Goal: Task Accomplishment & Management: Complete application form

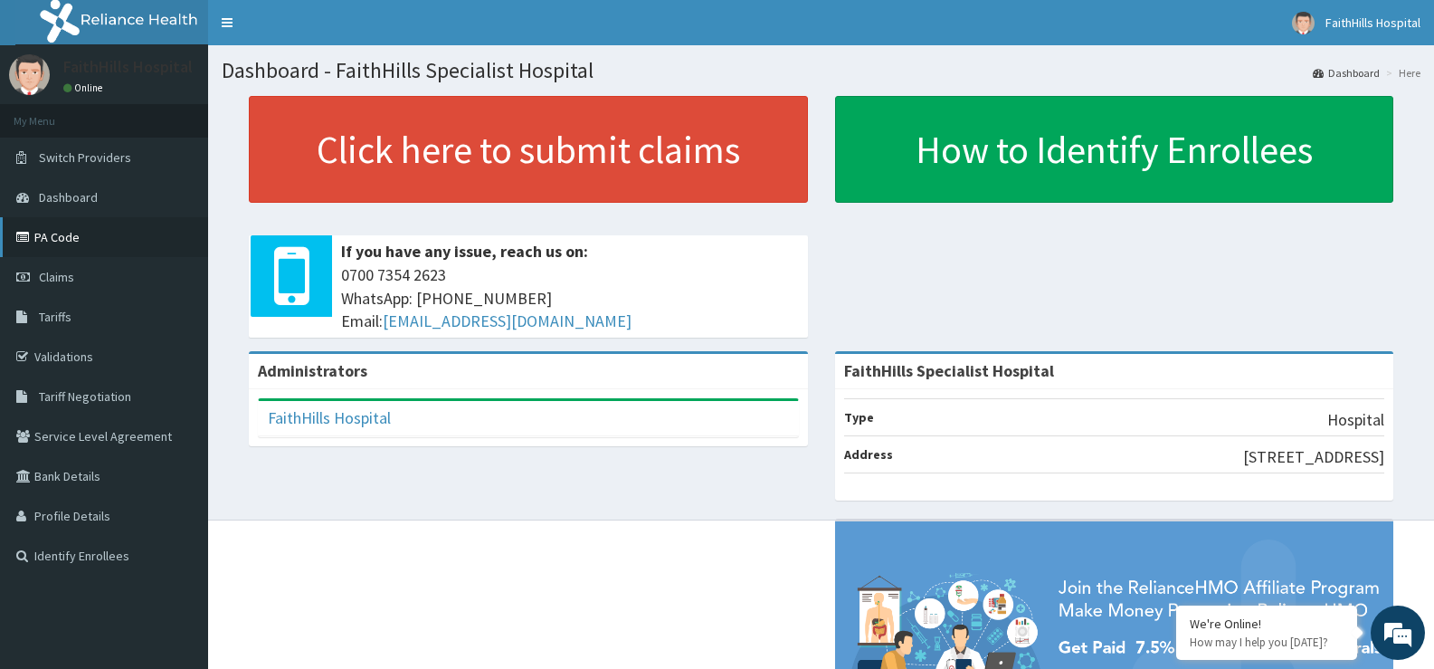
click at [59, 236] on link "PA Code" at bounding box center [104, 237] width 208 height 40
click at [74, 281] on link "Claims" at bounding box center [104, 277] width 208 height 40
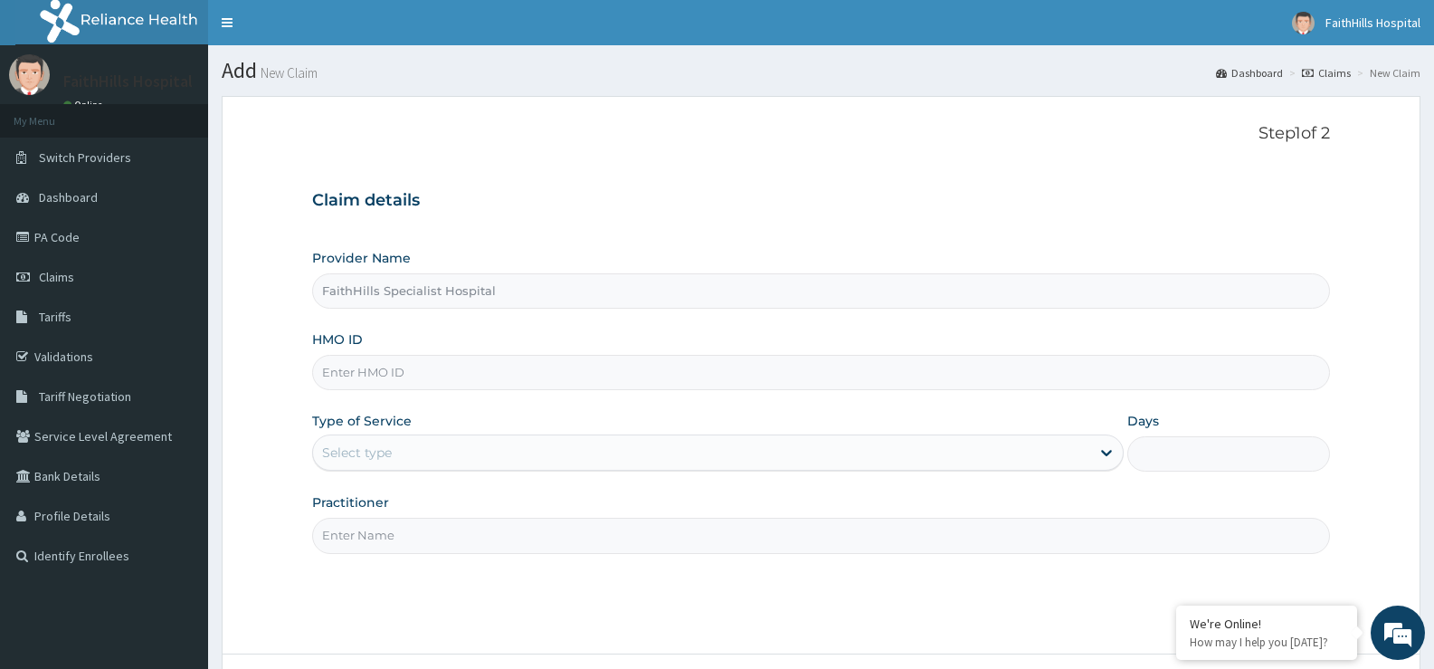
click at [377, 378] on input "HMO ID" at bounding box center [821, 372] width 1018 height 35
paste input "RFL/10135/A"
type input "RFL/10135/A"
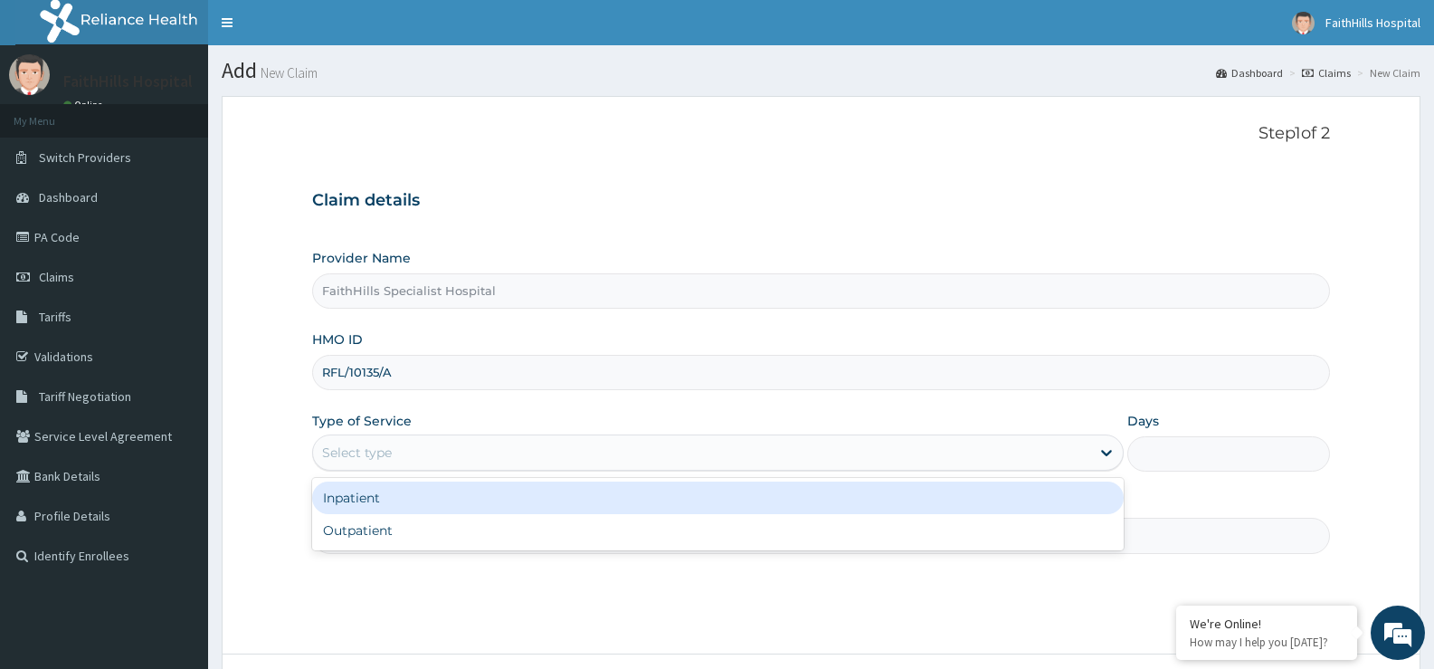
click at [428, 454] on div "Select type" at bounding box center [701, 452] width 776 height 29
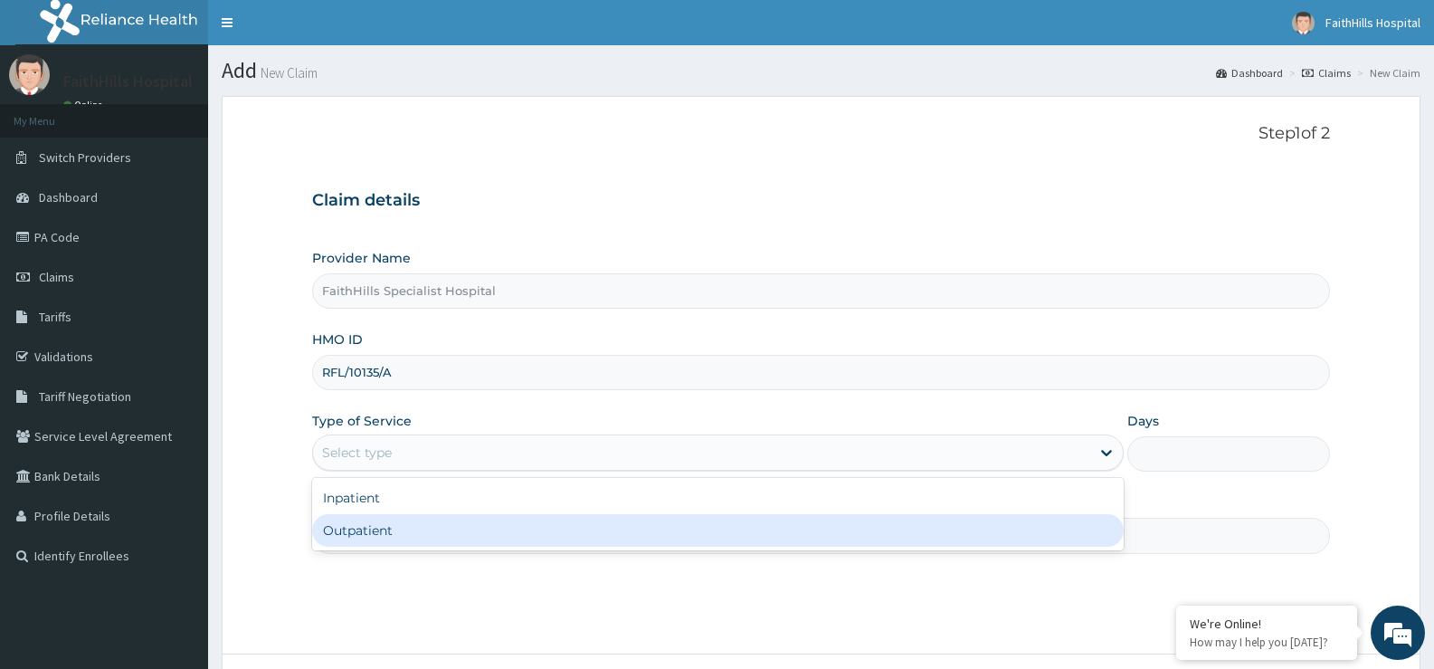
click at [414, 540] on div "Outpatient" at bounding box center [717, 530] width 811 height 33
type input "1"
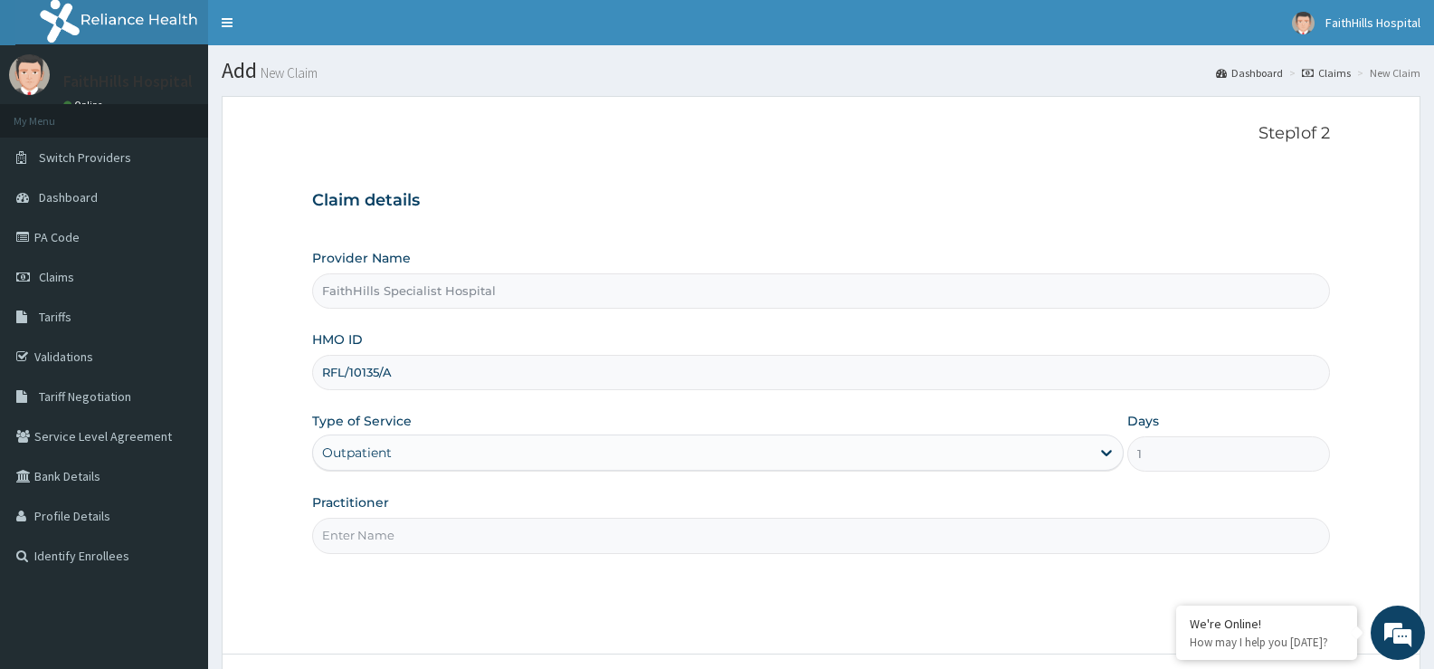
click at [414, 540] on input "Practitioner" at bounding box center [821, 535] width 1018 height 35
type input "DR. AKUMA"
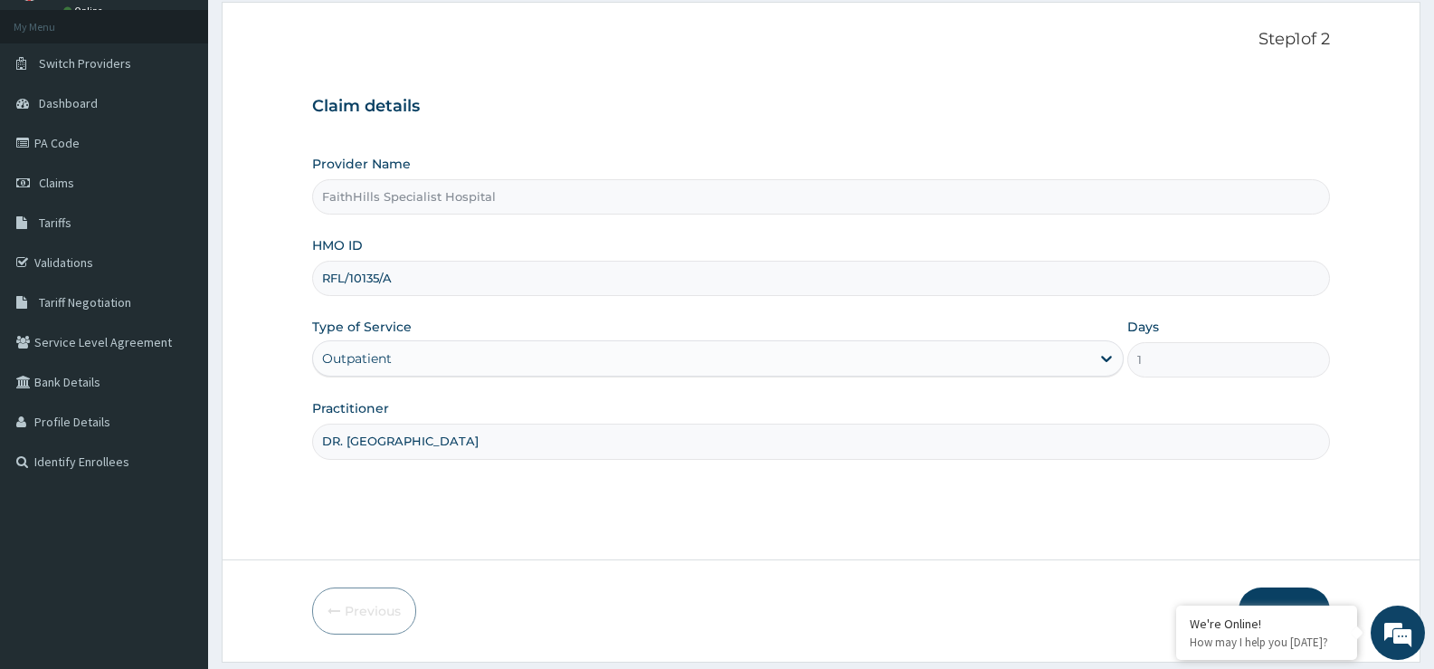
scroll to position [148, 0]
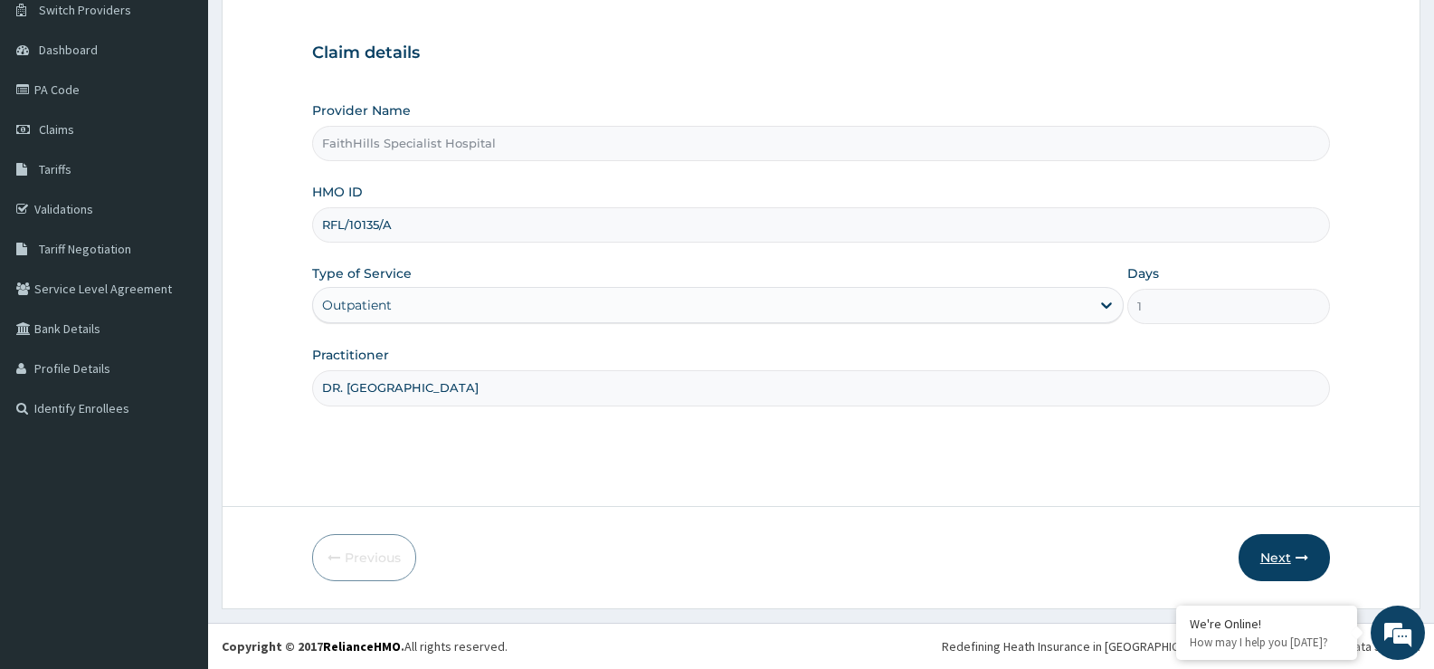
click at [1278, 558] on button "Next" at bounding box center [1284, 557] width 91 height 47
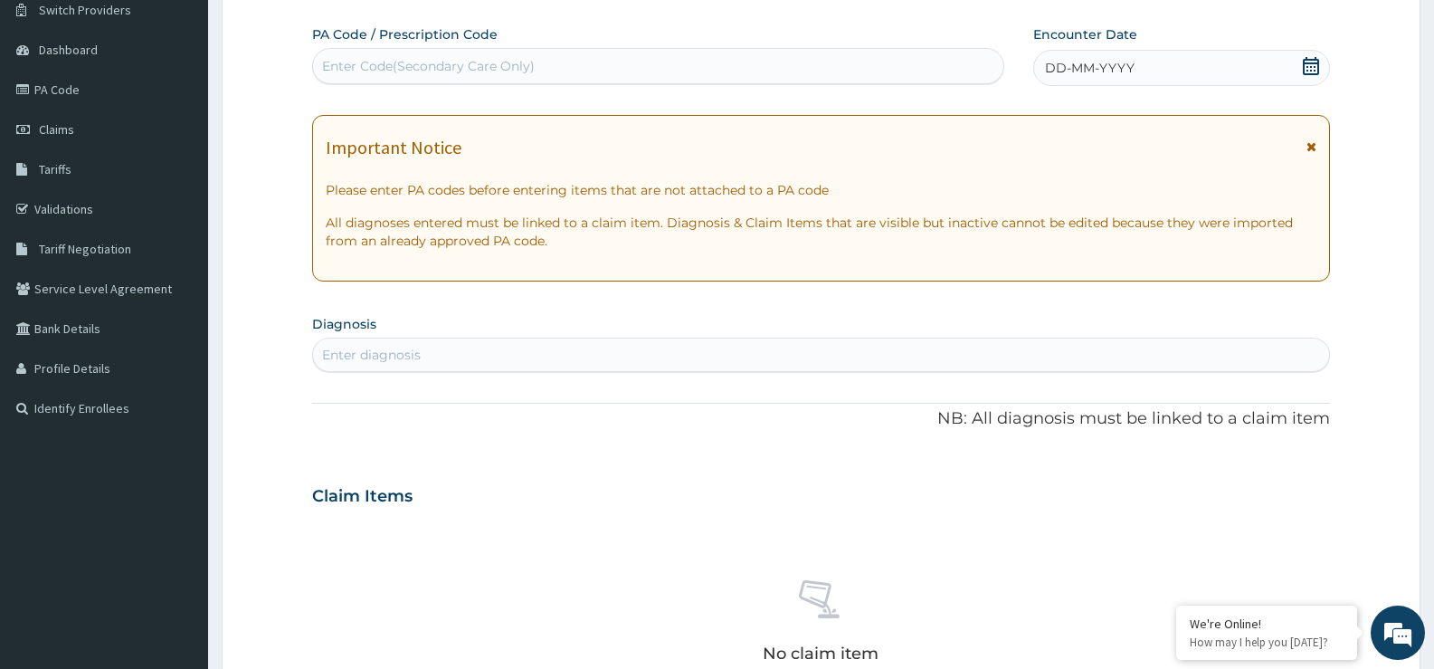
click at [746, 68] on div "Enter Code(Secondary Care Only)" at bounding box center [658, 66] width 690 height 29
paste input "PA/340E02"
type input "PA/340E02"
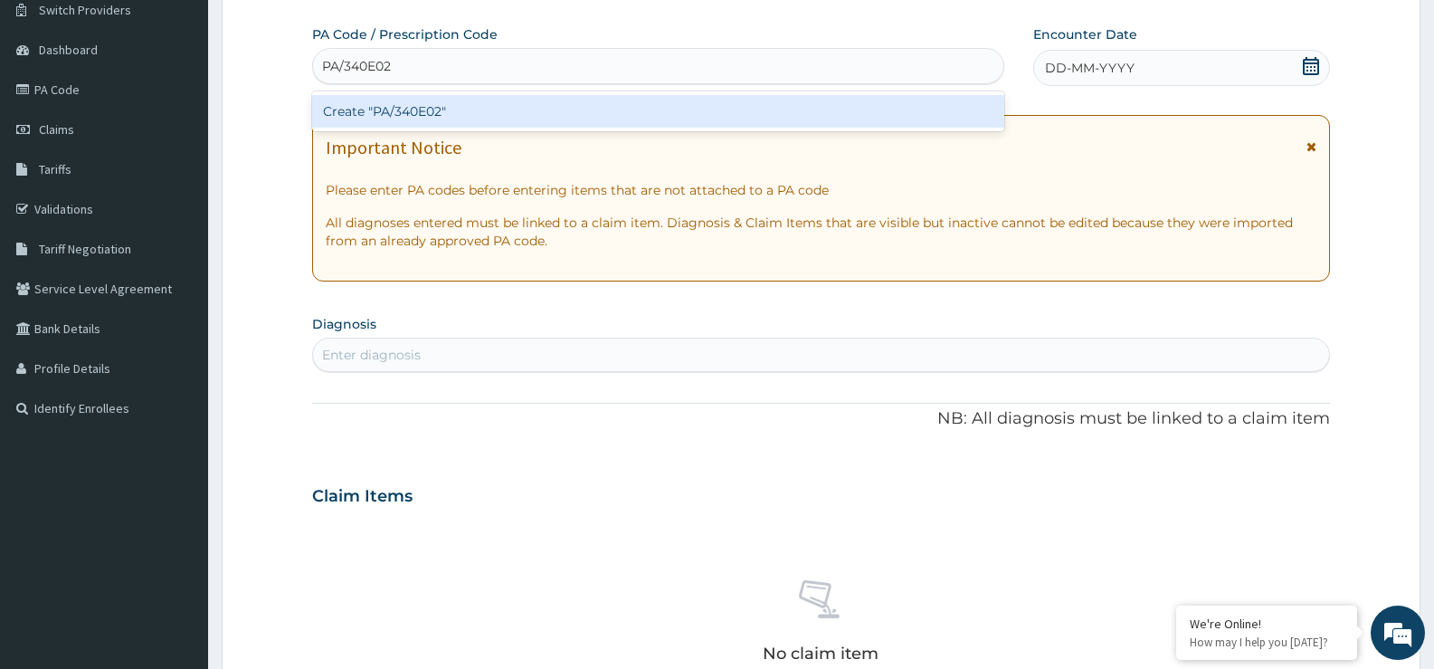
click at [407, 112] on div "Create "PA/340E02"" at bounding box center [658, 111] width 692 height 33
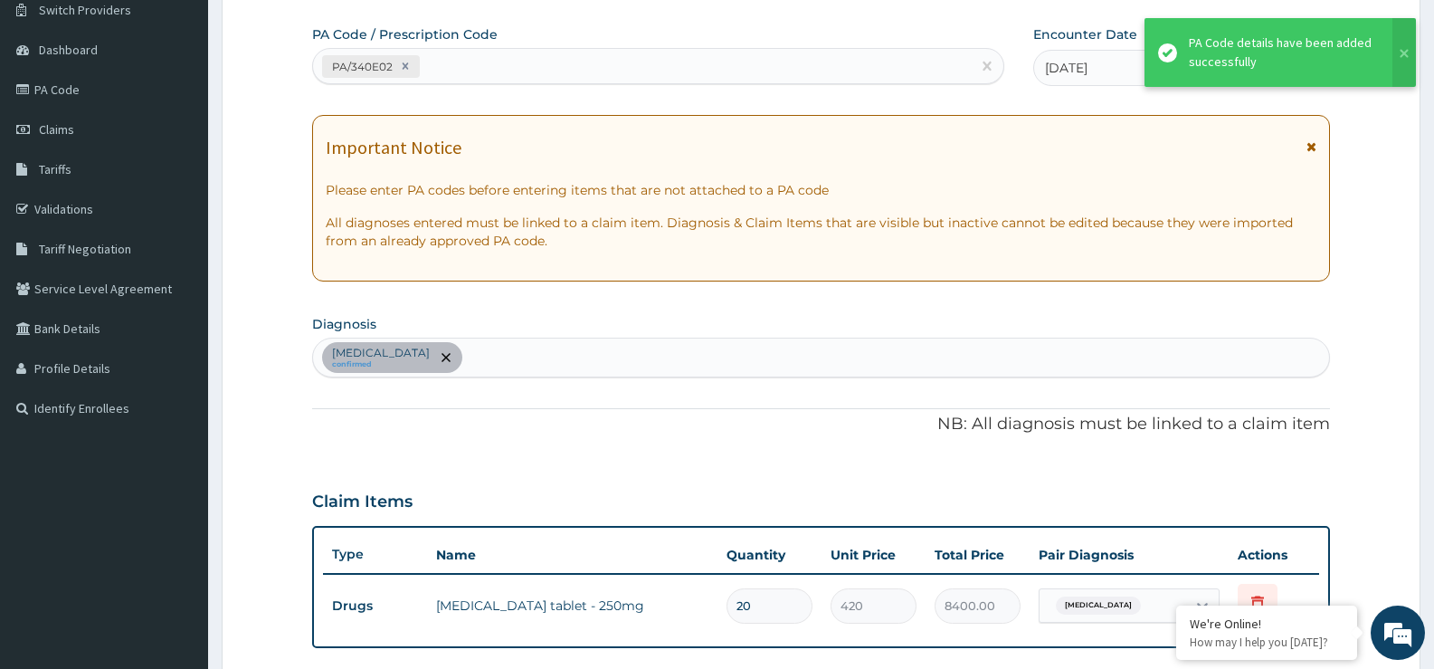
click at [586, 357] on div "Salmonella enteritis confirmed" at bounding box center [821, 357] width 1016 height 38
type input "FEVER"
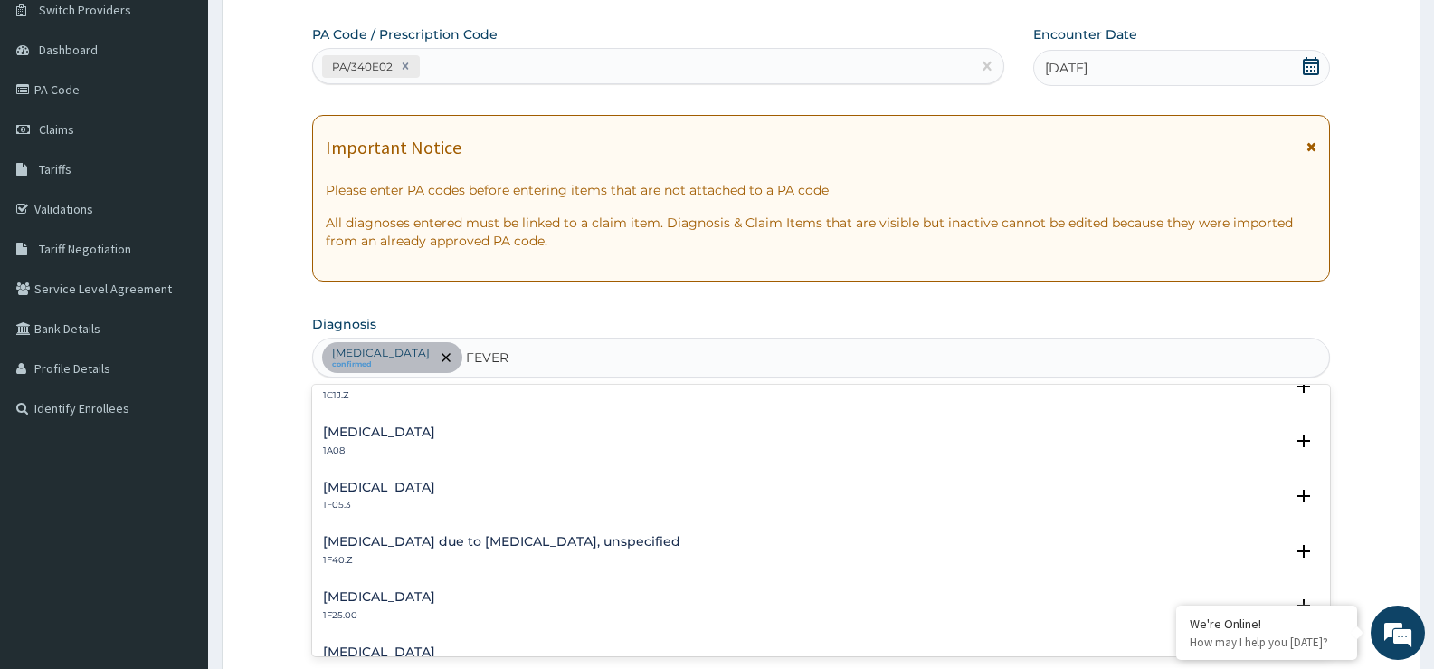
scroll to position [633, 0]
click at [638, 531] on h4 "Malaria due to Plasmodium falciparum, unspecified" at bounding box center [501, 537] width 357 height 14
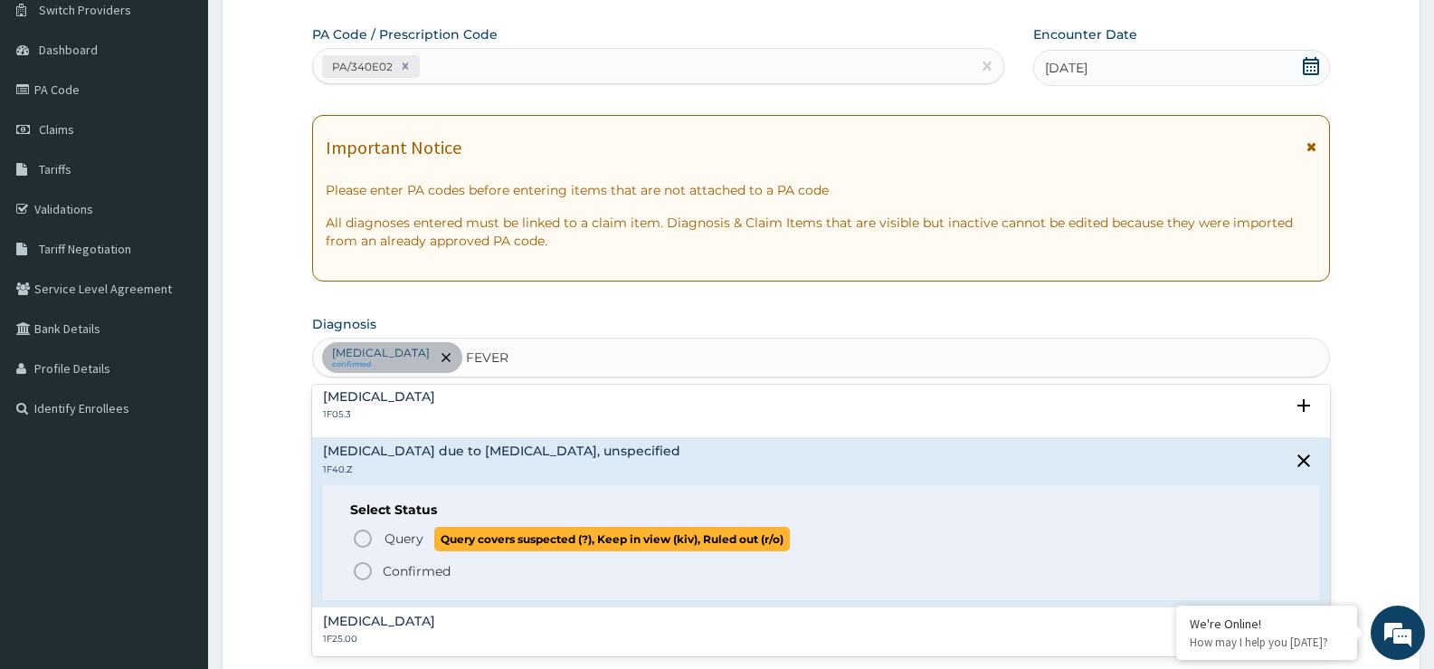
scroll to position [724, 0]
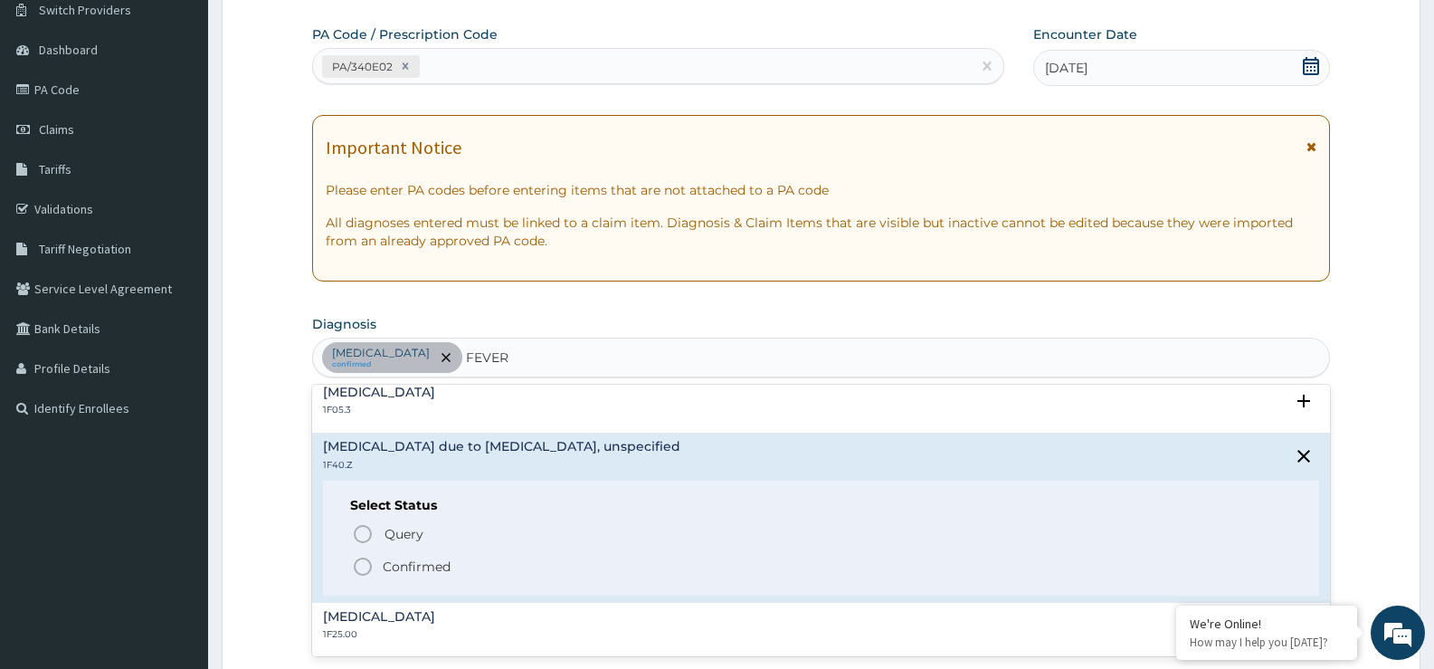
click at [438, 567] on p "Confirmed" at bounding box center [417, 566] width 68 height 18
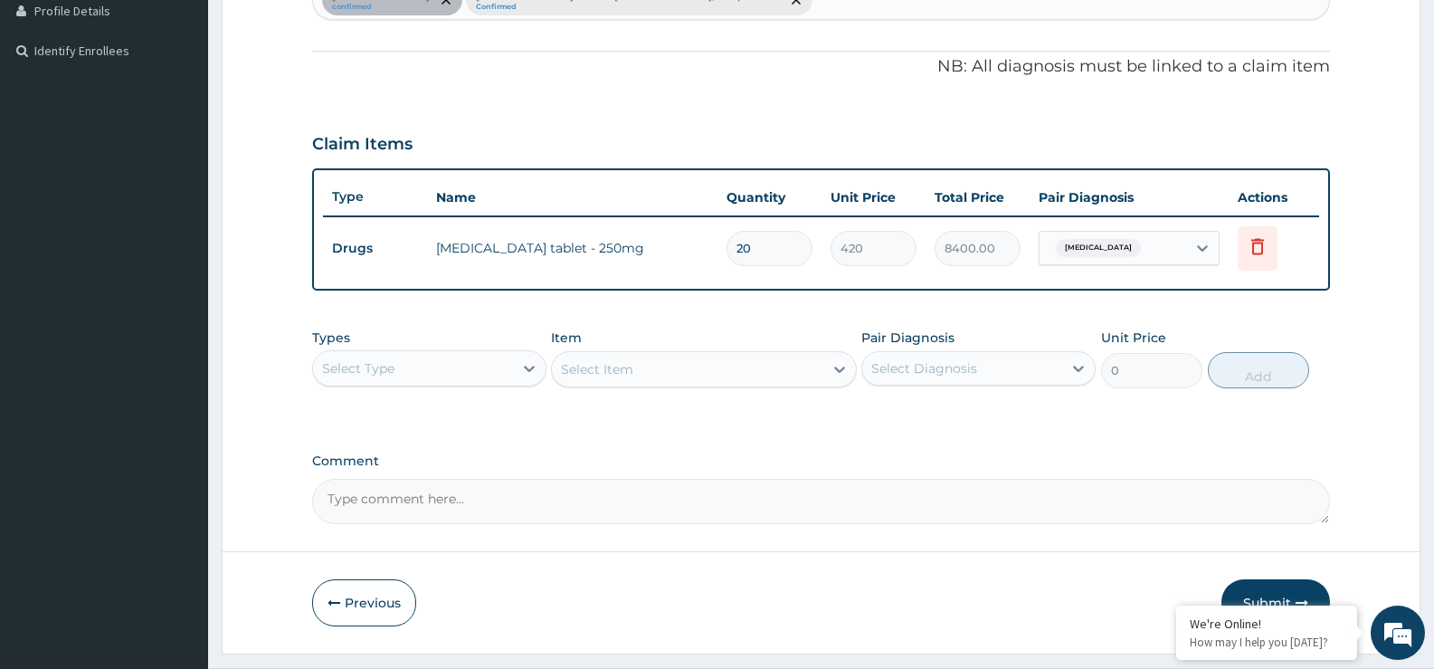
scroll to position [550, 0]
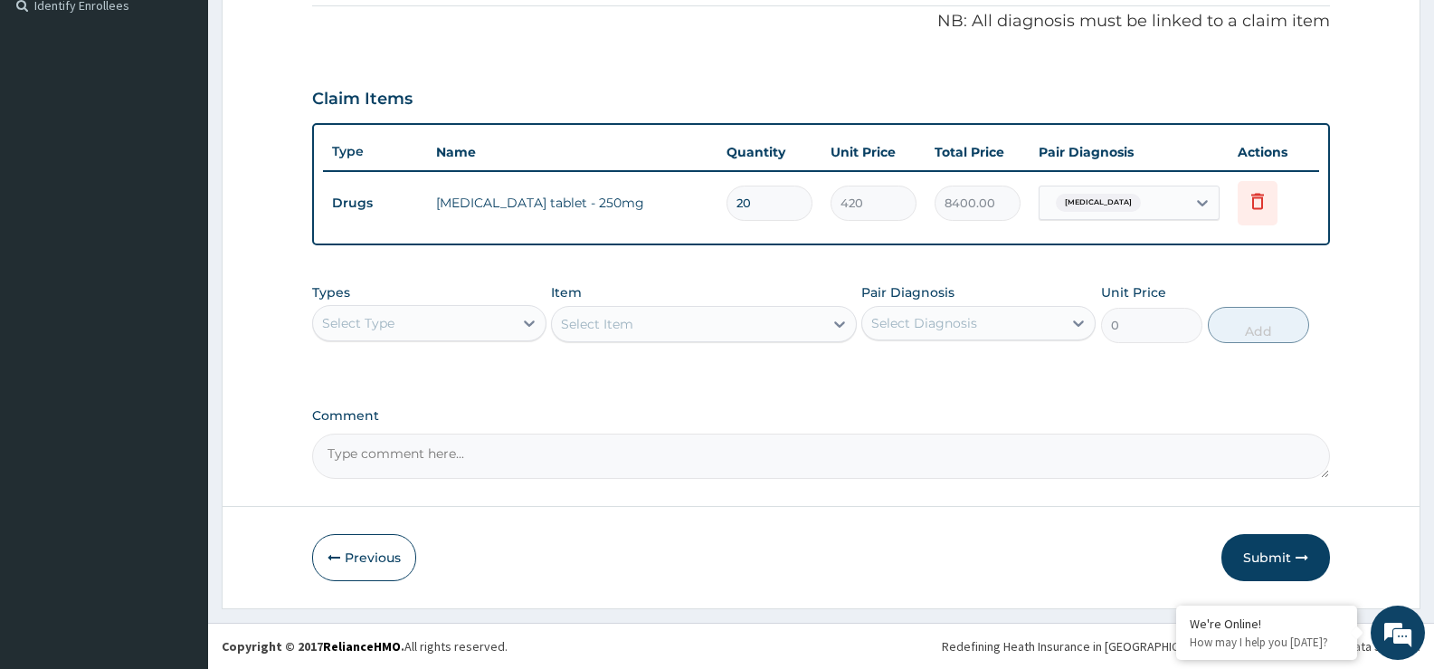
click at [485, 316] on div "Select Type" at bounding box center [413, 323] width 200 height 29
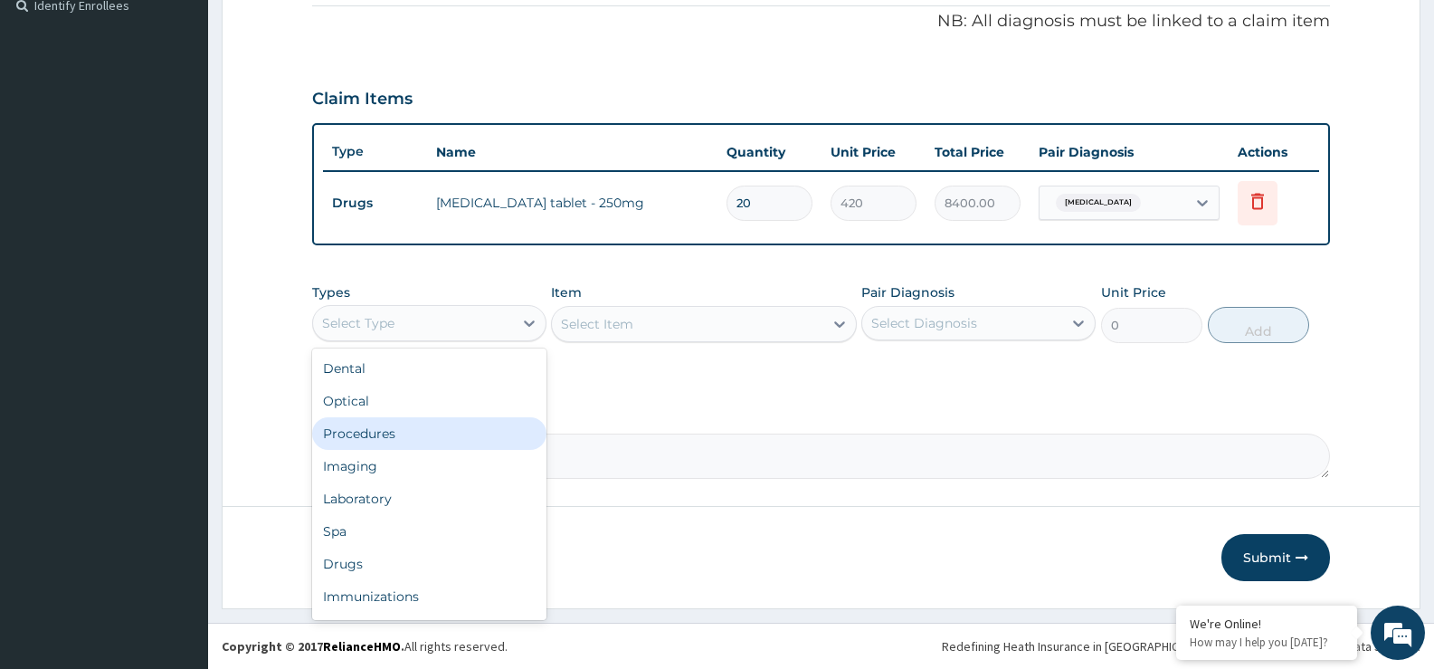
click at [392, 430] on div "Procedures" at bounding box center [429, 433] width 234 height 33
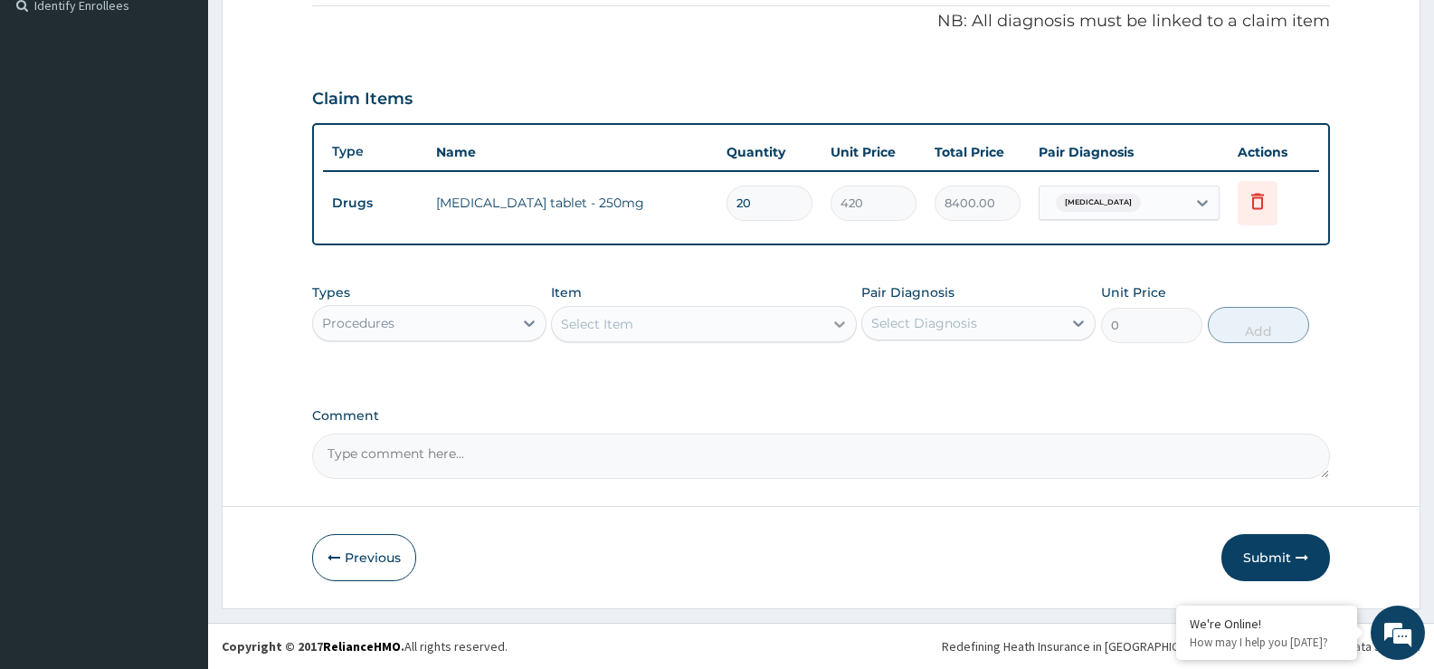
click at [836, 331] on icon at bounding box center [840, 324] width 18 height 18
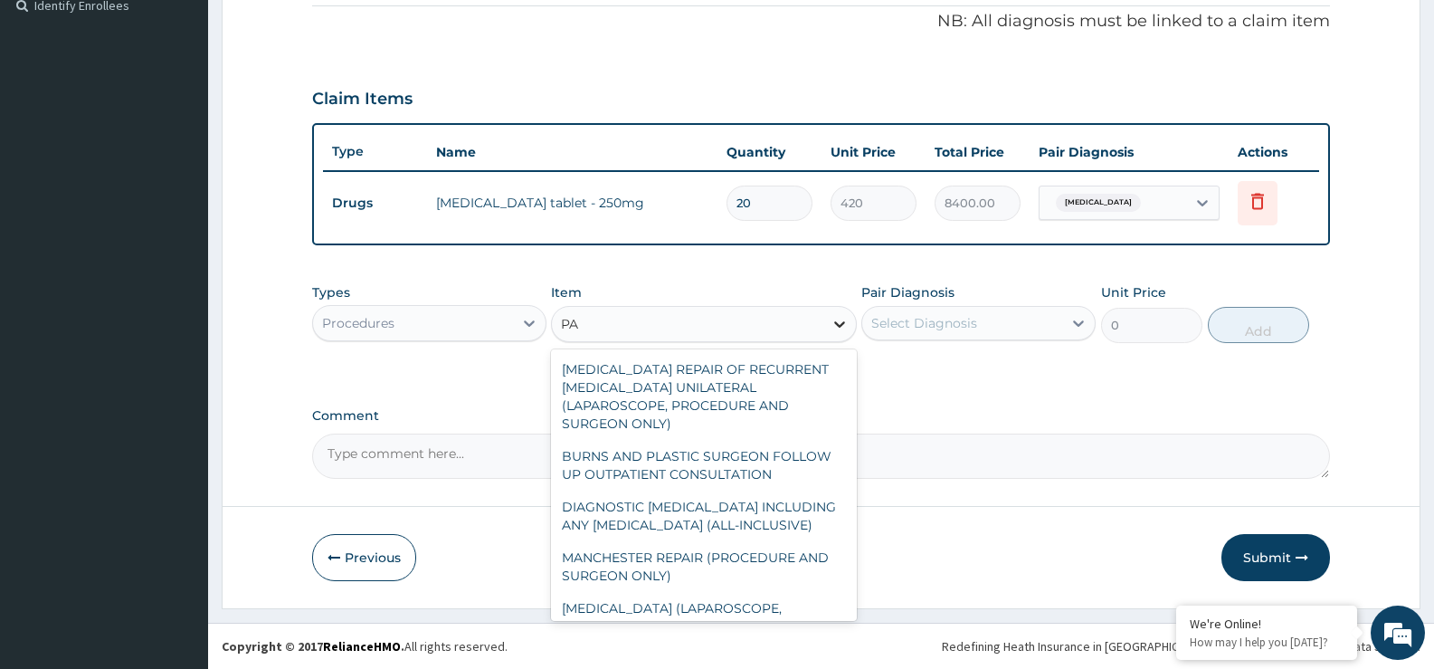
type input "P"
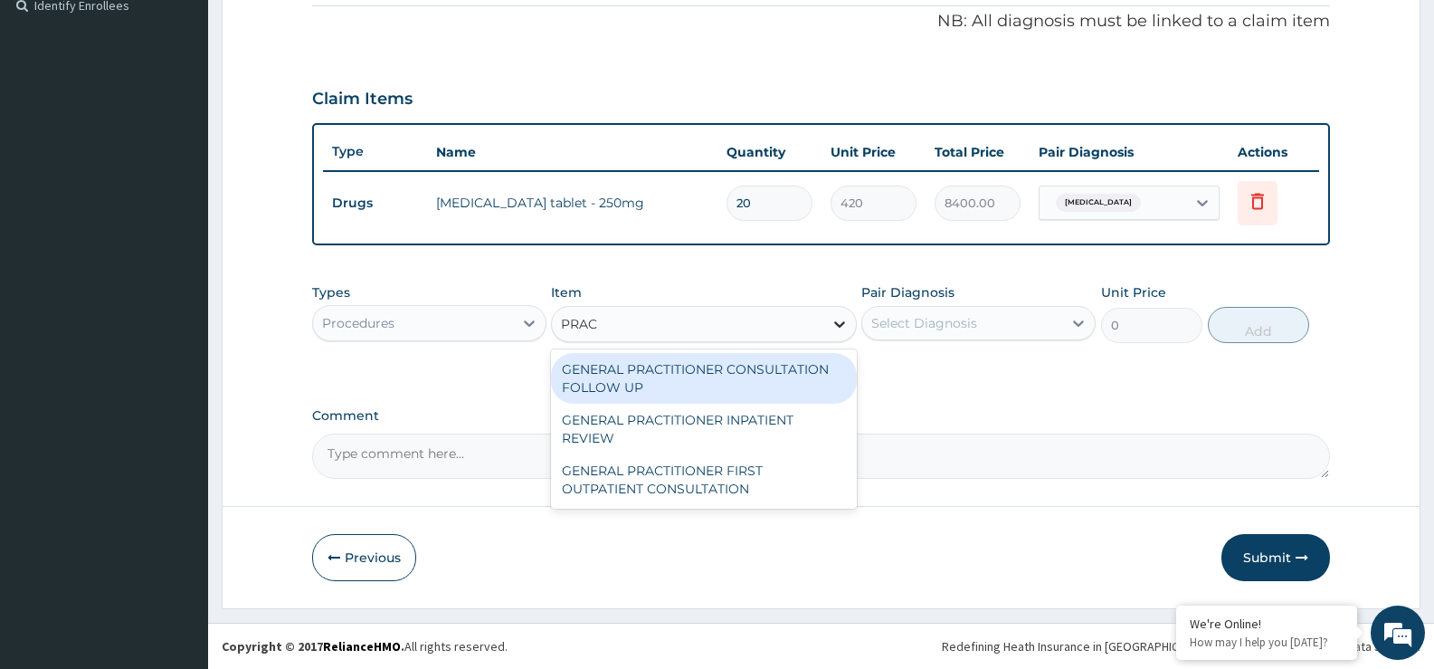
type input "PRACT"
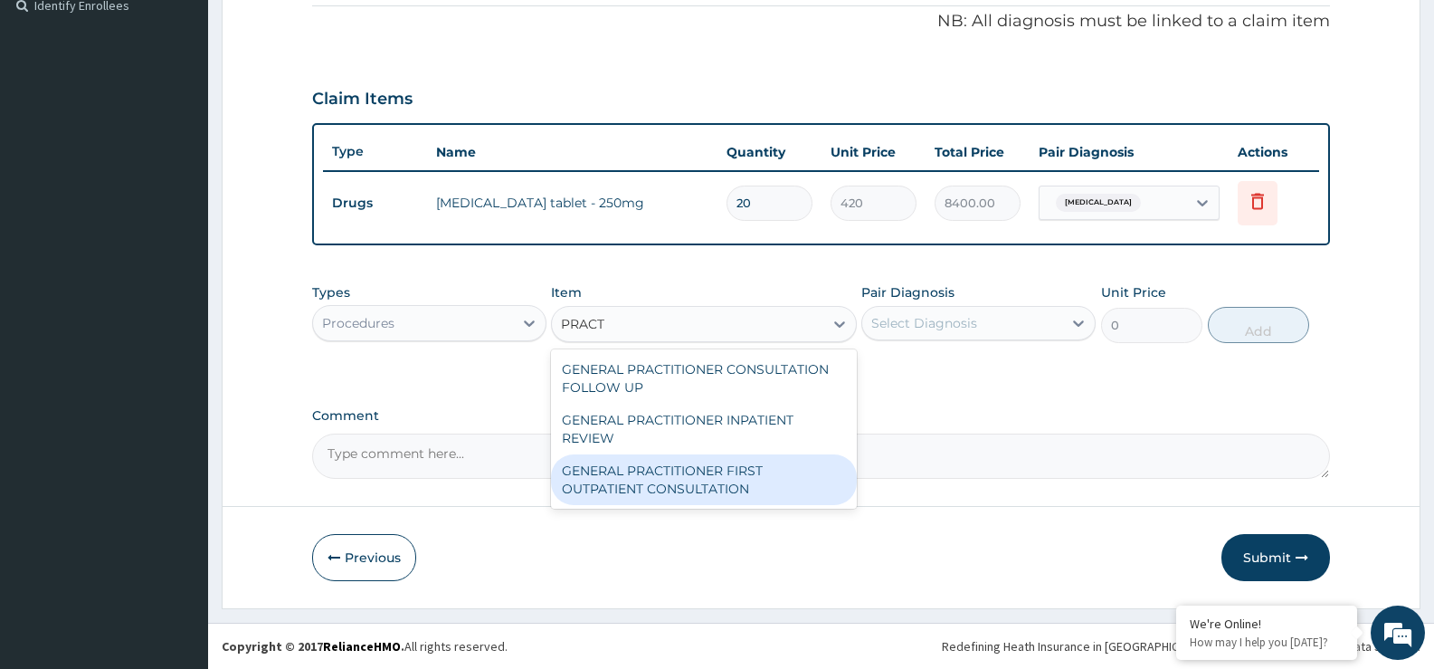
click at [756, 478] on div "GENERAL PRACTITIONER FIRST OUTPATIENT CONSULTATION" at bounding box center [703, 479] width 305 height 51
type input "3750"
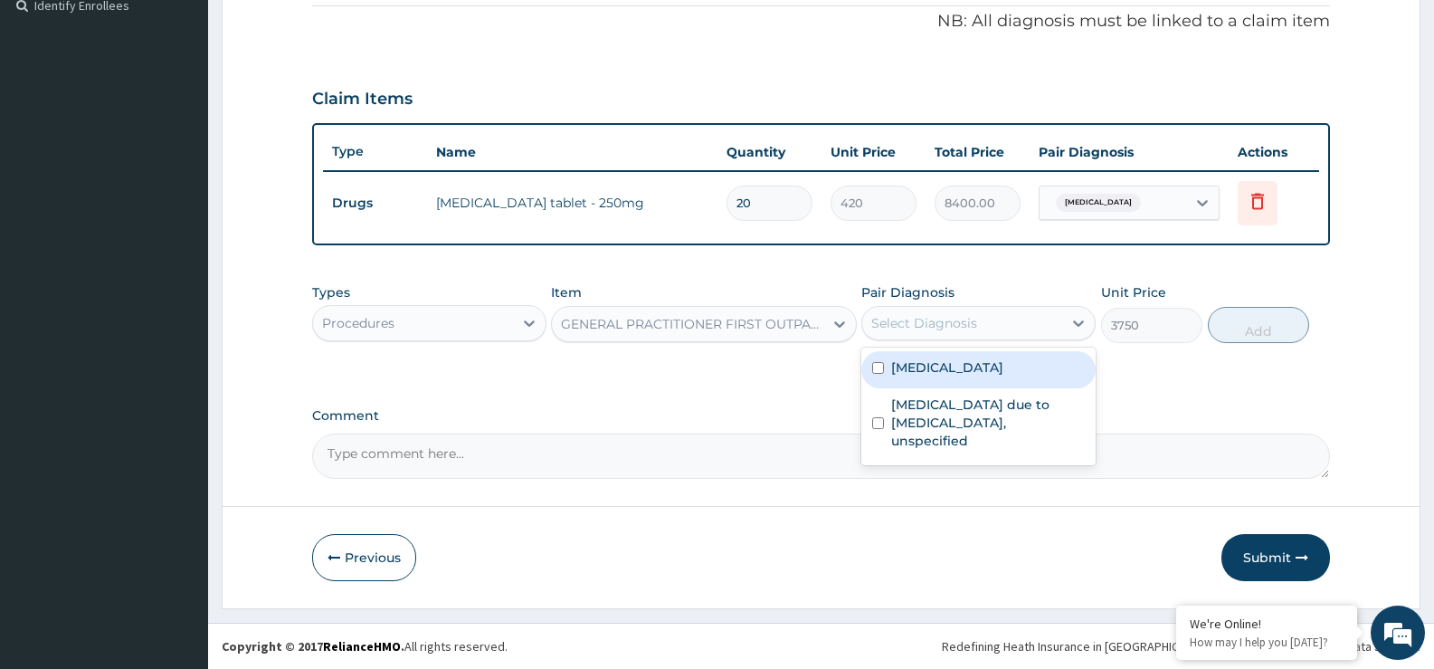
click at [959, 322] on div "Select Diagnosis" at bounding box center [924, 323] width 106 height 18
click at [938, 365] on label "Salmonella enteritis" at bounding box center [947, 367] width 112 height 18
checkbox input "true"
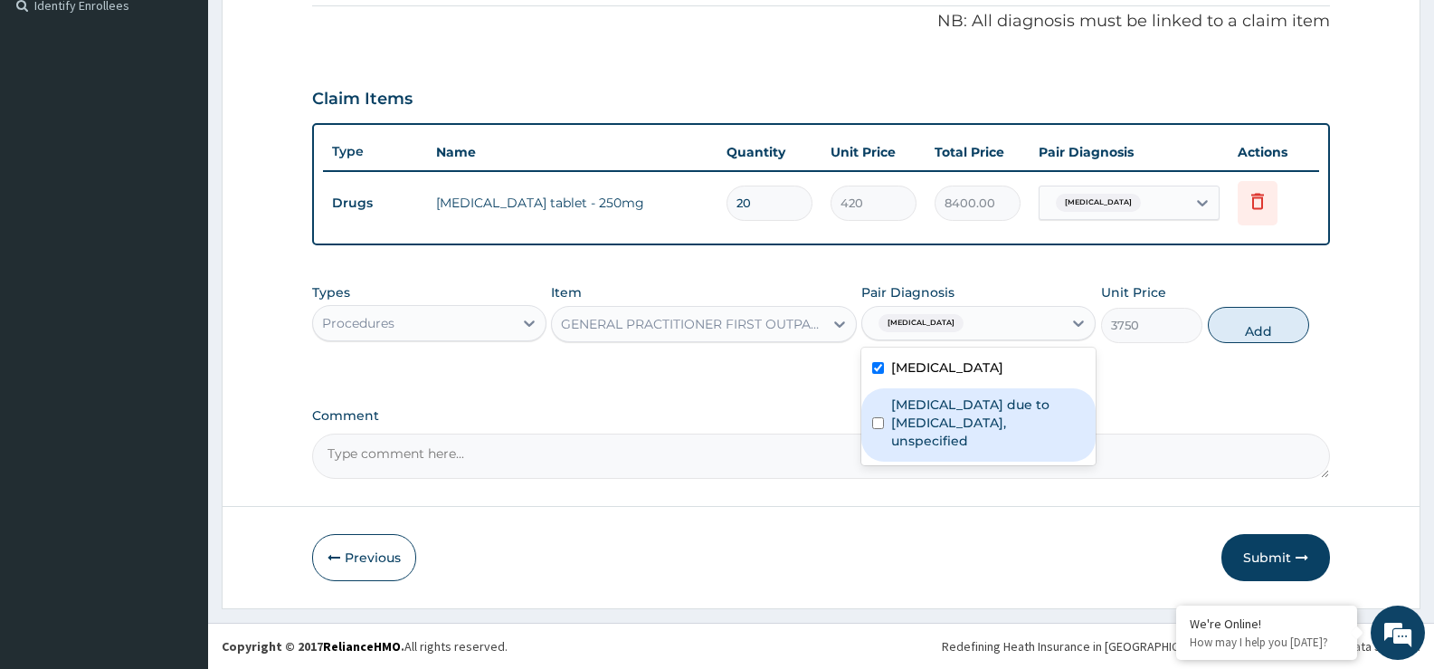
click at [928, 406] on label "Malaria due to Plasmodium falciparum, unspecified" at bounding box center [988, 422] width 194 height 54
checkbox input "true"
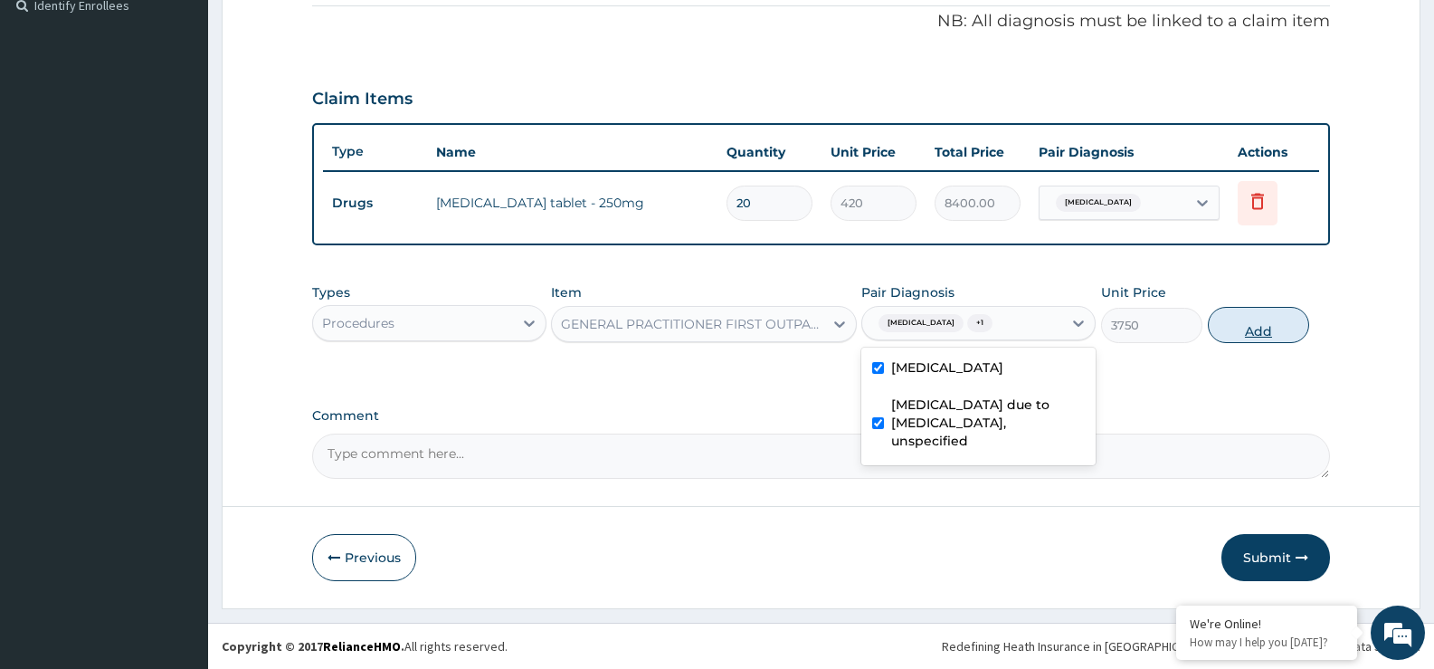
click at [1275, 331] on button "Add" at bounding box center [1258, 325] width 101 height 36
type input "0"
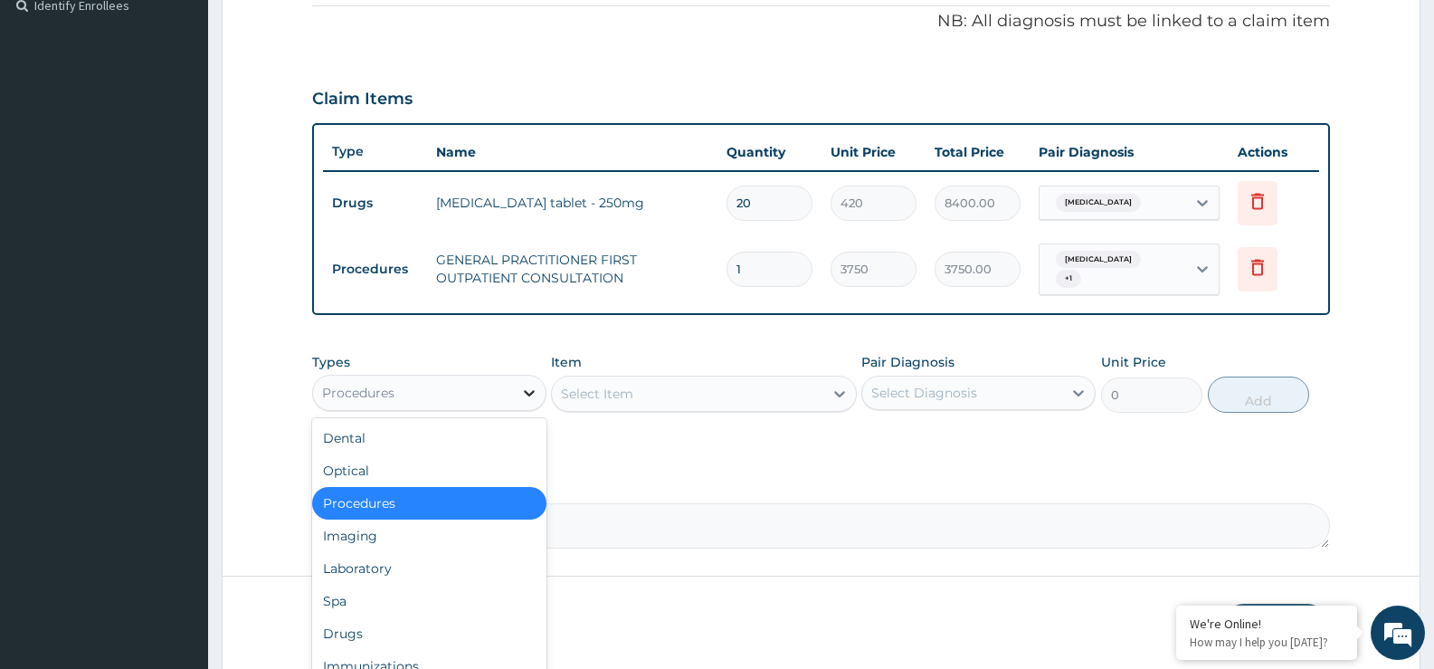
click at [515, 395] on div at bounding box center [529, 392] width 33 height 33
click at [393, 555] on div "Laboratory" at bounding box center [429, 568] width 234 height 33
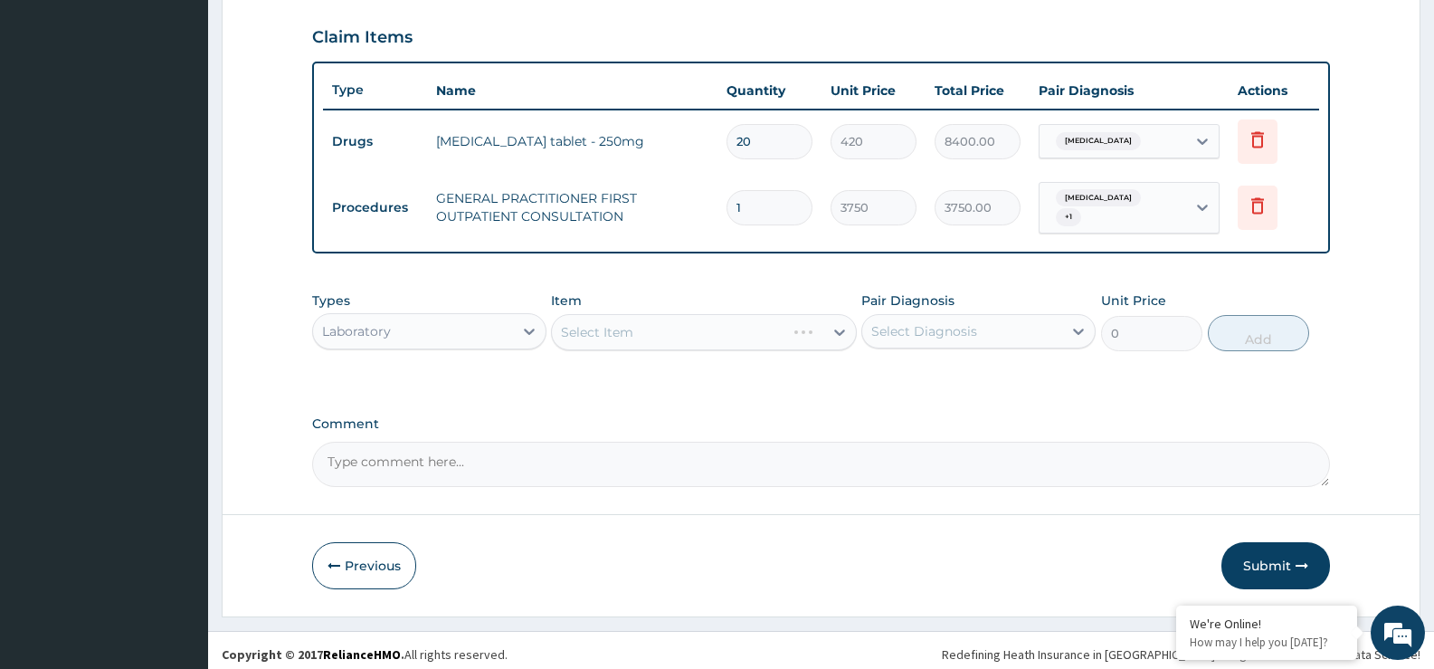
scroll to position [620, 0]
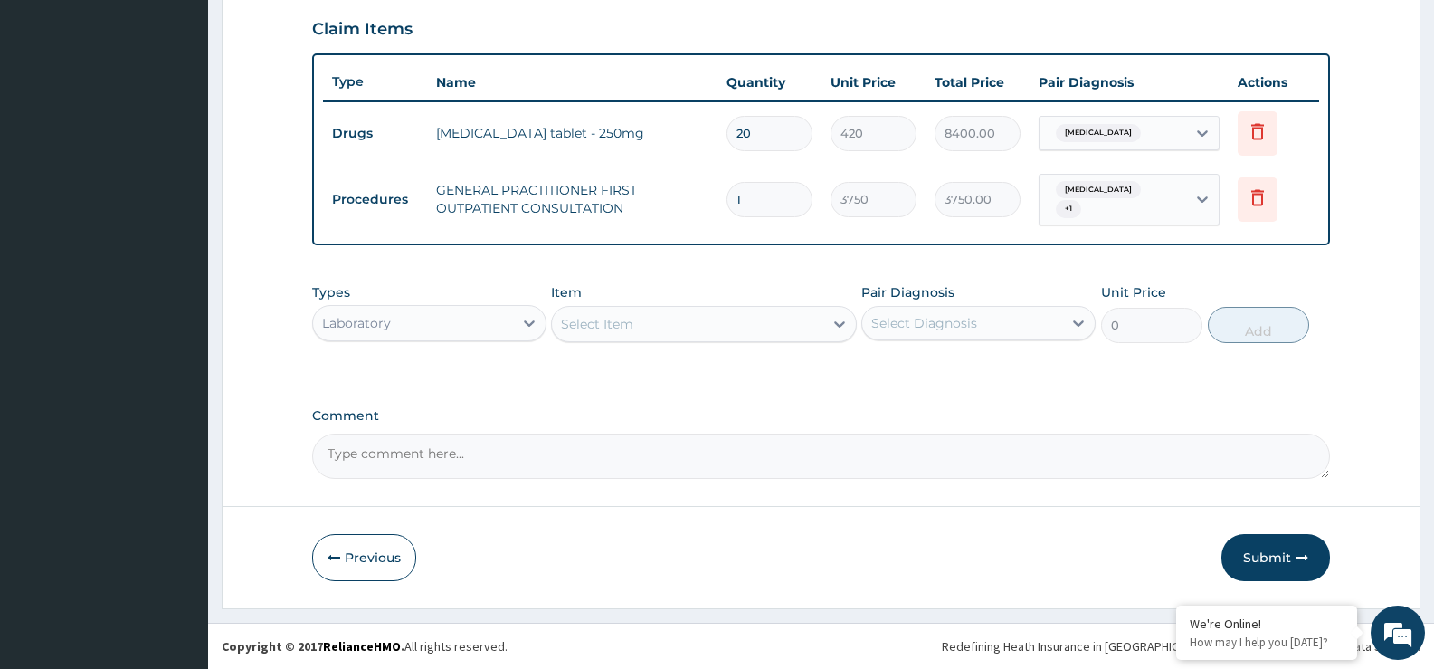
click at [811, 329] on div "Select Item" at bounding box center [687, 323] width 271 height 29
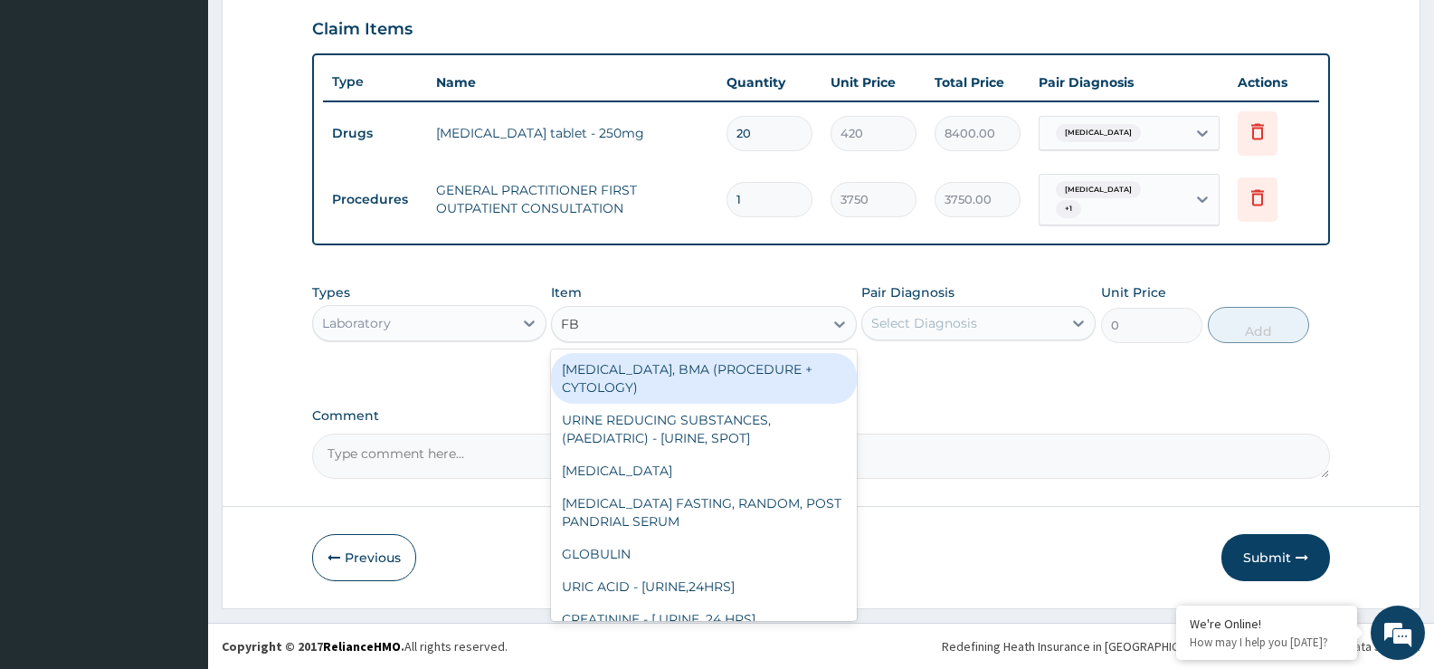
type input "FBC"
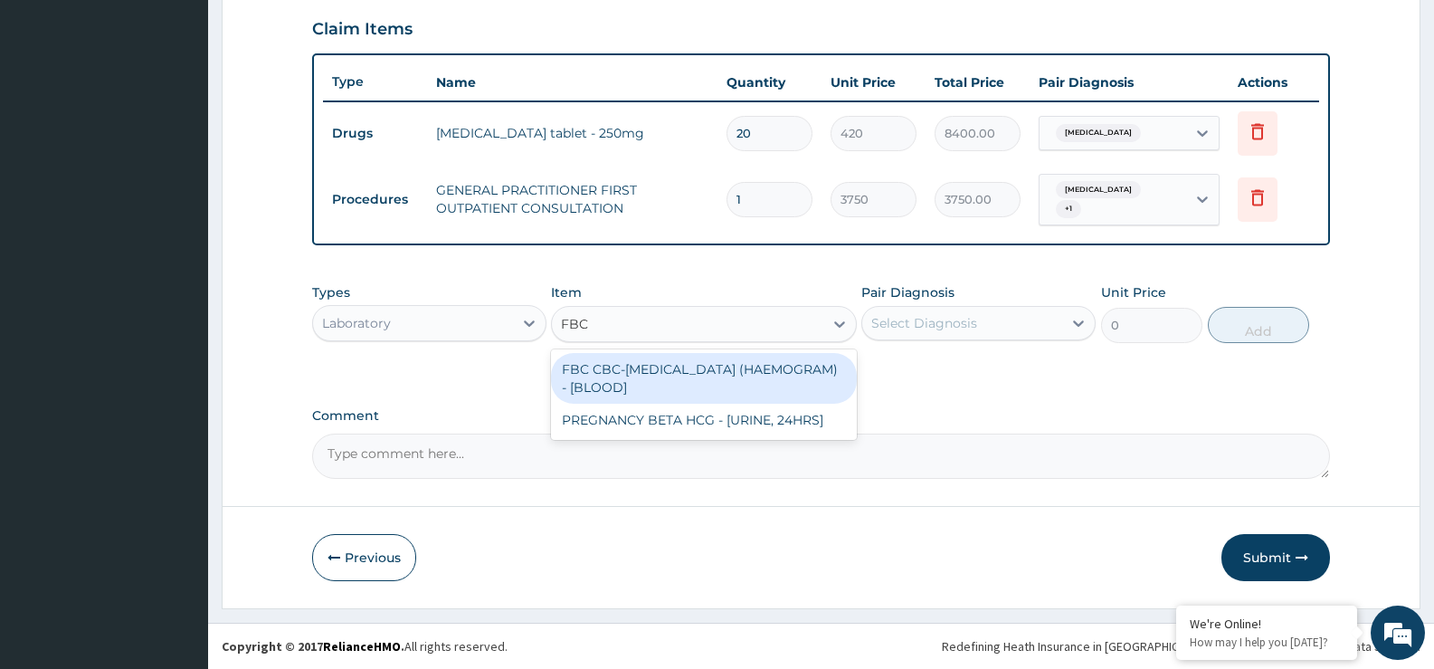
click at [757, 376] on div "FBC CBC-COMPLETE BLOOD COUNT (HAEMOGRAM) - [BLOOD]" at bounding box center [703, 378] width 305 height 51
type input "5000"
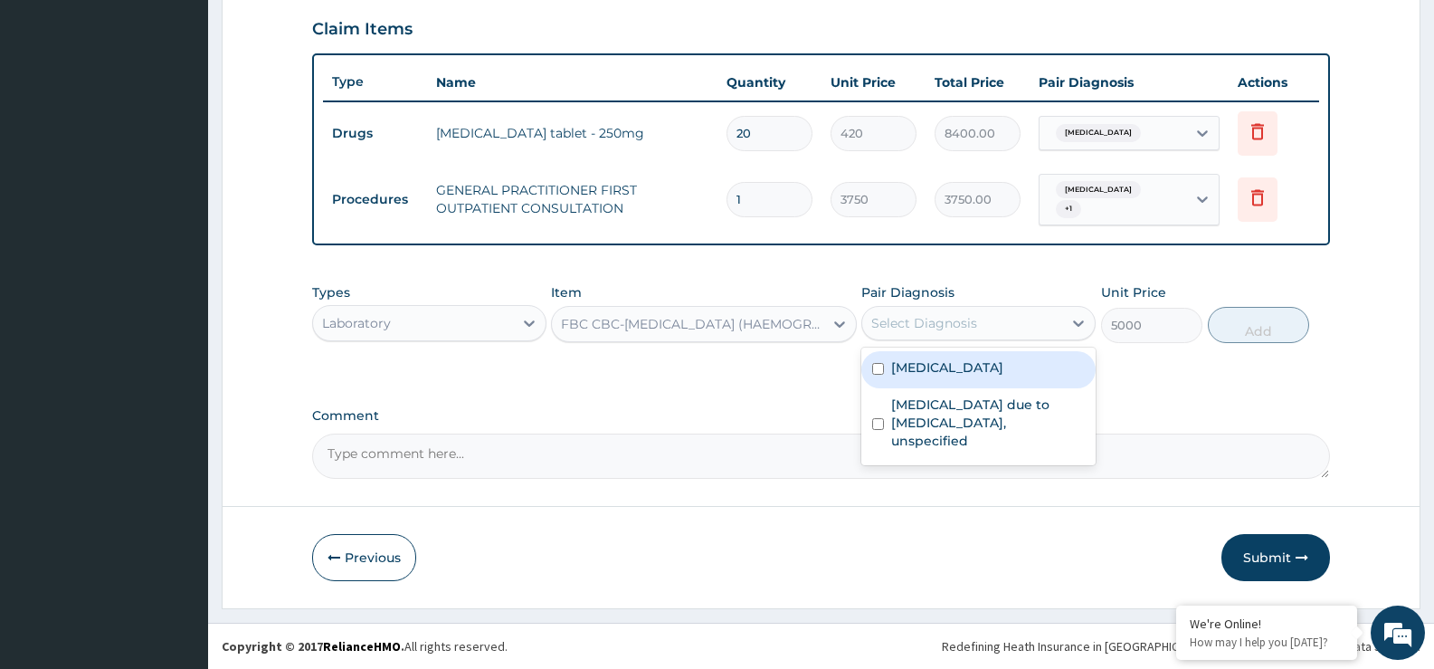
click at [919, 325] on div "Select Diagnosis" at bounding box center [924, 323] width 106 height 18
click at [938, 360] on label "Salmonella enteritis" at bounding box center [947, 367] width 112 height 18
checkbox input "true"
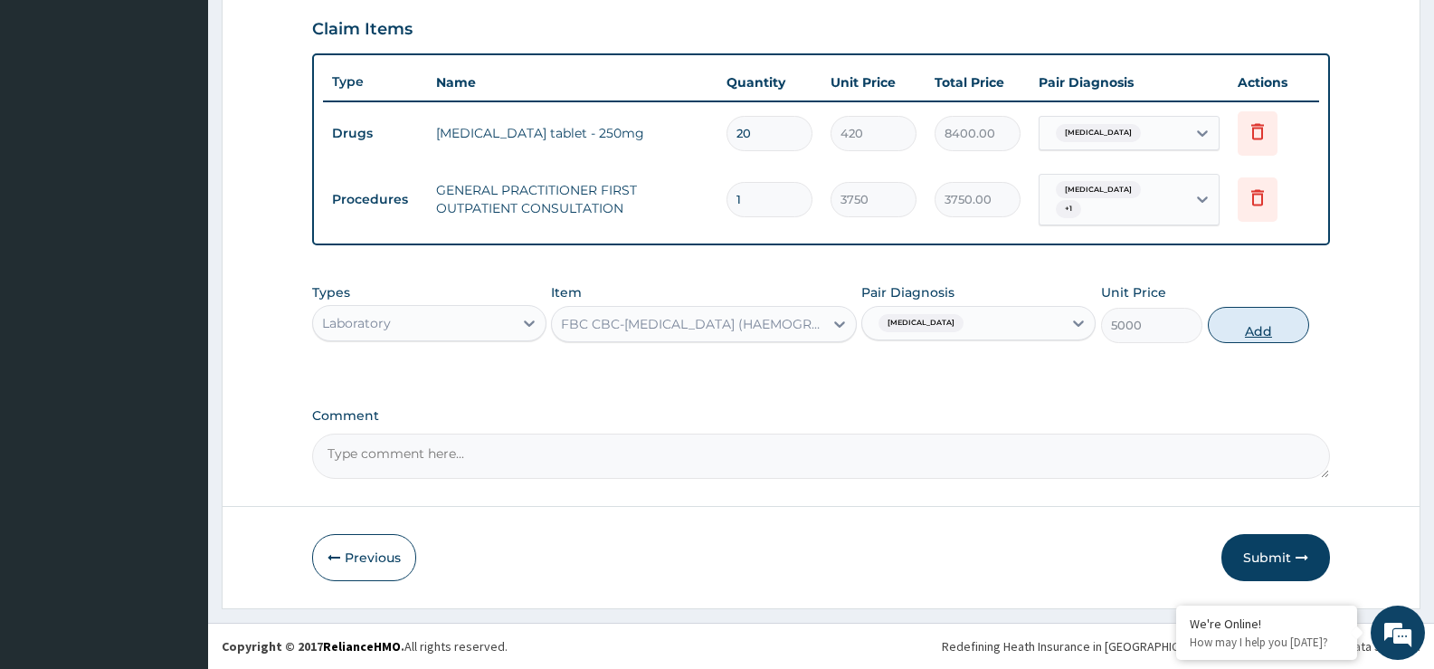
click at [1286, 327] on button "Add" at bounding box center [1258, 325] width 101 height 36
type input "0"
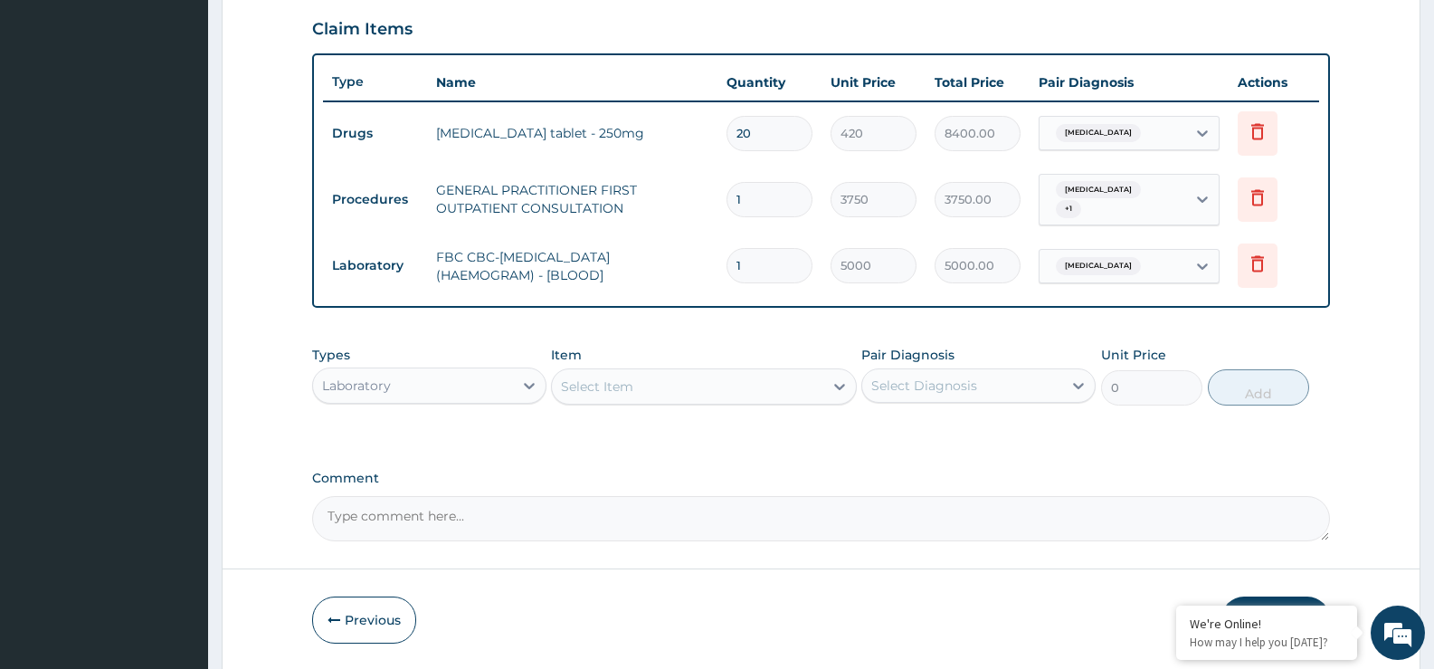
click at [667, 385] on div "Select Item" at bounding box center [687, 386] width 271 height 29
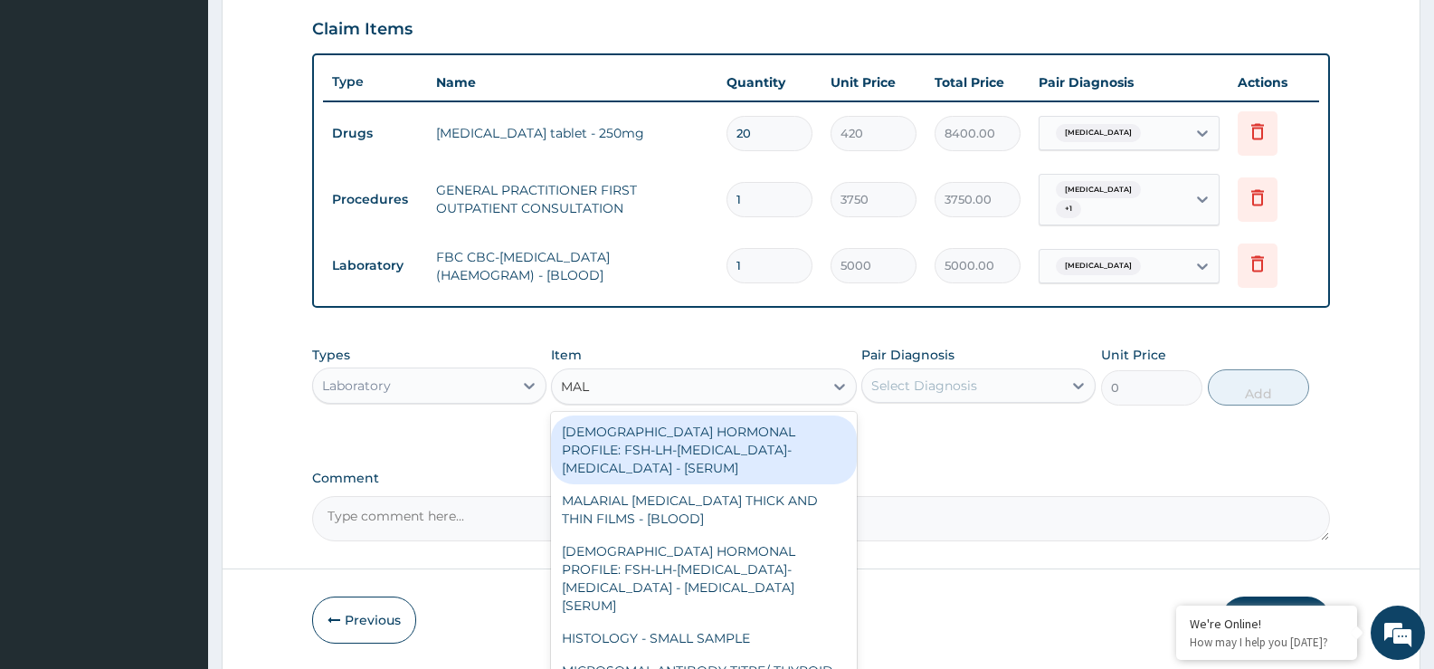
type input "MALA"
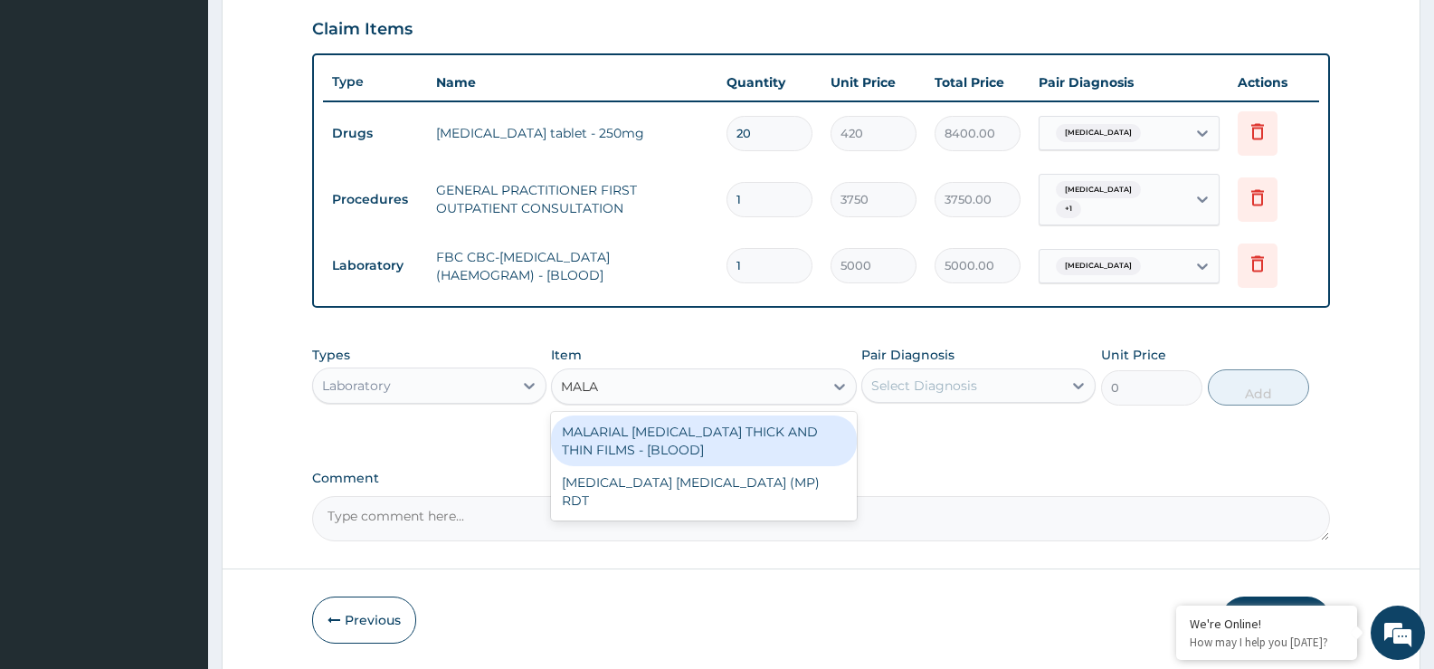
click at [673, 427] on div "MALARIAL PARASITE THICK AND THIN FILMS - [BLOOD]" at bounding box center [703, 440] width 305 height 51
type input "2187.5"
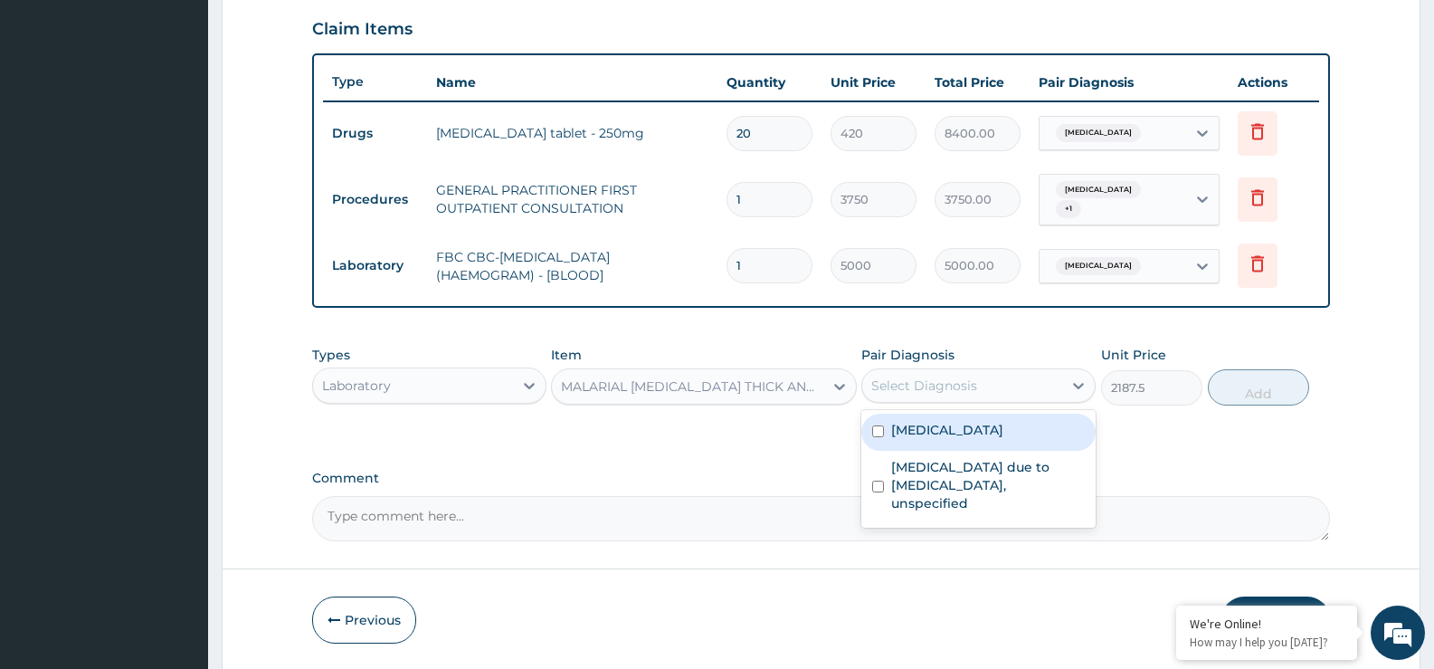
click at [942, 383] on div "Select Diagnosis" at bounding box center [924, 385] width 106 height 18
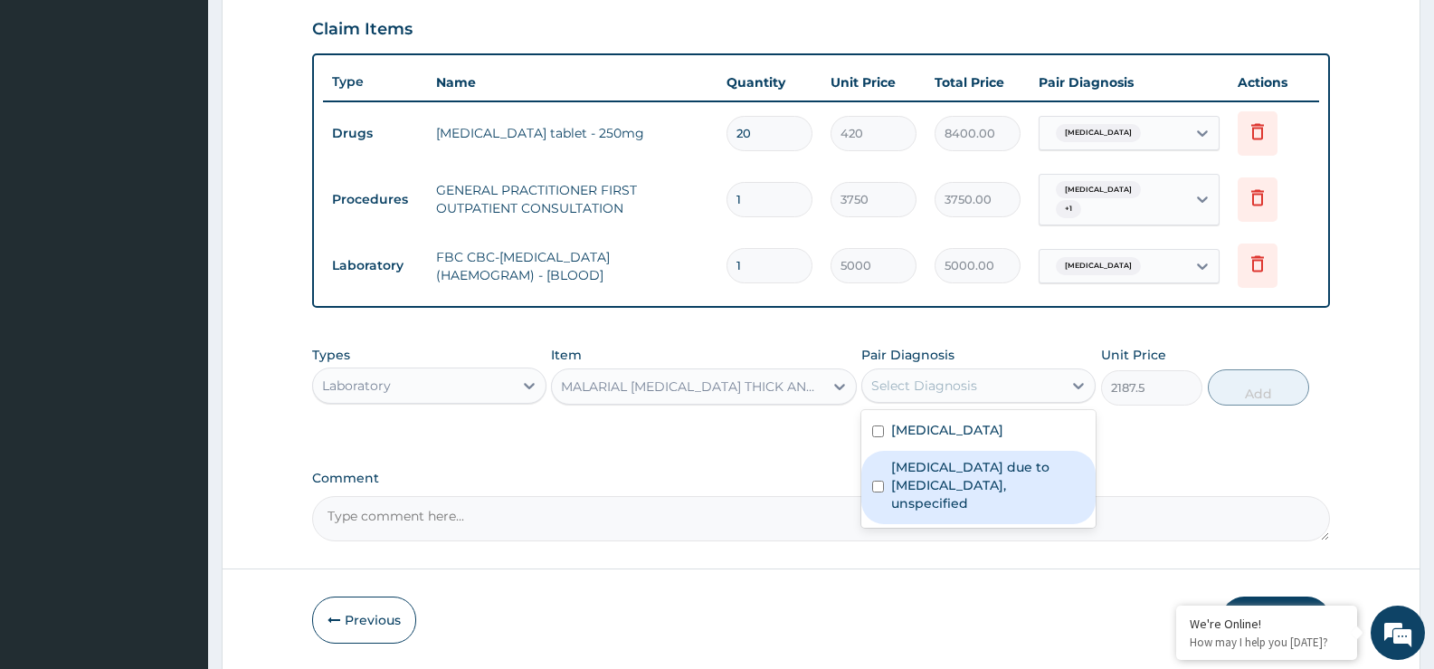
click at [943, 479] on label "[MEDICAL_DATA] due to [MEDICAL_DATA], unspecified" at bounding box center [988, 485] width 194 height 54
checkbox input "true"
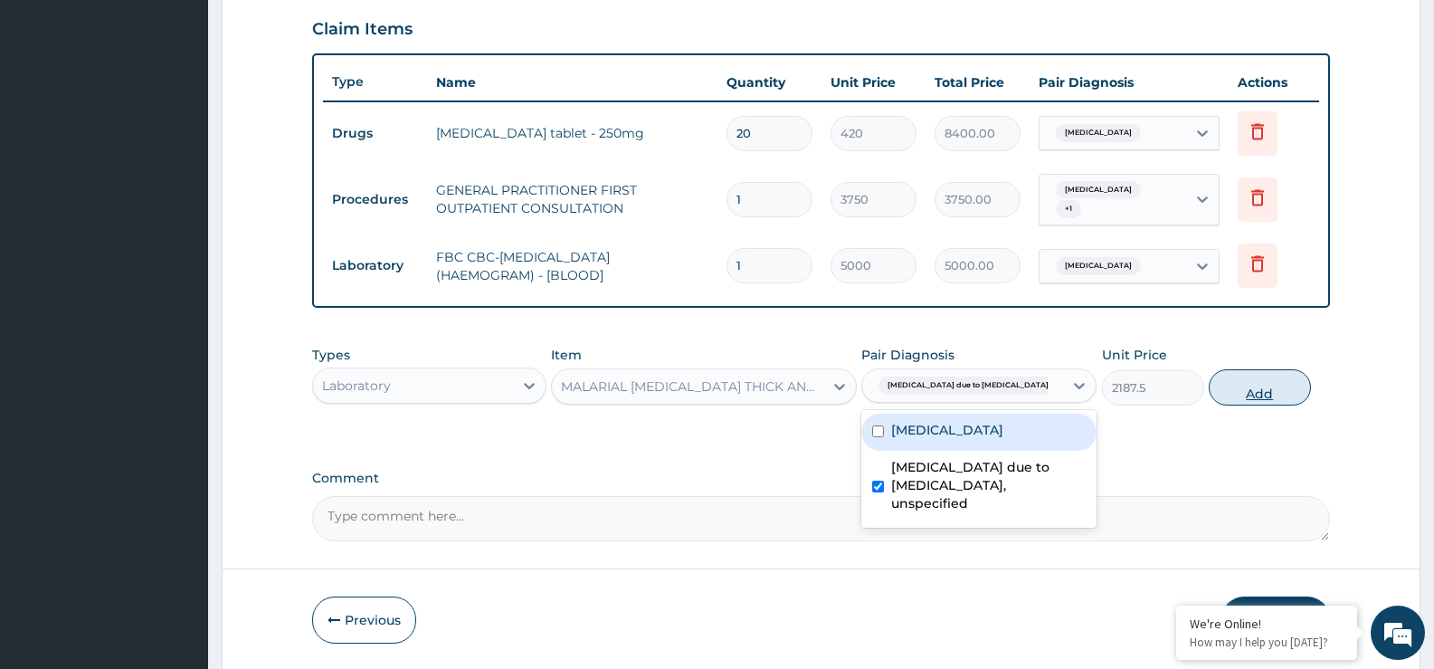
click at [1270, 382] on button "Add" at bounding box center [1259, 387] width 101 height 36
type input "0"
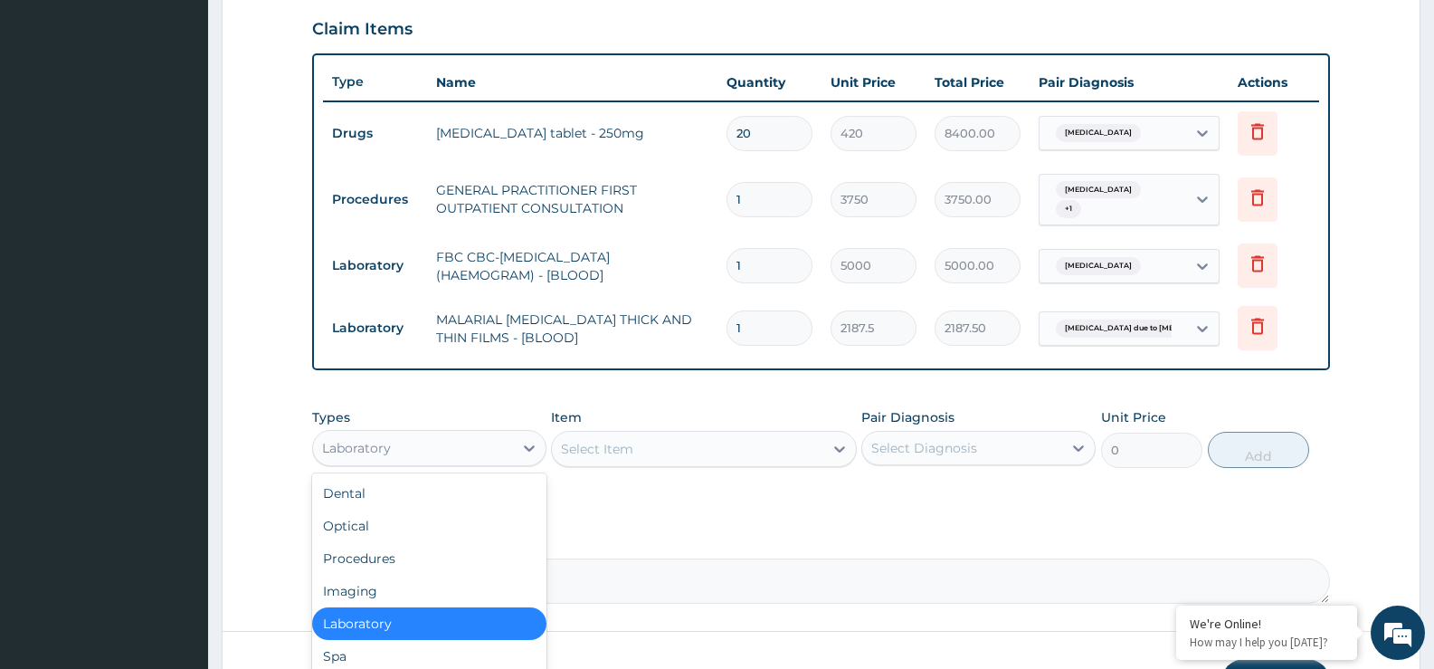
click at [453, 450] on div "Laboratory" at bounding box center [413, 447] width 200 height 29
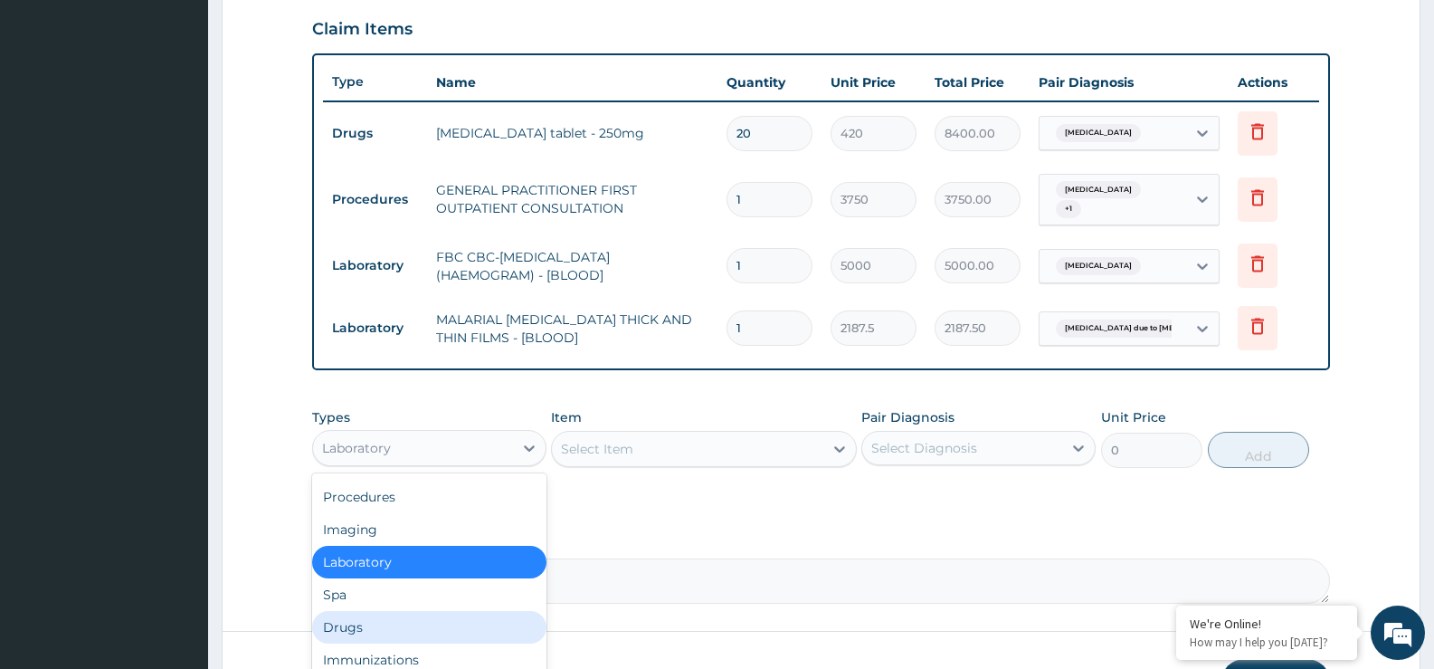
click at [412, 617] on div "Drugs" at bounding box center [429, 627] width 234 height 33
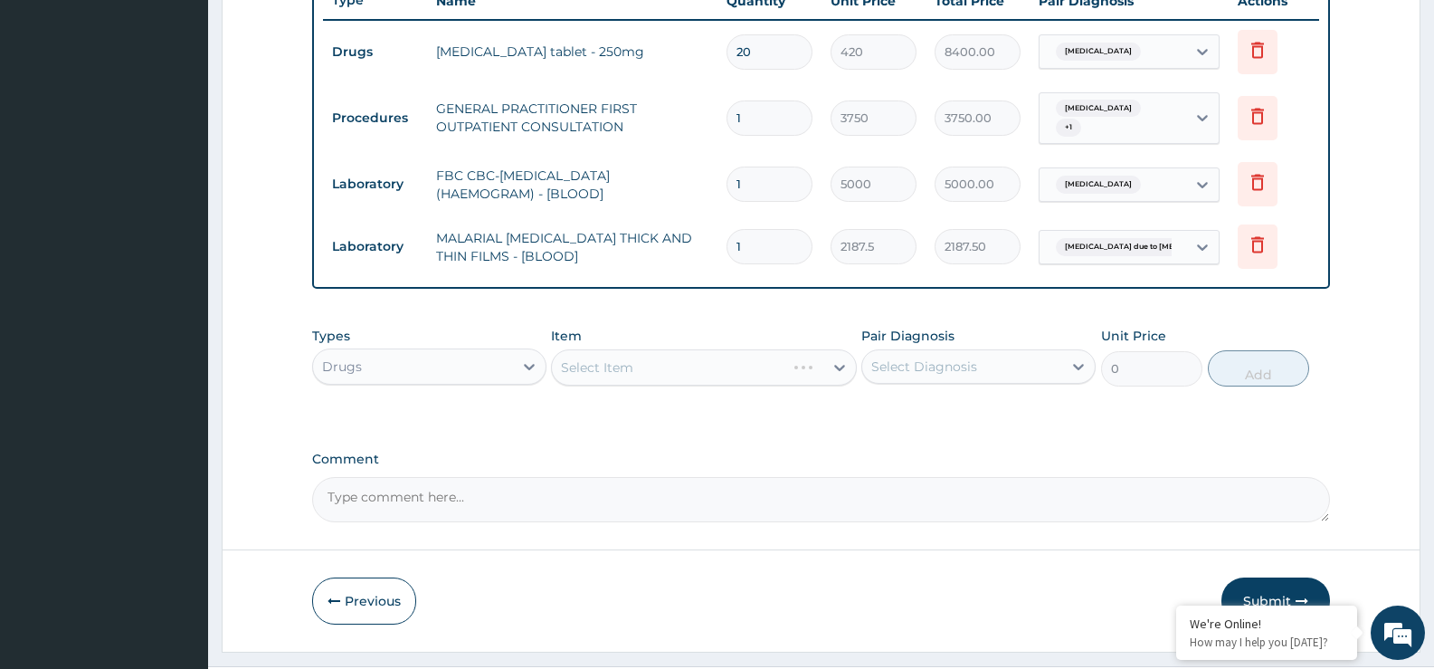
scroll to position [745, 0]
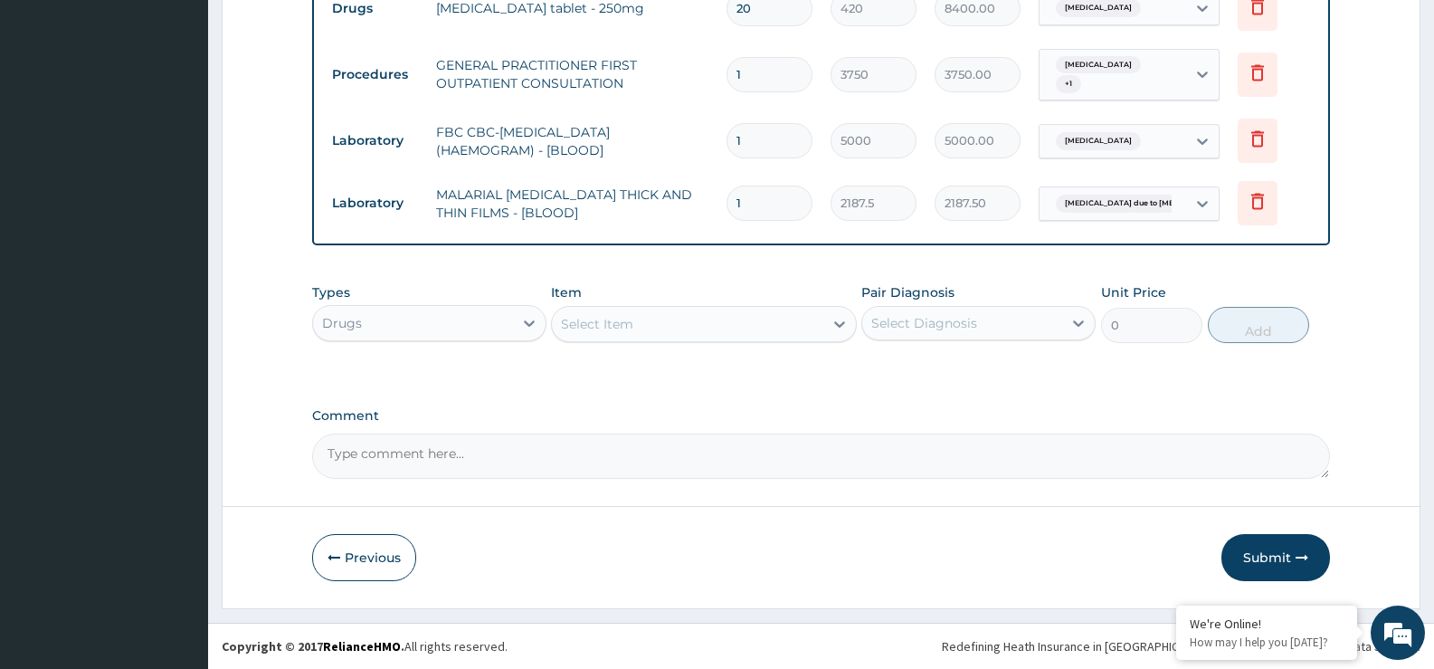
click at [790, 332] on div "Select Item" at bounding box center [687, 323] width 271 height 29
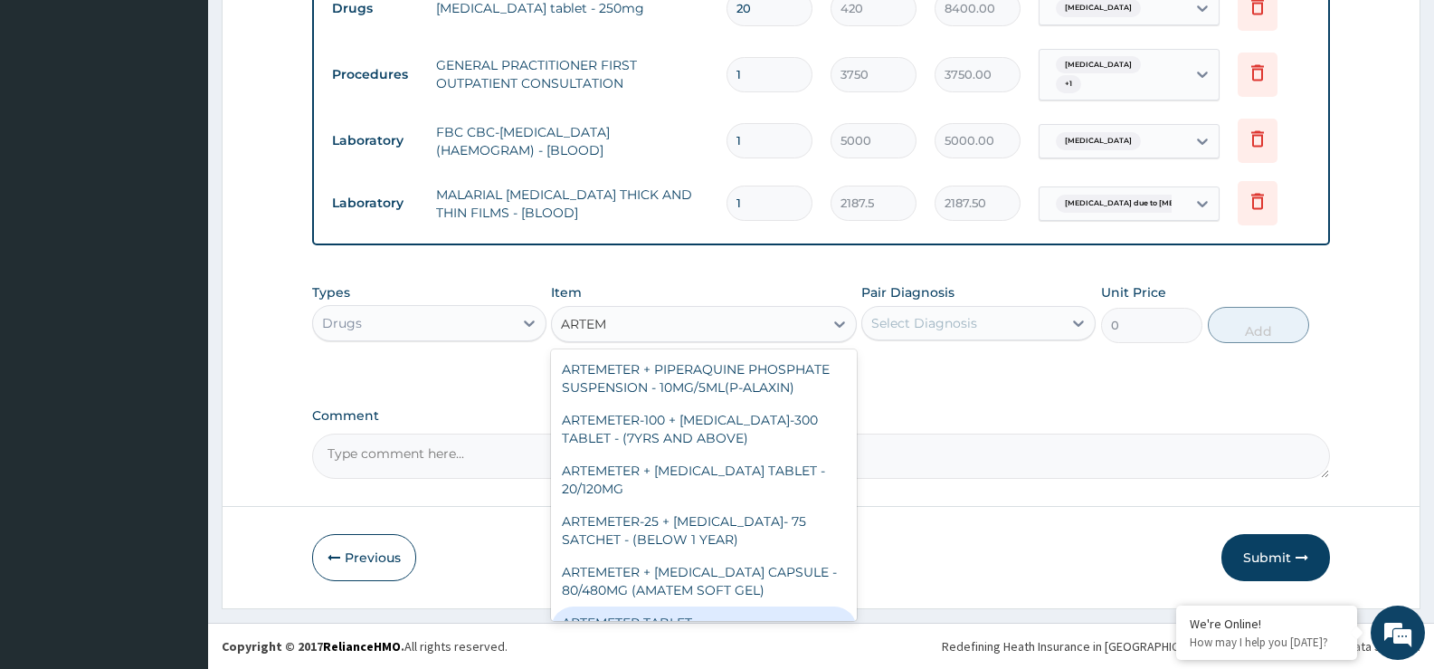
type input "ARTEME"
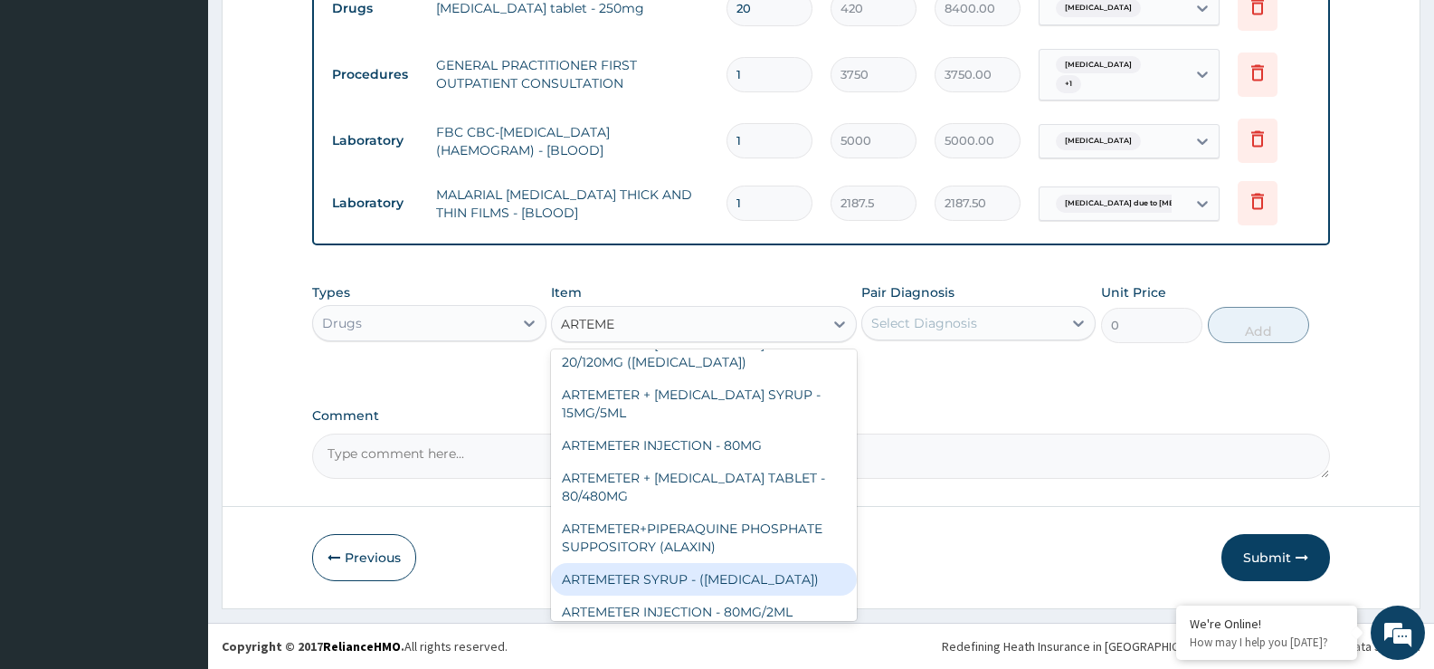
scroll to position [662, 0]
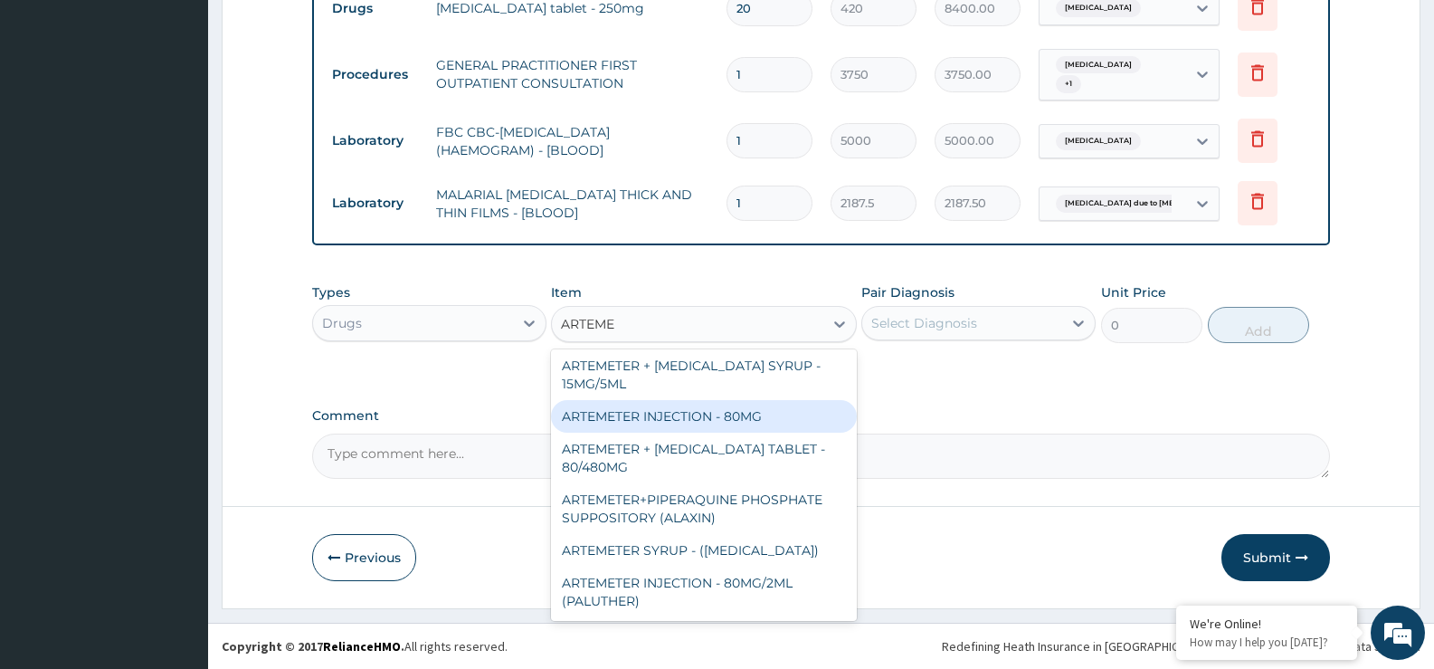
click at [724, 423] on div "ARTEMETER INJECTION - 80MG" at bounding box center [703, 416] width 305 height 33
type input "475.99999999999994"
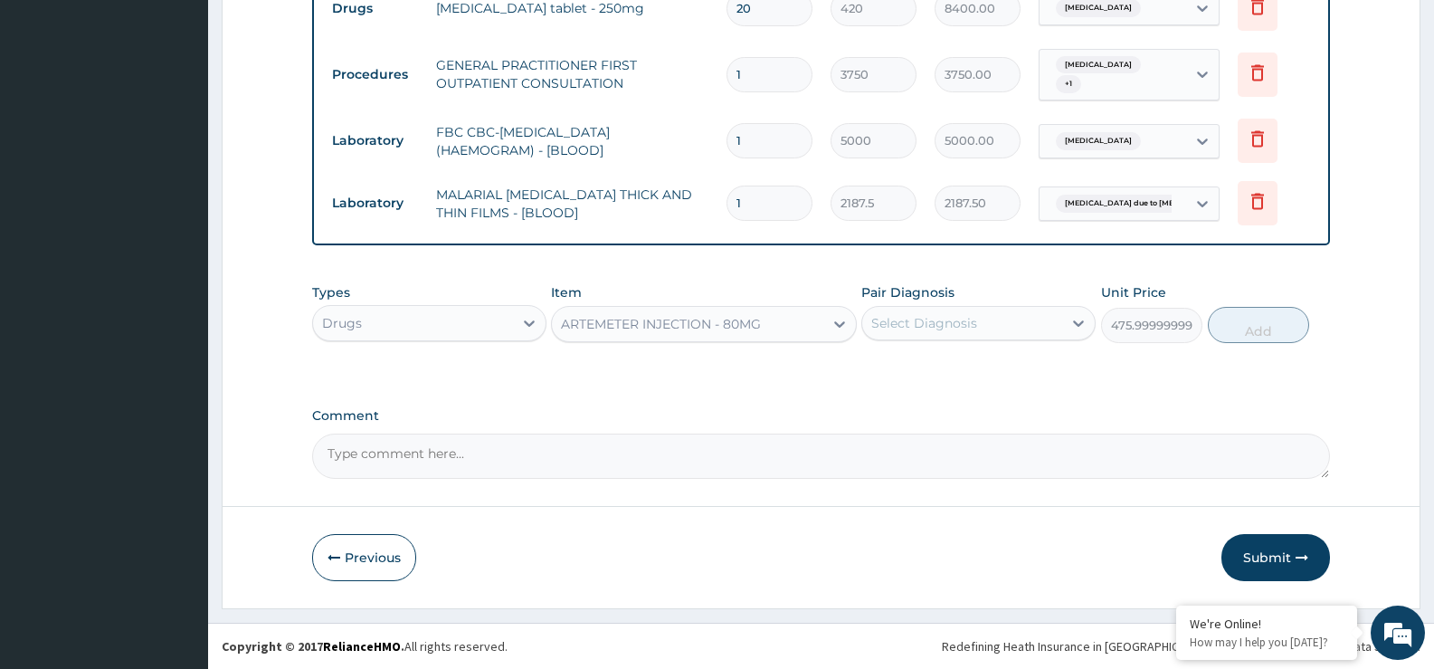
click at [992, 324] on div "Select Diagnosis" at bounding box center [962, 323] width 200 height 29
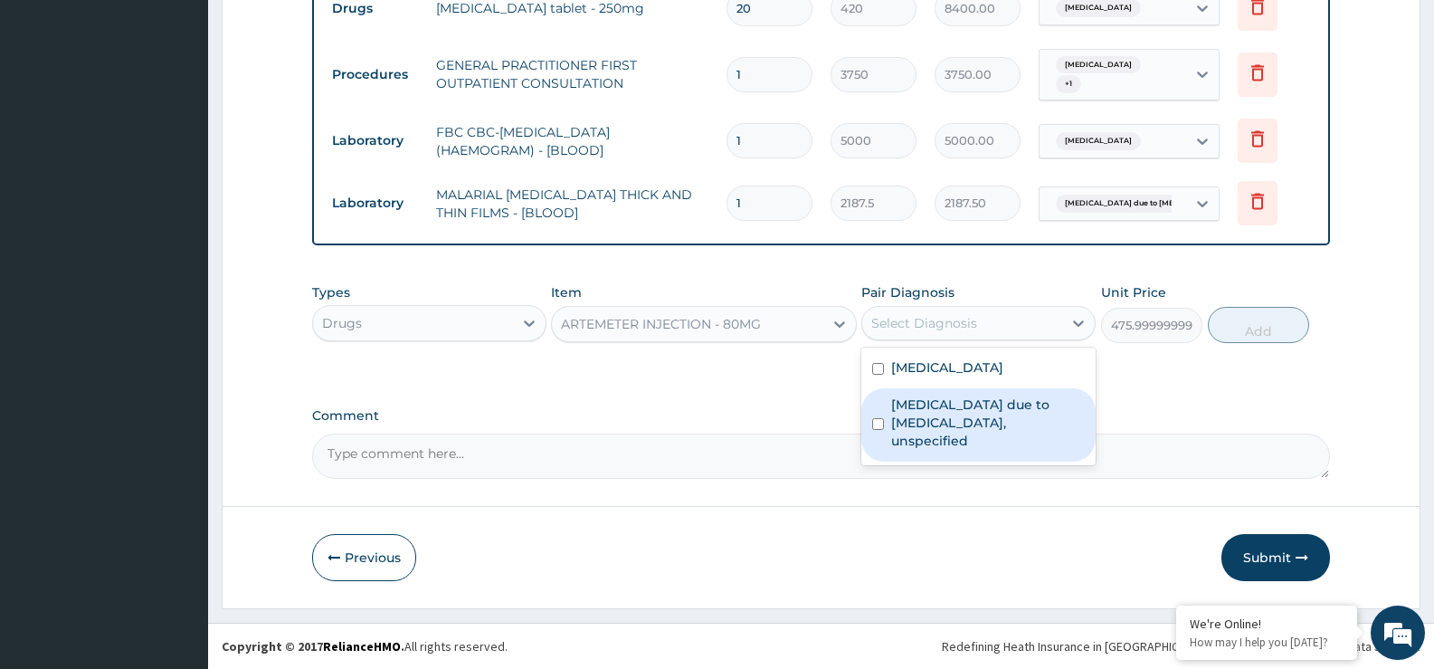
click at [976, 409] on label "Malaria due to Plasmodium falciparum, unspecified" at bounding box center [988, 422] width 194 height 54
checkbox input "true"
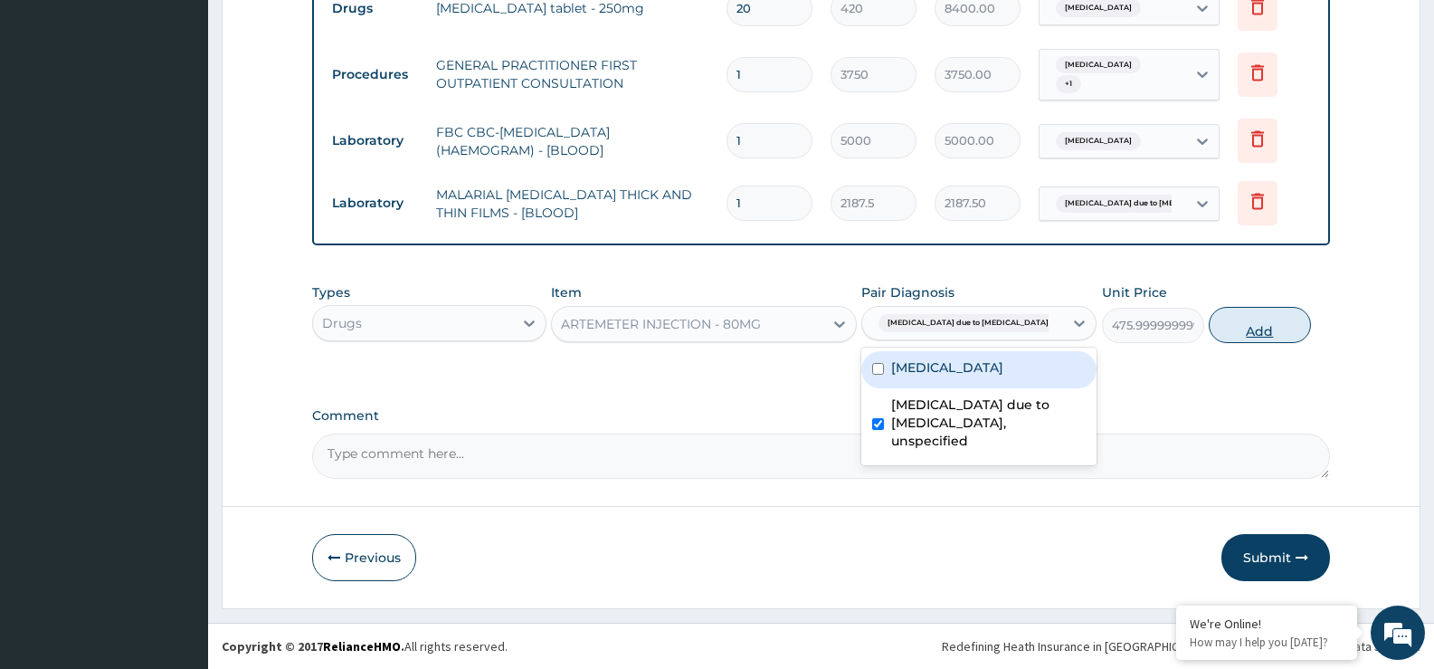
click at [1272, 328] on button "Add" at bounding box center [1259, 325] width 101 height 36
type input "0"
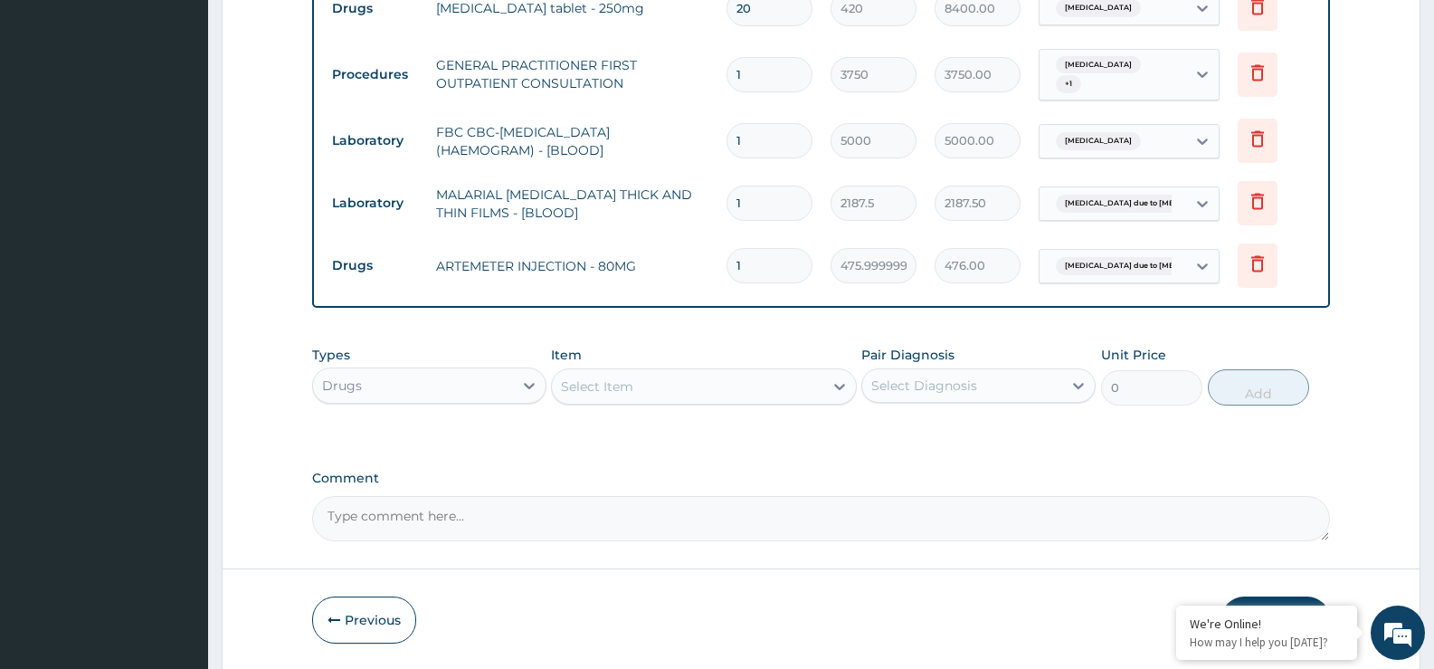
type input "0.00"
type input "6"
type input "2856.00"
type input "6"
click at [790, 377] on div "Select Item" at bounding box center [687, 386] width 271 height 29
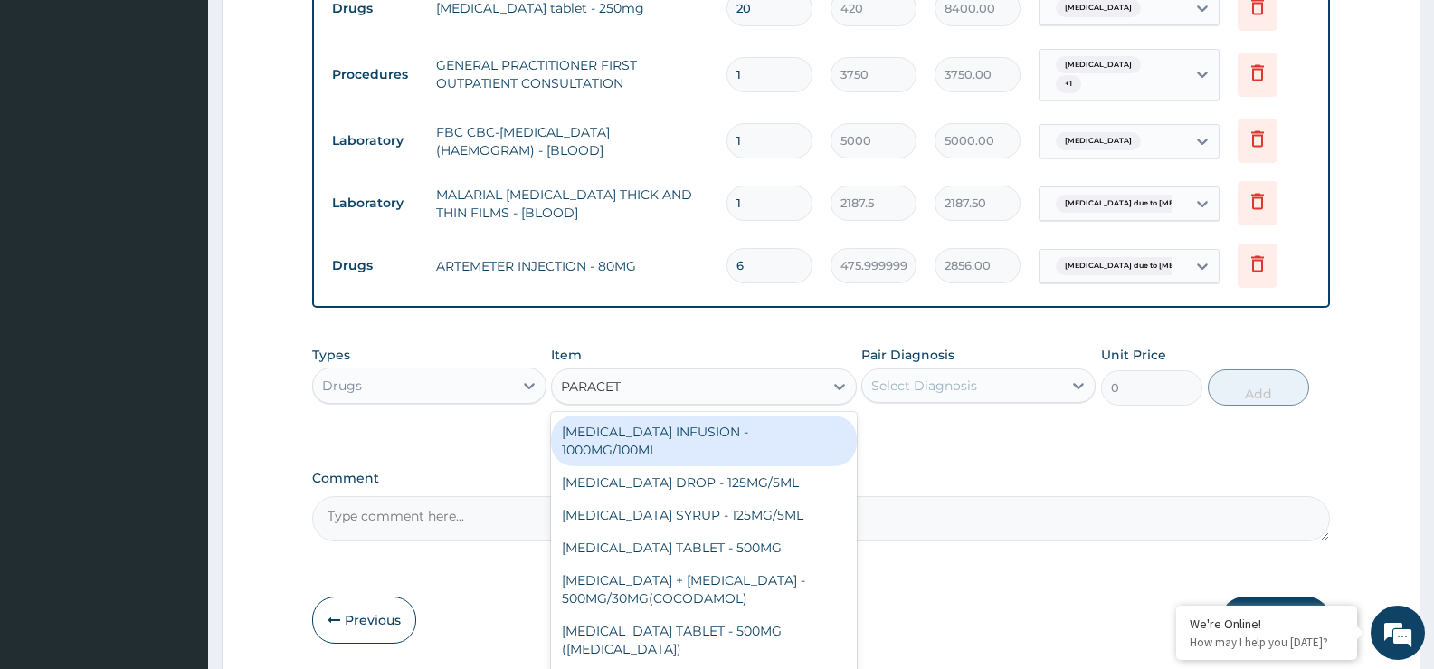
type input "PARACETA"
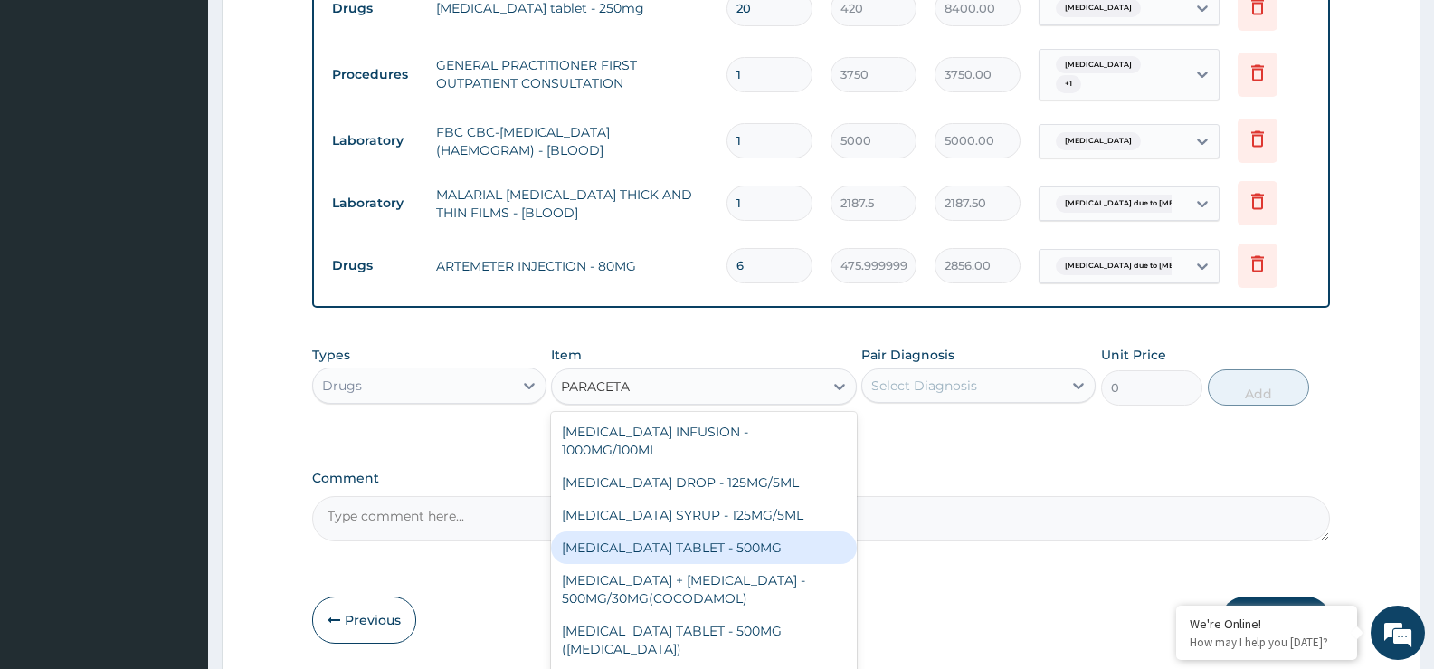
click at [714, 549] on div "[MEDICAL_DATA] TABLET - 500MG" at bounding box center [703, 547] width 305 height 33
type input "33.599999999999994"
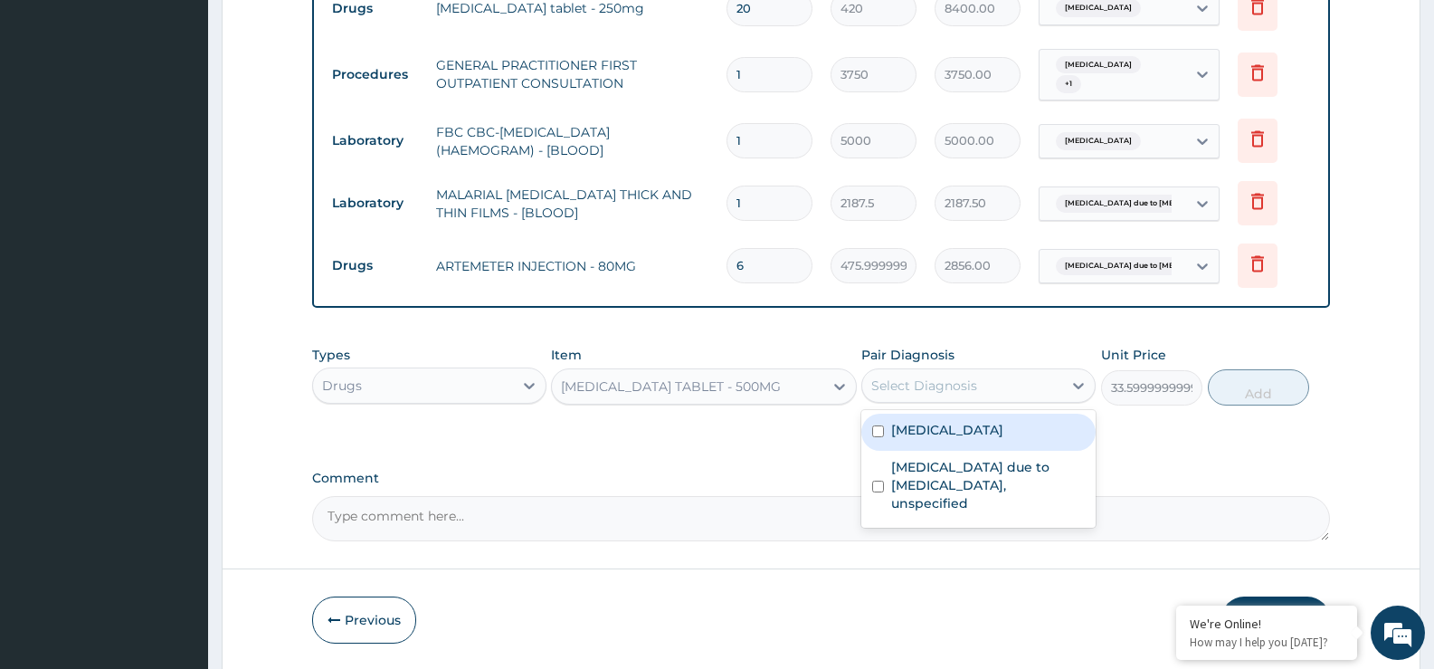
click at [1040, 387] on div "Select Diagnosis" at bounding box center [962, 385] width 200 height 29
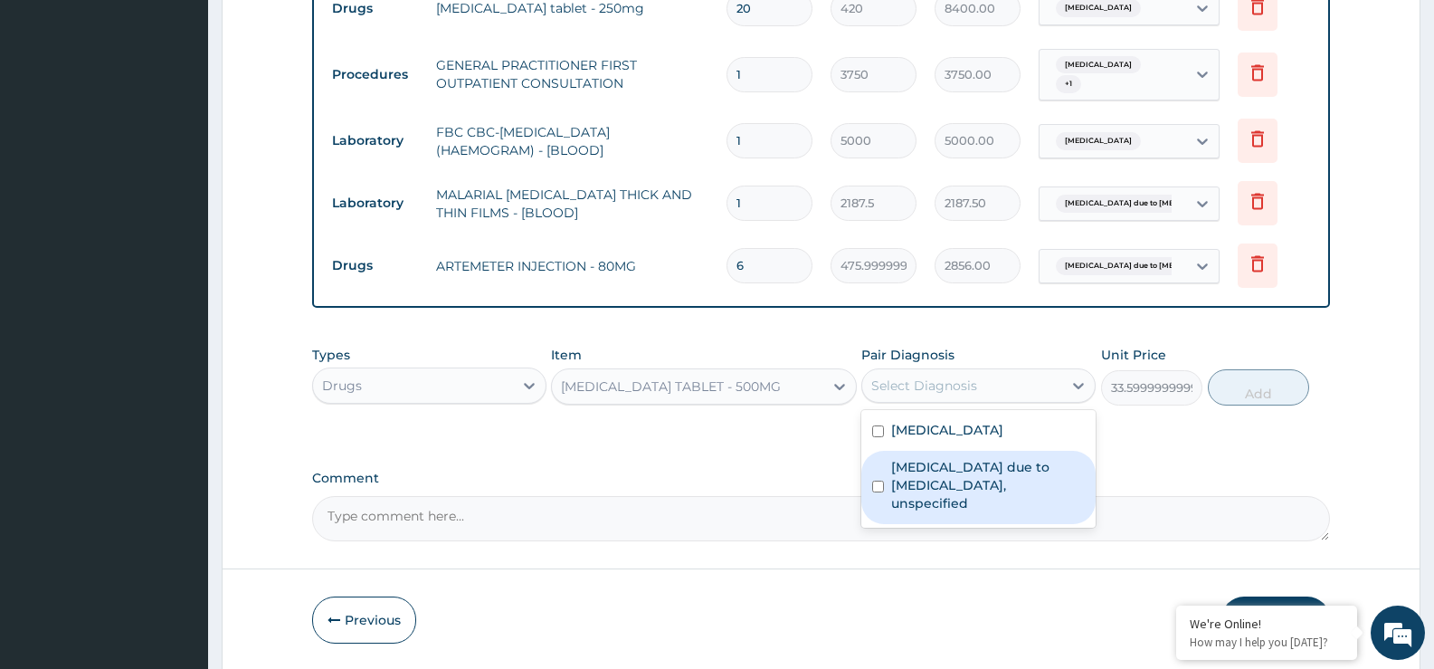
click at [966, 488] on label "[MEDICAL_DATA] due to [MEDICAL_DATA], unspecified" at bounding box center [988, 485] width 194 height 54
checkbox input "true"
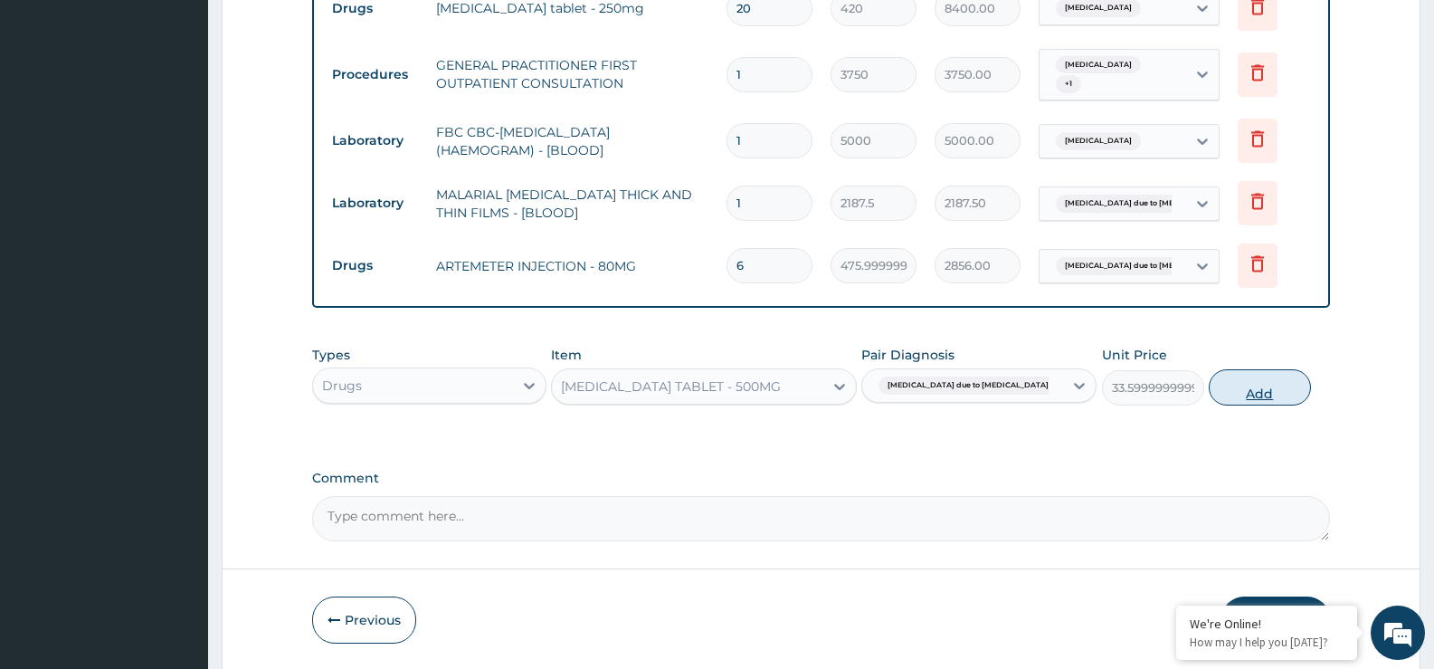
click at [1245, 390] on button "Add" at bounding box center [1259, 387] width 101 height 36
type input "0"
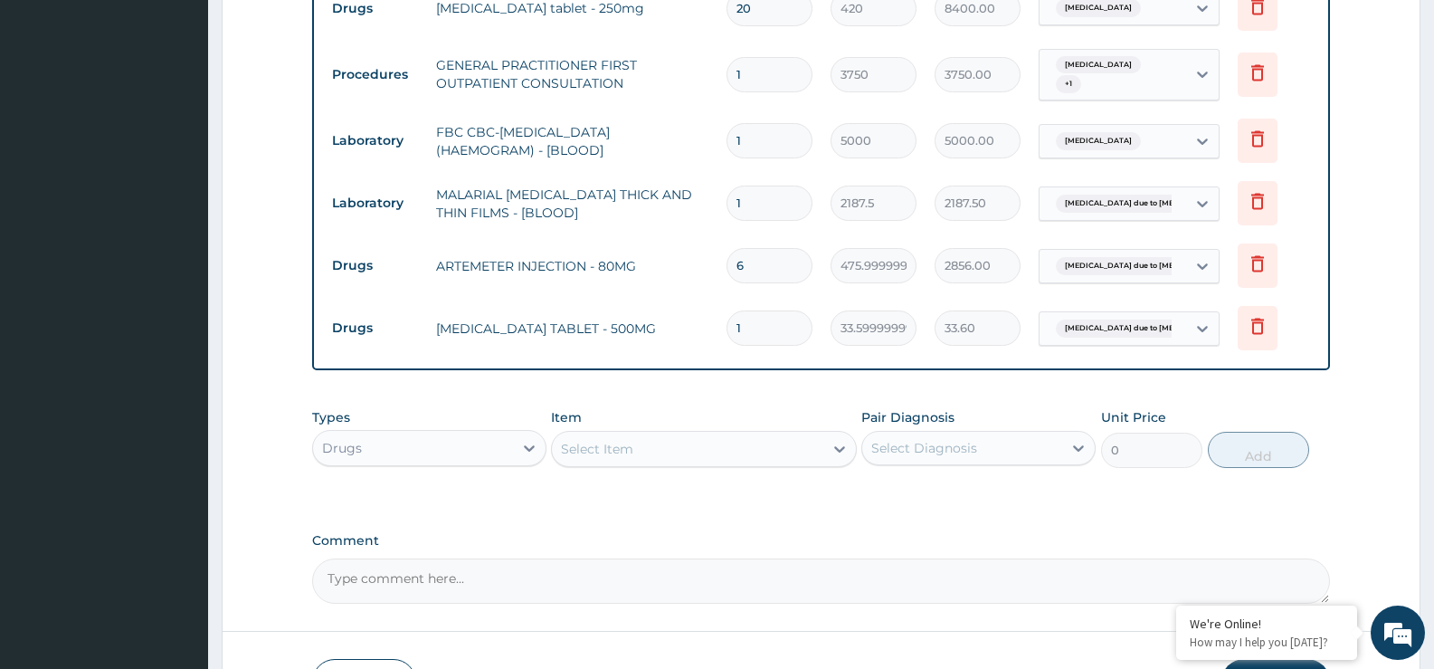
type input "18"
type input "604.80"
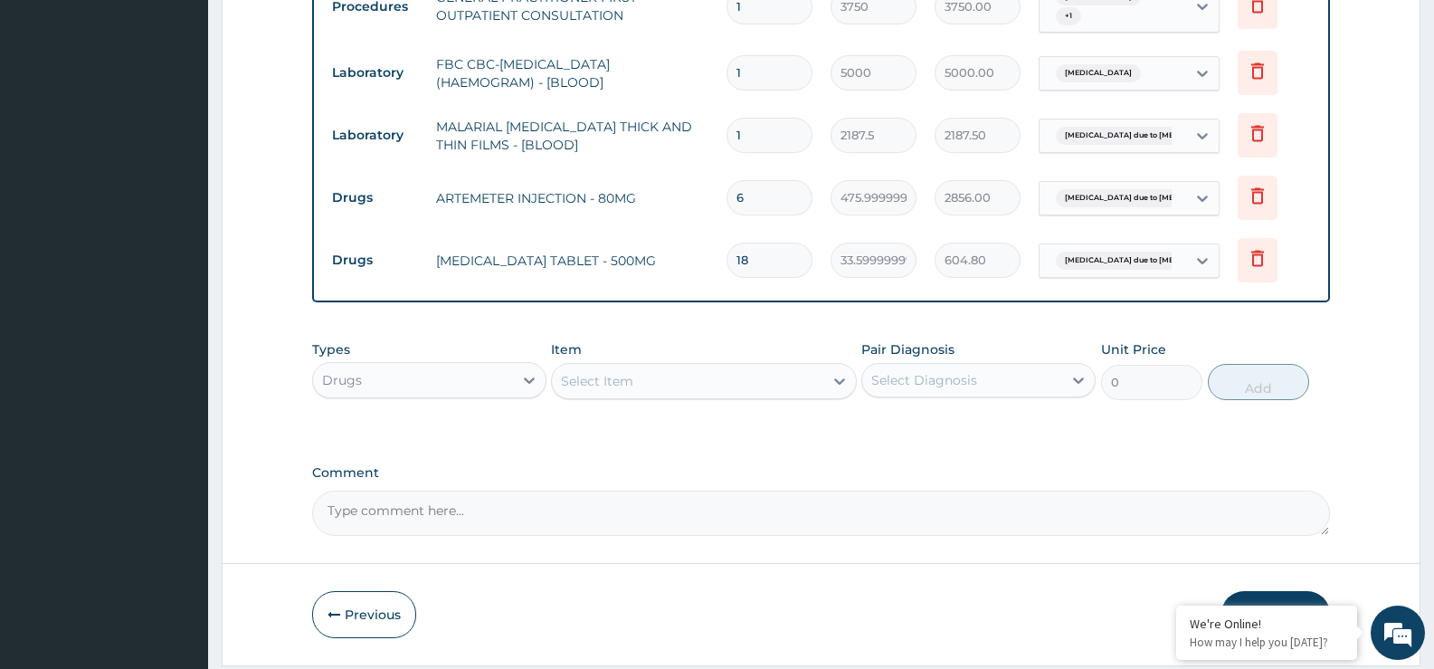
scroll to position [870, 0]
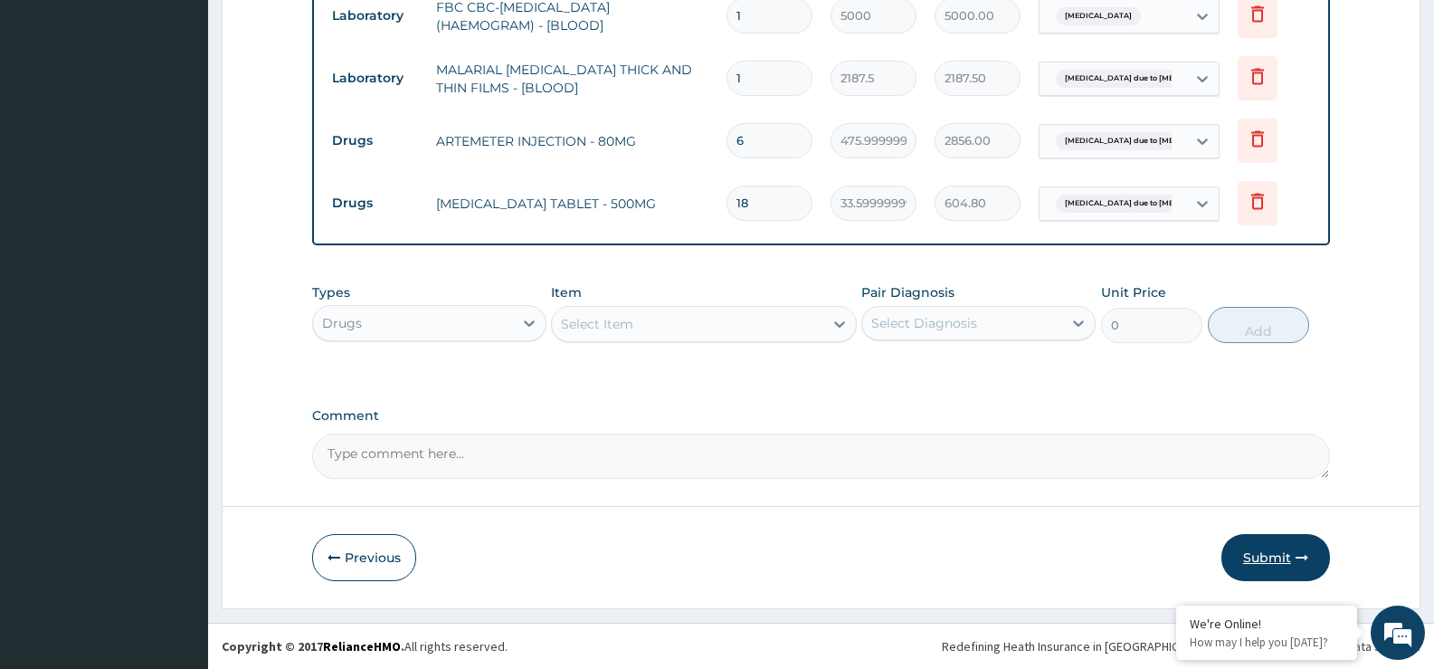
type input "18"
click at [1302, 557] on icon "button" at bounding box center [1302, 557] width 13 height 13
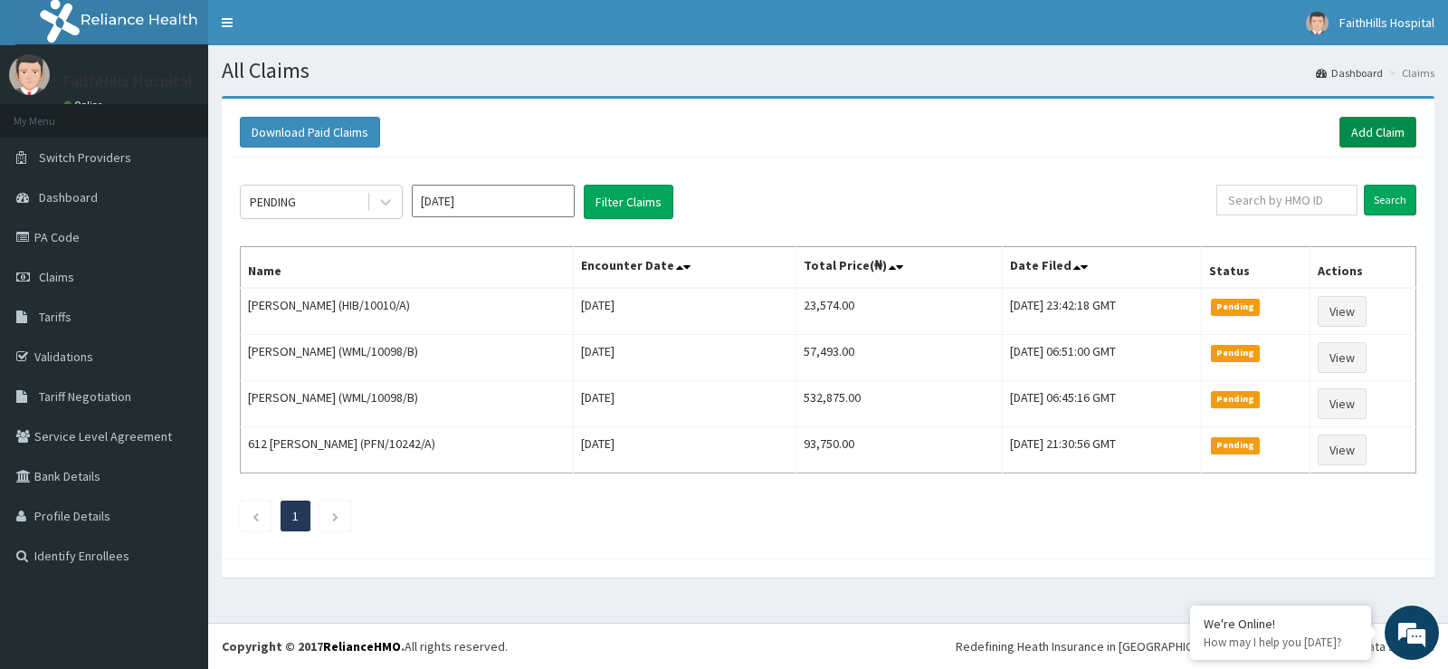
click at [1389, 125] on link "Add Claim" at bounding box center [1377, 132] width 77 height 31
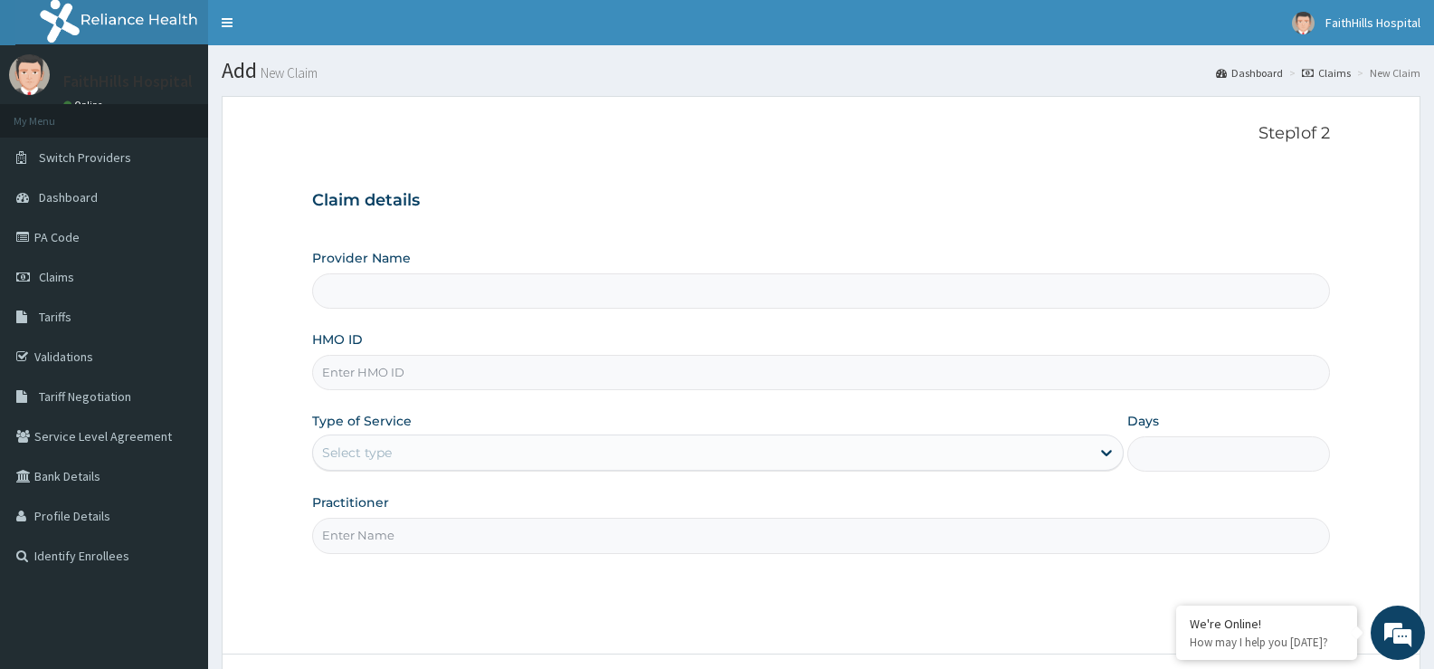
type input "FaithHills Specialist Hospital"
click at [742, 367] on input "HMO ID" at bounding box center [821, 372] width 1018 height 35
type input "TFP/10009/A"
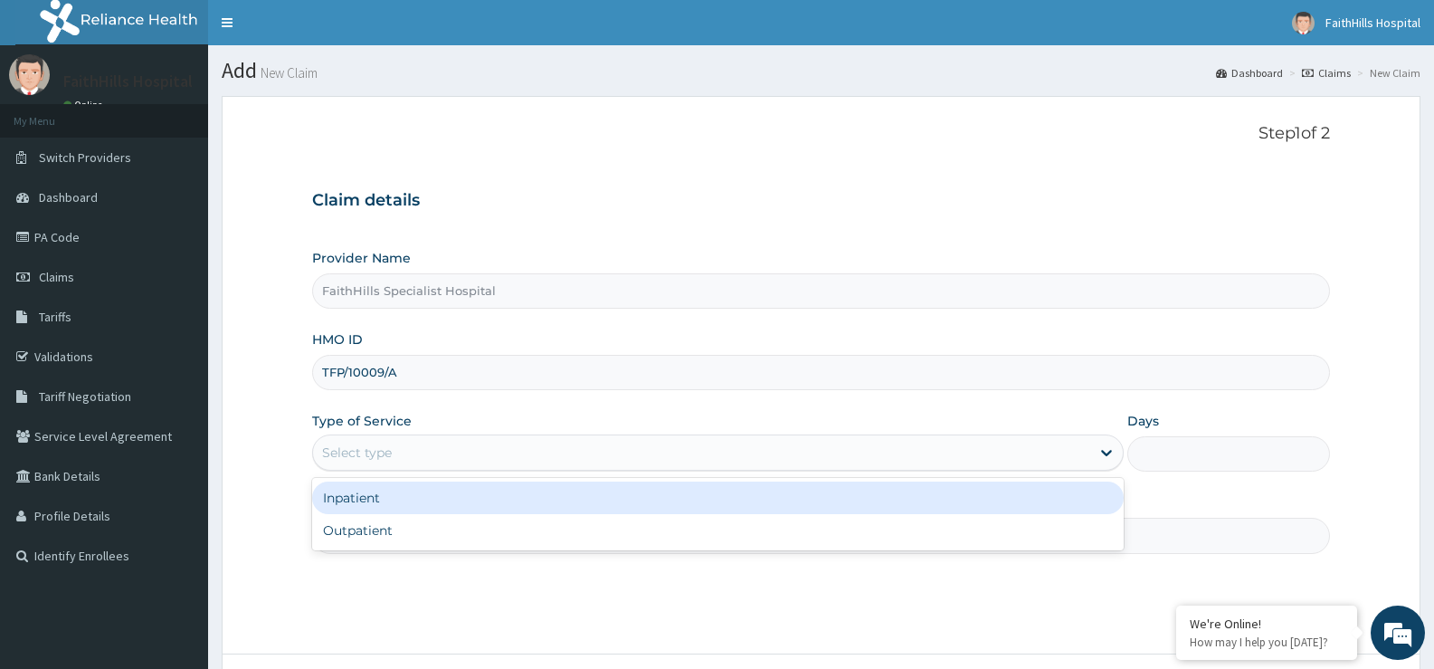
click at [614, 455] on div "Select type" at bounding box center [701, 452] width 776 height 29
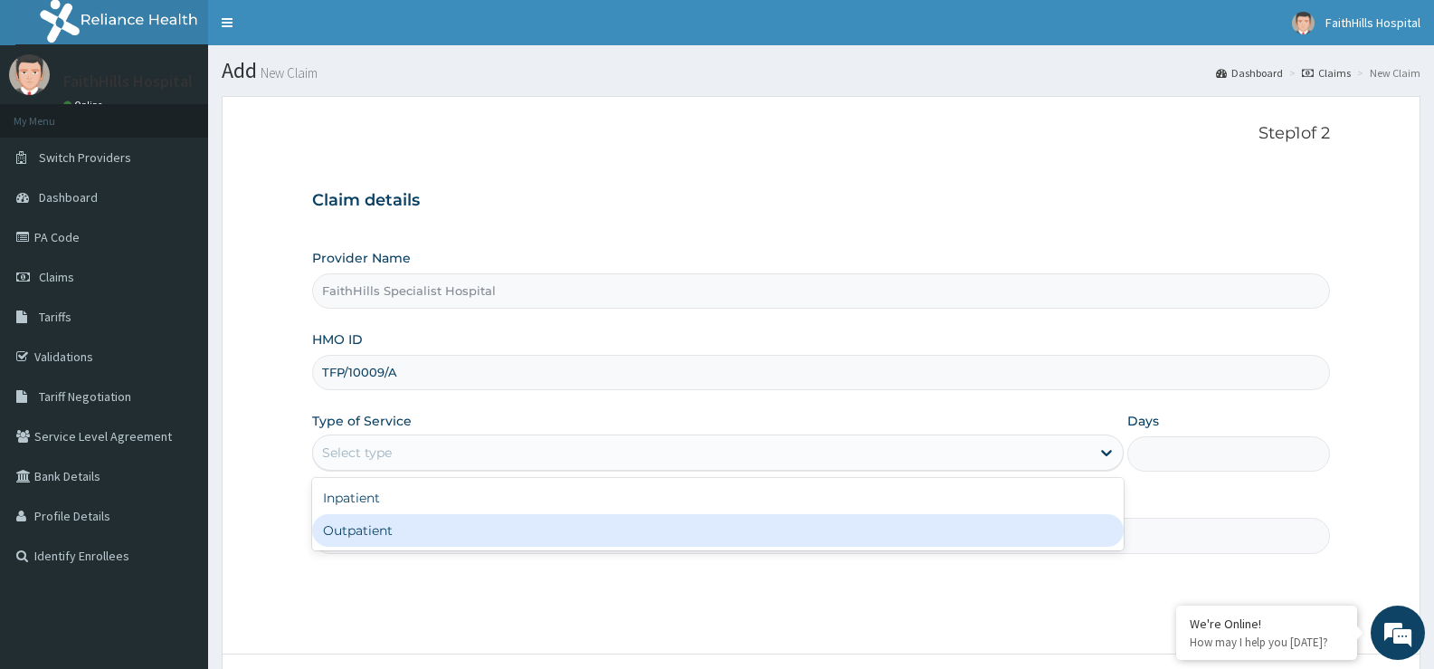
click at [493, 530] on div "Outpatient" at bounding box center [717, 530] width 811 height 33
type input "1"
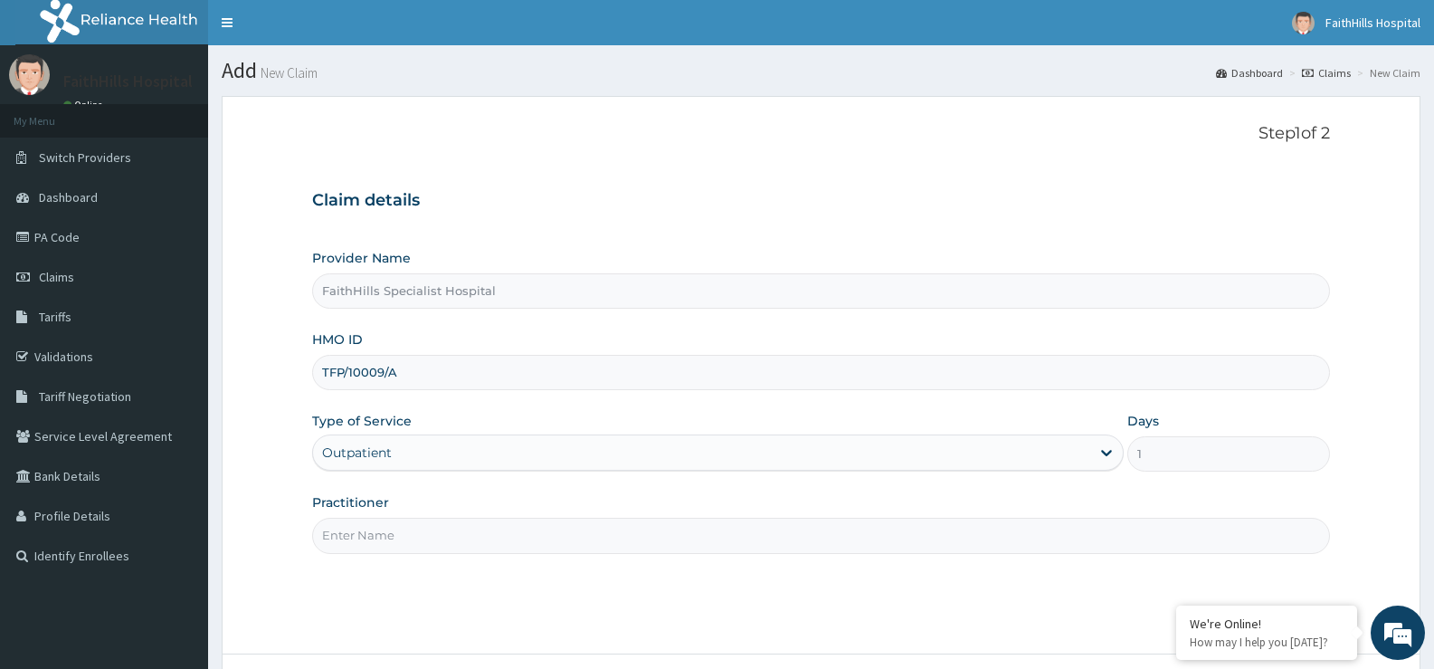
click at [493, 526] on input "Practitioner" at bounding box center [821, 535] width 1018 height 35
type input "DR. JOSHUA"
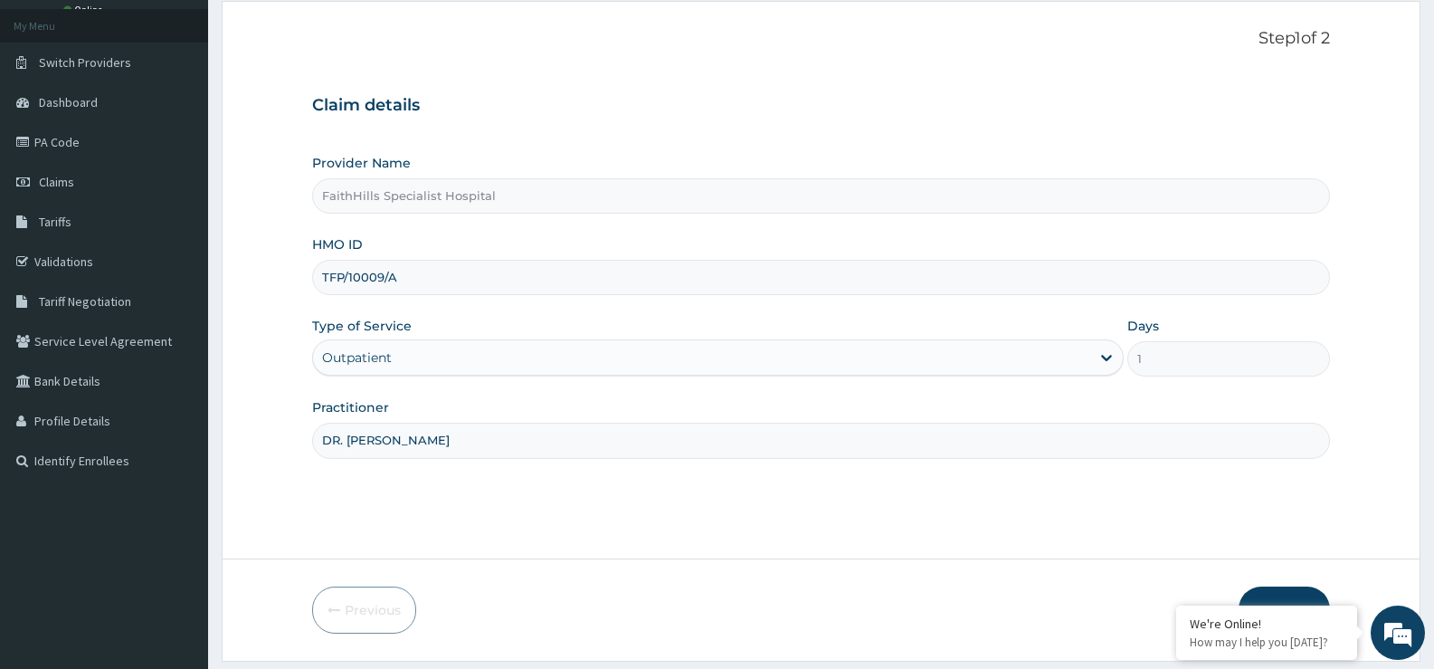
scroll to position [148, 0]
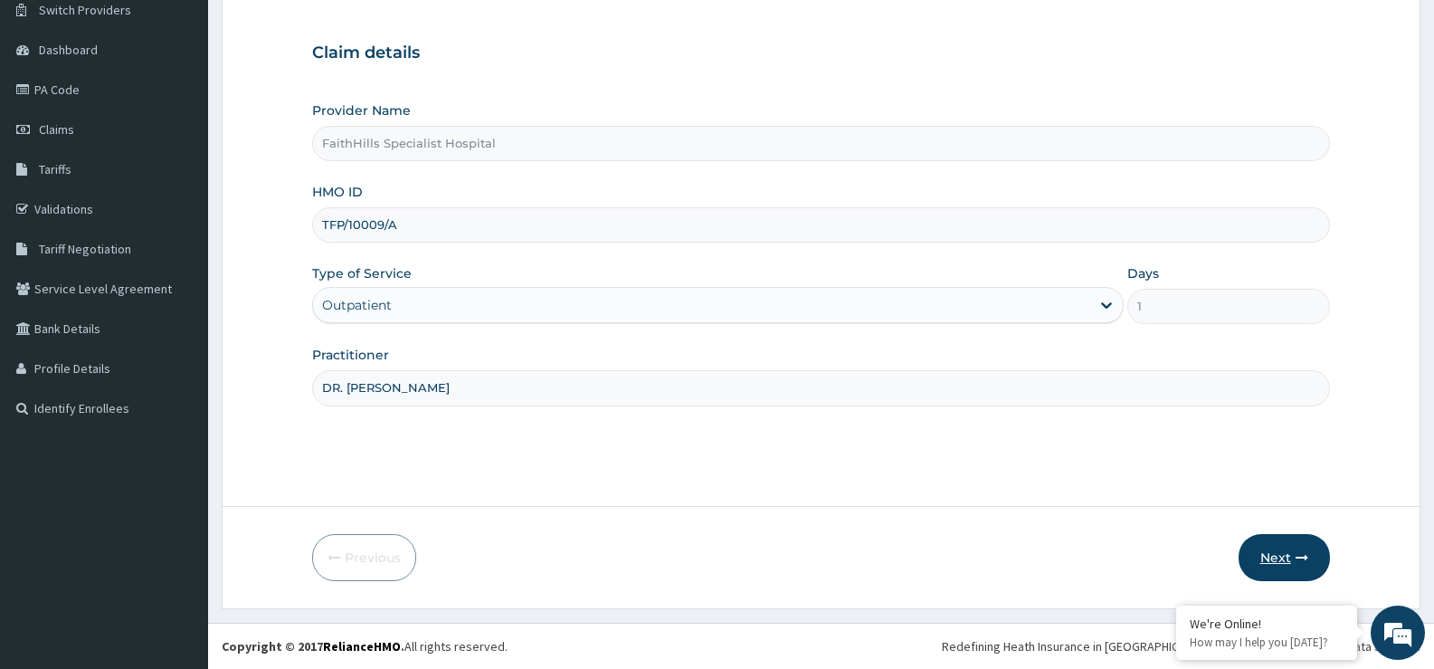
click at [1300, 551] on icon "button" at bounding box center [1302, 557] width 13 height 13
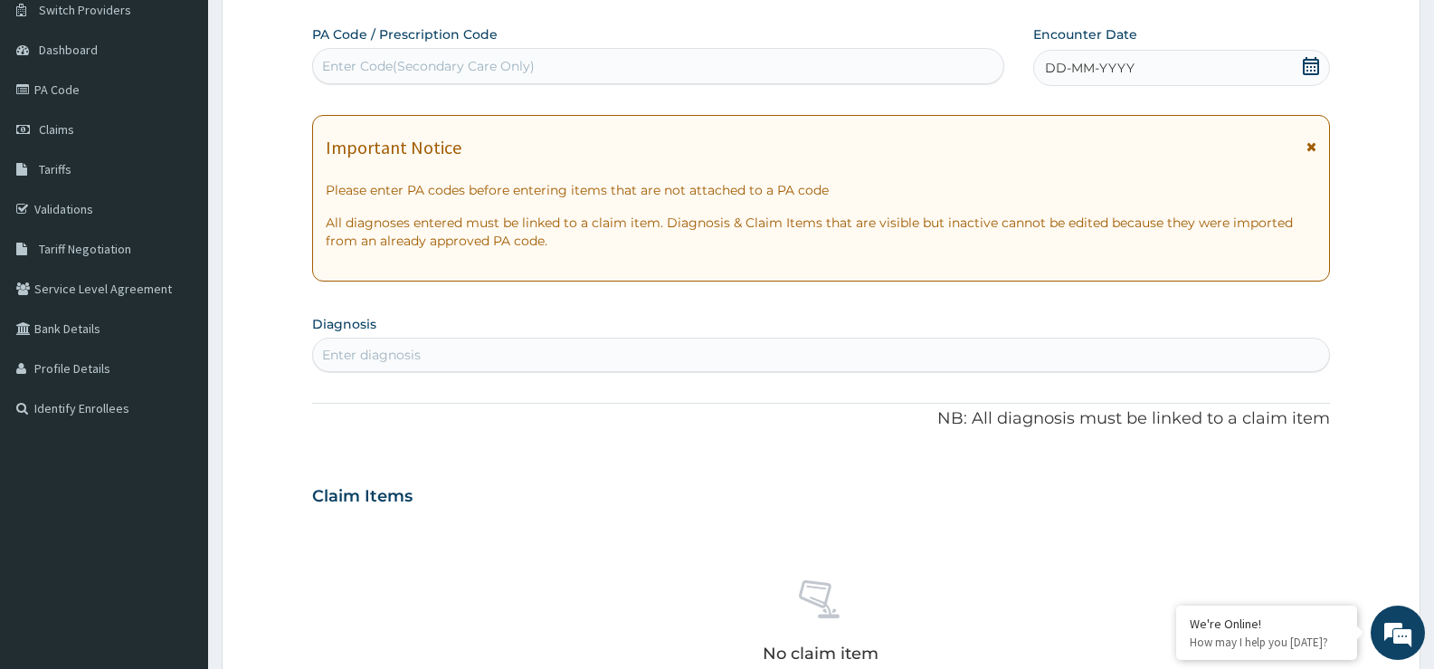
click at [1320, 62] on div "DD-MM-YYYY" at bounding box center [1181, 68] width 297 height 36
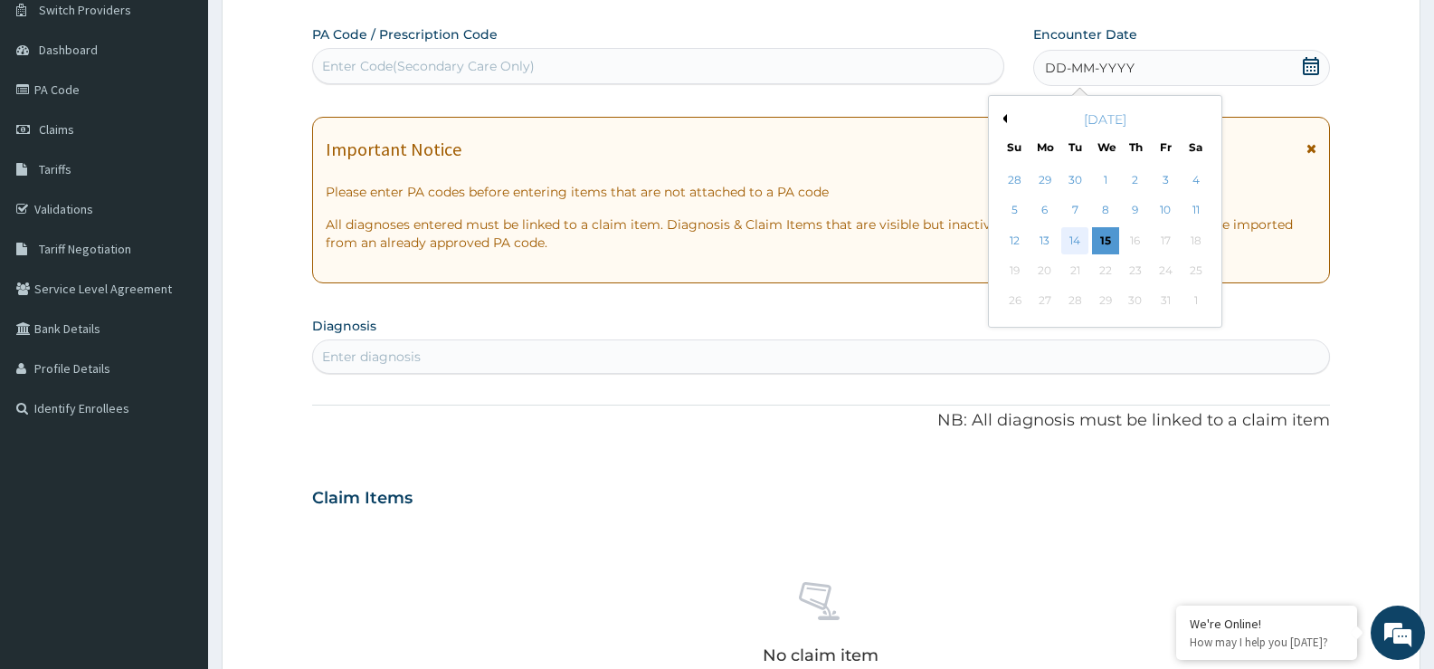
click at [1081, 233] on div "14" at bounding box center [1075, 240] width 27 height 27
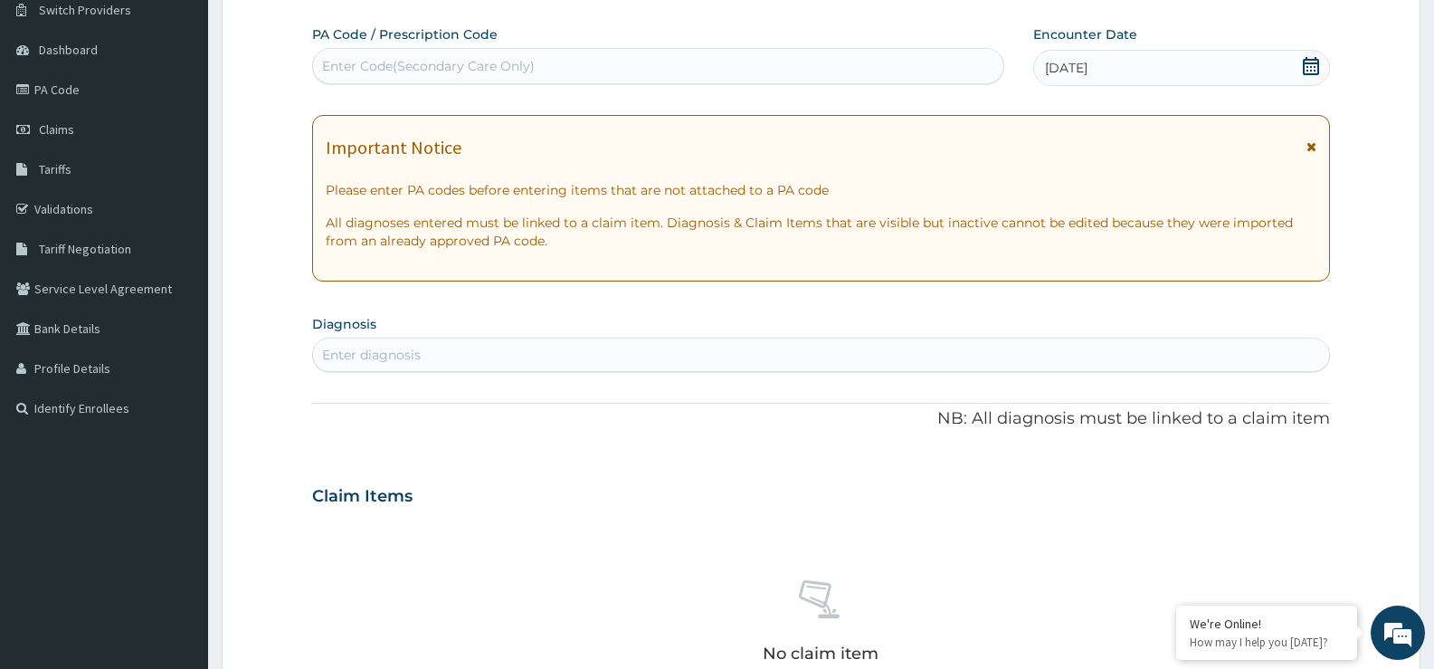
click at [469, 350] on div "Enter diagnosis" at bounding box center [821, 354] width 1016 height 29
type input "FEVER"
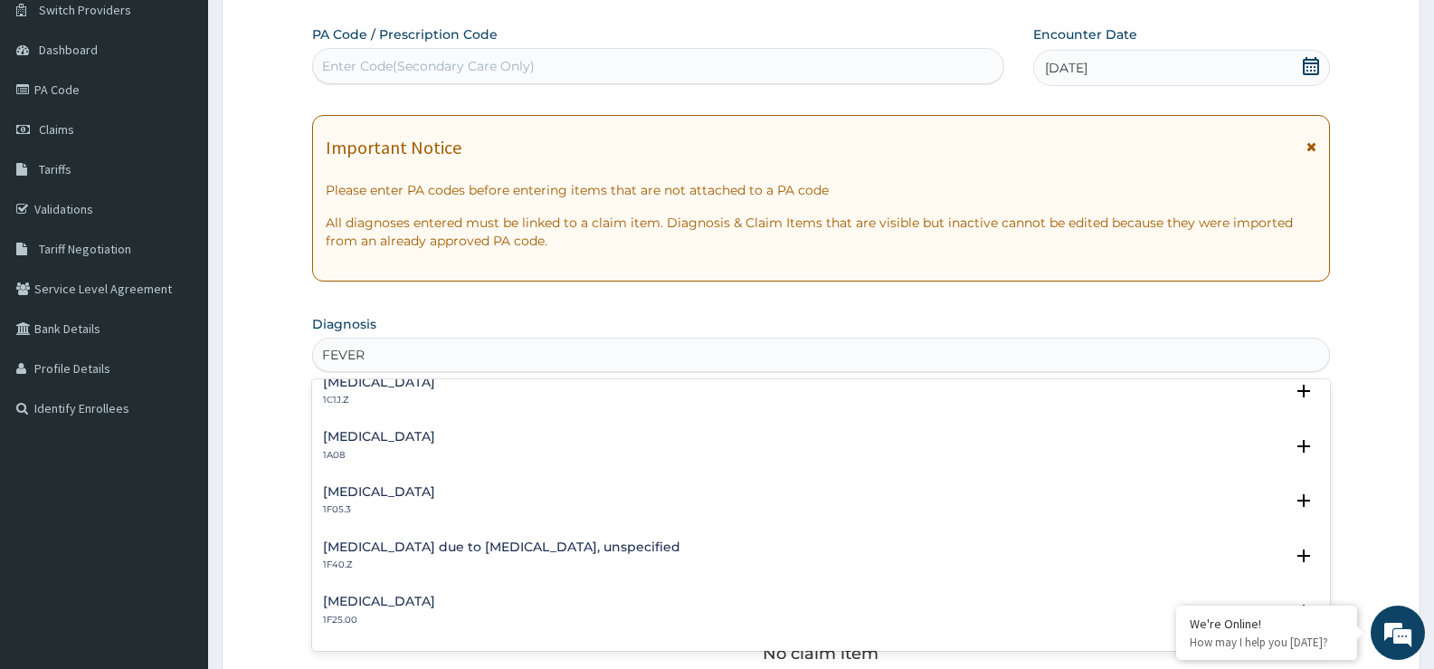
scroll to position [633, 0]
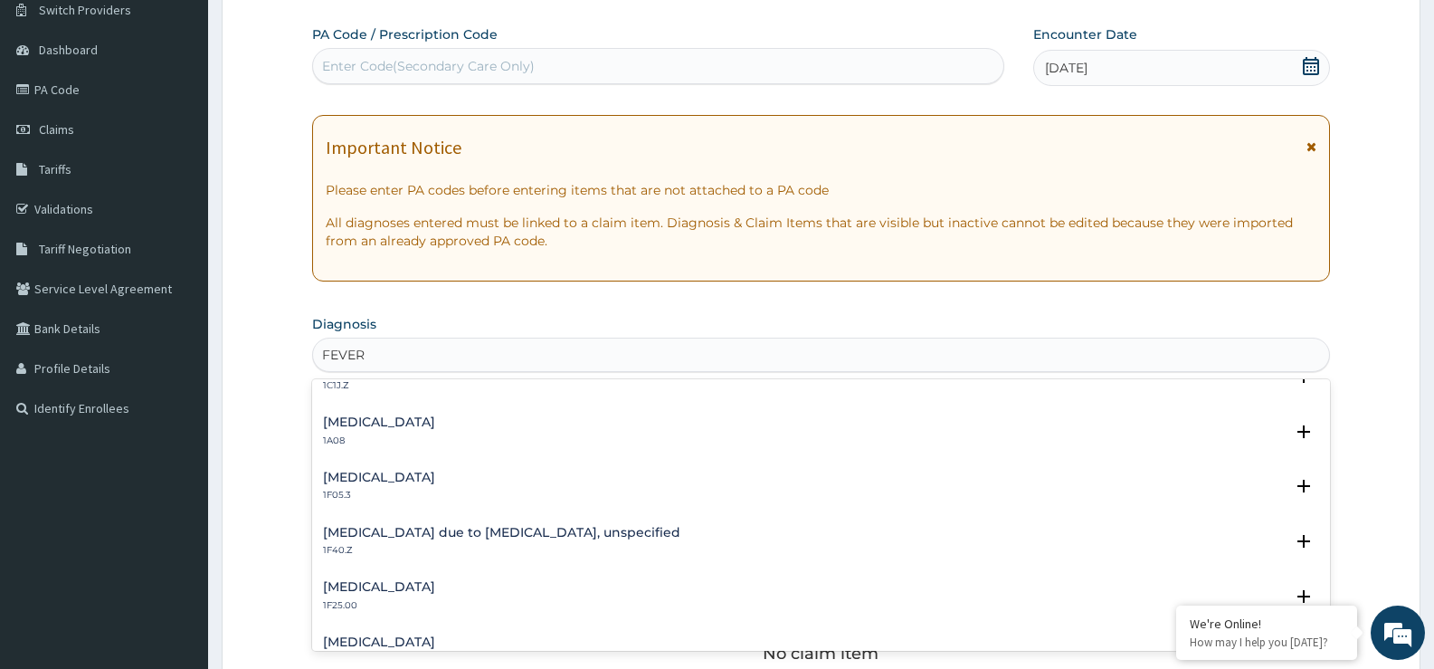
click at [581, 534] on h4 "Malaria due to Plasmodium falciparum, unspecified" at bounding box center [501, 533] width 357 height 14
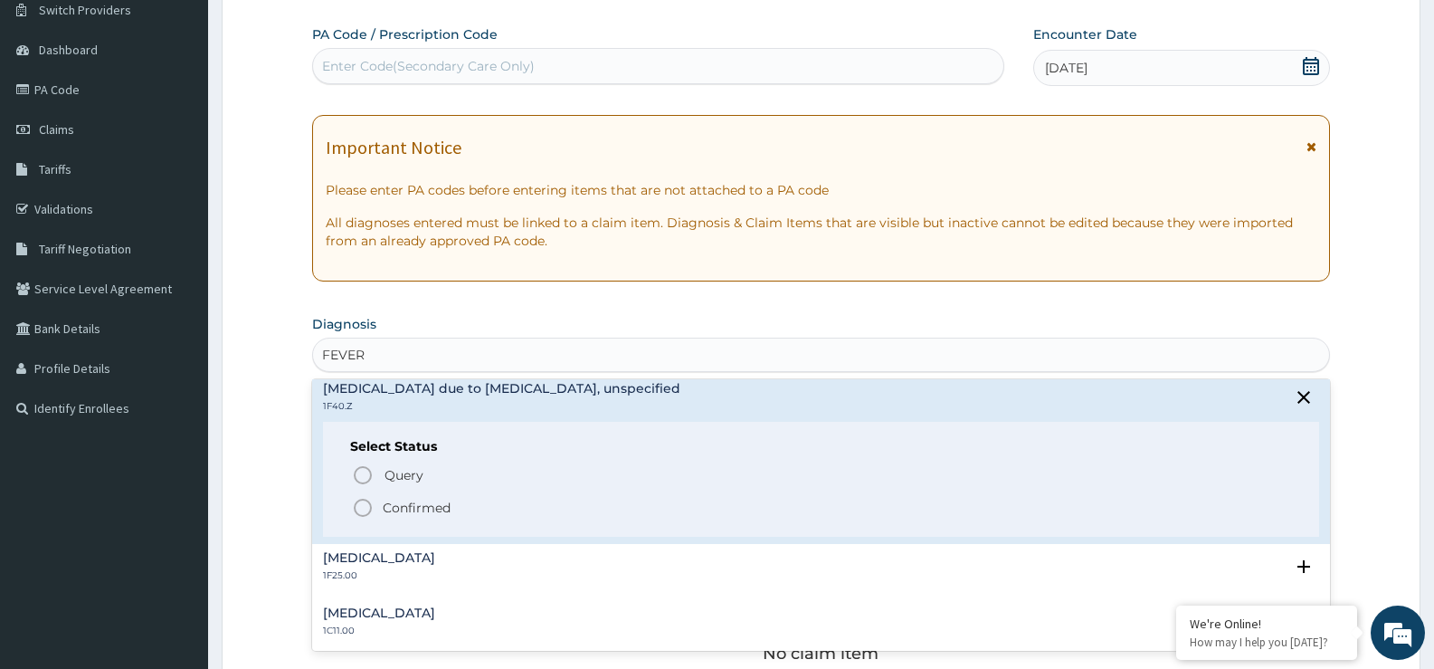
scroll to position [814, 0]
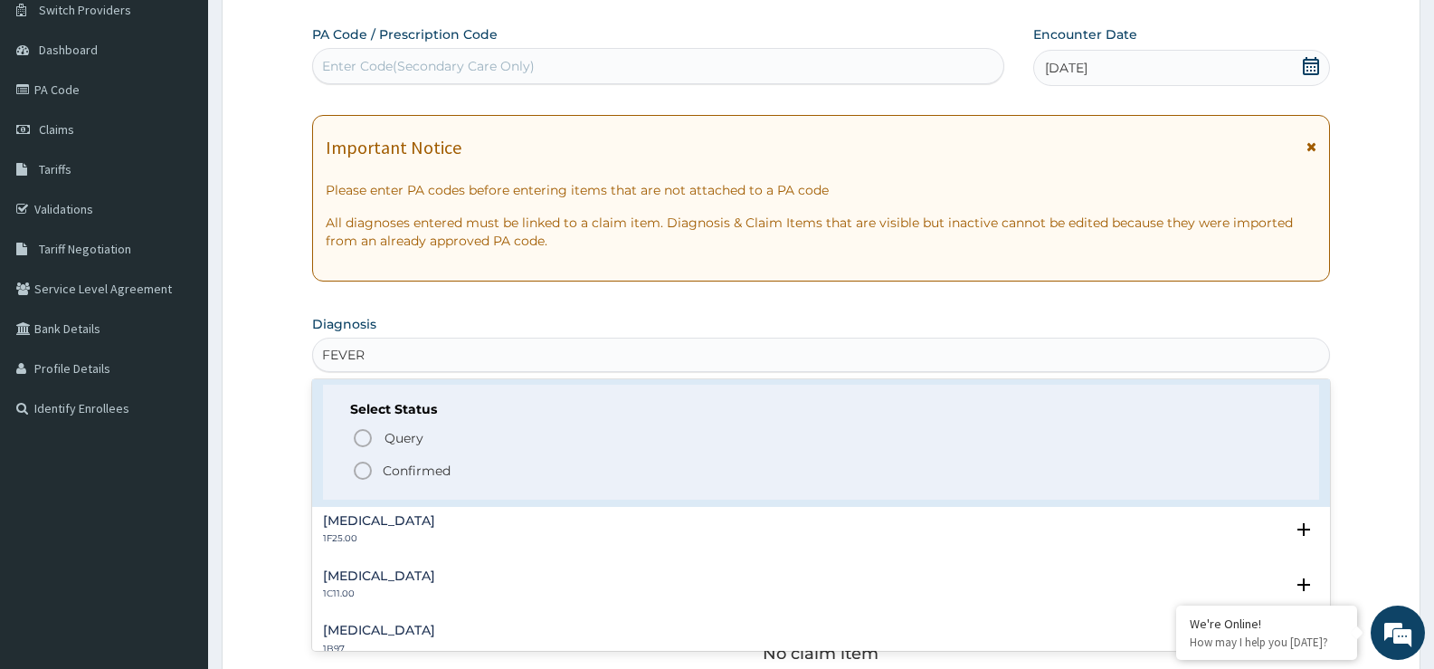
click at [414, 469] on p "Confirmed" at bounding box center [417, 471] width 68 height 18
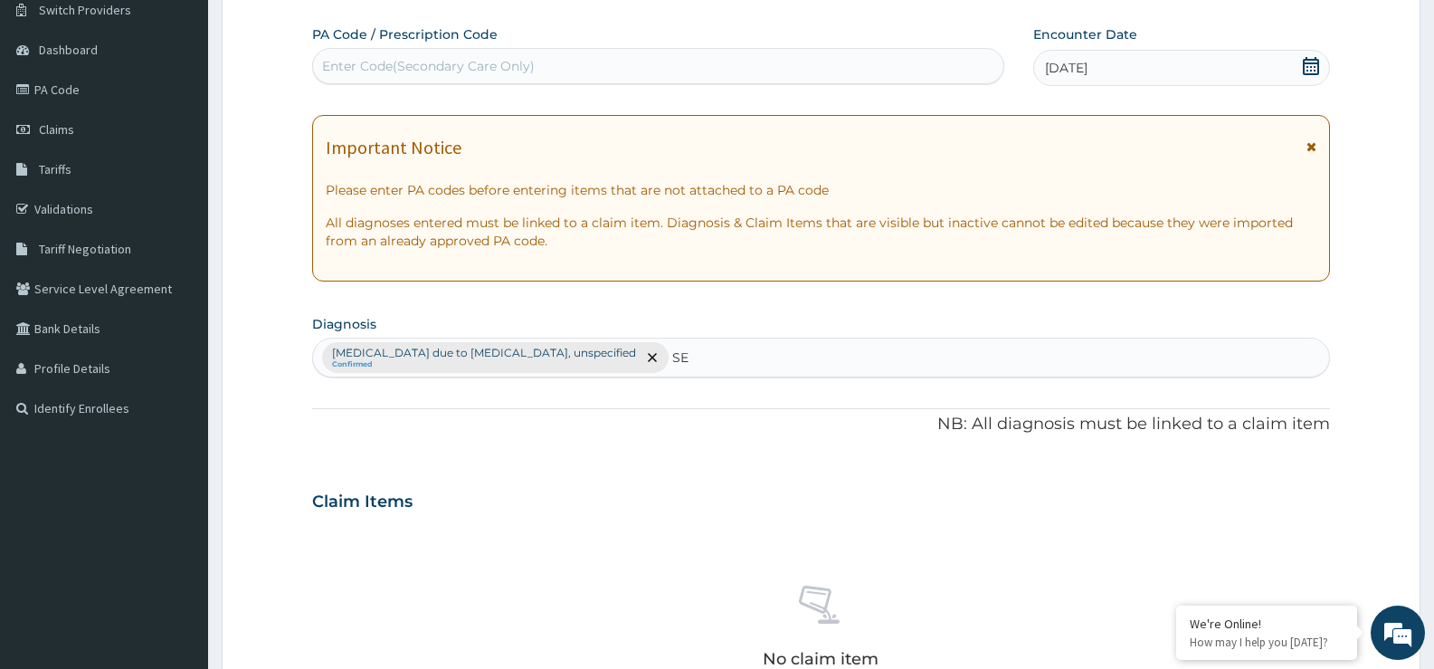
type input "S"
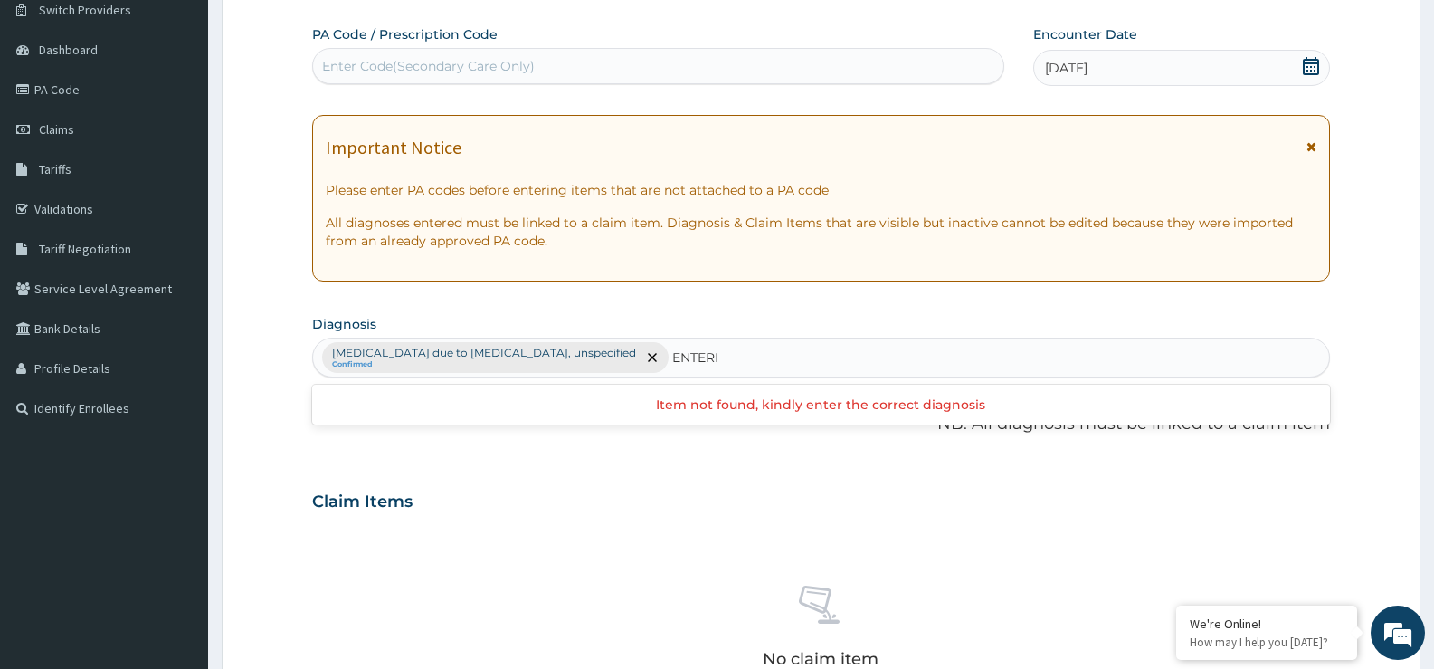
type input "ENTER"
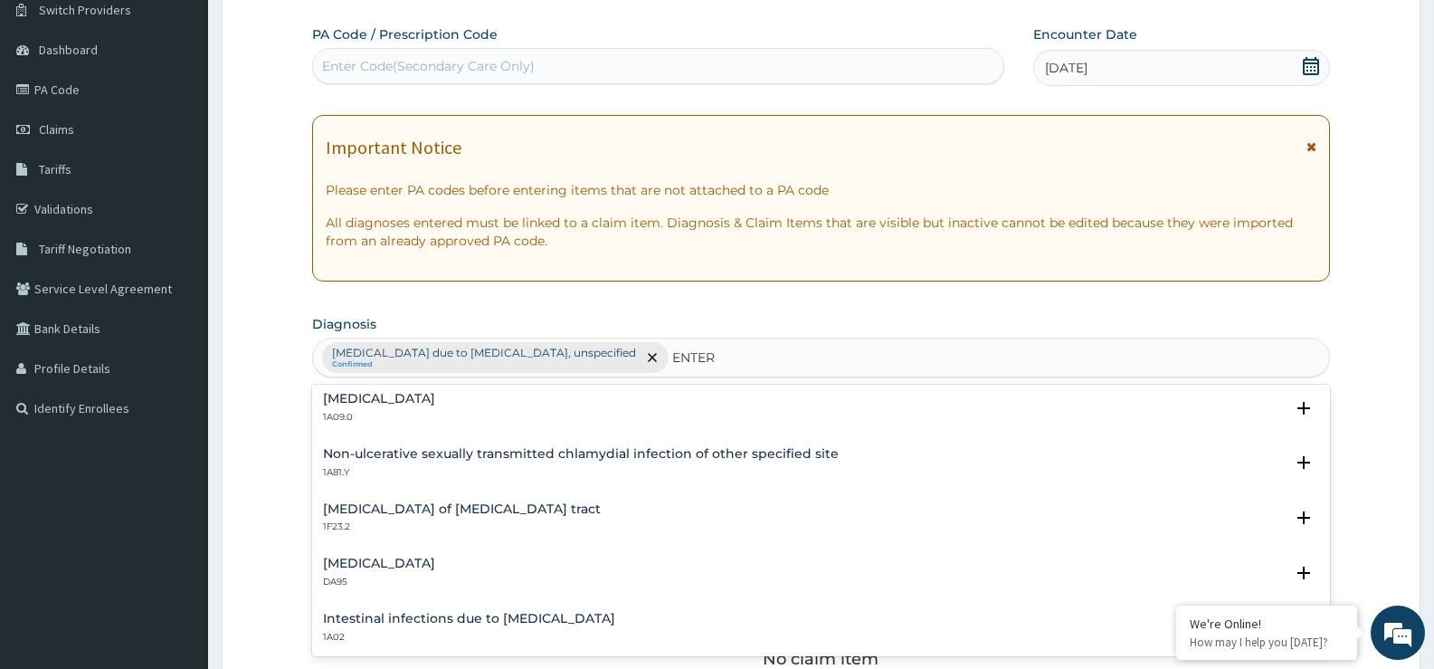
scroll to position [271, 0]
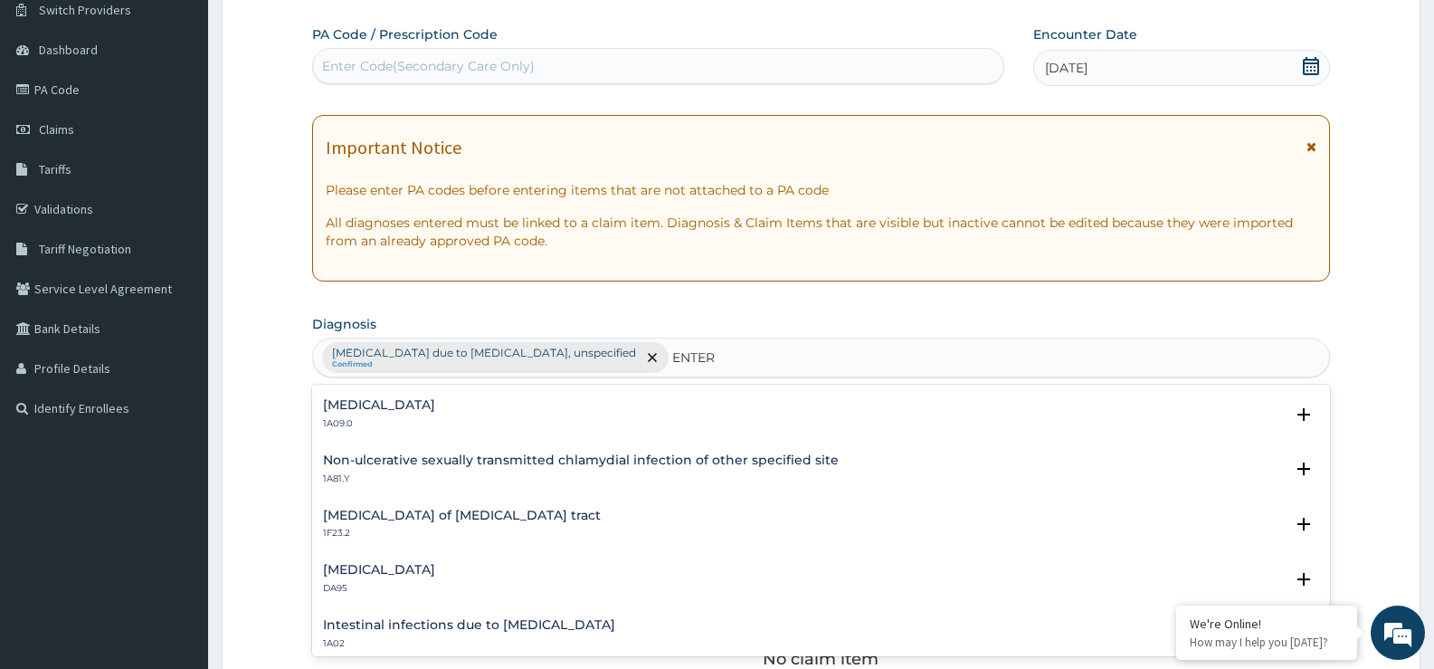
click at [459, 409] on div "Salmonella enteritis 1A09.0" at bounding box center [821, 414] width 996 height 32
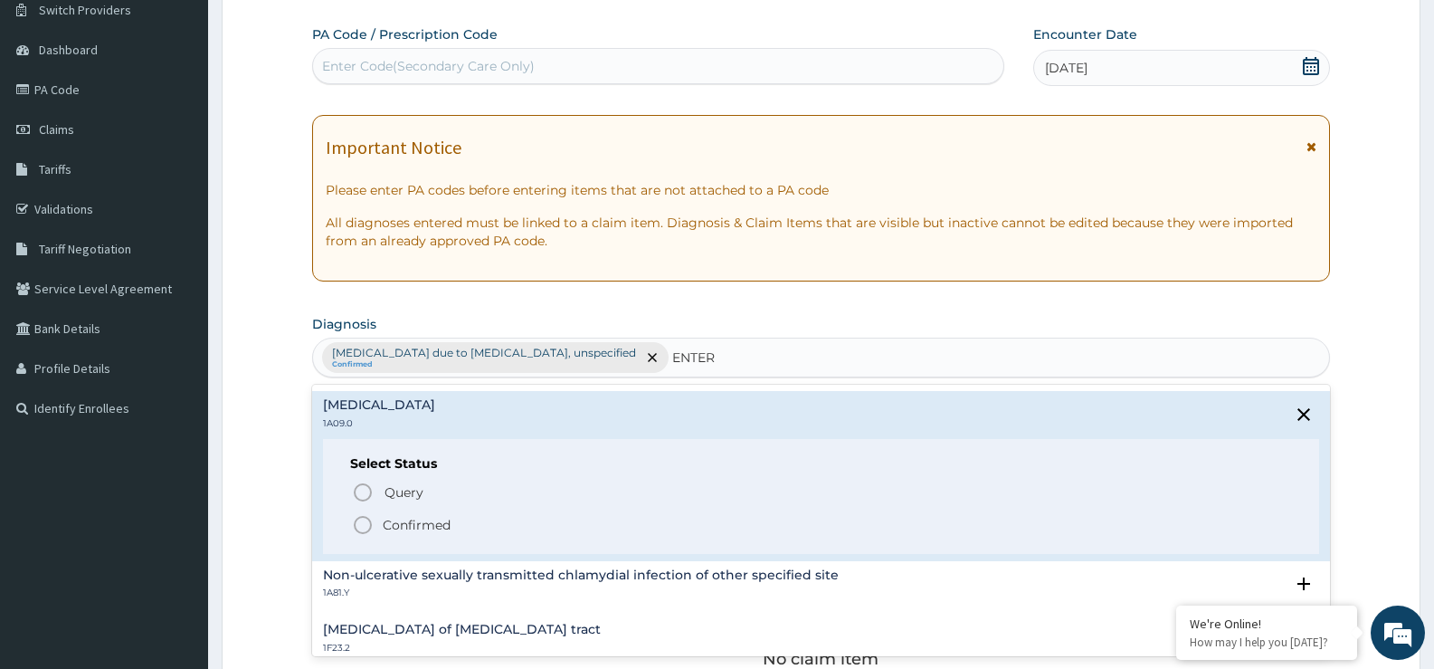
click at [433, 531] on p "Confirmed" at bounding box center [417, 525] width 68 height 18
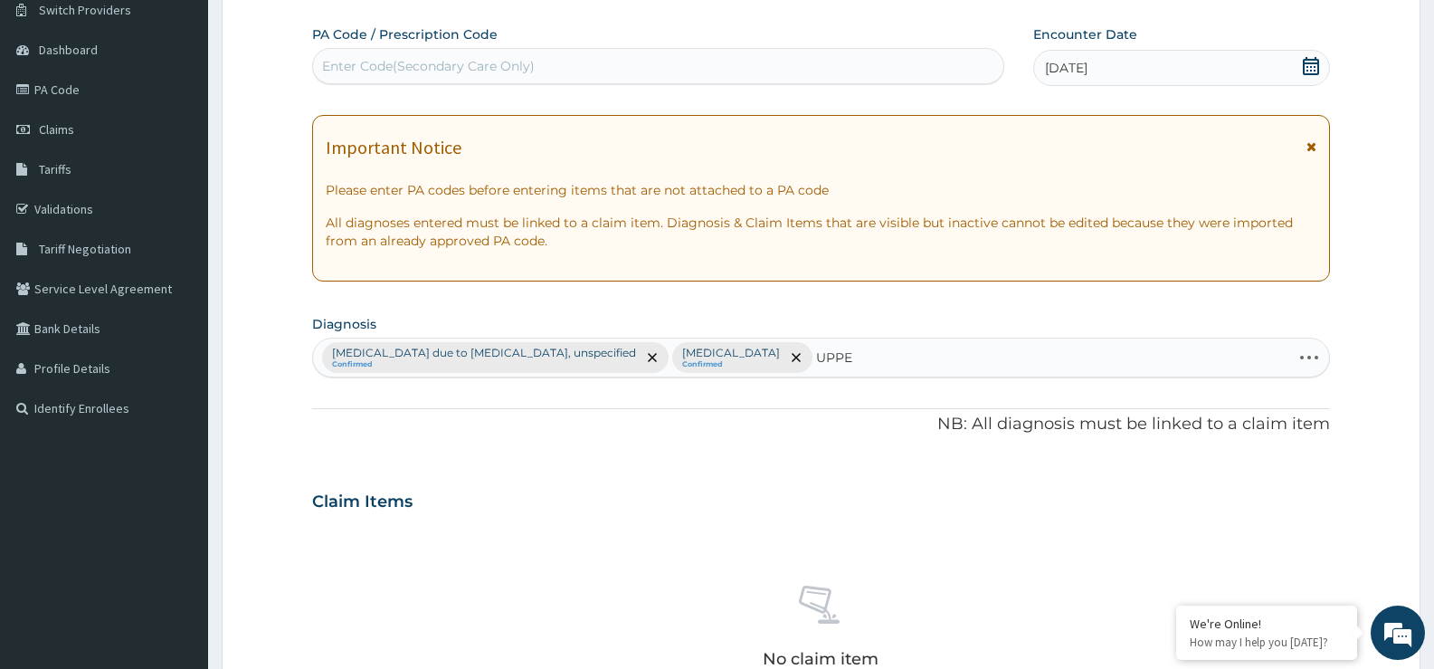
type input "UPPER"
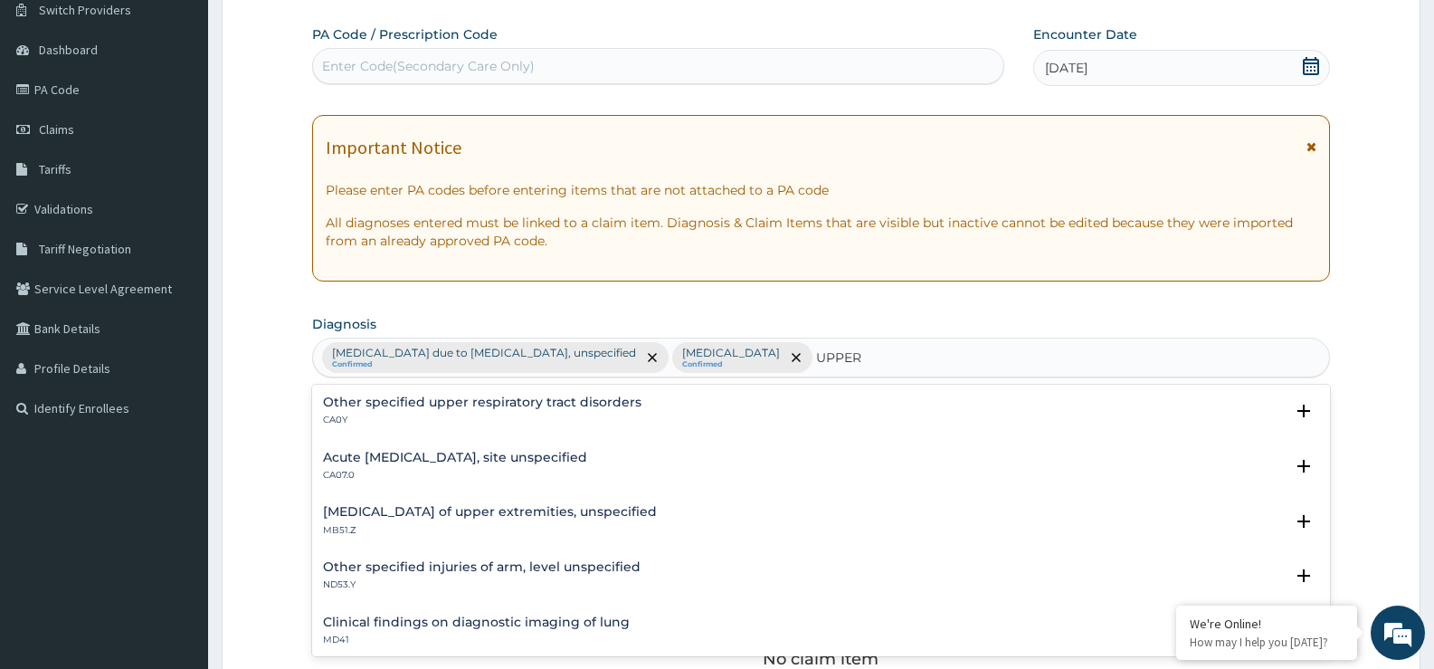
click at [587, 459] on h4 "Acute [MEDICAL_DATA], site unspecified" at bounding box center [455, 458] width 264 height 14
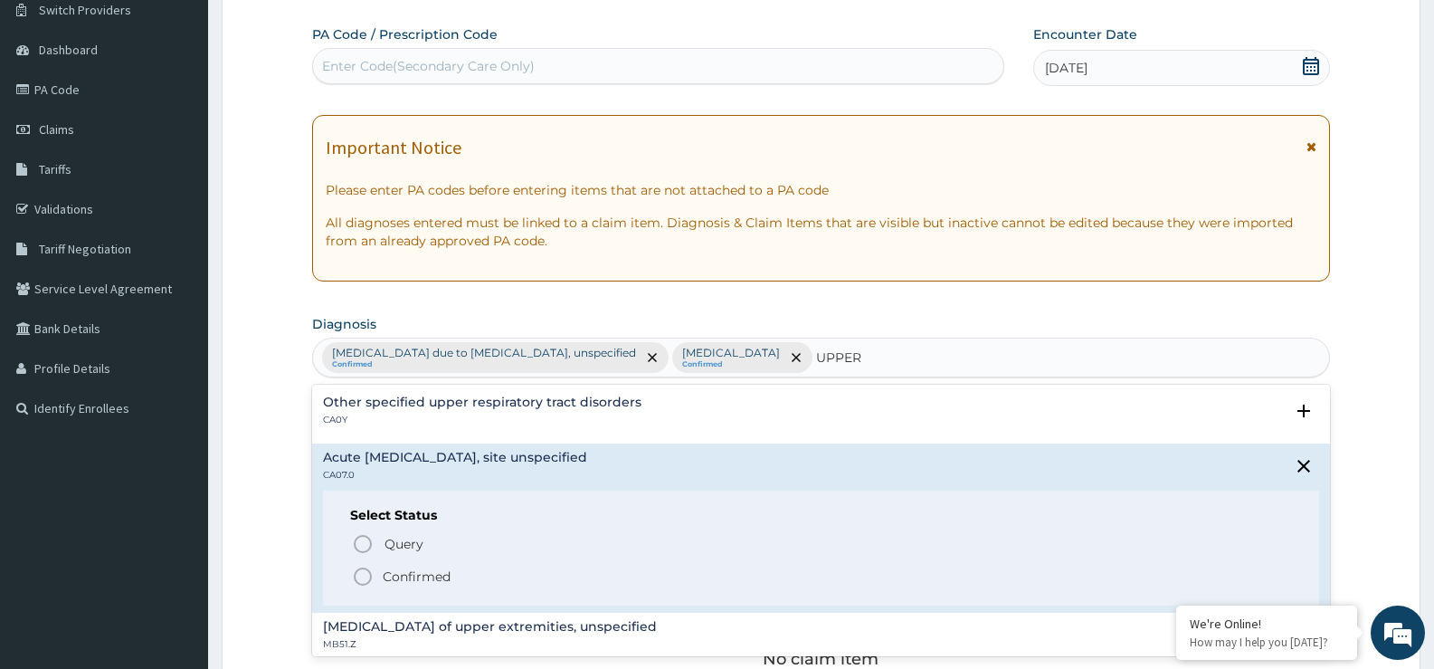
click at [448, 571] on p "Confirmed" at bounding box center [417, 576] width 68 height 18
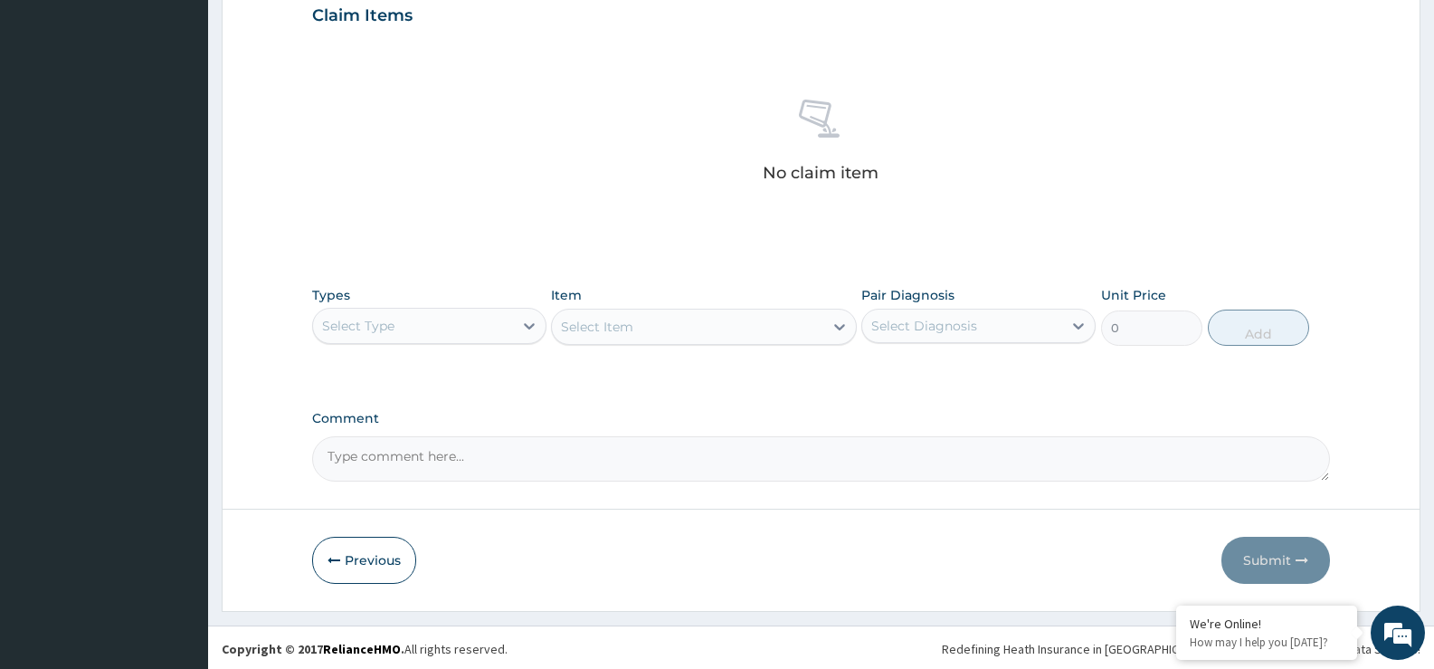
scroll to position [636, 0]
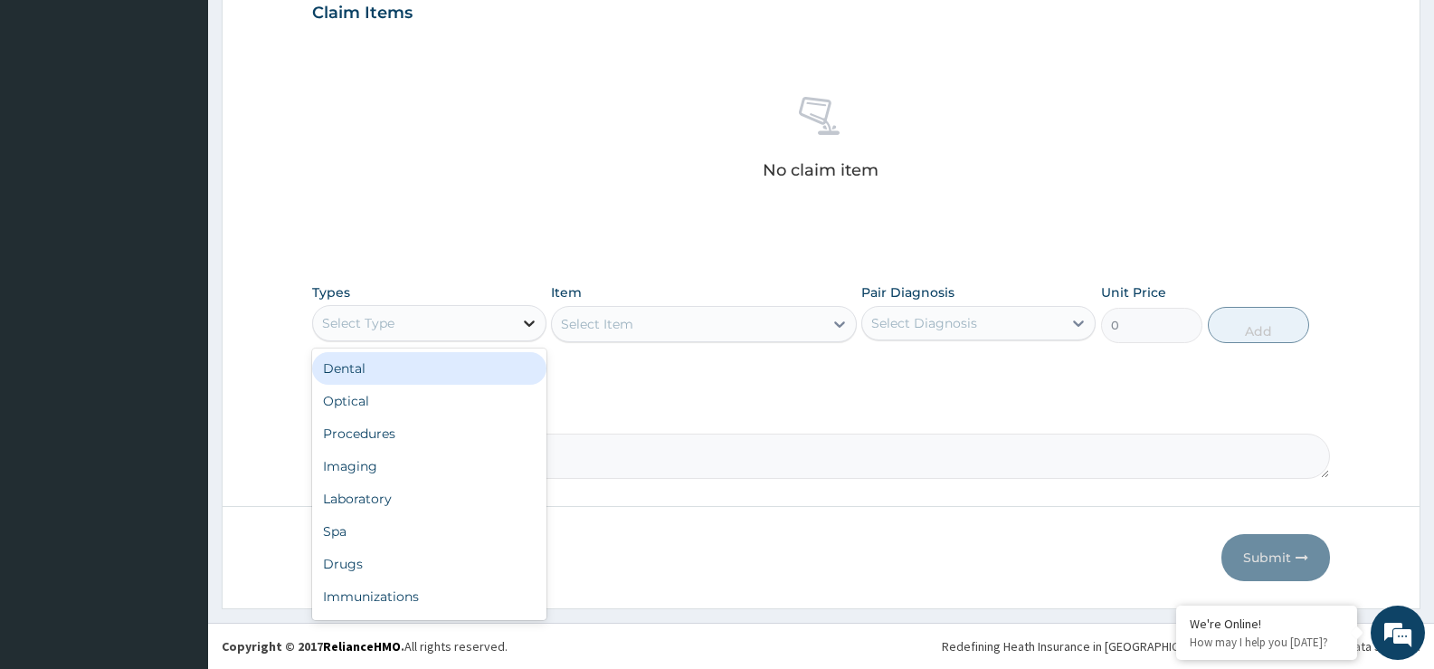
click at [513, 327] on div at bounding box center [529, 323] width 33 height 33
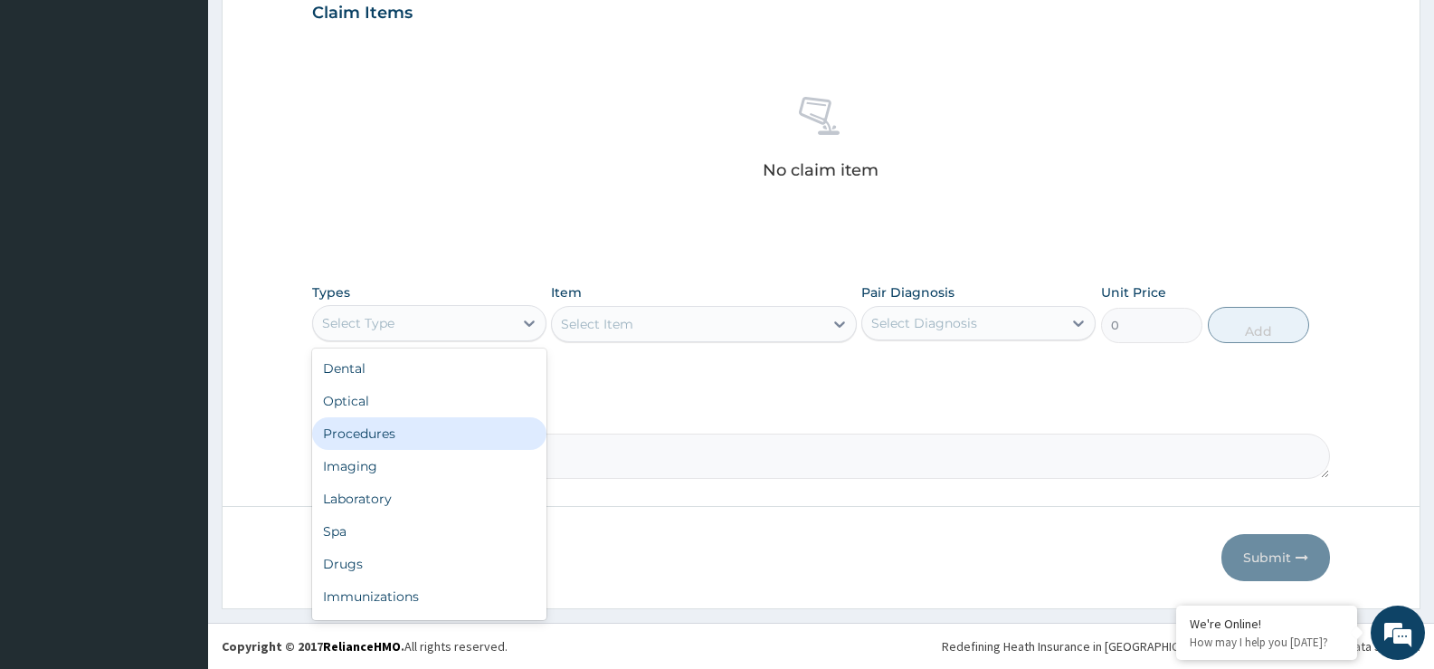
click at [370, 439] on div "Procedures" at bounding box center [429, 433] width 234 height 33
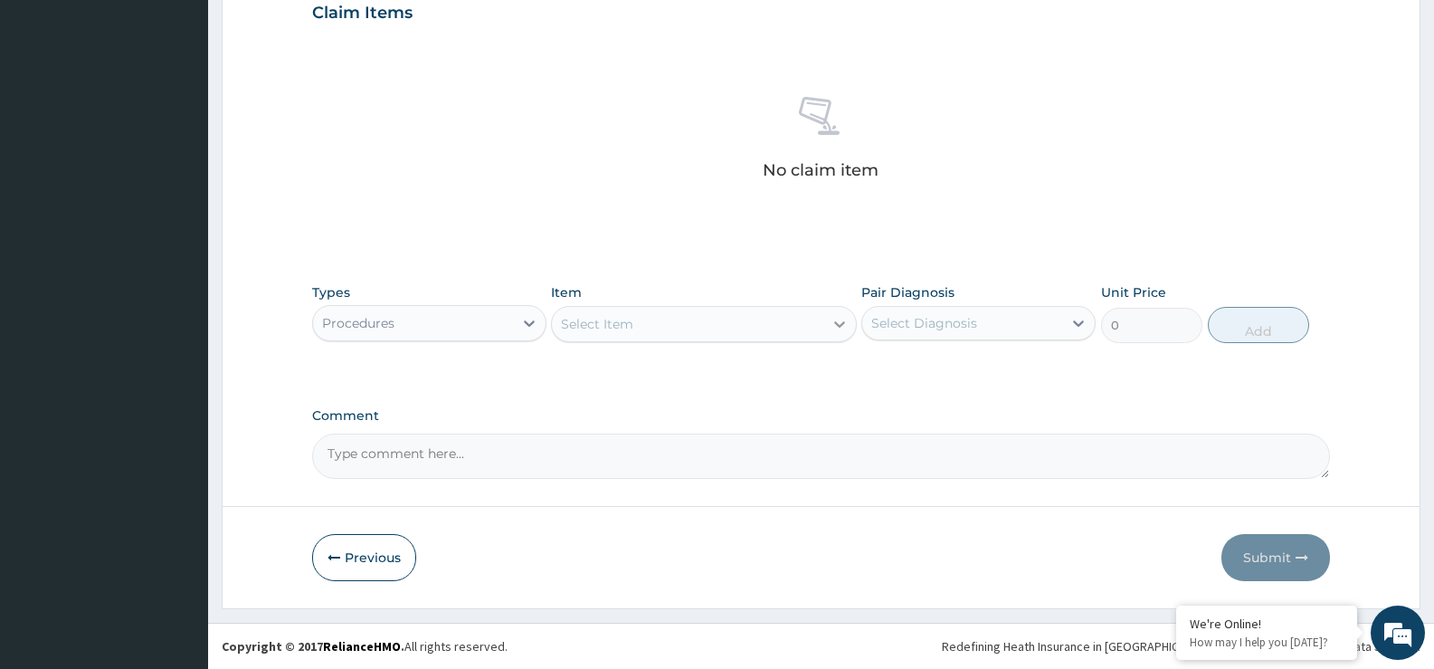
click at [836, 327] on icon at bounding box center [840, 324] width 18 height 18
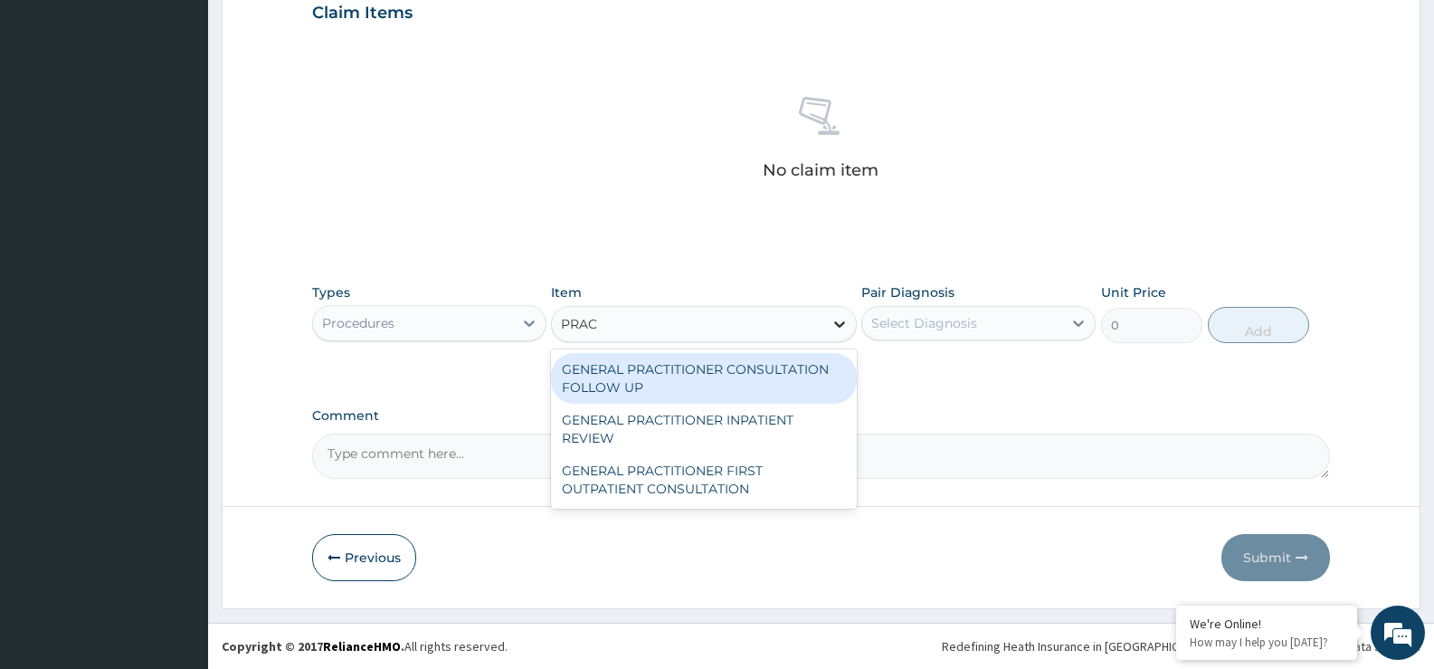
type input "PRACT"
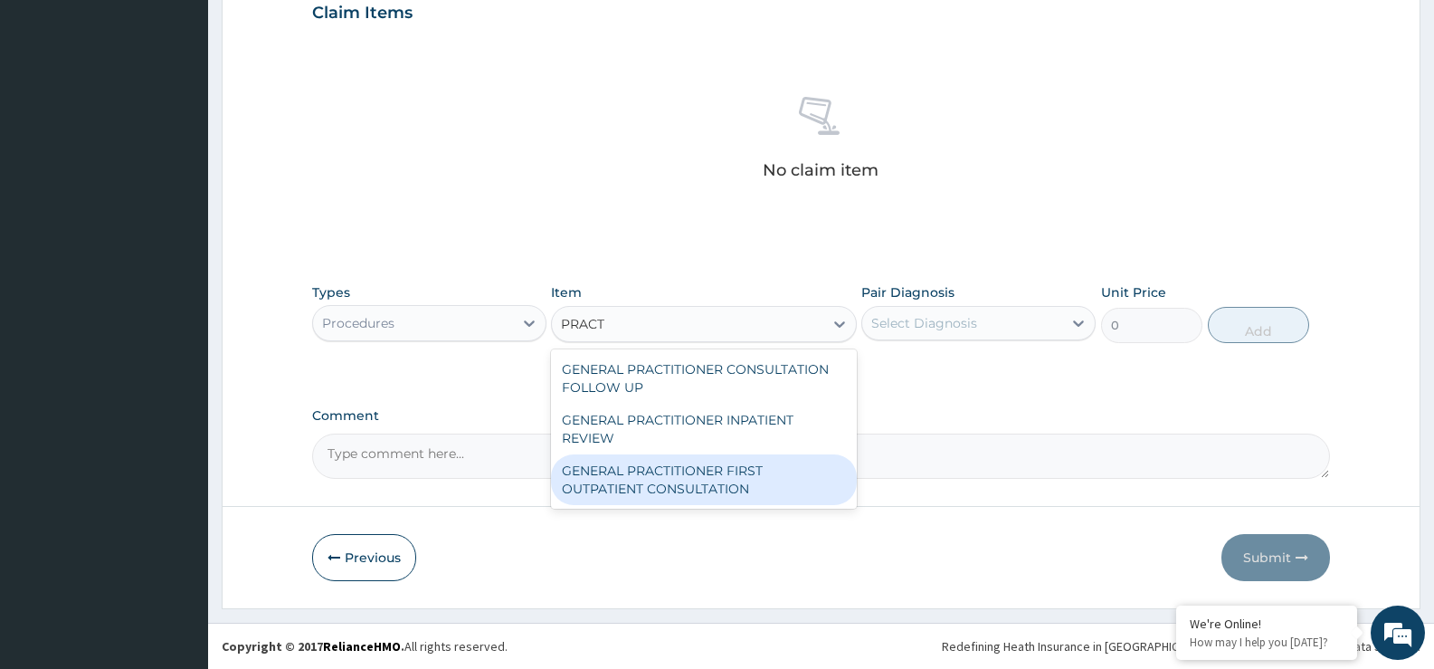
drag, startPoint x: 646, startPoint y: 474, endPoint x: 905, endPoint y: 388, distance: 272.7
click at [653, 466] on div "GENERAL PRACTITIONER FIRST OUTPATIENT CONSULTATION" at bounding box center [703, 479] width 305 height 51
type input "3750"
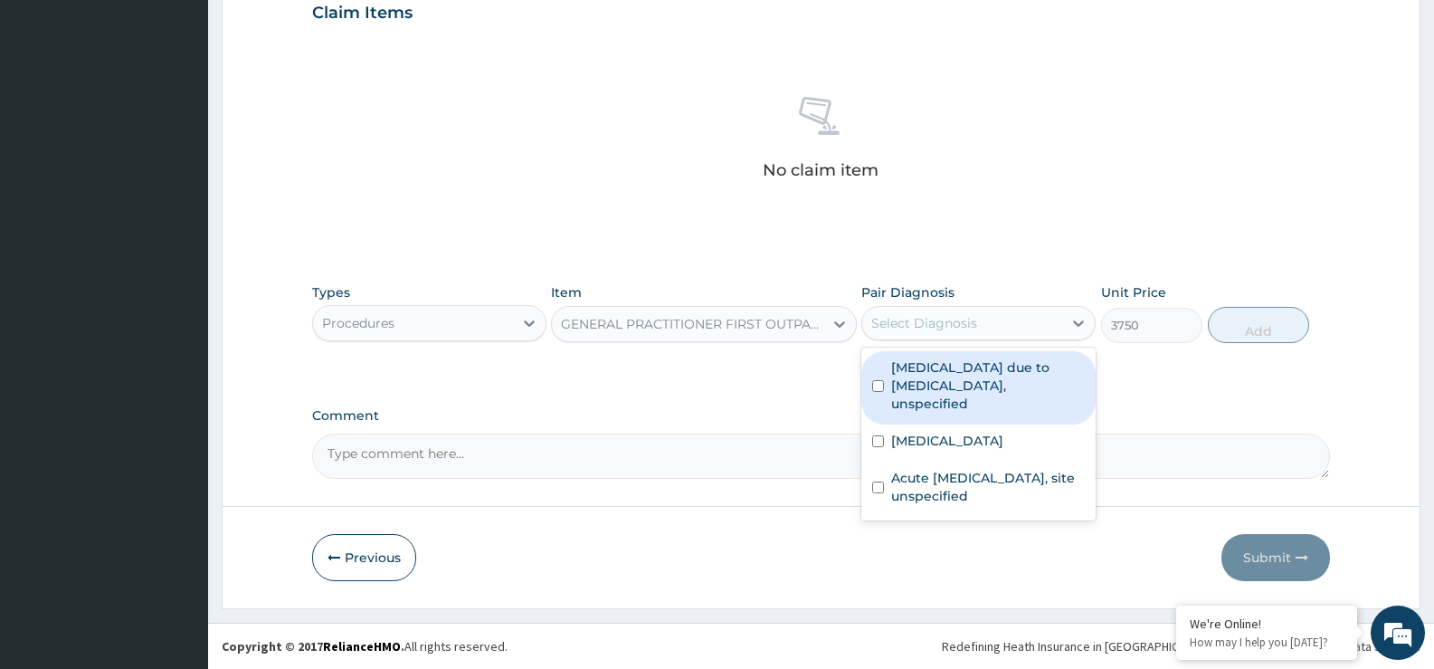
click at [1028, 322] on div "Select Diagnosis" at bounding box center [962, 323] width 200 height 29
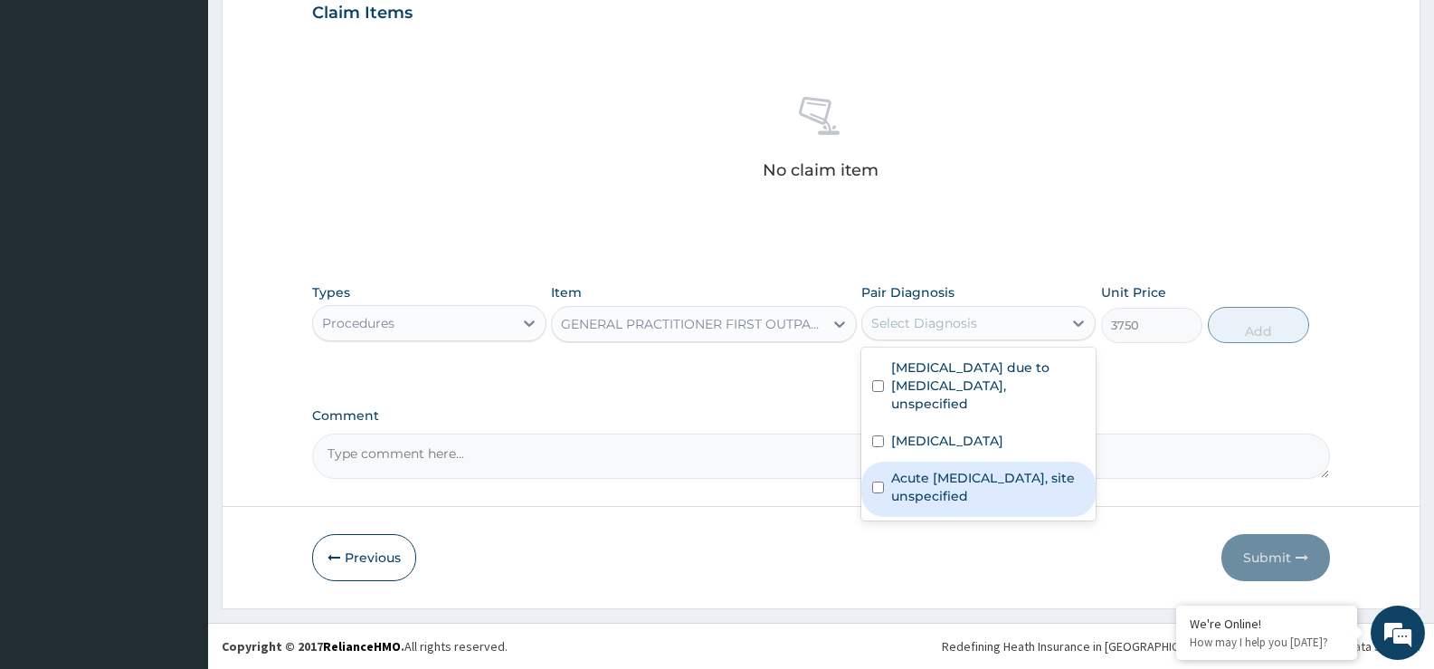
click at [943, 469] on label "Acute [MEDICAL_DATA], site unspecified" at bounding box center [988, 487] width 194 height 36
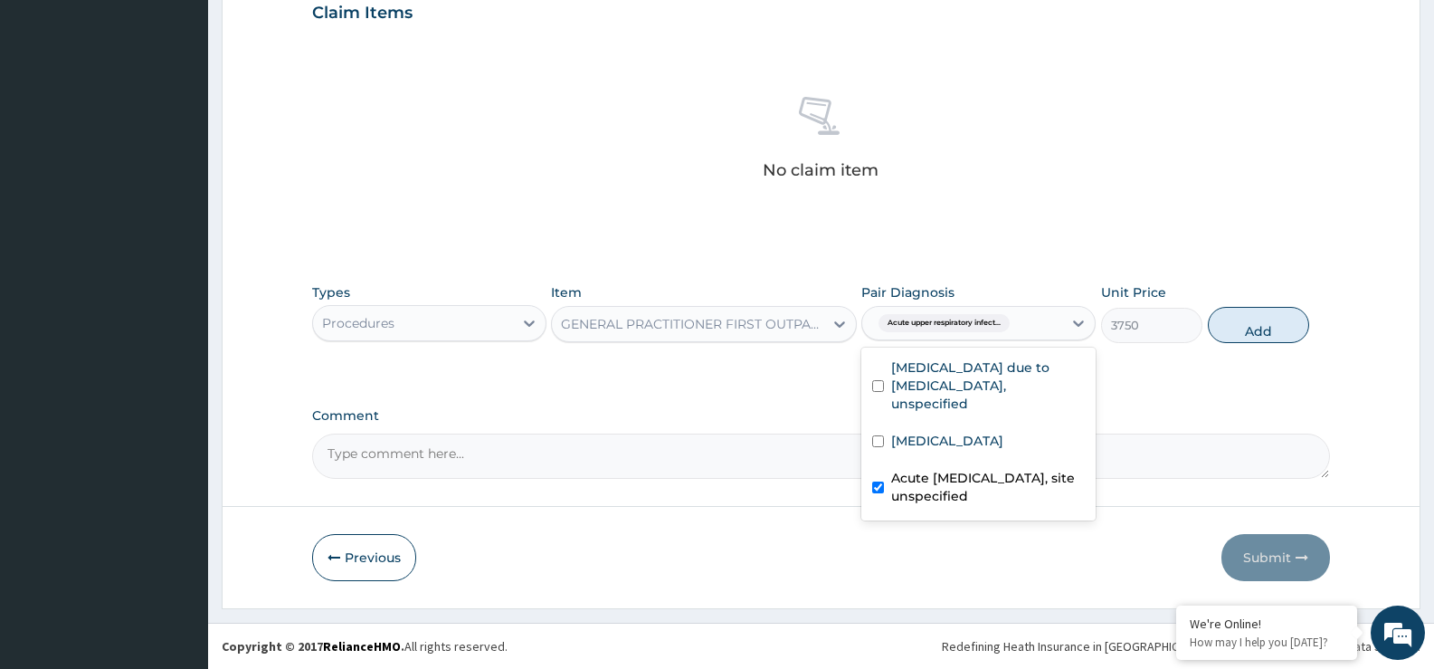
checkbox input "true"
click at [940, 432] on label "Salmonella enteritis" at bounding box center [947, 441] width 112 height 18
checkbox input "true"
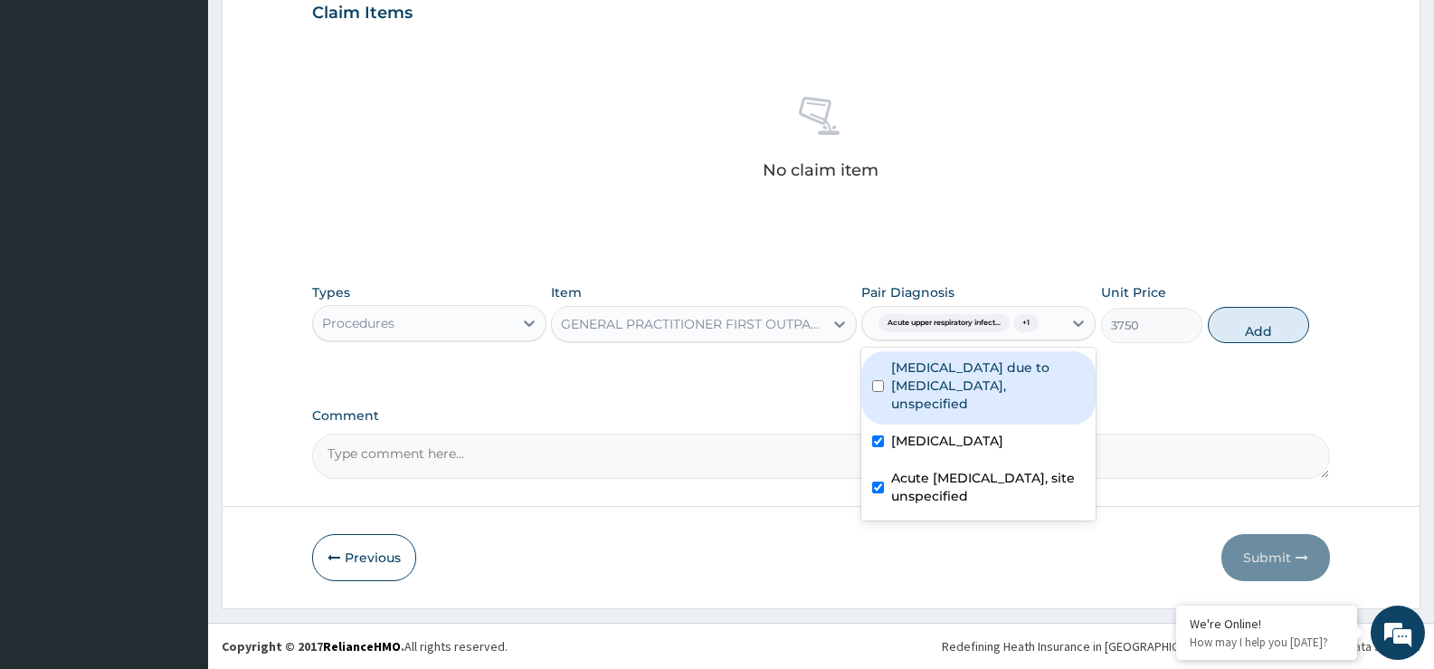
click at [934, 369] on label "Malaria due to Plasmodium falciparum, unspecified" at bounding box center [988, 385] width 194 height 54
checkbox input "true"
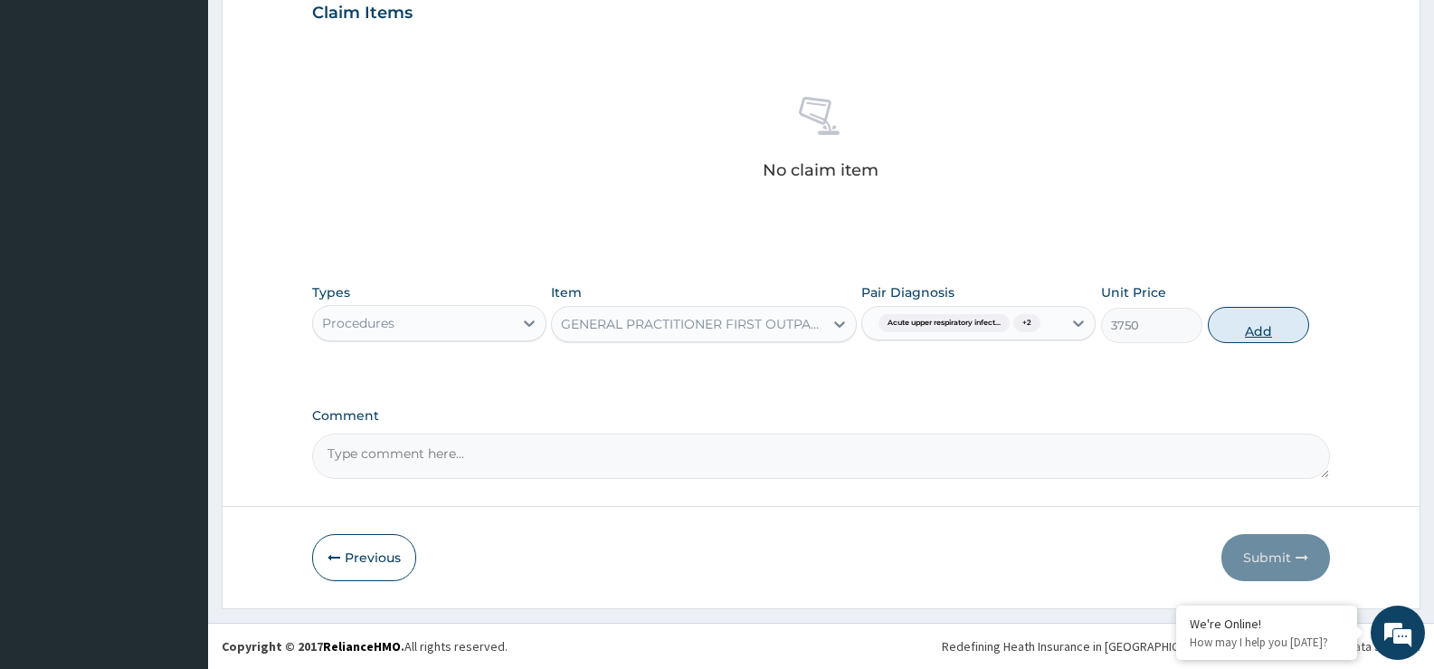
click at [1271, 327] on button "Add" at bounding box center [1258, 325] width 101 height 36
type input "0"
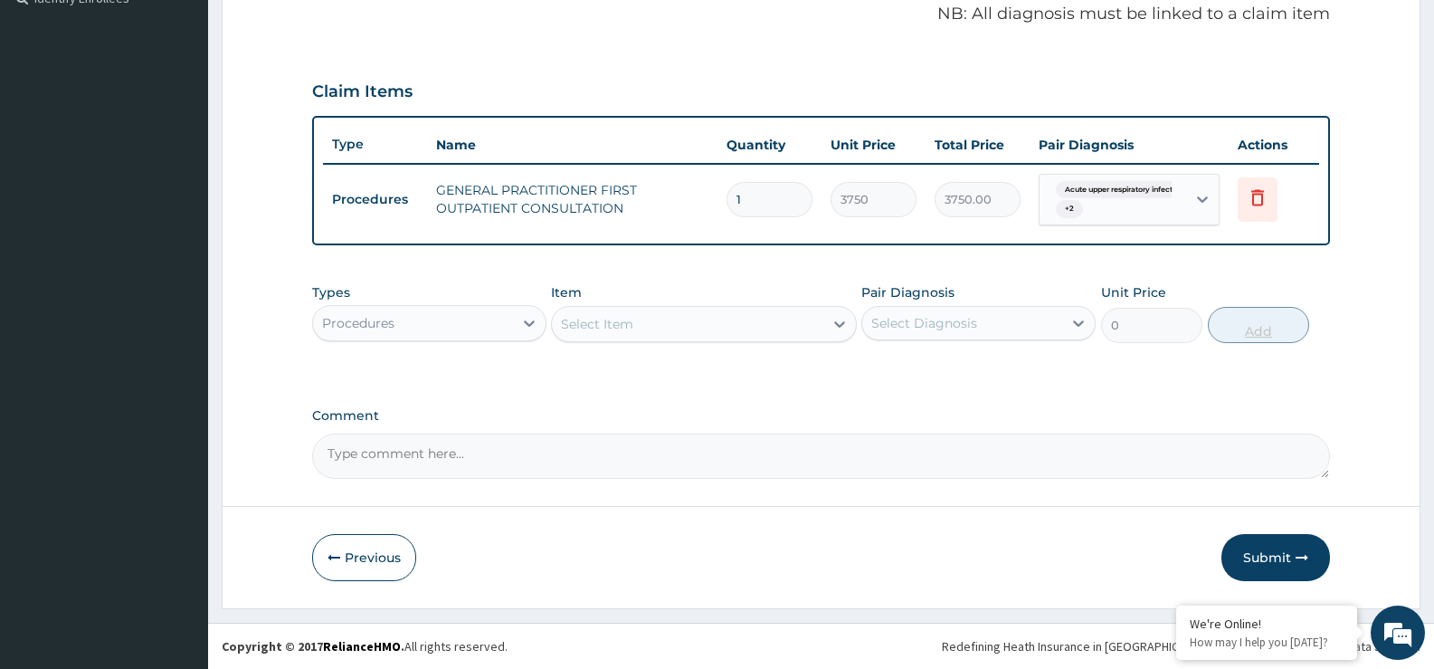
scroll to position [557, 0]
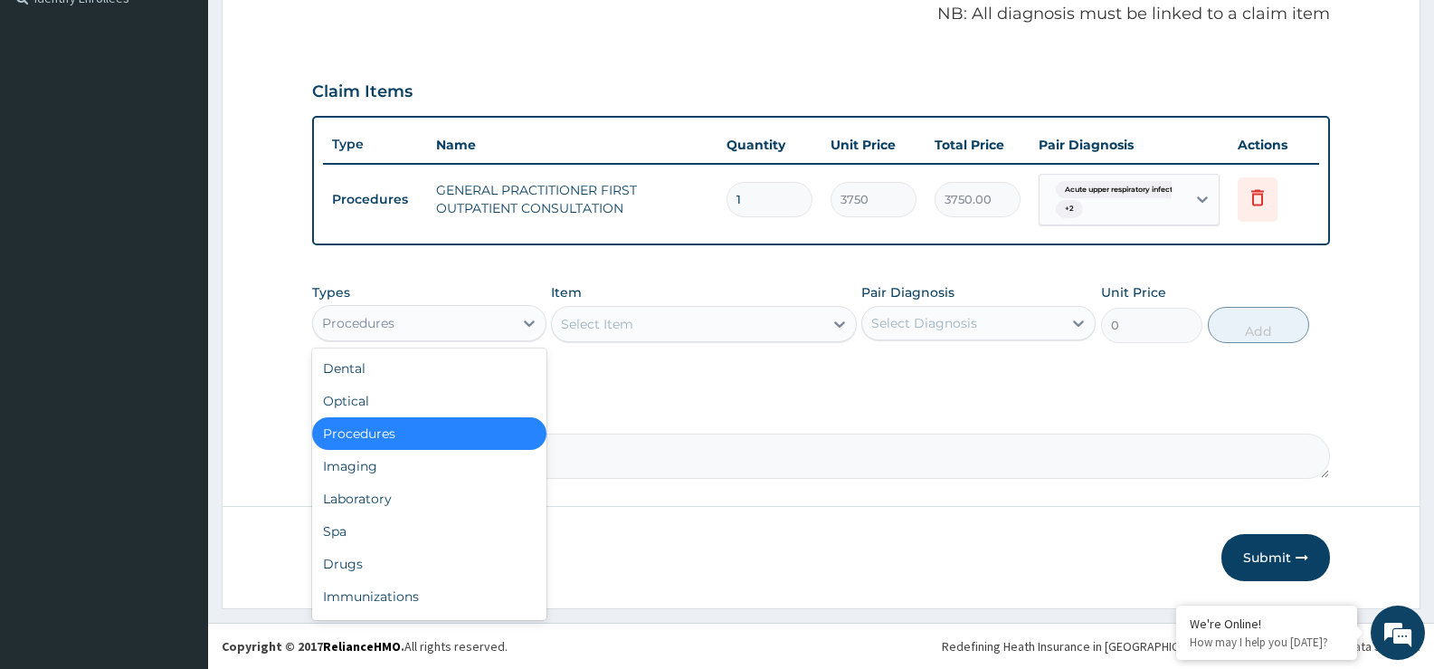
click at [497, 324] on div "Procedures" at bounding box center [413, 323] width 200 height 29
click at [416, 497] on div "Laboratory" at bounding box center [429, 498] width 234 height 33
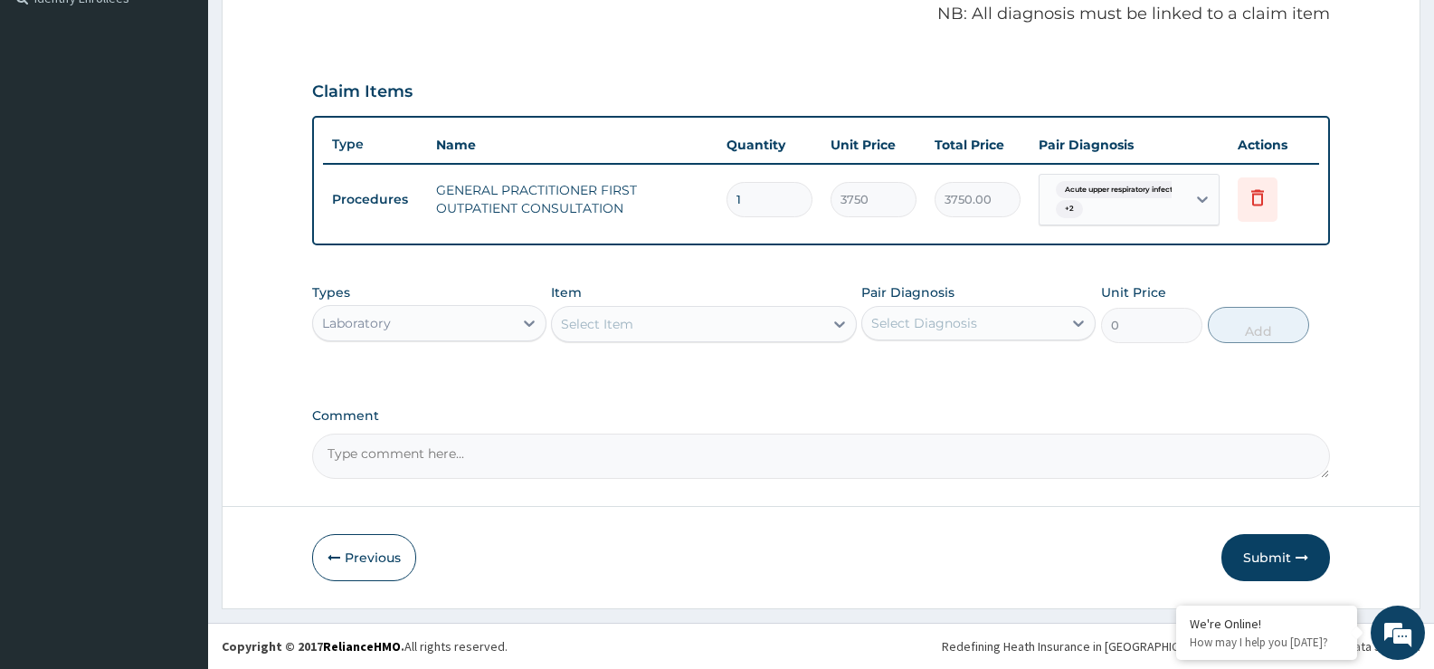
click at [756, 326] on div "Select Item" at bounding box center [687, 323] width 271 height 29
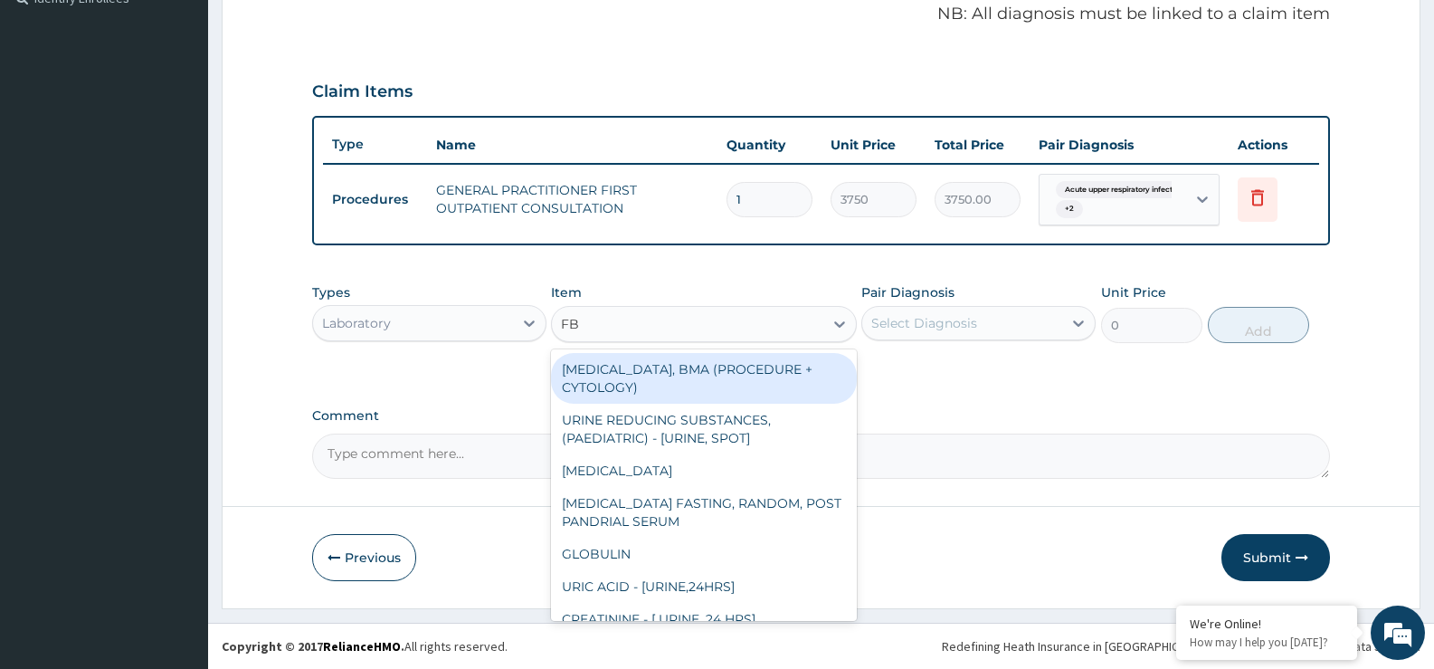
type input "FBC"
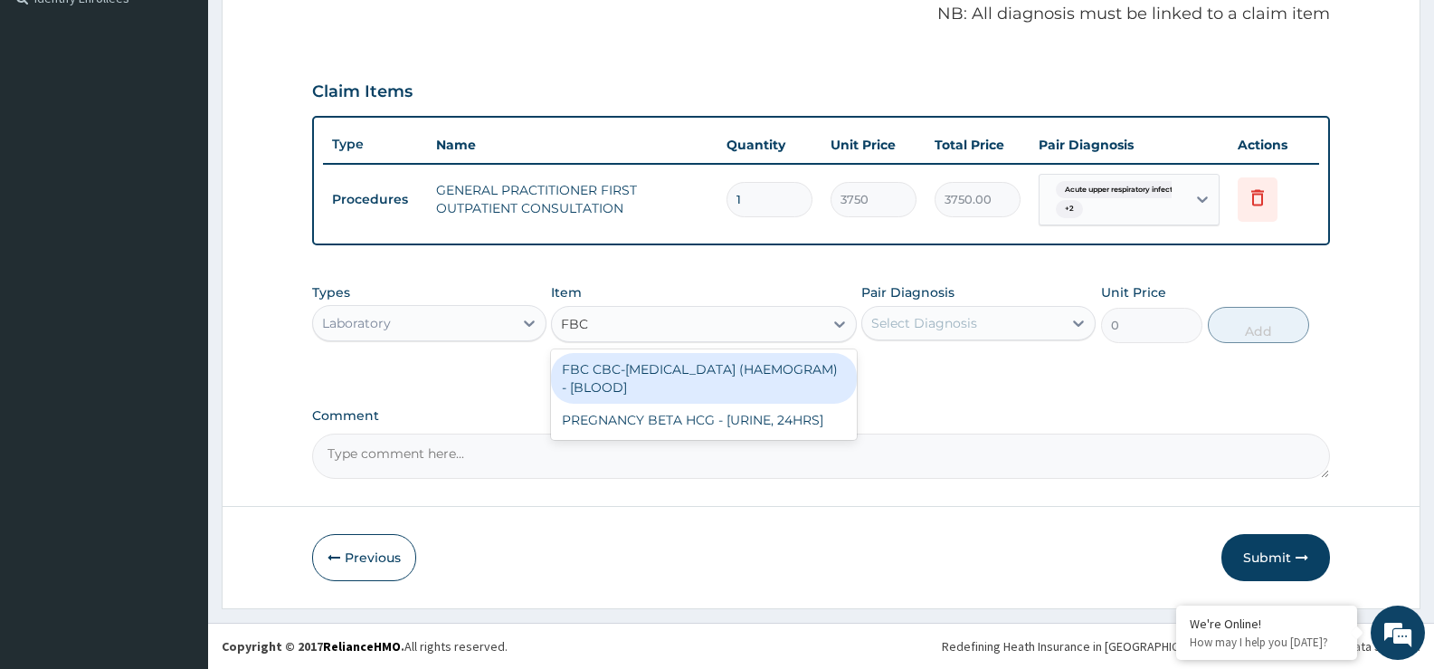
click at [707, 386] on div "FBC CBC-COMPLETE BLOOD COUNT (HAEMOGRAM) - [BLOOD]" at bounding box center [703, 378] width 305 height 51
type input "5000"
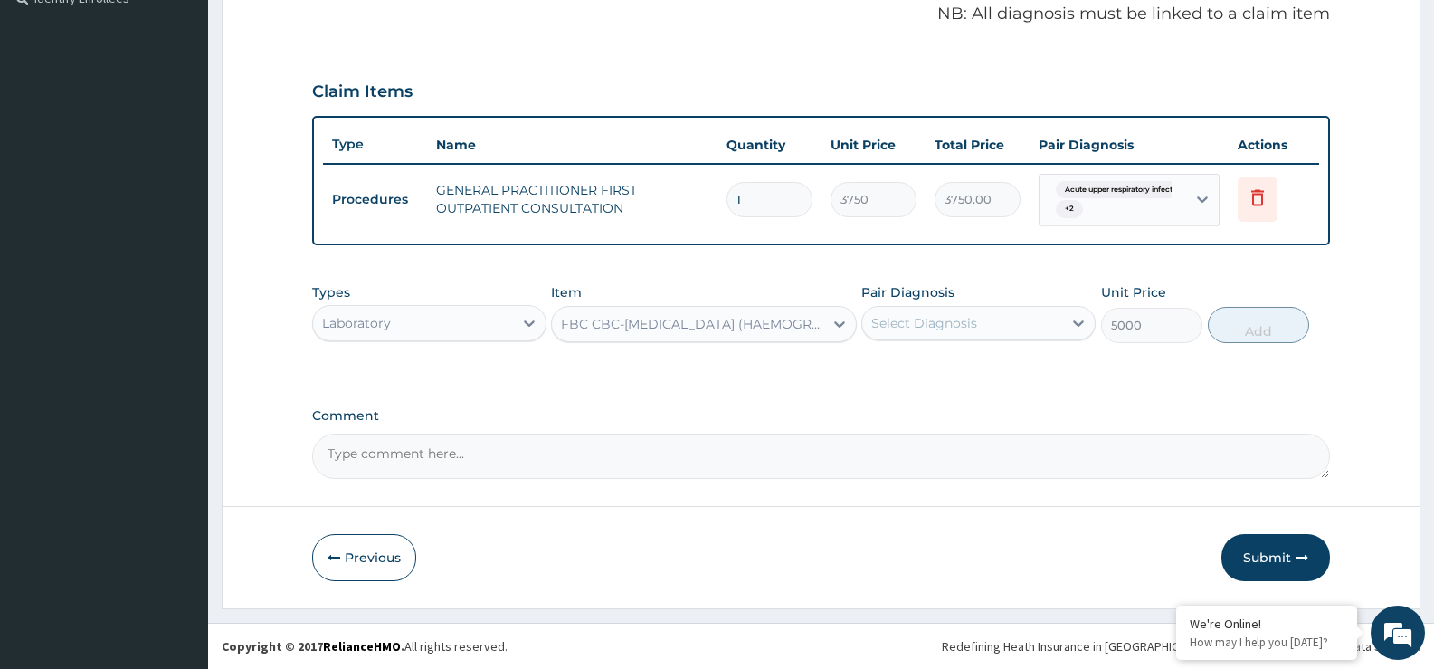
click at [950, 332] on div "Select Diagnosis" at bounding box center [924, 323] width 106 height 18
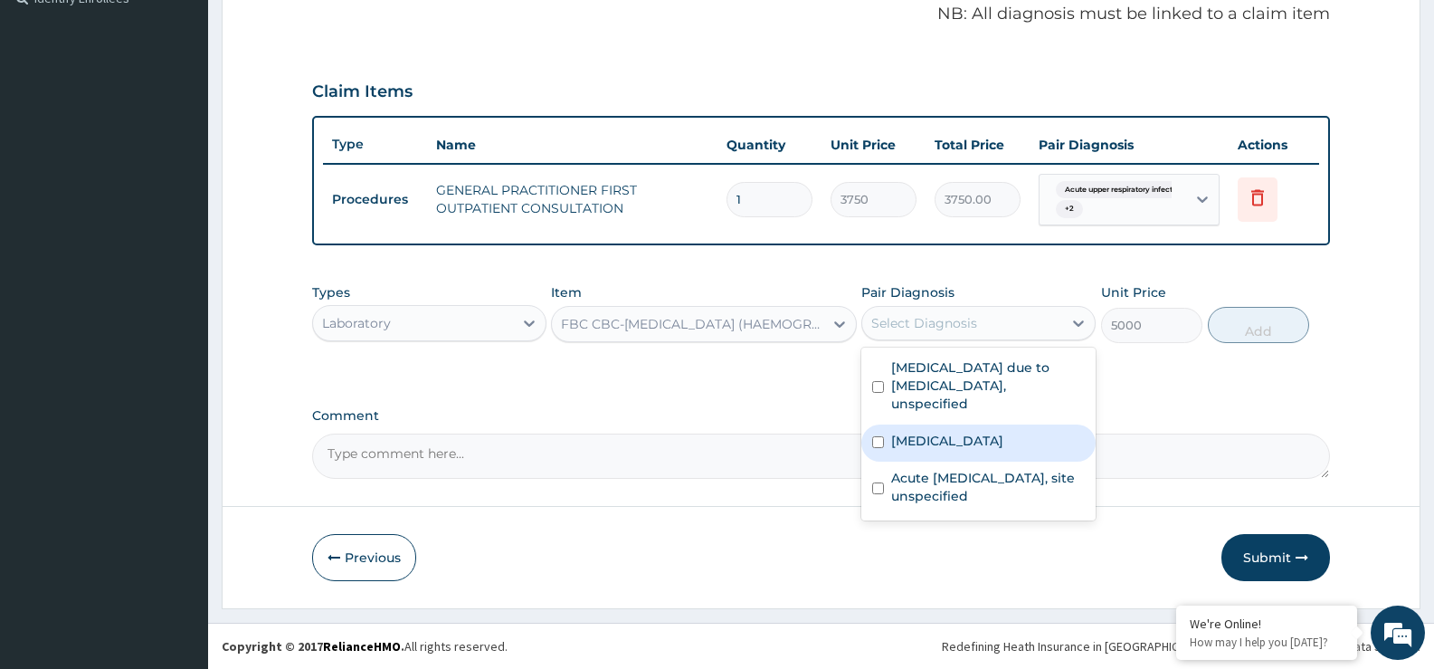
click at [970, 432] on label "Salmonella enteritis" at bounding box center [947, 441] width 112 height 18
checkbox input "true"
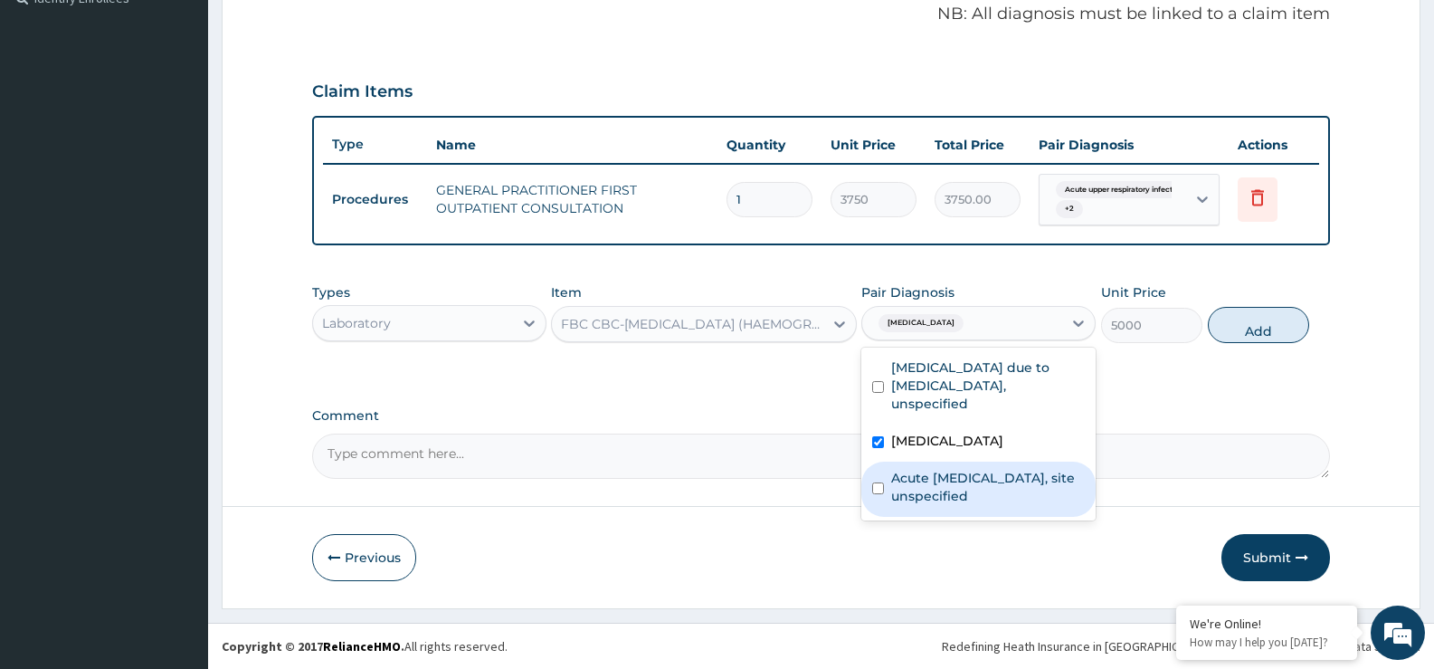
click at [973, 469] on label "Acute upper respiratory infection, site unspecified" at bounding box center [988, 487] width 194 height 36
checkbox input "true"
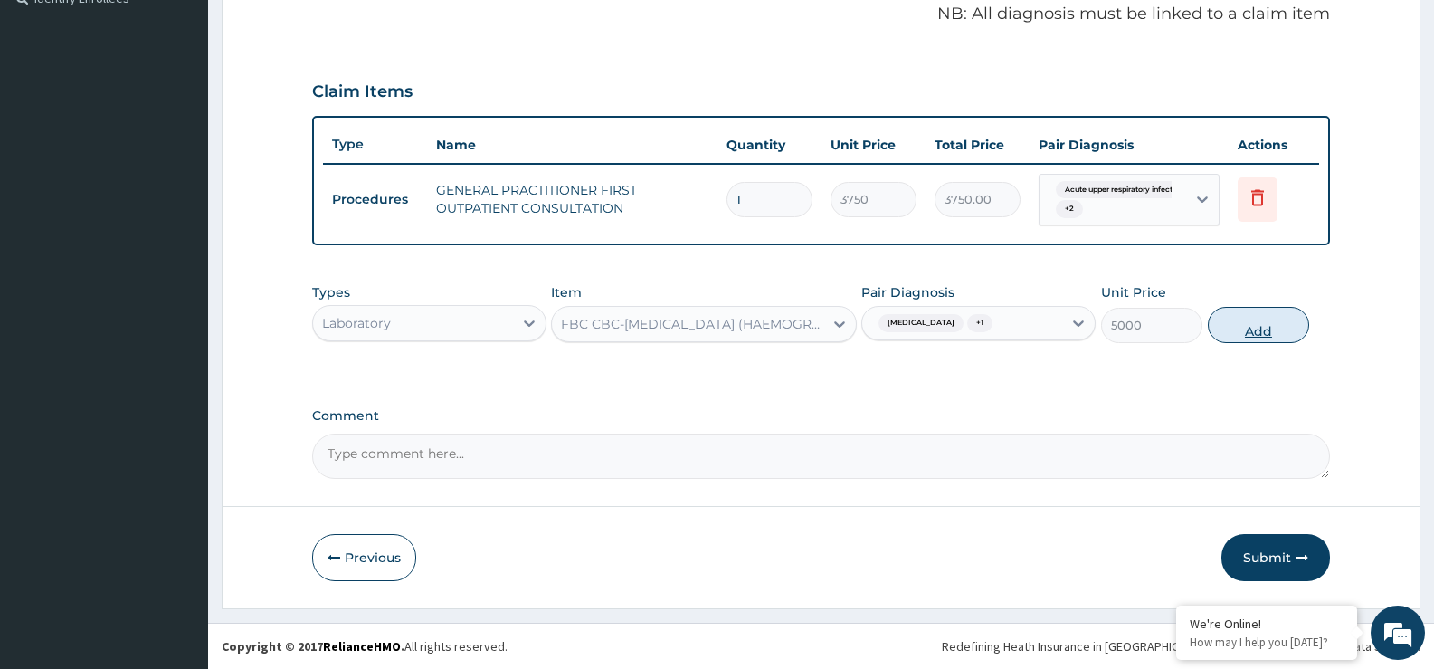
click at [1270, 324] on button "Add" at bounding box center [1258, 325] width 101 height 36
type input "0"
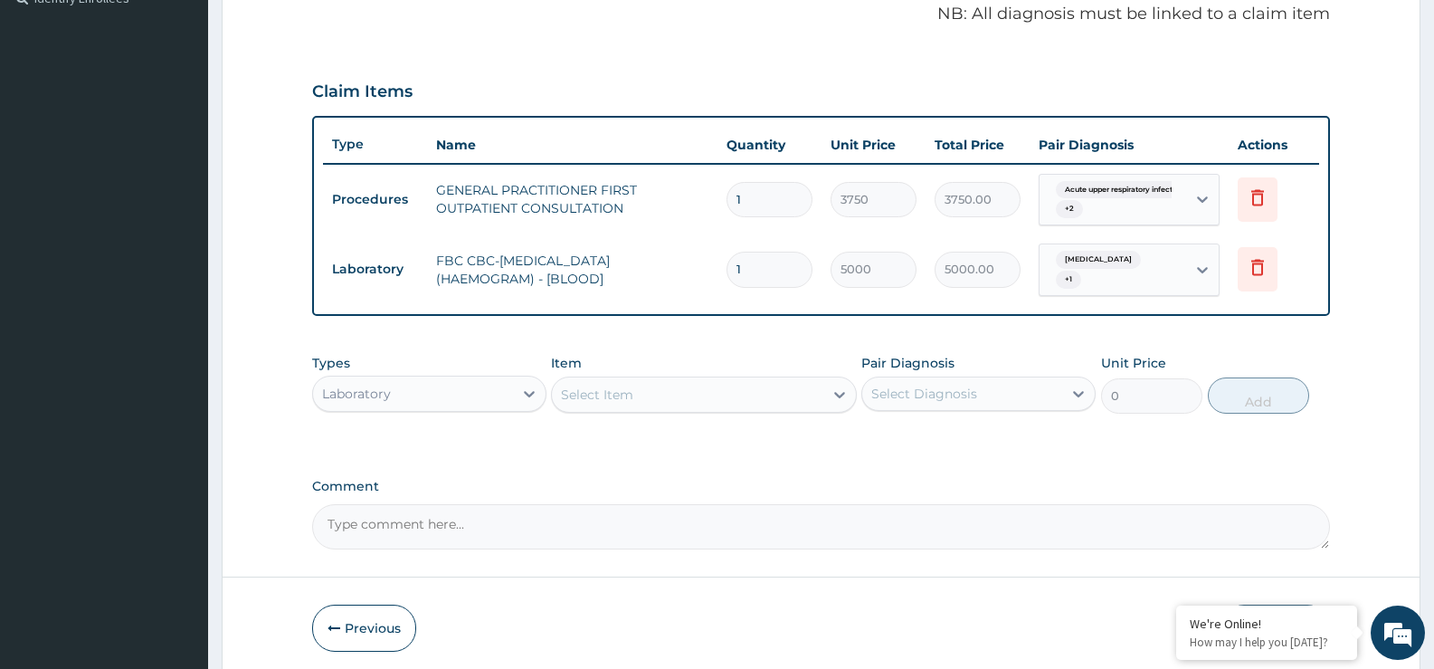
click at [673, 397] on div "Select Item" at bounding box center [687, 394] width 271 height 29
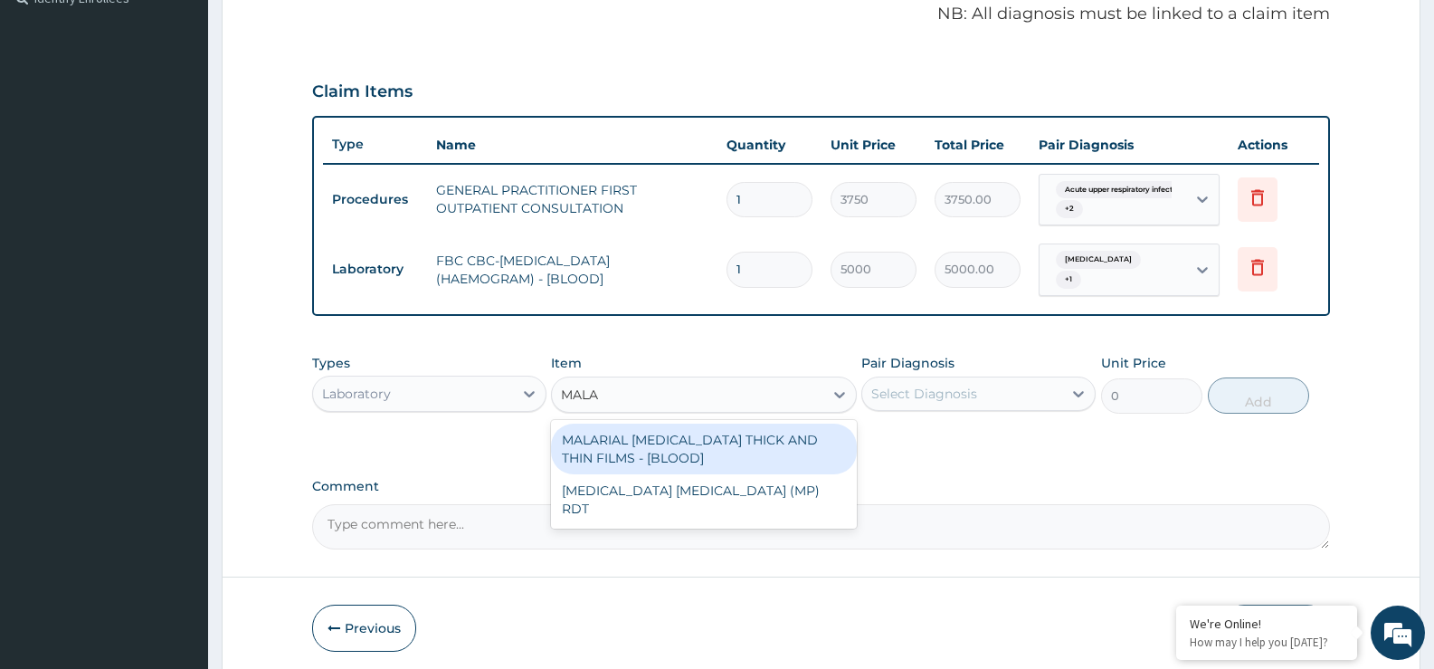
type input "MALAR"
click at [700, 436] on div "MALARIAL PARASITE THICK AND THIN FILMS - [BLOOD]" at bounding box center [703, 449] width 305 height 51
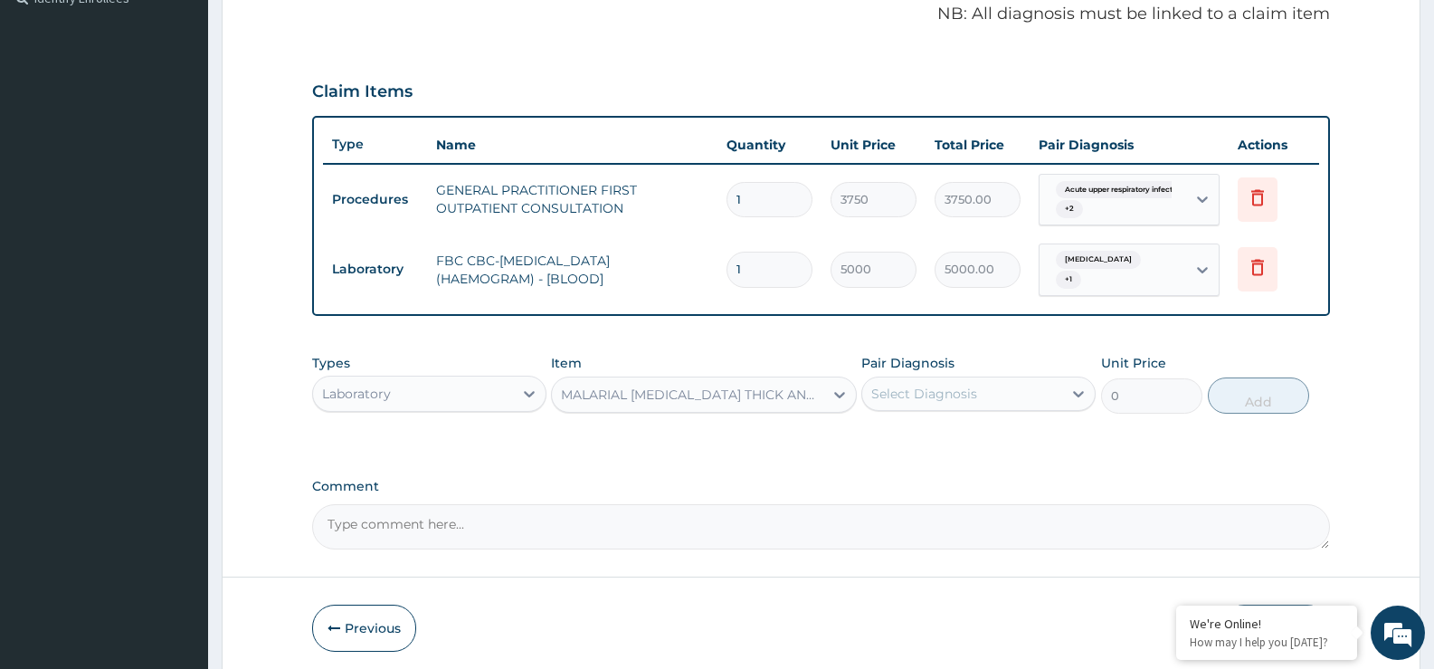
type input "2187.5"
click at [986, 397] on div "Select Diagnosis" at bounding box center [962, 393] width 200 height 29
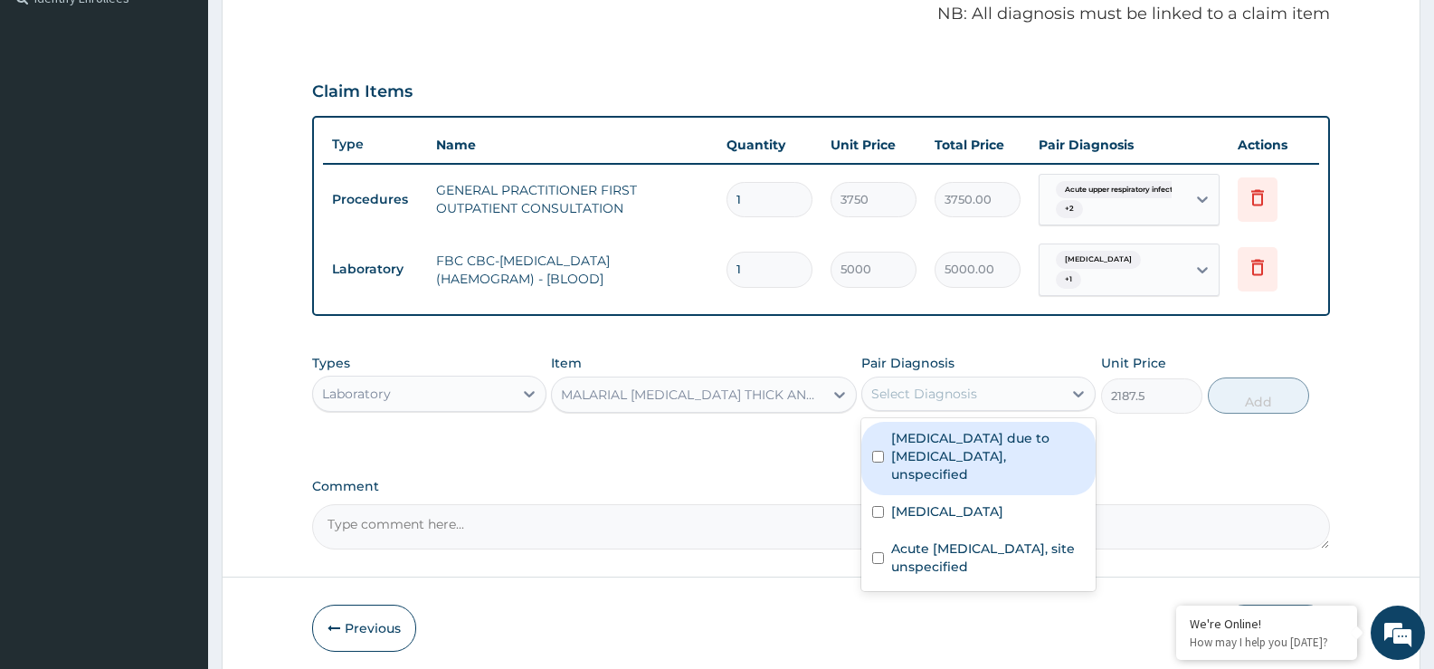
click at [964, 466] on div "Malaria due to Plasmodium falciparum, unspecified" at bounding box center [979, 458] width 234 height 73
checkbox input "true"
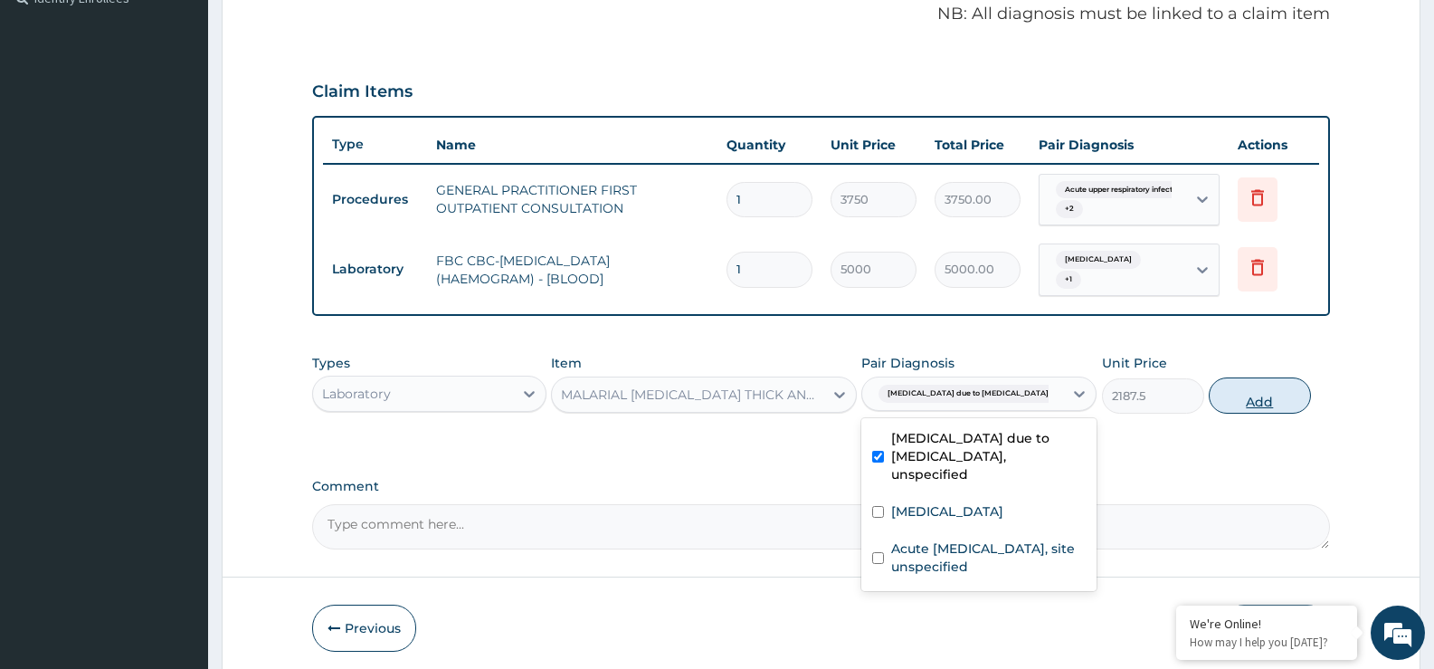
click at [1274, 402] on button "Add" at bounding box center [1259, 395] width 101 height 36
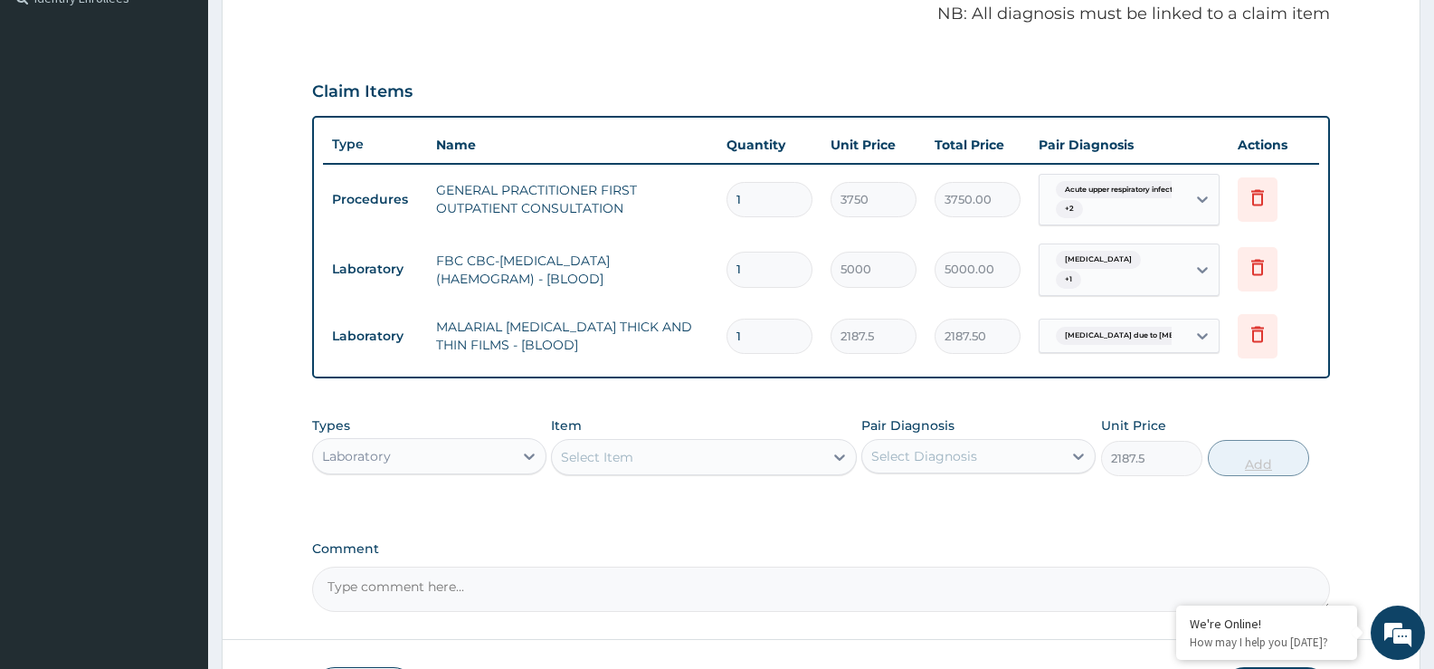
type input "0"
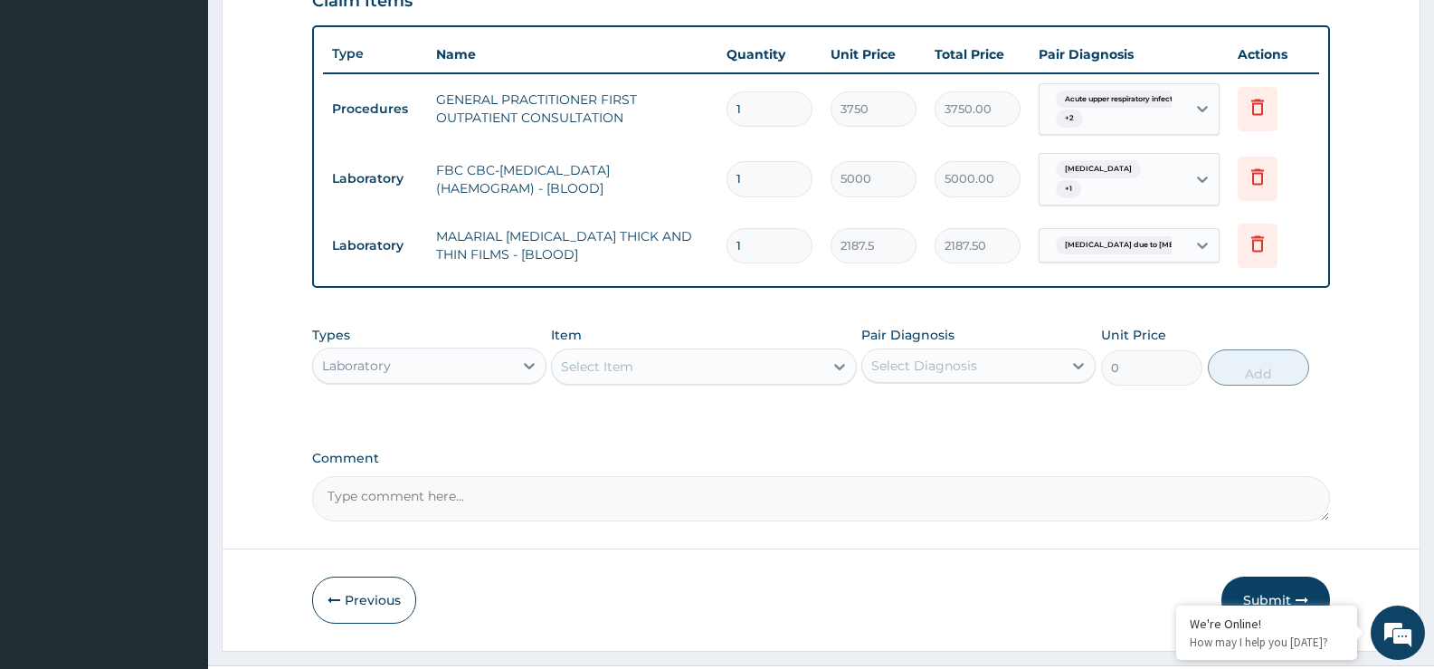
scroll to position [690, 0]
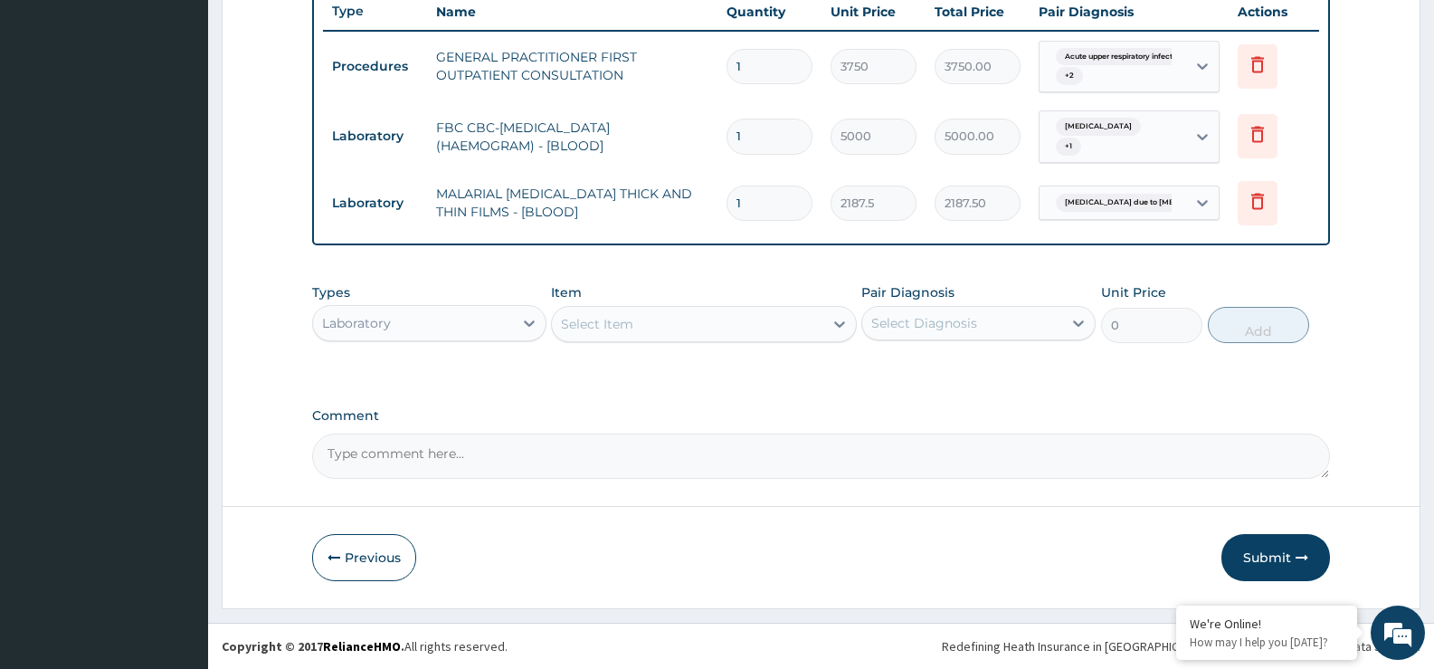
click at [492, 318] on div "Laboratory" at bounding box center [413, 323] width 200 height 29
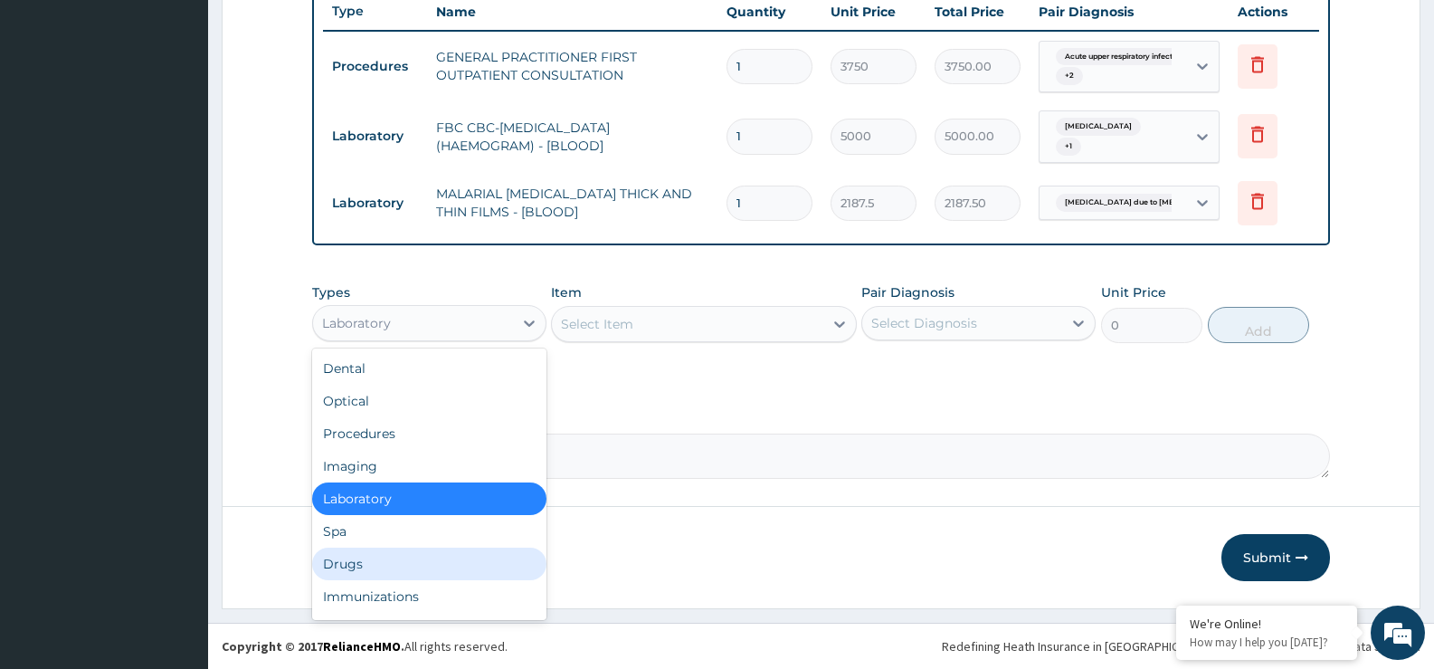
click at [380, 568] on div "Drugs" at bounding box center [429, 563] width 234 height 33
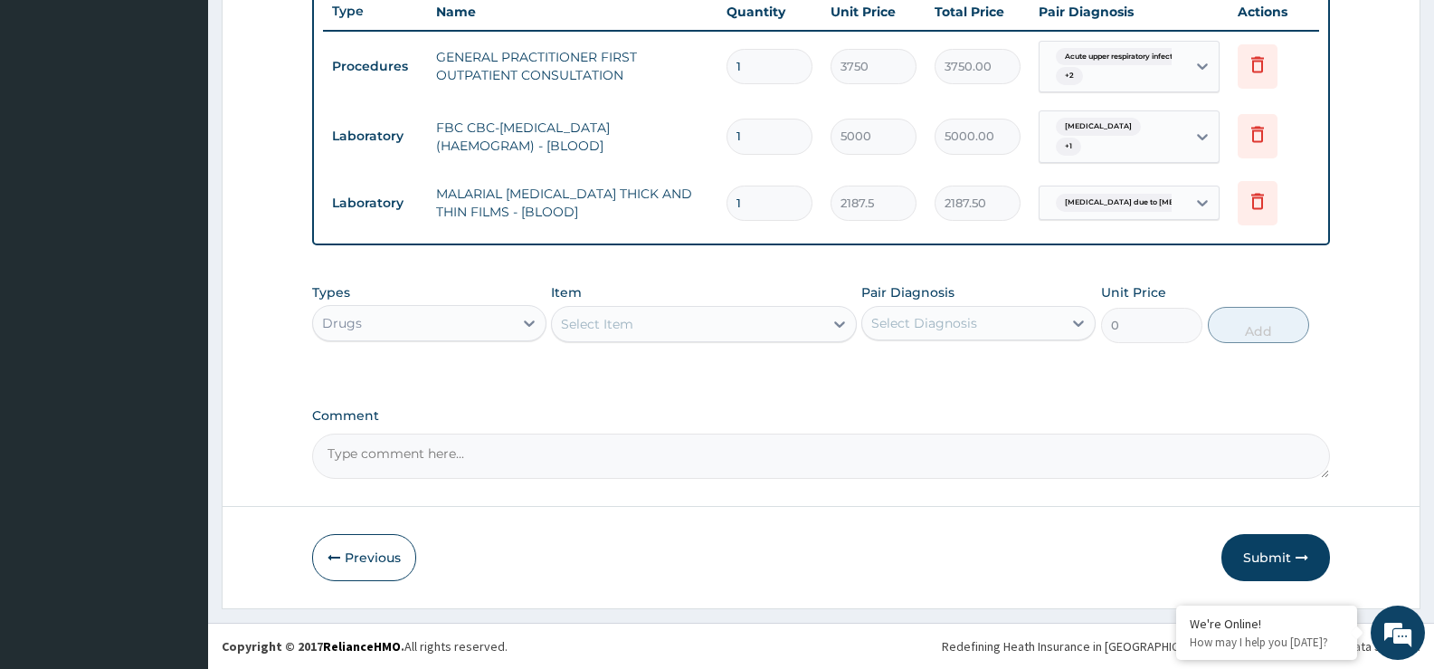
click at [730, 331] on div "Select Item" at bounding box center [687, 323] width 271 height 29
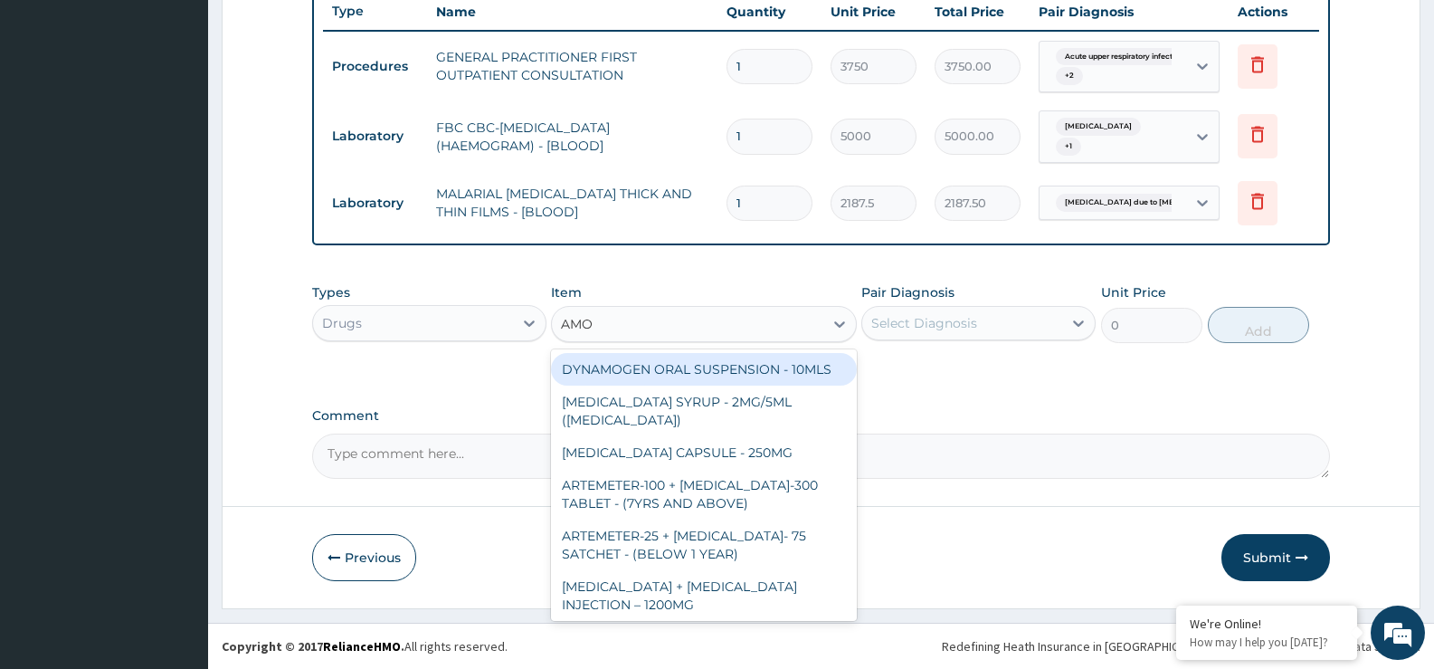
type input "AMOX"
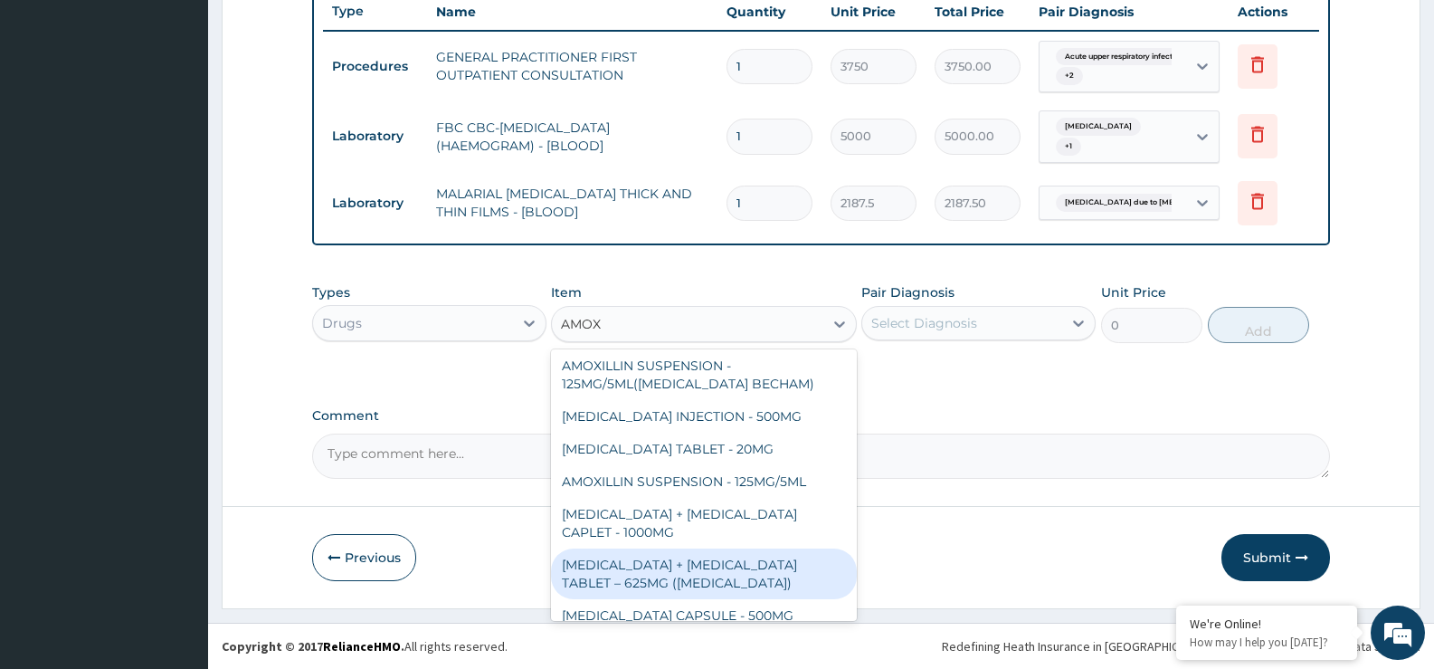
scroll to position [539, 0]
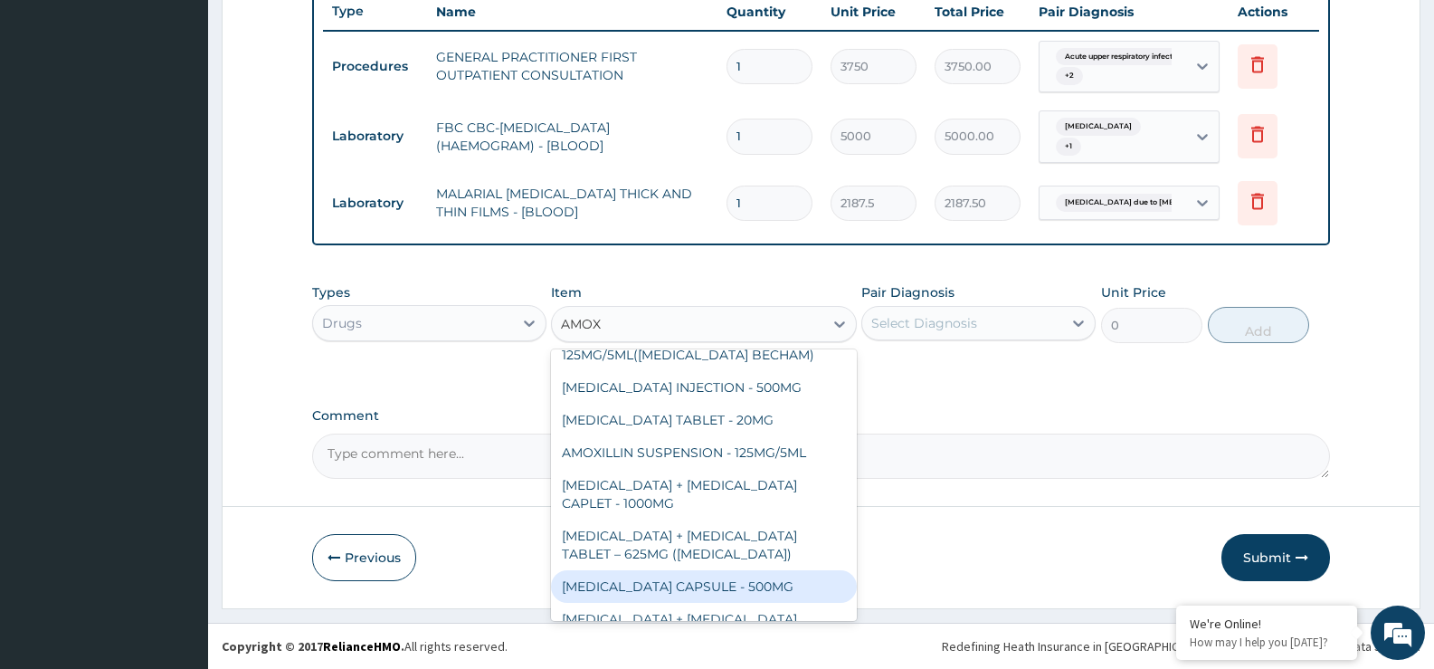
click at [748, 570] on div "AMOXICILLIN CAPSULE - 500MG" at bounding box center [703, 586] width 305 height 33
type input "112"
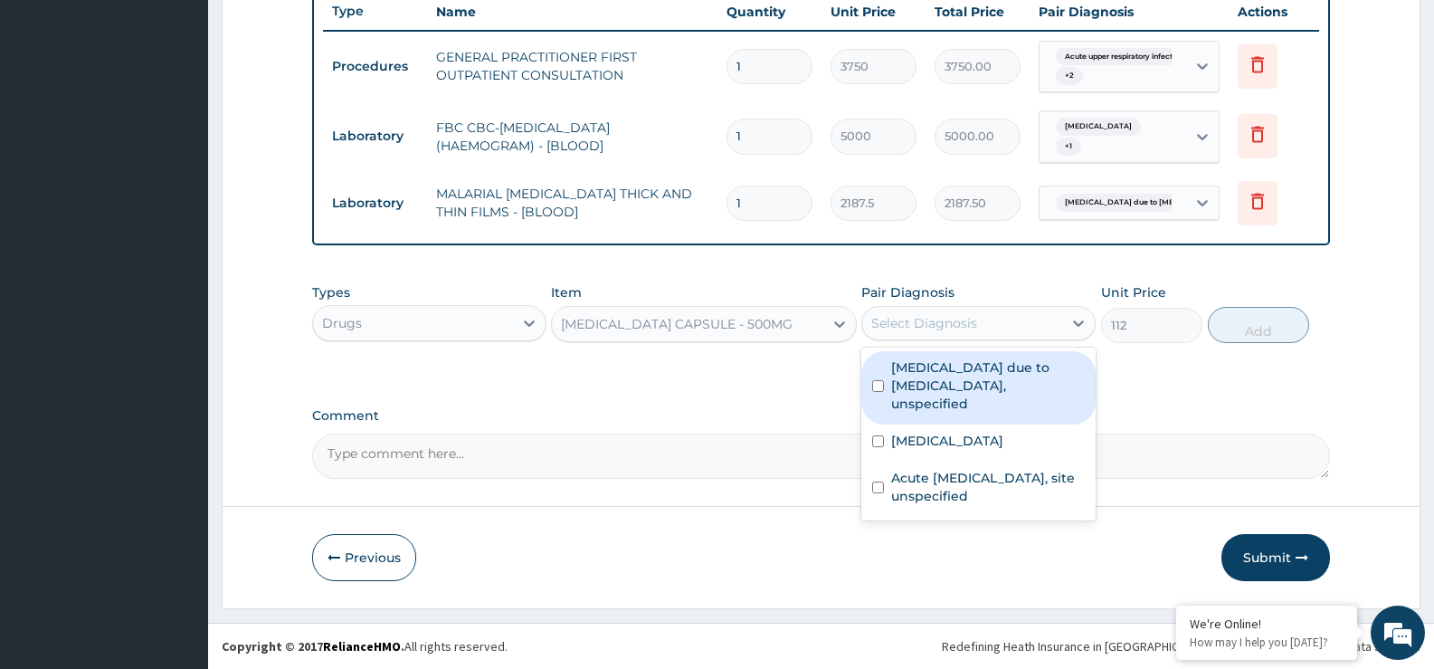
click at [904, 309] on div "Select Diagnosis" at bounding box center [962, 323] width 200 height 29
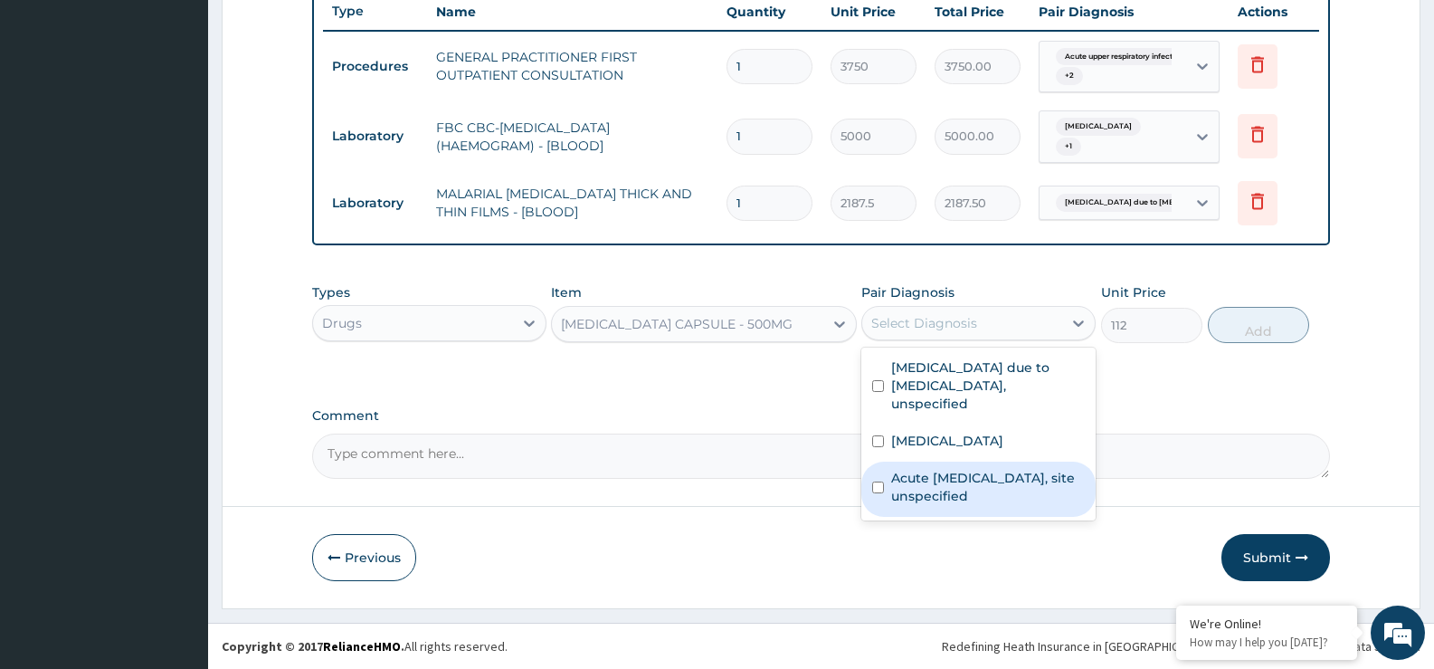
click at [926, 469] on label "Acute upper respiratory infection, site unspecified" at bounding box center [988, 487] width 194 height 36
checkbox input "true"
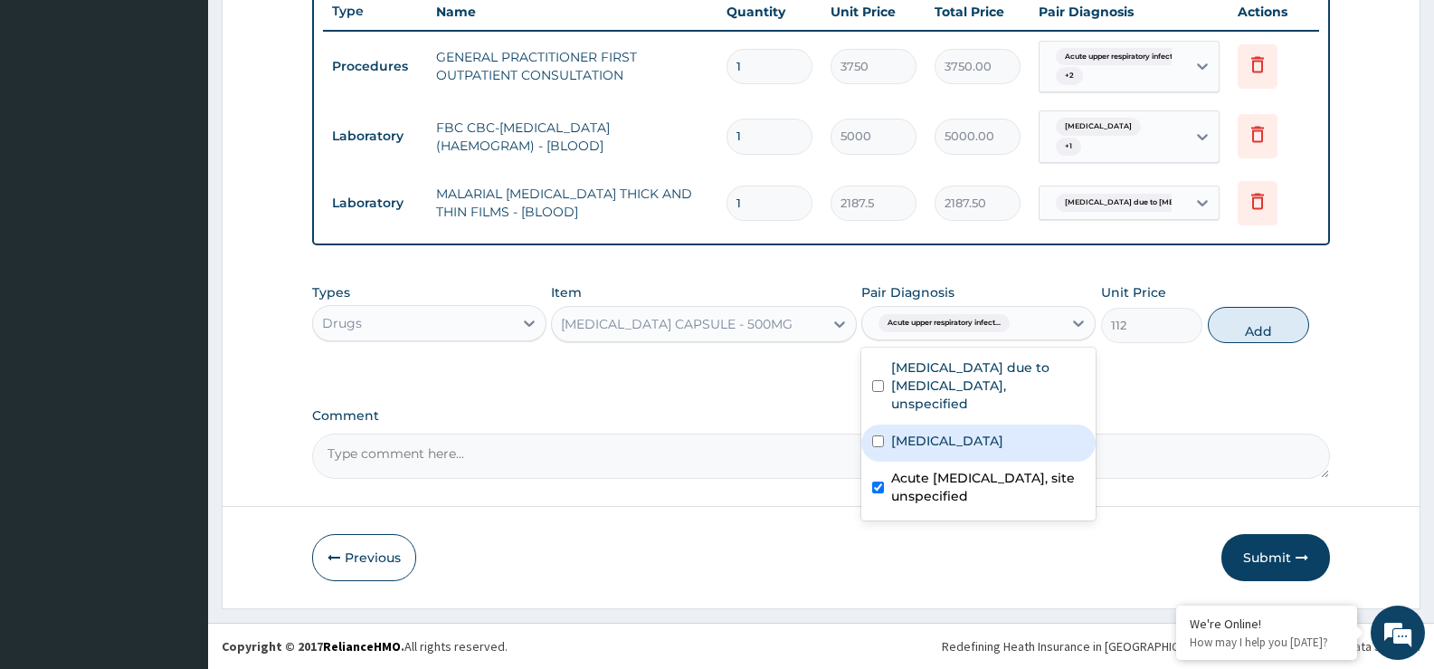
click at [928, 436] on div "Salmonella enteritis" at bounding box center [979, 442] width 234 height 37
checkbox input "true"
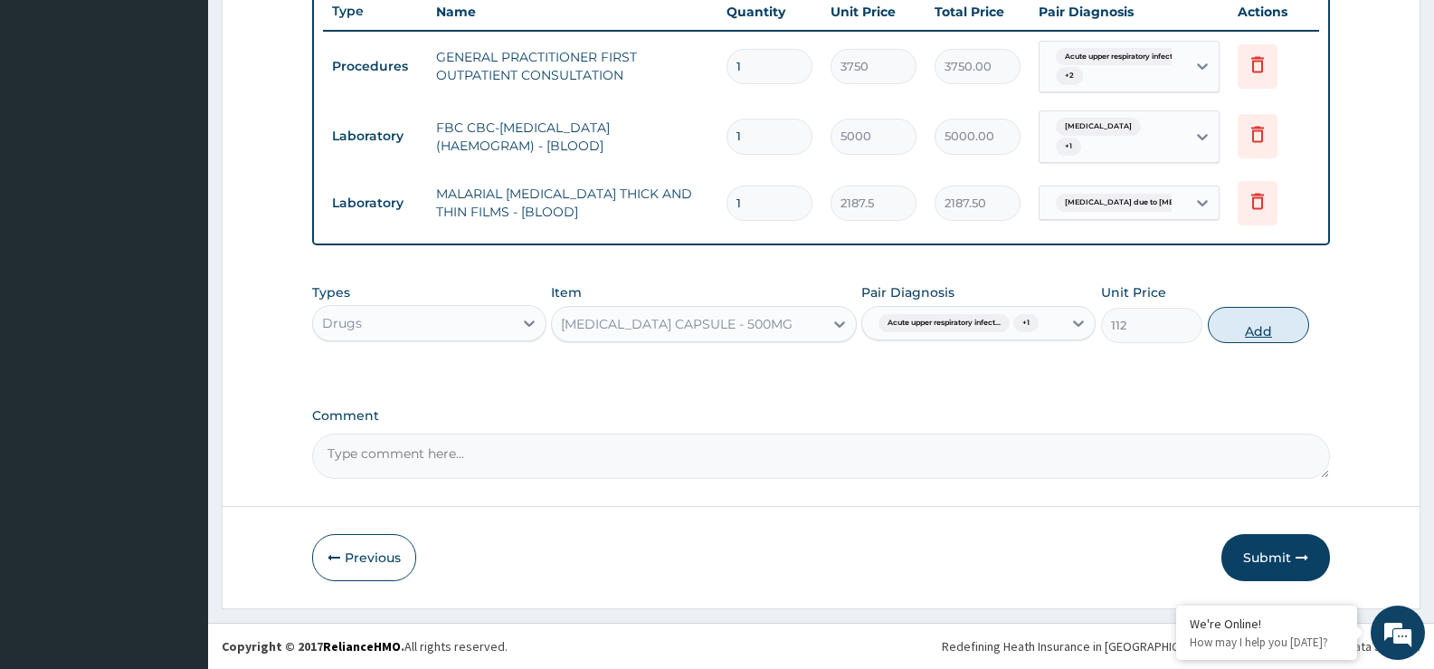
click at [1246, 321] on button "Add" at bounding box center [1258, 325] width 101 height 36
type input "0"
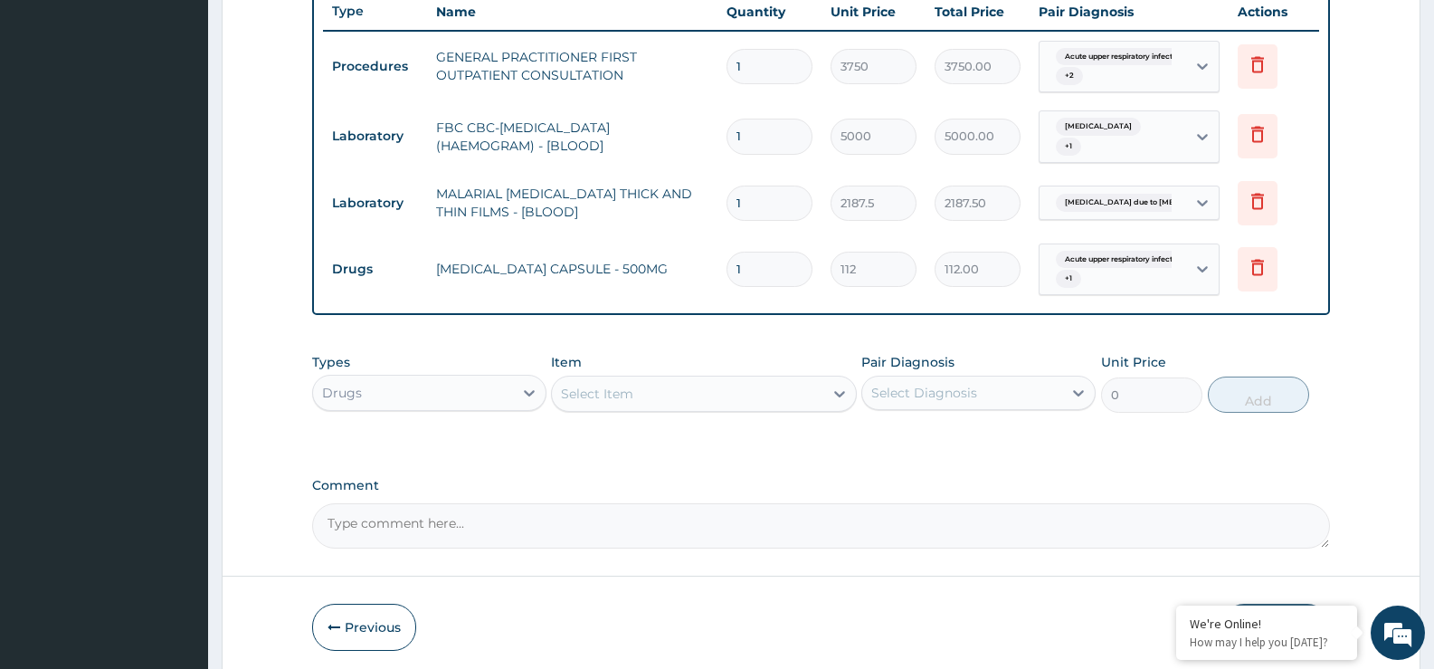
type input "10"
type input "1120.00"
type input "10"
click at [675, 380] on div "Select Item" at bounding box center [687, 393] width 271 height 29
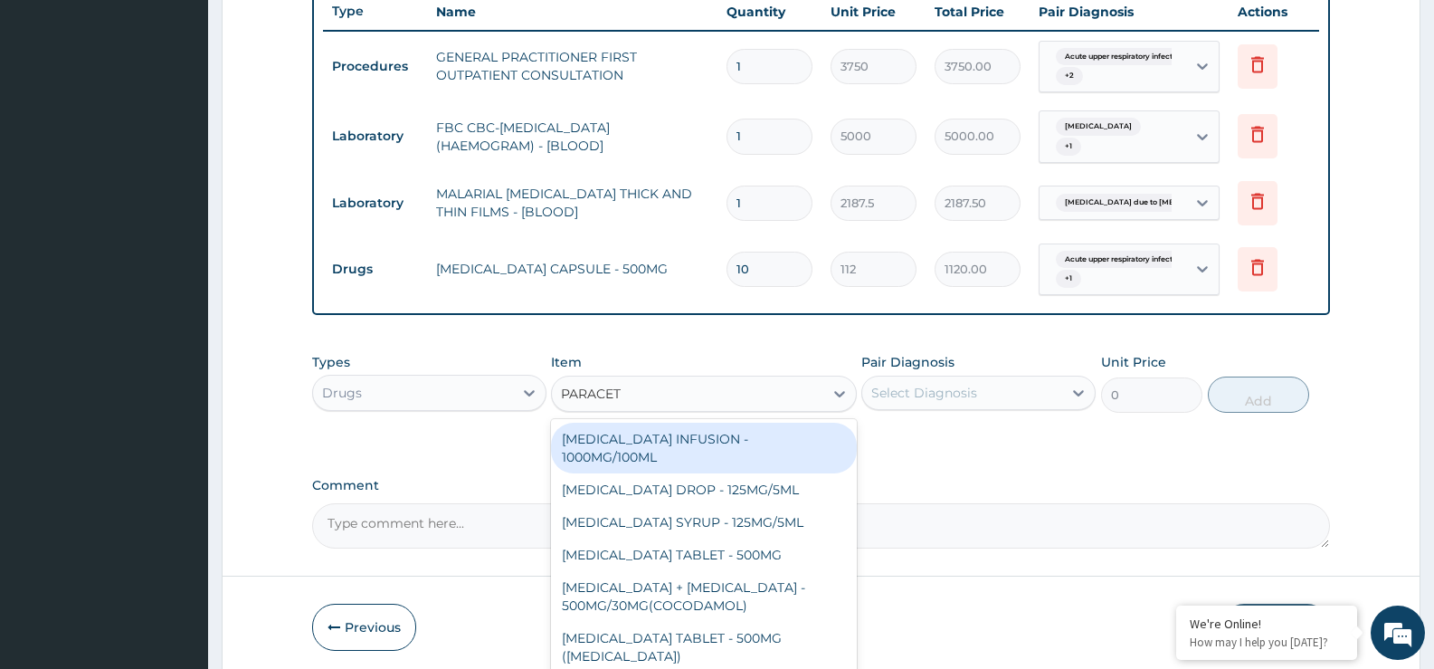
type input "PARACETA"
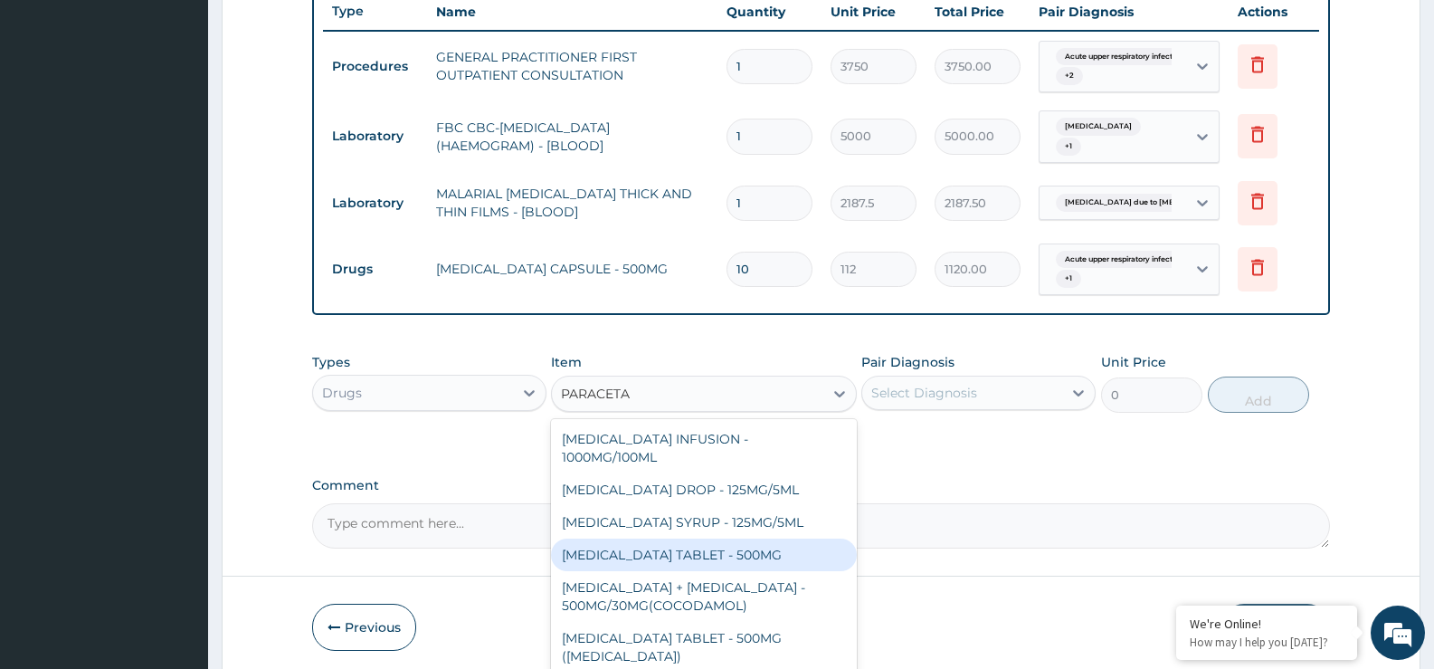
click at [671, 556] on div "PARACETAMOL TABLET - 500MG" at bounding box center [703, 554] width 305 height 33
type input "33.599999999999994"
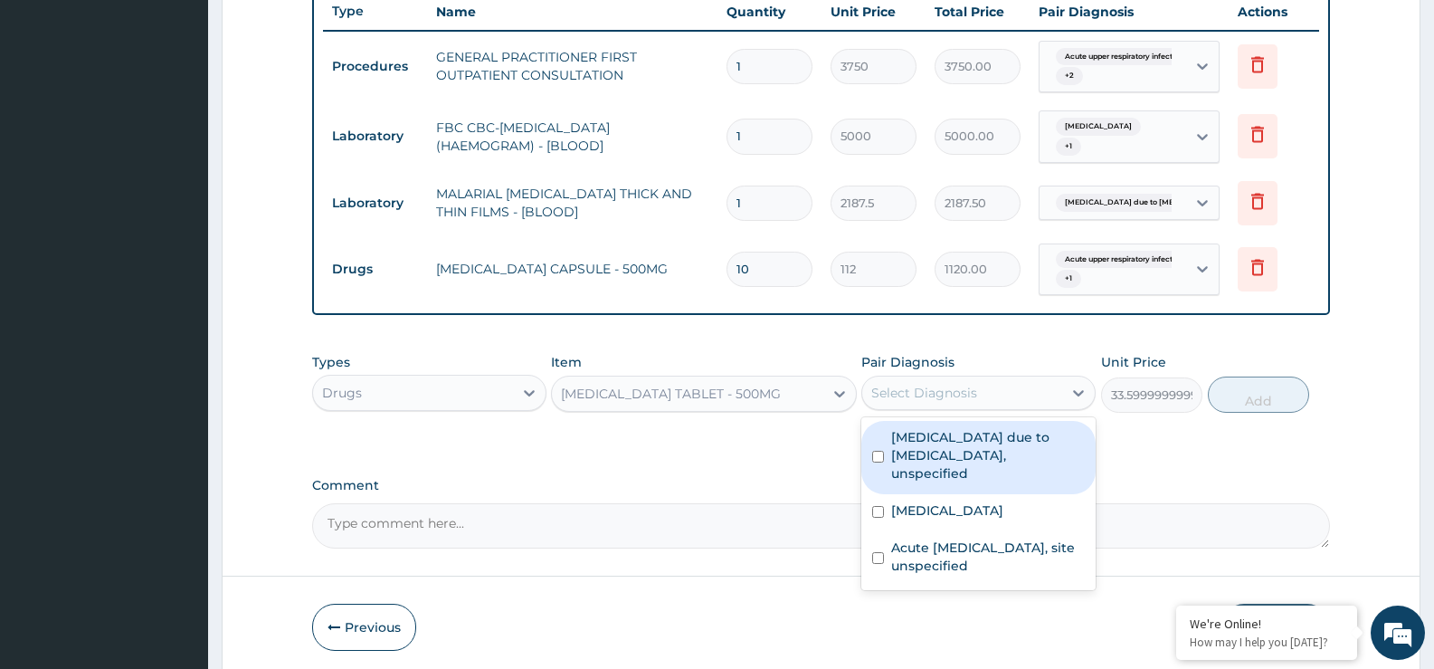
click at [928, 376] on div "Select Diagnosis" at bounding box center [979, 393] width 234 height 34
click at [927, 447] on label "Malaria due to Plasmodium falciparum, unspecified" at bounding box center [988, 455] width 194 height 54
checkbox input "true"
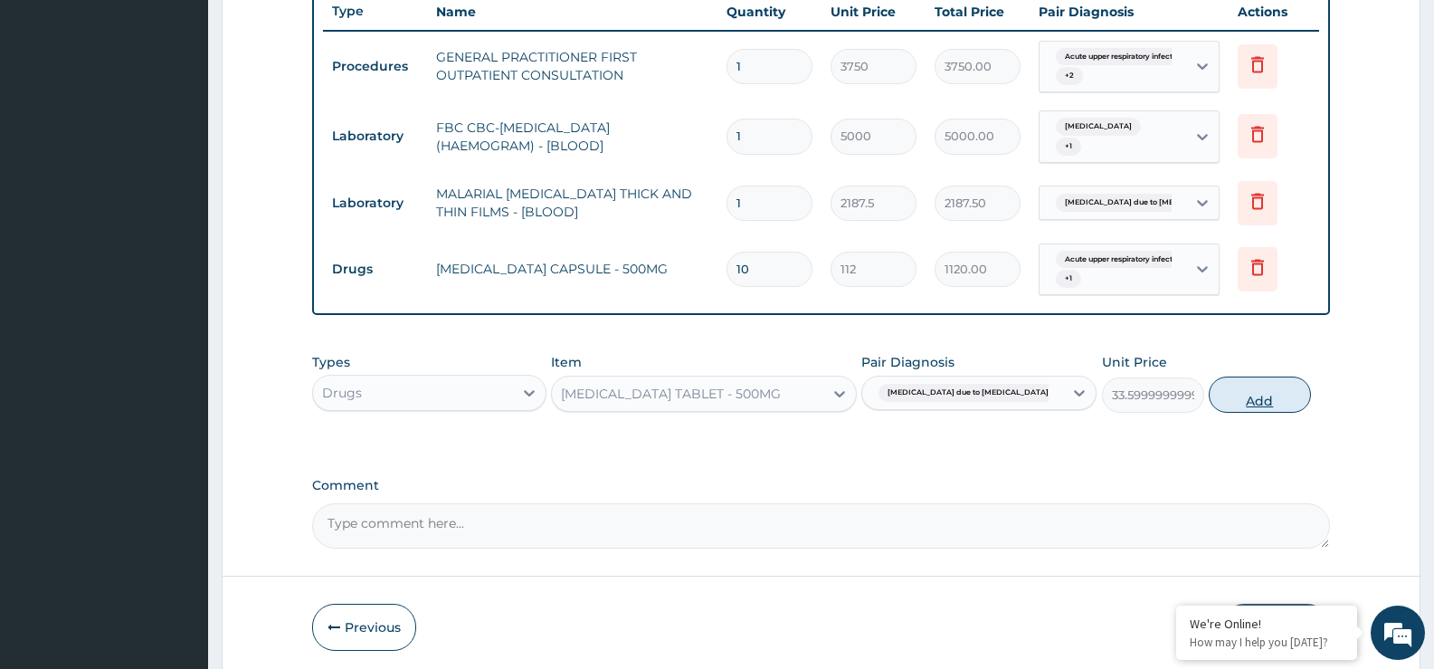
click at [1245, 391] on button "Add" at bounding box center [1259, 394] width 101 height 36
type input "0"
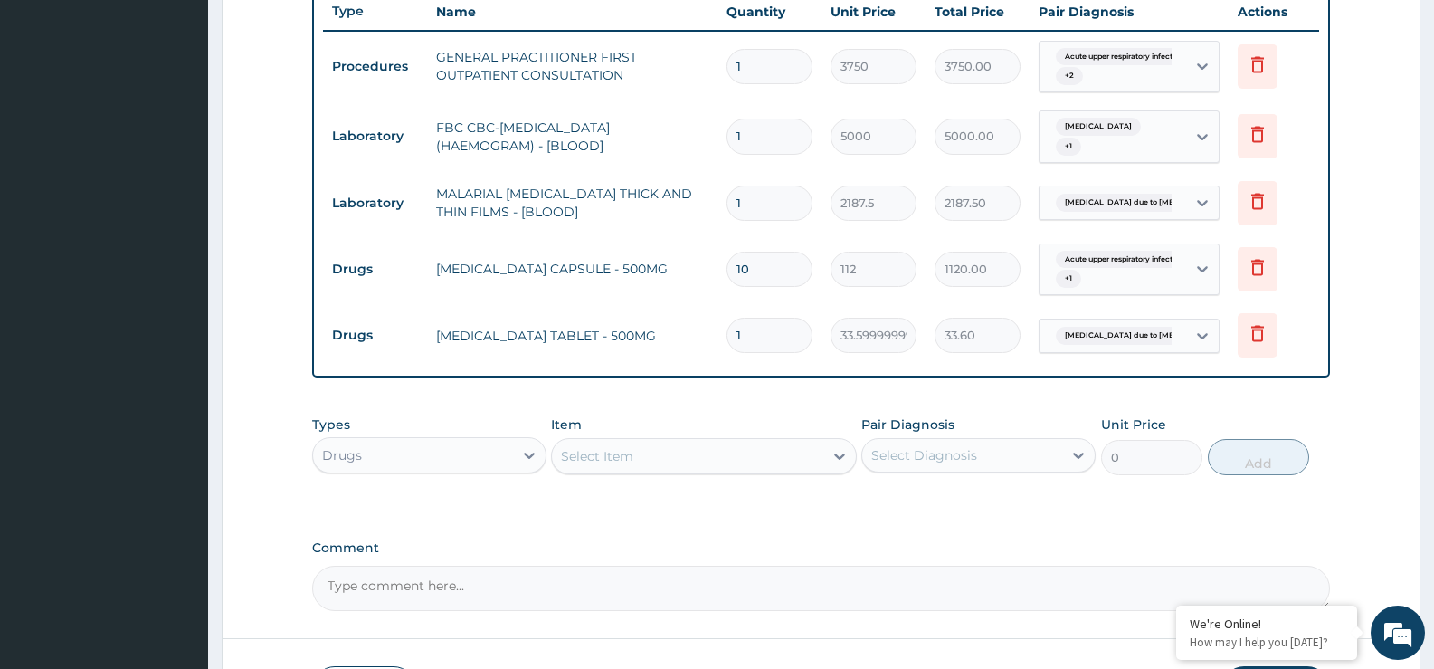
type input "18"
type input "604.80"
type input "18"
click at [775, 450] on div "Select Item" at bounding box center [687, 456] width 271 height 29
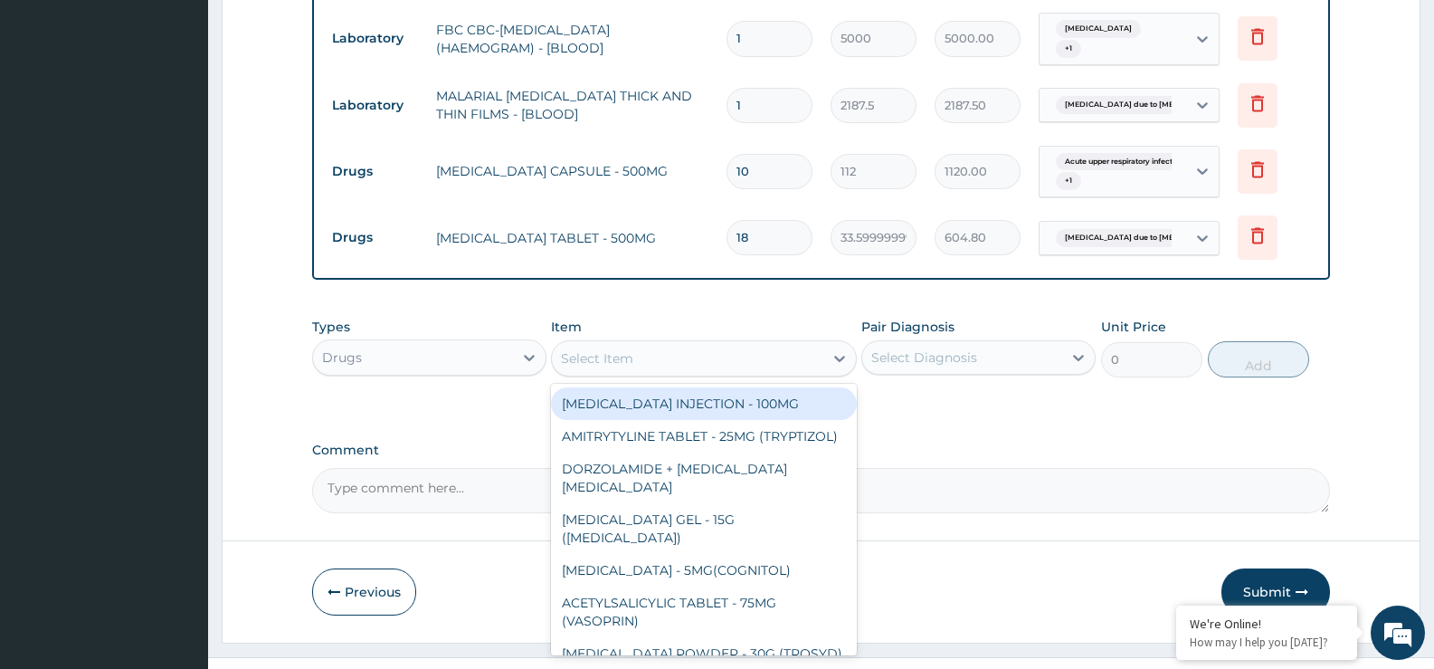
scroll to position [823, 0]
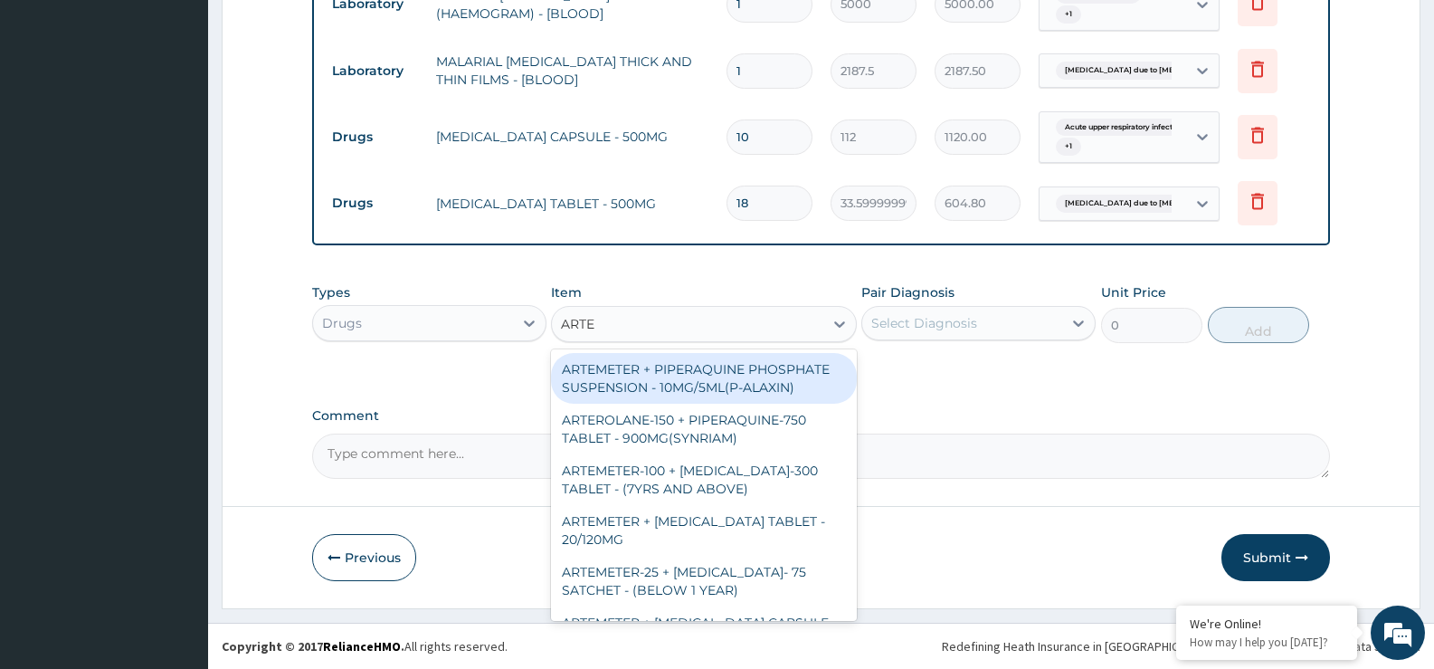
type input "ARTEM"
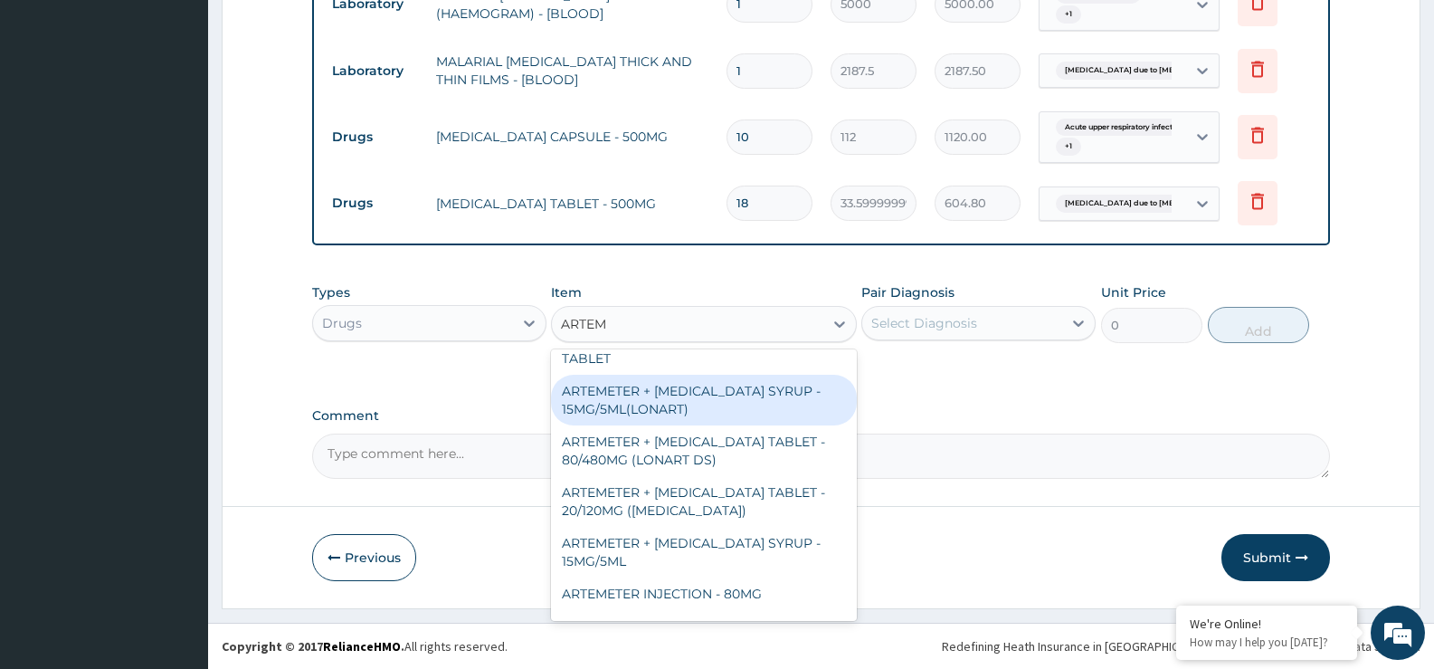
scroll to position [633, 0]
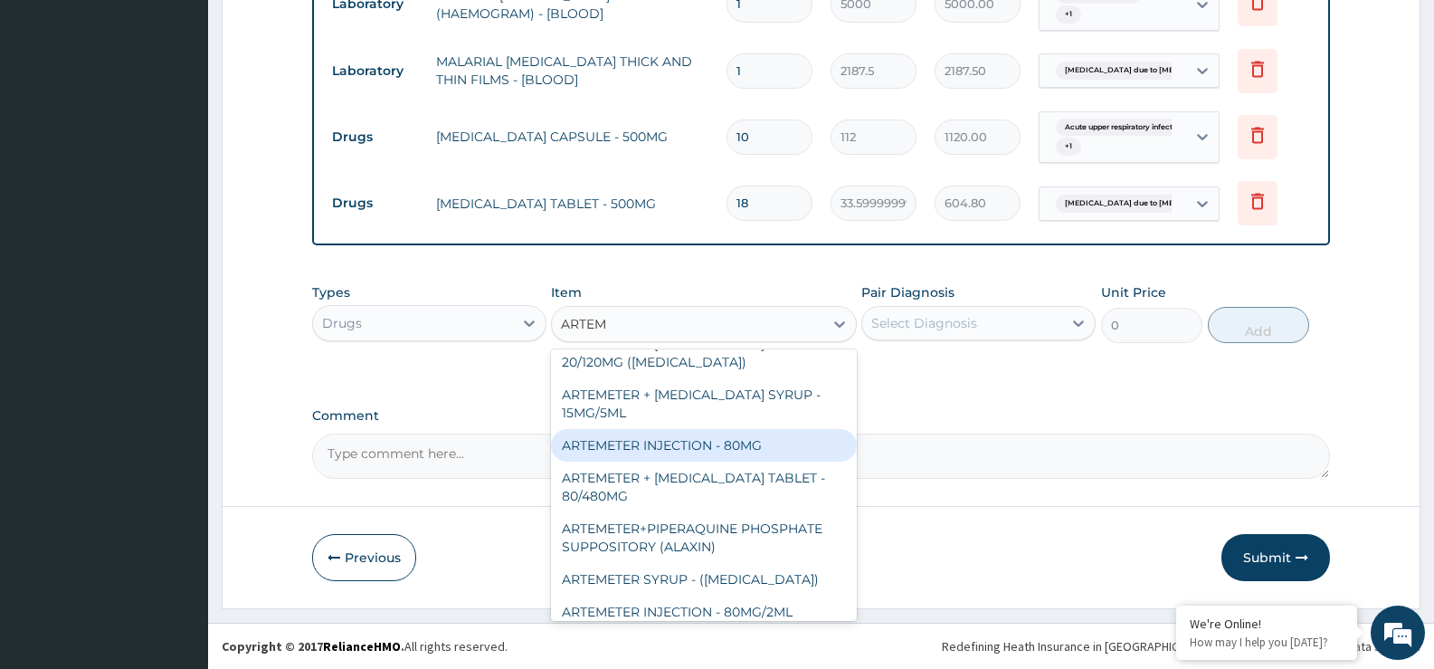
click at [763, 452] on div "ARTEMETER INJECTION - 80MG" at bounding box center [703, 445] width 305 height 33
type input "475.99999999999994"
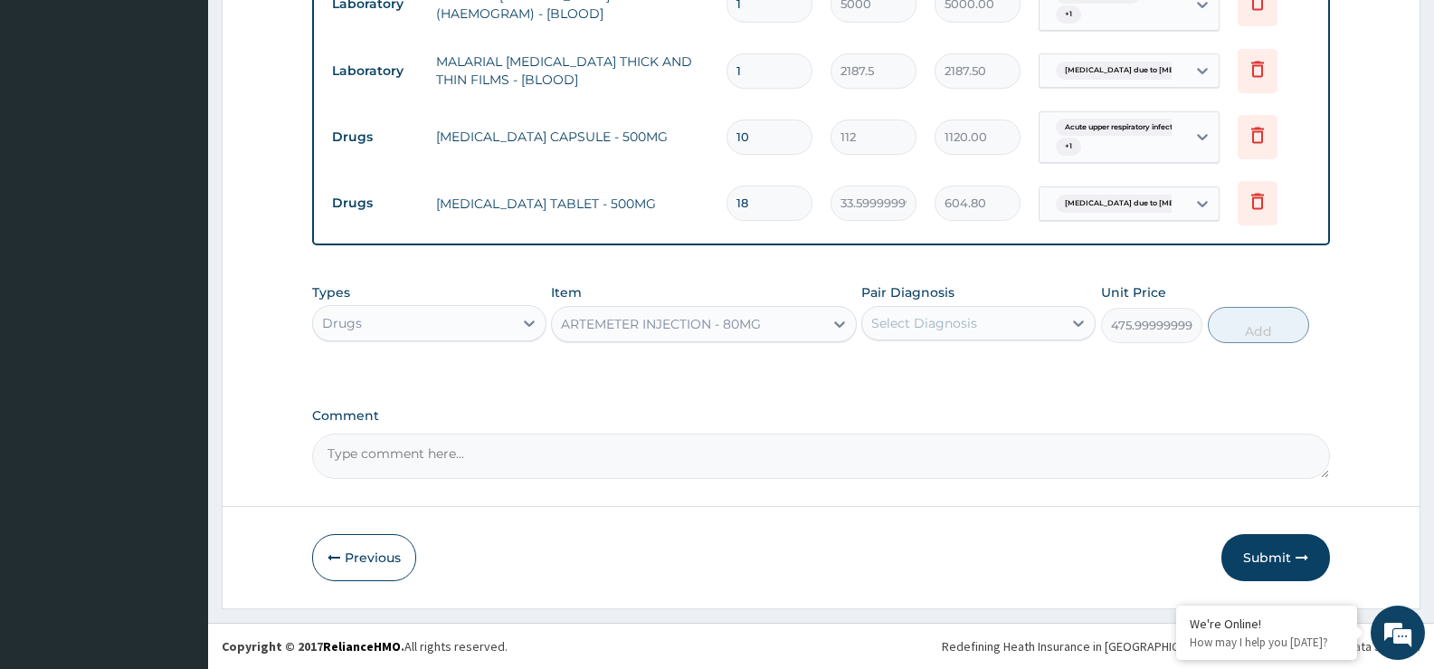
click at [966, 313] on div "Select Diagnosis" at bounding box center [962, 323] width 200 height 29
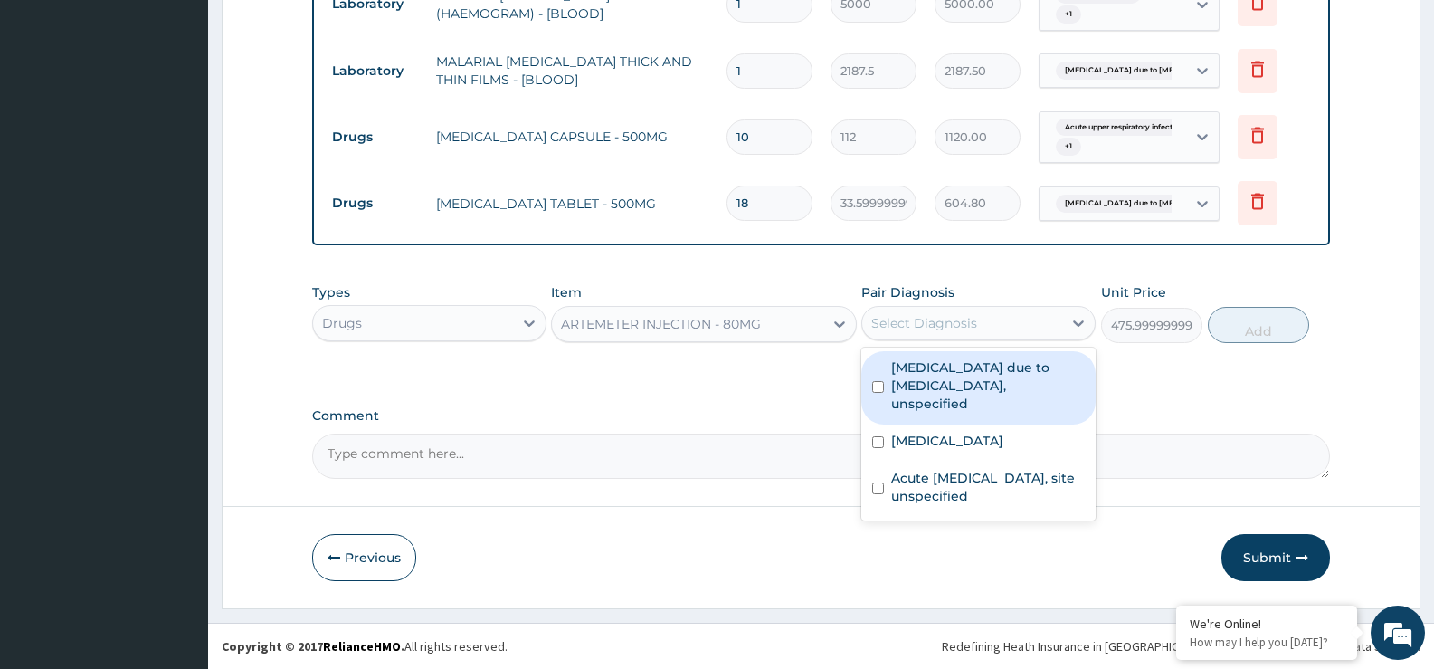
click at [946, 391] on label "Malaria due to Plasmodium falciparum, unspecified" at bounding box center [988, 385] width 194 height 54
checkbox input "true"
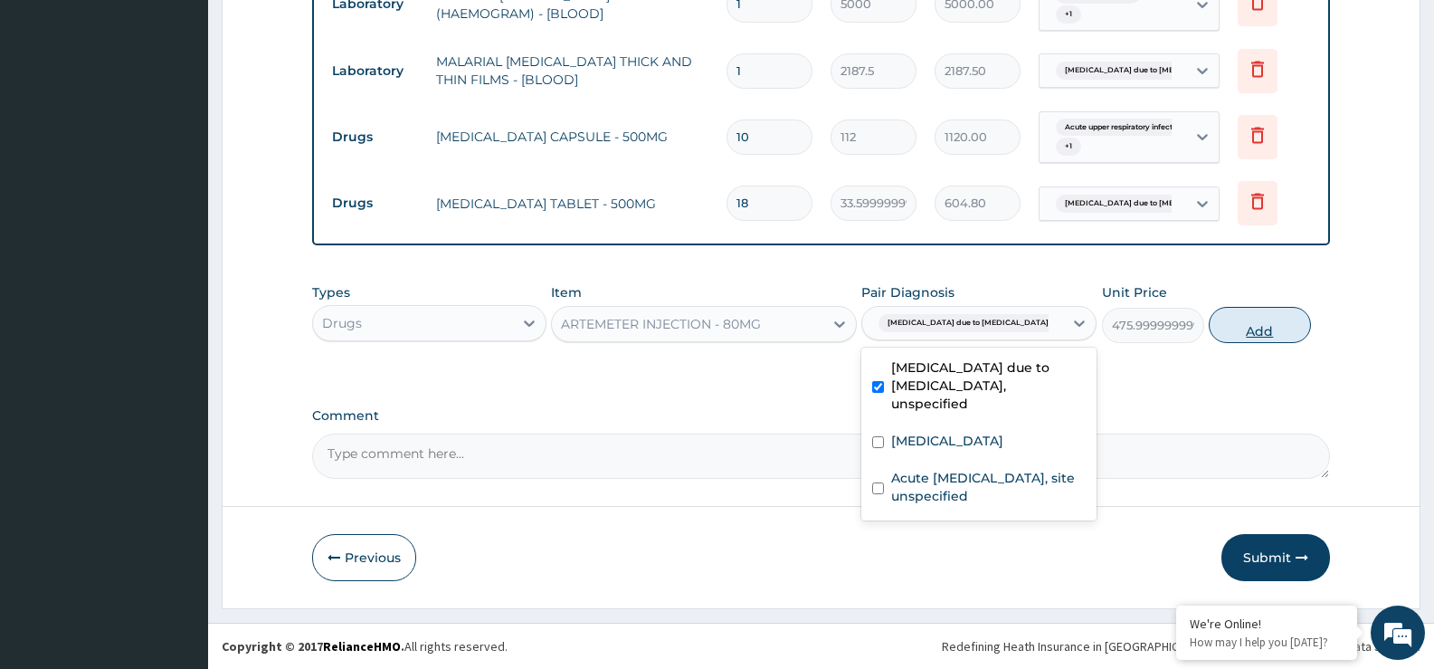
click at [1254, 332] on button "Add" at bounding box center [1259, 325] width 101 height 36
type input "0"
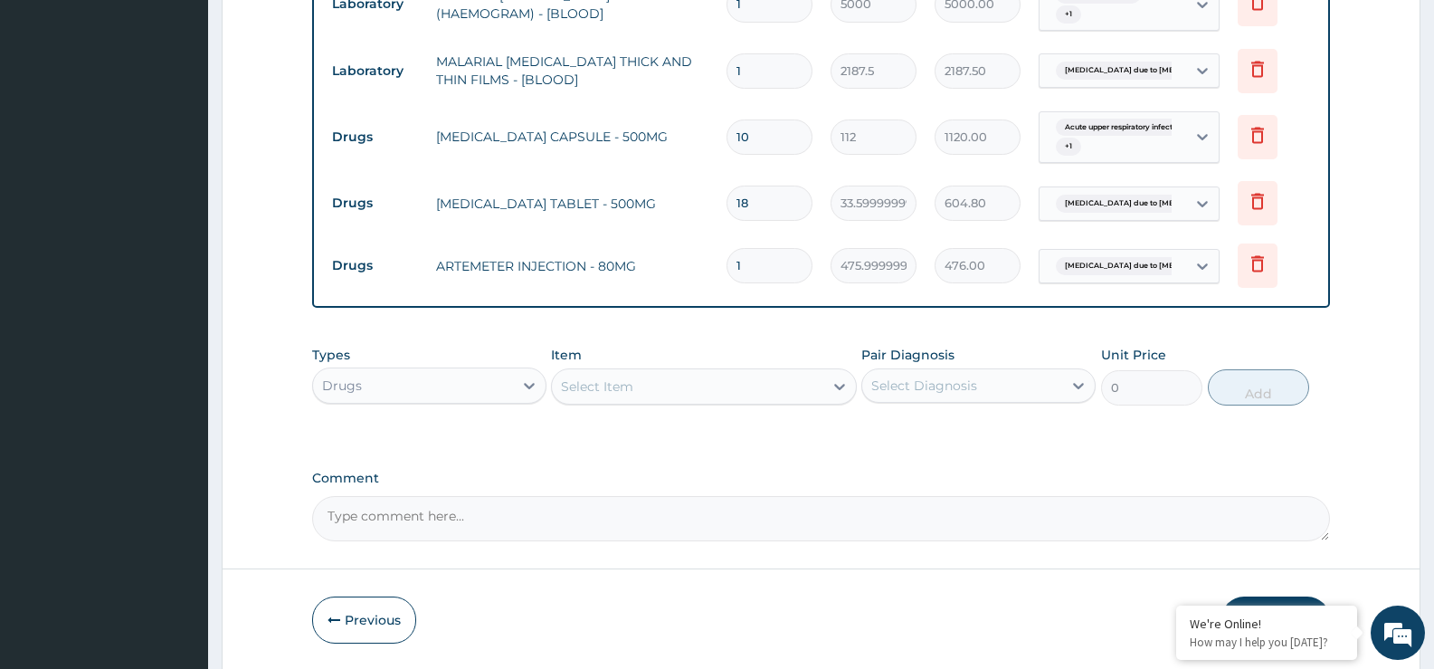
type input "0.00"
type input "6"
type input "2856.00"
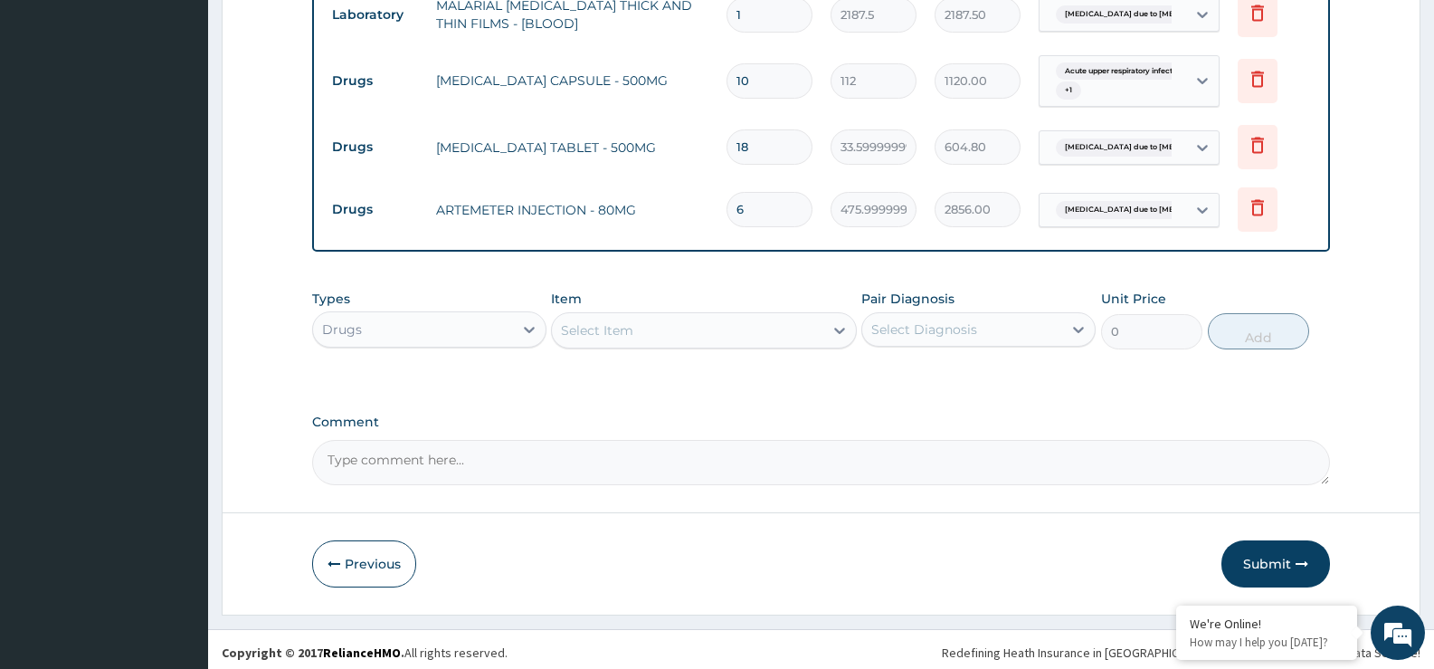
scroll to position [885, 0]
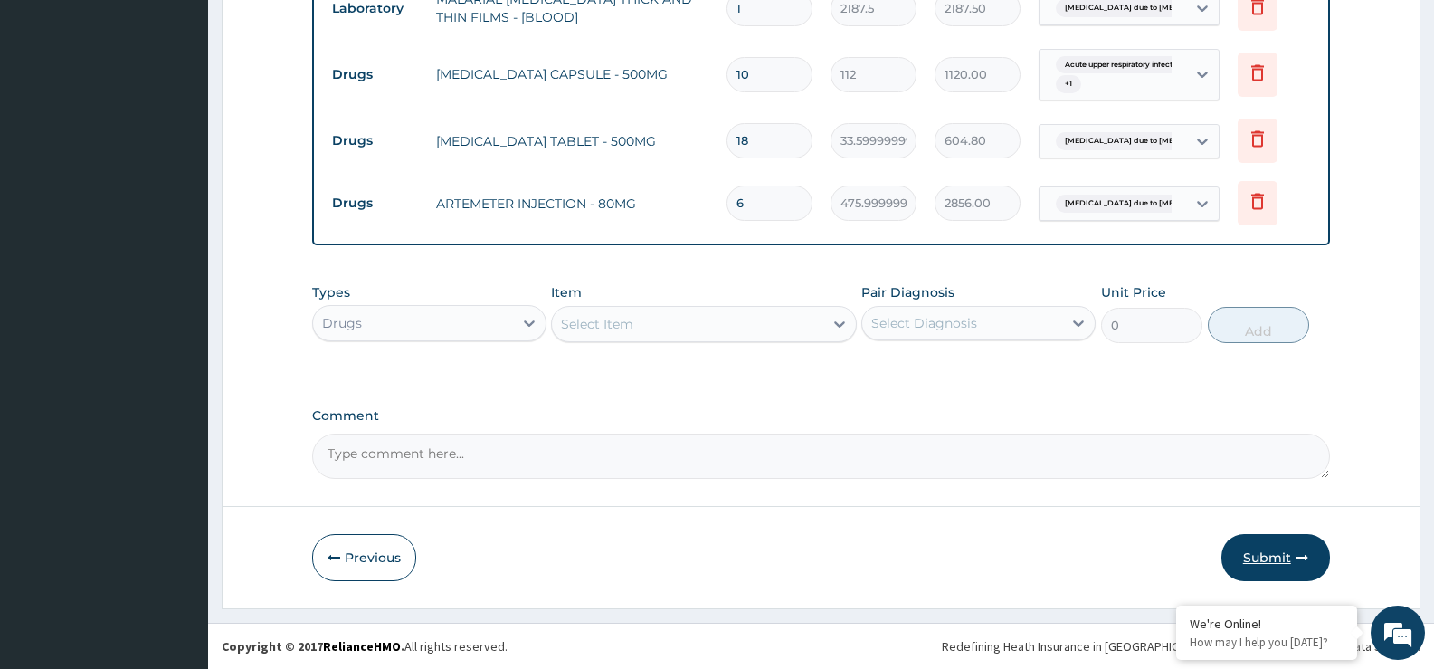
type input "6"
click at [1279, 561] on button "Submit" at bounding box center [1276, 557] width 109 height 47
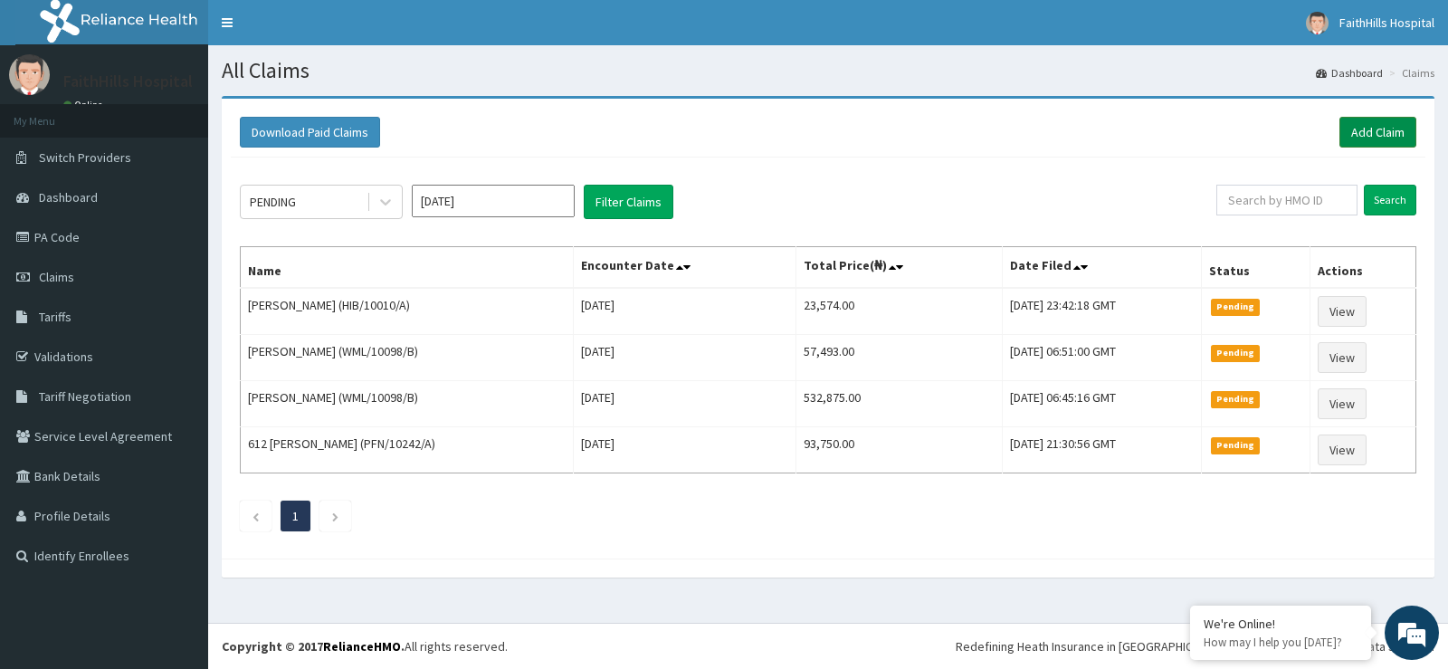
click at [1365, 128] on link "Add Claim" at bounding box center [1377, 132] width 77 height 31
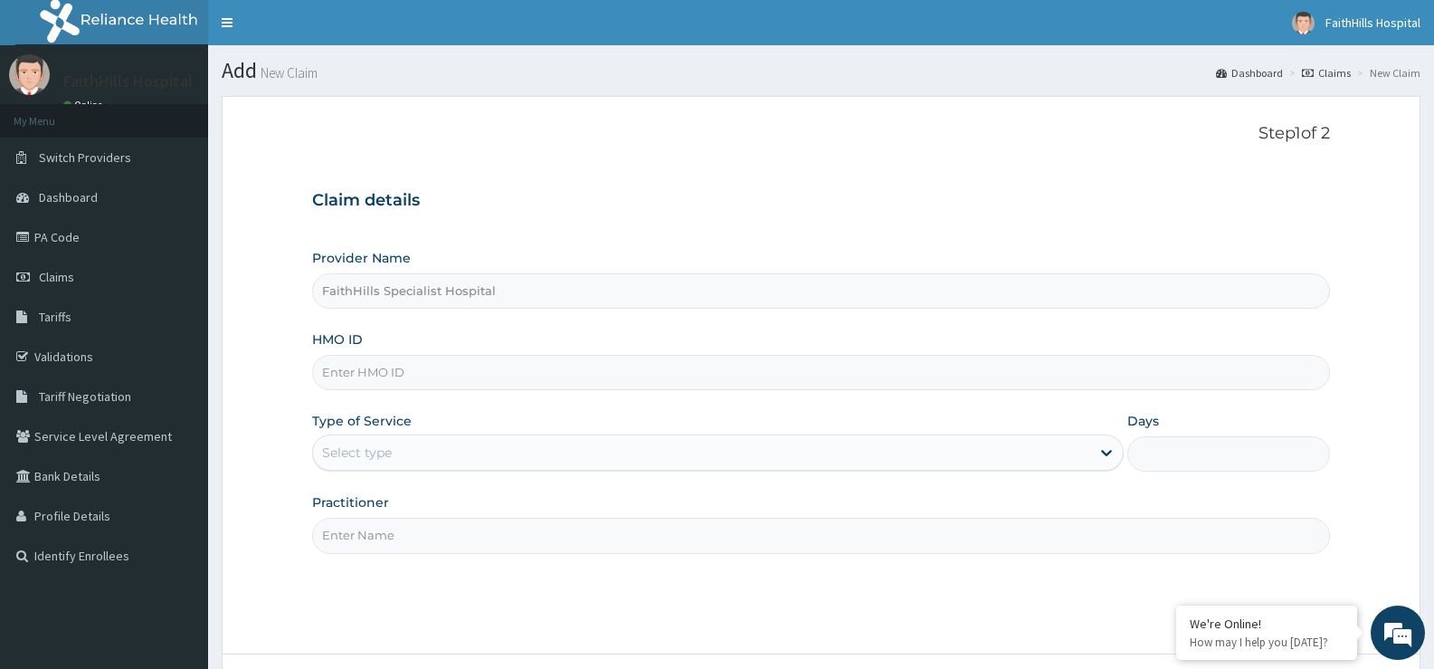
click at [422, 376] on input "HMO ID" at bounding box center [821, 372] width 1018 height 35
paste input "PA/340E02"
type input "PA/340E02"
drag, startPoint x: 408, startPoint y: 390, endPoint x: 234, endPoint y: 369, distance: 175.0
click at [234, 369] on form "Step 1 of 2 Claim details Provider Name FaithHills Specialist Hospital HMO ID P…" at bounding box center [821, 426] width 1199 height 660
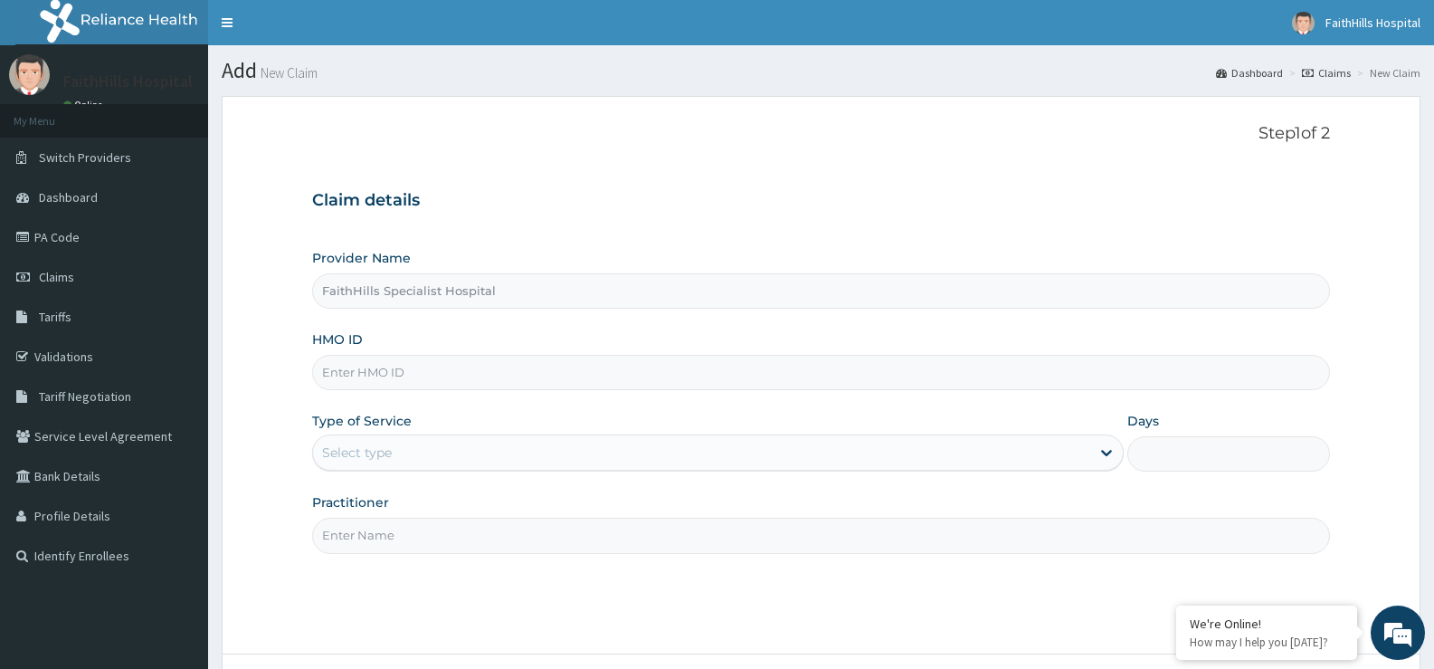
paste input "ARM/10177/D"
type input "ARM/10177/D"
click at [485, 444] on div "Select type" at bounding box center [701, 452] width 776 height 29
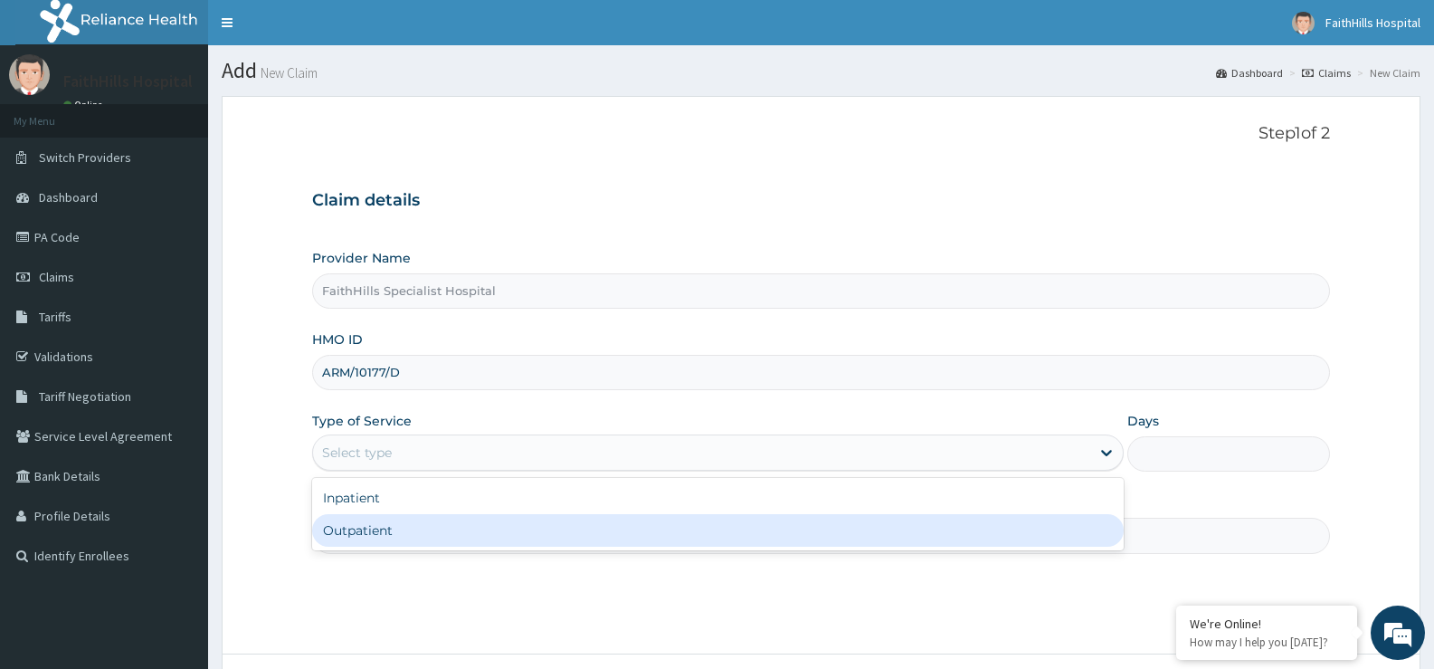
click at [460, 522] on div "Outpatient" at bounding box center [717, 530] width 811 height 33
type input "1"
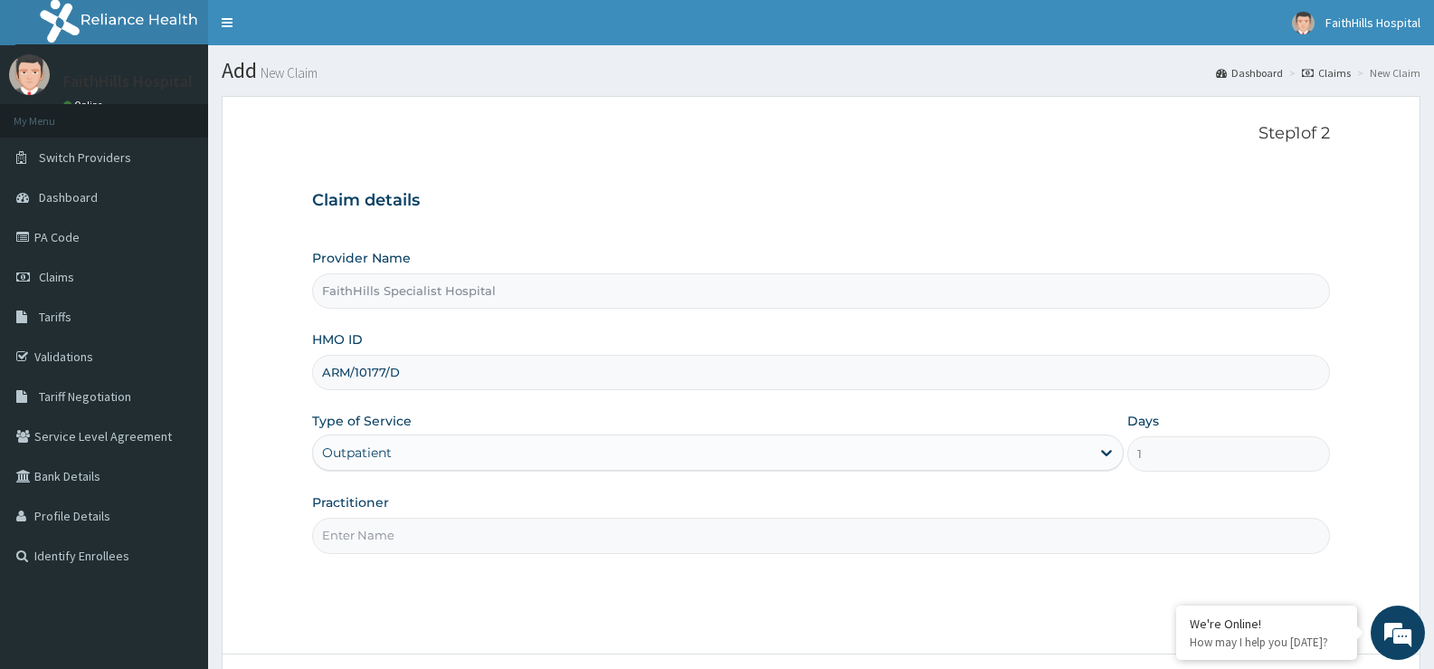
click at [422, 534] on input "Practitioner" at bounding box center [821, 535] width 1018 height 35
type input "DR. [PERSON_NAME]"
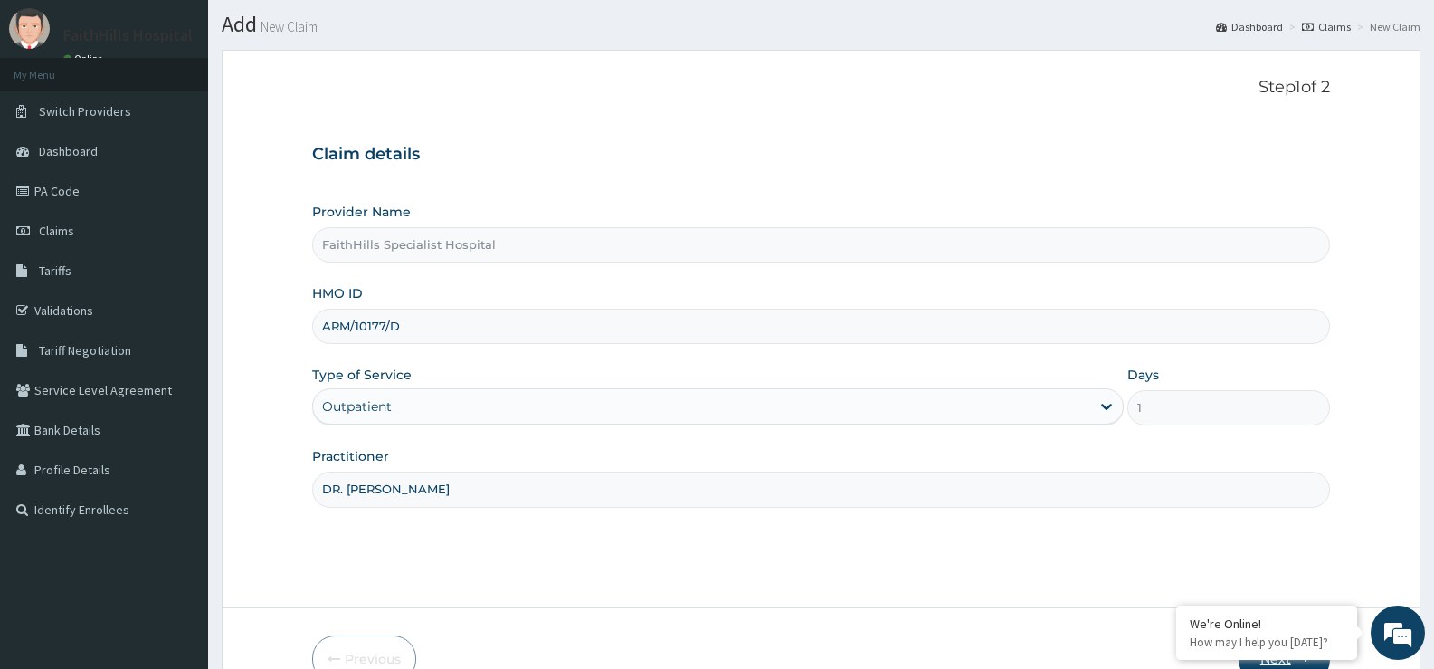
scroll to position [148, 0]
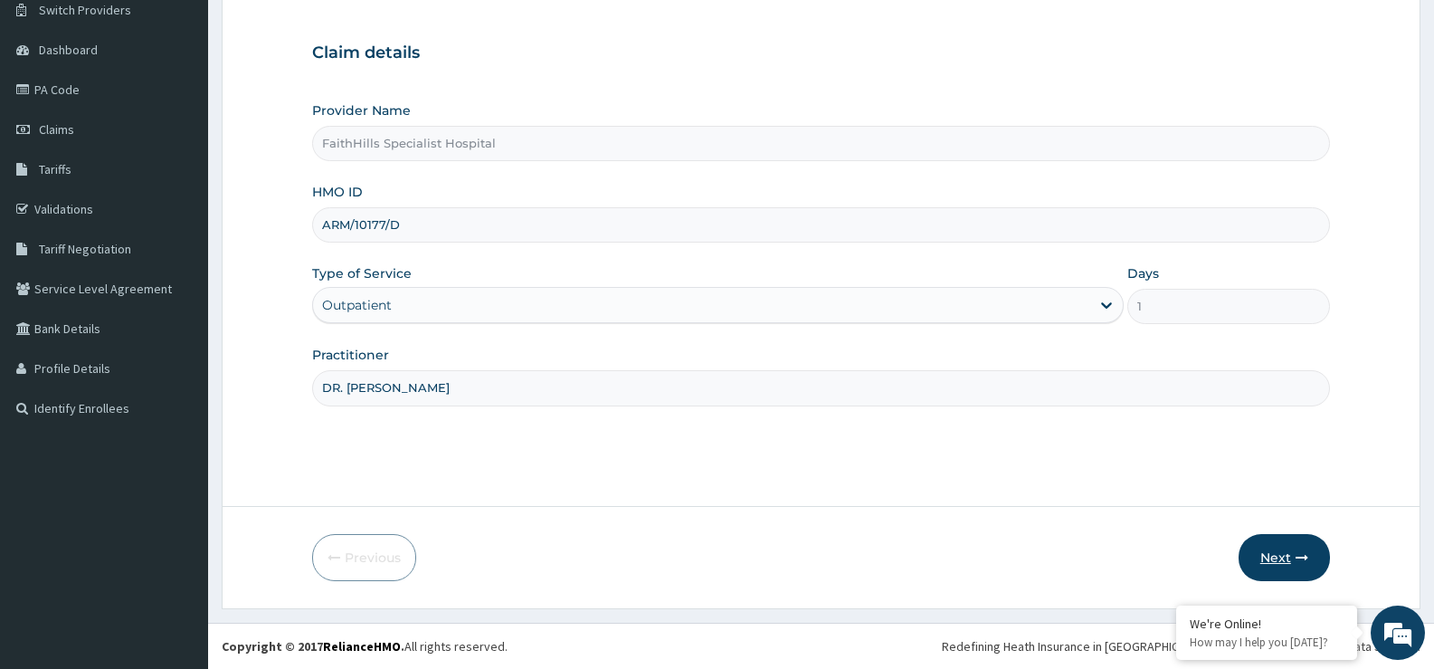
click at [1273, 550] on button "Next" at bounding box center [1284, 557] width 91 height 47
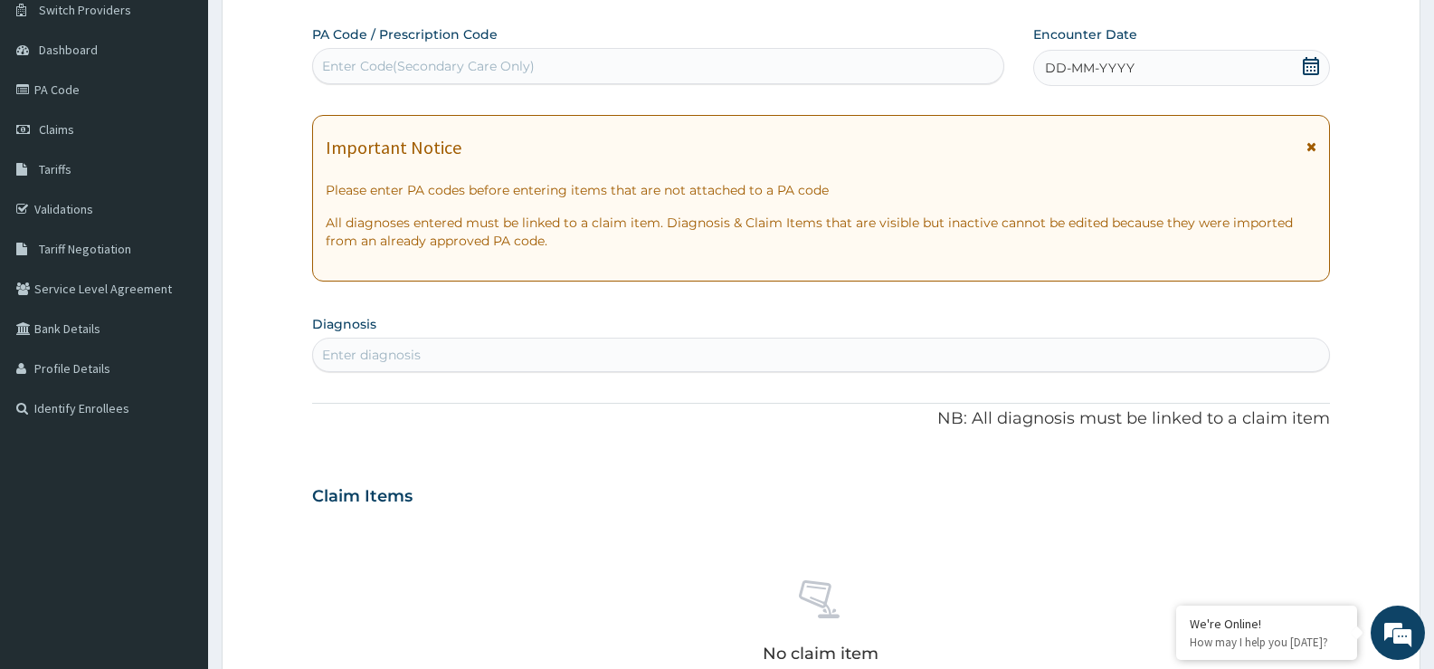
click at [460, 58] on div "Enter Code(Secondary Care Only)" at bounding box center [428, 66] width 213 height 18
paste input "PA/05272A"
type input "PA/05272A"
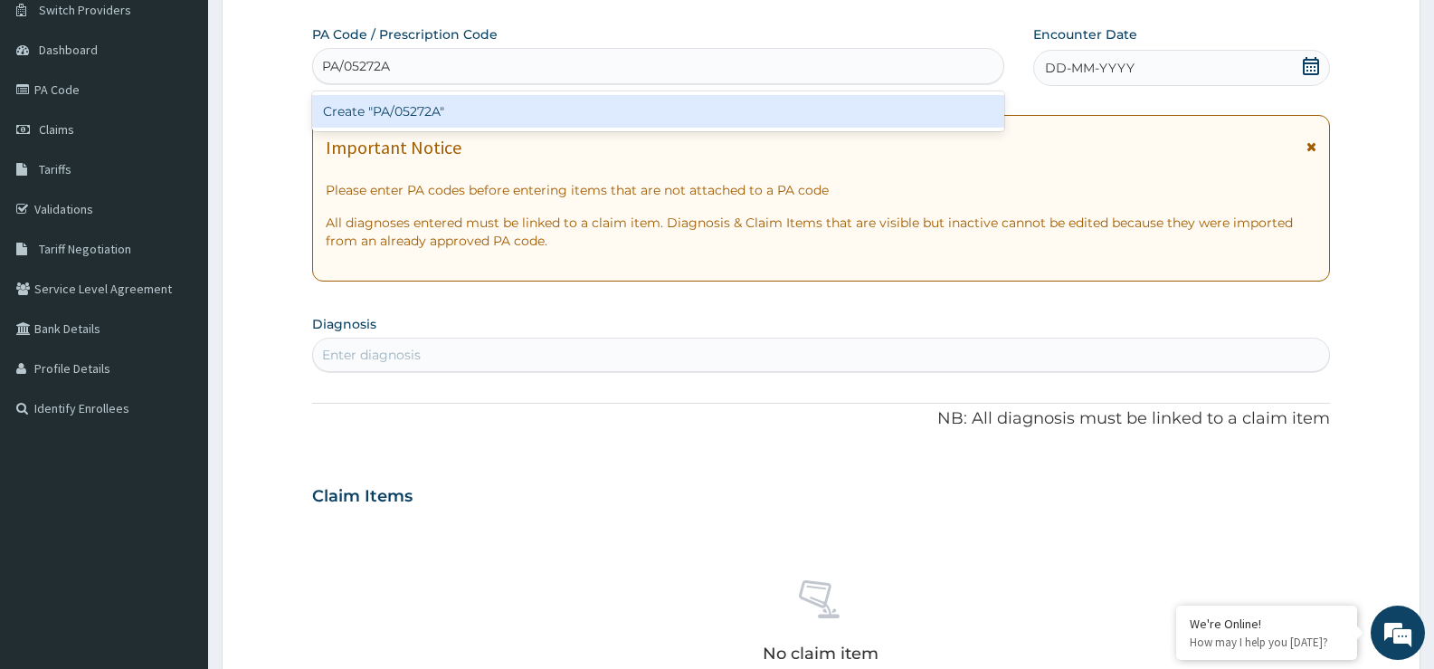
click at [464, 119] on div "Create "PA/05272A"" at bounding box center [658, 111] width 692 height 33
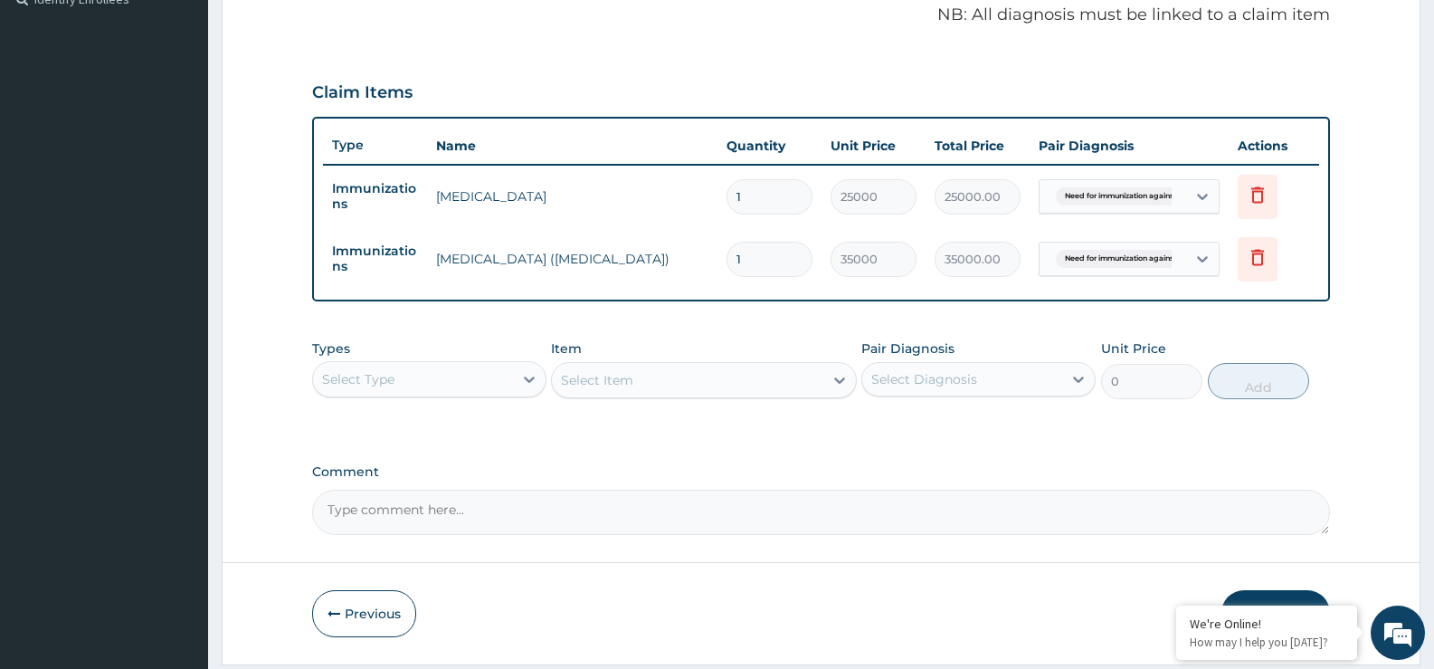
scroll to position [613, 0]
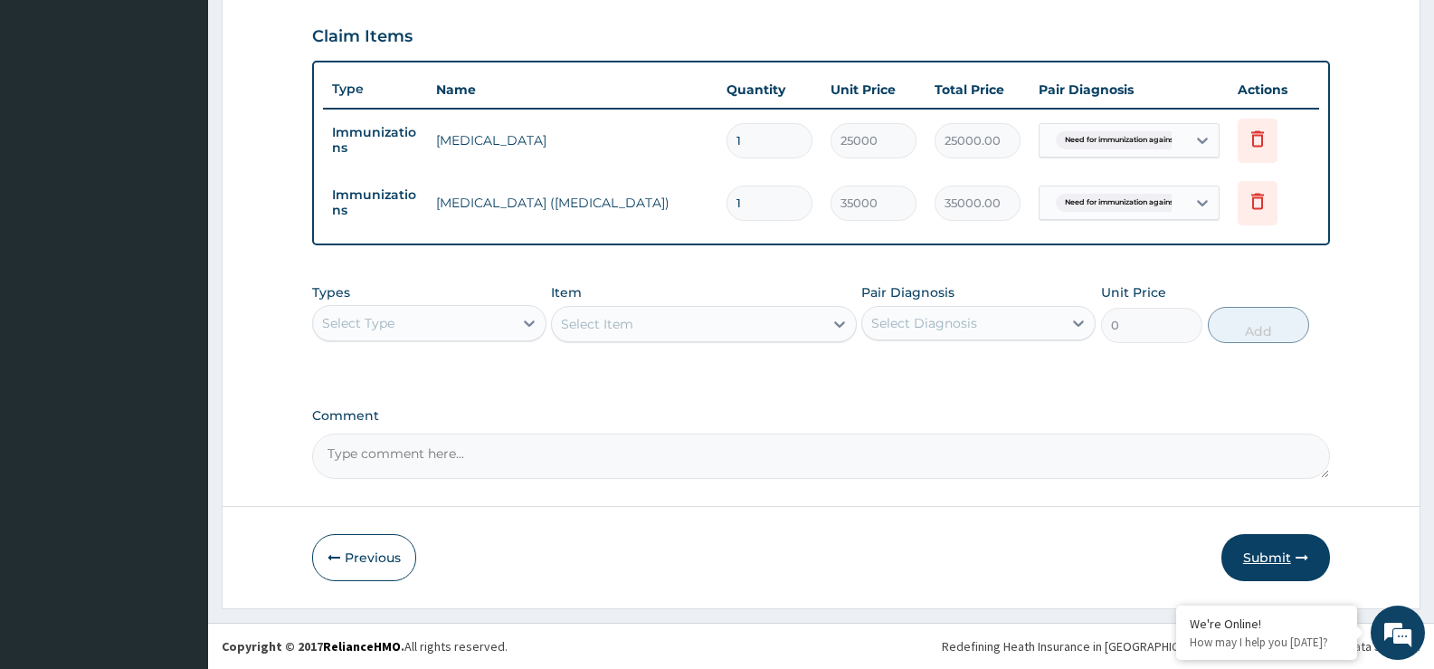
click at [1254, 550] on button "Submit" at bounding box center [1276, 557] width 109 height 47
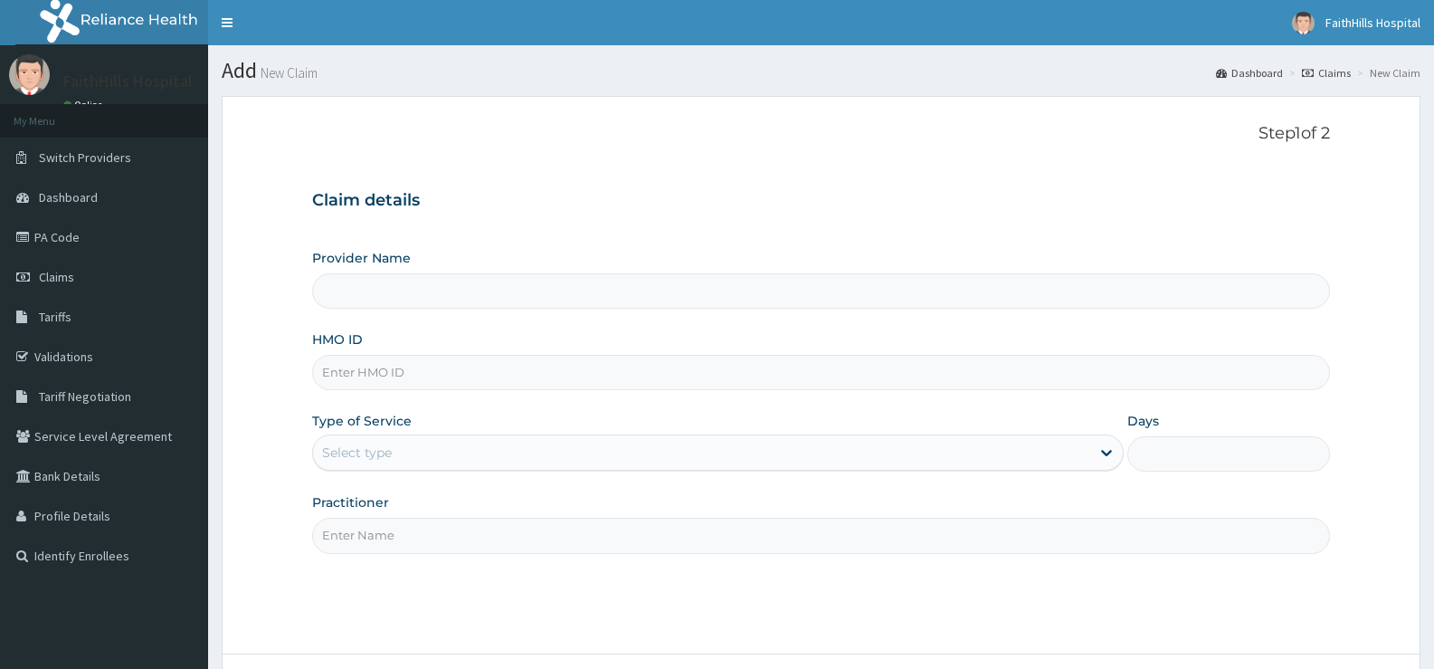
type input "FaithHills Specialist Hospital"
click at [392, 378] on input "HMO ID" at bounding box center [821, 372] width 1018 height 35
paste input "ADN/10003/B"
type input "ADN/10003/B"
click at [462, 453] on div "Select type" at bounding box center [701, 452] width 776 height 29
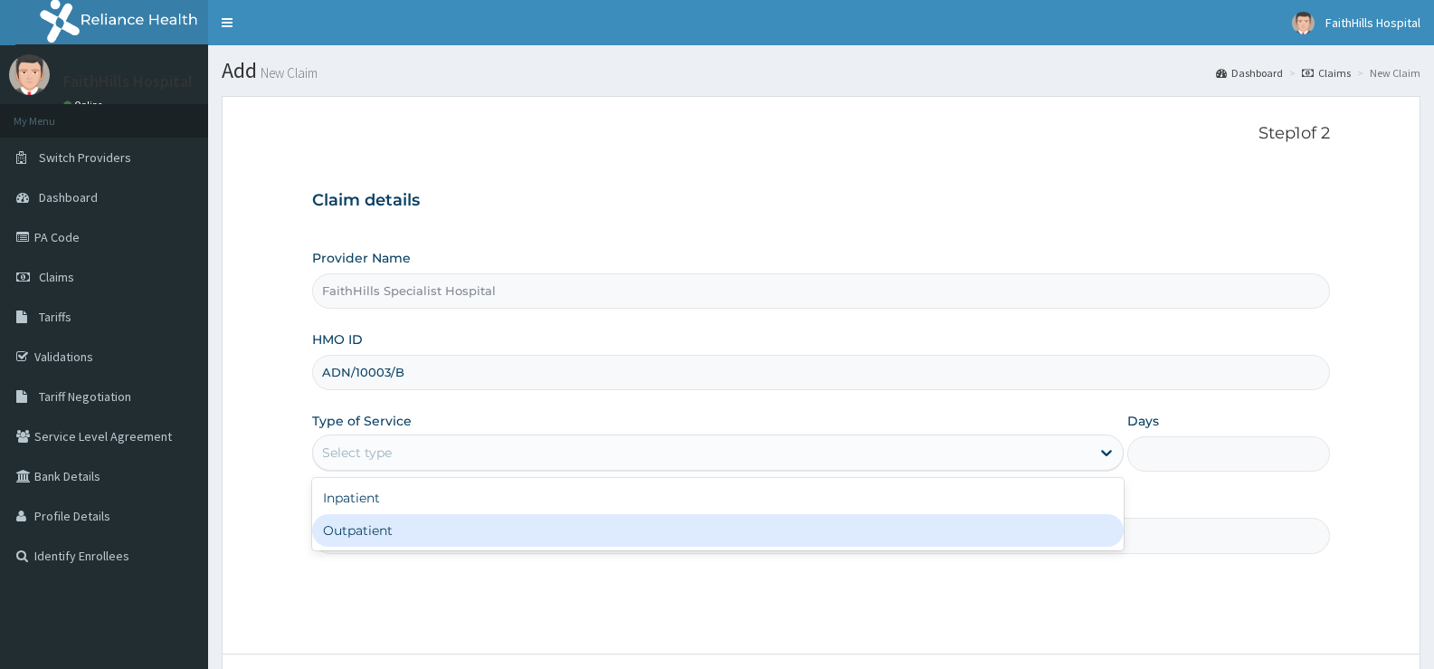
click at [413, 532] on div "Outpatient" at bounding box center [717, 530] width 811 height 33
type input "1"
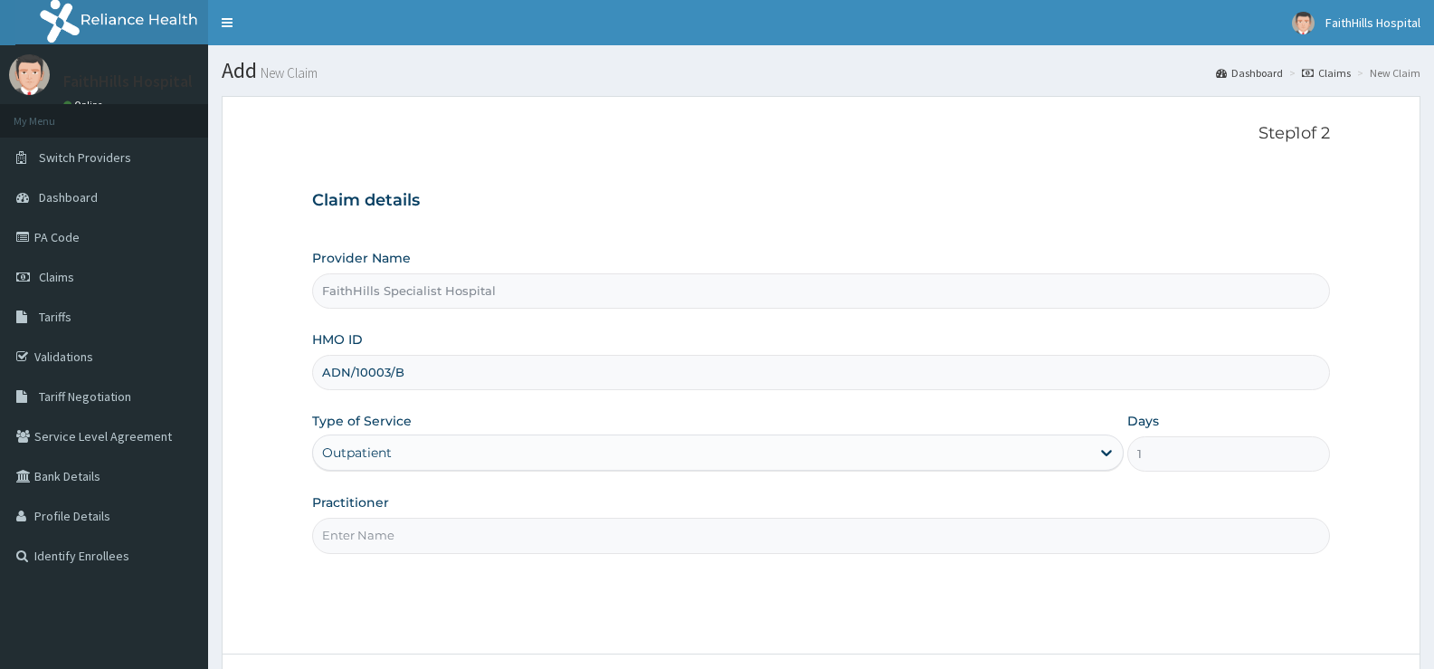
click at [415, 530] on input "Practitioner" at bounding box center [821, 535] width 1018 height 35
type input "DR. [PERSON_NAME]"
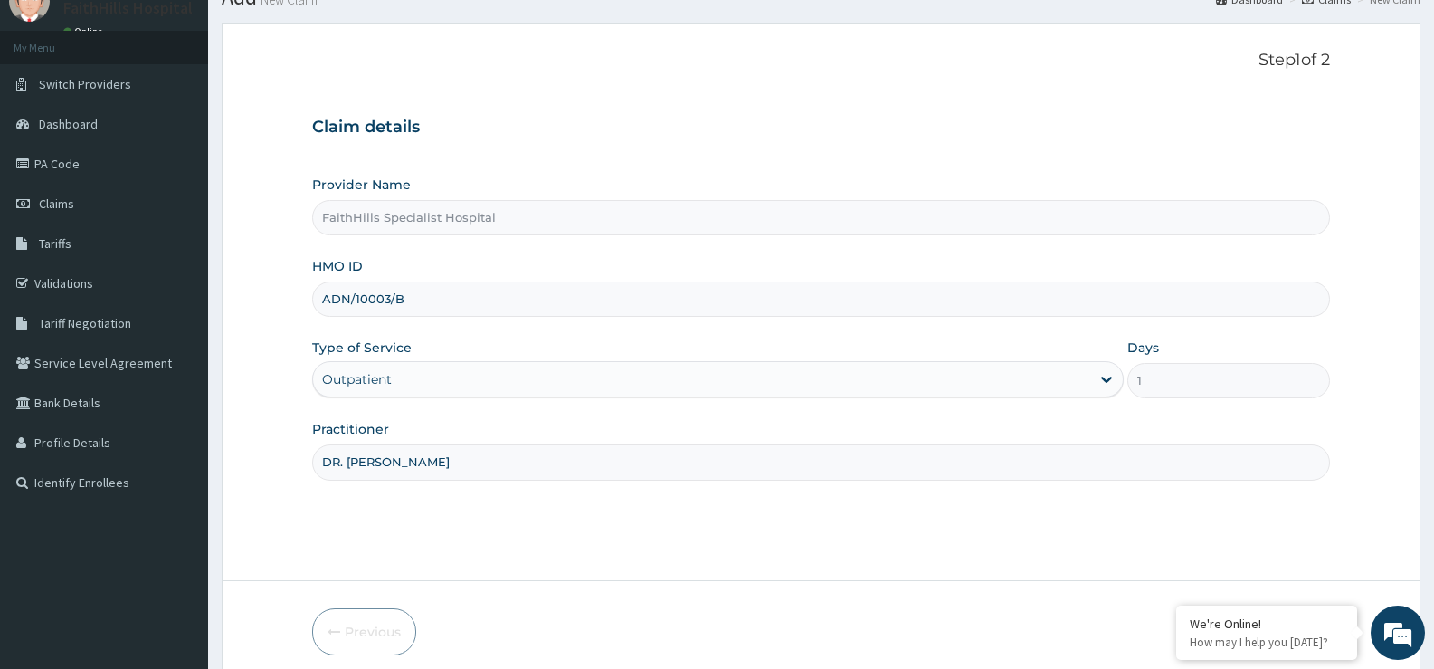
scroll to position [148, 0]
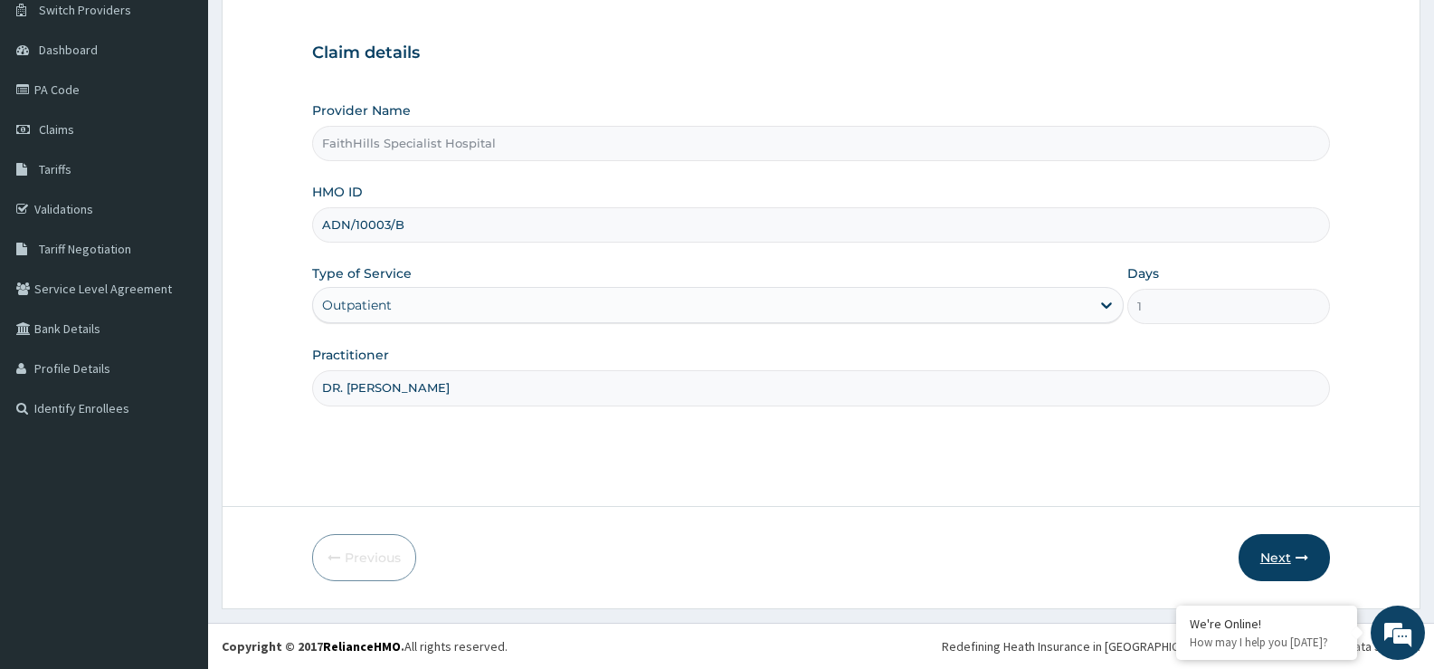
click at [1267, 550] on button "Next" at bounding box center [1284, 557] width 91 height 47
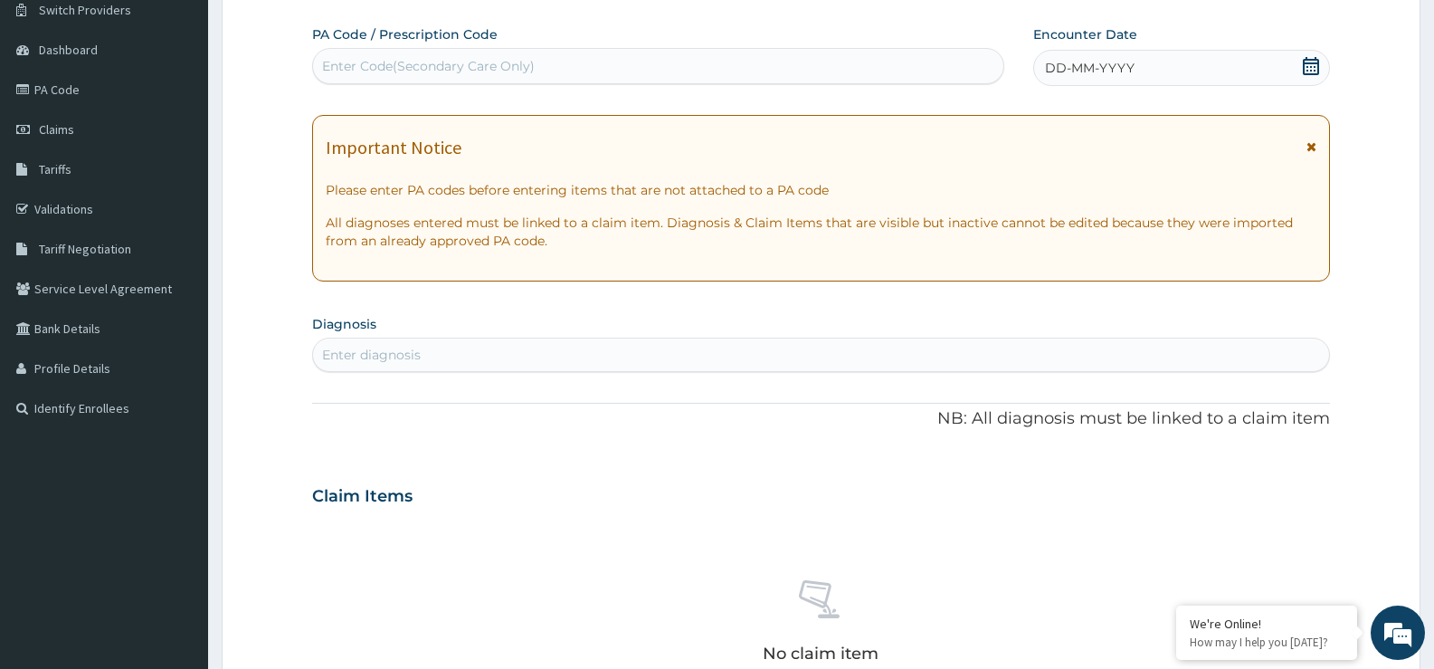
scroll to position [0, 0]
click at [742, 60] on div "Enter Code(Secondary Care Only)" at bounding box center [658, 66] width 690 height 29
paste input "PA/9B5EE8"
type input "PA/9B5EE8"
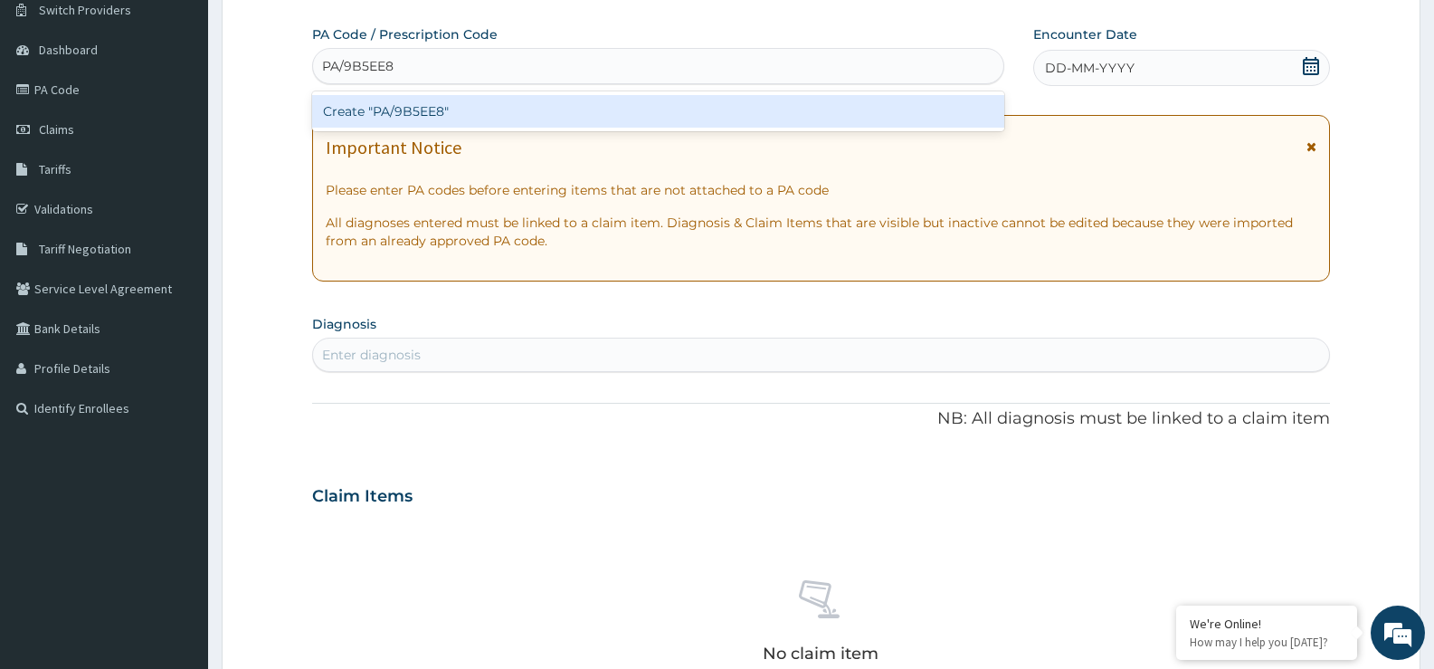
click at [507, 117] on div "Create "PA/9B5EE8"" at bounding box center [658, 111] width 692 height 33
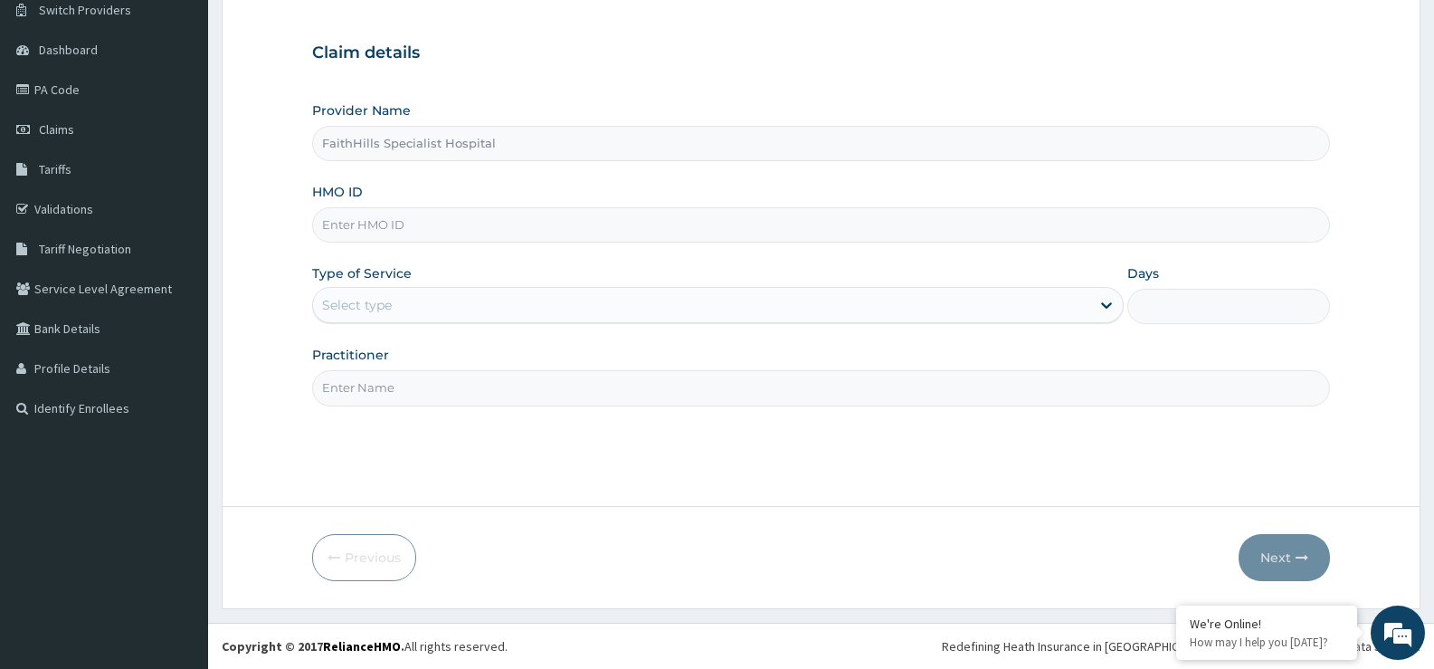
click at [456, 214] on input "HMO ID" at bounding box center [821, 224] width 1018 height 35
paste input "ADN/10003/B"
type input "ADN/10003/B"
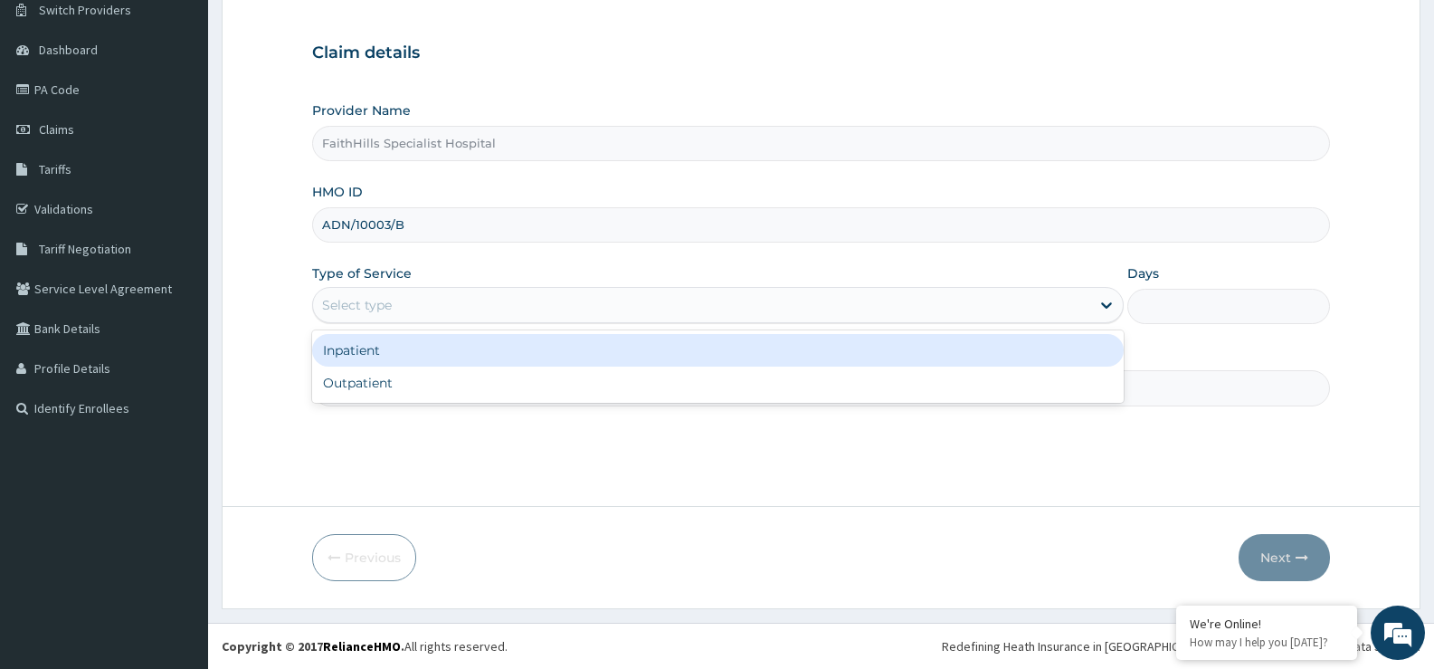
click at [476, 297] on div "Select type" at bounding box center [701, 304] width 776 height 29
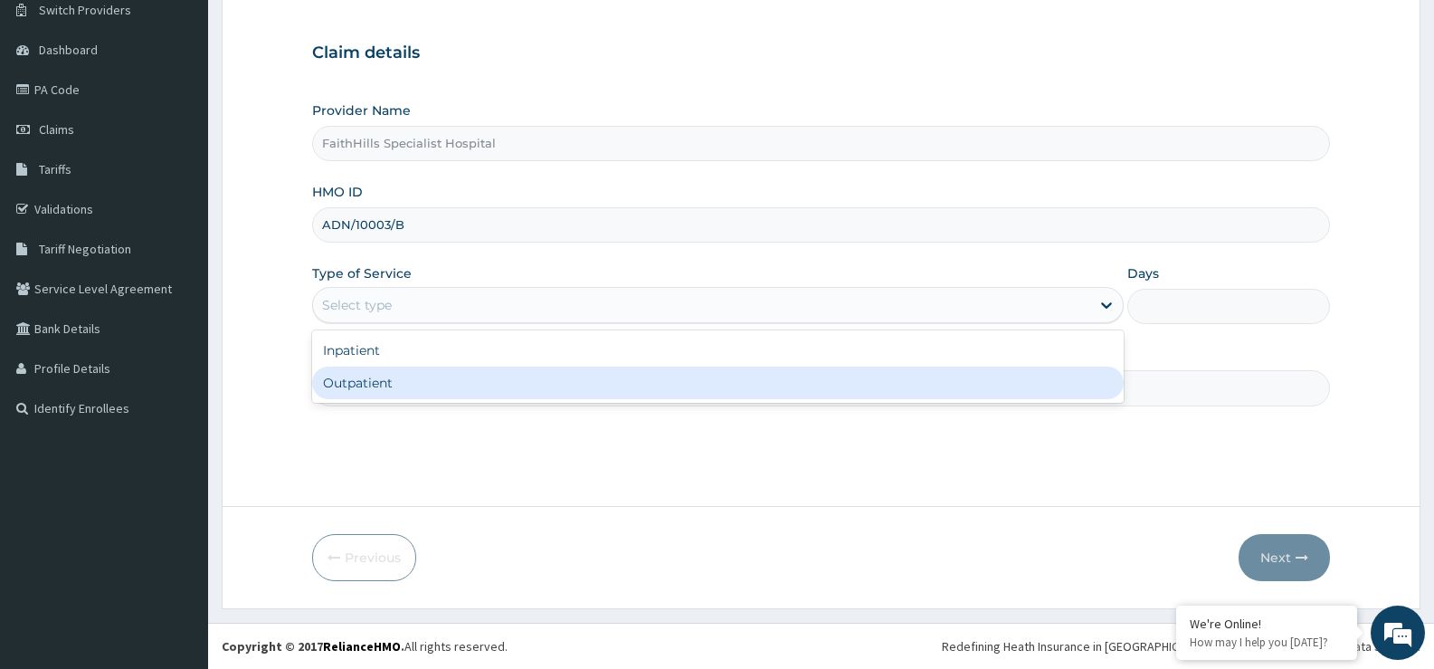
click at [412, 381] on div "Outpatient" at bounding box center [717, 383] width 811 height 33
type input "1"
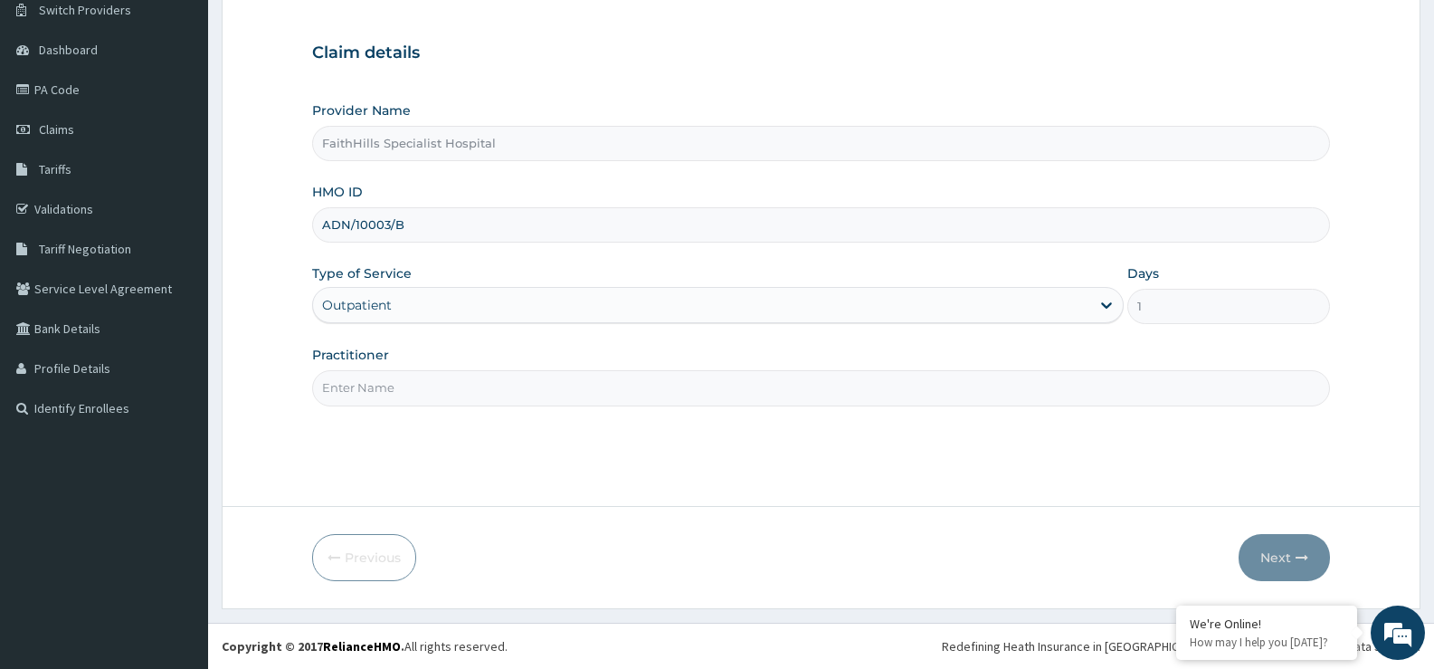
click at [412, 381] on input "Practitioner" at bounding box center [821, 387] width 1018 height 35
type input "DR. JOSHUA"
click at [1270, 550] on button "Next" at bounding box center [1284, 557] width 91 height 47
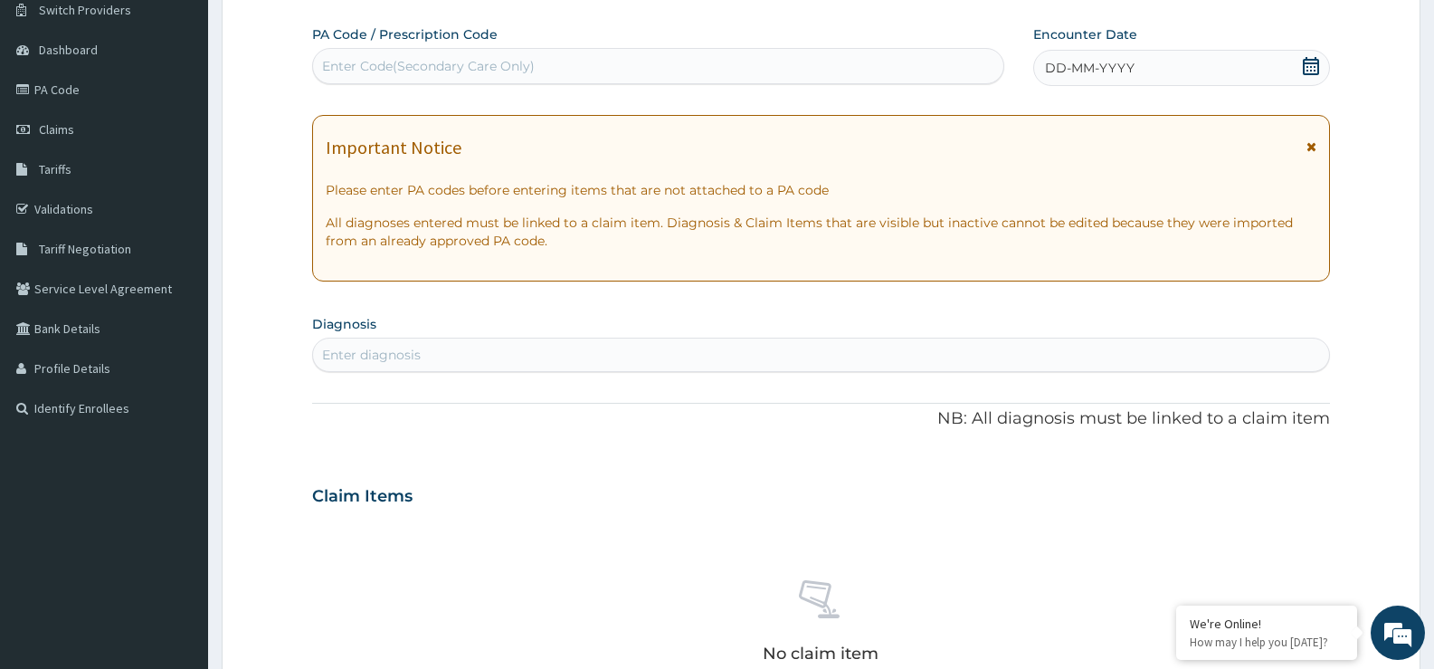
click at [471, 64] on div "Enter Code(Secondary Care Only)" at bounding box center [428, 66] width 213 height 18
paste input "PA/9B5EE8"
type input "PA/9B5EE8"
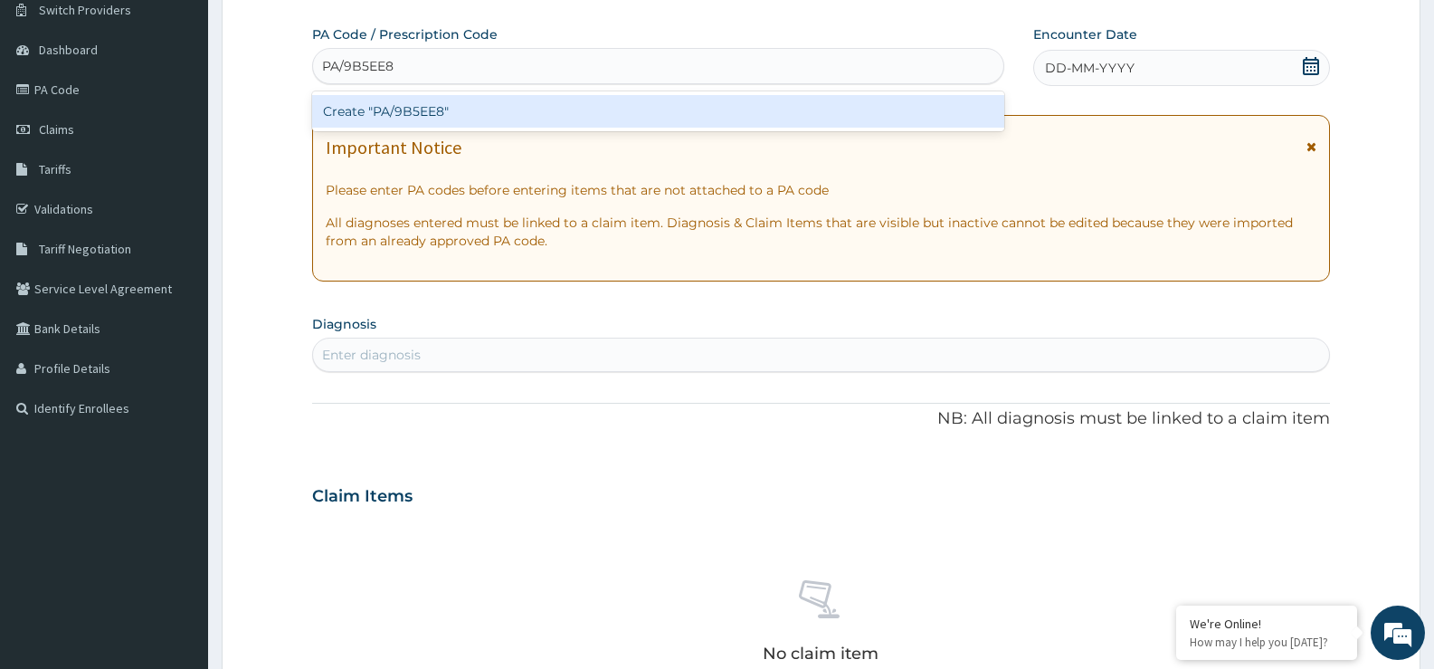
click at [435, 109] on div "Create "PA/9B5EE8"" at bounding box center [658, 111] width 692 height 33
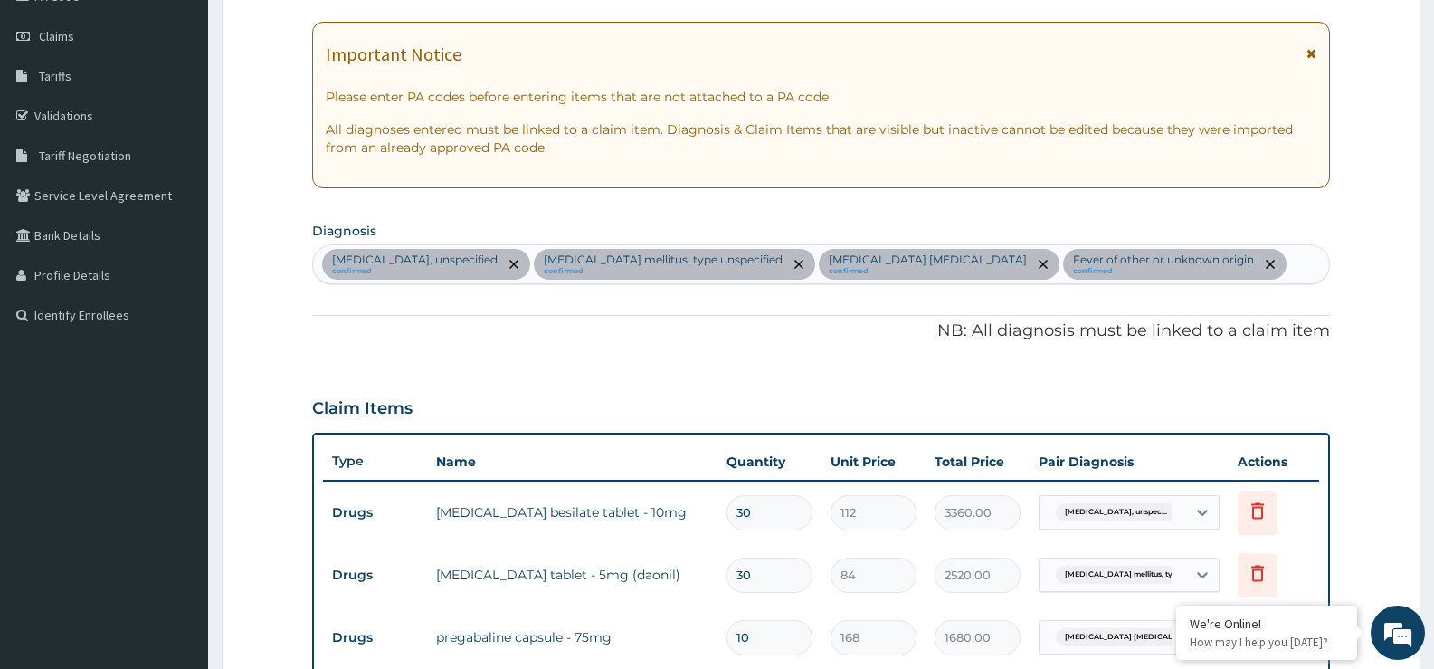
scroll to position [188, 0]
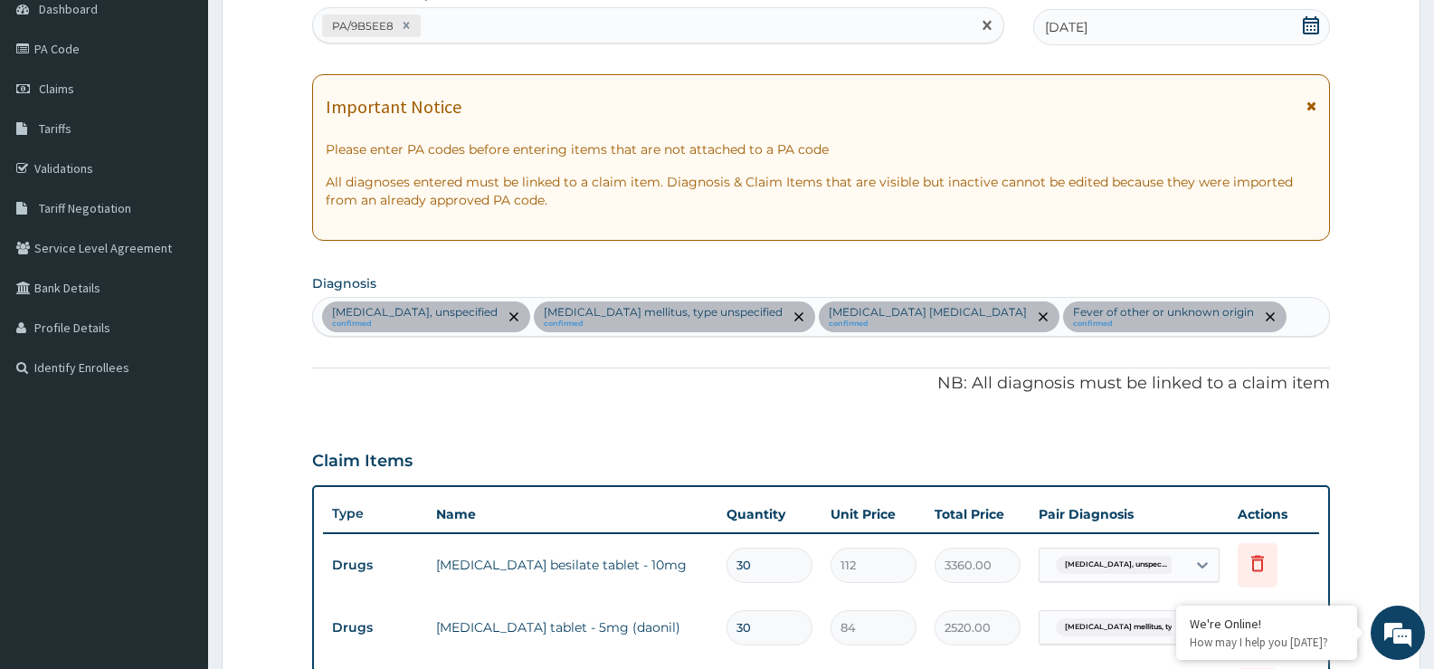
click at [547, 29] on div "PA/9B5EE8" at bounding box center [642, 26] width 658 height 30
paste input "PA/D6C77E"
type input "PA/D6C77E"
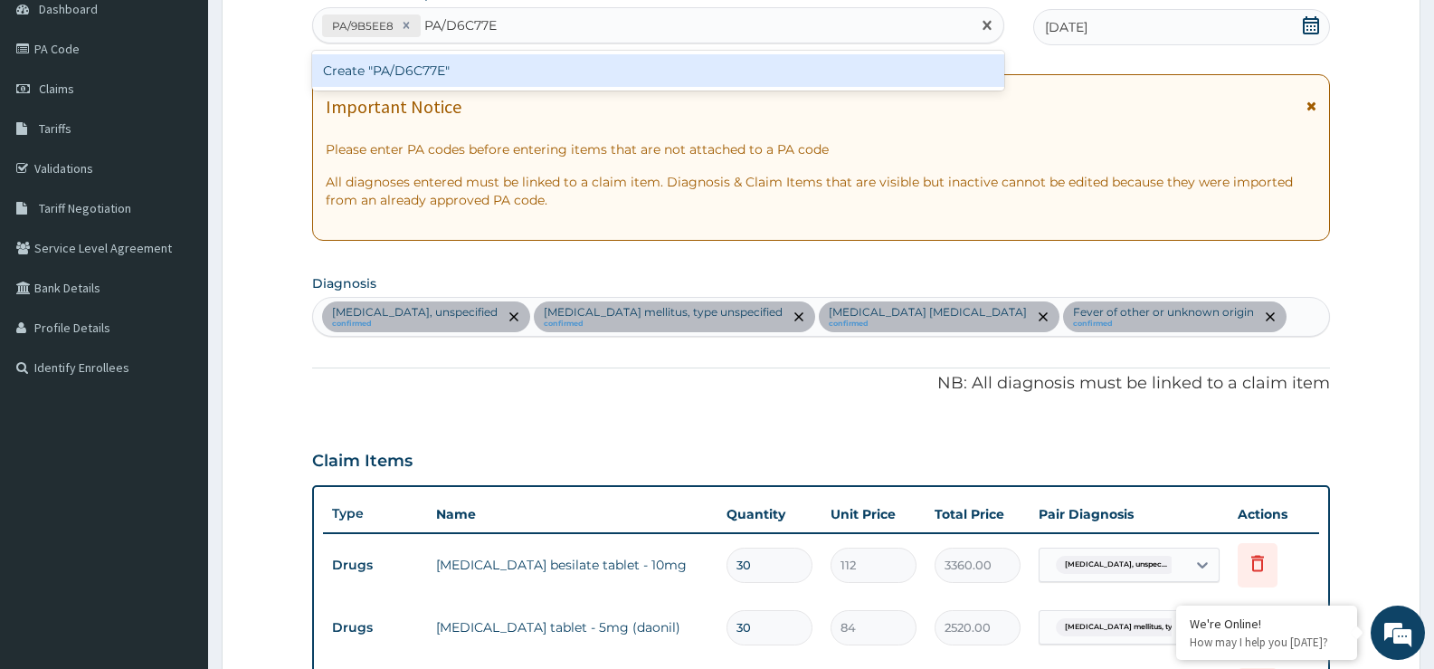
click at [467, 66] on div "Create "PA/D6C77E"" at bounding box center [658, 70] width 692 height 33
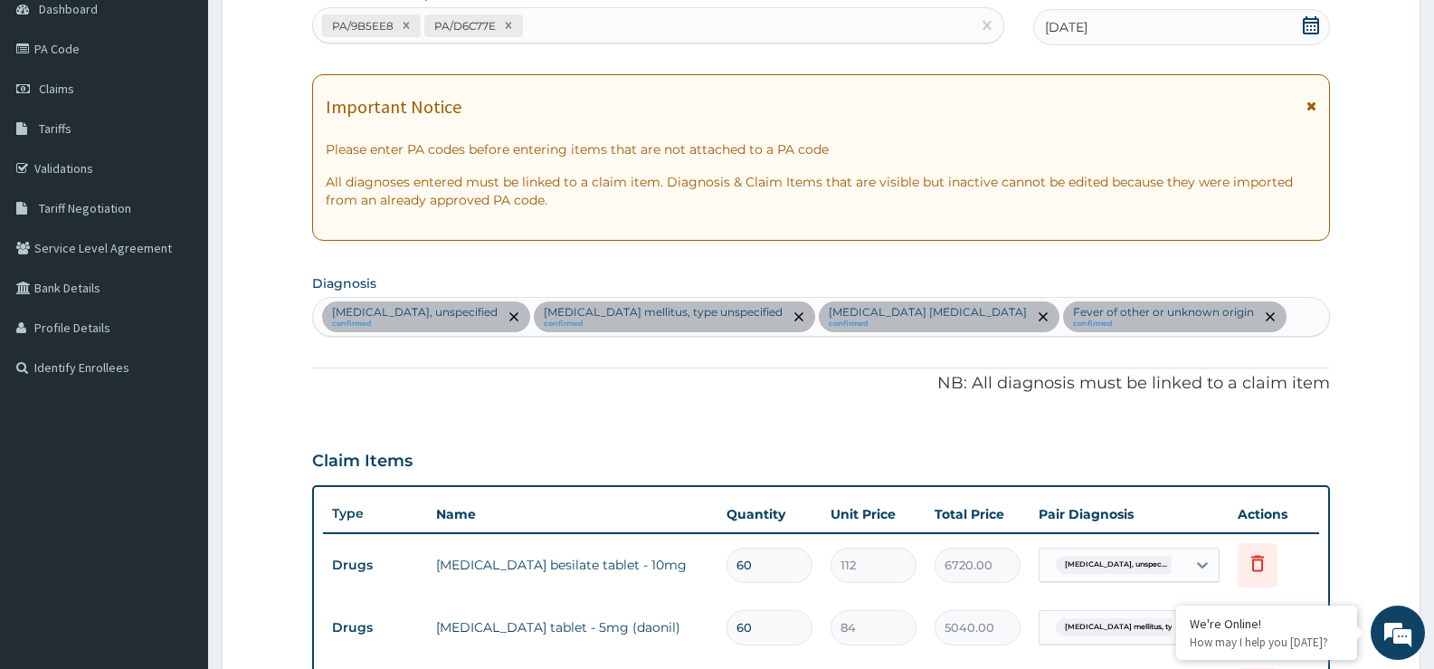
scroll to position [731, 0]
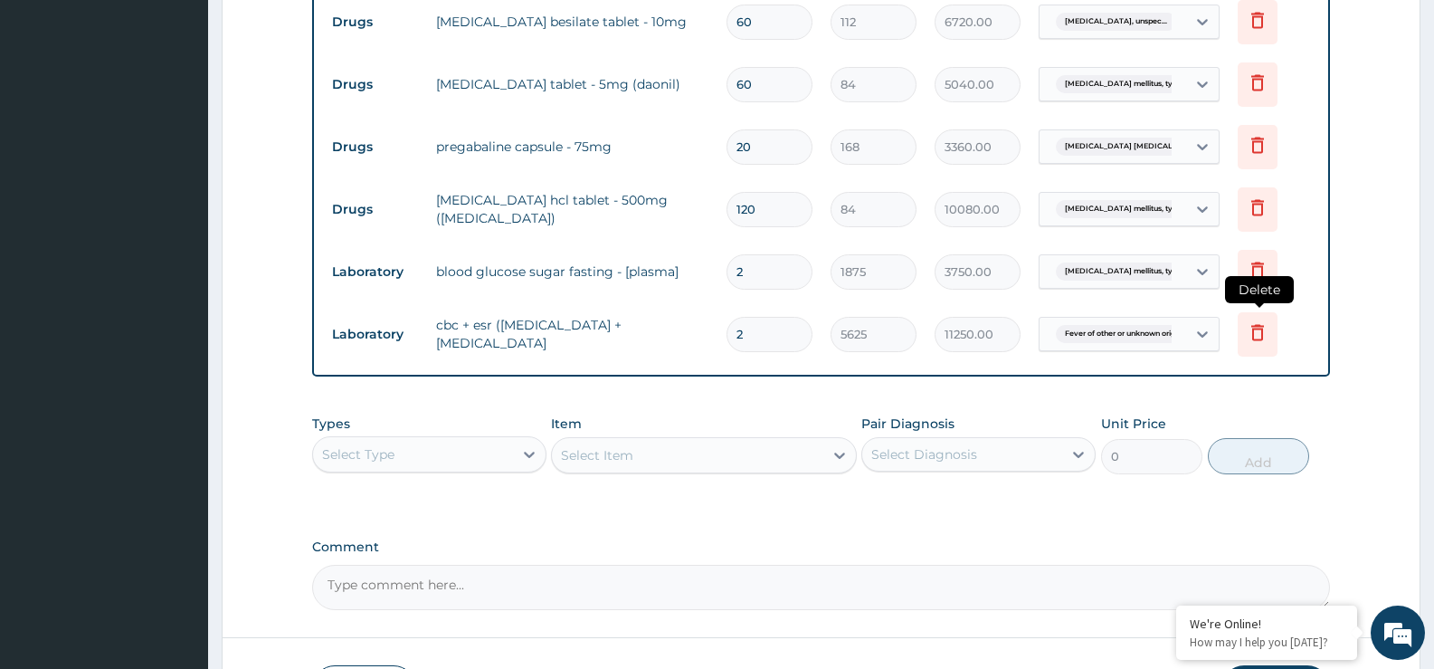
click at [1263, 336] on icon at bounding box center [1258, 332] width 22 height 22
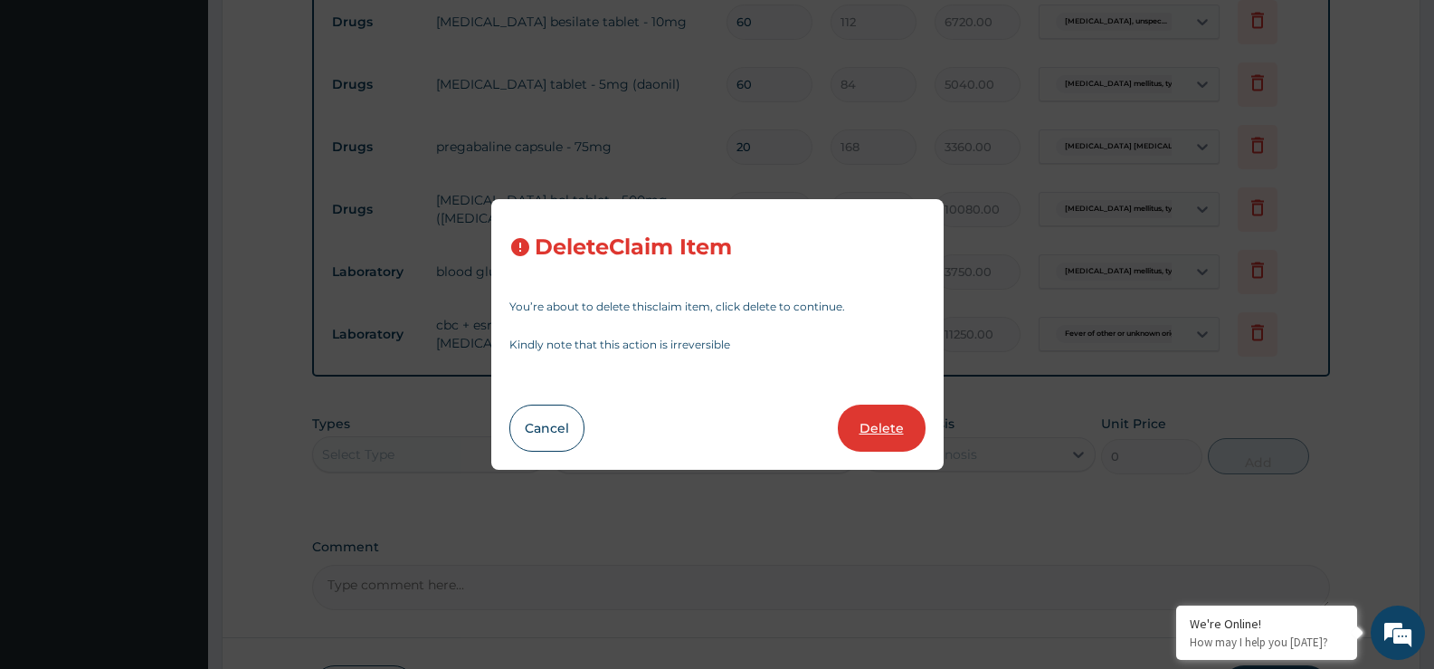
click at [874, 433] on button "Delete" at bounding box center [882, 428] width 88 height 47
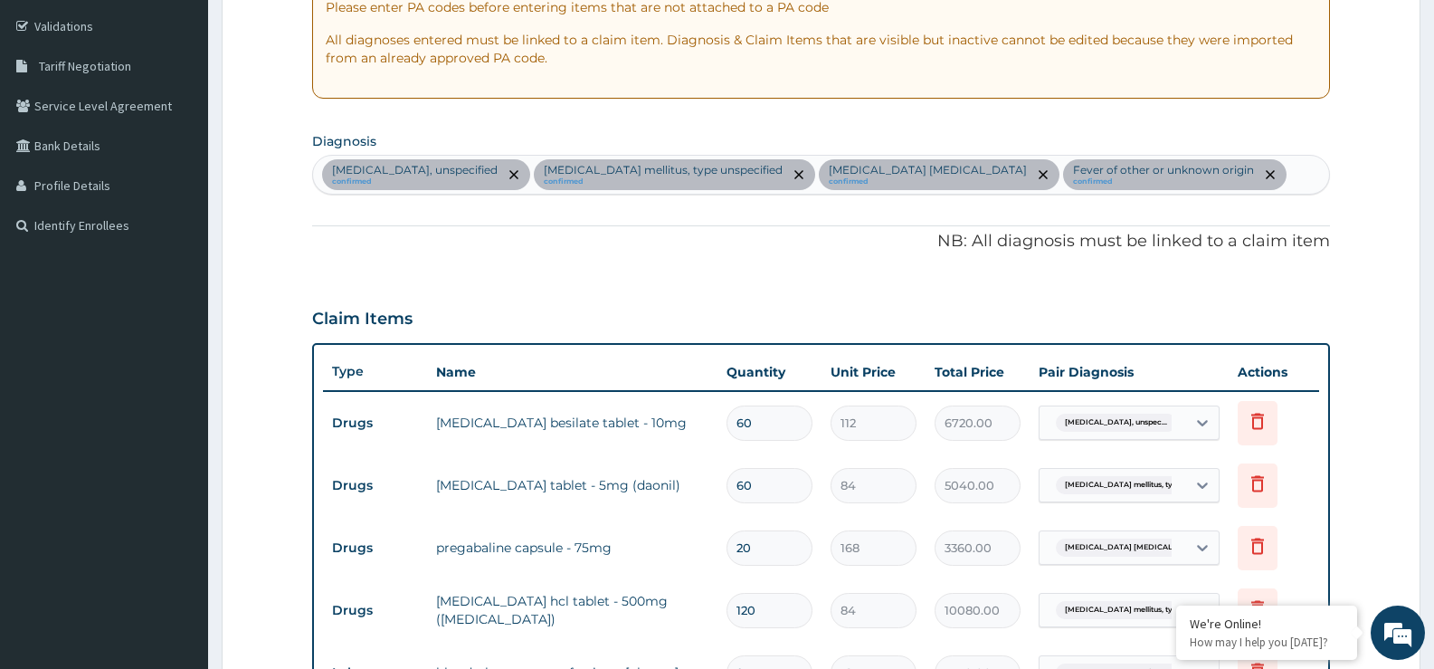
scroll to position [460, 0]
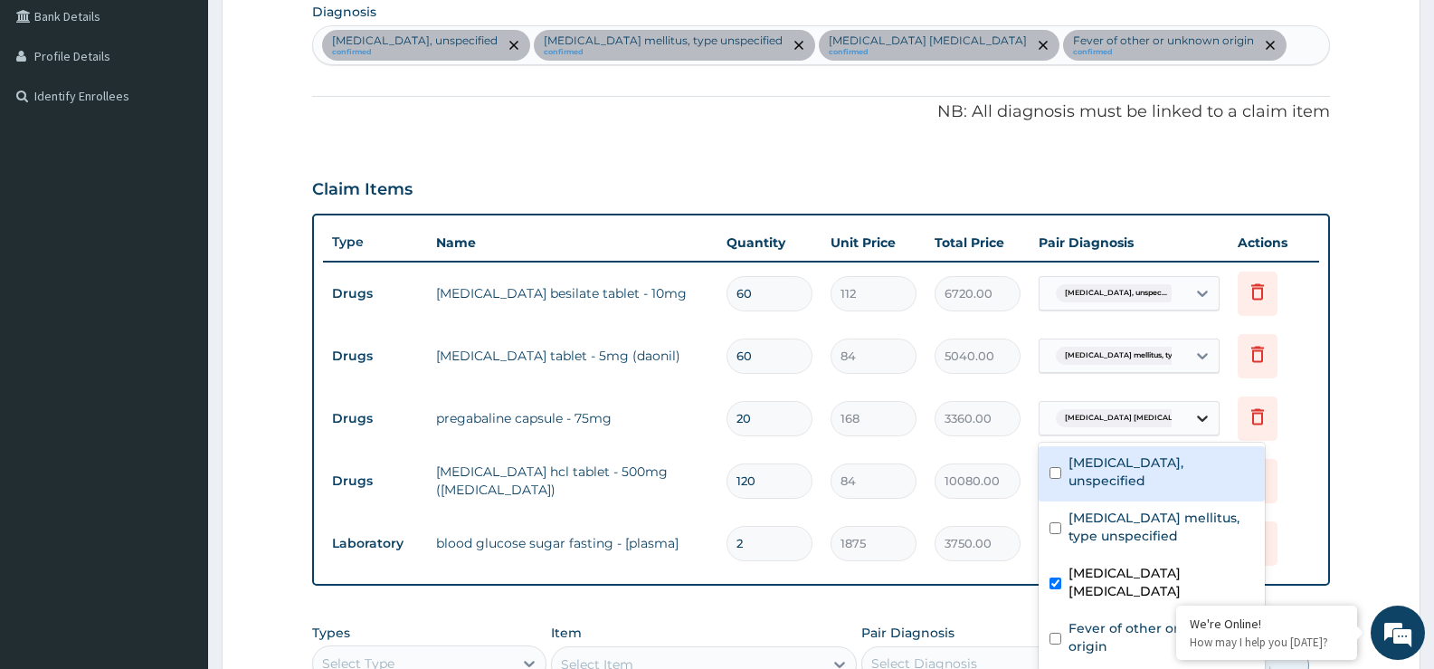
click at [1208, 416] on icon at bounding box center [1203, 418] width 18 height 18
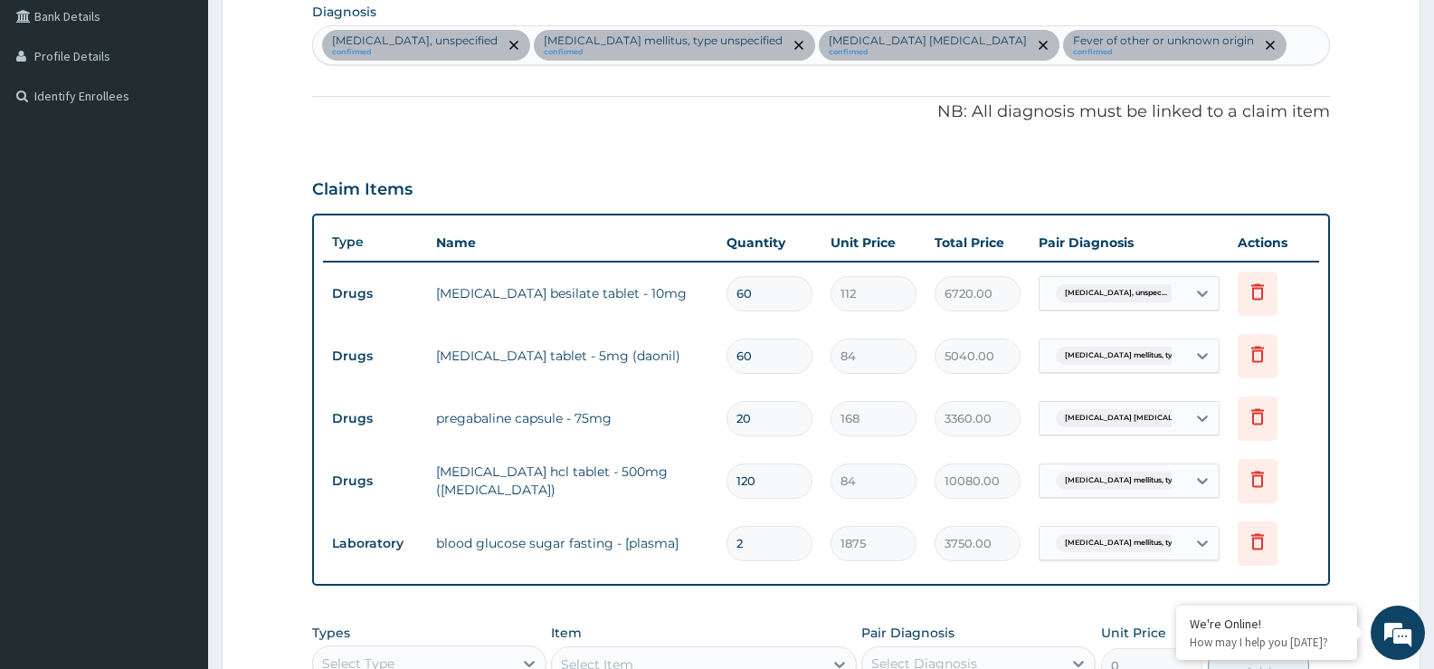
click at [1280, 164] on div "Claim Items" at bounding box center [821, 185] width 1018 height 47
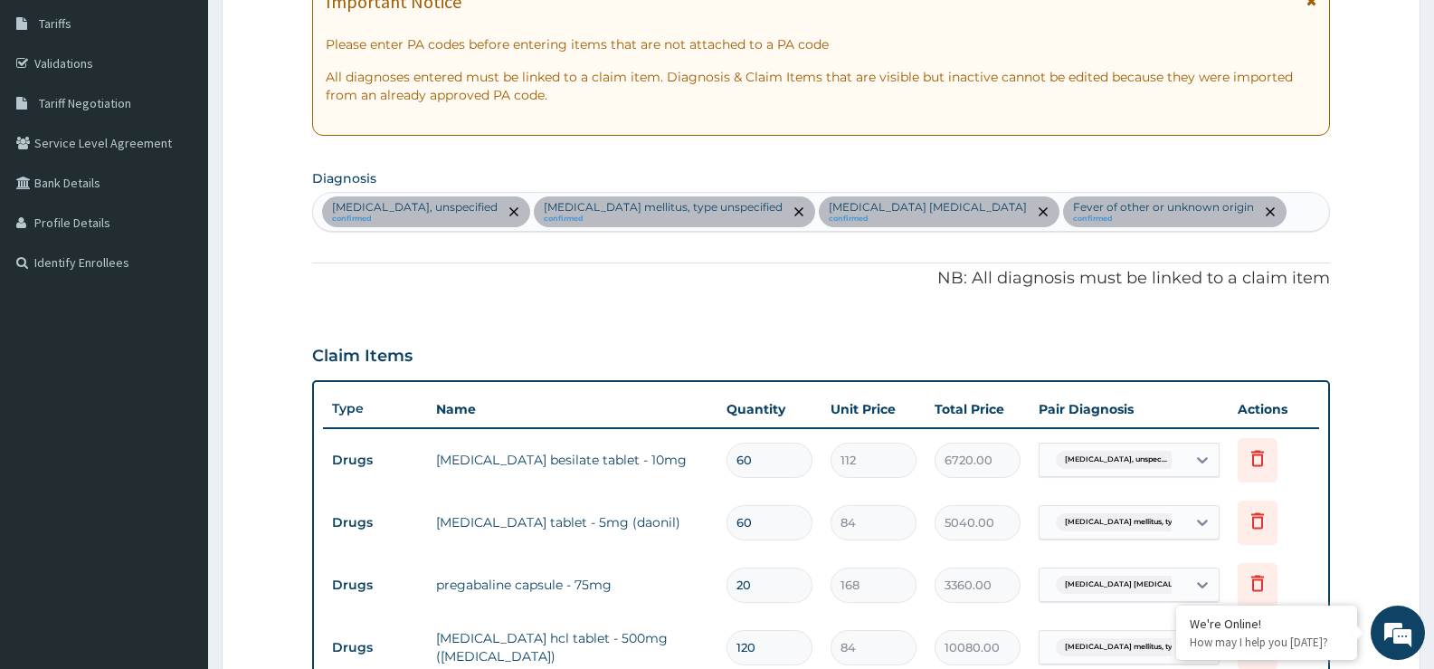
scroll to position [188, 0]
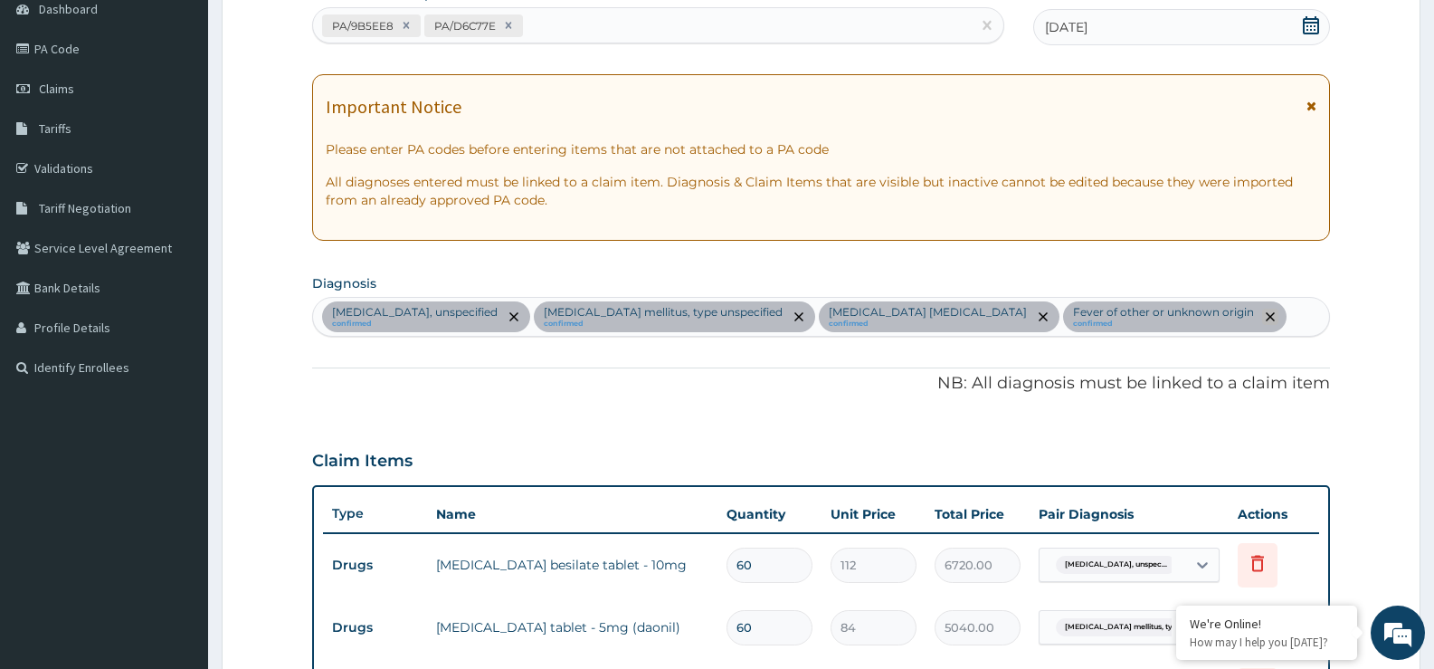
click at [1266, 318] on icon "remove selection option" at bounding box center [1270, 316] width 9 height 9
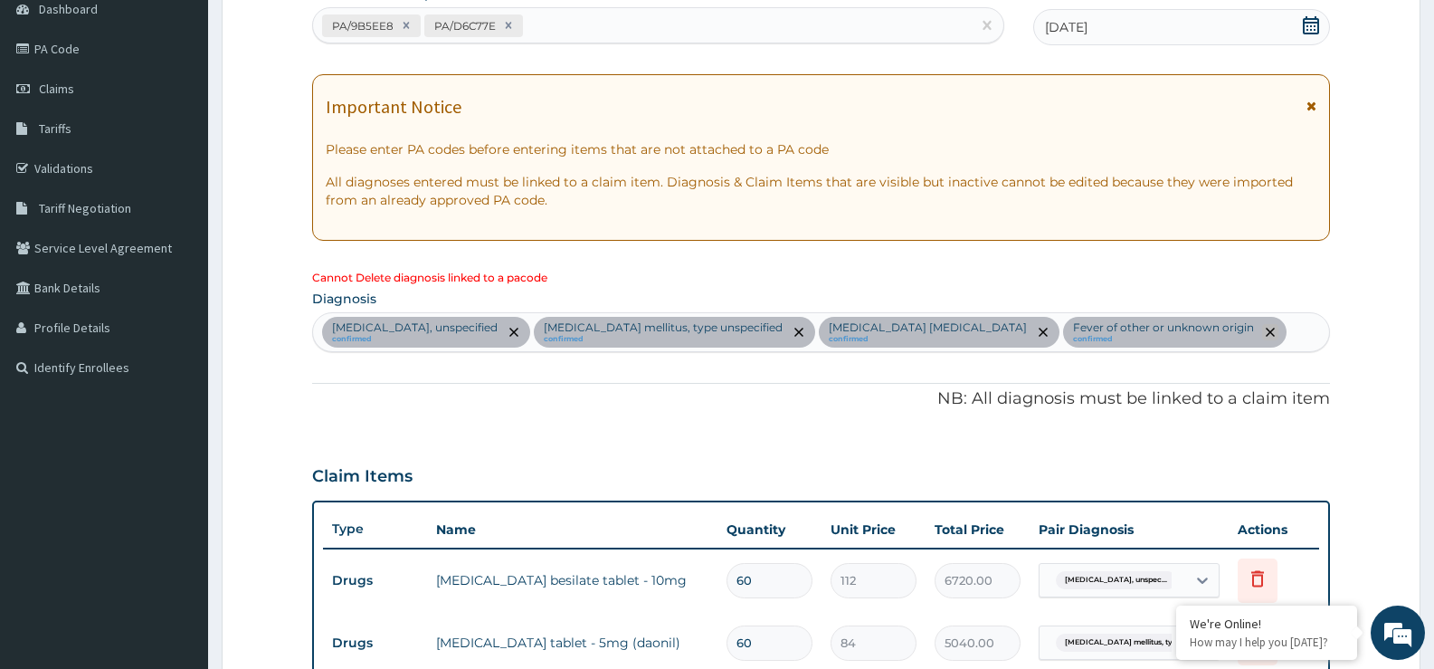
click at [1266, 332] on icon "remove selection option" at bounding box center [1270, 332] width 9 height 9
click at [1296, 329] on div "Essential hypertension, unspecified confirmed Diabetes mellitus, type unspecifi…" at bounding box center [821, 332] width 1016 height 38
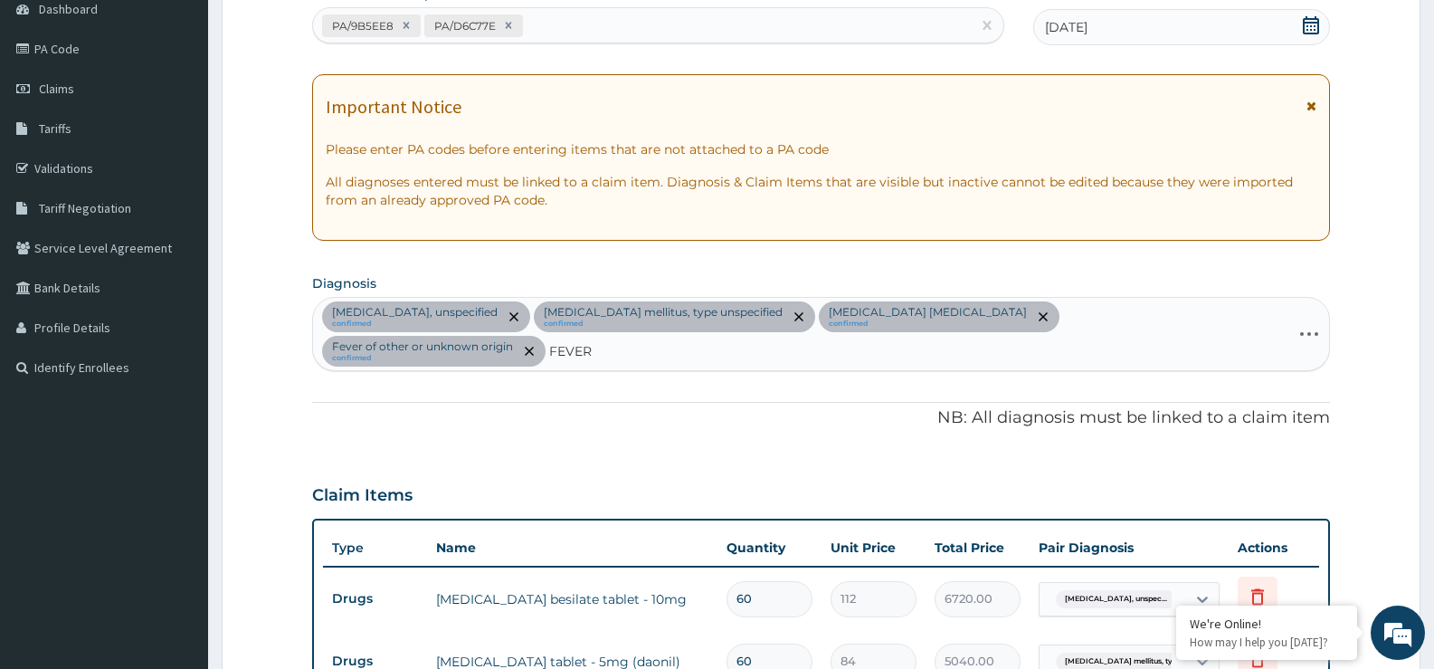
type input "FEVER"
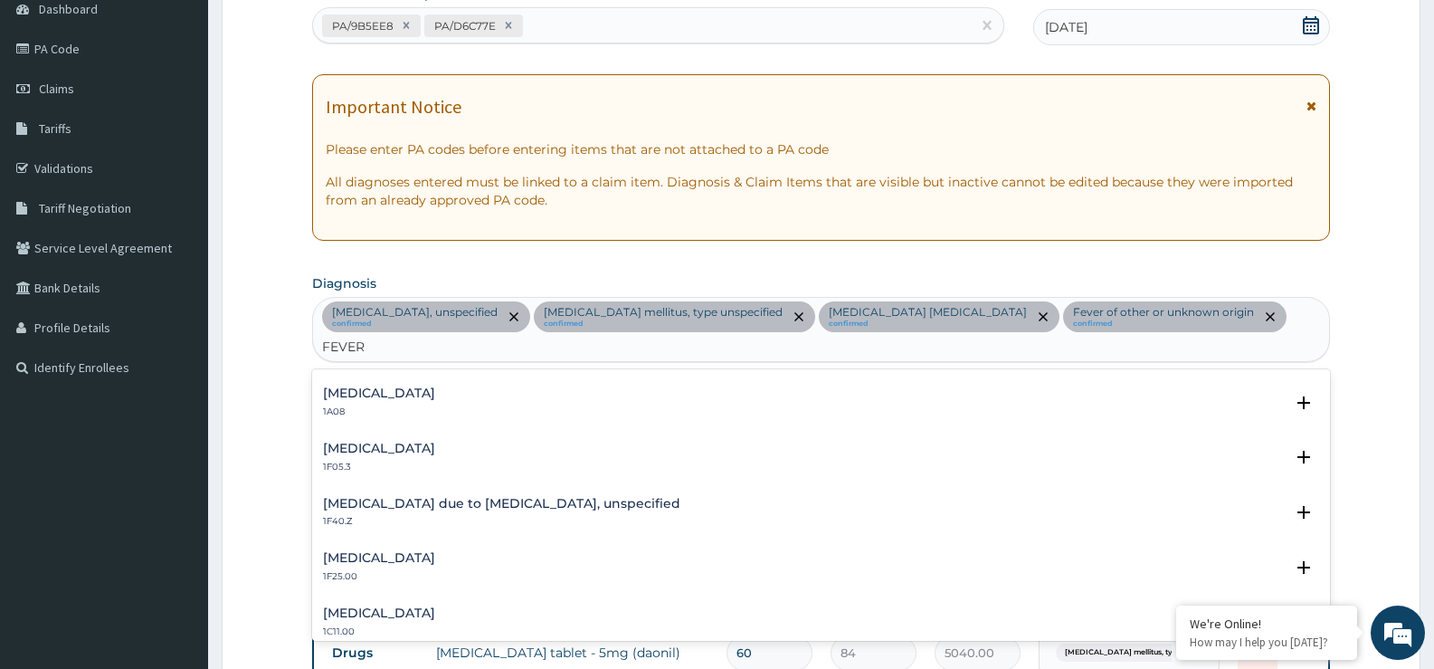
scroll to position [633, 0]
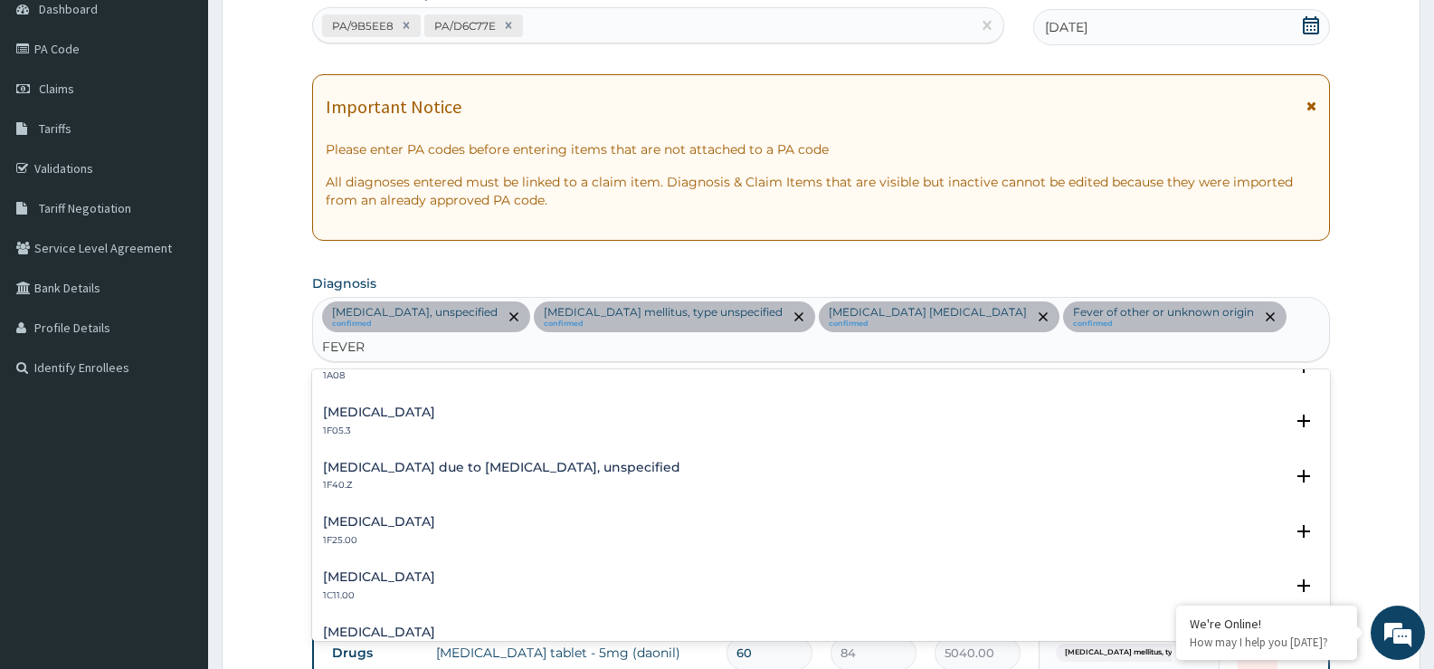
click at [662, 471] on div "Malaria due to Plasmodium falciparum, unspecified 1F40.Z" at bounding box center [821, 477] width 996 height 32
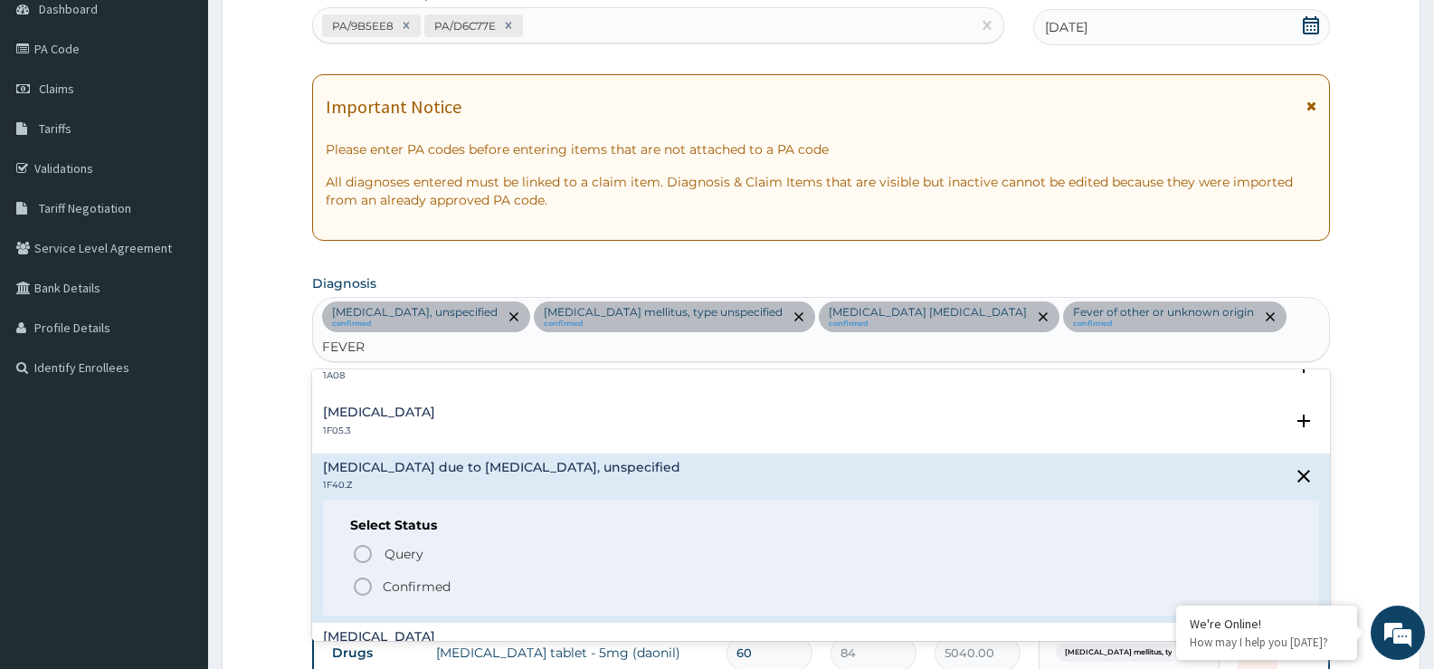
click at [383, 583] on p "Confirmed" at bounding box center [417, 586] width 68 height 18
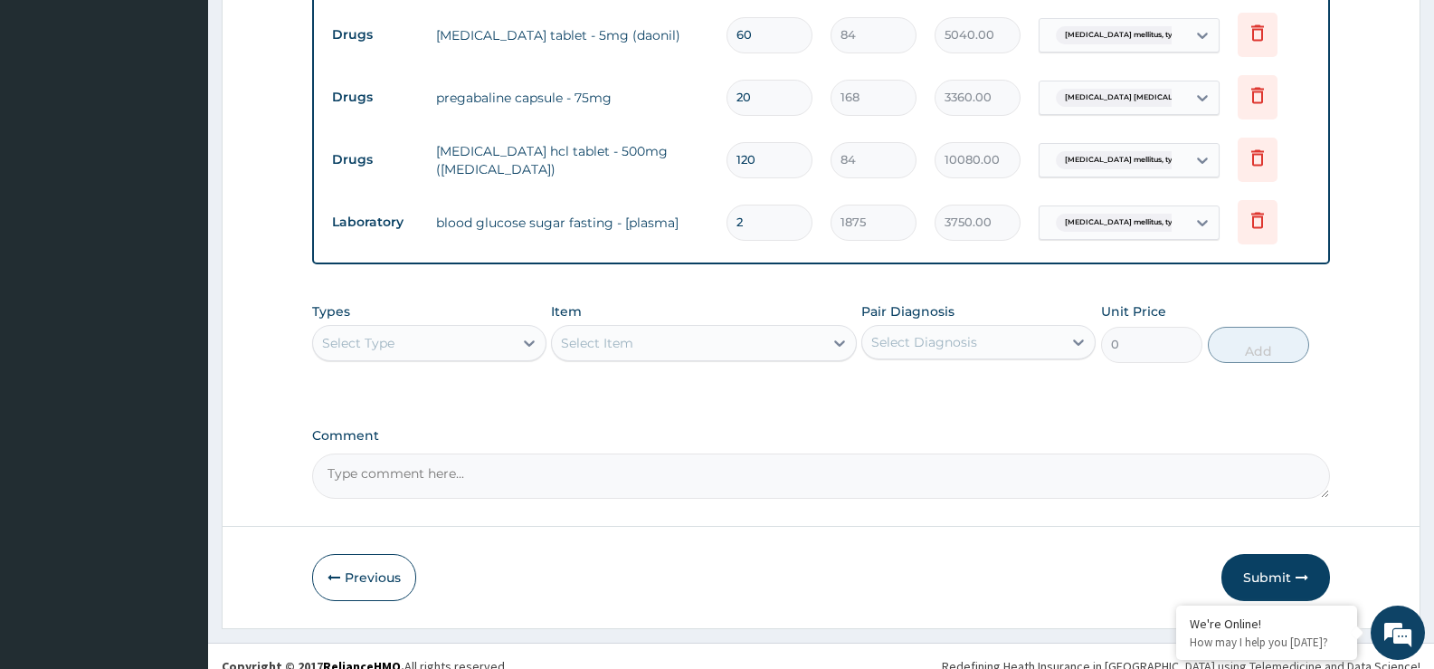
scroll to position [822, 0]
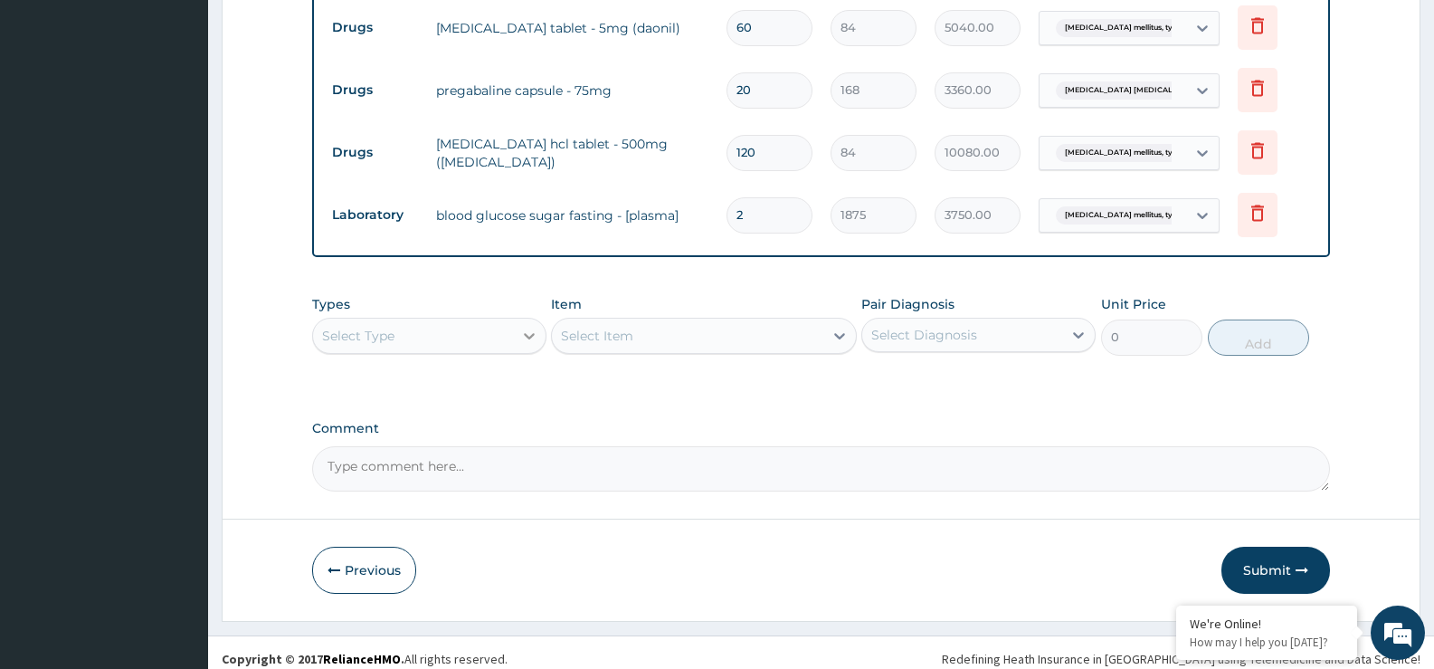
click at [513, 328] on div at bounding box center [529, 335] width 33 height 33
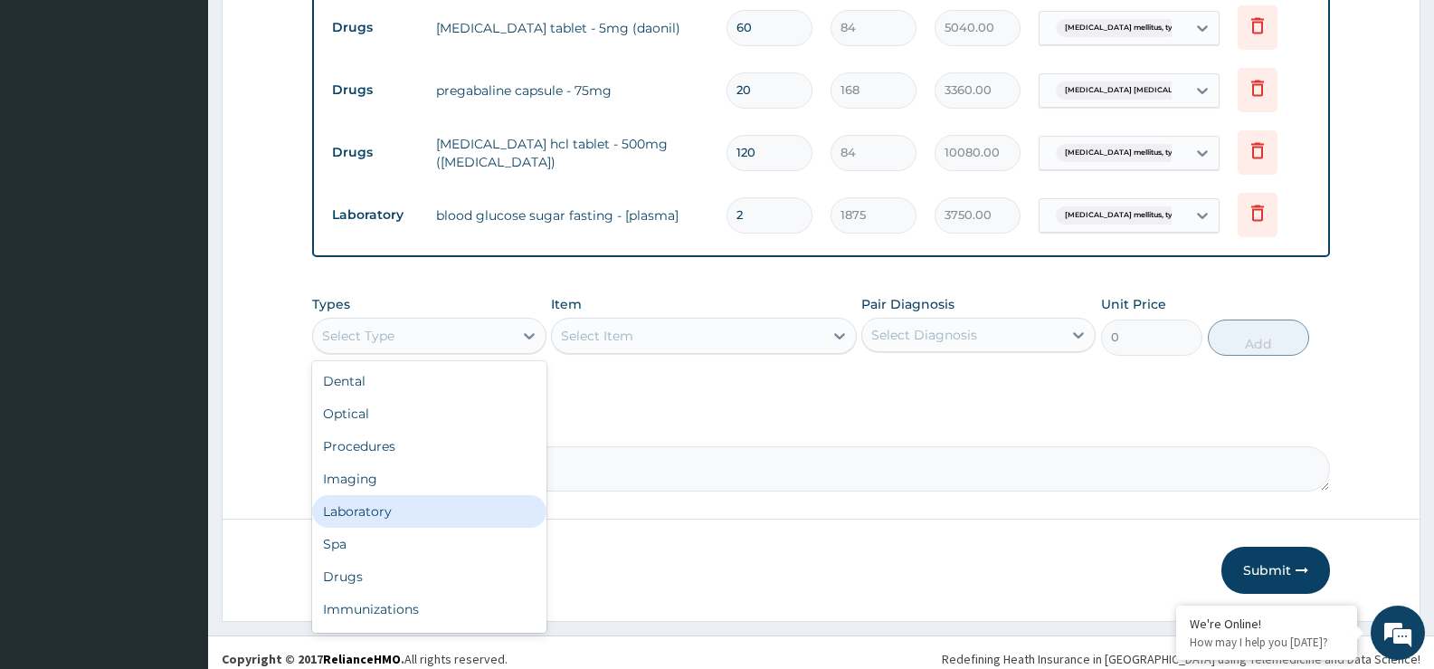
click at [402, 513] on div "Laboratory" at bounding box center [429, 511] width 234 height 33
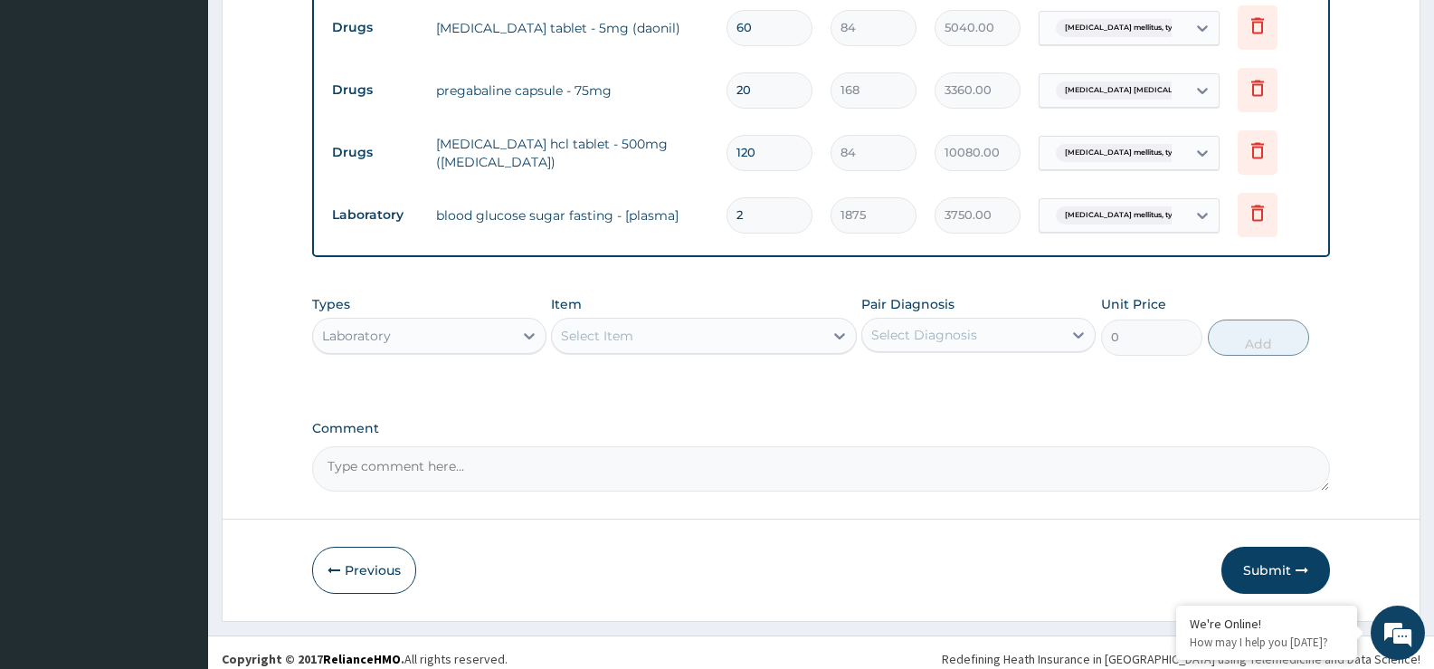
click at [700, 340] on div "Select Item" at bounding box center [687, 335] width 271 height 29
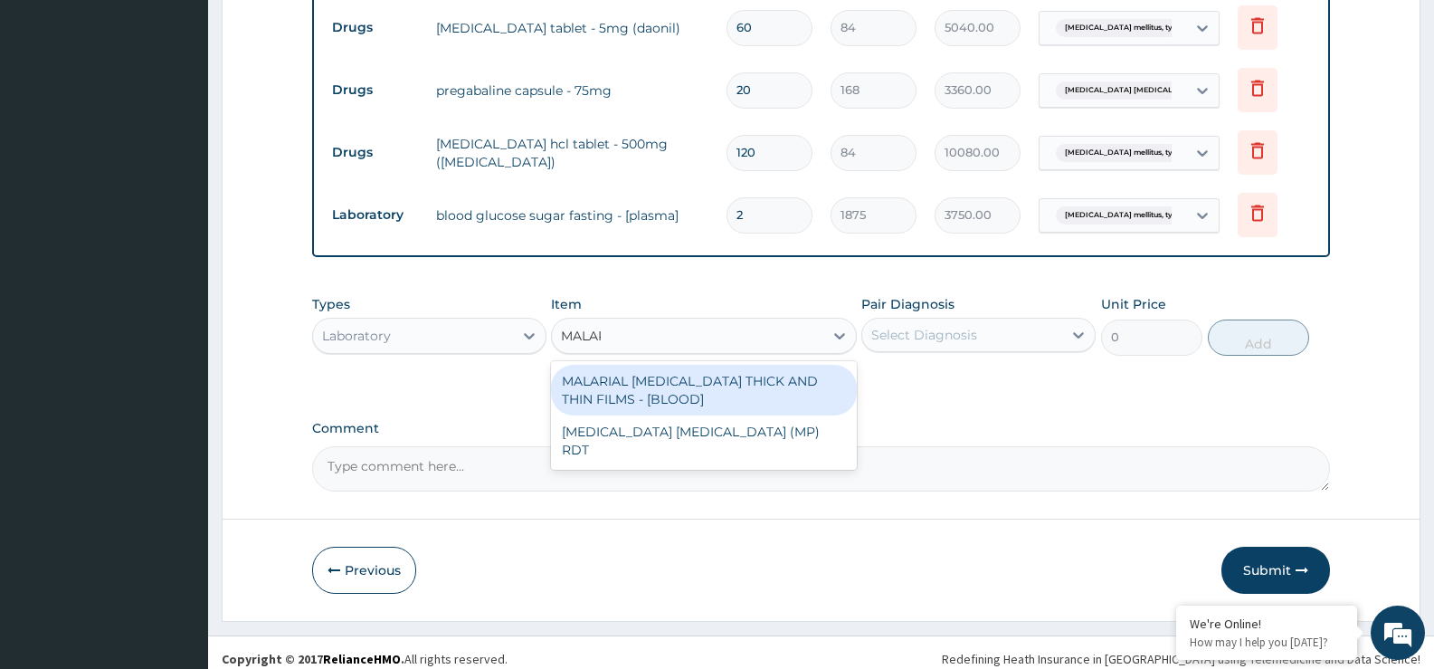
type input "MALARI"
click at [709, 382] on div "MALARIAL PARASITE THICK AND THIN FILMS - [BLOOD]" at bounding box center [703, 390] width 305 height 51
type input "2187.5"
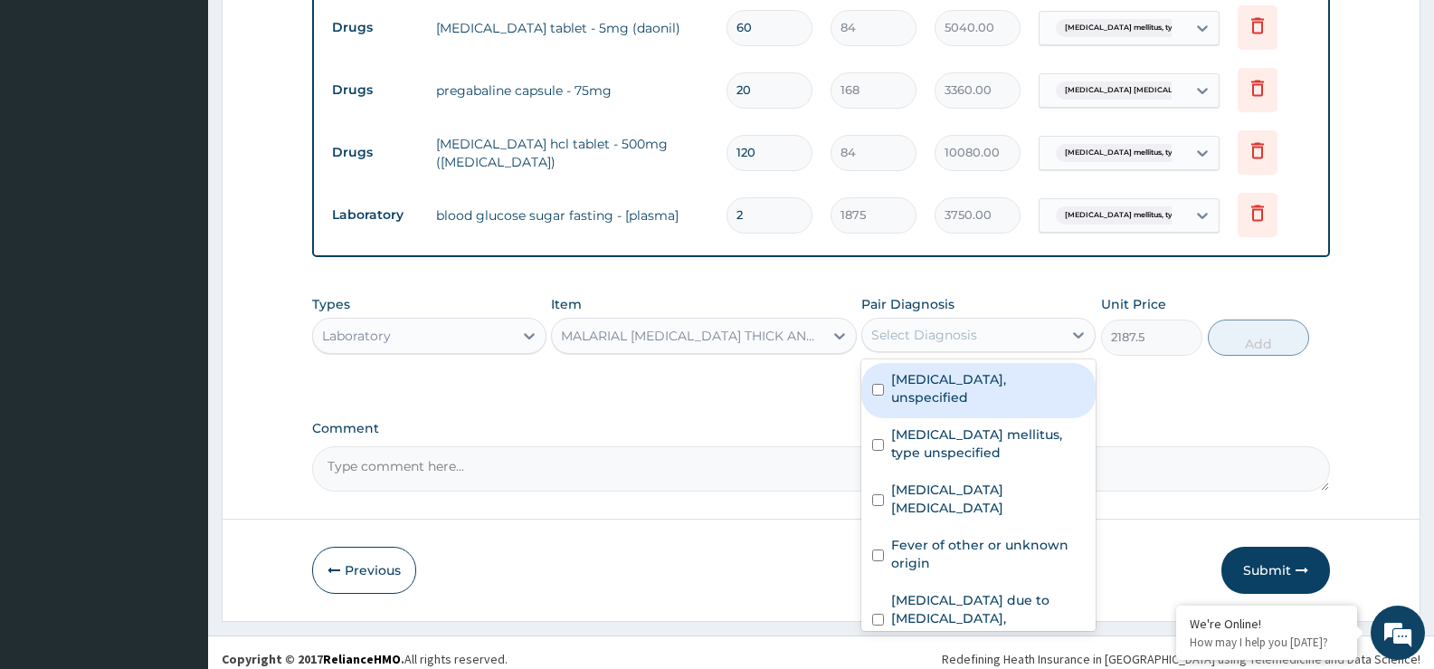
click at [942, 334] on div "Select Diagnosis" at bounding box center [924, 335] width 106 height 18
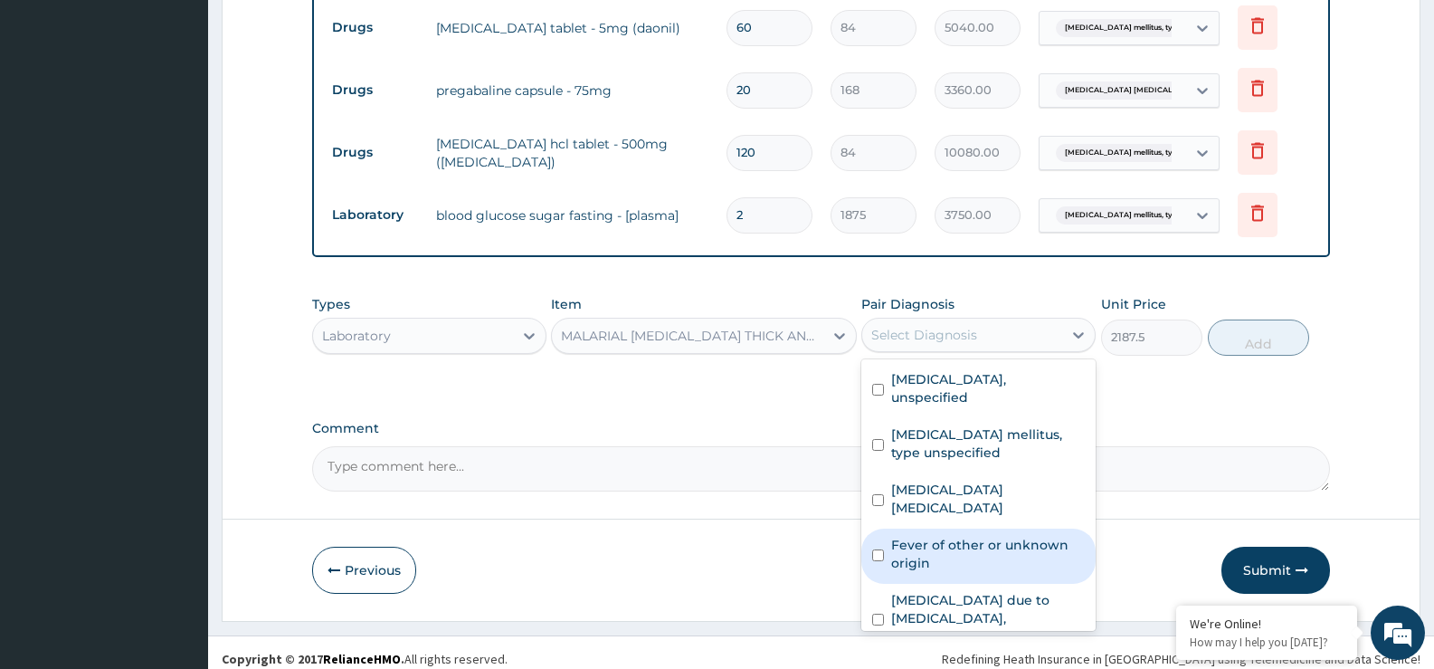
click at [956, 557] on label "Fever of other or unknown origin" at bounding box center [988, 554] width 194 height 36
checkbox input "true"
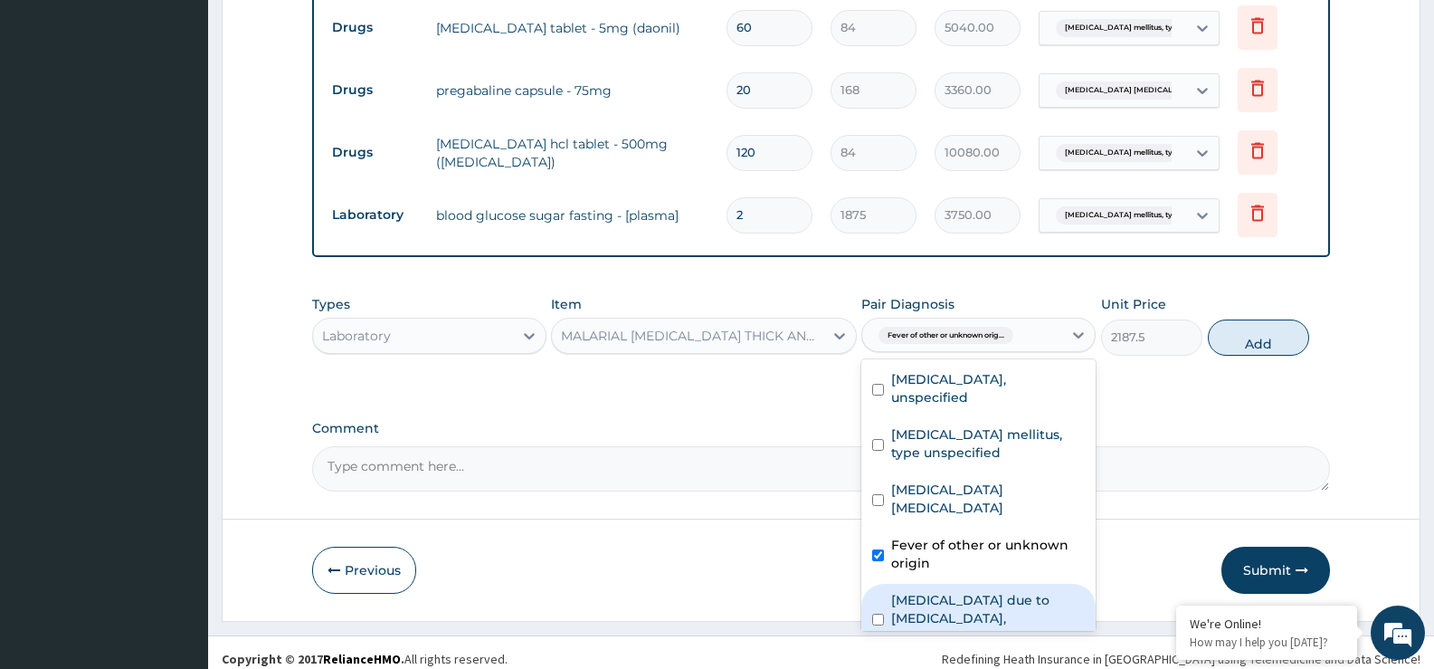
click at [948, 608] on label "Malaria due to Plasmodium falciparum, unspecified" at bounding box center [988, 618] width 194 height 54
checkbox input "true"
click at [1275, 355] on button "Add" at bounding box center [1258, 337] width 101 height 36
type input "0"
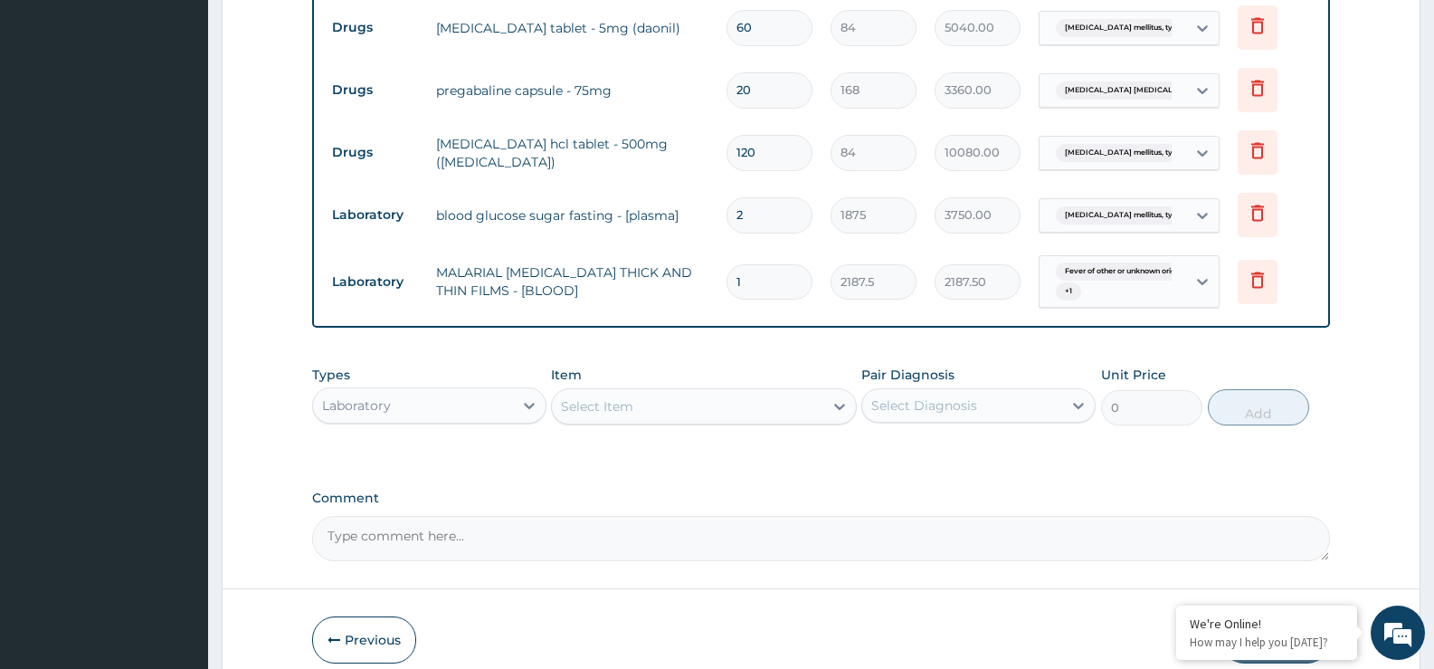
click at [765, 100] on input "20" at bounding box center [770, 89] width 86 height 35
click at [744, 94] on input "20" at bounding box center [770, 89] width 86 height 35
type input "0"
type input "0.00"
type input "10"
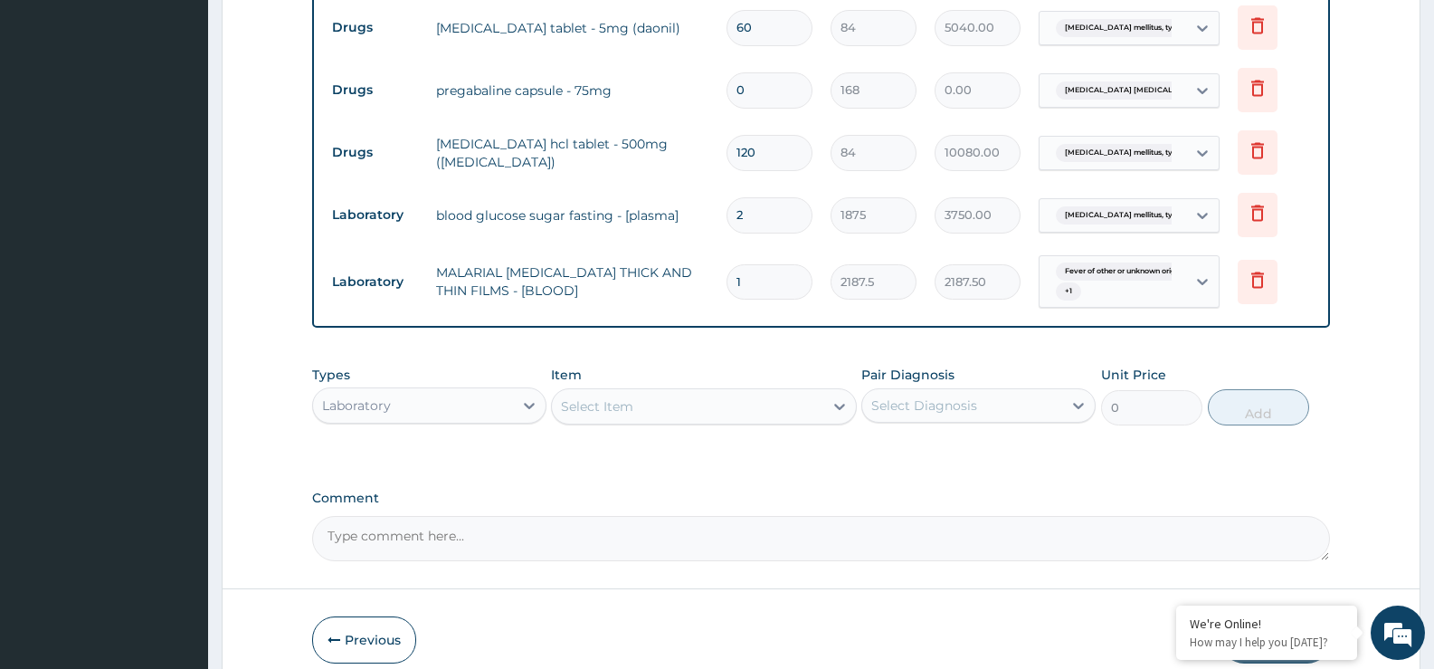
type input "1680.00"
type input "10"
click at [708, 129] on td "metformin hcl tablet - 500mg (glucophage)" at bounding box center [572, 153] width 290 height 54
click at [746, 29] on input "60" at bounding box center [770, 27] width 86 height 35
type input "0"
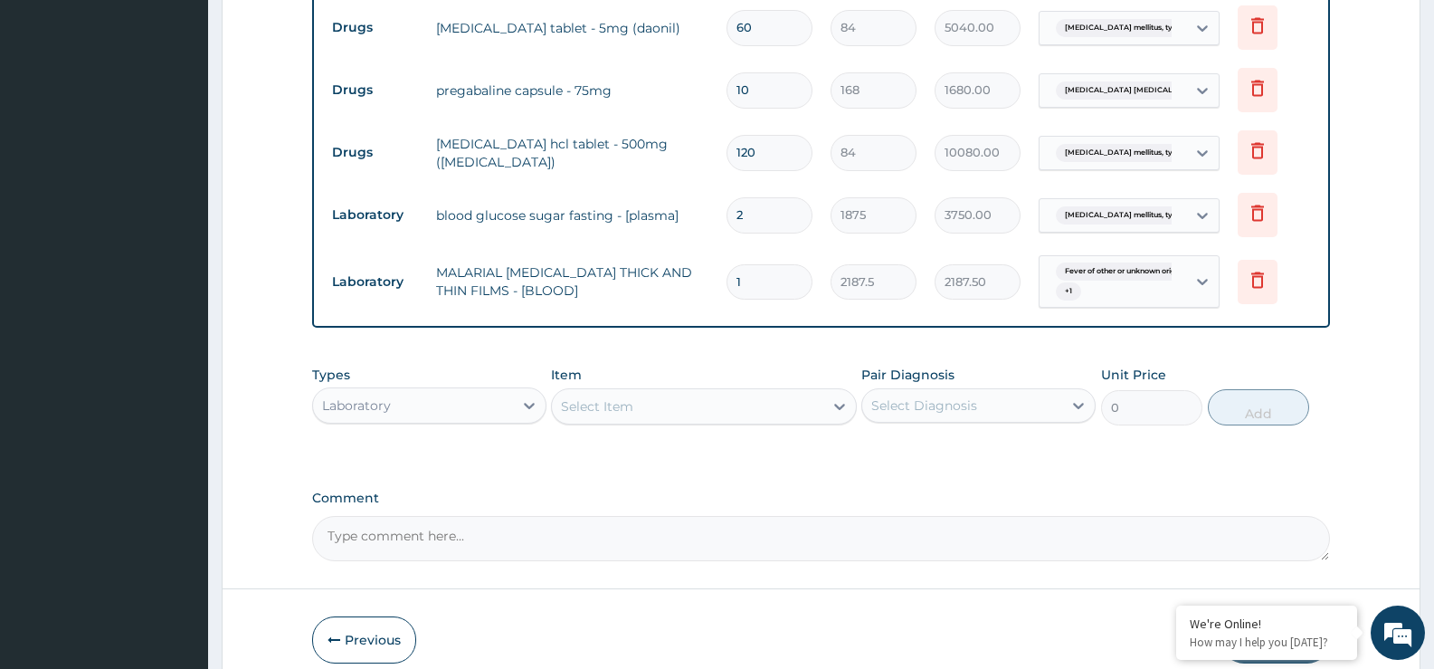
type input "0.00"
type input "30"
type input "2520.00"
type input "30"
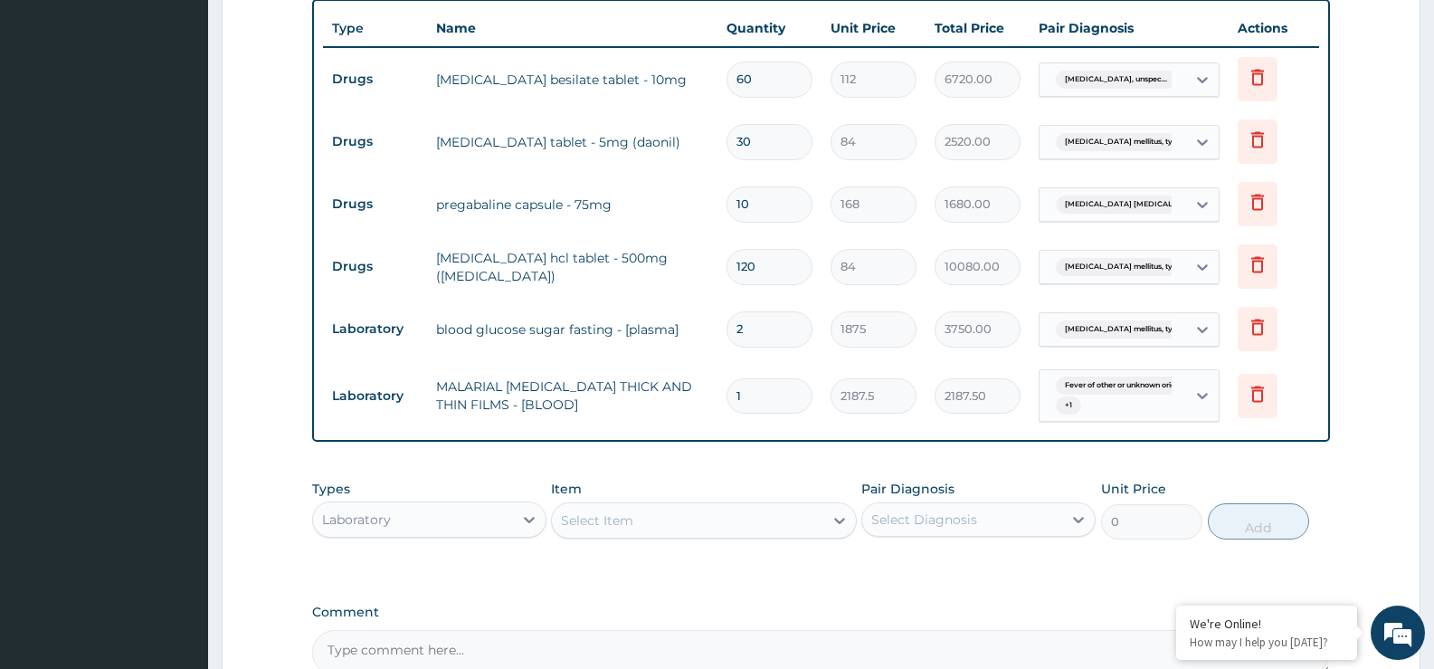
scroll to position [641, 0]
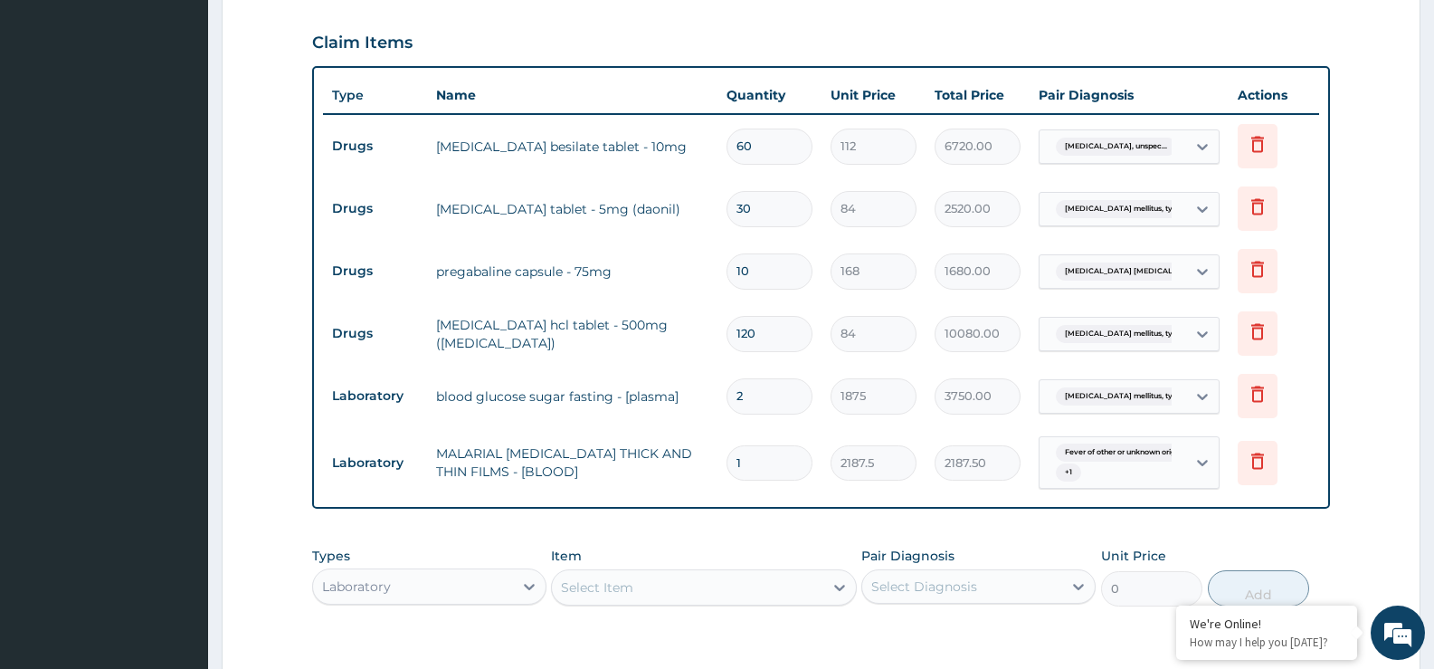
click at [651, 248] on tr "Drugs pregabaline capsule - 75mg 10 168 1680.00 Musculoskeletal chest pain, un.…" at bounding box center [821, 271] width 996 height 62
click at [749, 336] on input "120" at bounding box center [770, 333] width 86 height 35
type input "10"
type input "840.00"
type input "0"
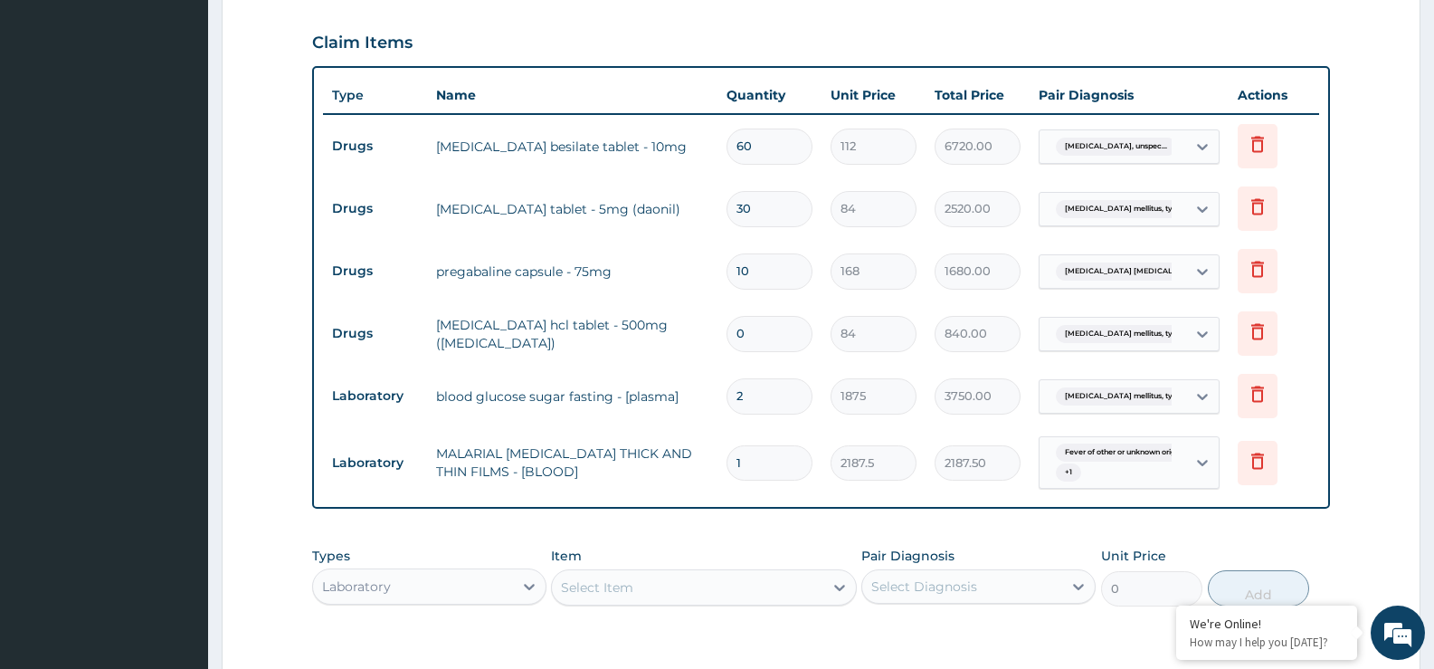
type input "0.00"
type input "60"
type input "5040.00"
type input "60"
click at [681, 347] on td "metformin hcl tablet - 500mg (glucophage)" at bounding box center [572, 334] width 290 height 54
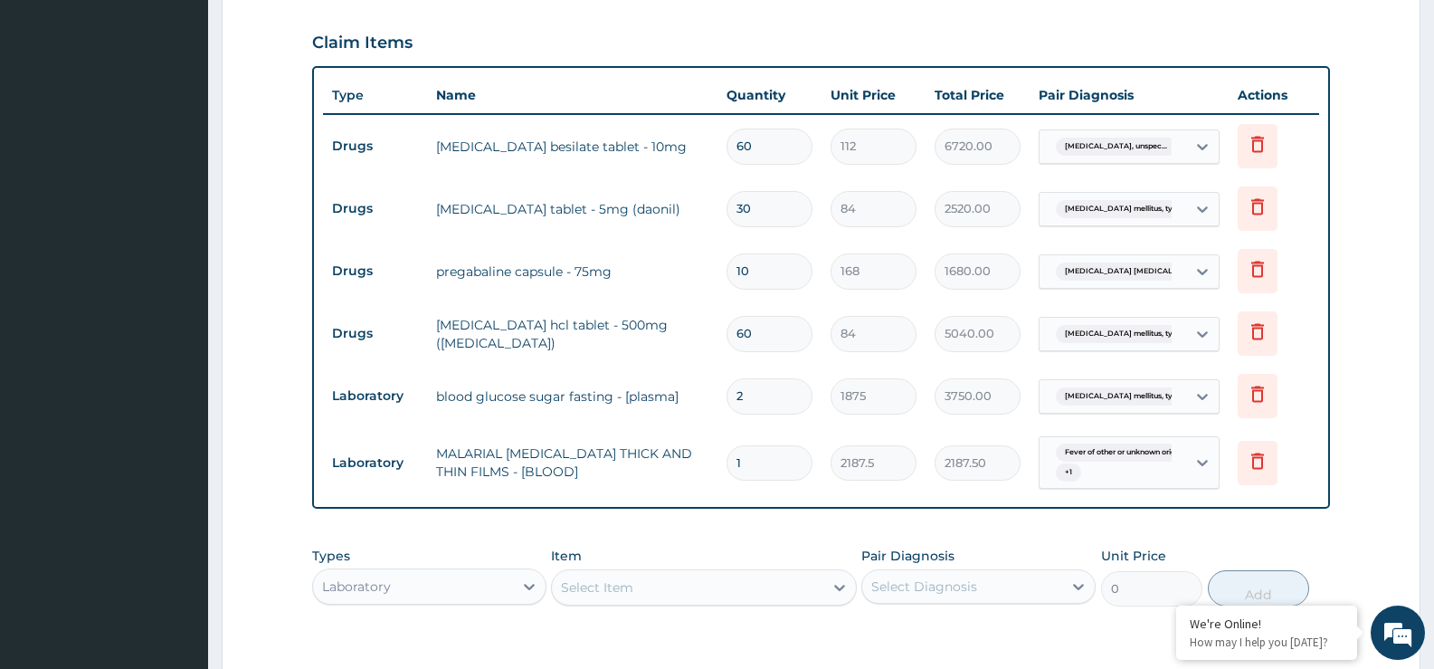
click at [743, 148] on input "60" at bounding box center [770, 146] width 86 height 35
type input "0"
type input "0.00"
type input "30"
type input "3360.00"
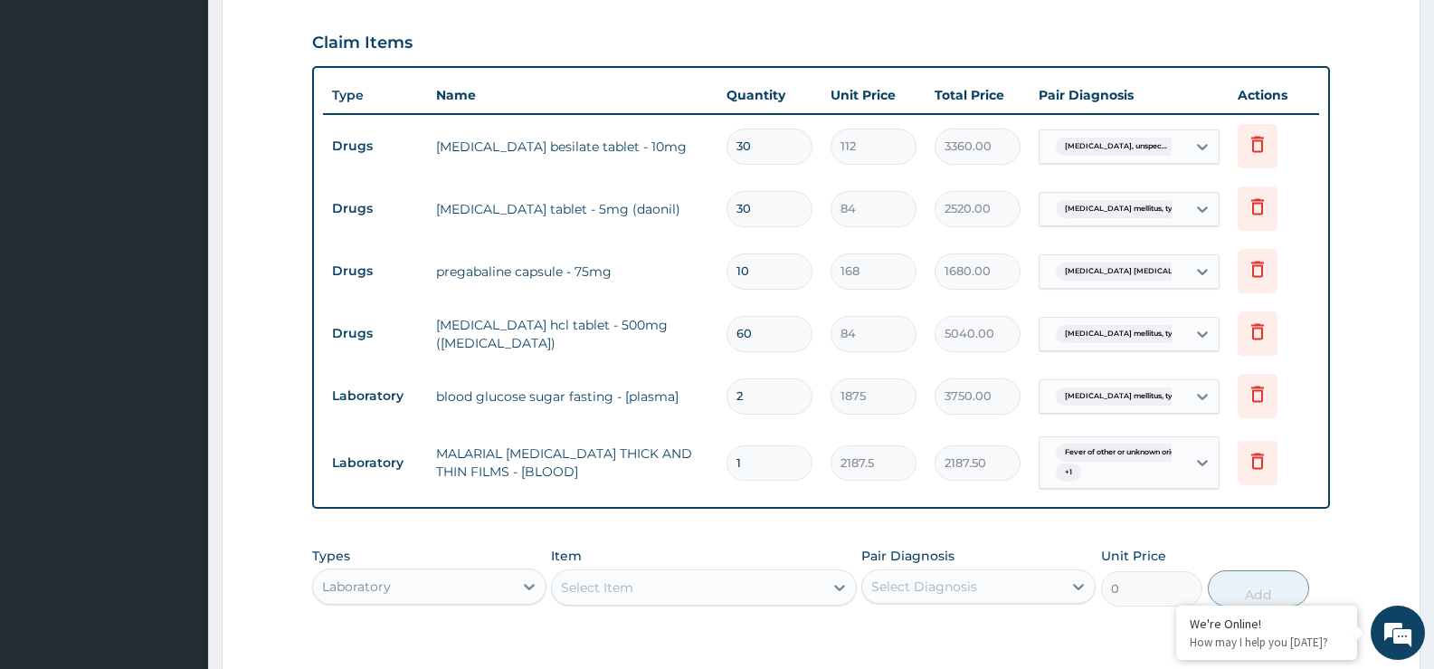
type input "30"
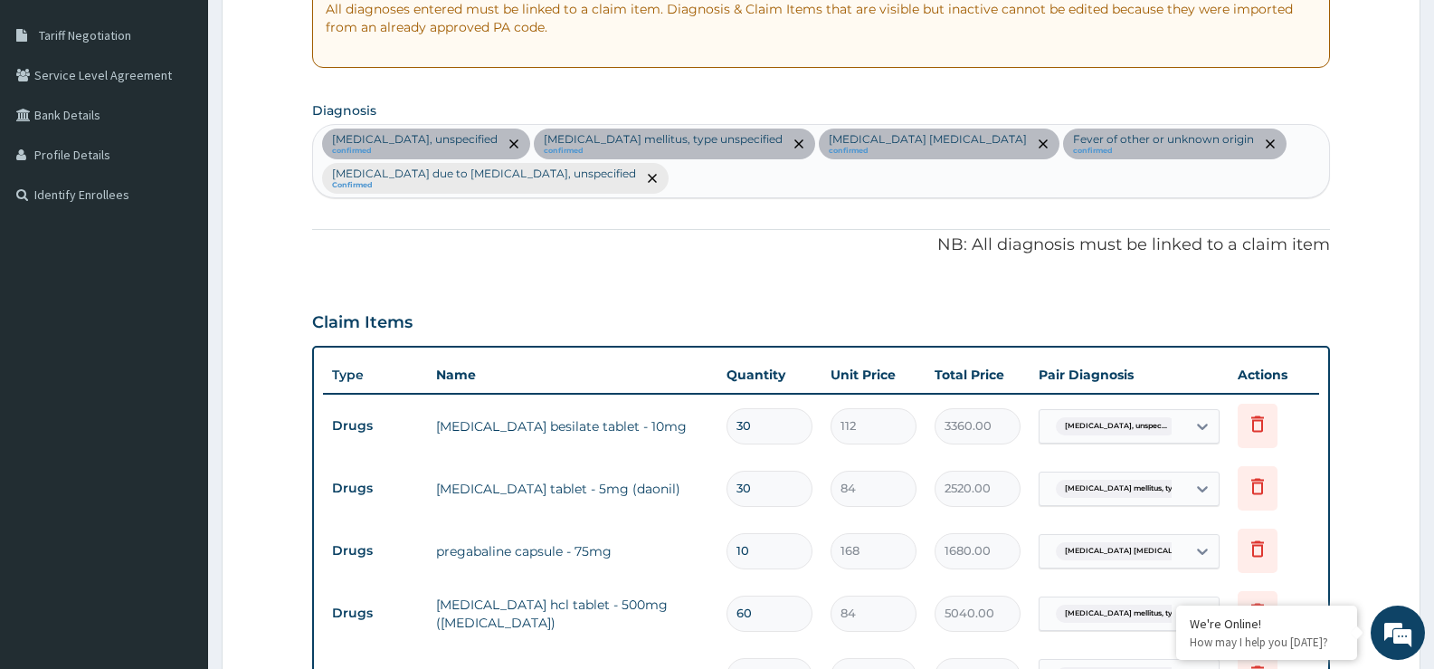
scroll to position [271, 0]
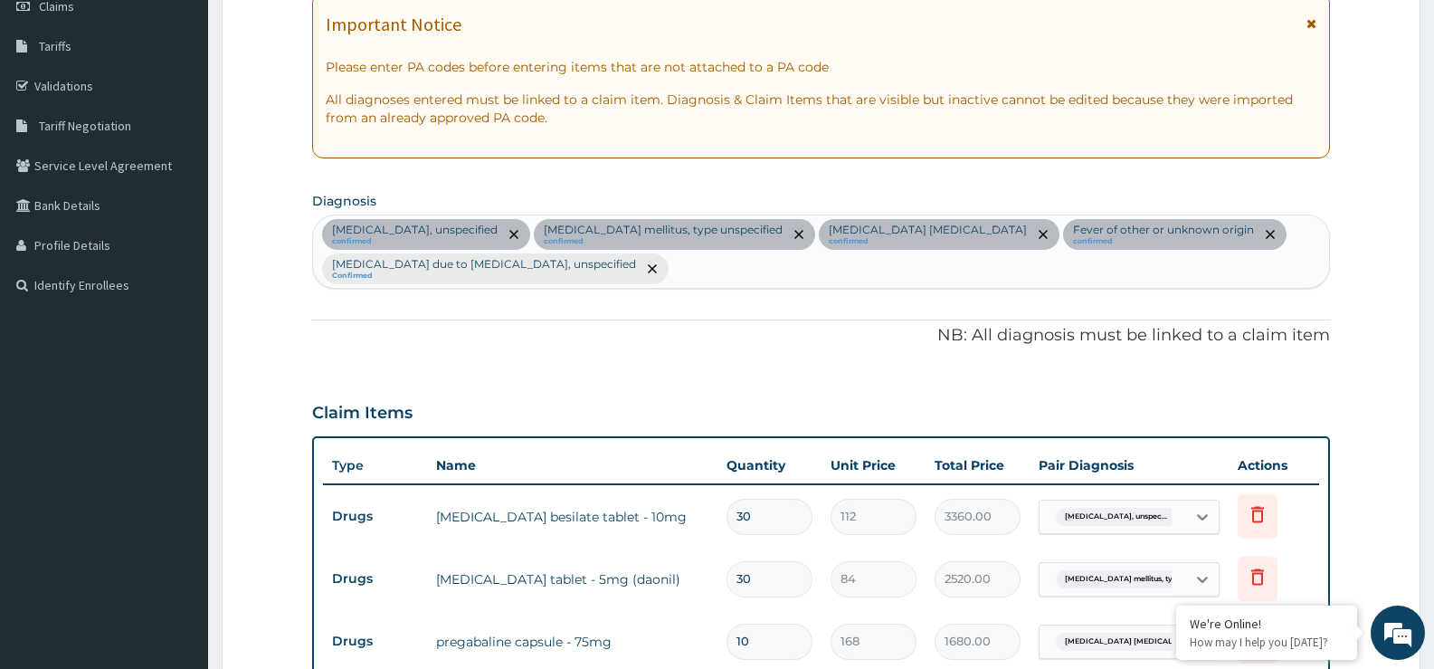
click at [730, 276] on div "Essential hypertension, unspecified confirmed Diabetes mellitus, type unspecifi…" at bounding box center [821, 251] width 1016 height 72
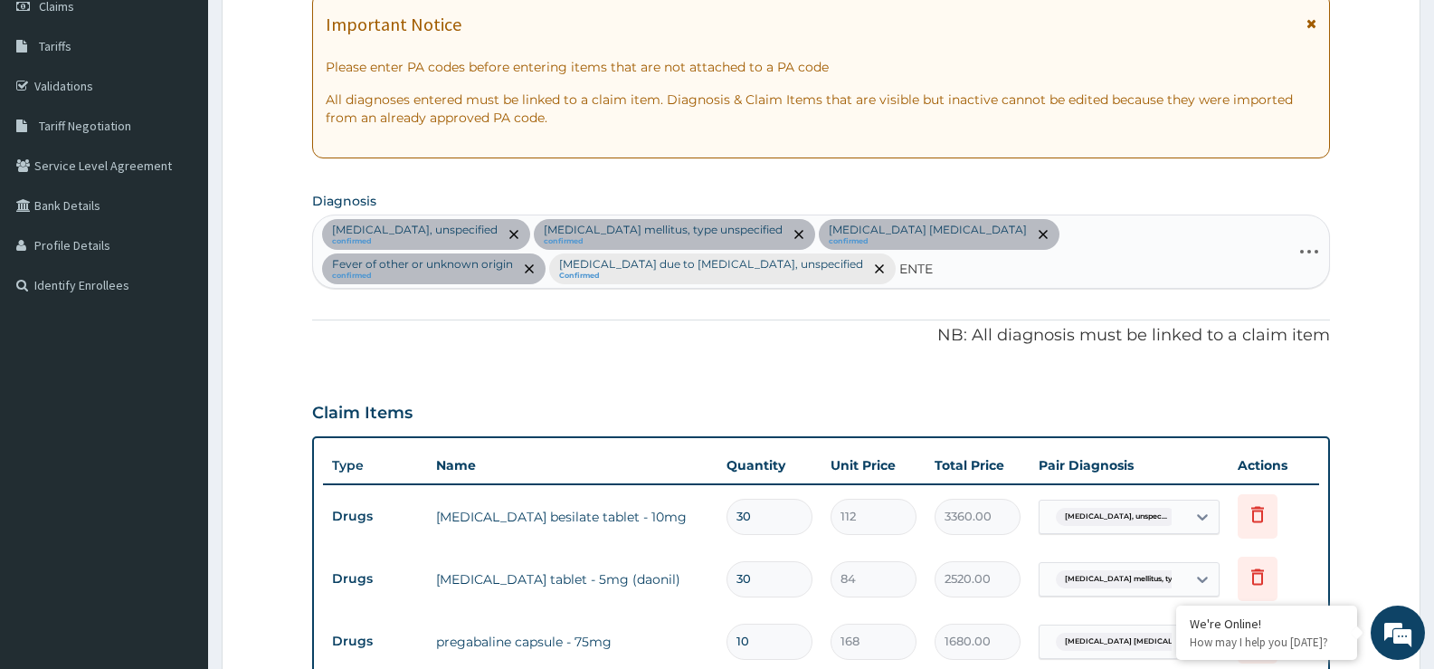
type input "ENTER"
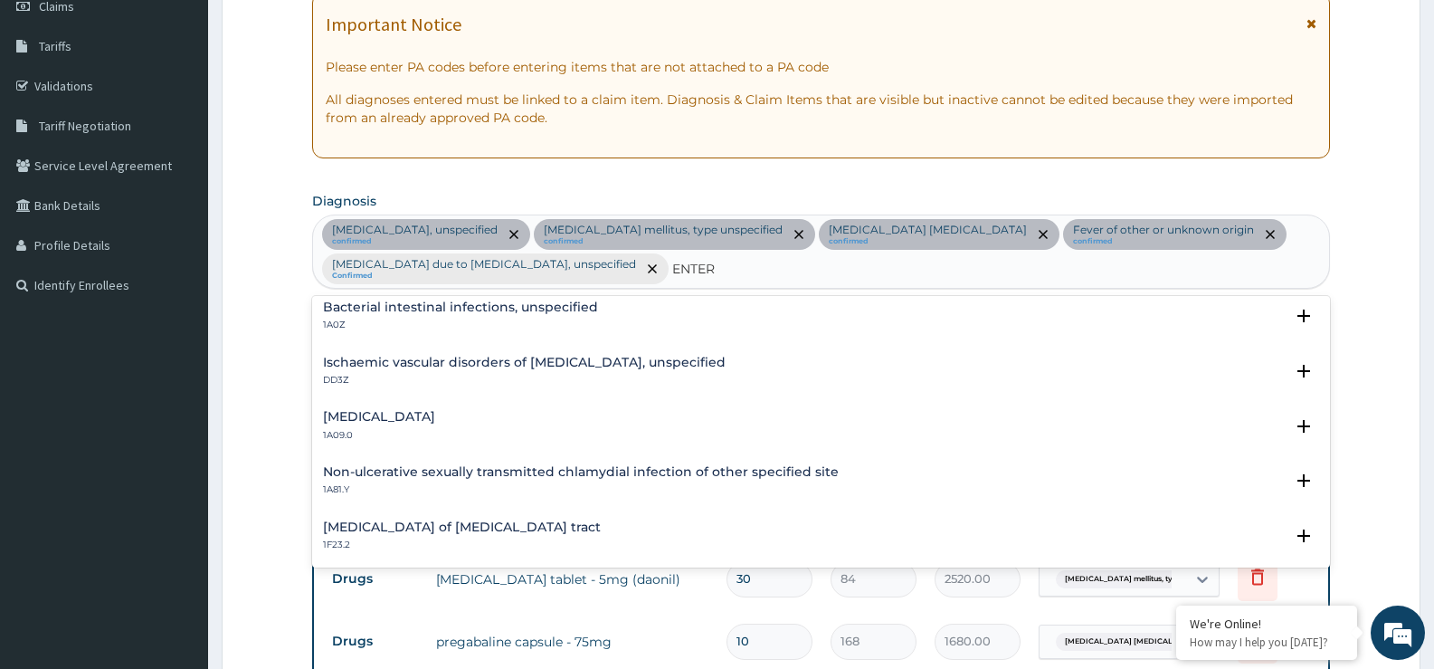
scroll to position [181, 0]
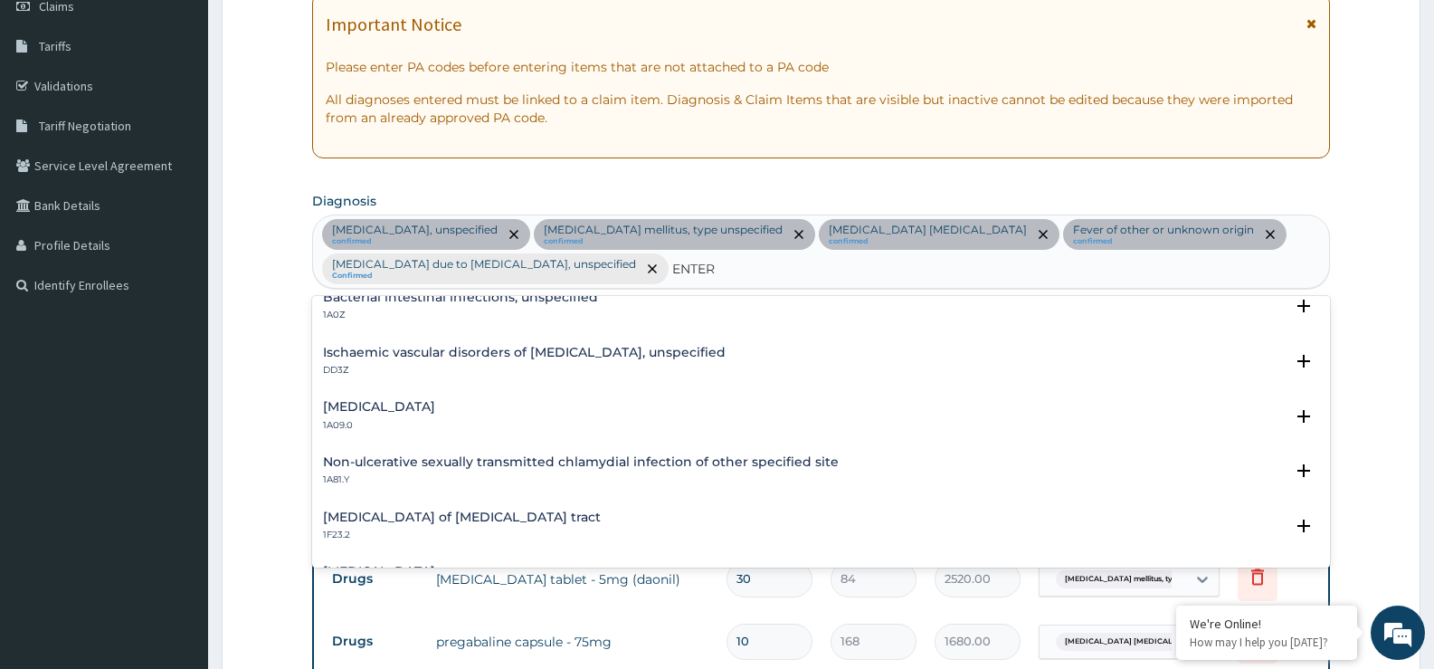
click at [422, 409] on h4 "Salmonella enteritis" at bounding box center [379, 407] width 112 height 14
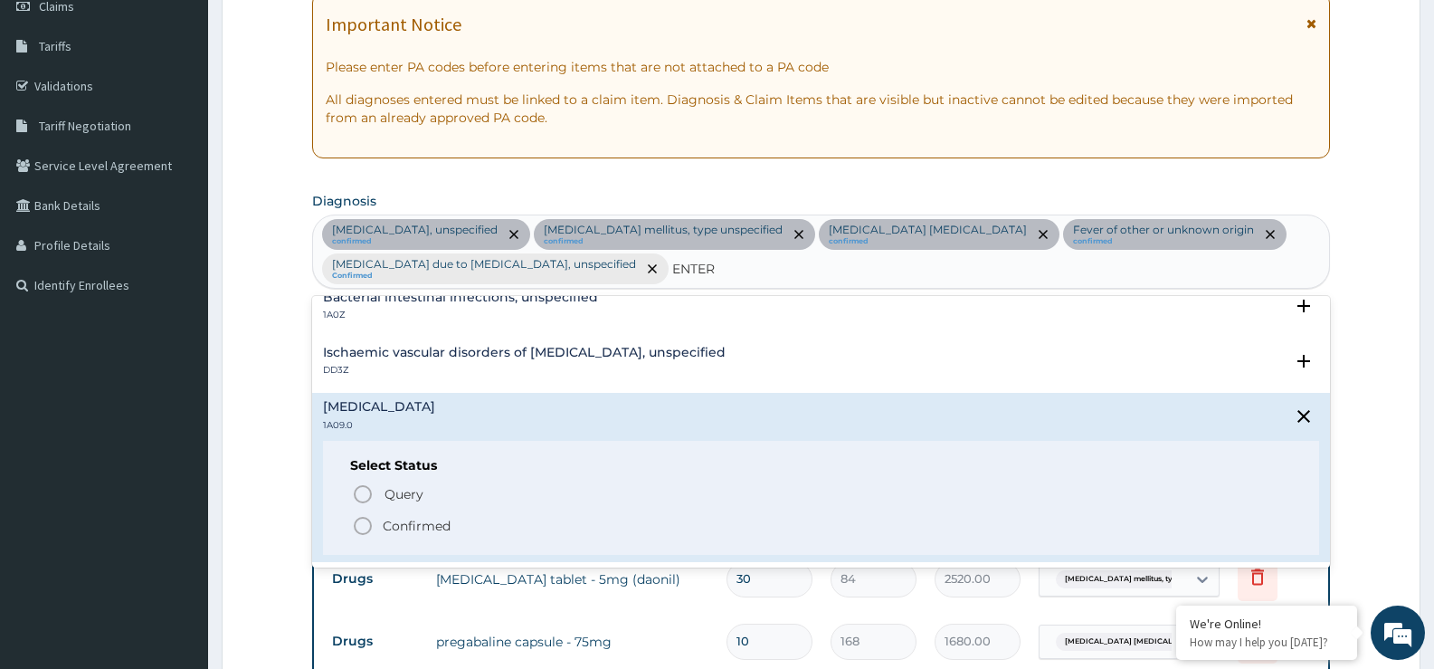
click at [404, 529] on p "Confirmed" at bounding box center [417, 526] width 68 height 18
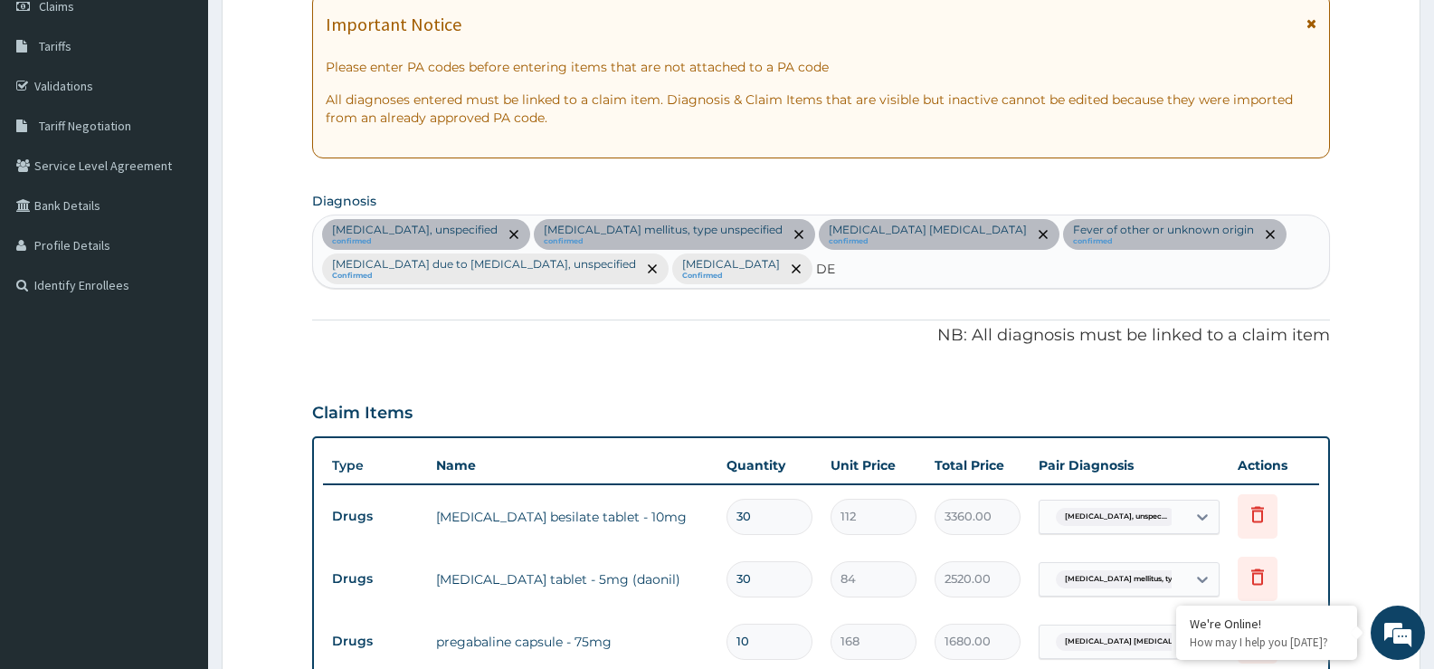
type input "D"
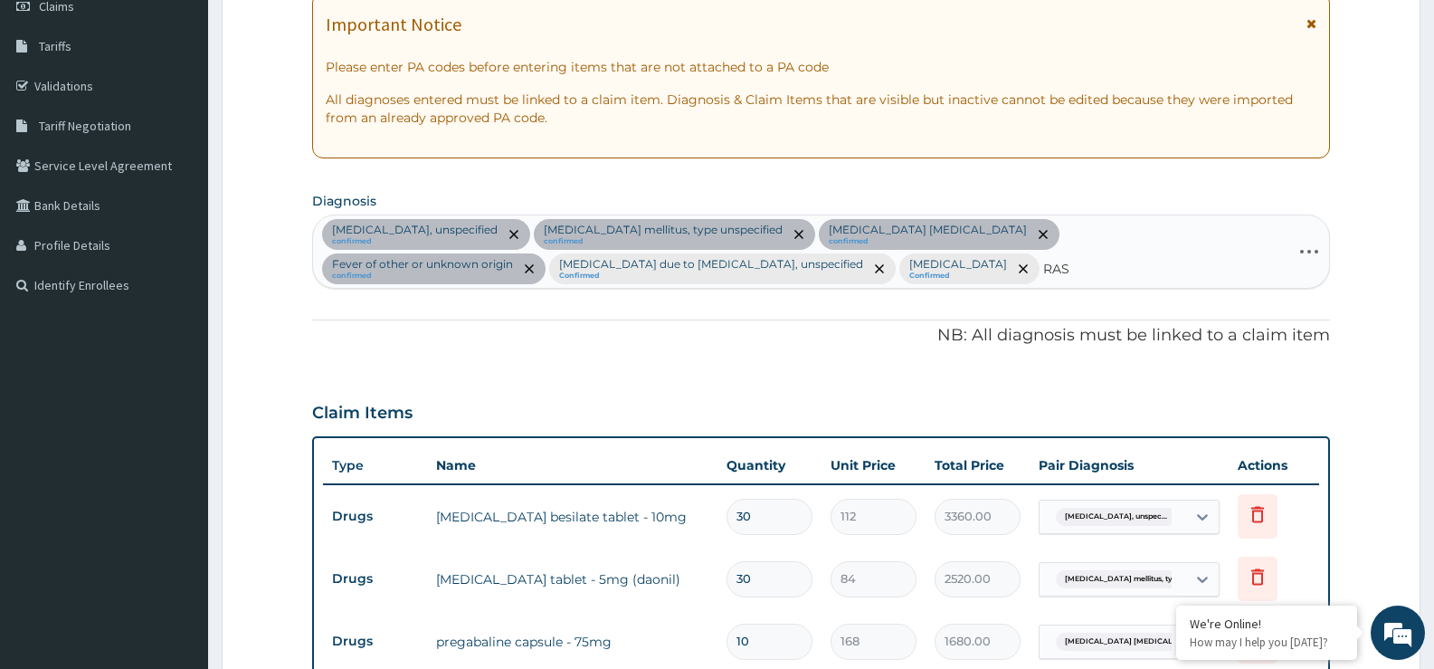
type input "RASH"
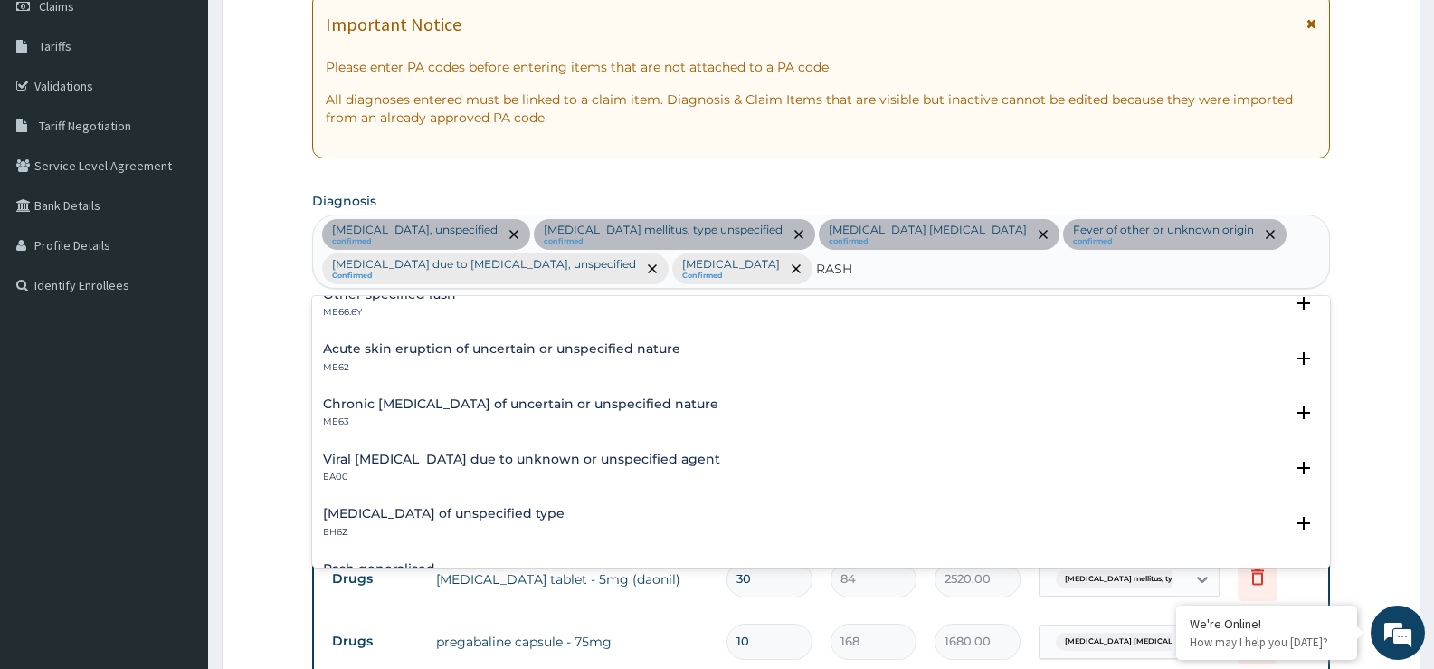
scroll to position [0, 0]
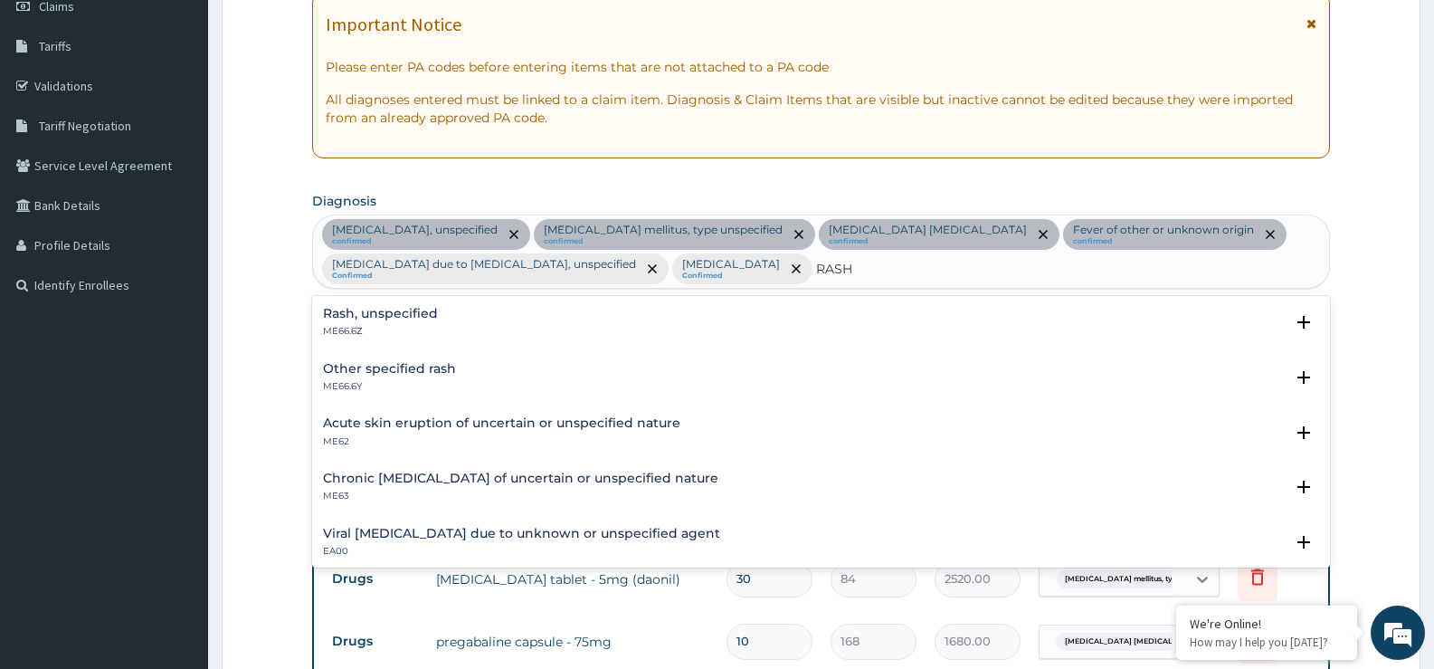
click at [439, 310] on div "Rash, unspecified ME66.6Z" at bounding box center [821, 323] width 996 height 32
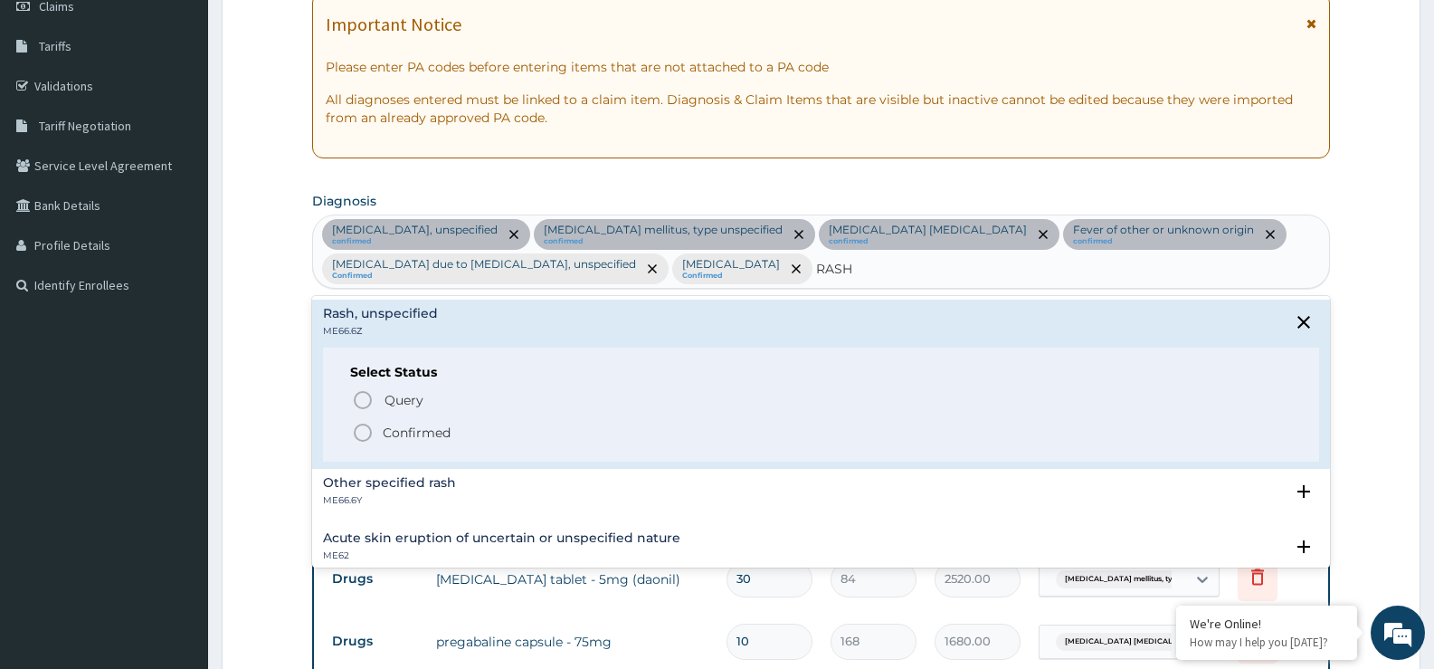
drag, startPoint x: 404, startPoint y: 433, endPoint x: 821, endPoint y: 417, distance: 417.5
click at [405, 433] on p "Confirmed" at bounding box center [417, 433] width 68 height 18
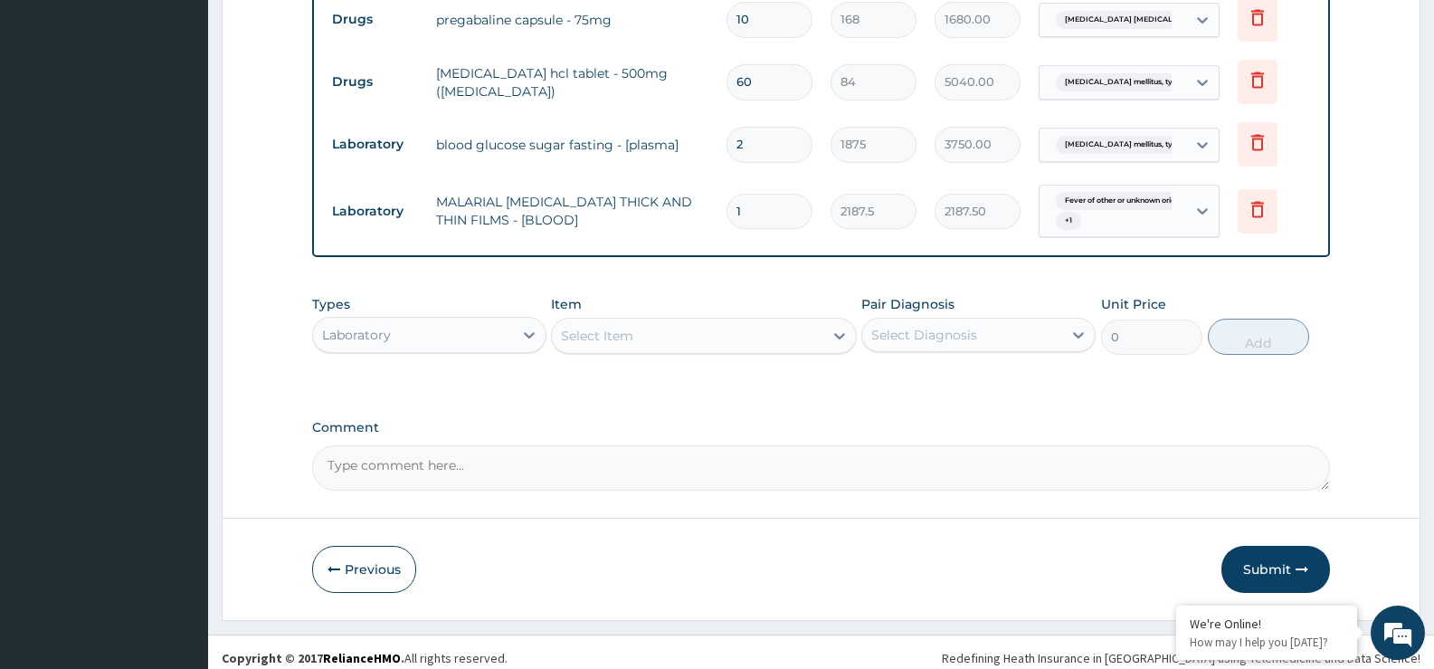
scroll to position [904, 0]
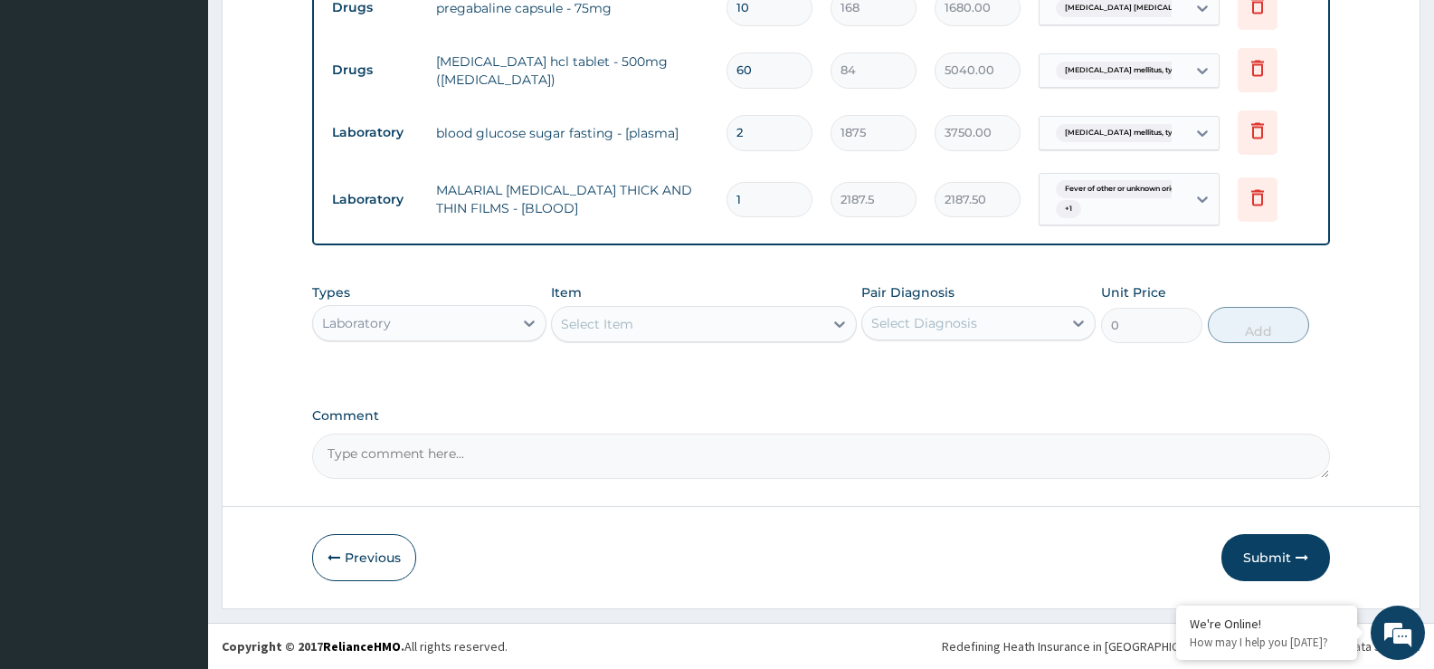
click at [634, 331] on div "Select Item" at bounding box center [687, 323] width 271 height 29
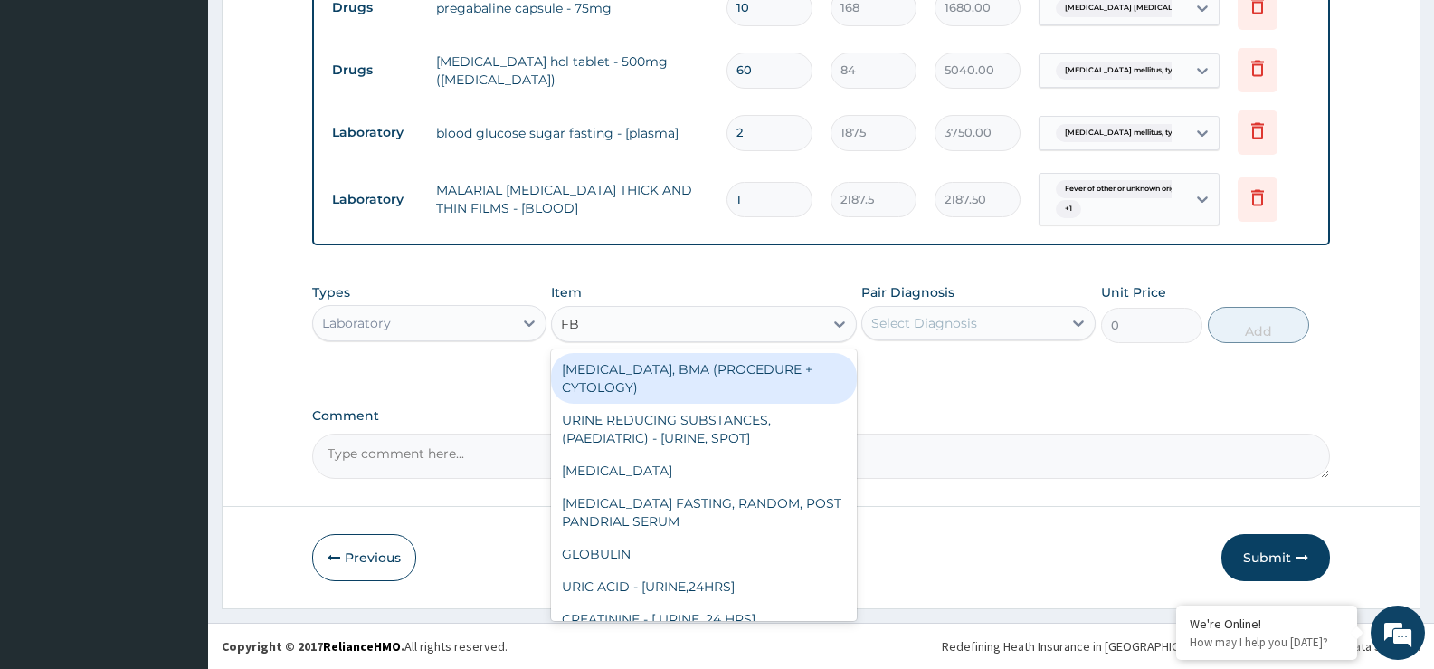
type input "FBC"
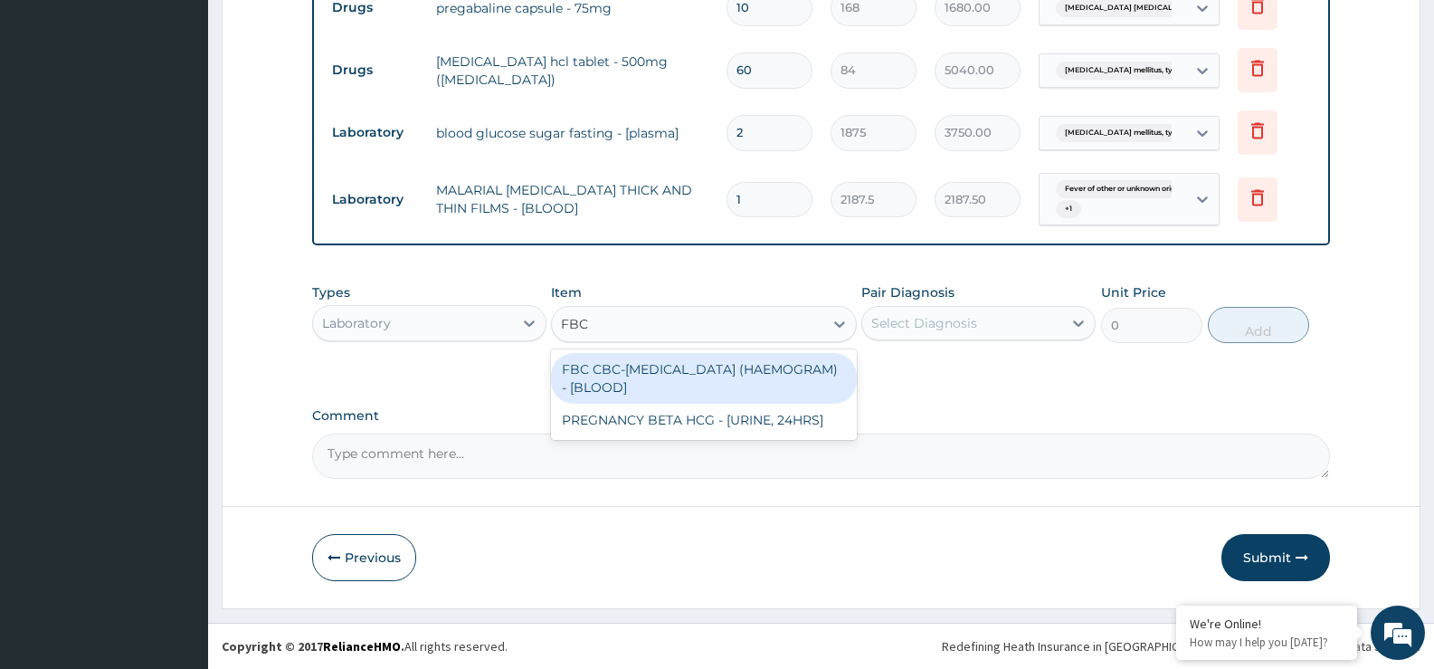
click at [668, 396] on div "FBC CBC-COMPLETE BLOOD COUNT (HAEMOGRAM) - [BLOOD]" at bounding box center [703, 378] width 305 height 51
type input "5000"
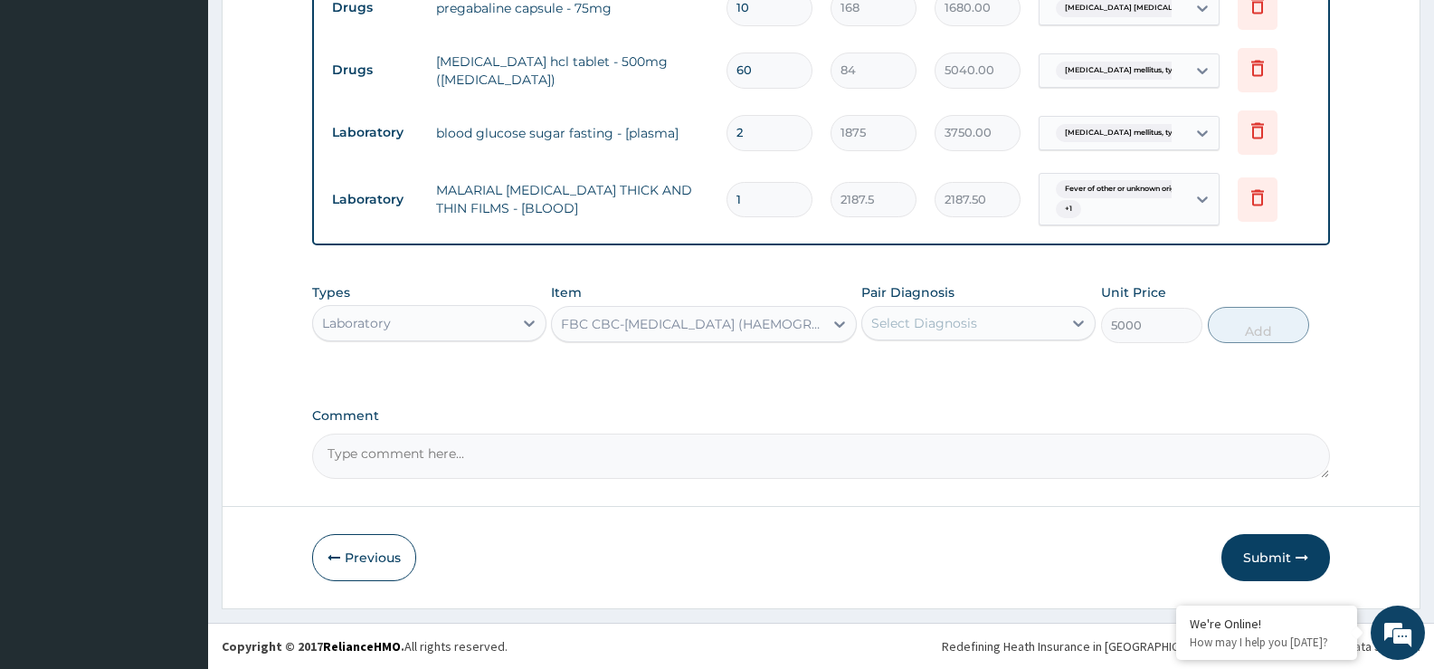
click at [1007, 320] on div "Select Diagnosis" at bounding box center [962, 323] width 200 height 29
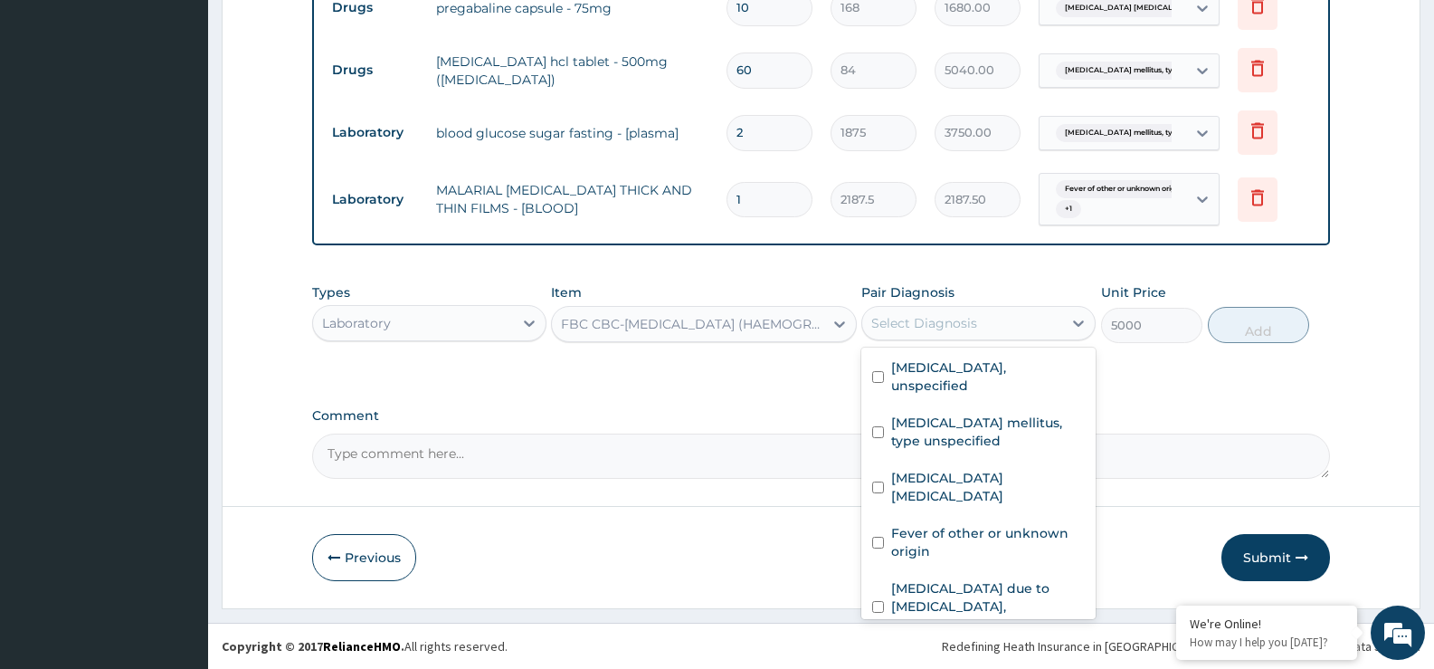
scroll to position [86, 0]
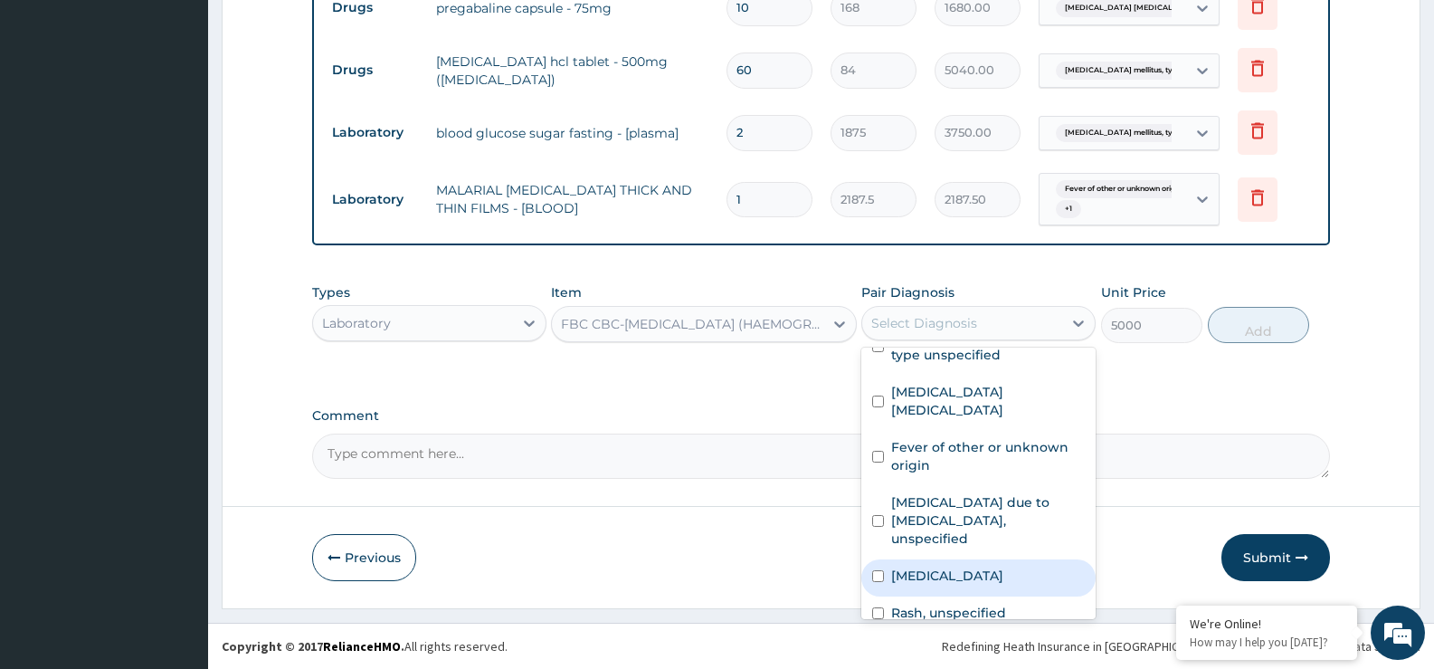
click at [994, 567] on div "Salmonella enteritis" at bounding box center [979, 577] width 234 height 37
checkbox input "true"
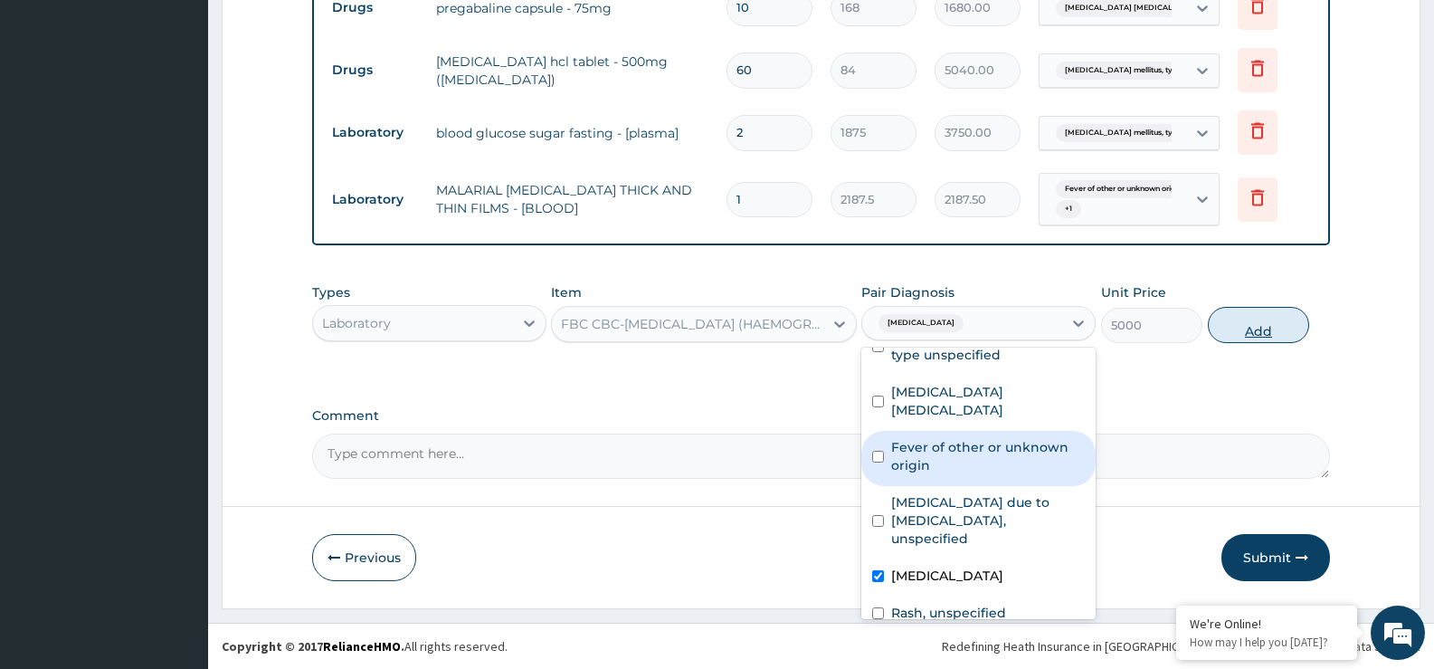
click at [1272, 323] on button "Add" at bounding box center [1258, 325] width 101 height 36
type input "0"
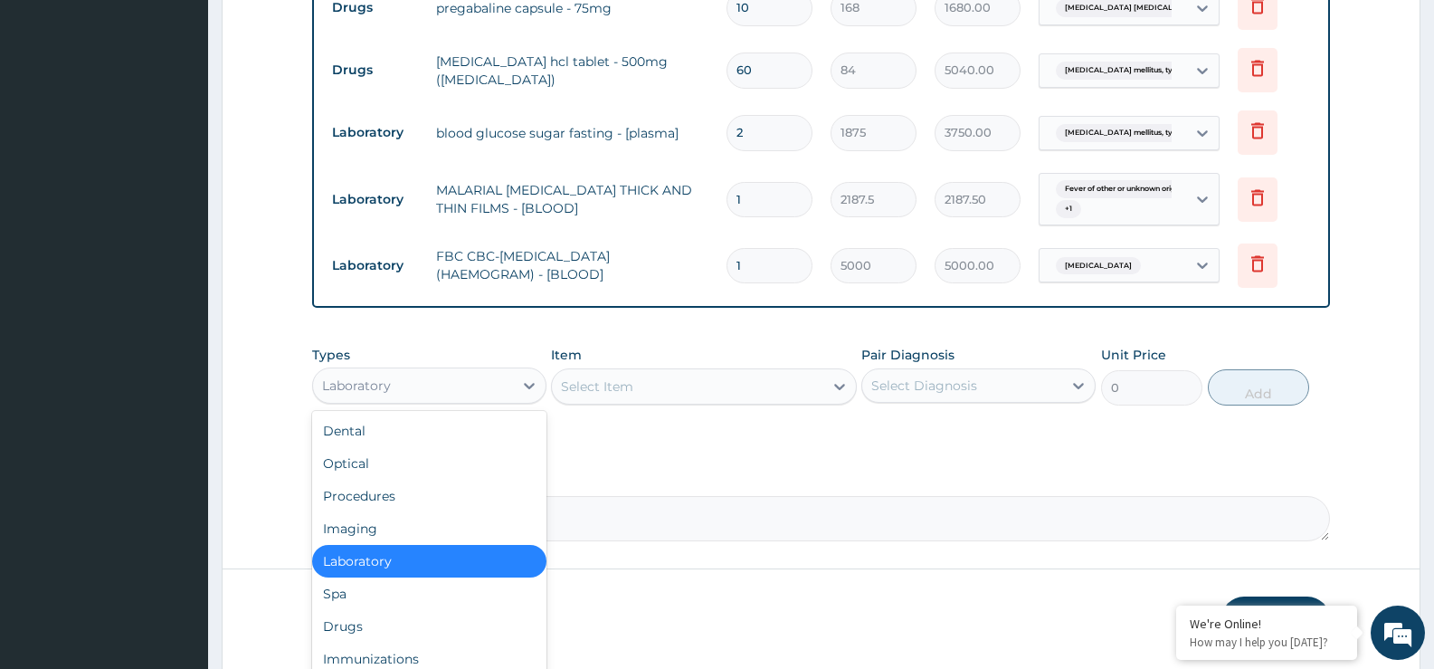
click at [510, 384] on div "Laboratory" at bounding box center [413, 385] width 200 height 29
click at [405, 491] on div "Procedures" at bounding box center [429, 496] width 234 height 33
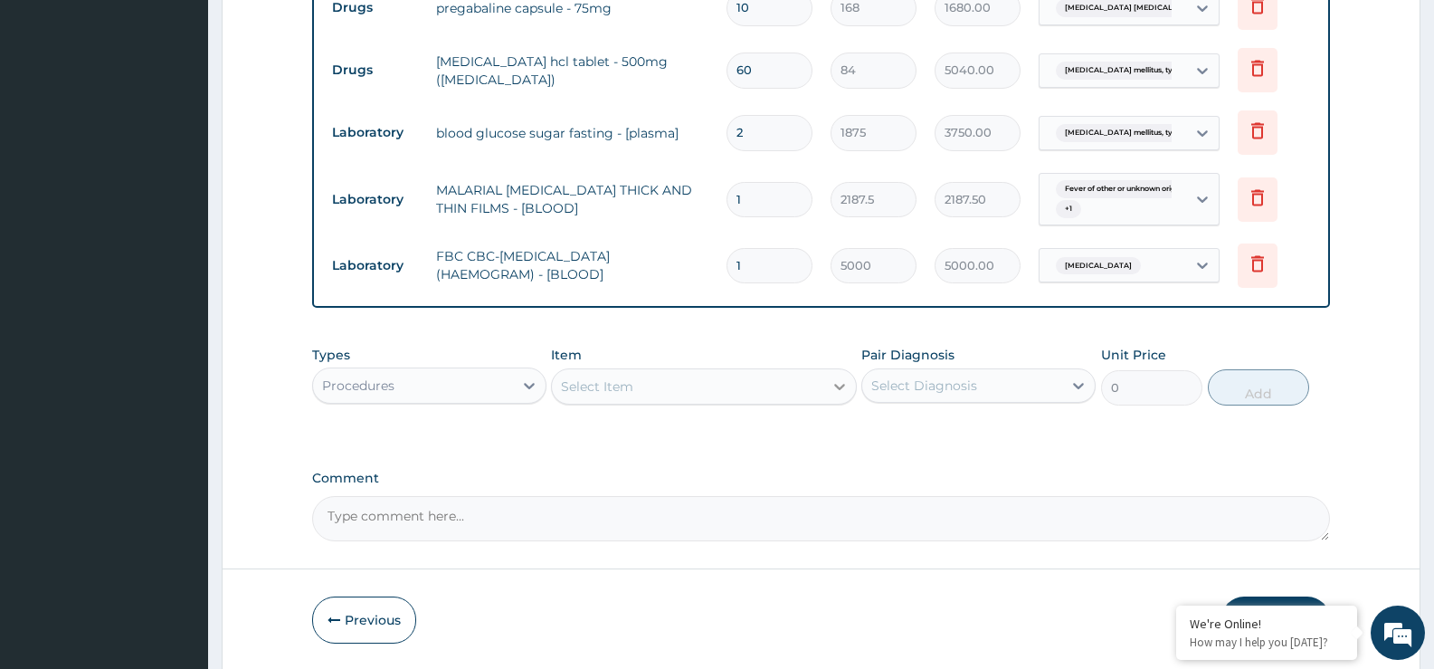
click at [829, 385] on div at bounding box center [840, 386] width 33 height 33
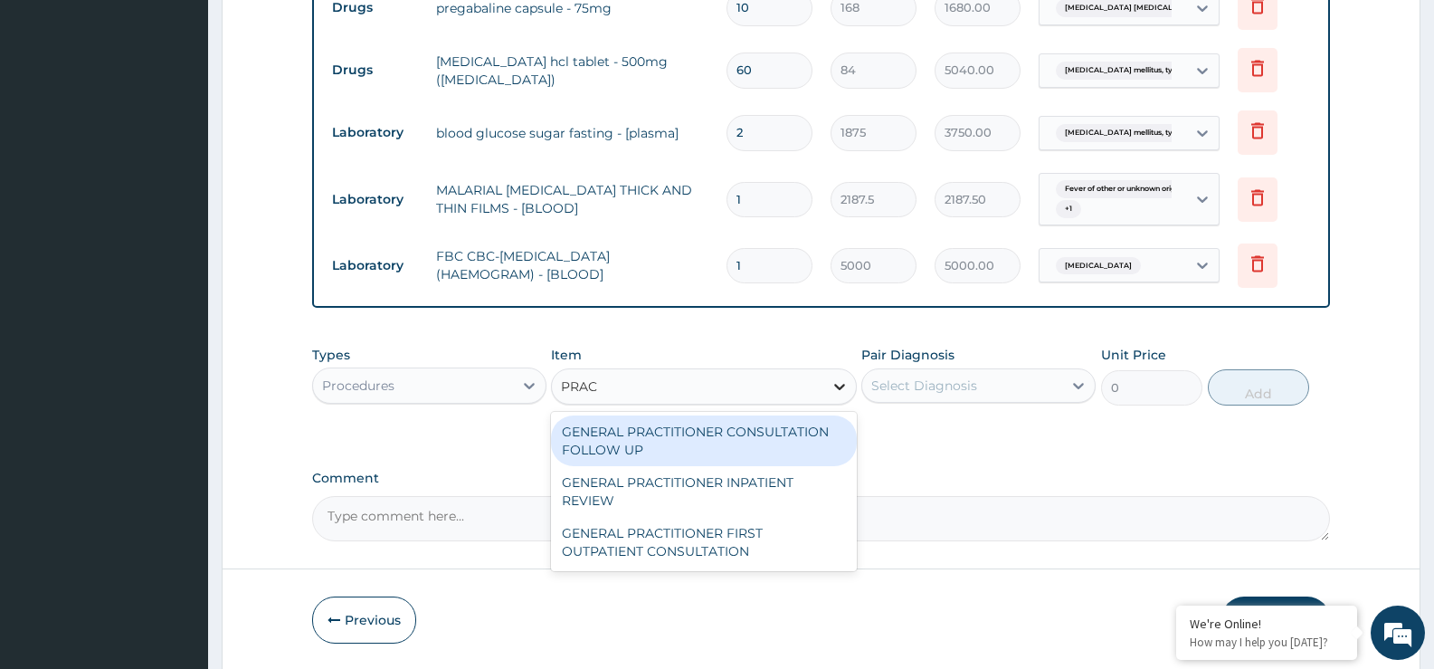
type input "PRACT"
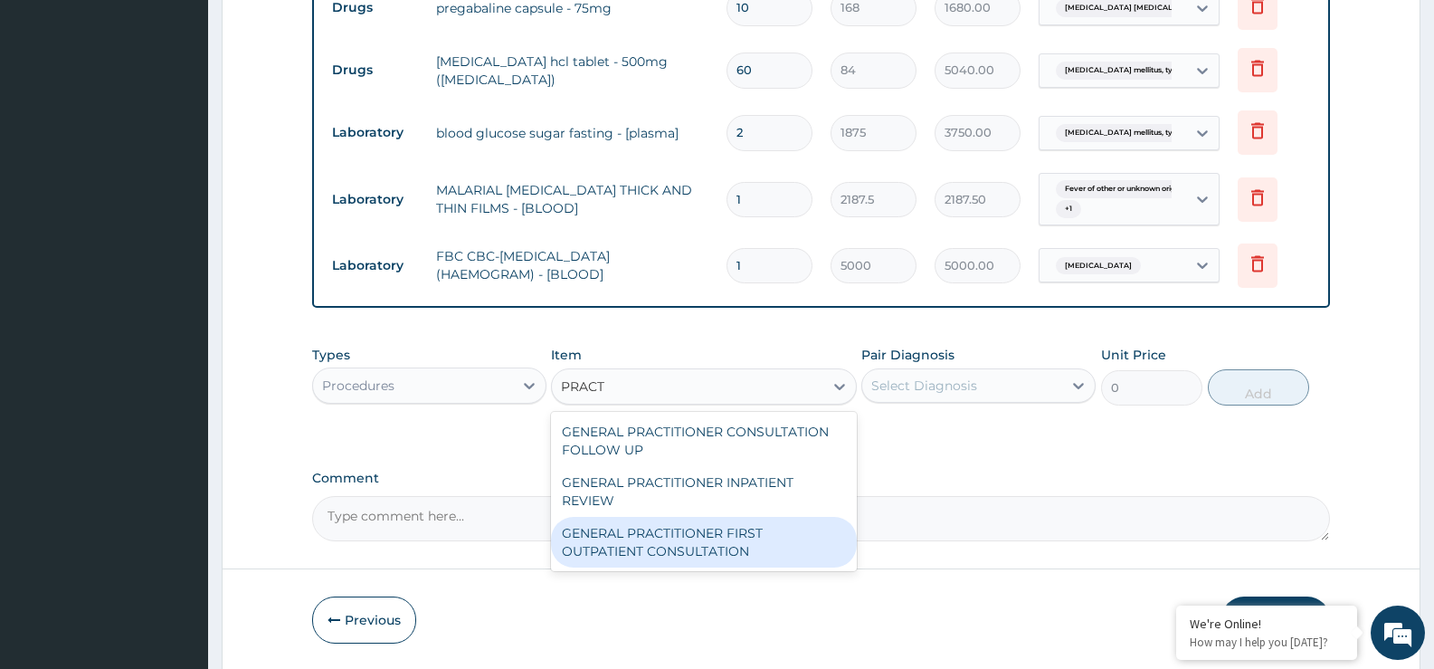
click at [771, 540] on div "GENERAL PRACTITIONER FIRST OUTPATIENT CONSULTATION" at bounding box center [703, 542] width 305 height 51
type input "3750"
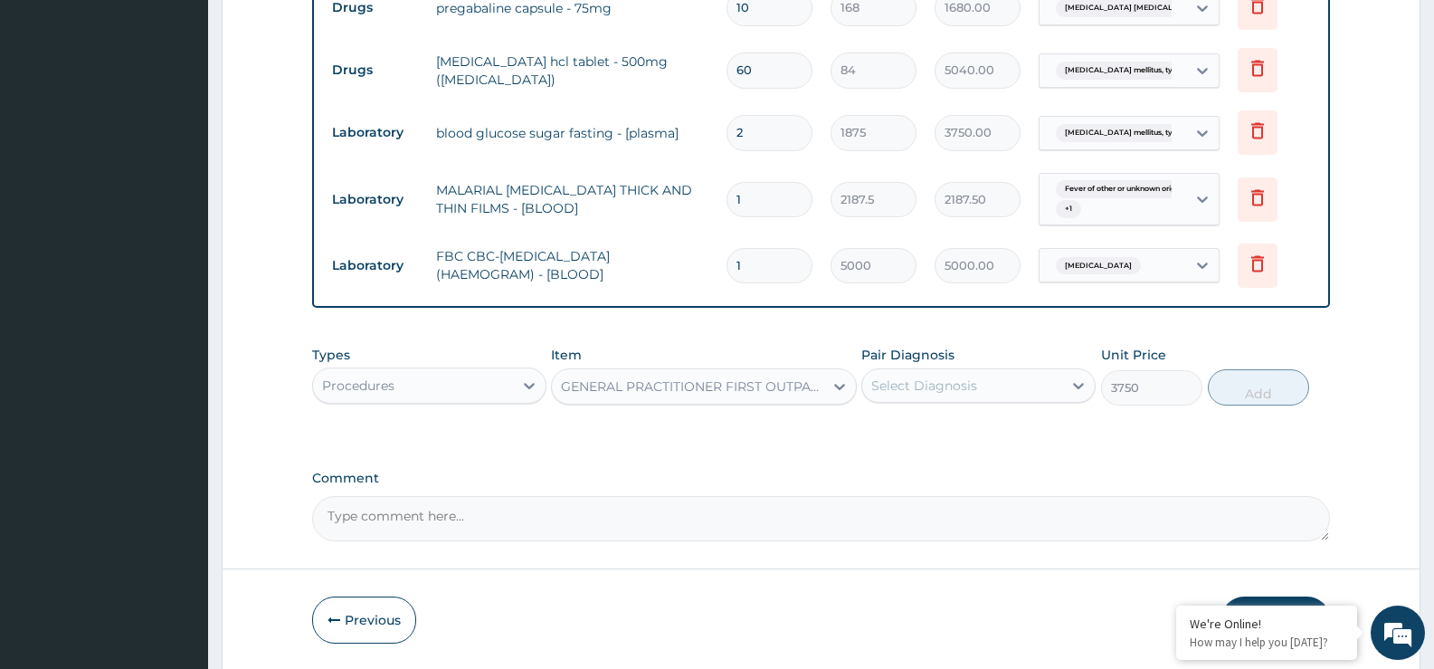
click at [913, 383] on div "Select Diagnosis" at bounding box center [924, 385] width 106 height 18
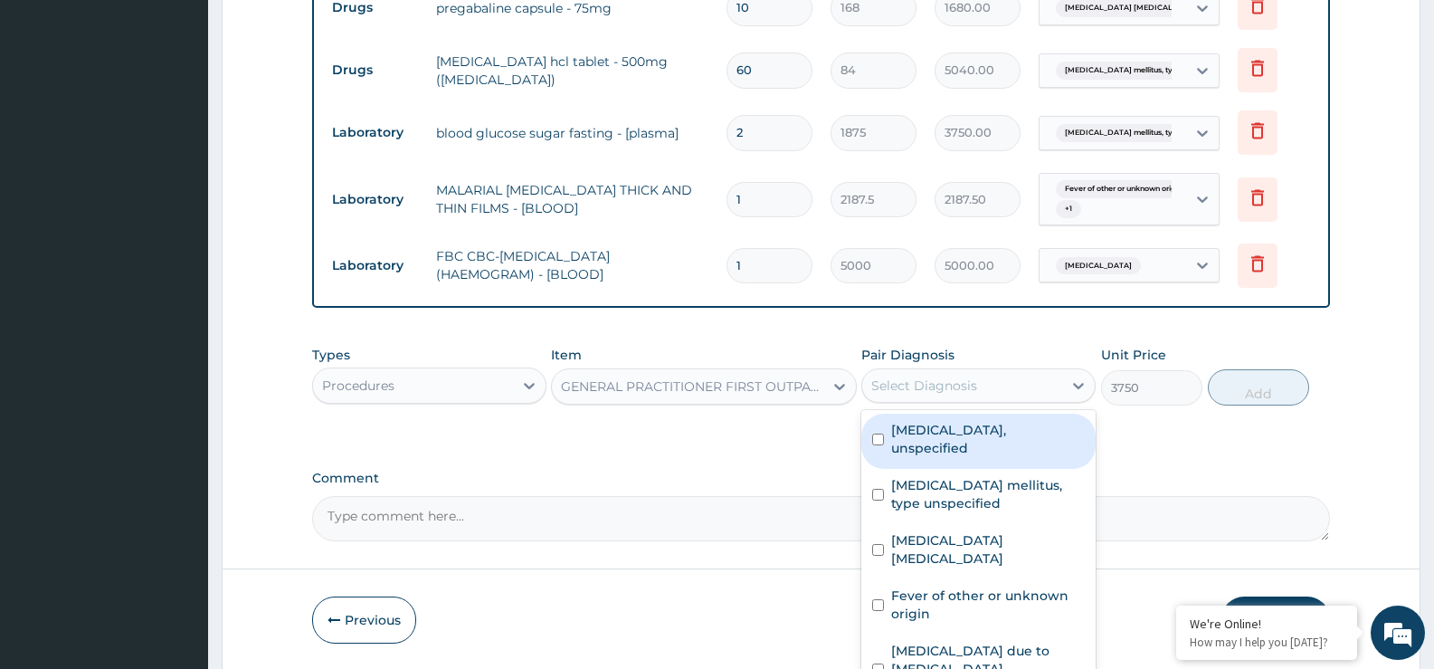
click at [926, 424] on label "Essential hypertension, unspecified" at bounding box center [988, 439] width 194 height 36
checkbox input "true"
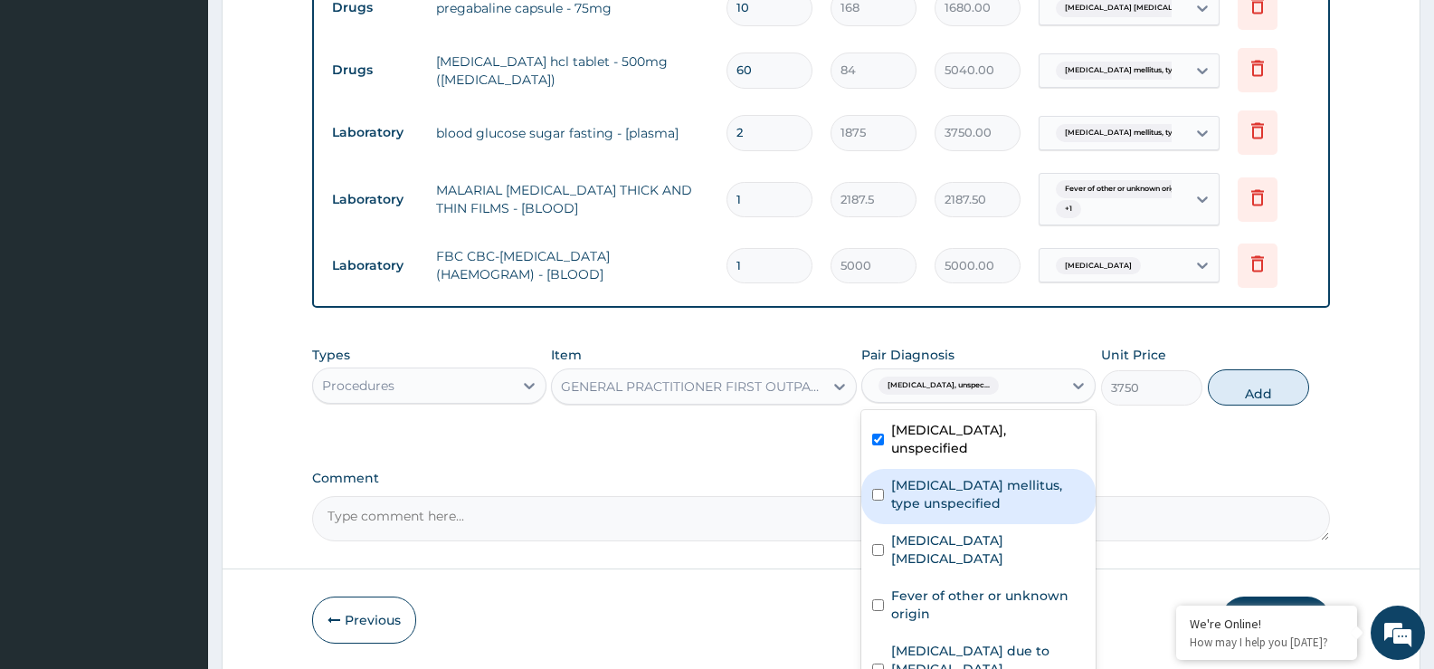
drag, startPoint x: 938, startPoint y: 497, endPoint x: 950, endPoint y: 531, distance: 36.3
click at [938, 498] on label "Diabetes mellitus, type unspecified" at bounding box center [988, 494] width 194 height 36
checkbox input "true"
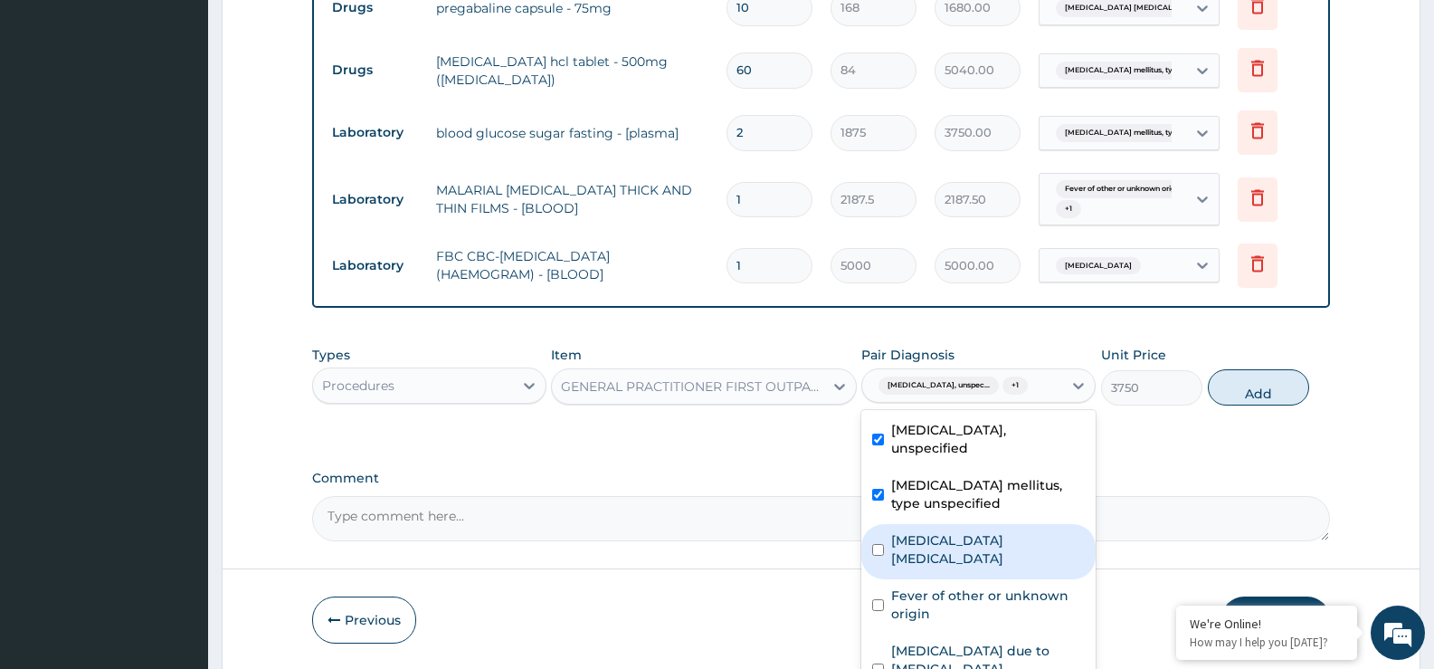
click at [955, 567] on label "Musculoskeletal chest pain, unspecified" at bounding box center [988, 549] width 194 height 36
checkbox input "true"
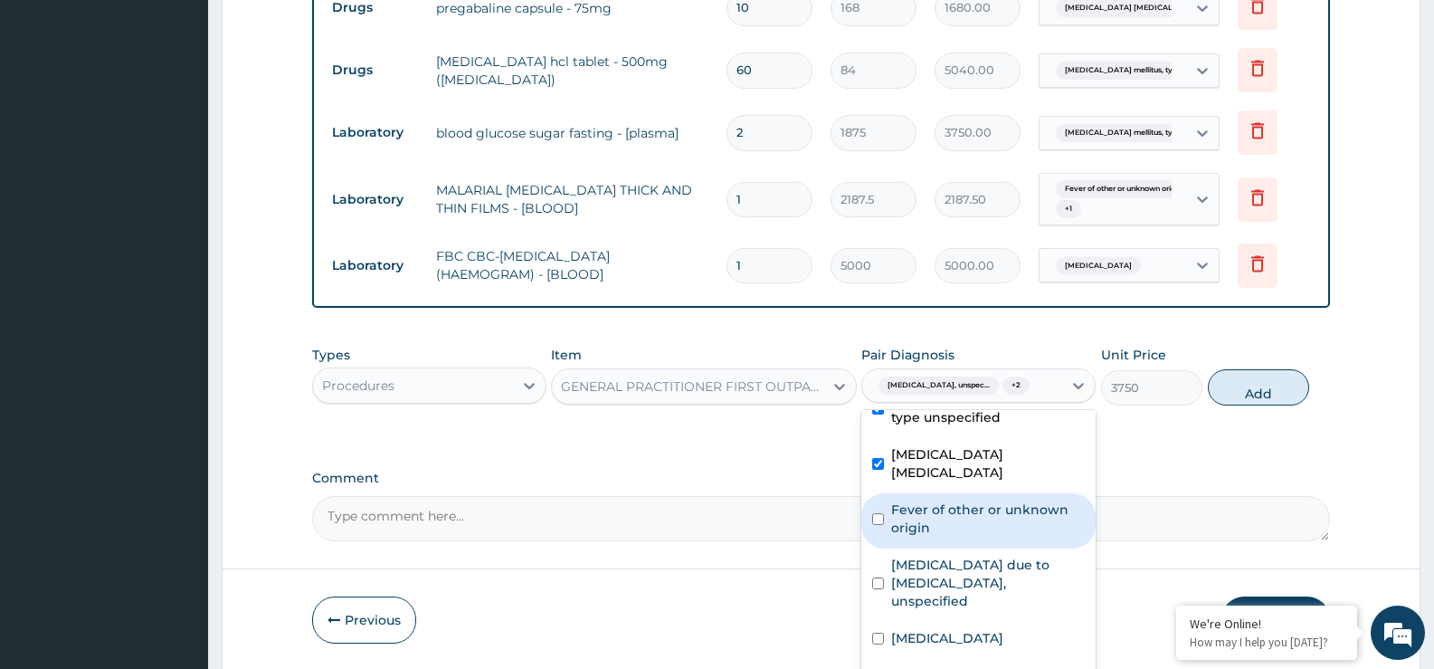
click at [957, 537] on label "Fever of other or unknown origin" at bounding box center [988, 518] width 194 height 36
checkbox input "true"
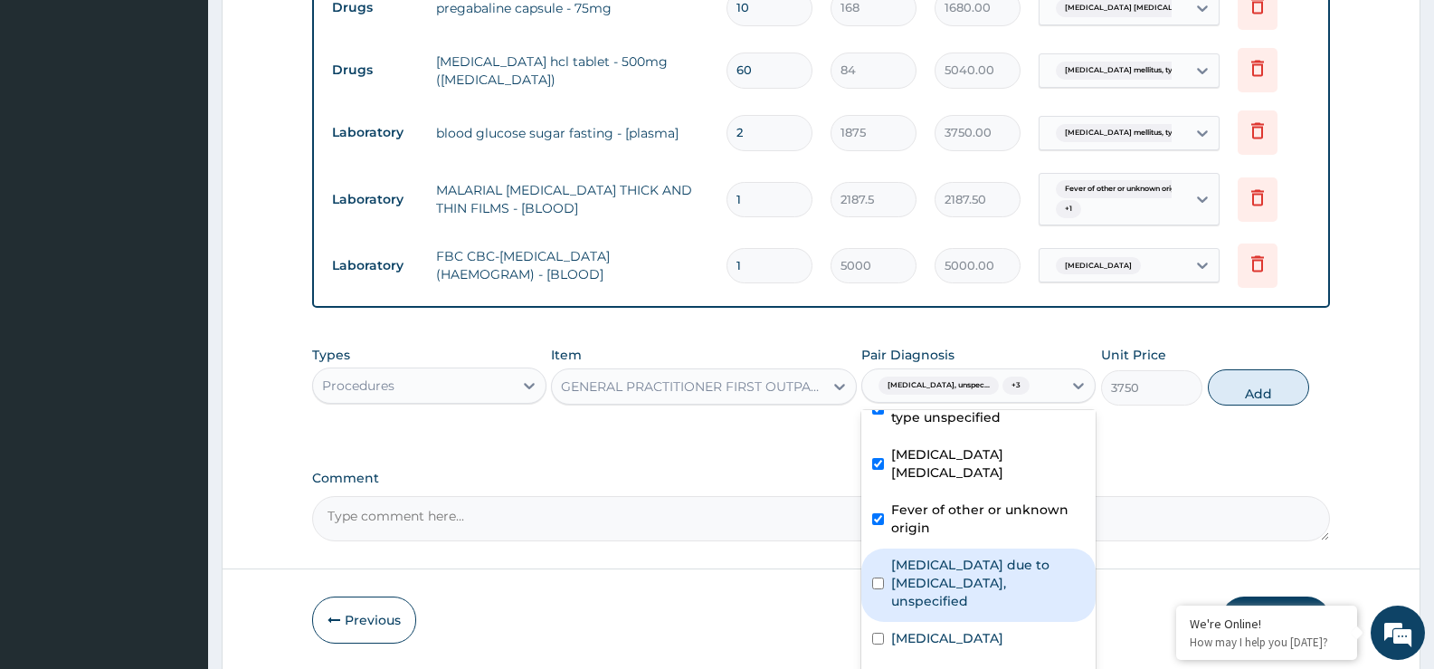
drag, startPoint x: 970, startPoint y: 592, endPoint x: 1031, endPoint y: 662, distance: 92.4
click at [969, 594] on label "Malaria due to Plasmodium falciparum, unspecified" at bounding box center [988, 583] width 194 height 54
checkbox input "true"
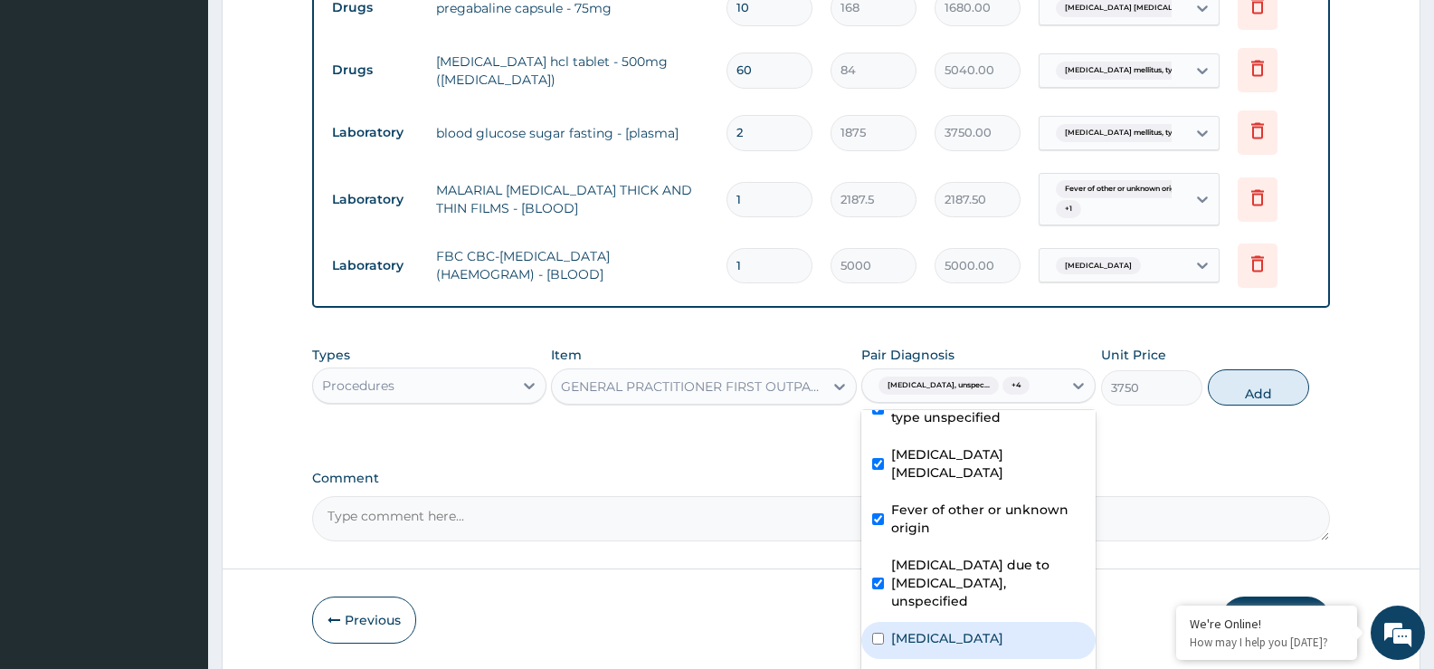
click at [1002, 633] on label "Salmonella enteritis" at bounding box center [947, 638] width 112 height 18
checkbox input "true"
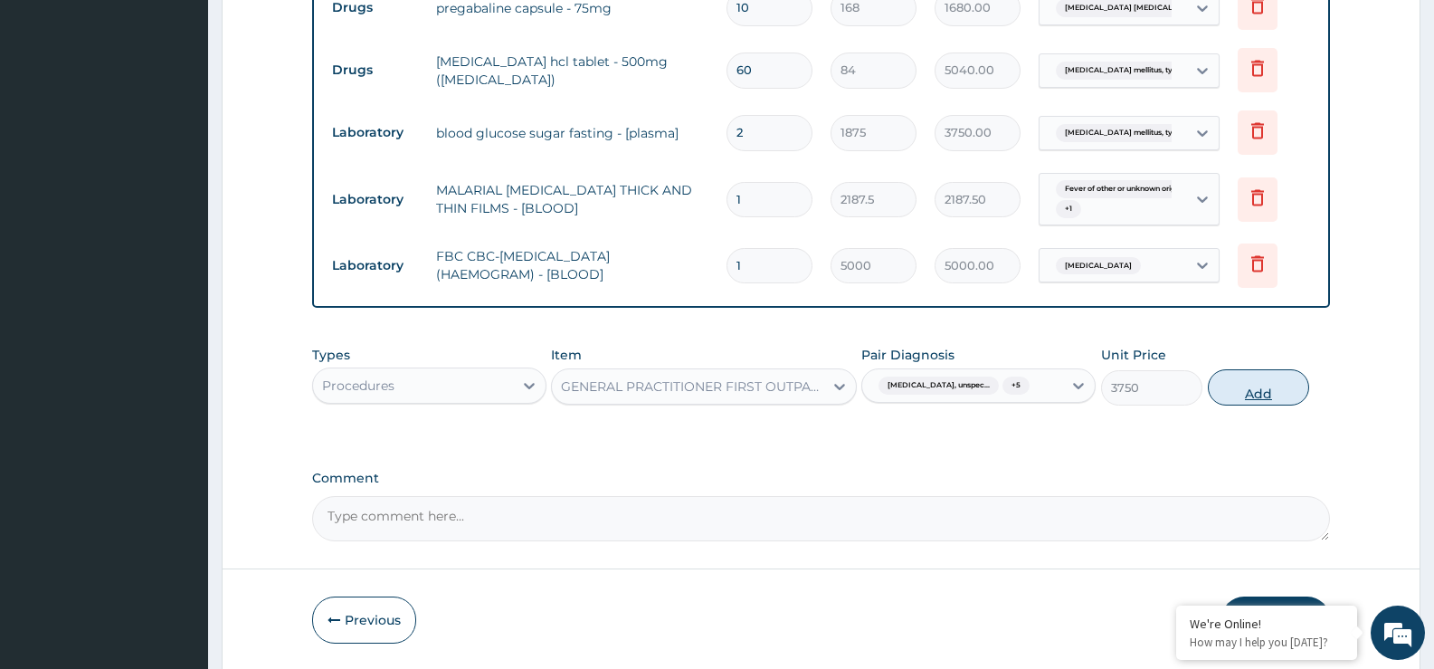
click at [1255, 404] on button "Add" at bounding box center [1258, 387] width 101 height 36
type input "0"
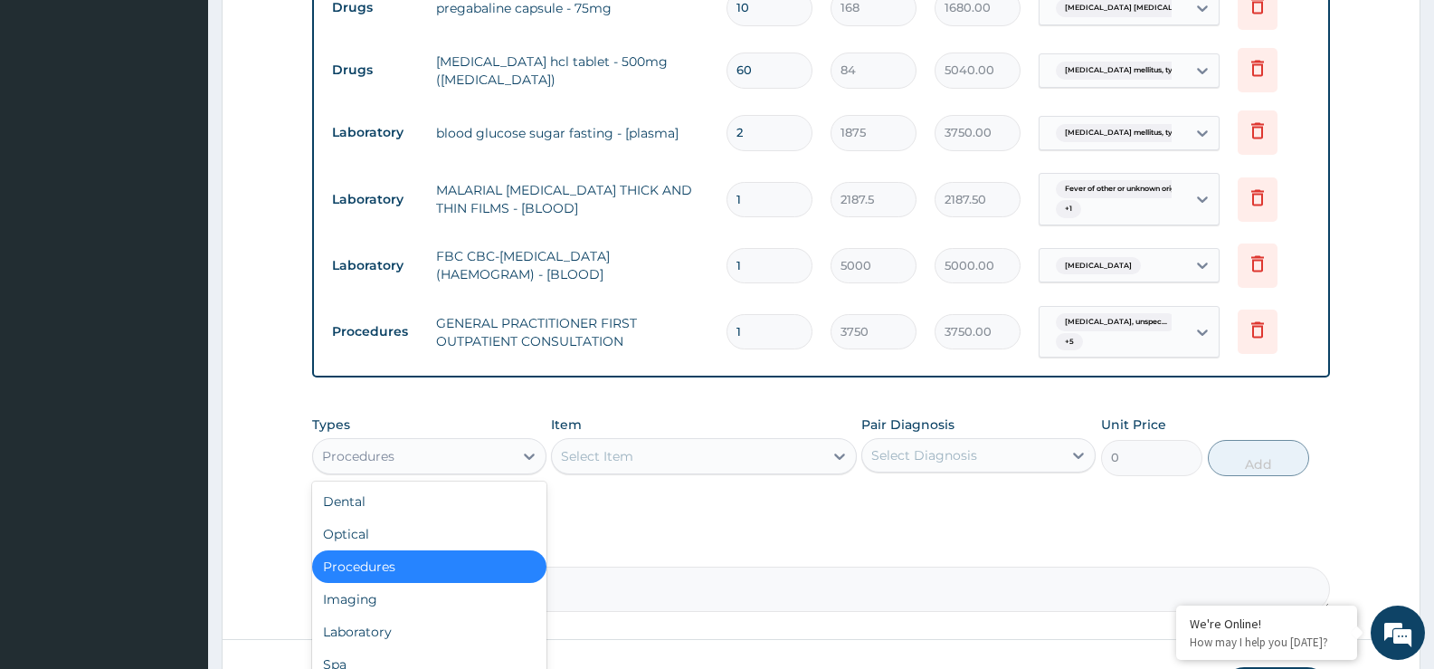
click at [416, 462] on div "Procedures" at bounding box center [413, 456] width 200 height 29
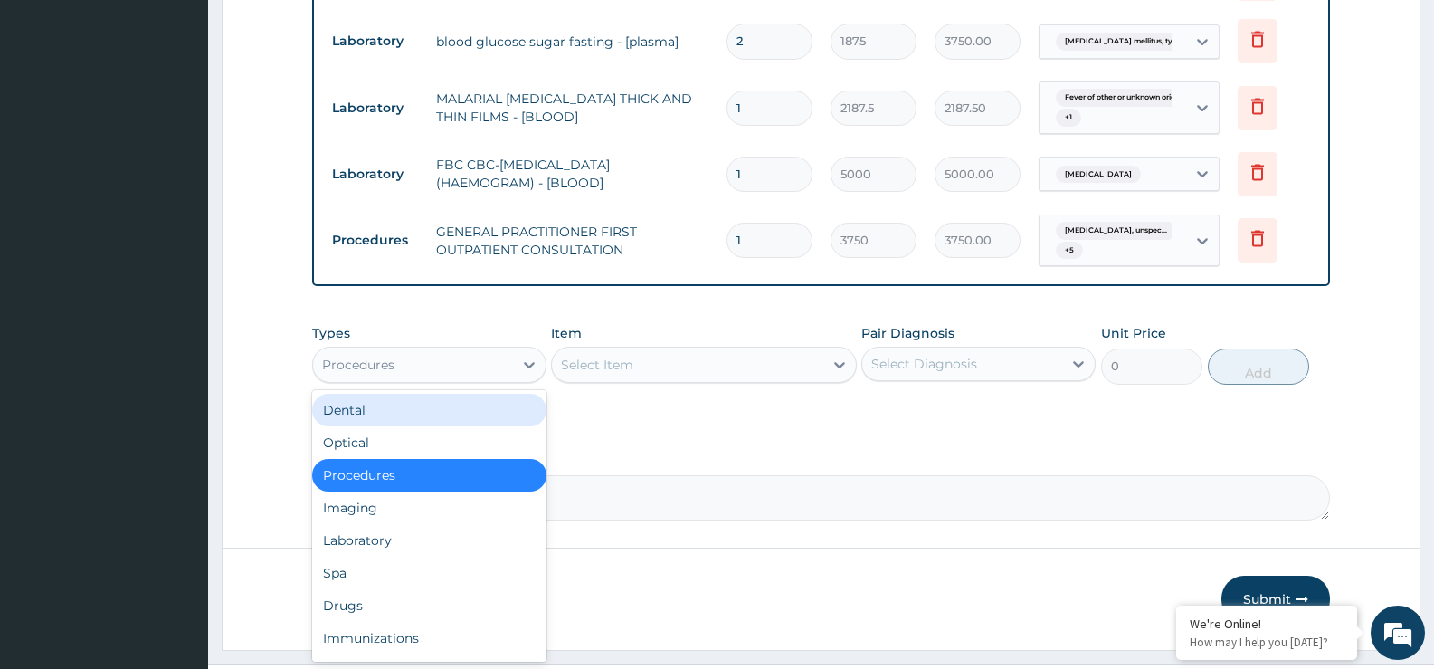
scroll to position [1037, 0]
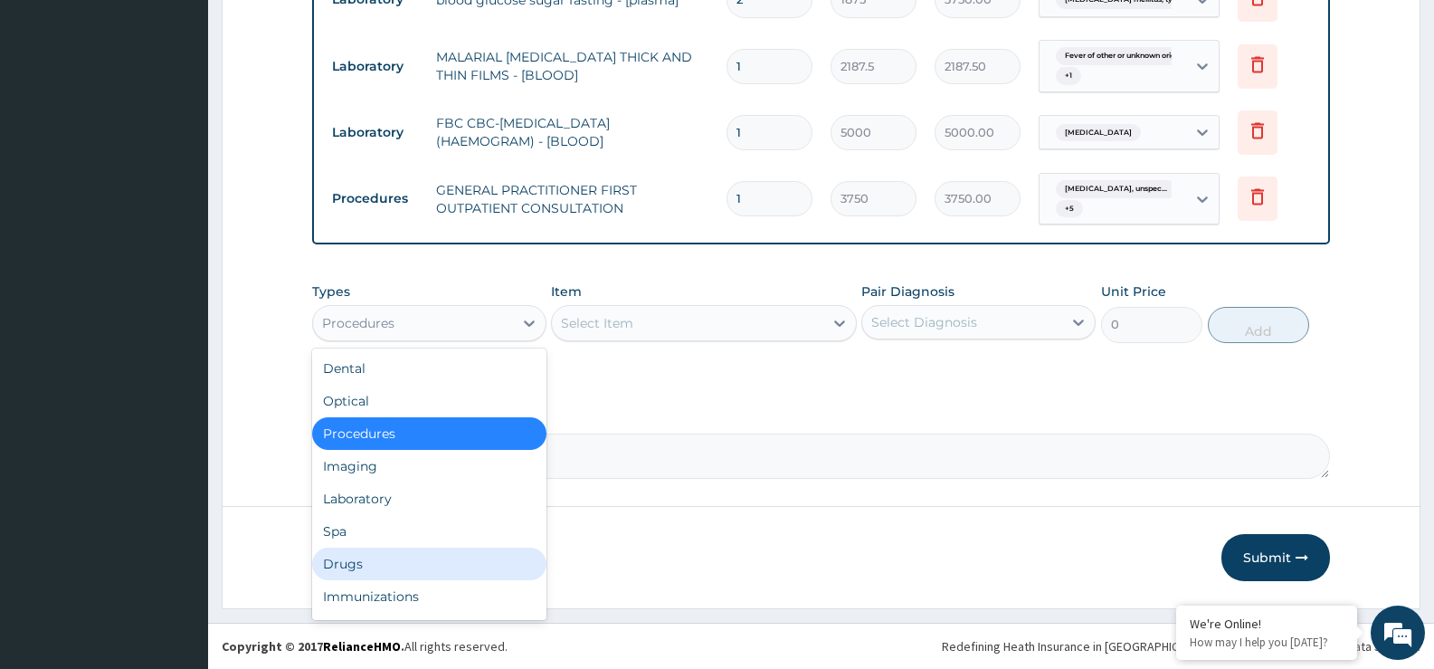
click at [467, 566] on div "Drugs" at bounding box center [429, 563] width 234 height 33
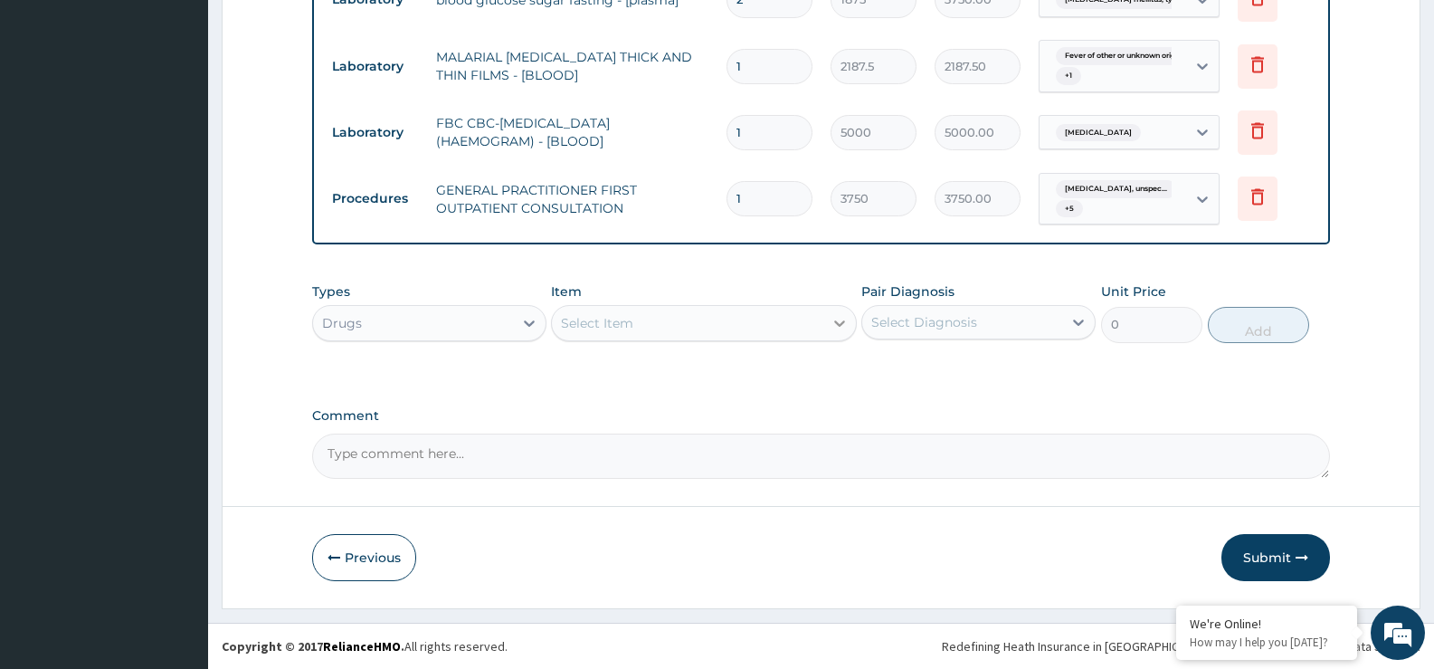
click at [831, 326] on icon at bounding box center [840, 323] width 18 height 18
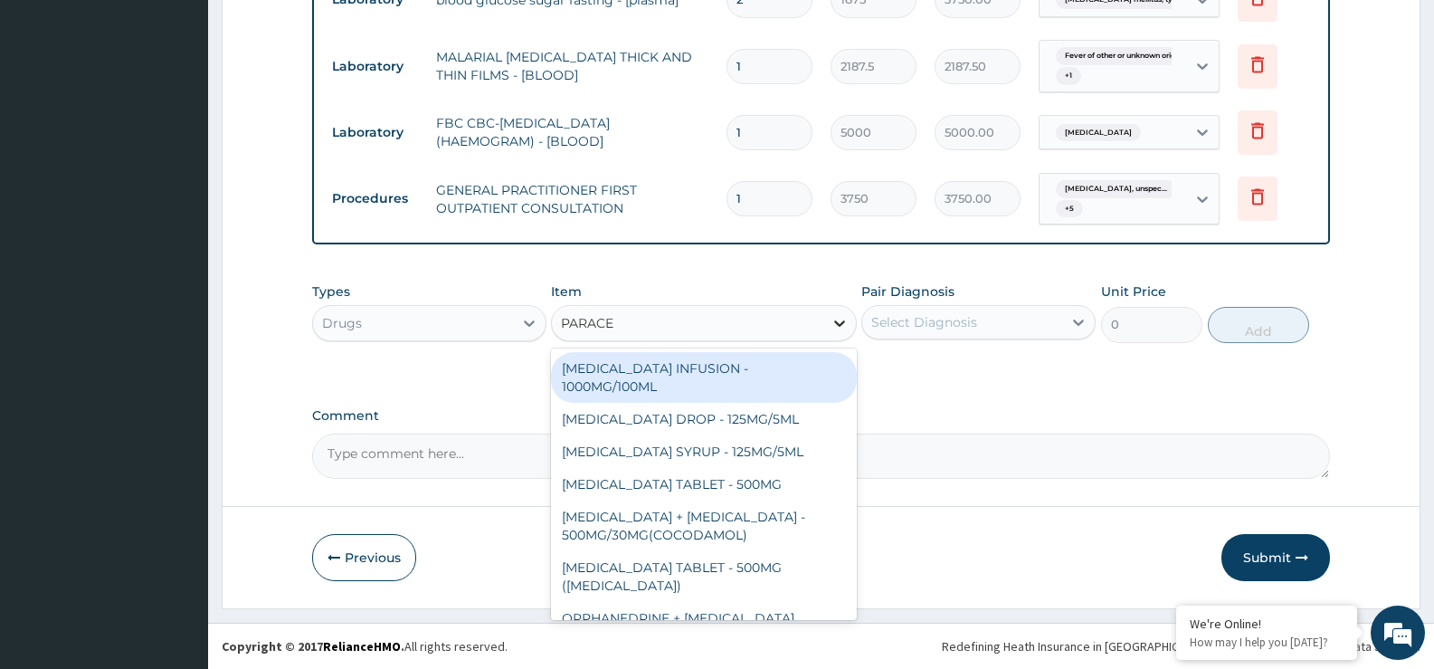
type input "PARACET"
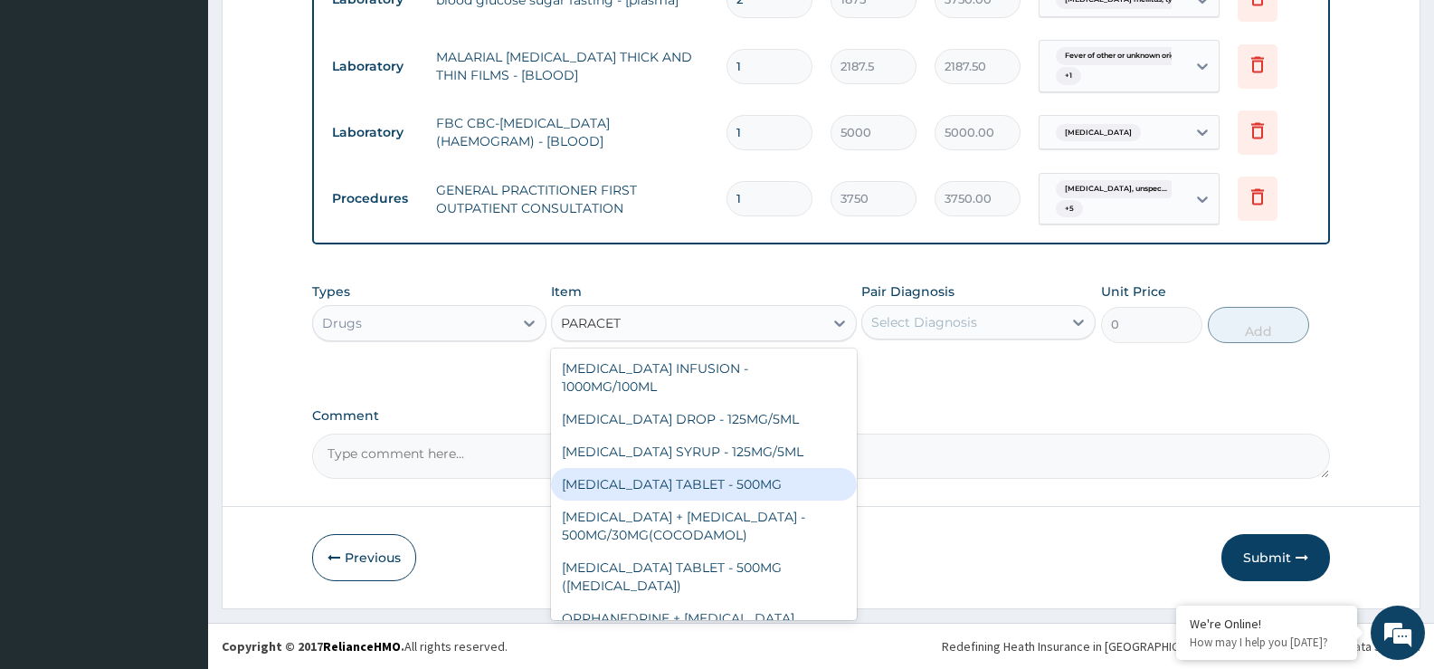
click at [815, 477] on div "PARACETAMOL TABLET - 500MG" at bounding box center [703, 484] width 305 height 33
type input "33.599999999999994"
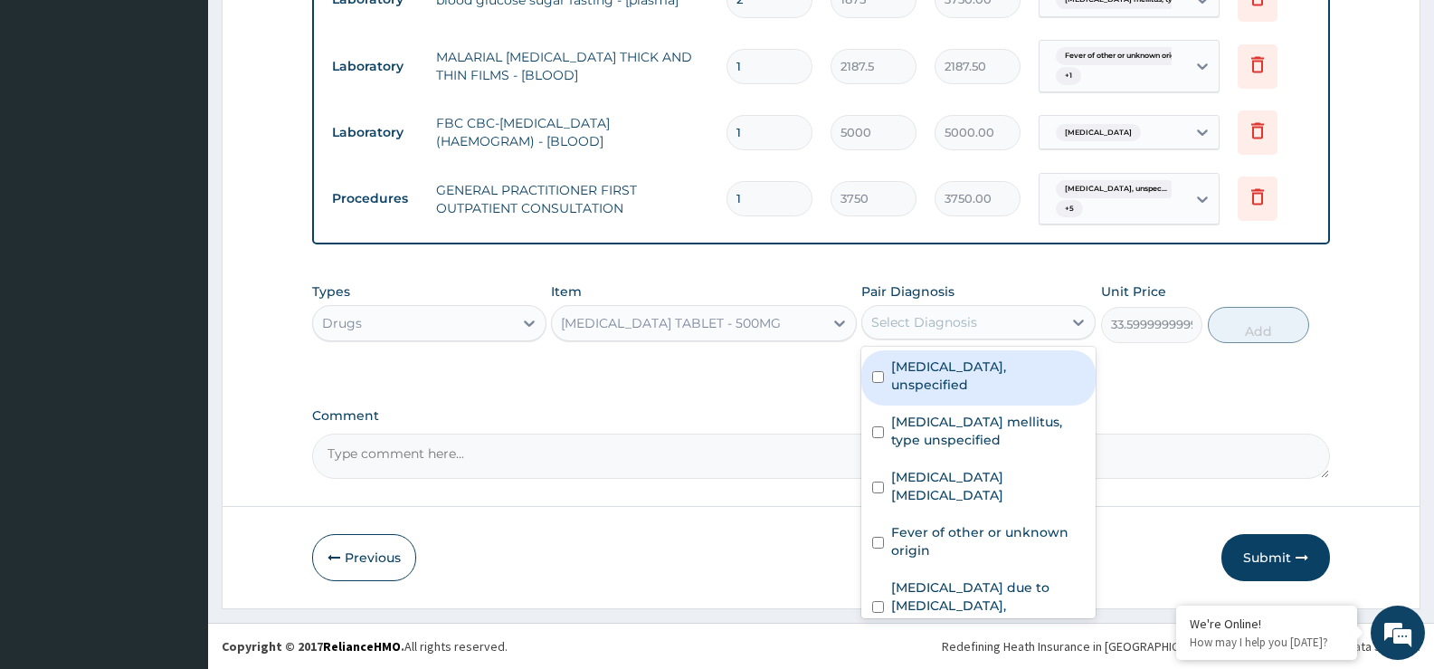
click at [918, 323] on div "Select Diagnosis" at bounding box center [924, 322] width 106 height 18
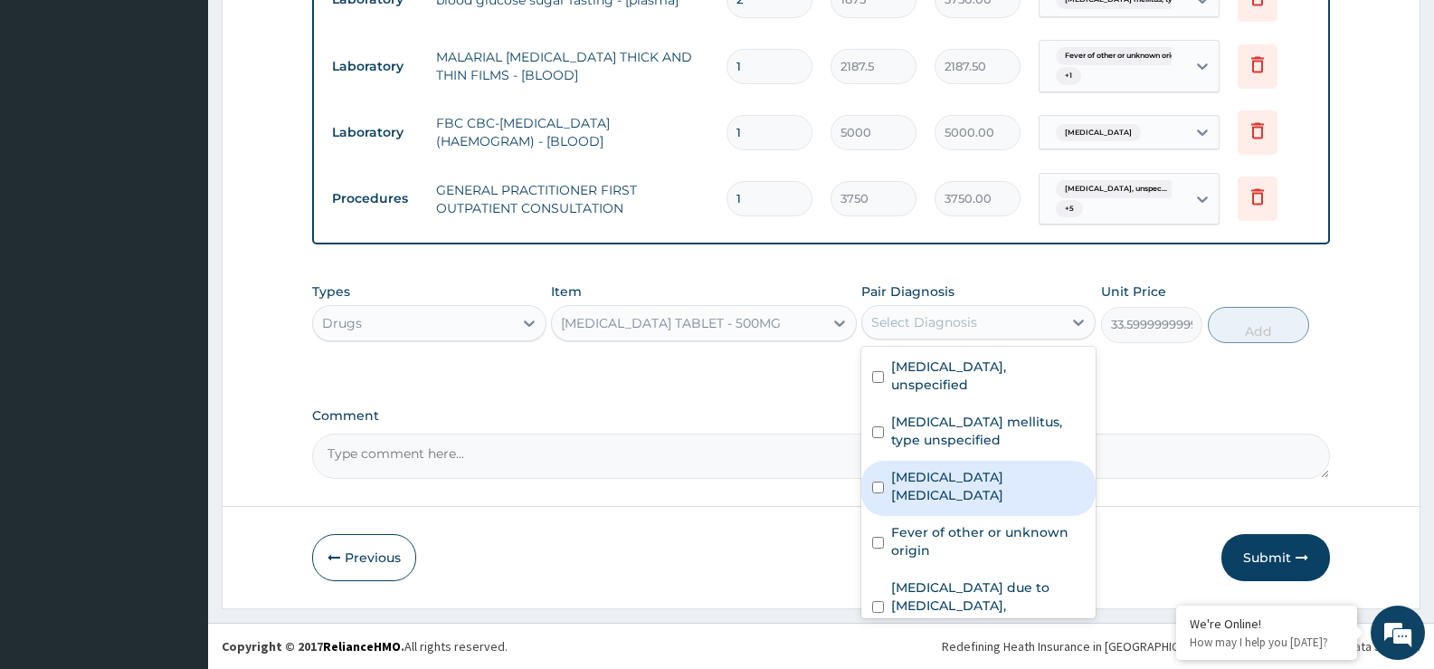
click at [968, 466] on div "Musculoskeletal chest pain, unspecified" at bounding box center [979, 488] width 234 height 55
checkbox input "true"
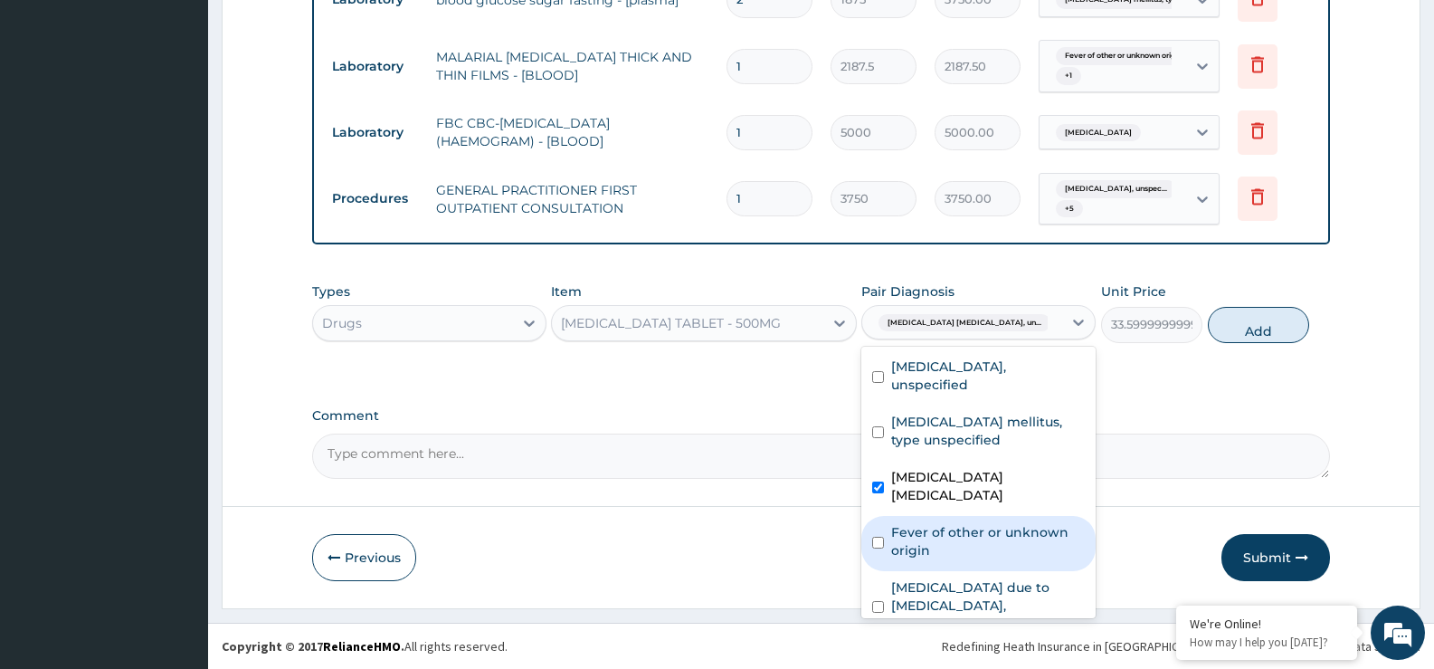
click at [970, 534] on label "Fever of other or unknown origin" at bounding box center [988, 541] width 194 height 36
checkbox input "true"
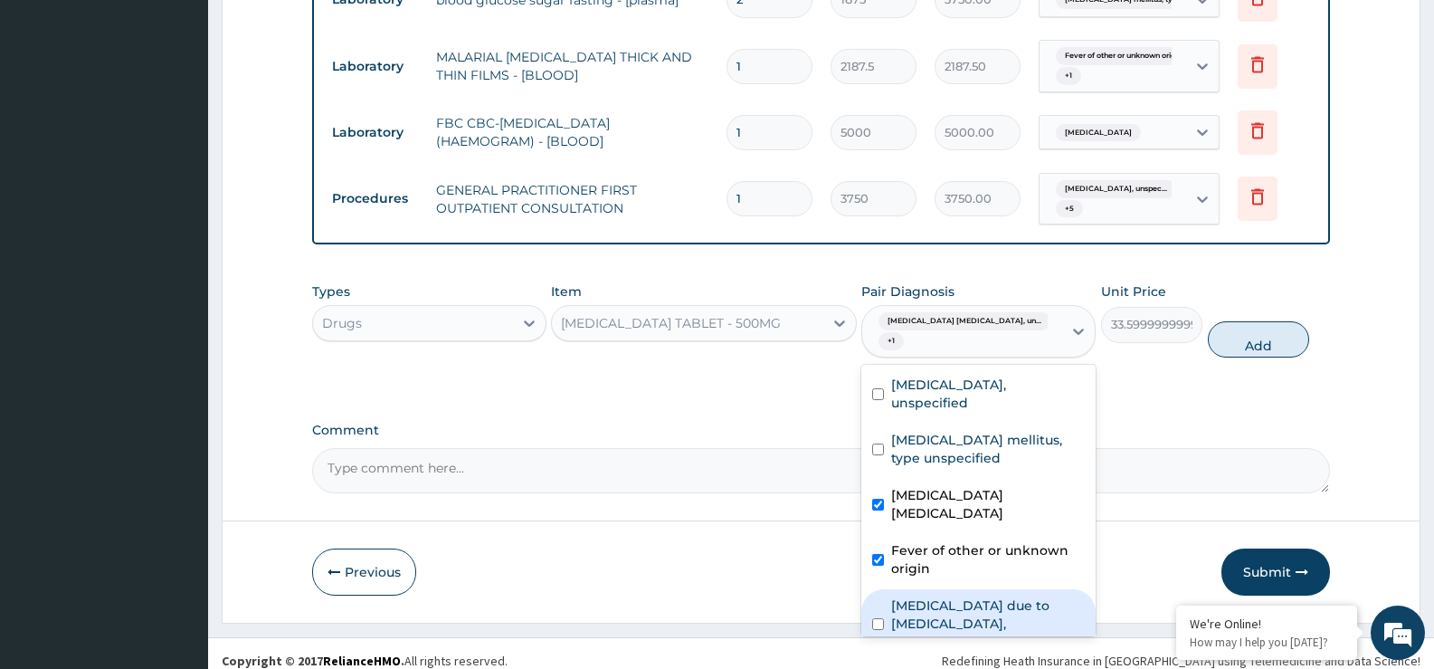
click at [973, 607] on label "Malaria due to Plasmodium falciparum, unspecified" at bounding box center [988, 623] width 194 height 54
checkbox input "true"
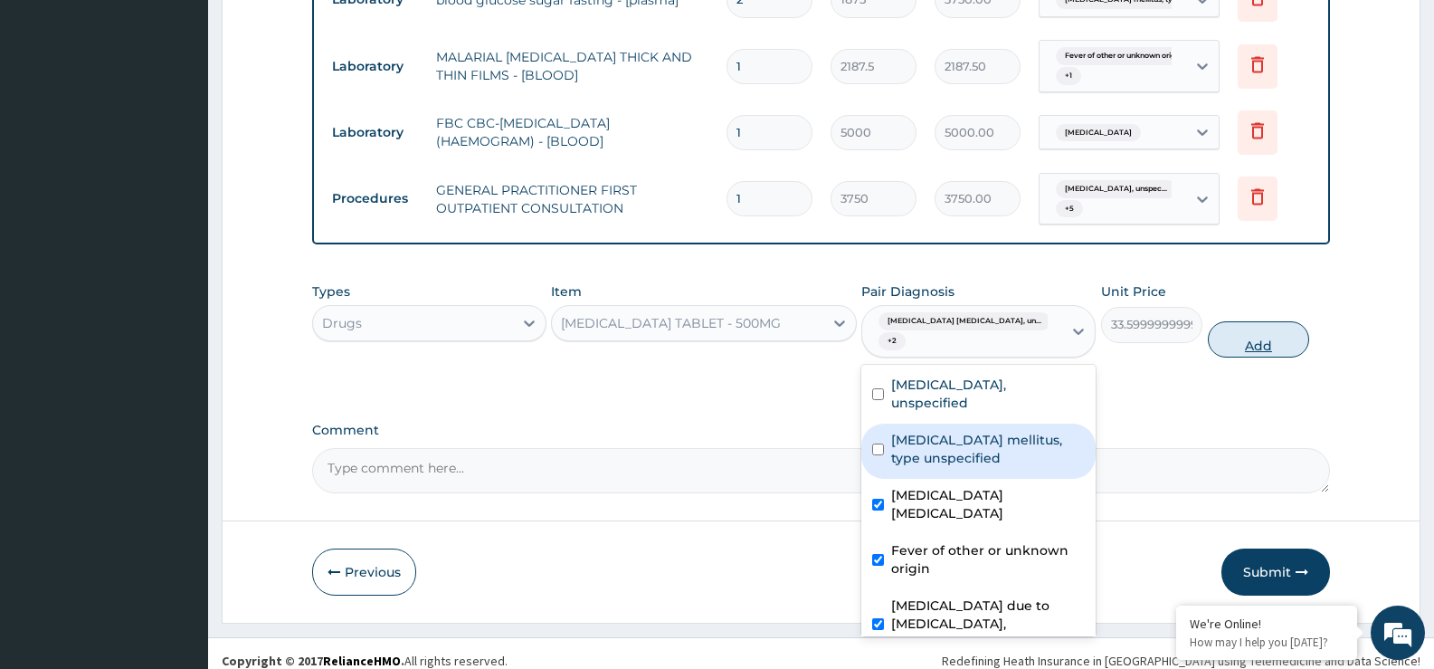
click at [1263, 342] on button "Add" at bounding box center [1258, 339] width 101 height 36
type input "0"
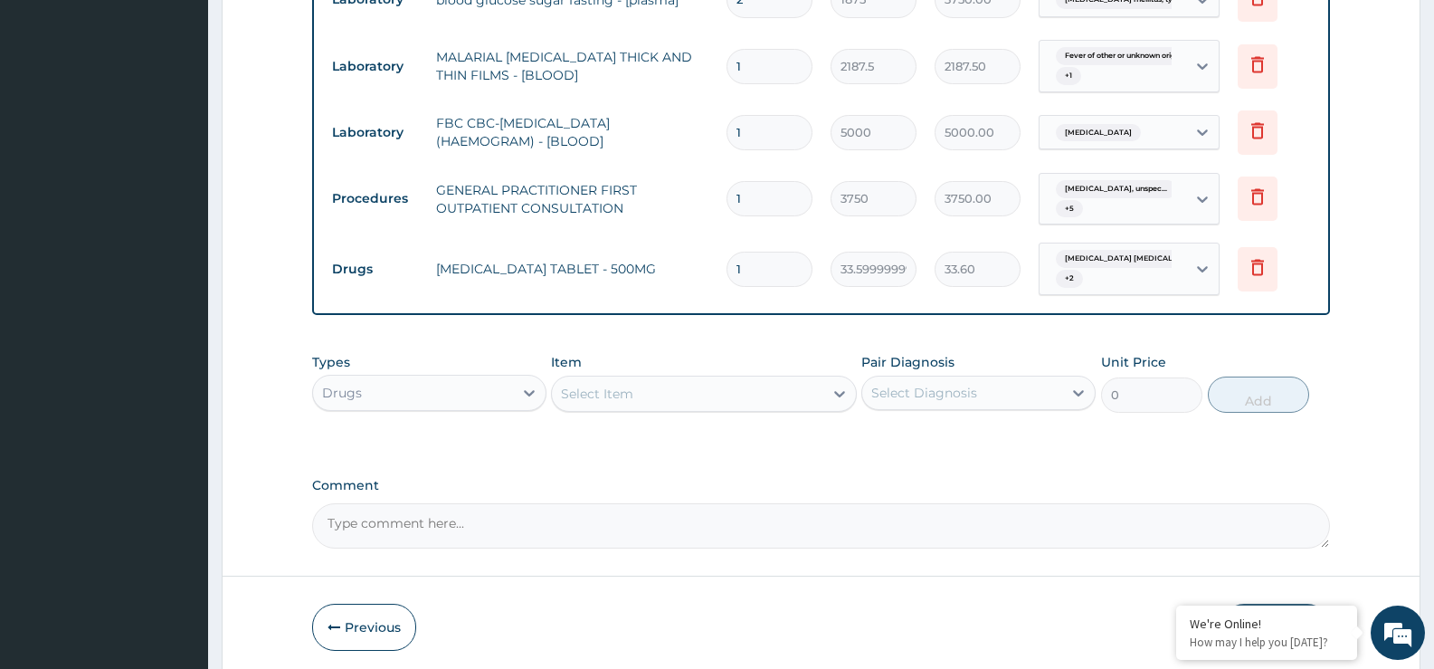
type input "18"
type input "604.80"
type input "18"
click at [823, 397] on div "Select Item" at bounding box center [687, 393] width 271 height 29
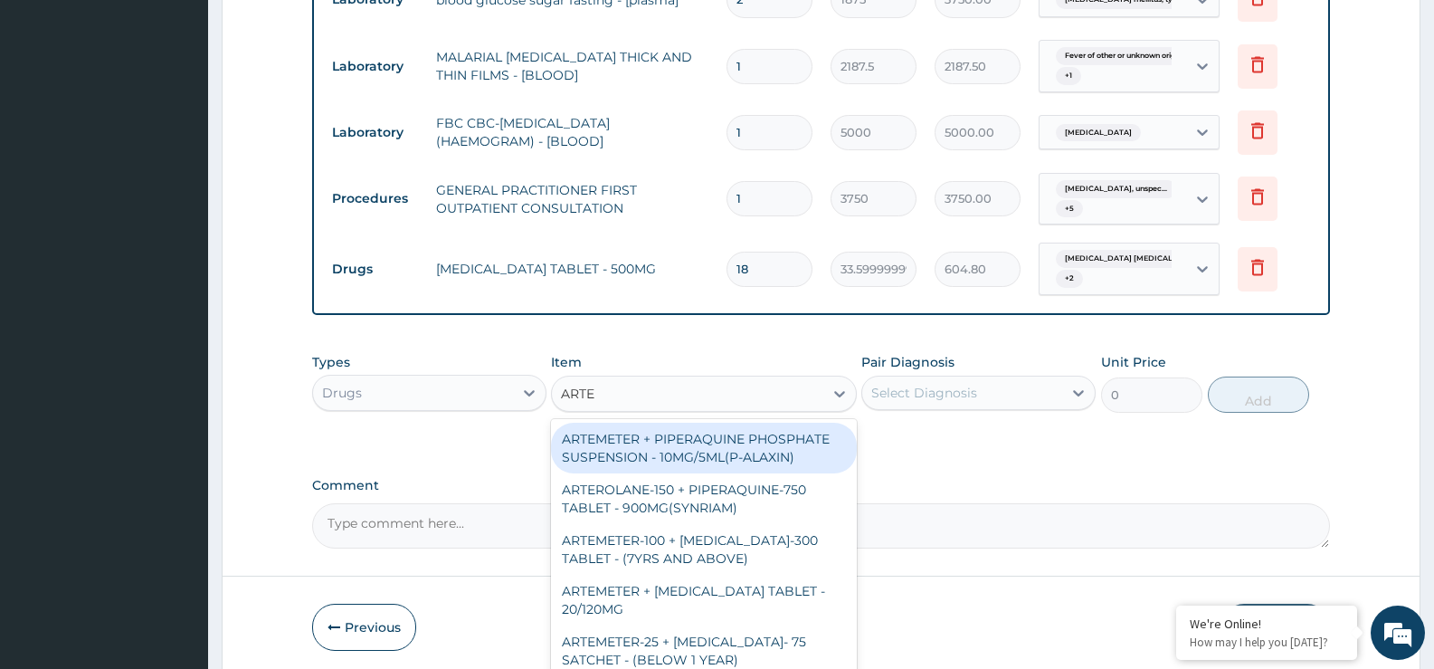
type input "ARTEM"
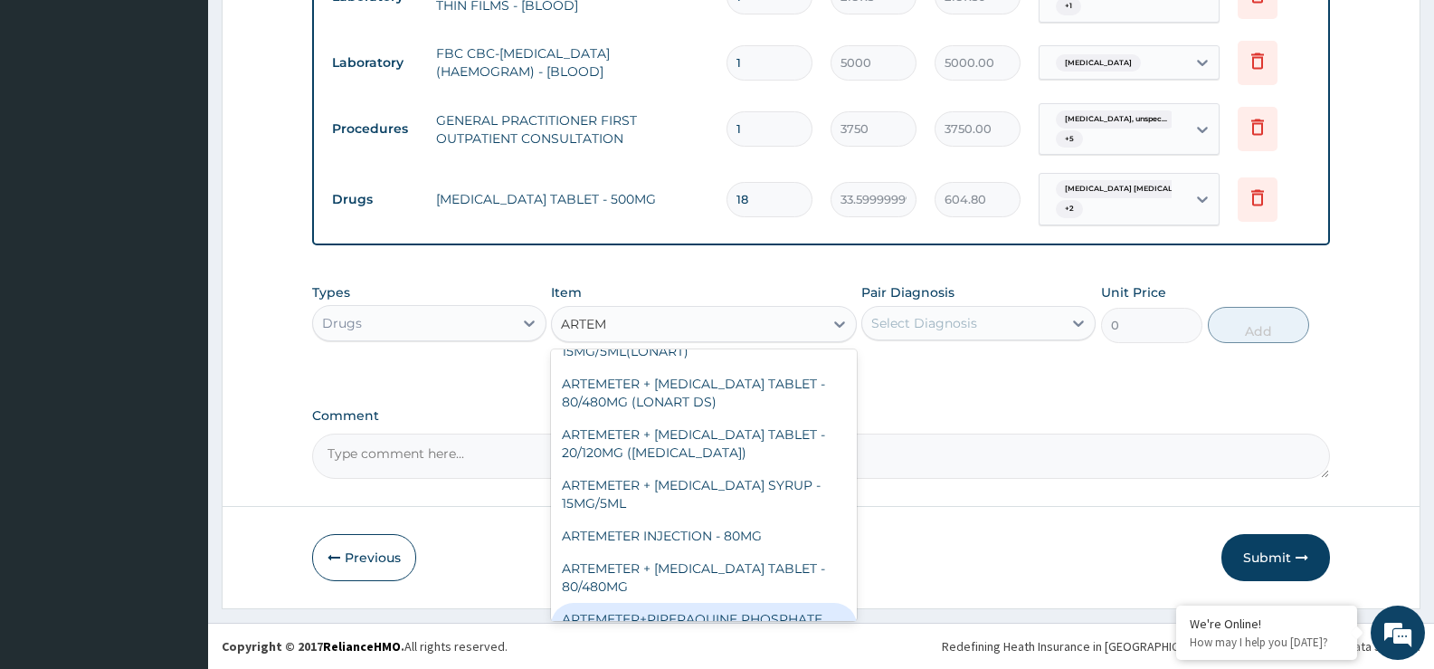
scroll to position [662, 0]
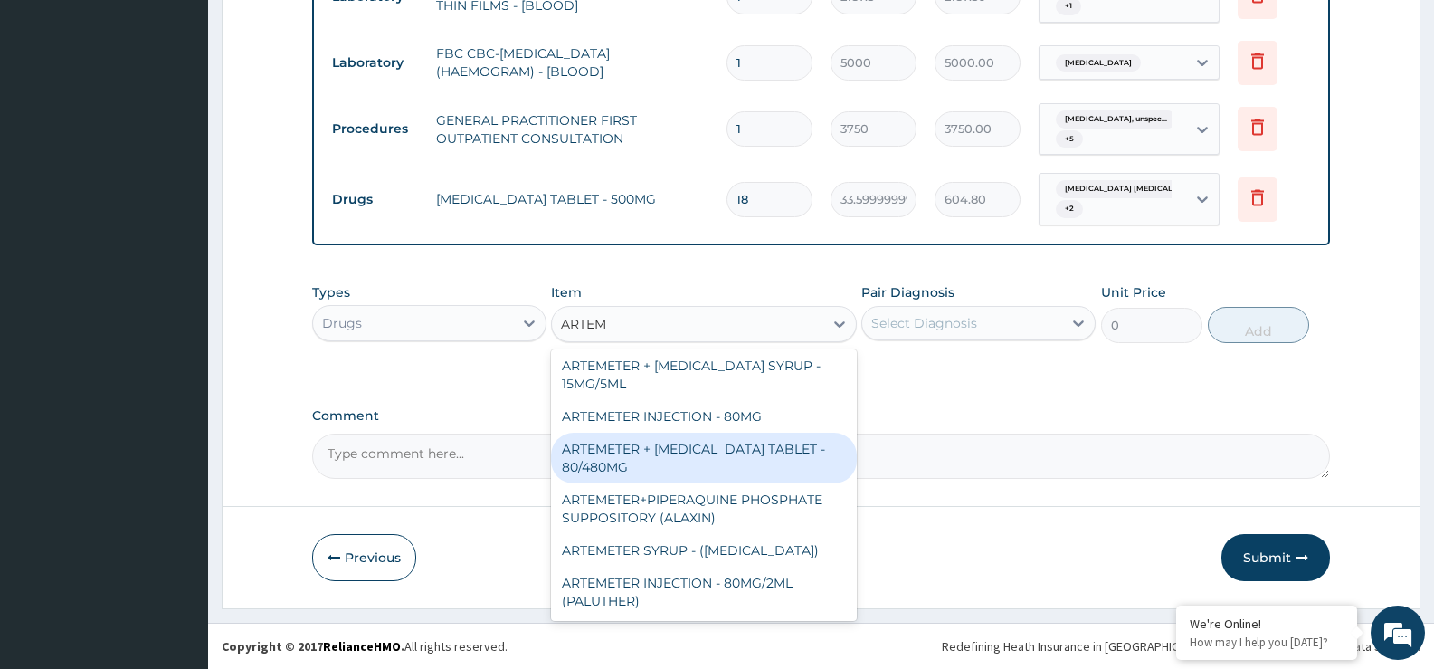
click at [775, 463] on div "ARTEMETER + LUMEFANTRINE TABLET - 80/480MG" at bounding box center [703, 458] width 305 height 51
type input "364"
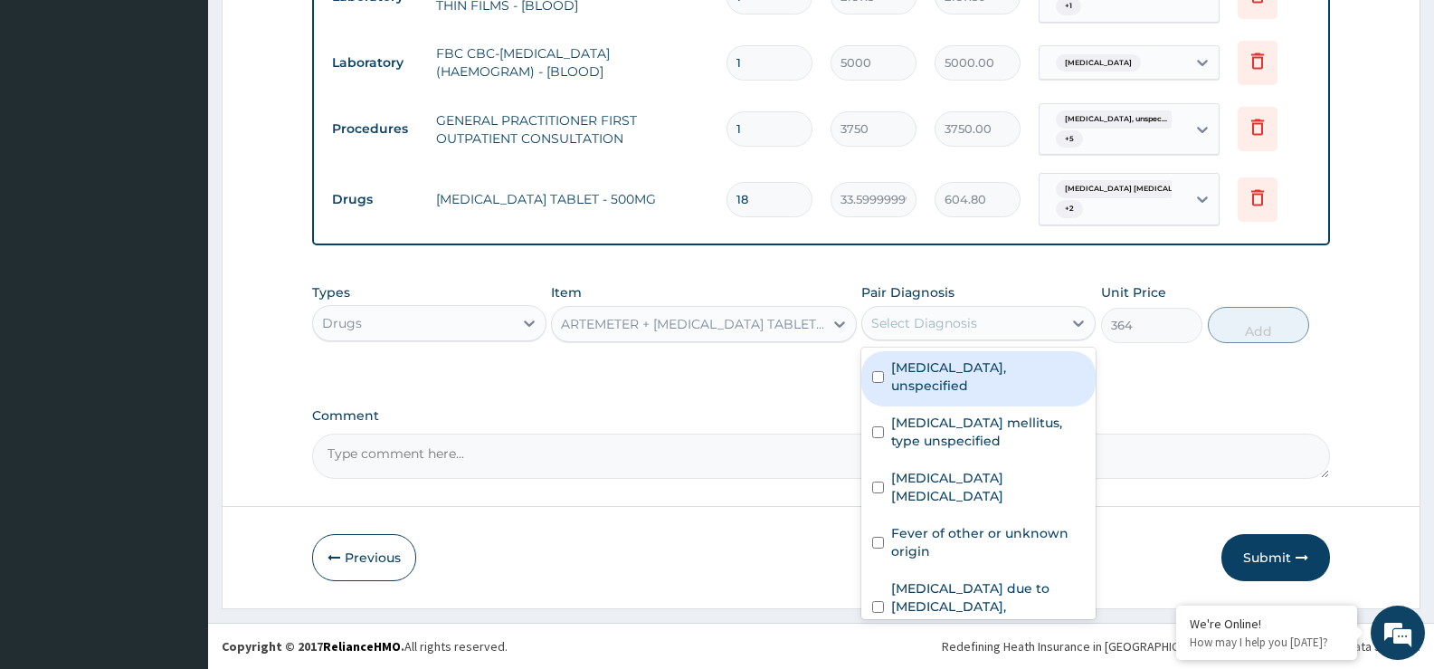
click at [963, 315] on div "Select Diagnosis" at bounding box center [924, 323] width 106 height 18
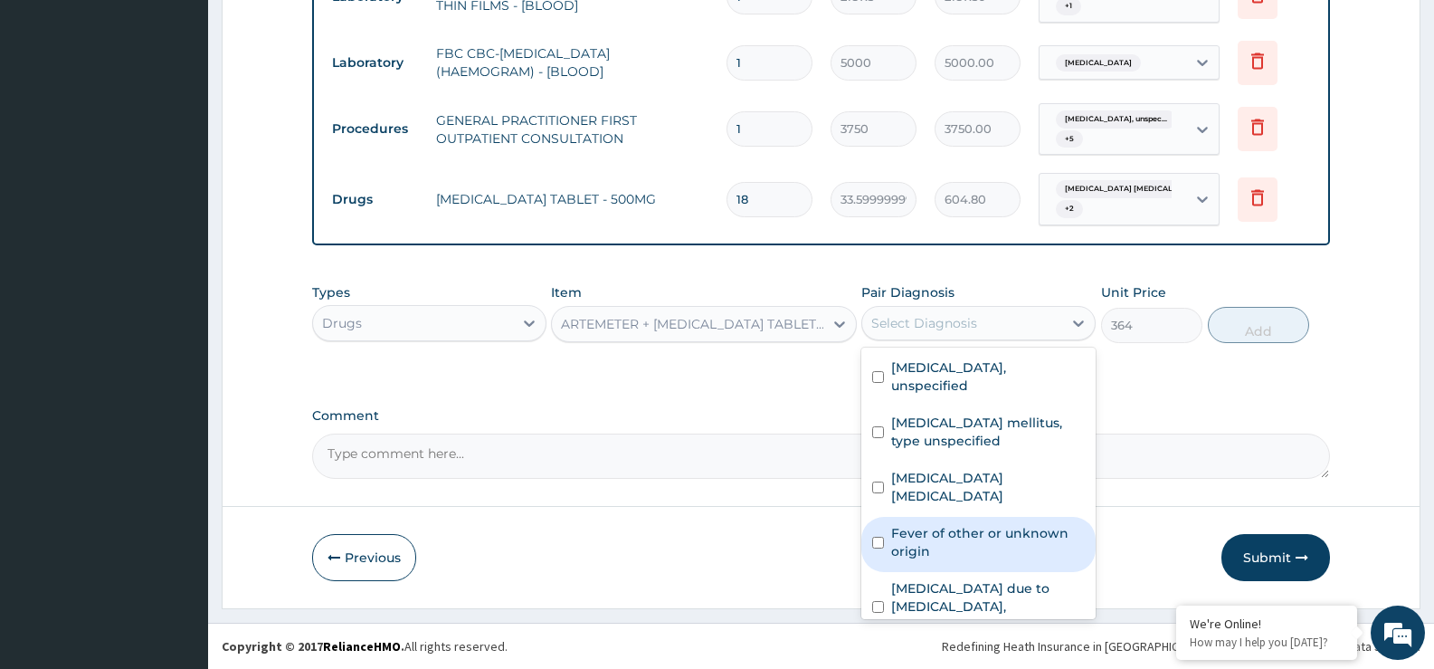
click at [1021, 549] on label "Fever of other or unknown origin" at bounding box center [988, 542] width 194 height 36
checkbox input "true"
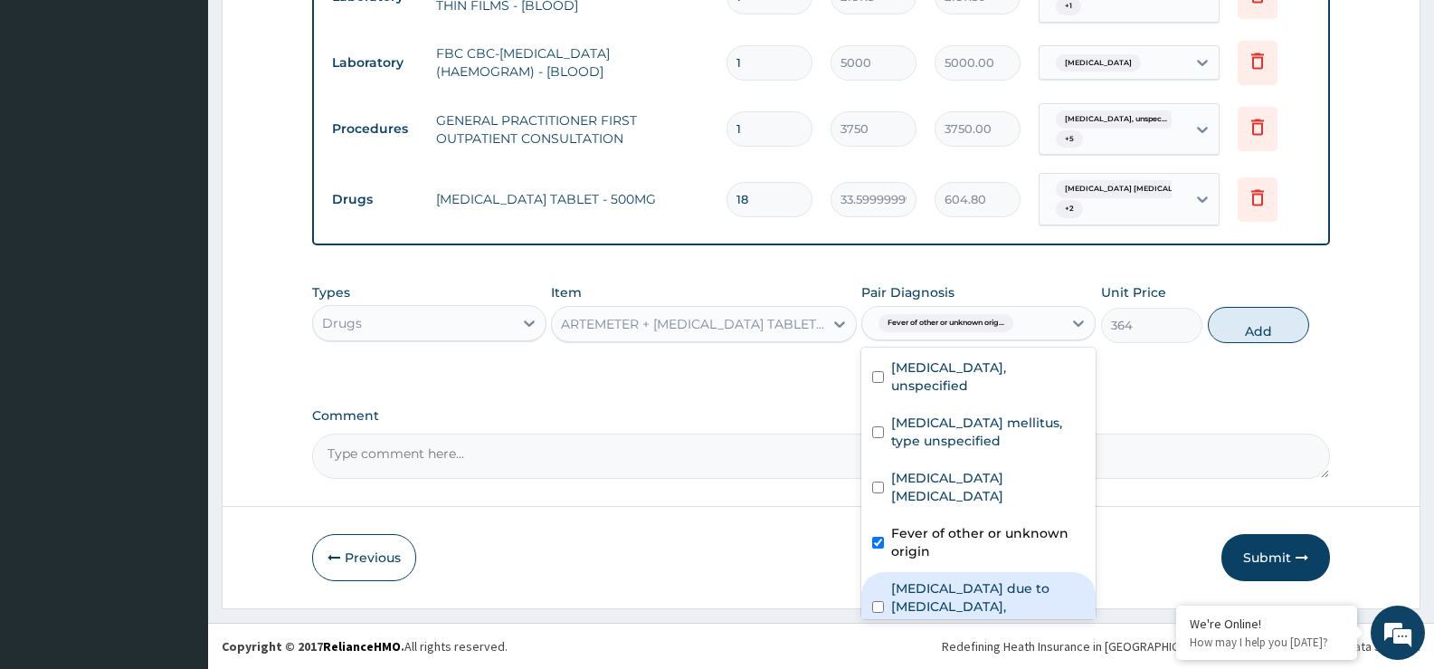
click at [1003, 587] on label "Malaria due to Plasmodium falciparum, unspecified" at bounding box center [988, 606] width 194 height 54
checkbox input "true"
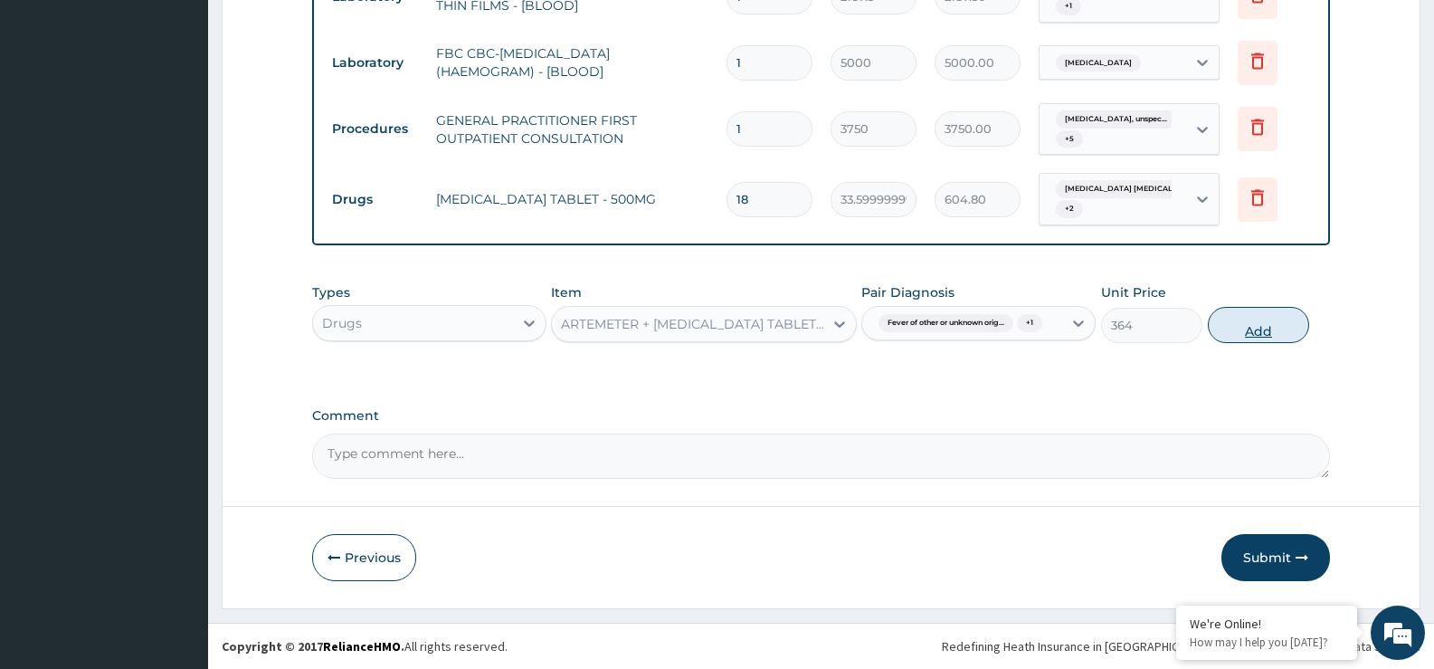
click at [1260, 329] on button "Add" at bounding box center [1258, 325] width 101 height 36
type input "0"
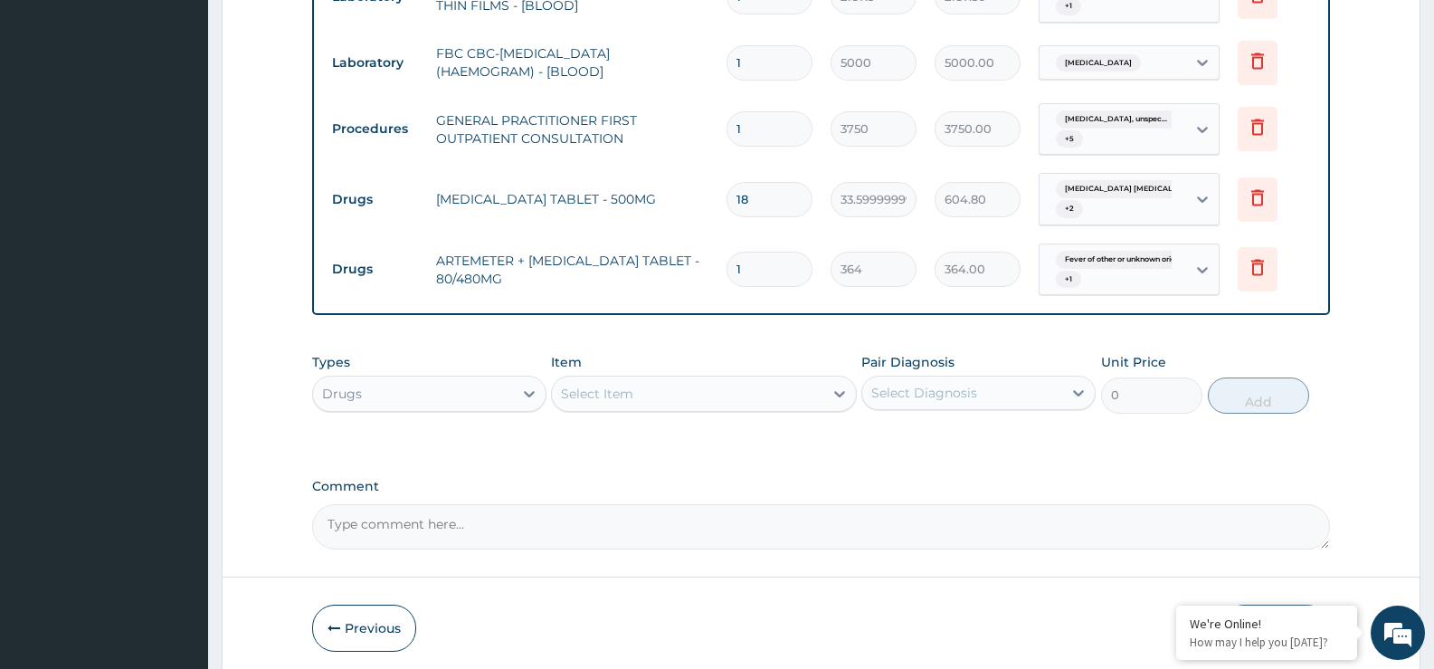
type input "0.00"
type input "6"
type input "2184.00"
type input "6"
click at [839, 398] on icon at bounding box center [840, 394] width 18 height 18
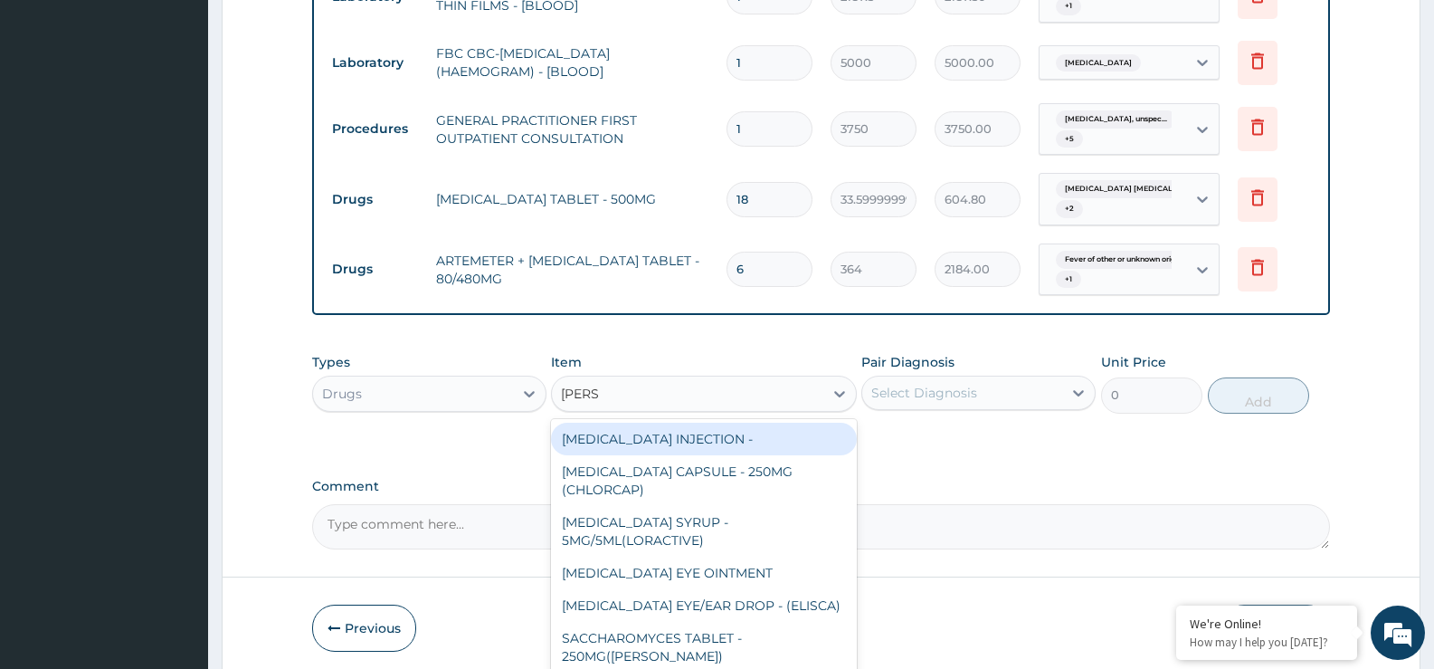
type input "LORAT"
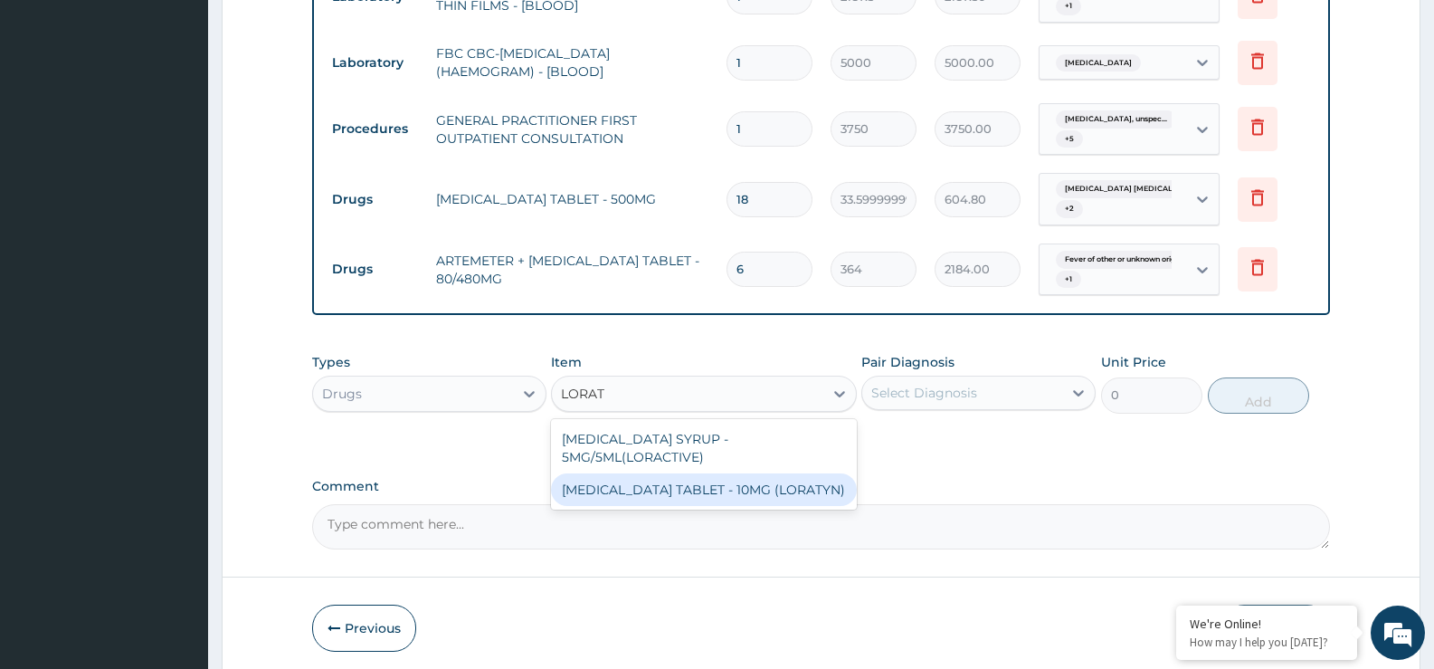
click at [722, 488] on div "LORATADINE TABLET - 10MG (LORATYN)" at bounding box center [703, 489] width 305 height 33
type input "98"
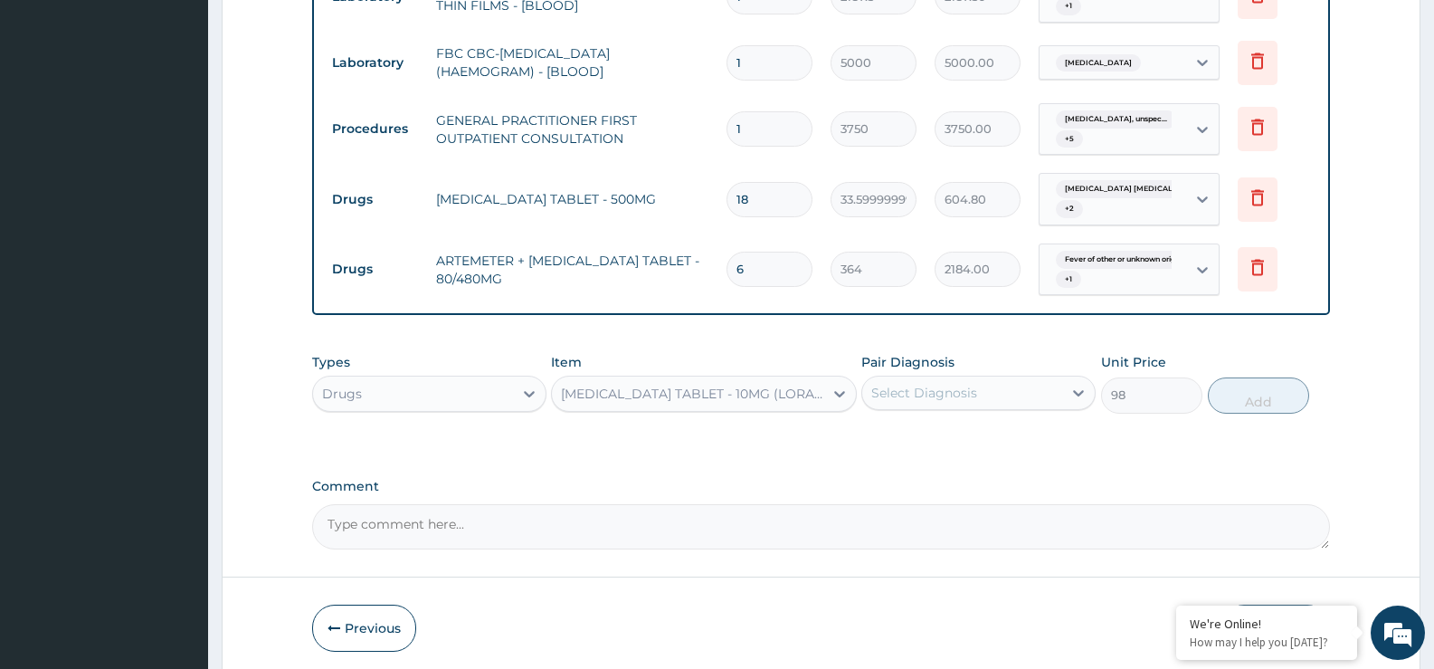
click at [901, 400] on div "Select Diagnosis" at bounding box center [924, 393] width 106 height 18
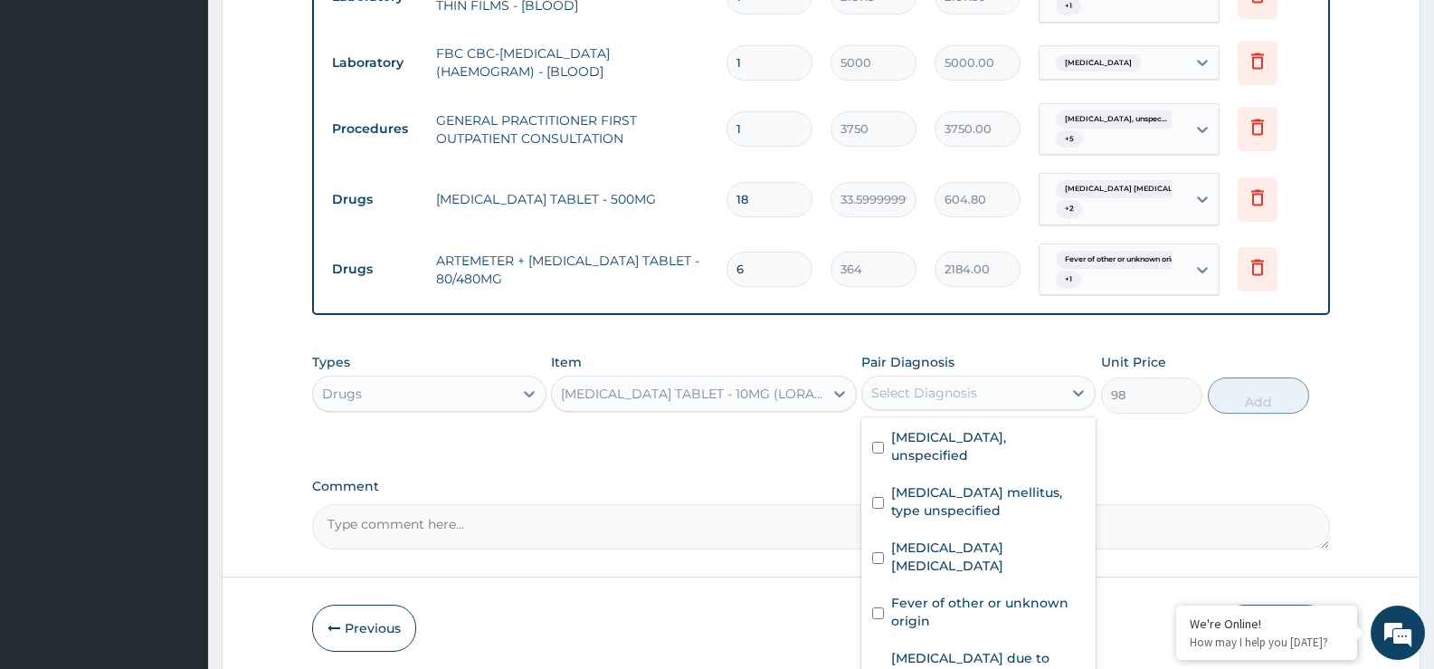
scroll to position [86, 0]
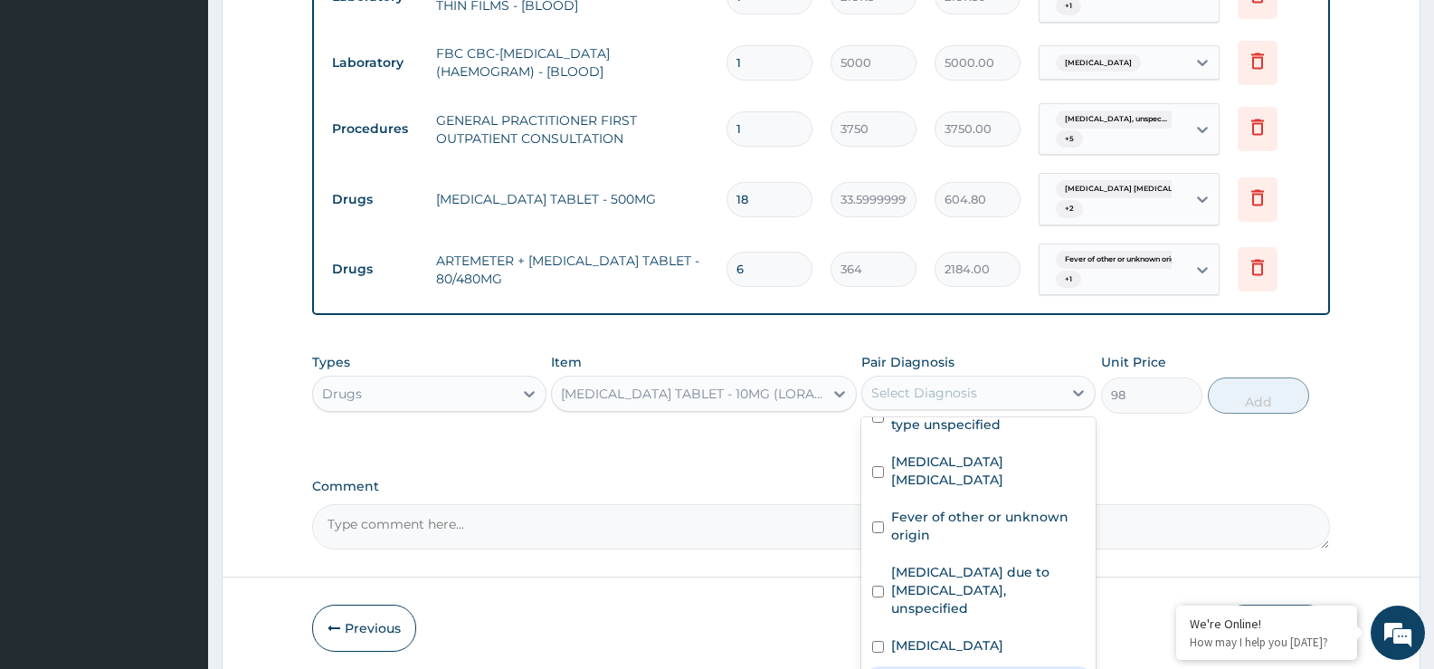
drag, startPoint x: 1021, startPoint y: 664, endPoint x: 1043, endPoint y: 637, distance: 35.3
checkbox input "true"
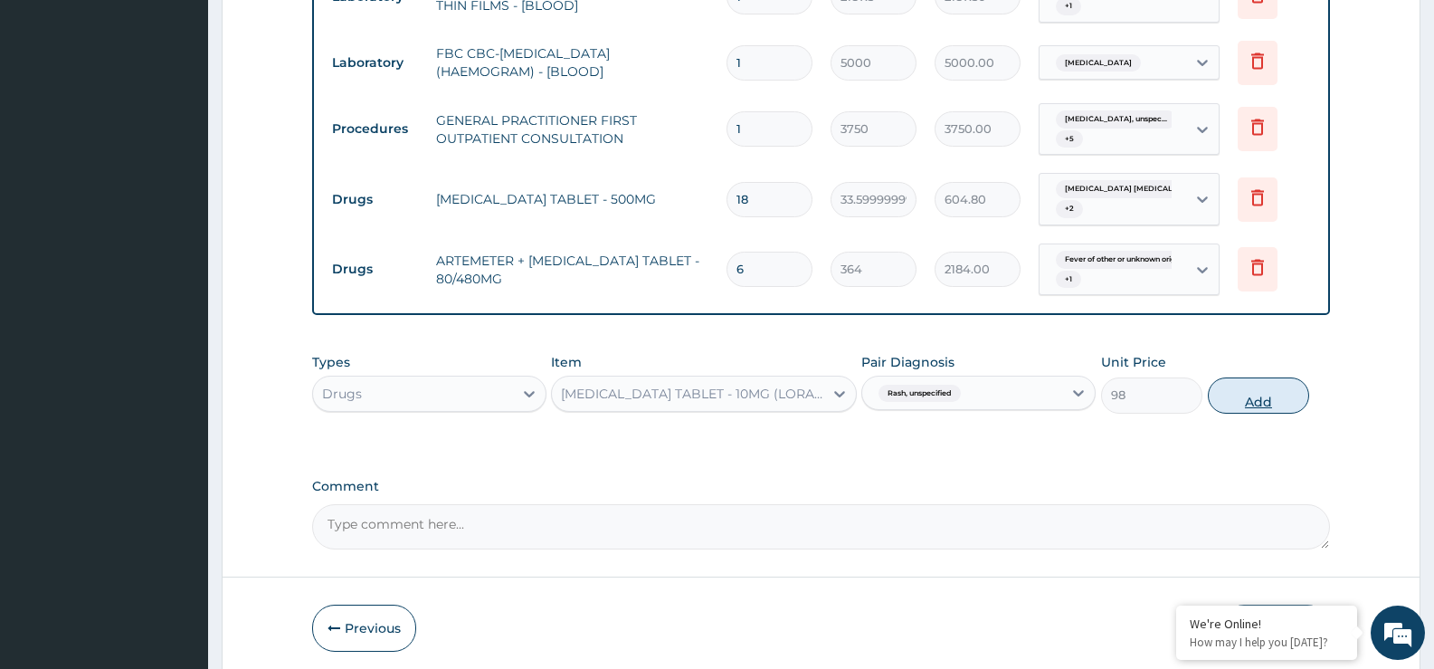
click at [1261, 393] on button "Add" at bounding box center [1258, 395] width 101 height 36
type input "0"
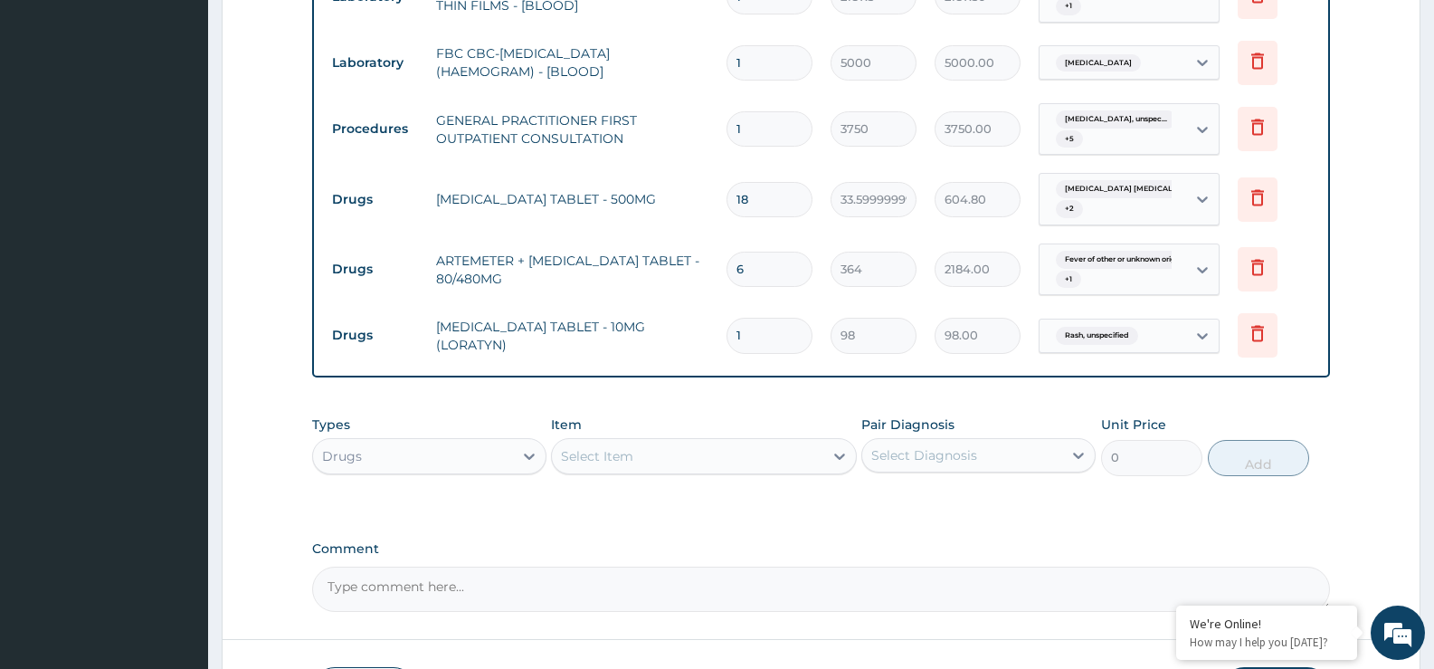
type input "0.00"
type input "5"
type input "490.00"
type input "5"
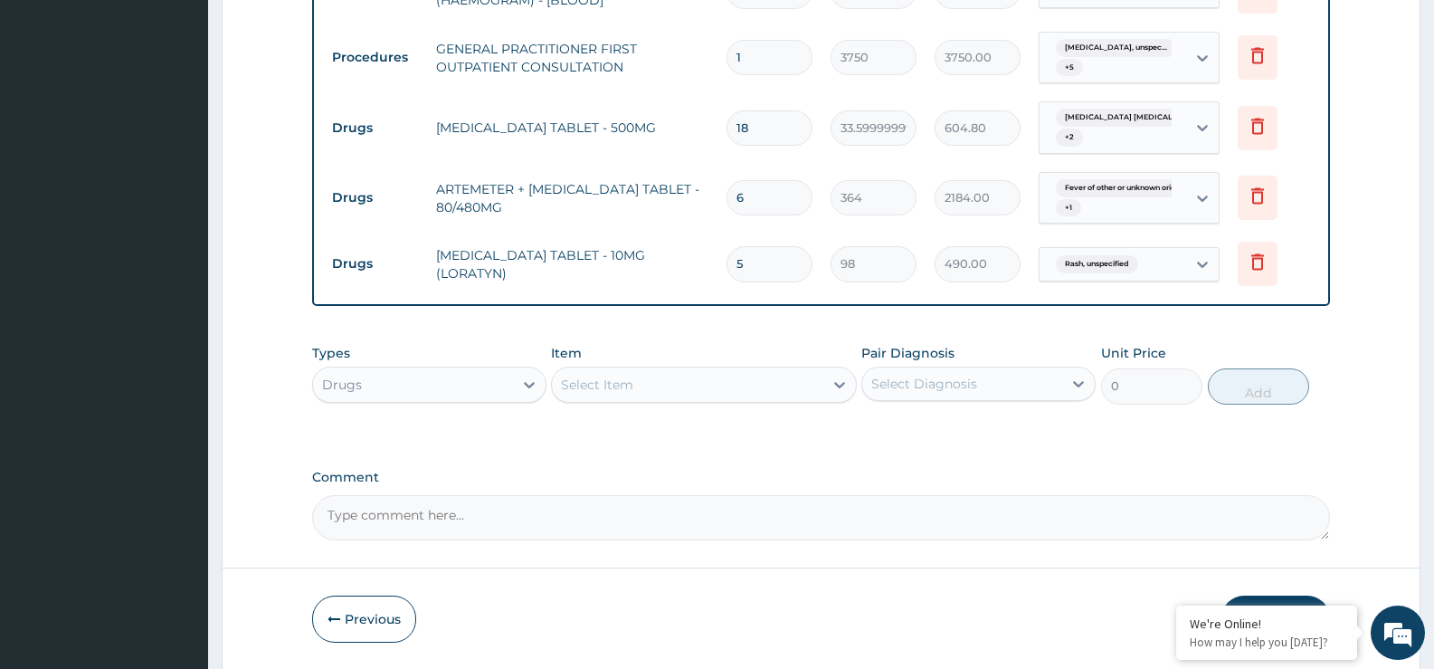
scroll to position [1240, 0]
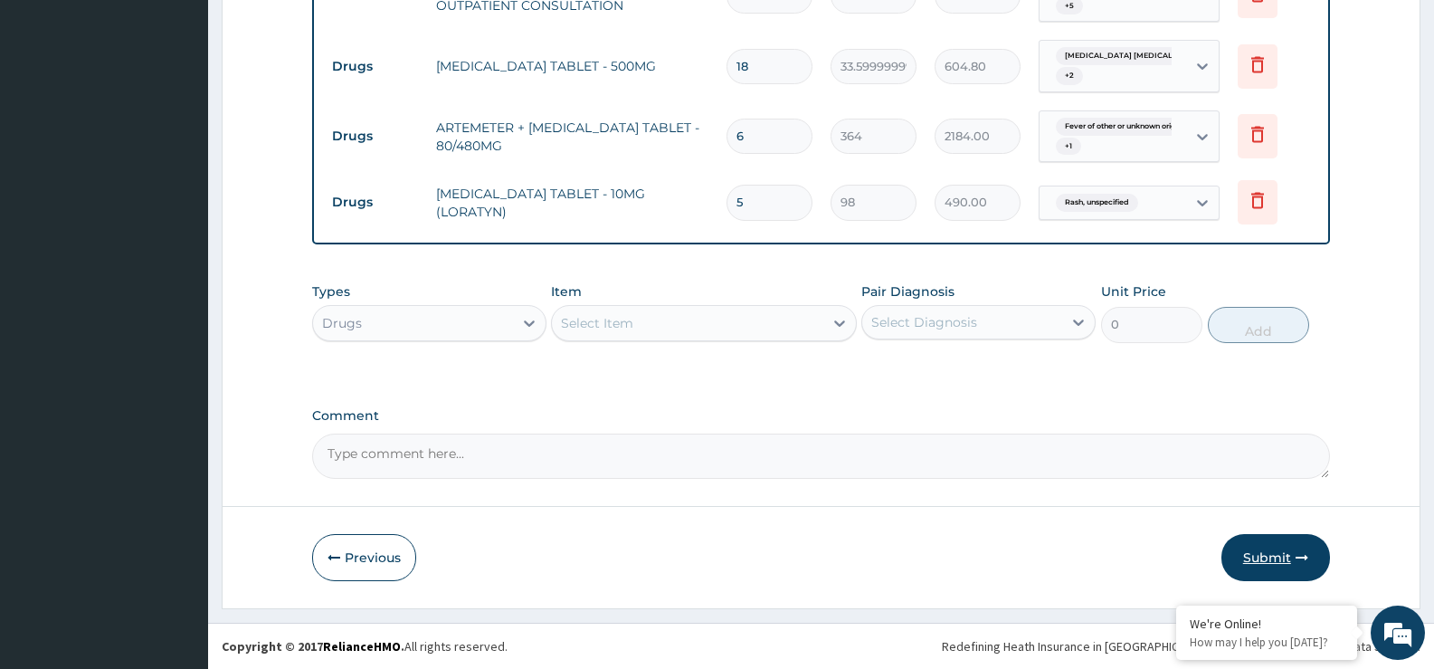
click at [1276, 563] on button "Submit" at bounding box center [1276, 557] width 109 height 47
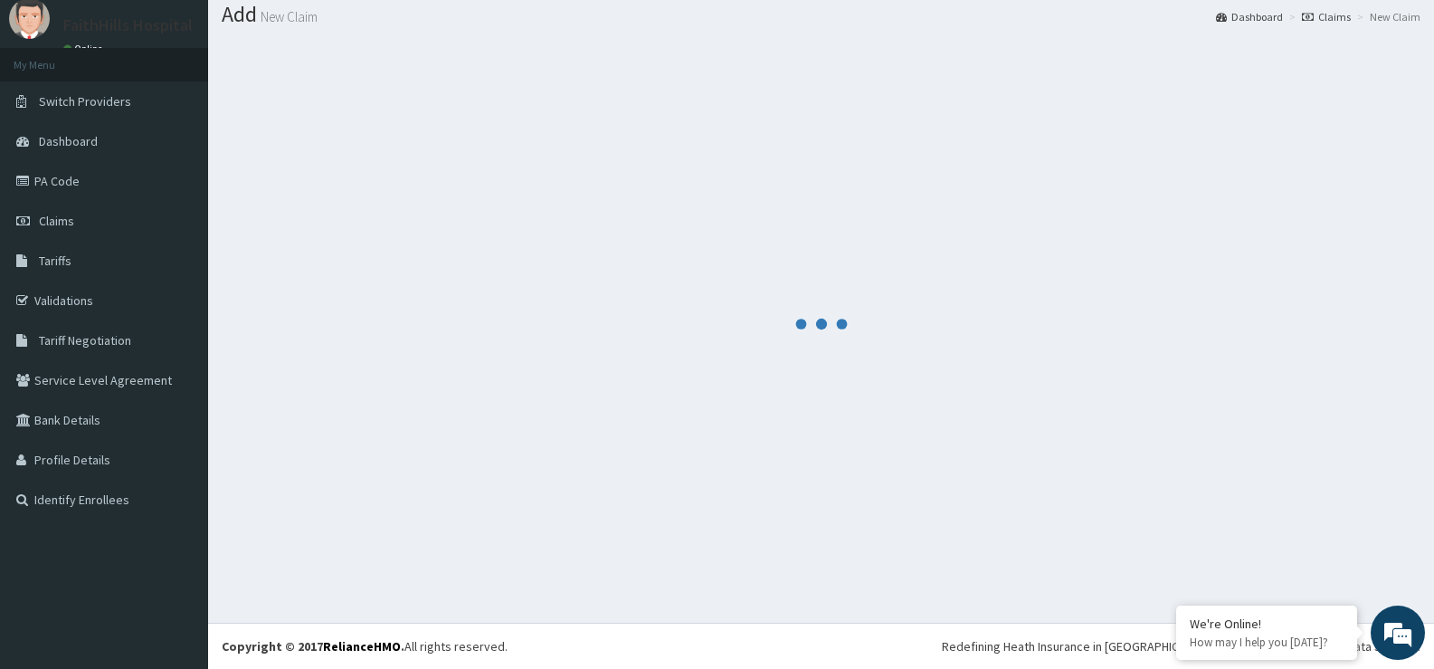
scroll to position [56, 0]
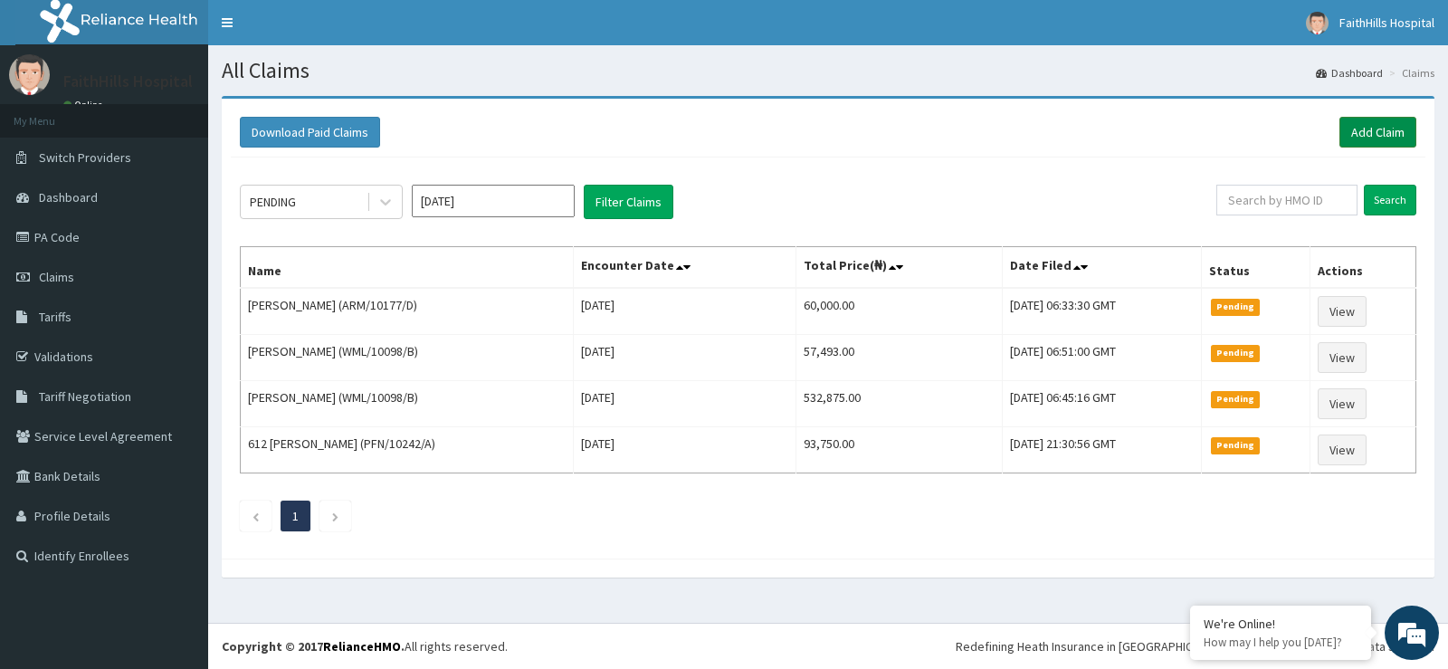
click at [1373, 131] on link "Add Claim" at bounding box center [1377, 132] width 77 height 31
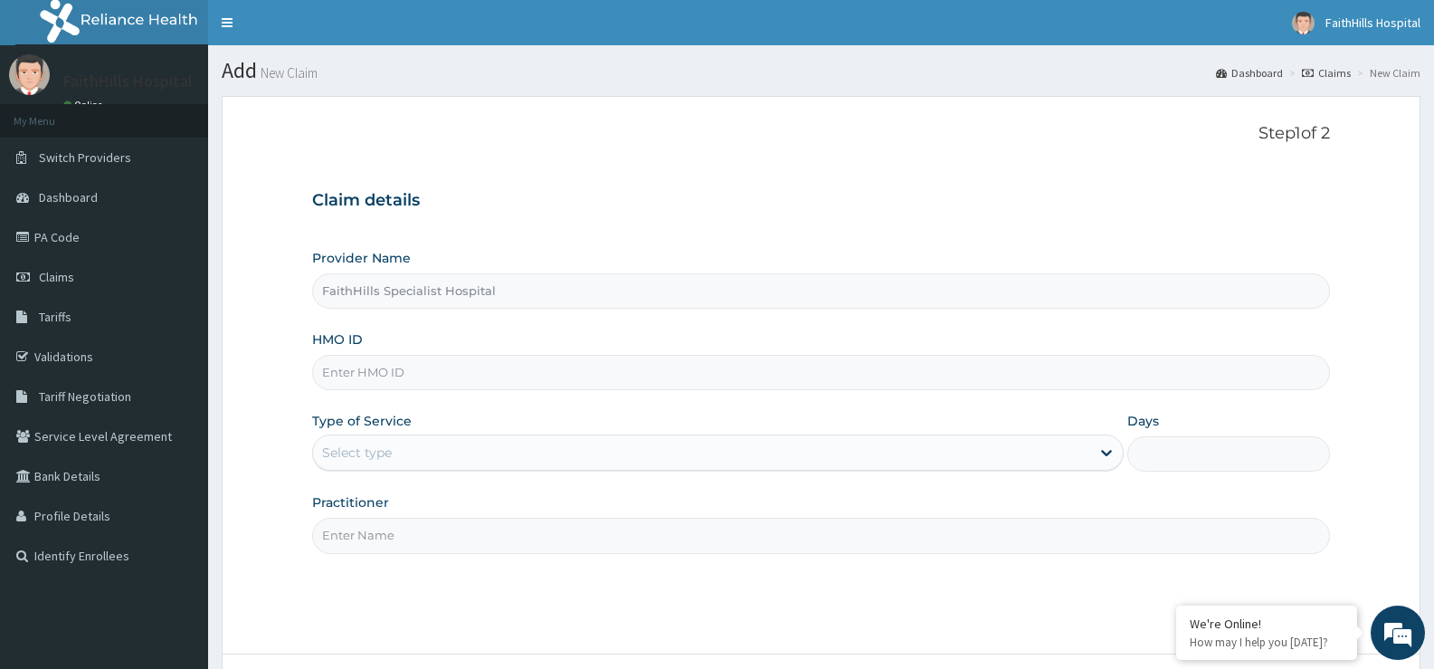
click at [448, 370] on input "HMO ID" at bounding box center [821, 372] width 1018 height 35
type input "TFP/10009/C"
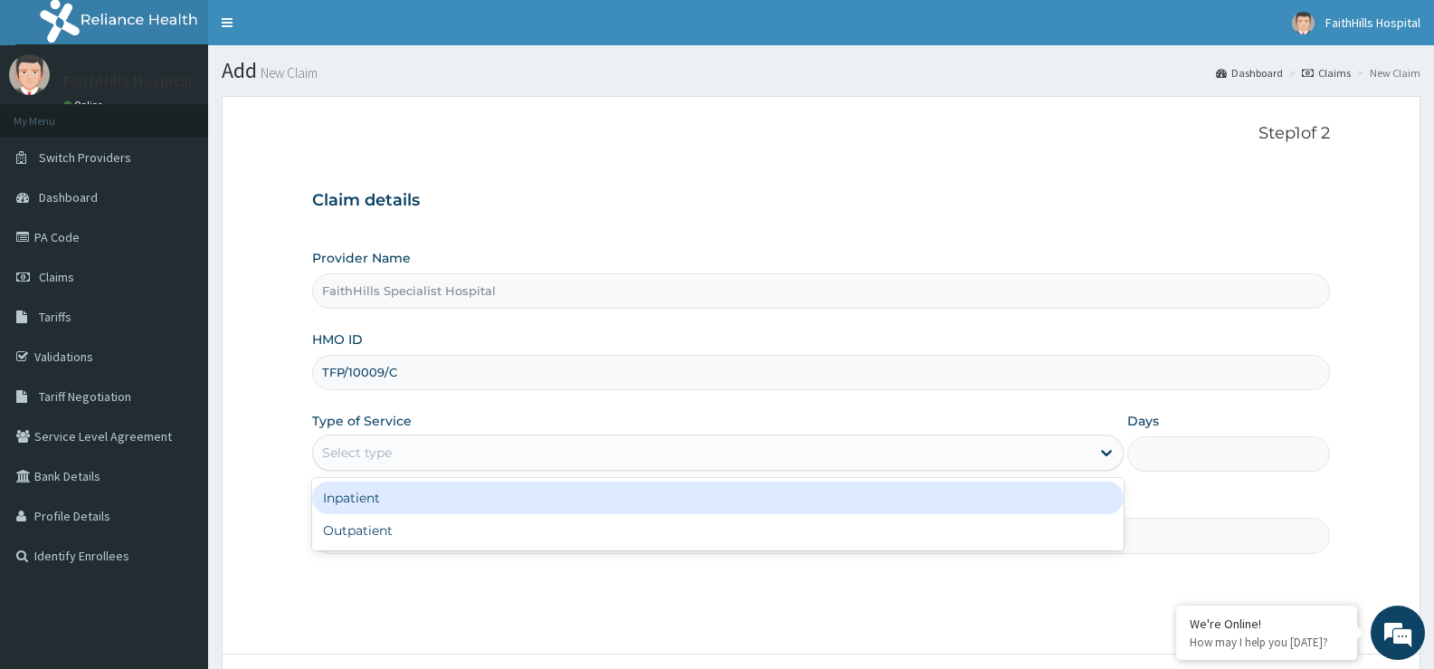
click at [393, 452] on div "Select type" at bounding box center [701, 452] width 776 height 29
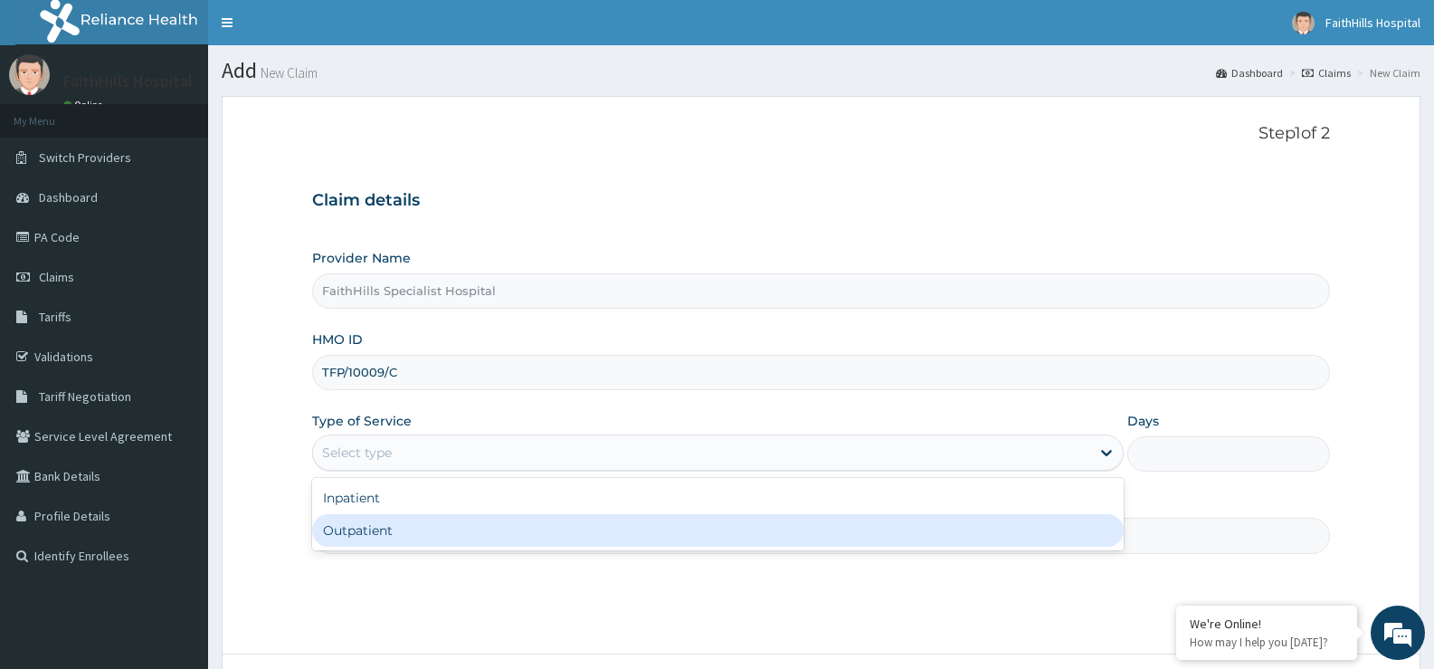
click at [375, 547] on div "Inpatient Outpatient" at bounding box center [717, 514] width 811 height 72
click at [395, 527] on div "Outpatient" at bounding box center [717, 530] width 811 height 33
type input "1"
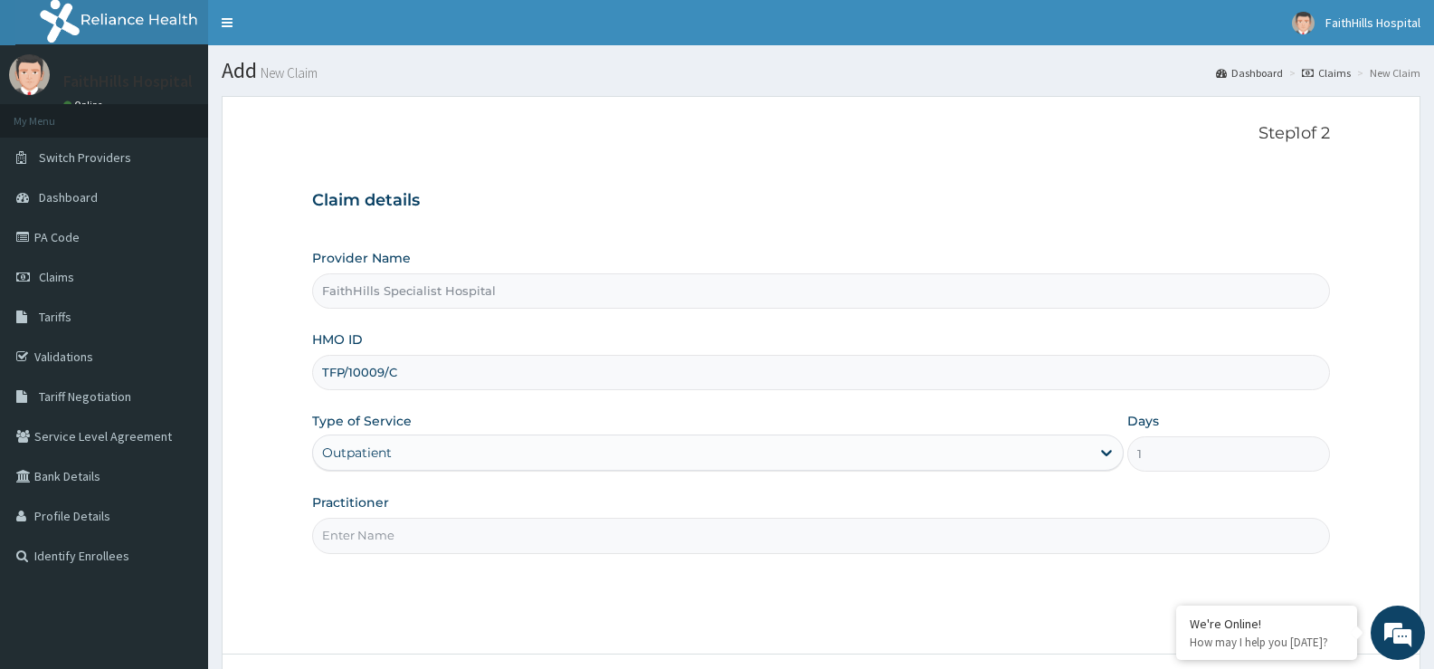
click at [395, 528] on input "Practitioner" at bounding box center [821, 535] width 1018 height 35
type input "DR. [PERSON_NAME]"
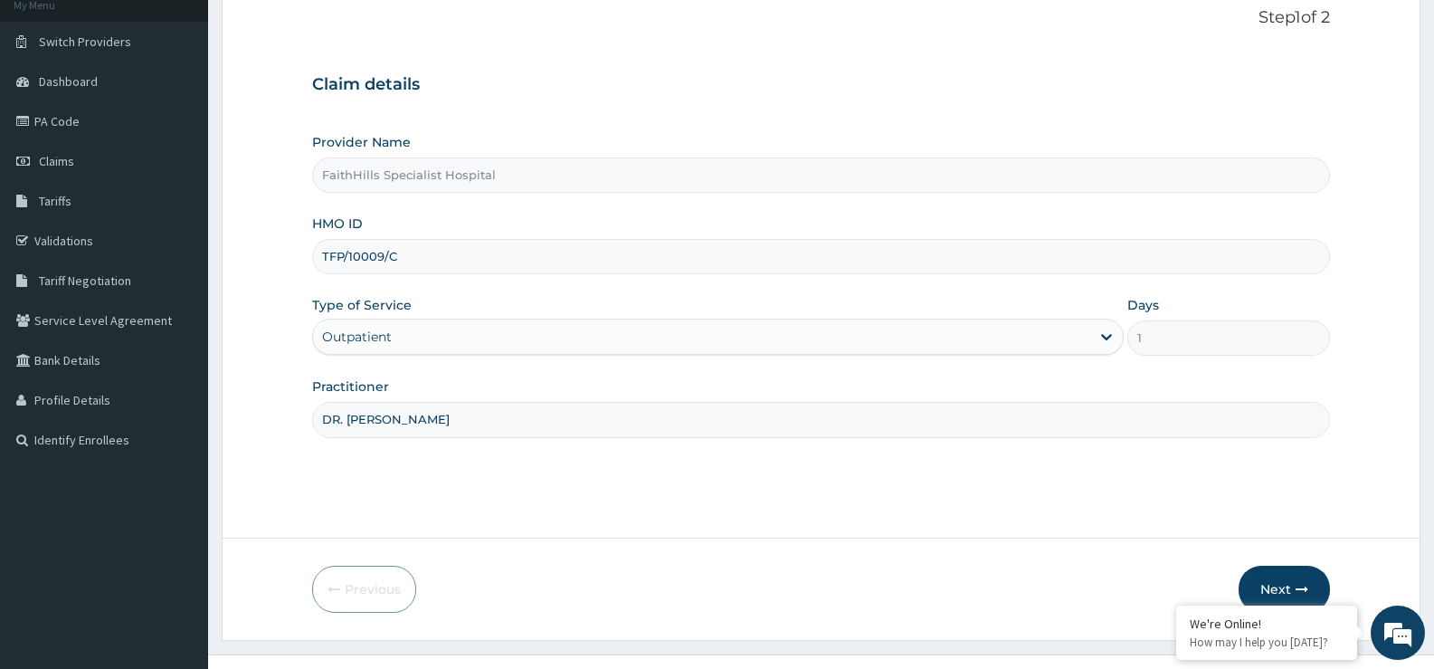
scroll to position [148, 0]
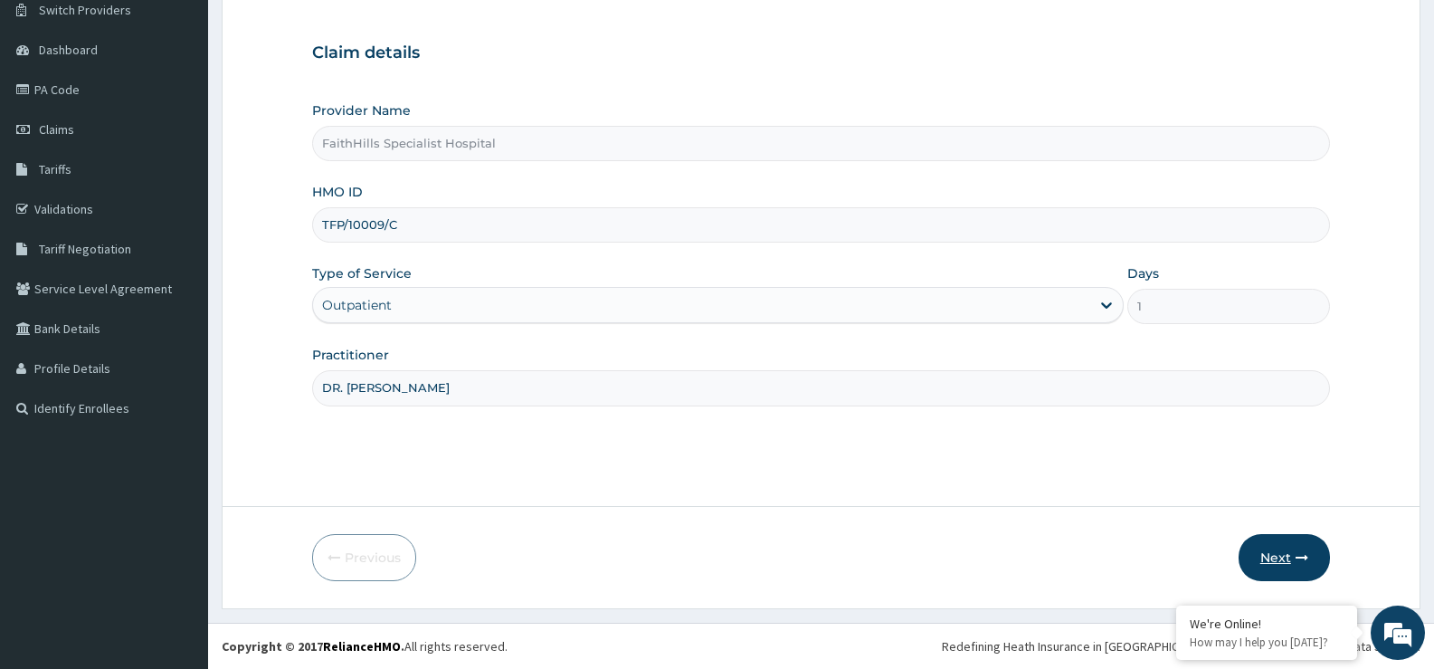
click at [1298, 556] on icon "button" at bounding box center [1302, 557] width 13 height 13
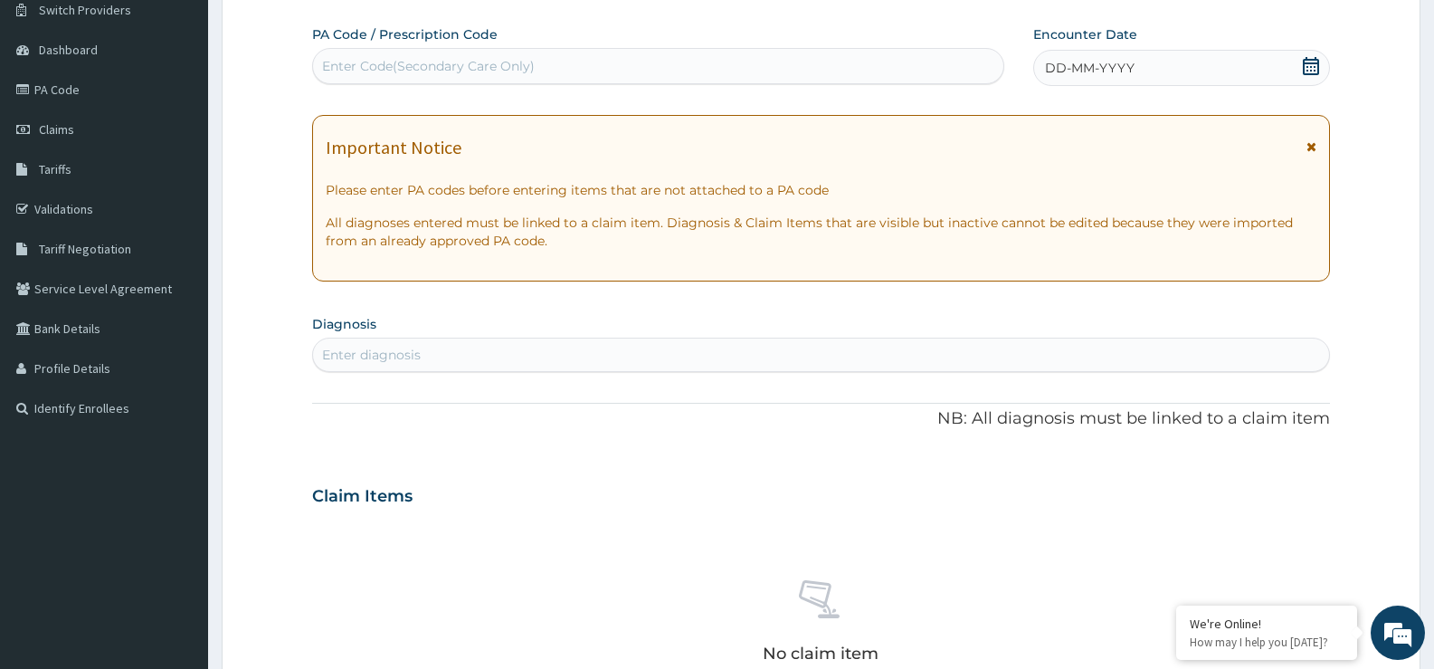
click at [1320, 72] on div "DD-MM-YYYY" at bounding box center [1181, 68] width 297 height 36
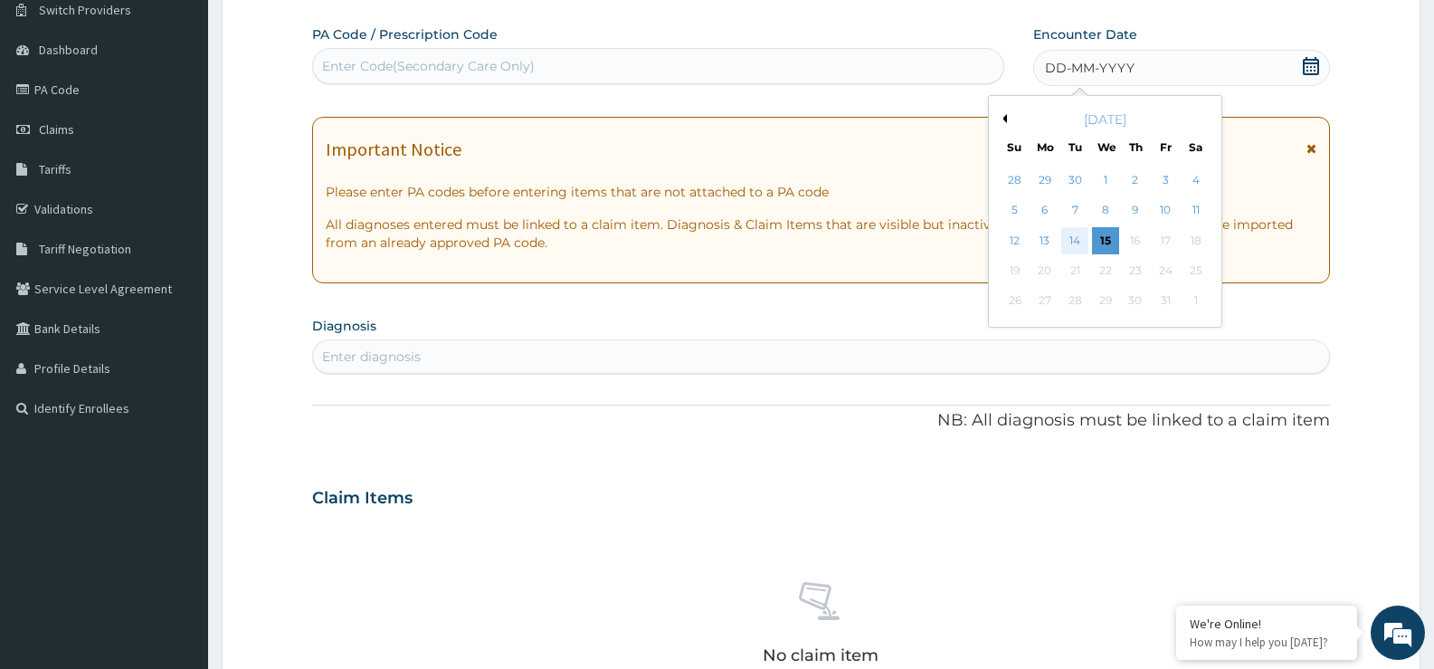
click at [1087, 232] on div "14" at bounding box center [1075, 240] width 27 height 27
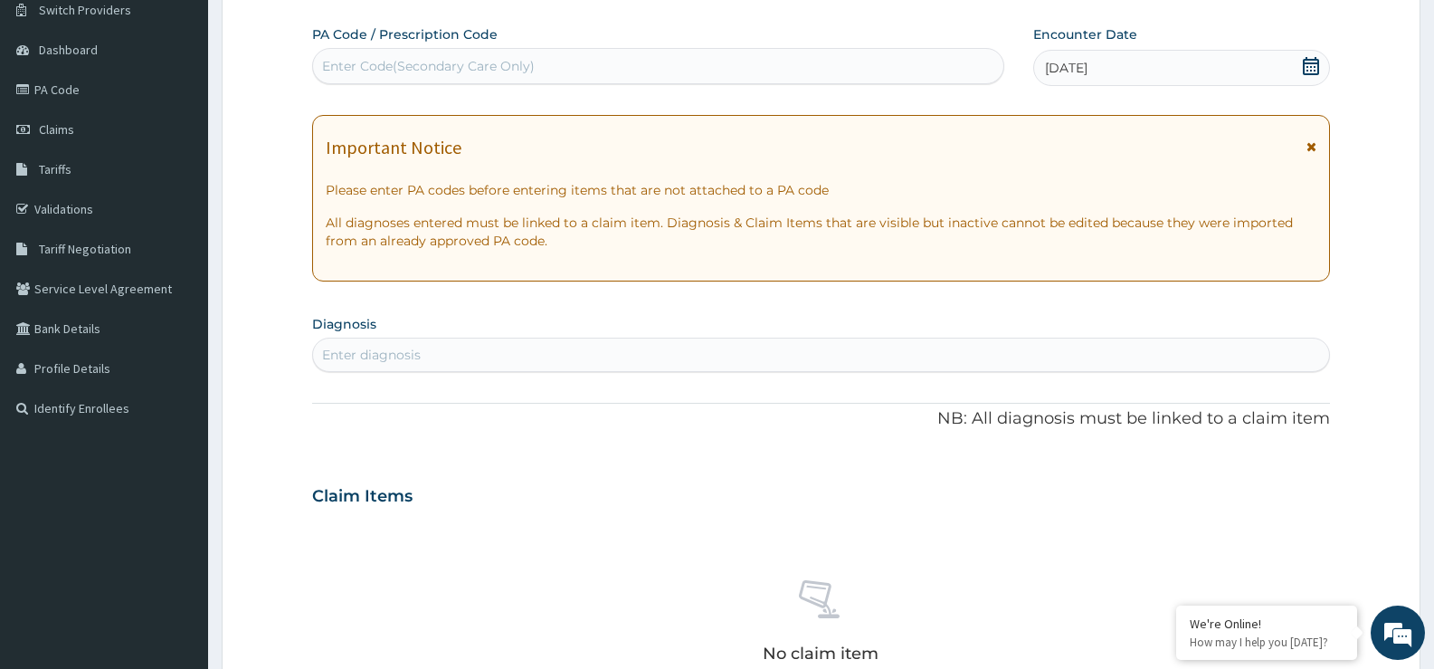
click at [427, 345] on div "Enter diagnosis" at bounding box center [821, 354] width 1016 height 29
type input "FEVER"
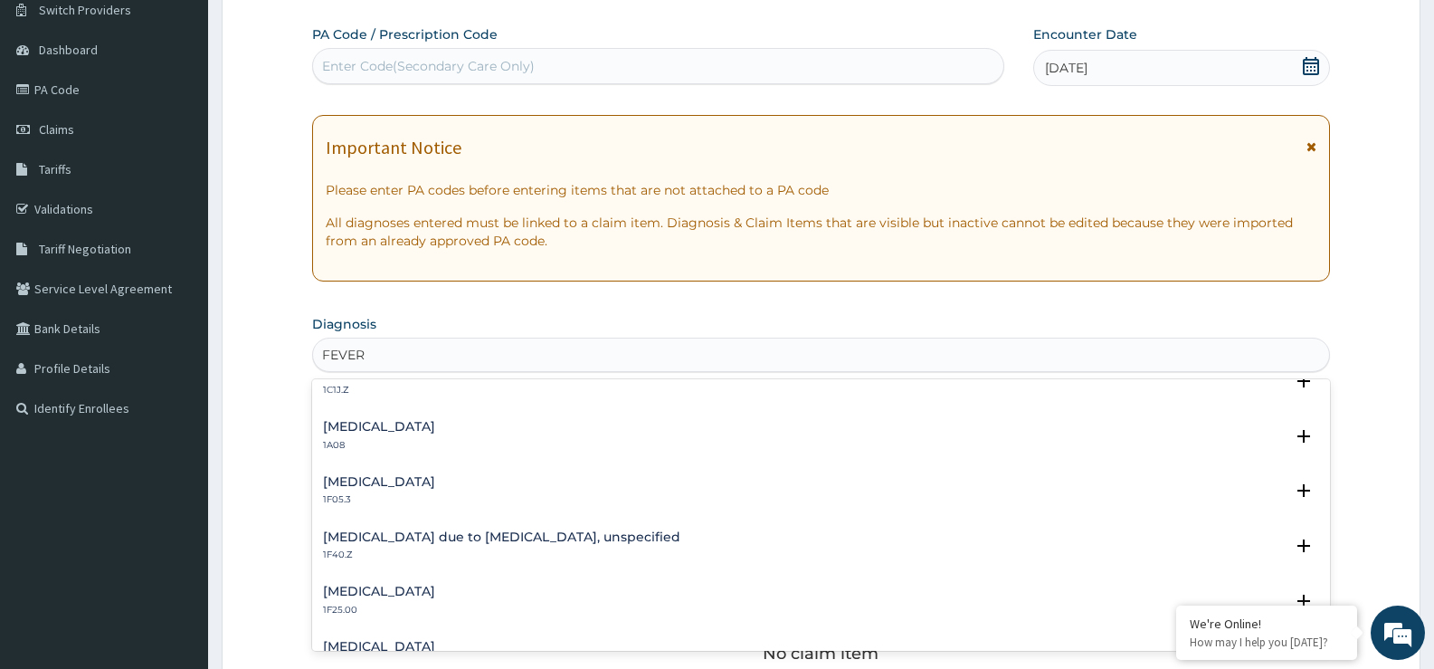
scroll to position [633, 0]
click at [614, 531] on h4 "Malaria due to Plasmodium falciparum, unspecified" at bounding box center [501, 533] width 357 height 14
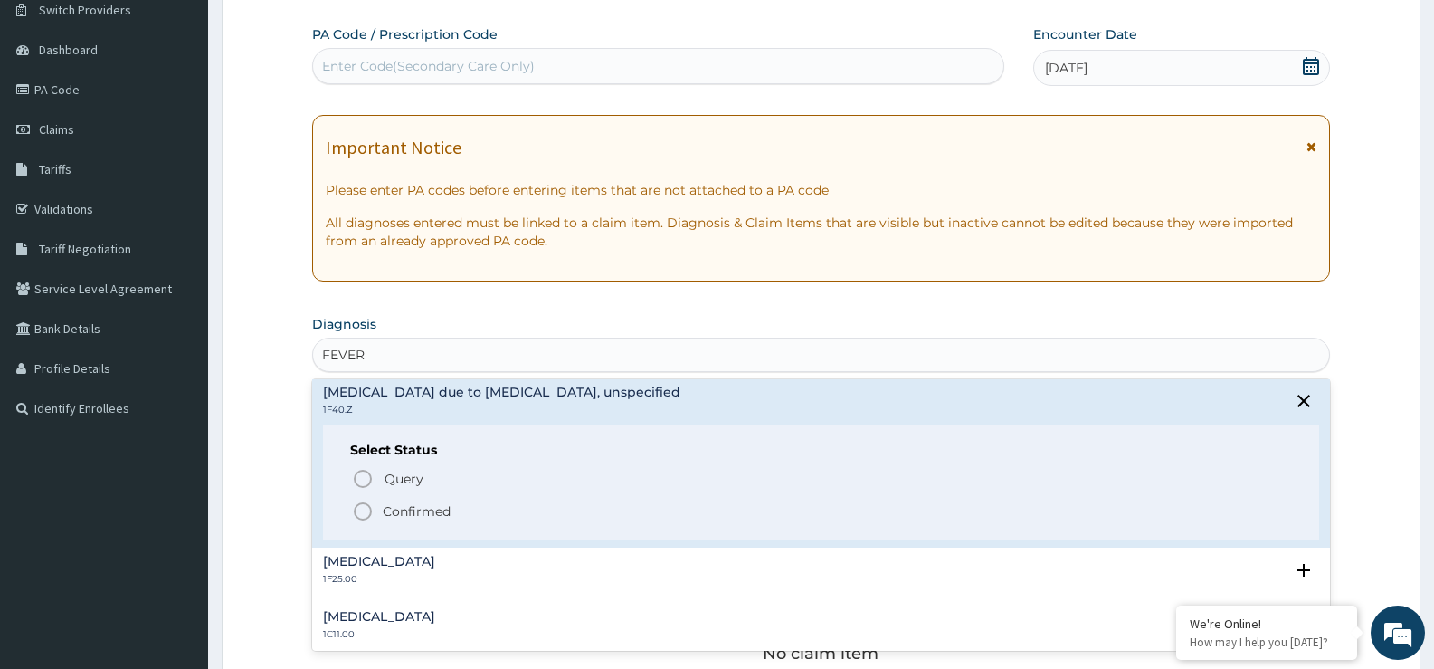
scroll to position [814, 0]
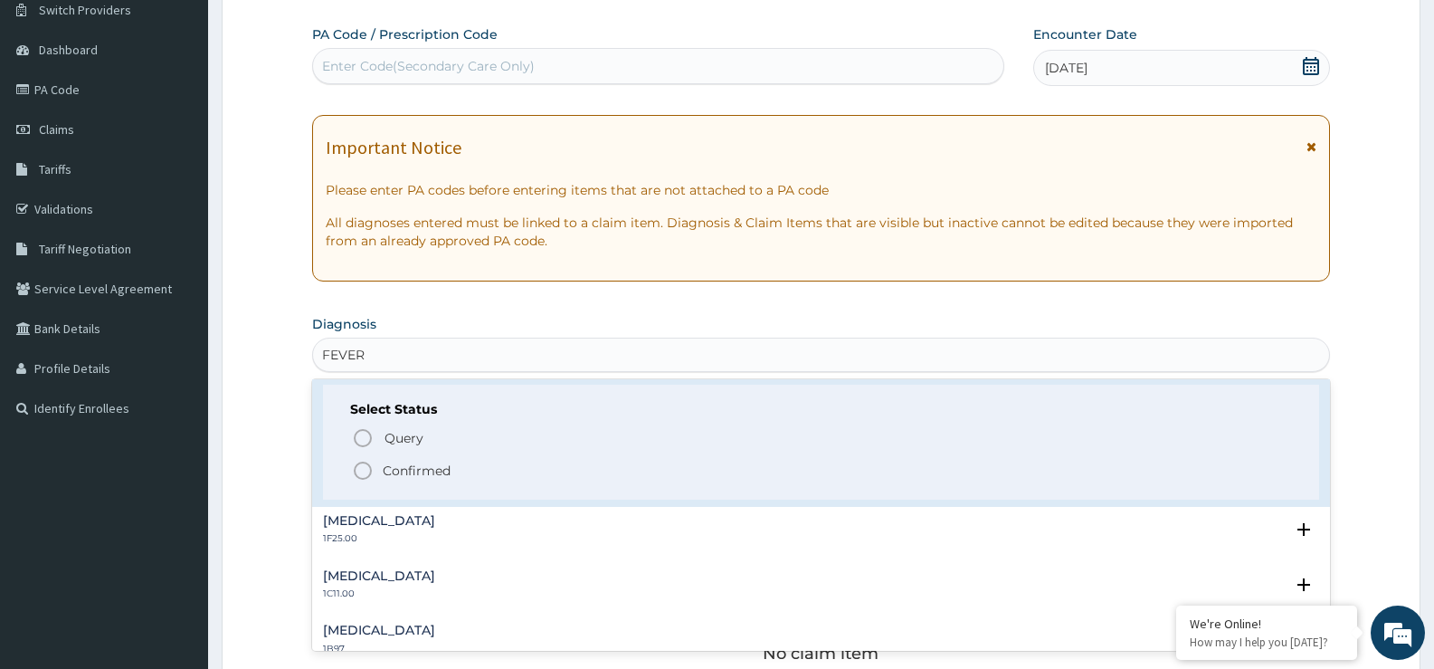
click at [426, 468] on p "Confirmed" at bounding box center [417, 471] width 68 height 18
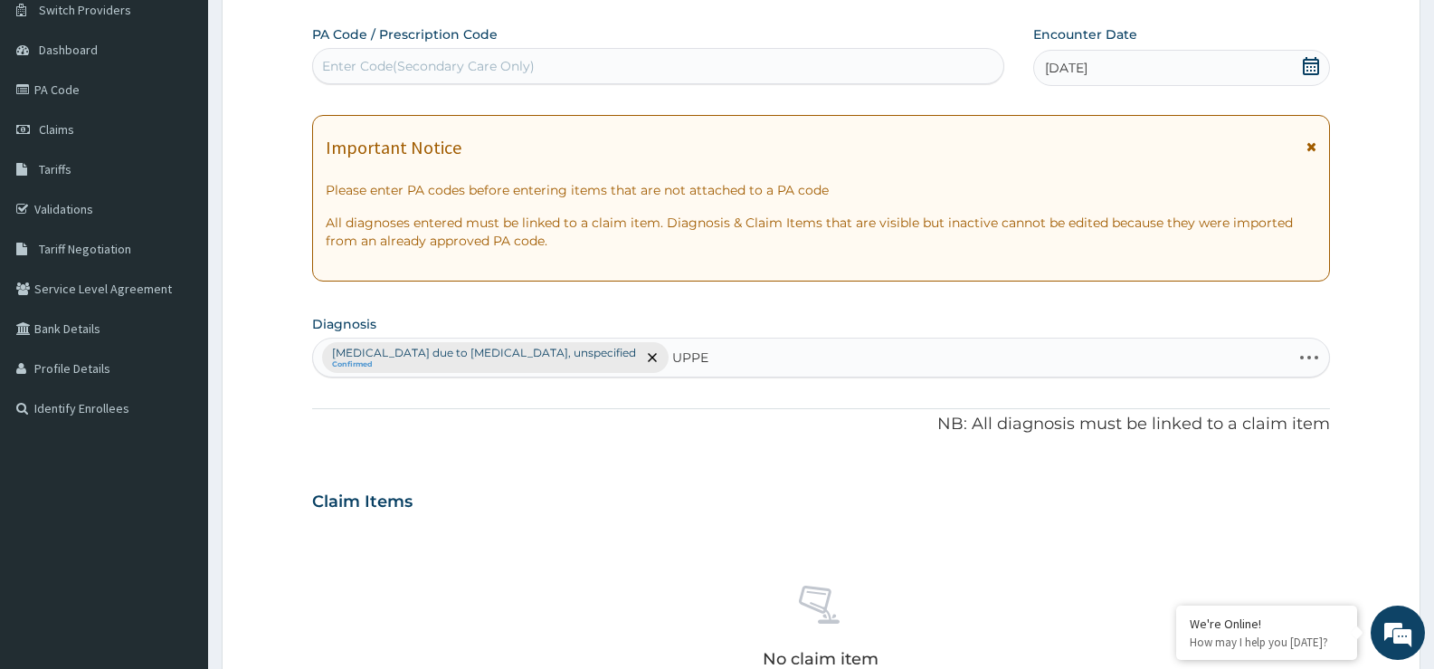
type input "UPPER"
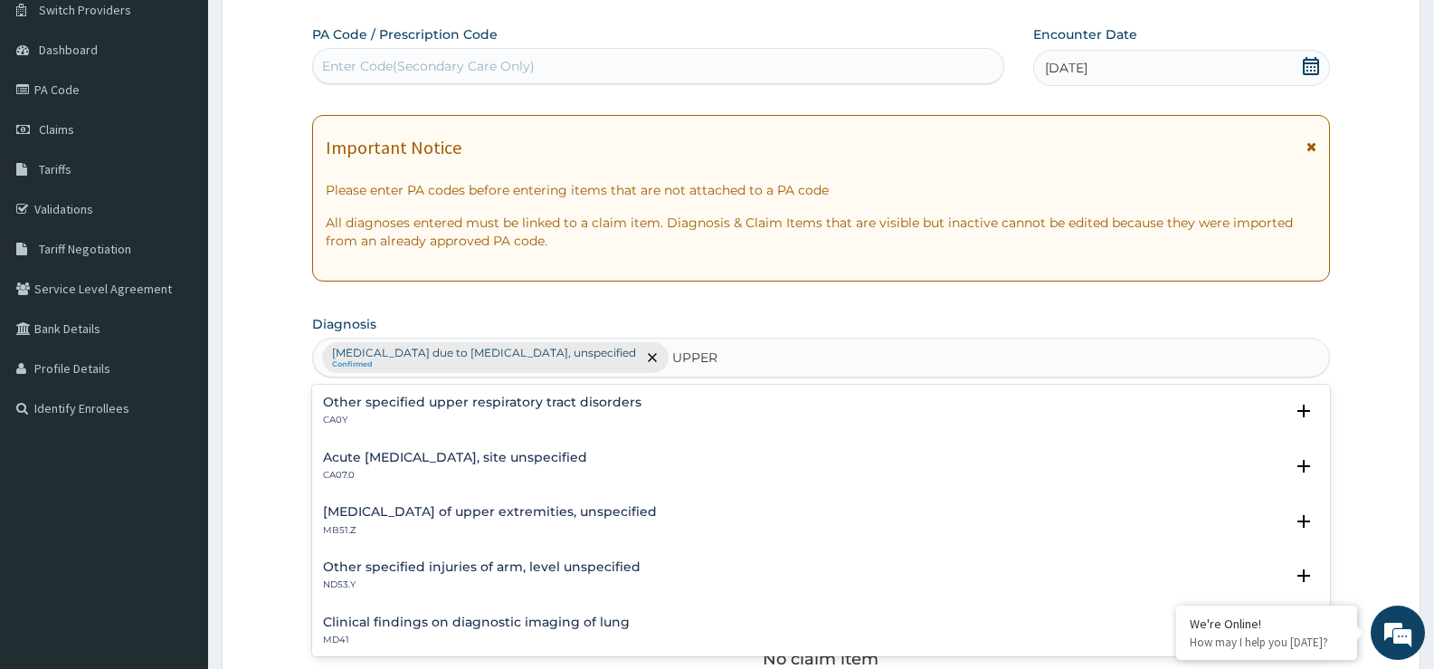
click at [530, 457] on h4 "Acute [MEDICAL_DATA], site unspecified" at bounding box center [455, 458] width 264 height 14
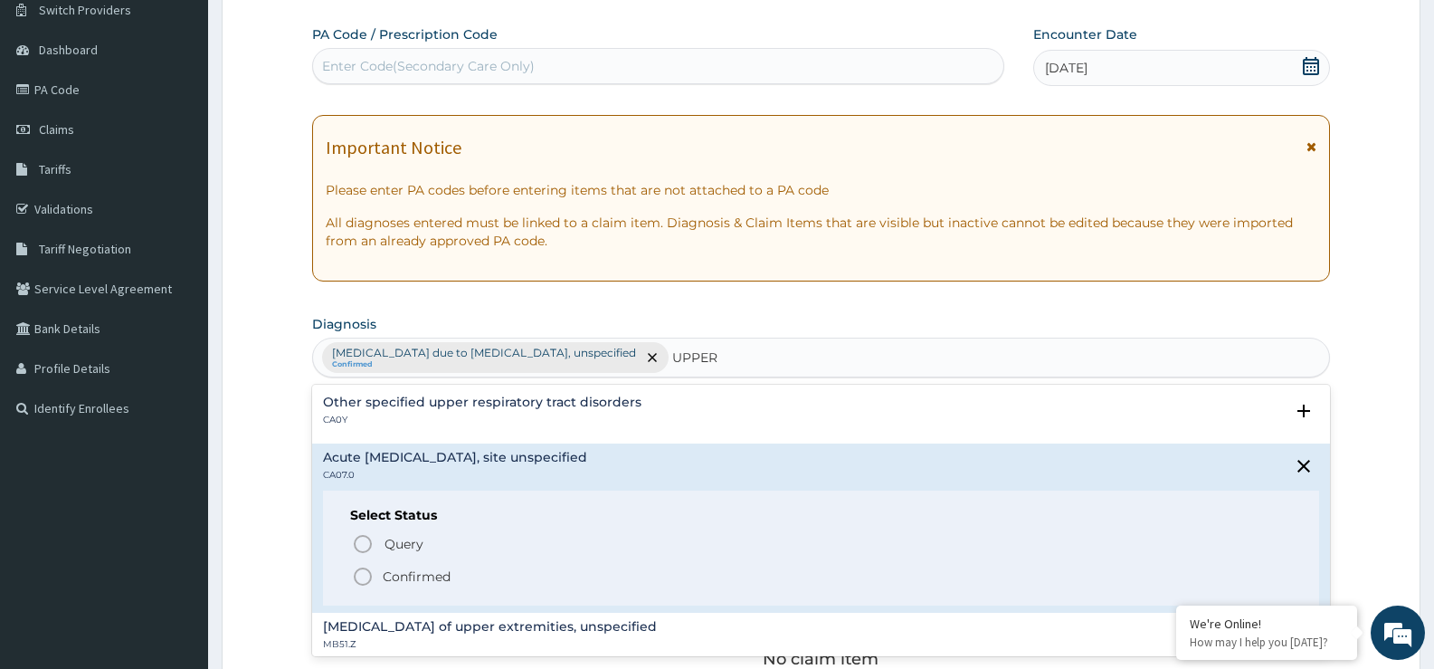
click at [446, 573] on p "Confirmed" at bounding box center [417, 576] width 68 height 18
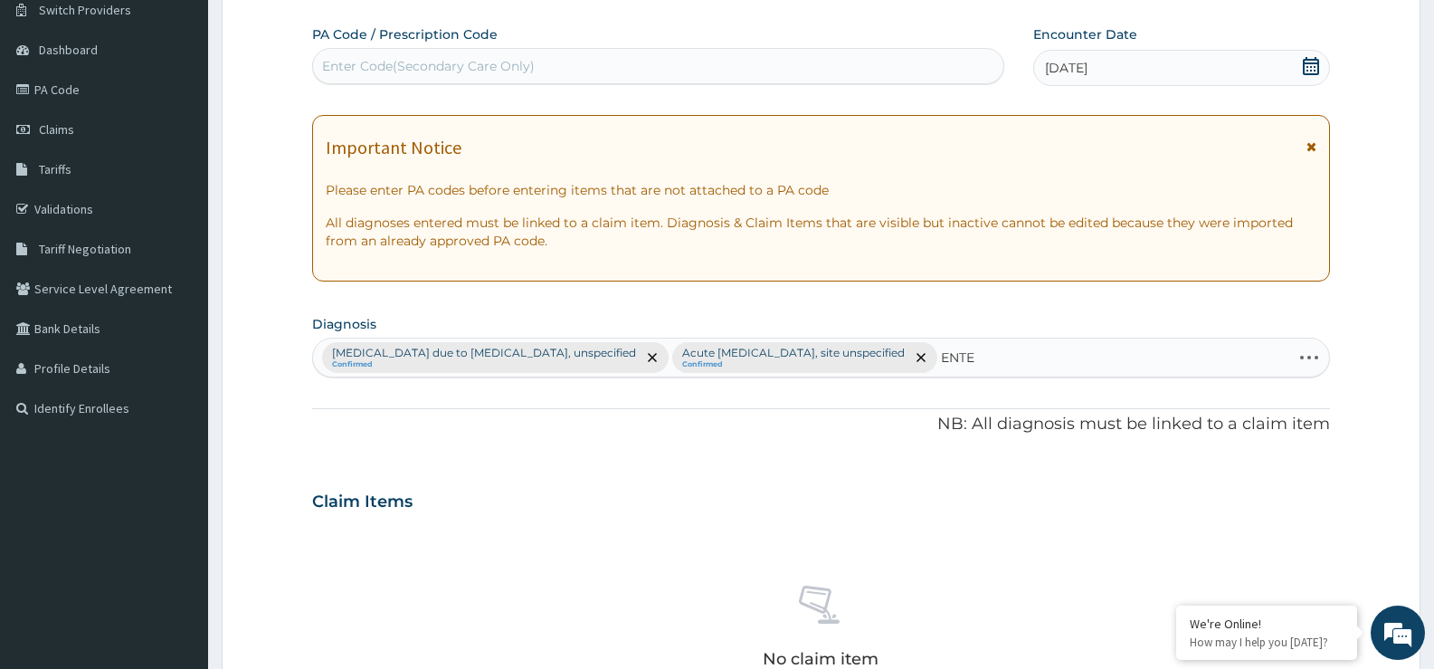
type input "ENTER"
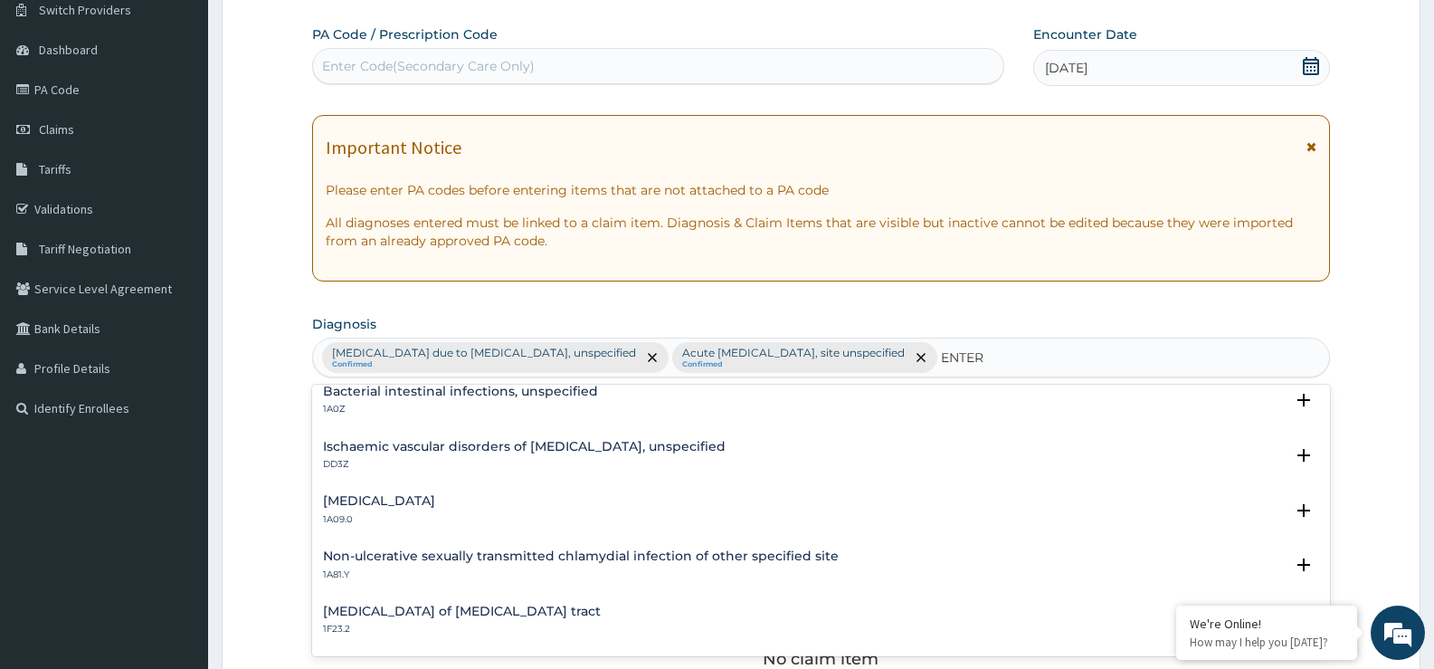
scroll to position [181, 0]
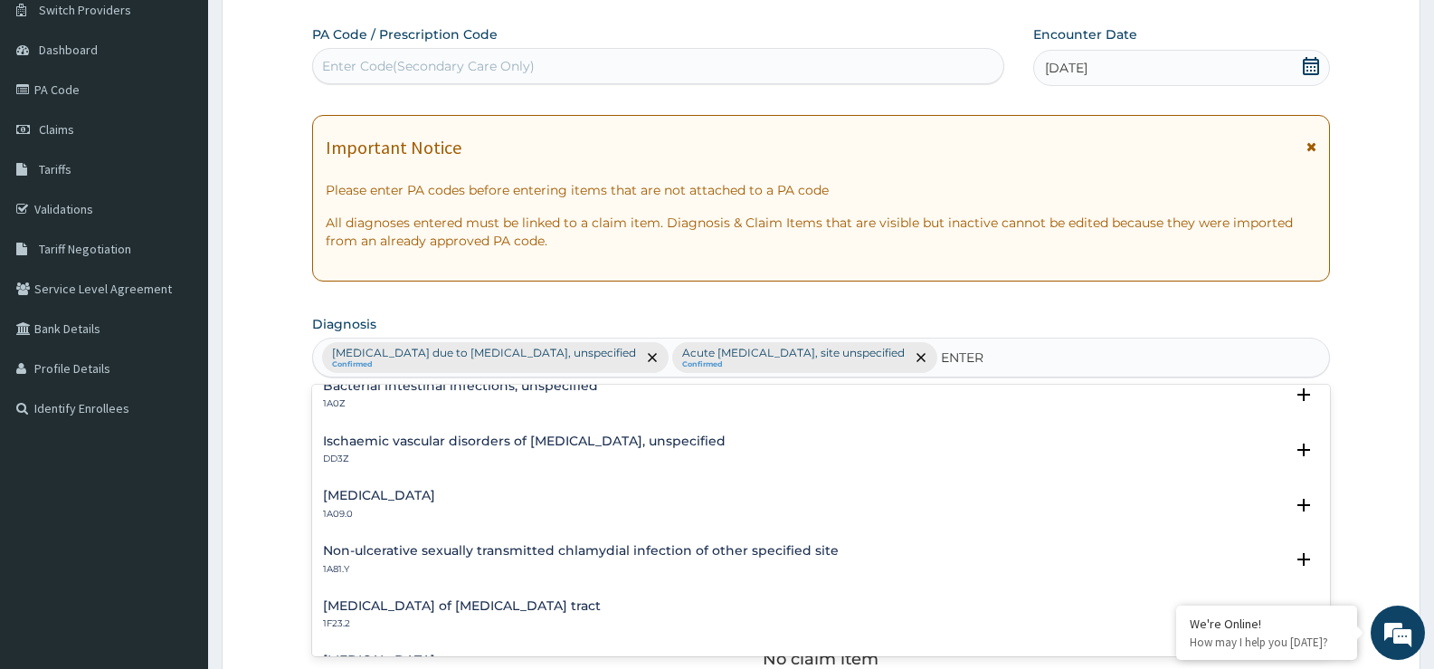
click at [430, 492] on h4 "Salmonella enteritis" at bounding box center [379, 496] width 112 height 14
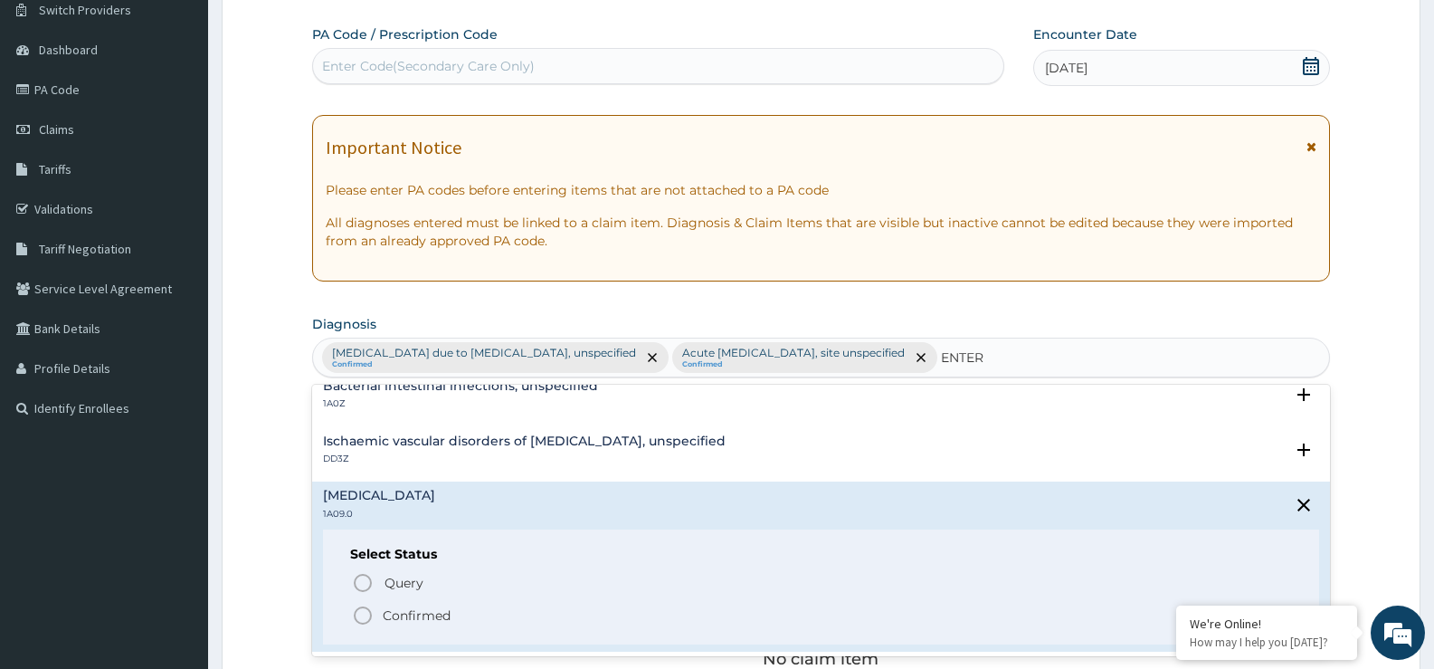
click at [402, 614] on p "Confirmed" at bounding box center [417, 615] width 68 height 18
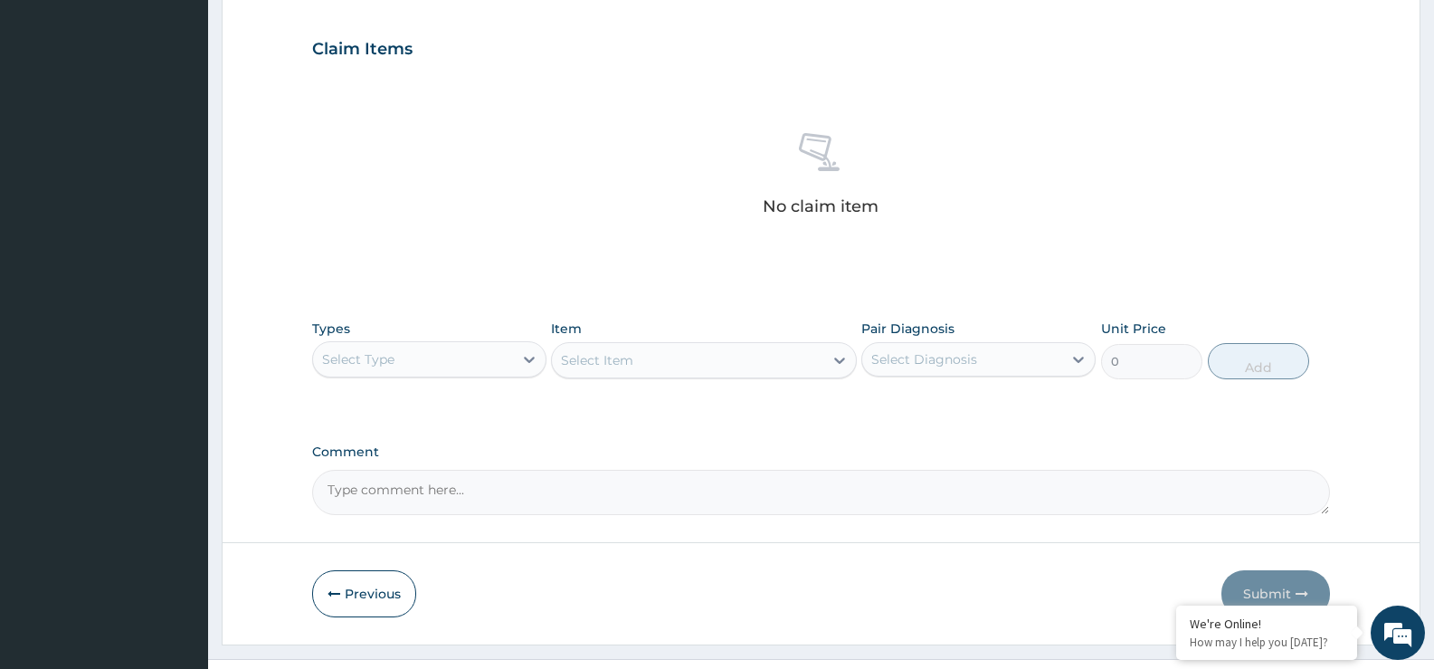
scroll to position [636, 0]
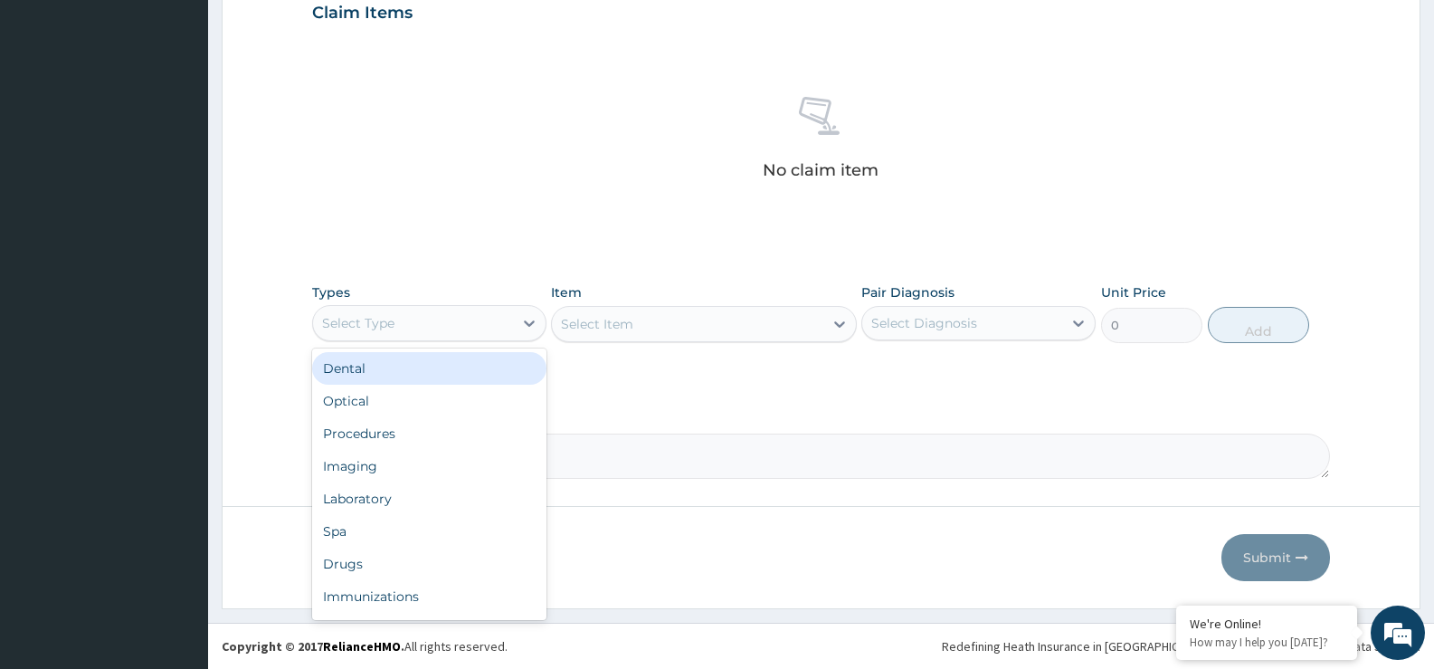
click at [507, 319] on div "Select Type" at bounding box center [413, 323] width 200 height 29
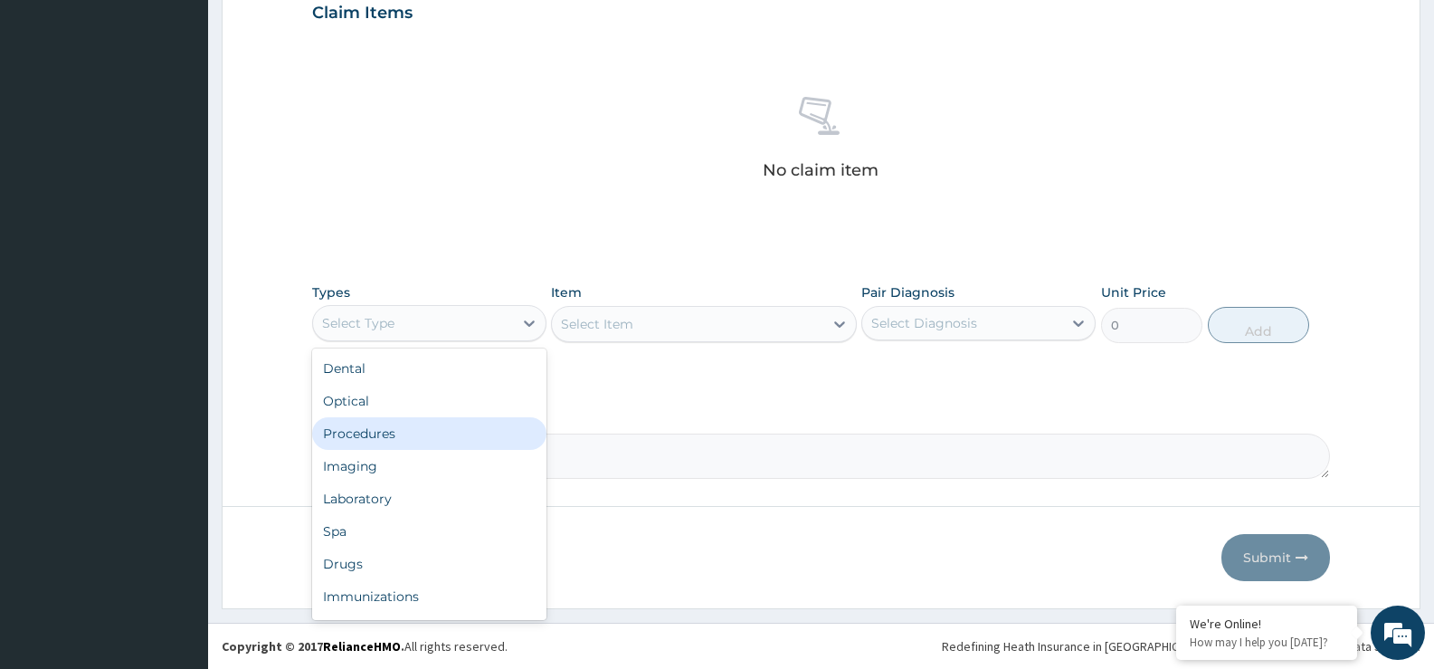
click at [396, 432] on div "Procedures" at bounding box center [429, 433] width 234 height 33
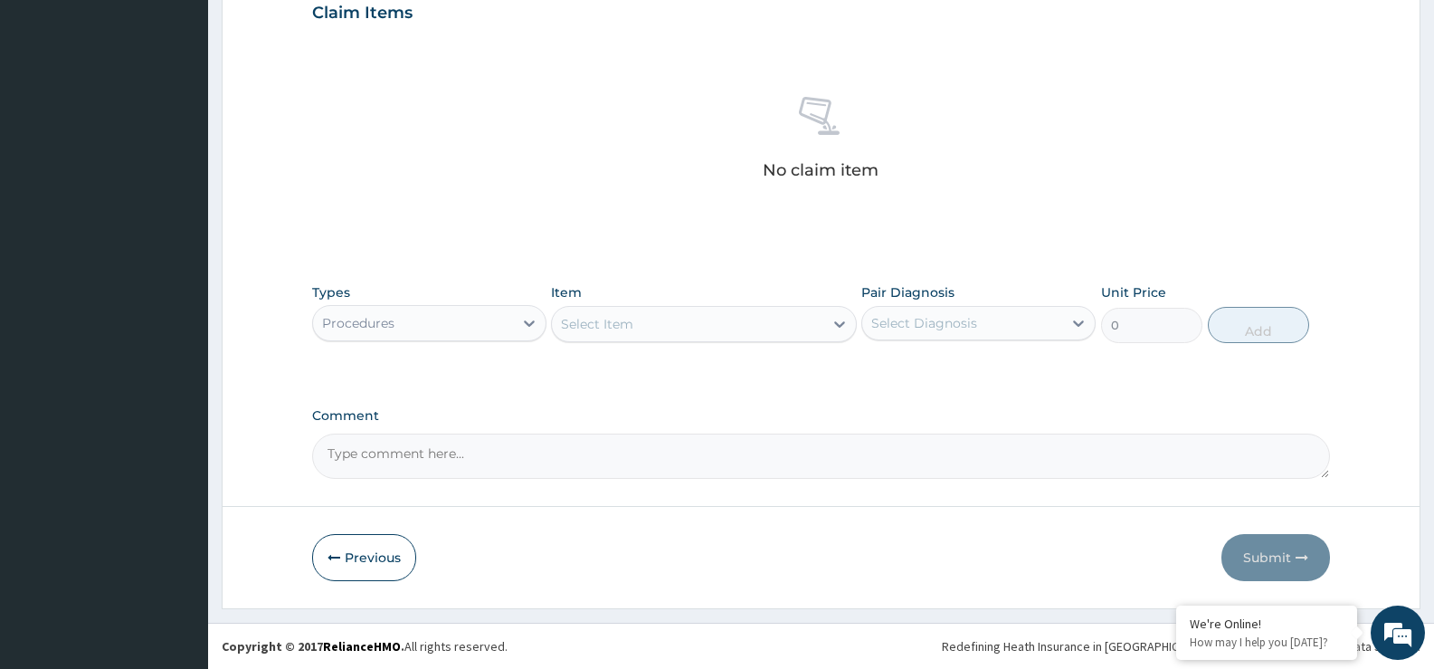
click at [782, 321] on div "Select Item" at bounding box center [687, 323] width 271 height 29
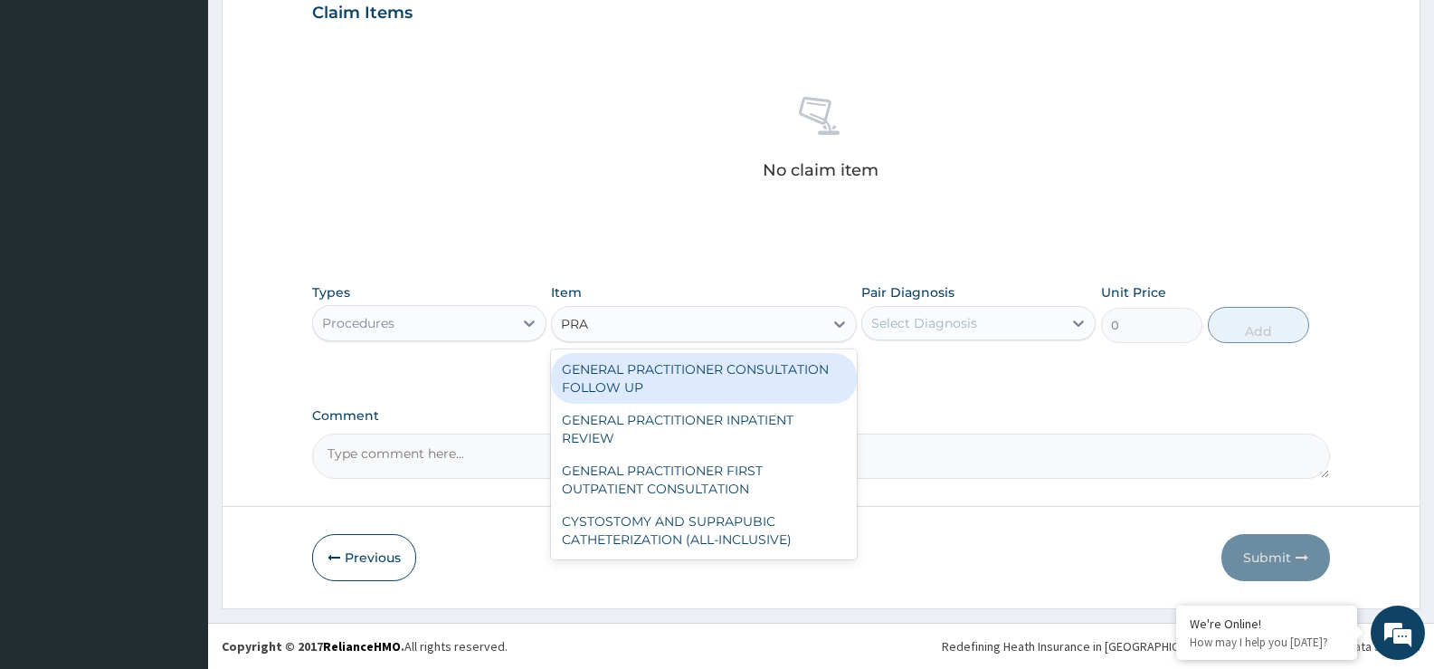
type input "PRAC"
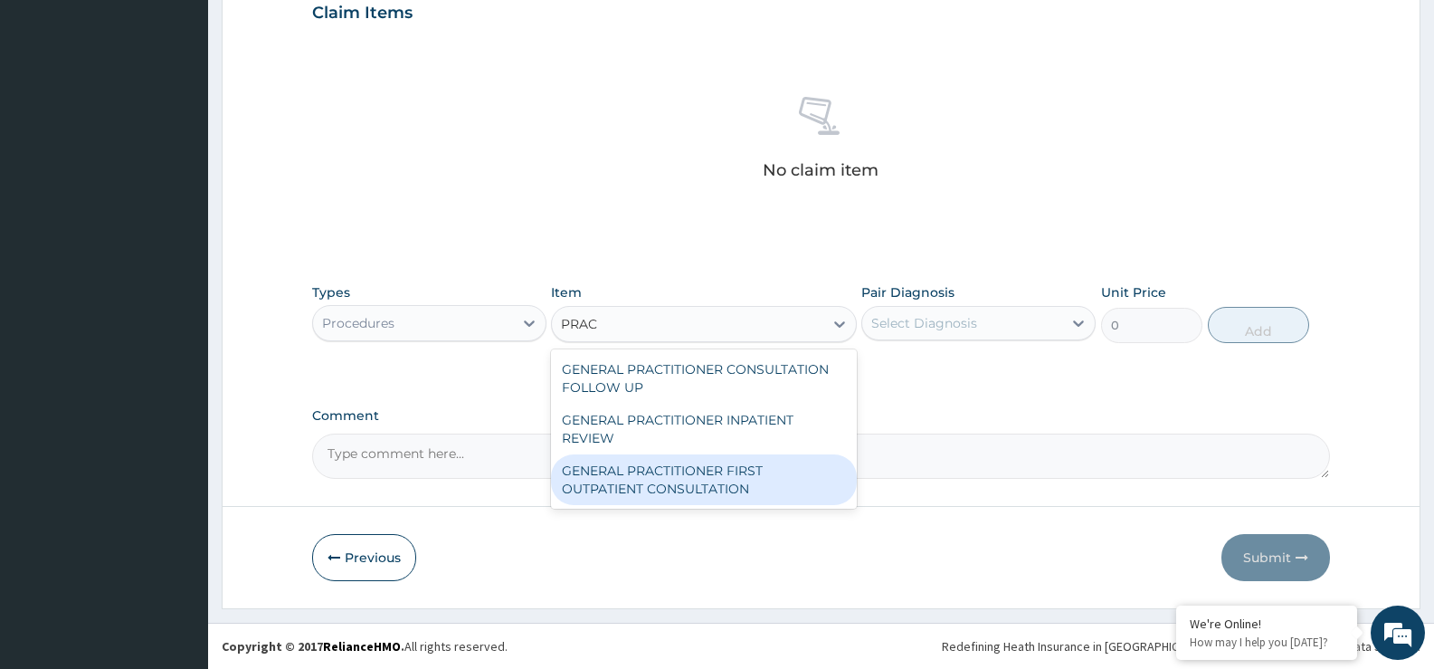
click at [782, 486] on div "GENERAL PRACTITIONER FIRST OUTPATIENT CONSULTATION" at bounding box center [703, 479] width 305 height 51
type input "3750"
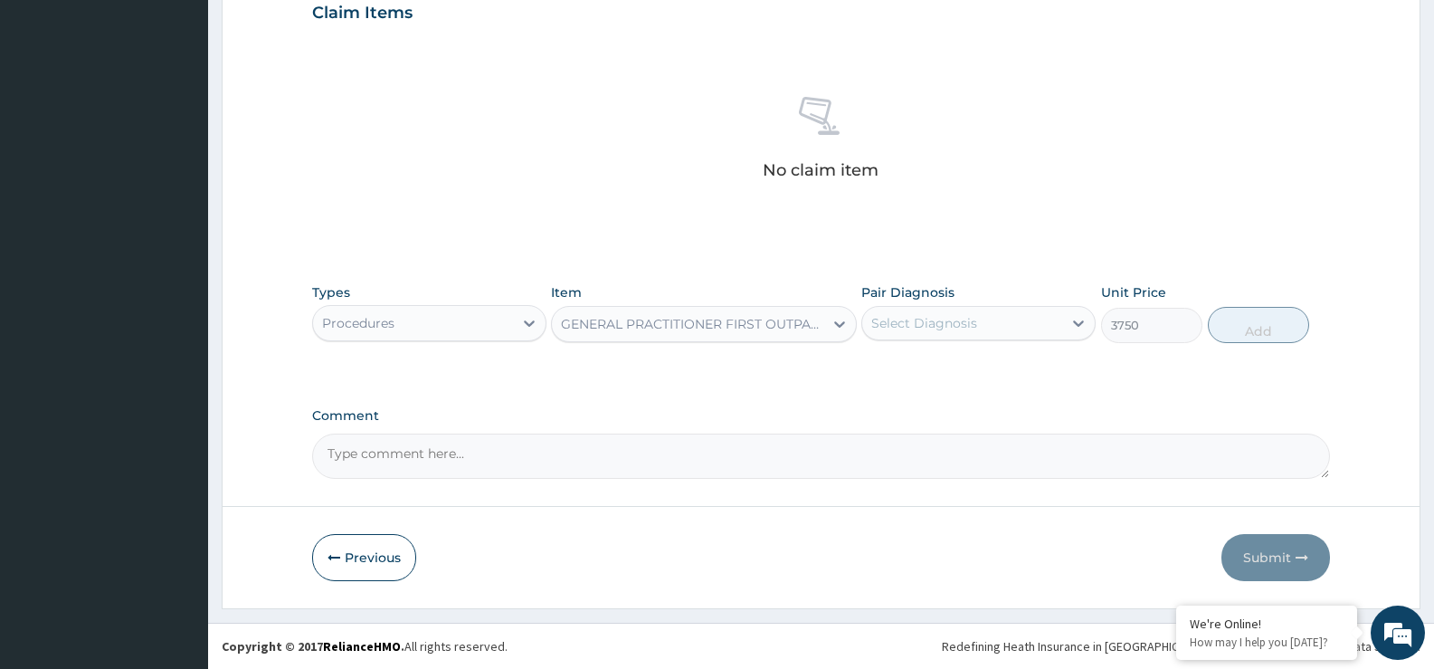
click at [929, 347] on div "Types Procedures Item GENERAL PRACTITIONER FIRST OUTPATIENT CONSULTATION Pair D…" at bounding box center [821, 313] width 1018 height 78
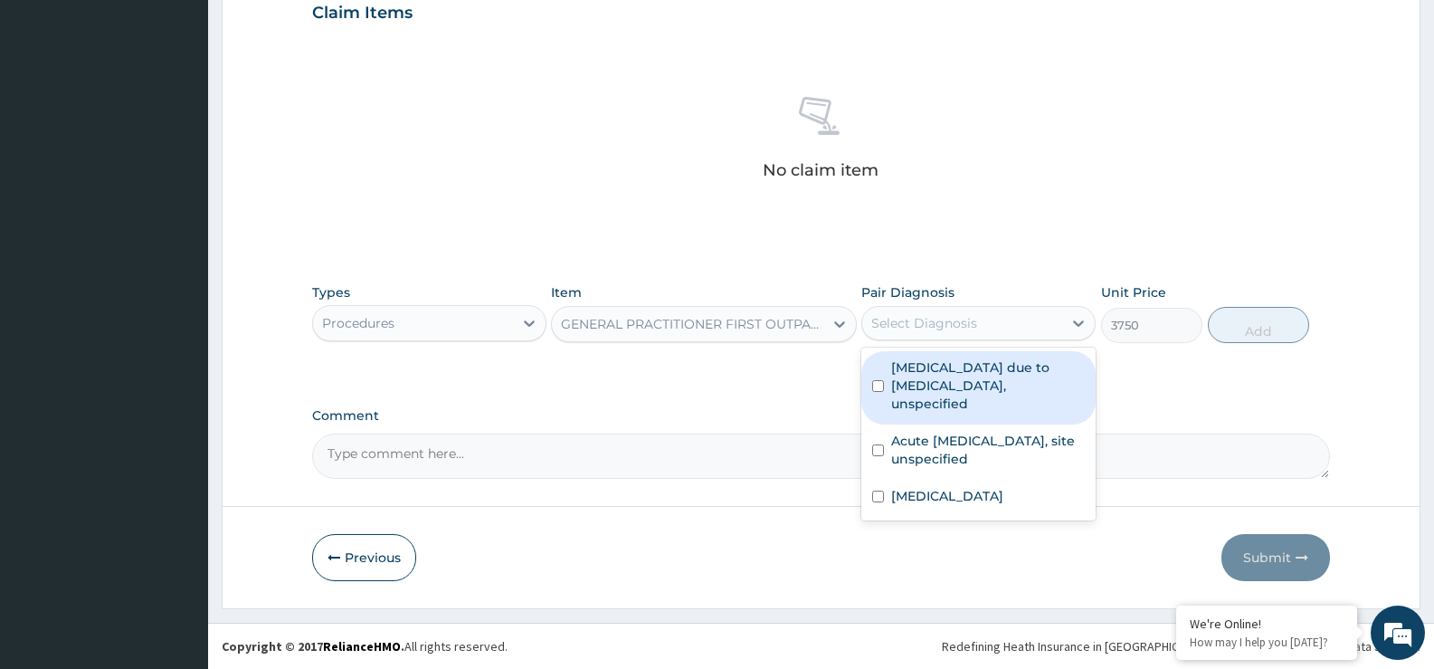
click at [929, 323] on div "Select Diagnosis" at bounding box center [924, 323] width 106 height 18
click at [919, 378] on label "Malaria due to Plasmodium falciparum, unspecified" at bounding box center [988, 385] width 194 height 54
checkbox input "true"
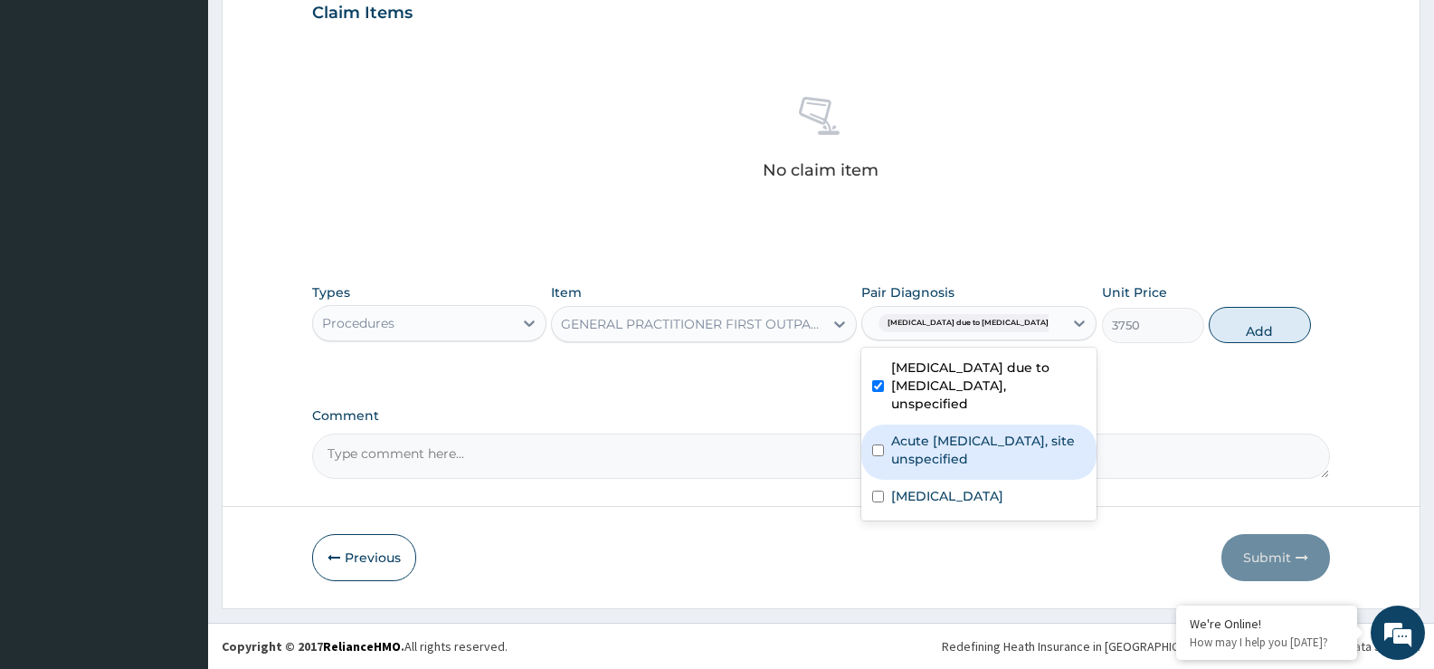
click at [917, 432] on label "Acute [MEDICAL_DATA], site unspecified" at bounding box center [988, 450] width 195 height 36
checkbox input "true"
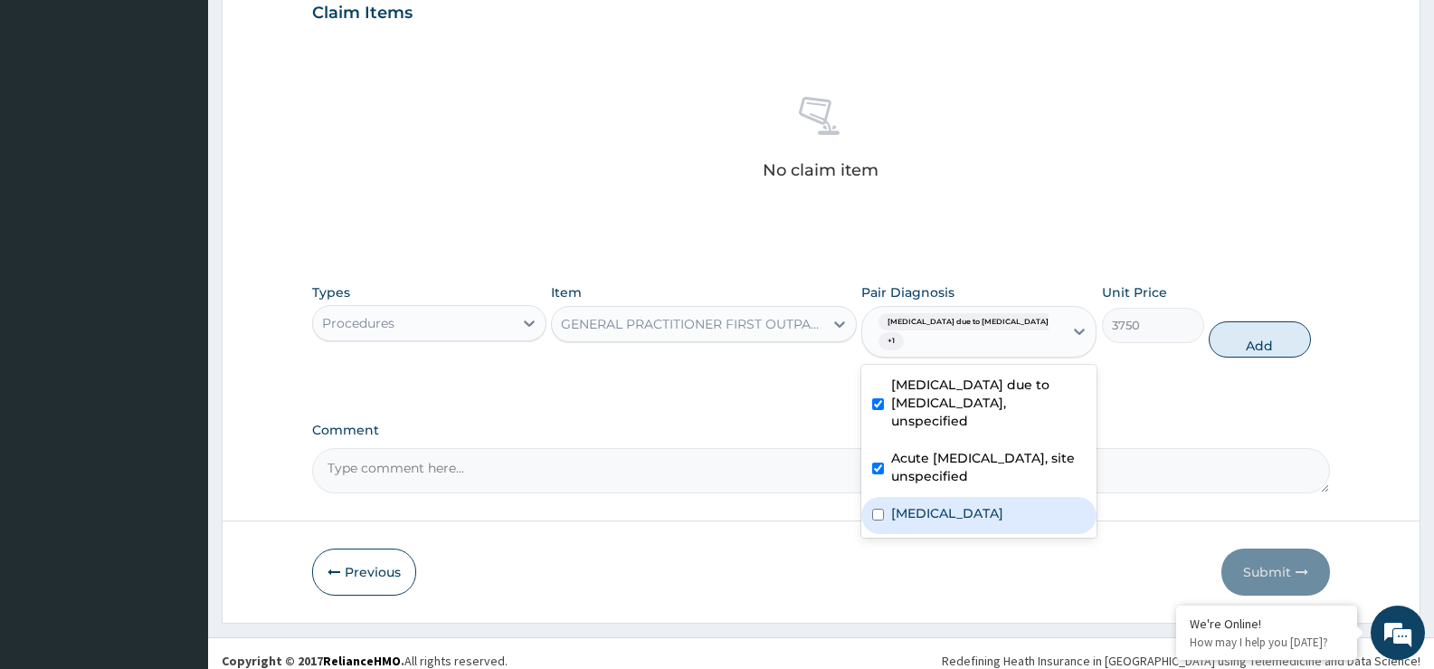
click at [935, 504] on label "Salmonella enteritis" at bounding box center [947, 513] width 112 height 18
checkbox input "true"
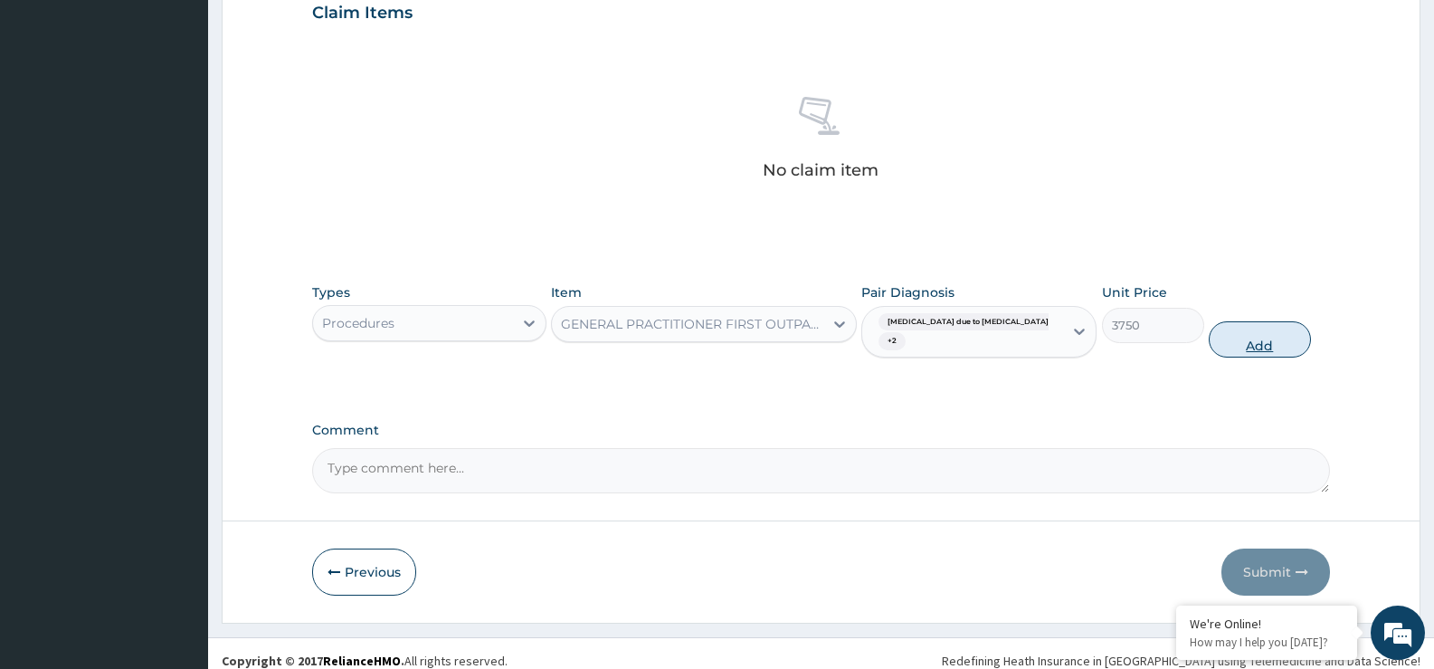
click at [1253, 335] on button "Add" at bounding box center [1259, 339] width 101 height 36
type input "0"
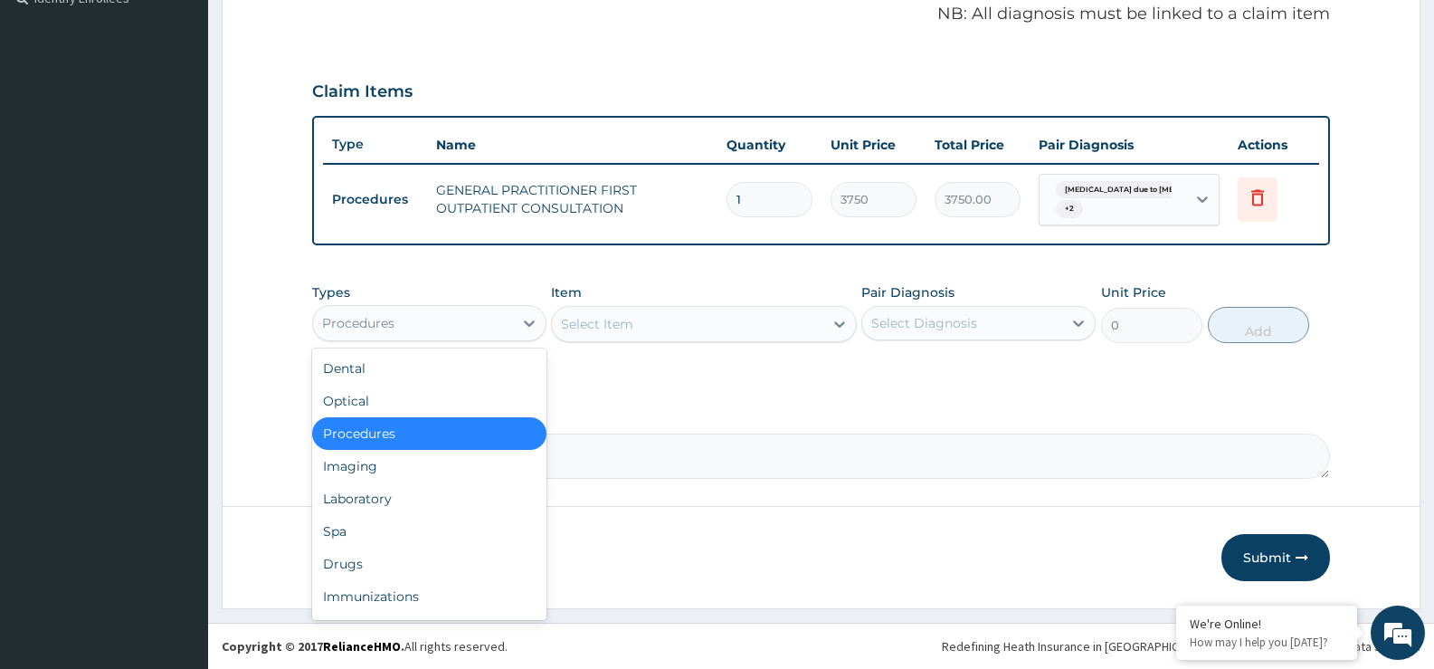
click at [423, 314] on div "Procedures" at bounding box center [413, 323] width 200 height 29
click at [420, 500] on div "Laboratory" at bounding box center [429, 498] width 234 height 33
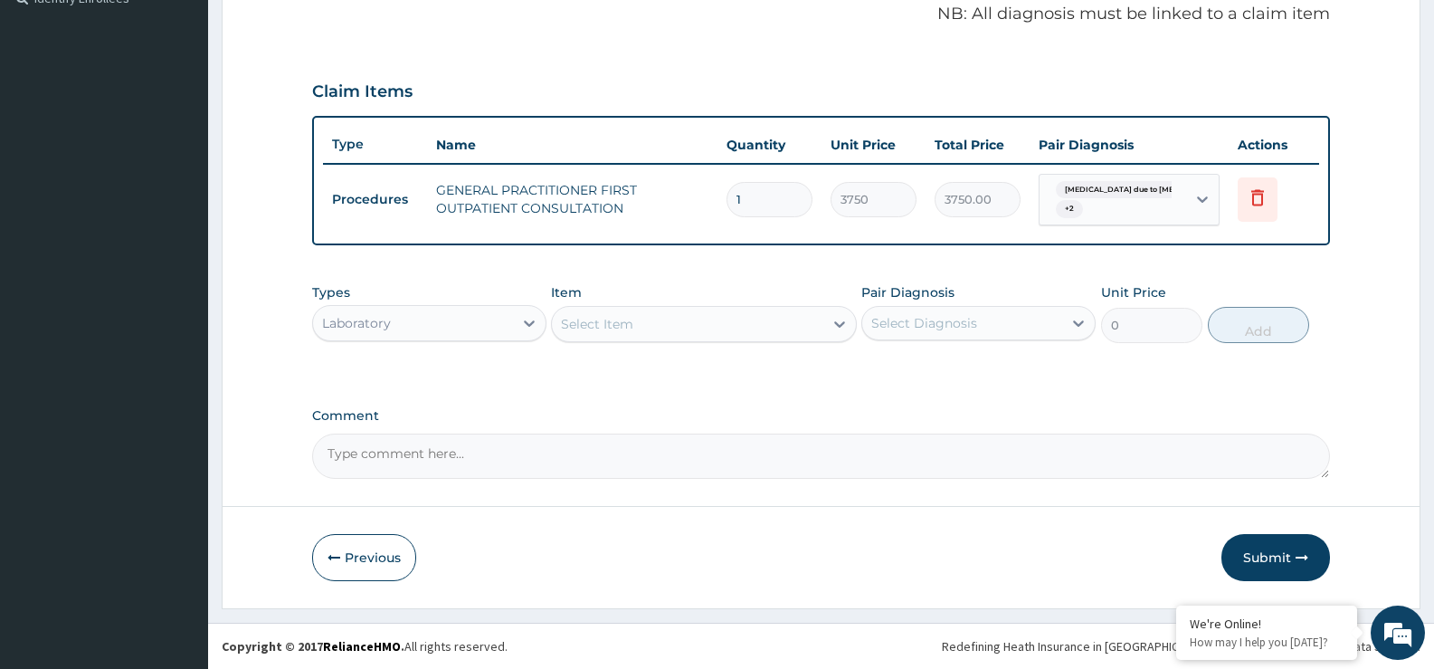
click at [638, 321] on div "Select Item" at bounding box center [687, 323] width 271 height 29
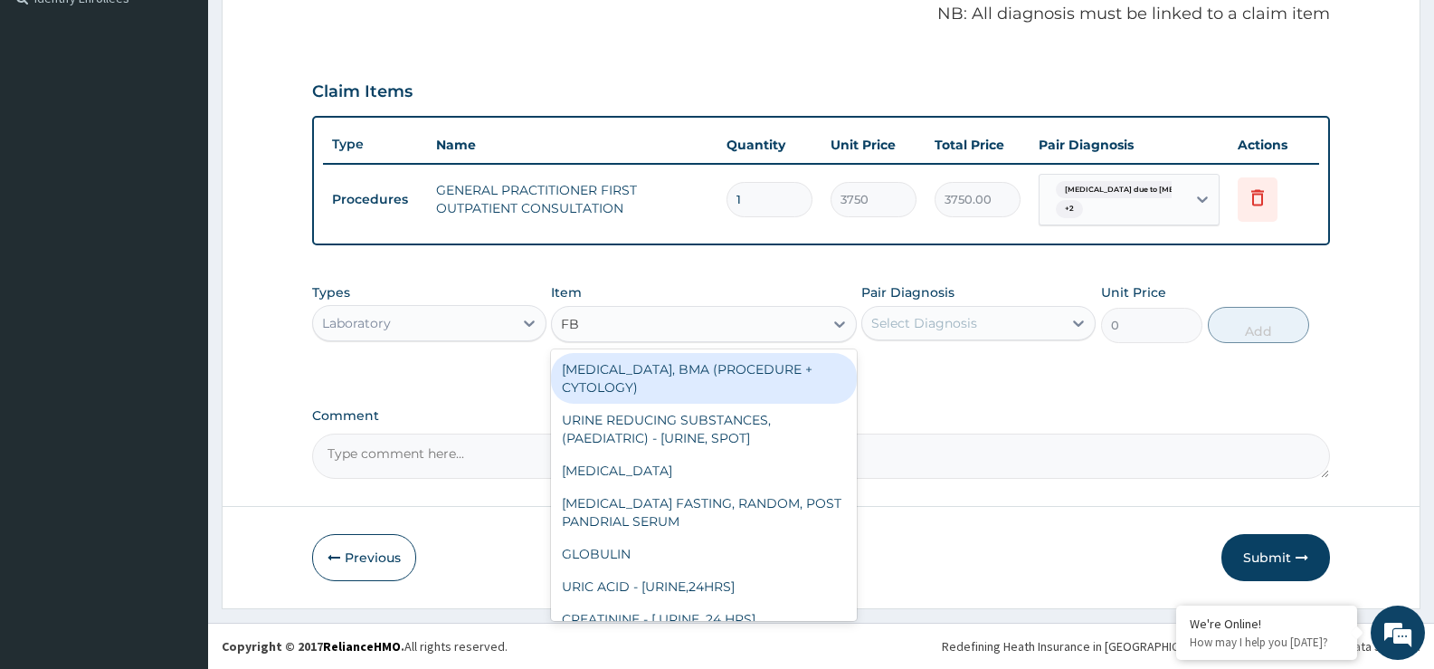
type input "FBC"
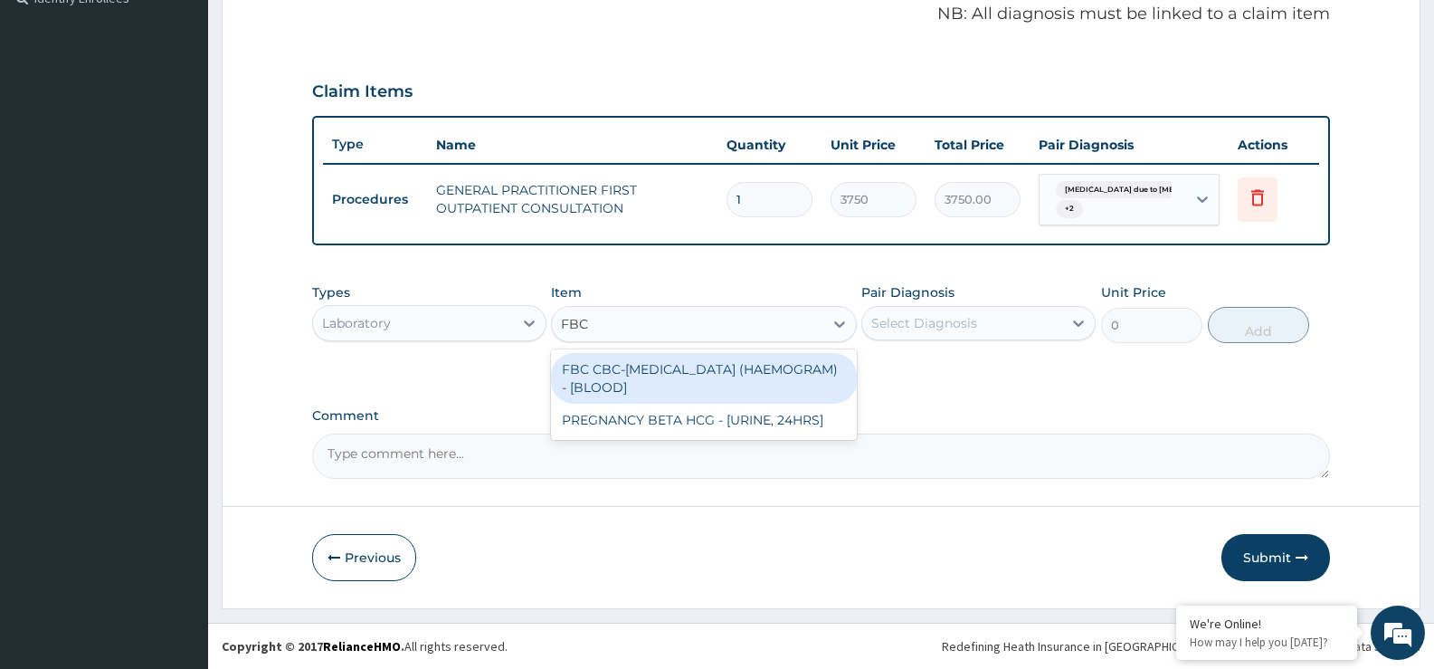
click at [666, 372] on div "FBC CBC-COMPLETE BLOOD COUNT (HAEMOGRAM) - [BLOOD]" at bounding box center [703, 378] width 305 height 51
type input "5000"
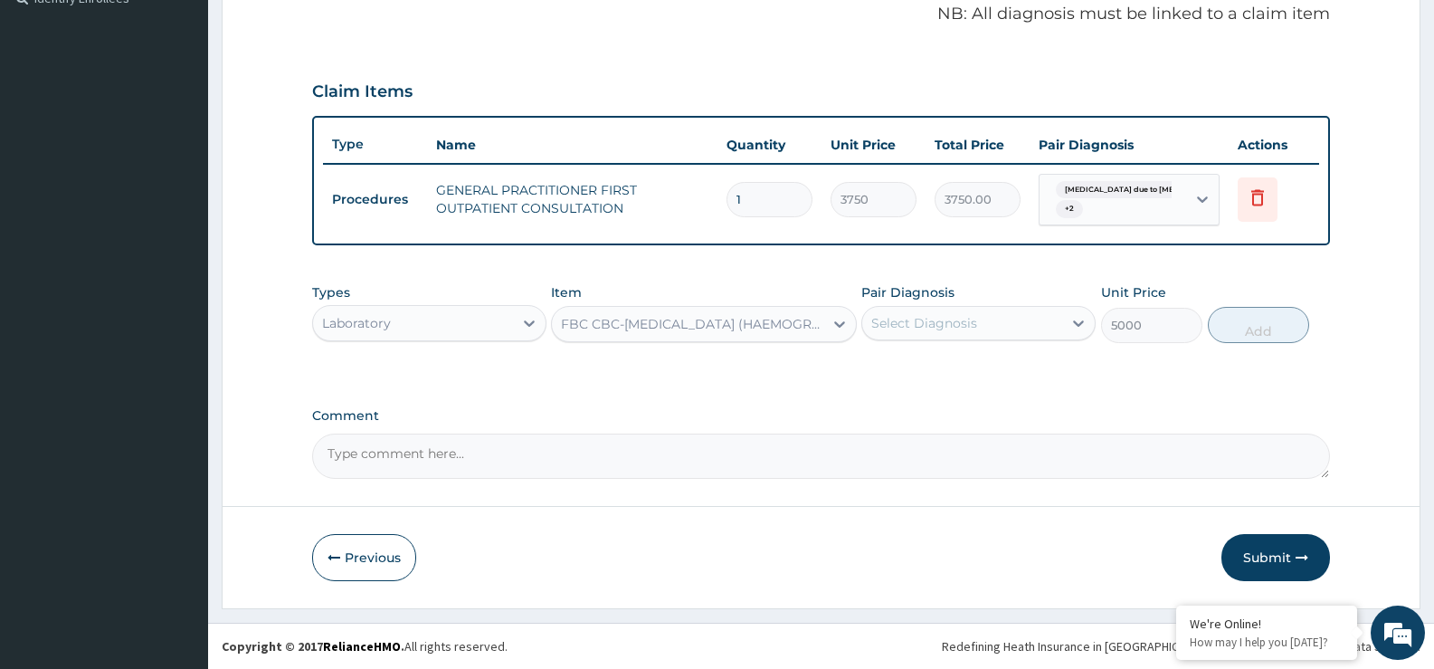
click at [1022, 328] on div "Select Diagnosis" at bounding box center [962, 323] width 200 height 29
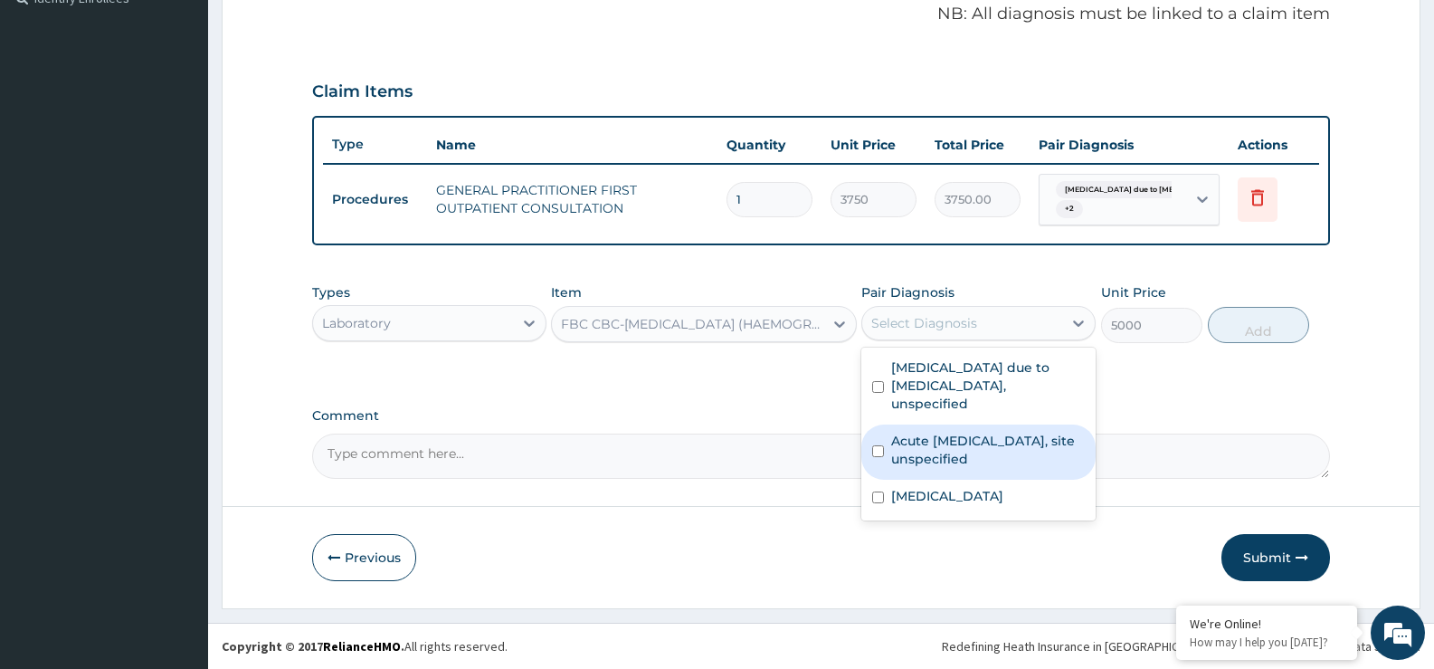
click at [994, 432] on label "Acute [MEDICAL_DATA], site unspecified" at bounding box center [988, 450] width 194 height 36
checkbox input "true"
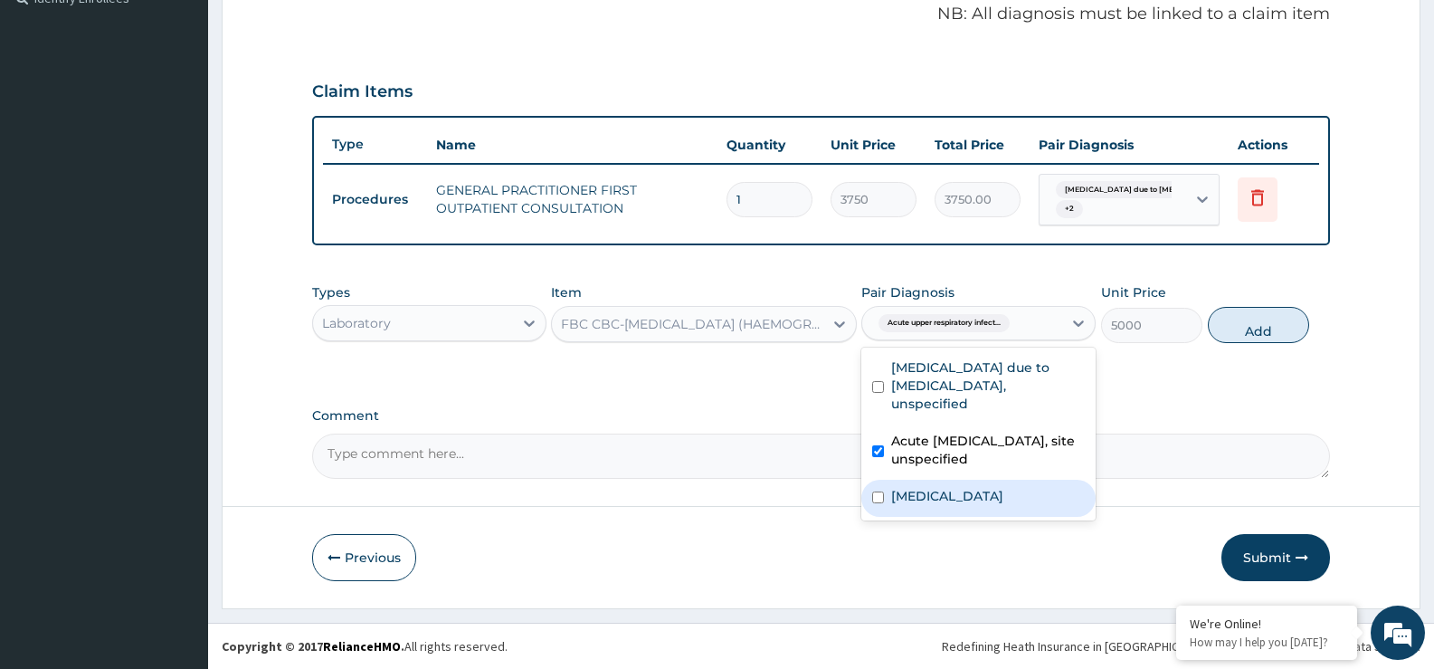
click at [982, 487] on label "Salmonella enteritis" at bounding box center [947, 496] width 112 height 18
checkbox input "true"
click at [1271, 332] on button "Add" at bounding box center [1258, 325] width 101 height 36
type input "0"
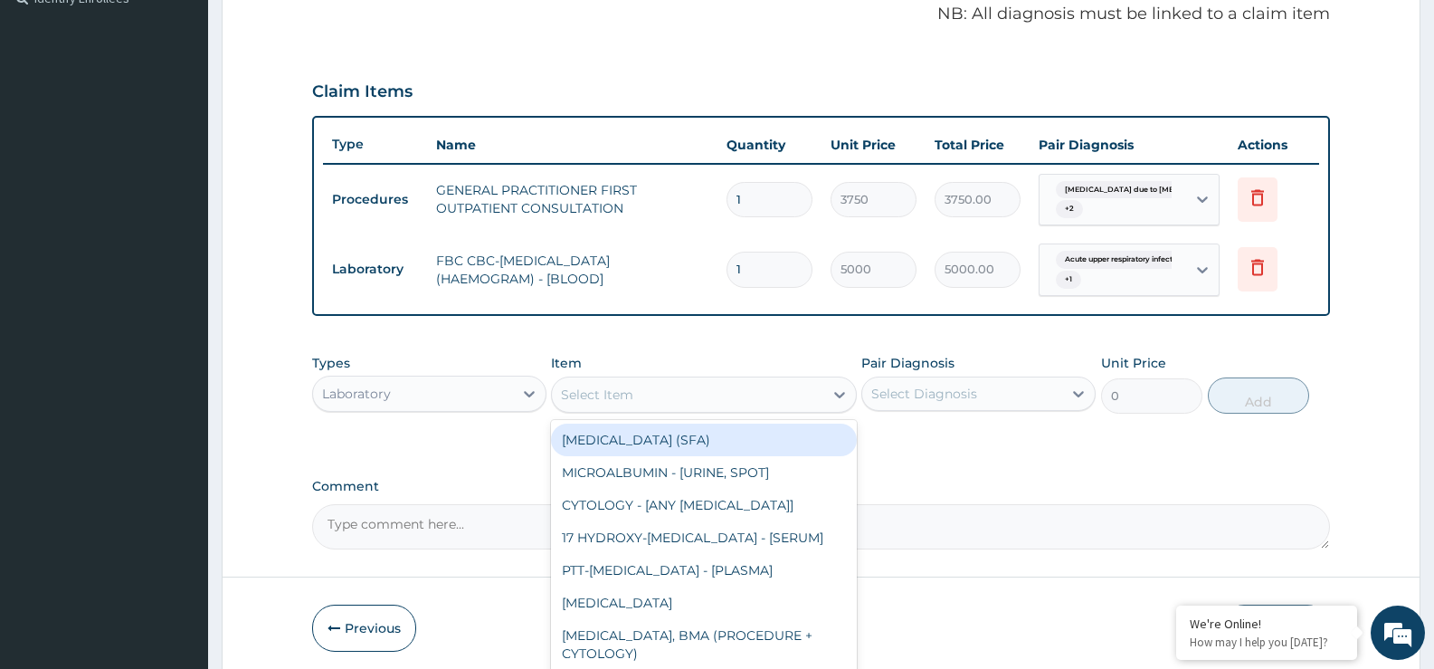
click at [693, 398] on div "Select Item" at bounding box center [687, 394] width 271 height 29
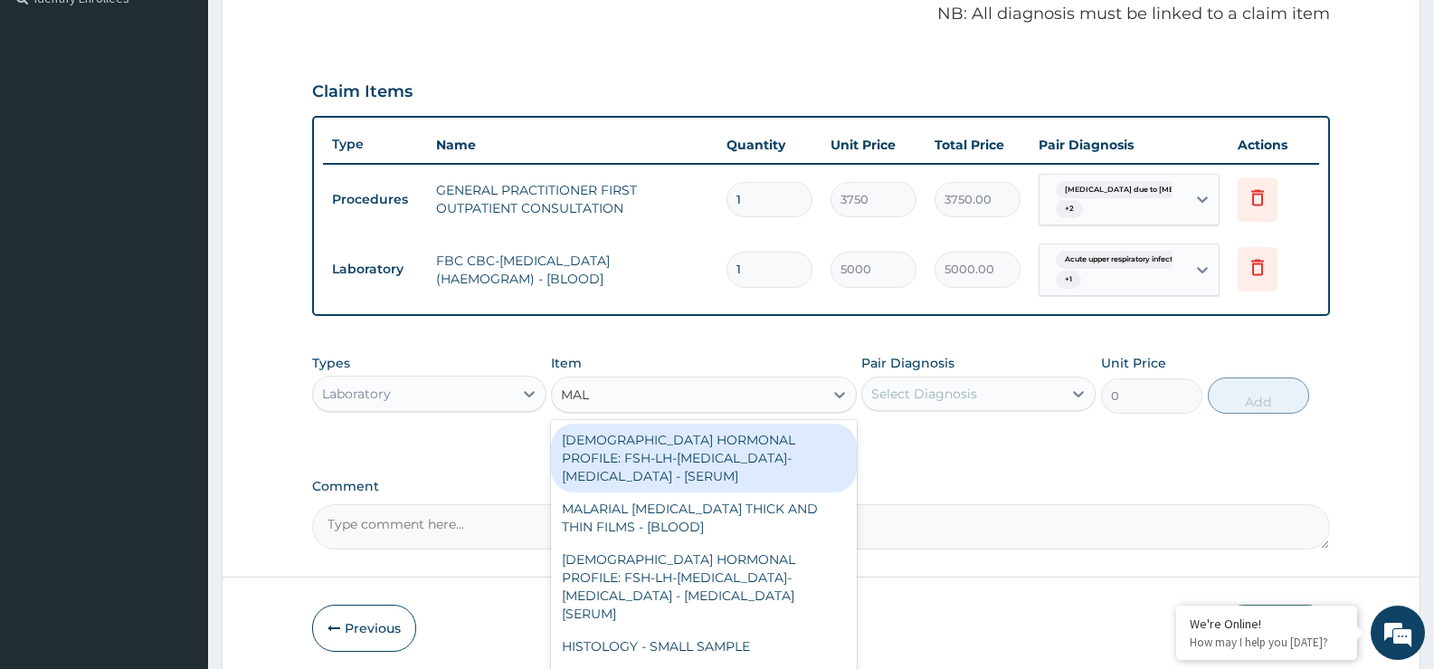
type input "MALA"
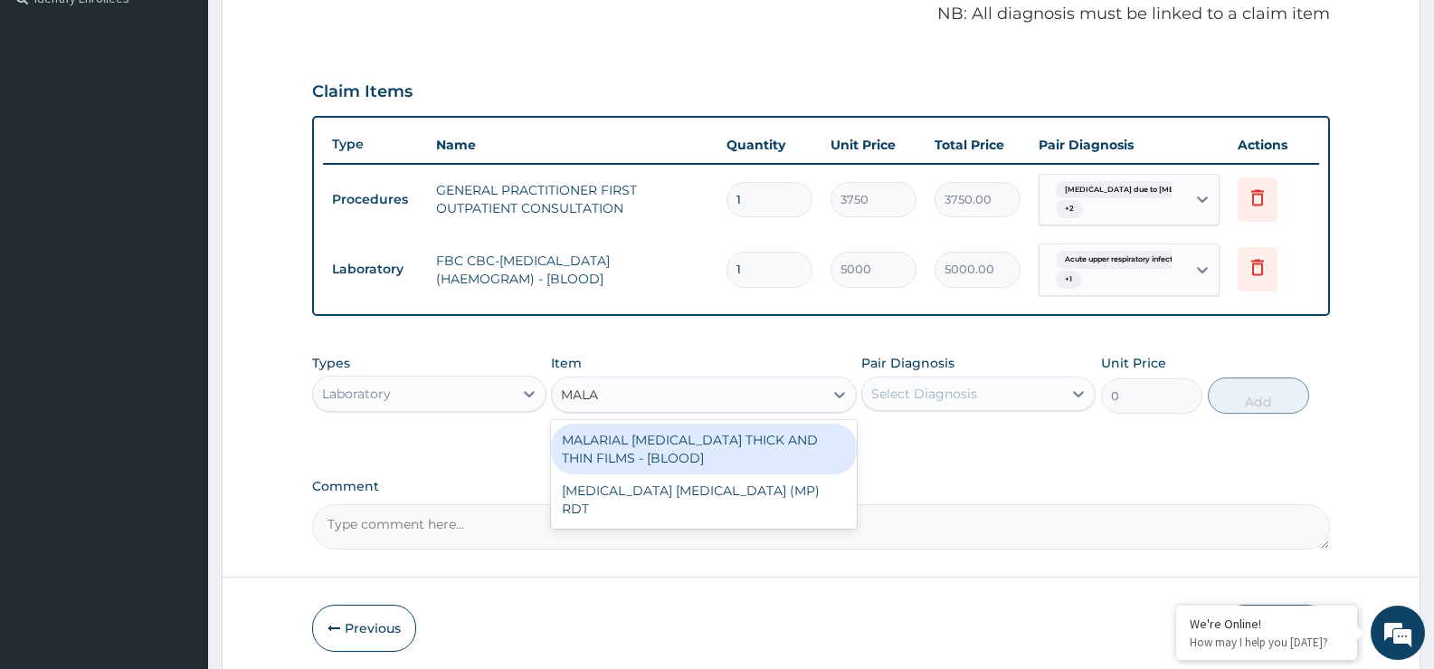
click at [714, 441] on div "MALARIAL PARASITE THICK AND THIN FILMS - [BLOOD]" at bounding box center [703, 449] width 305 height 51
type input "2187.5"
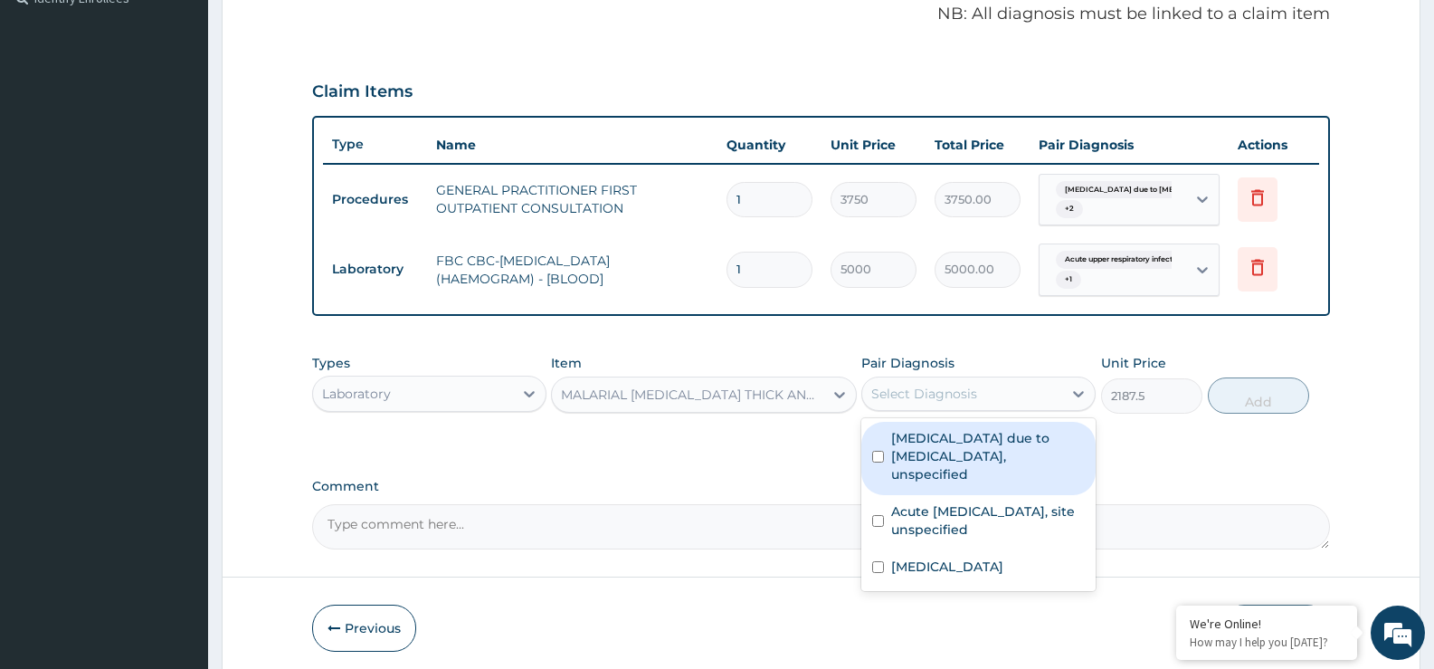
click at [912, 389] on div "Select Diagnosis" at bounding box center [924, 394] width 106 height 18
click at [936, 462] on label "Malaria due to Plasmodium falciparum, unspecified" at bounding box center [988, 456] width 194 height 54
checkbox input "true"
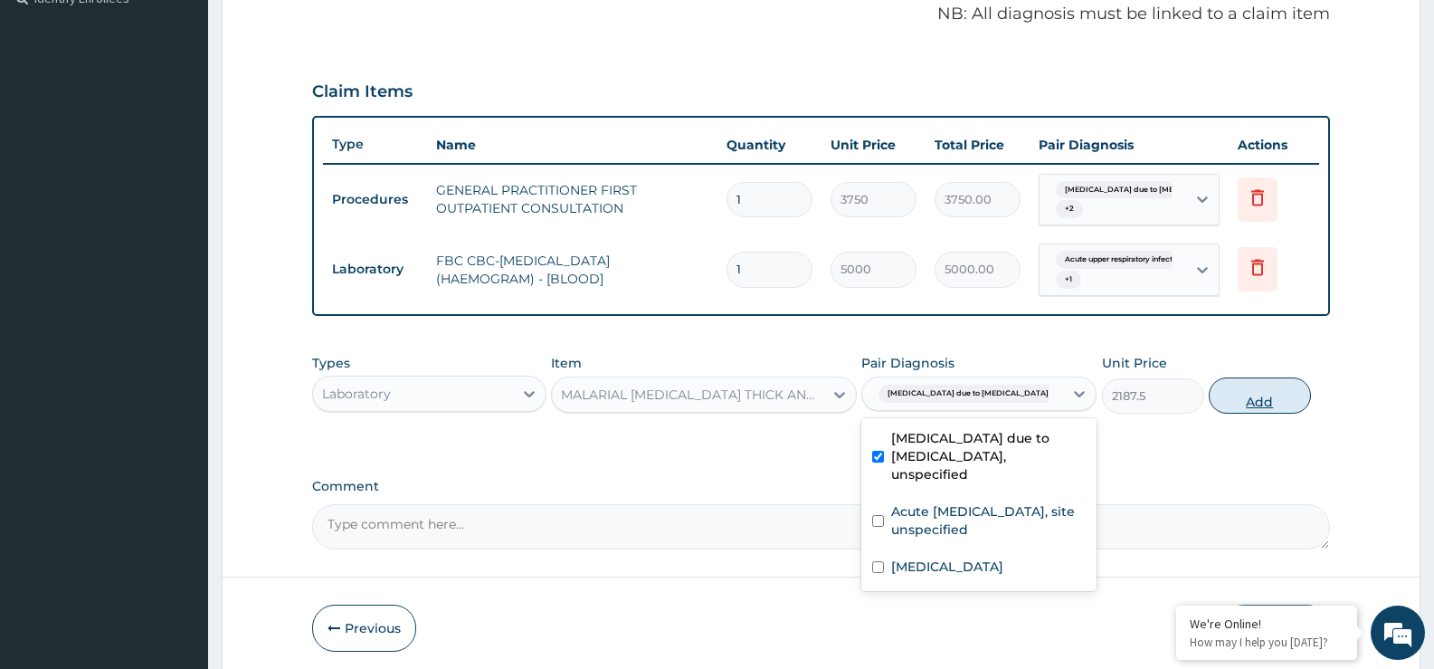
click at [1234, 396] on button "Add" at bounding box center [1259, 395] width 101 height 36
type input "0"
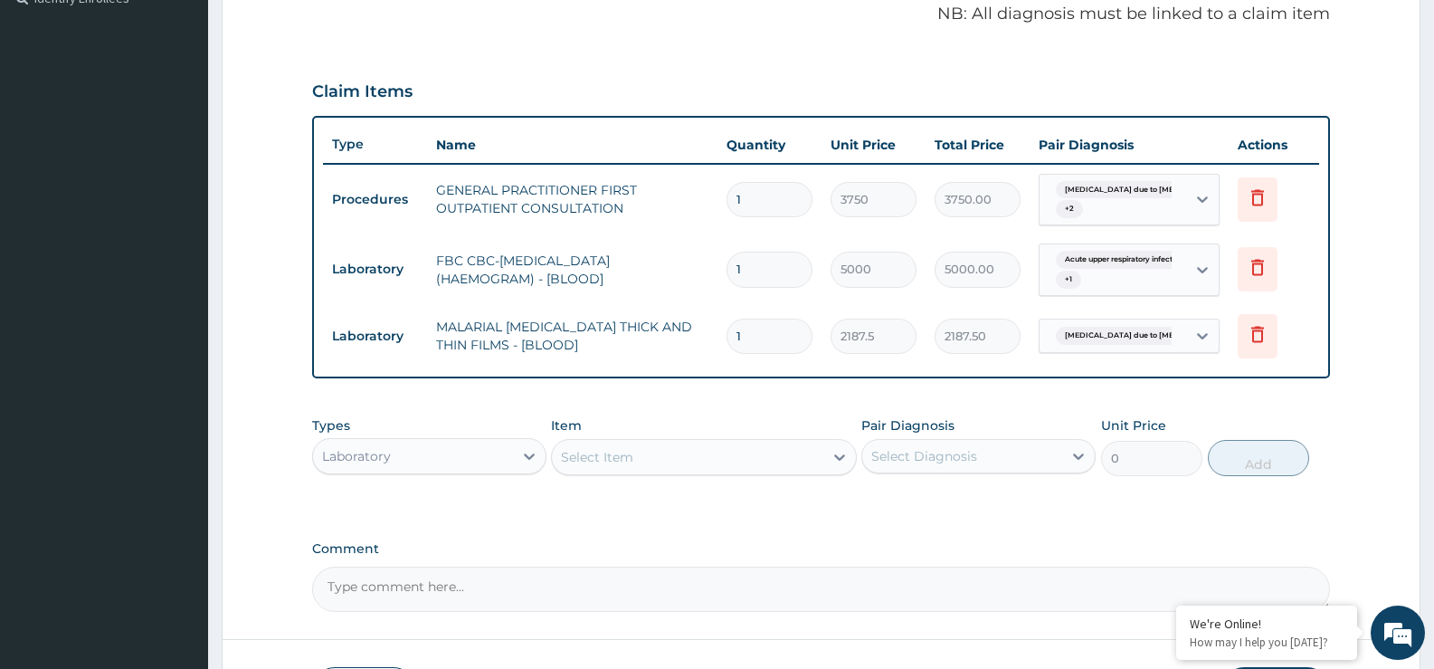
click at [484, 451] on div "Laboratory" at bounding box center [413, 456] width 200 height 29
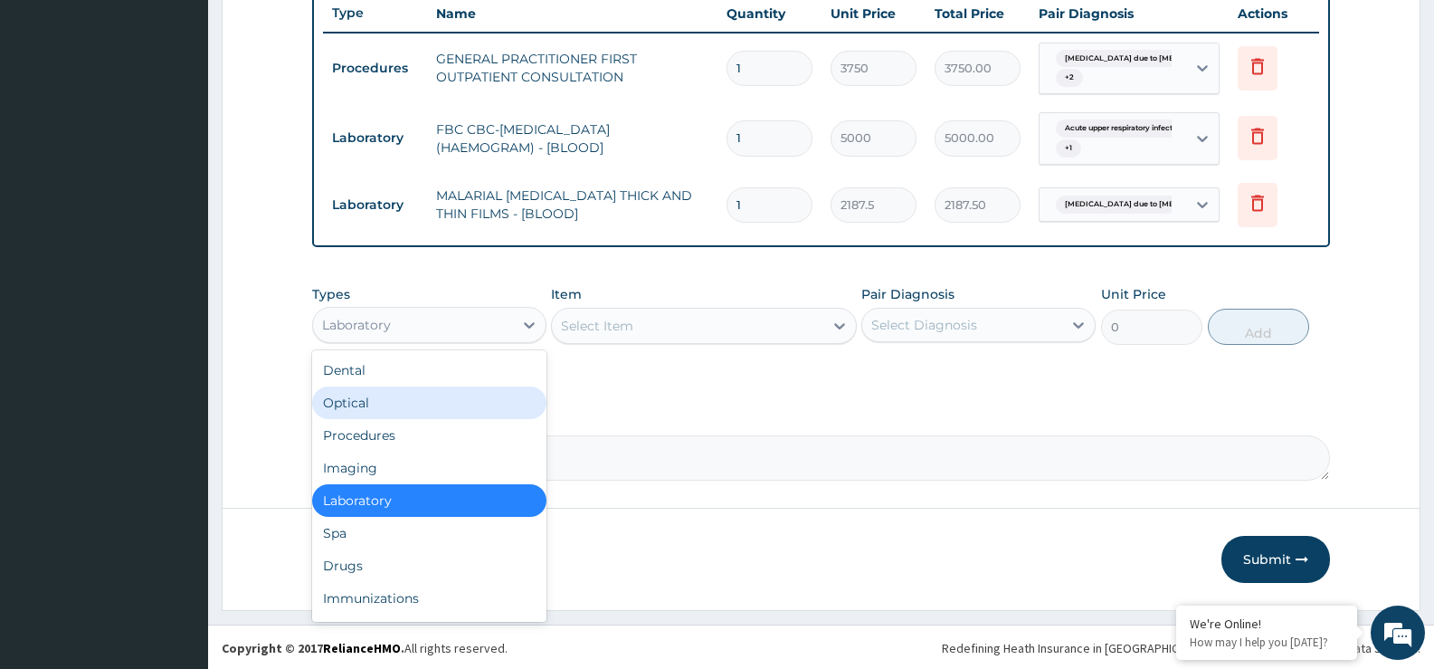
scroll to position [690, 0]
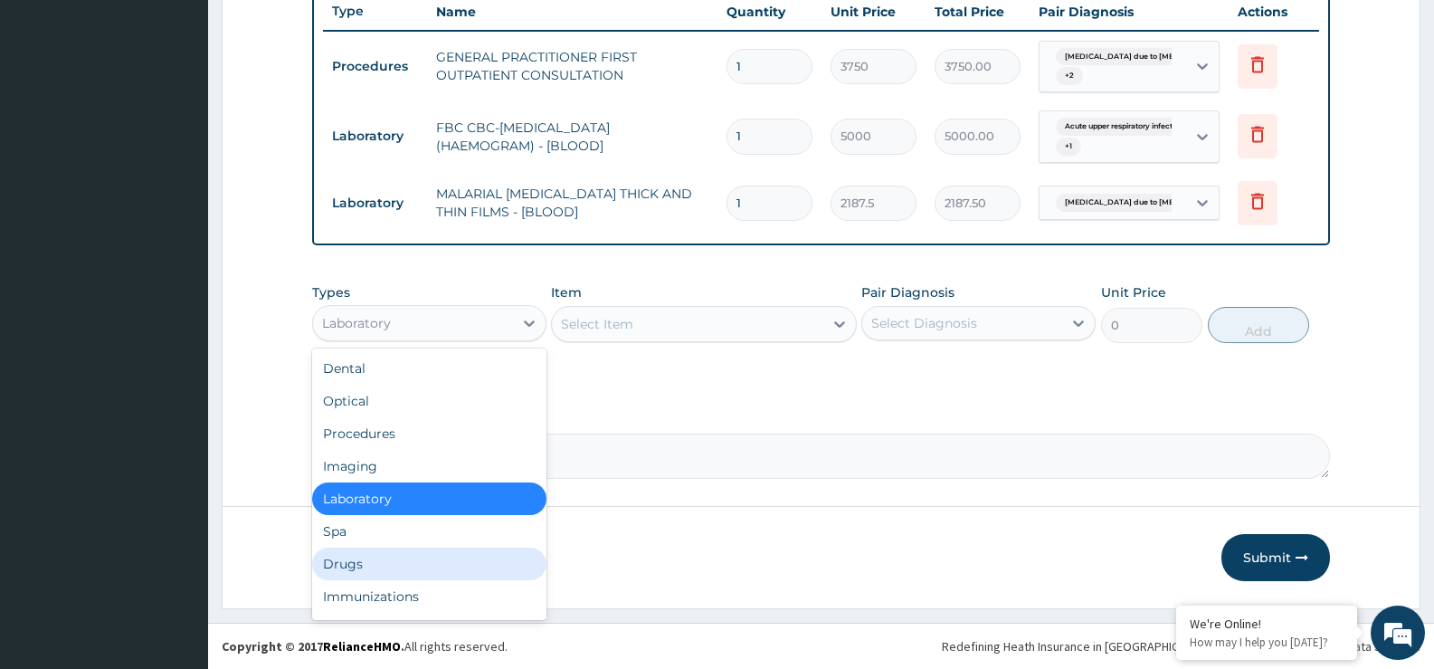
click at [380, 566] on div "Drugs" at bounding box center [429, 563] width 234 height 33
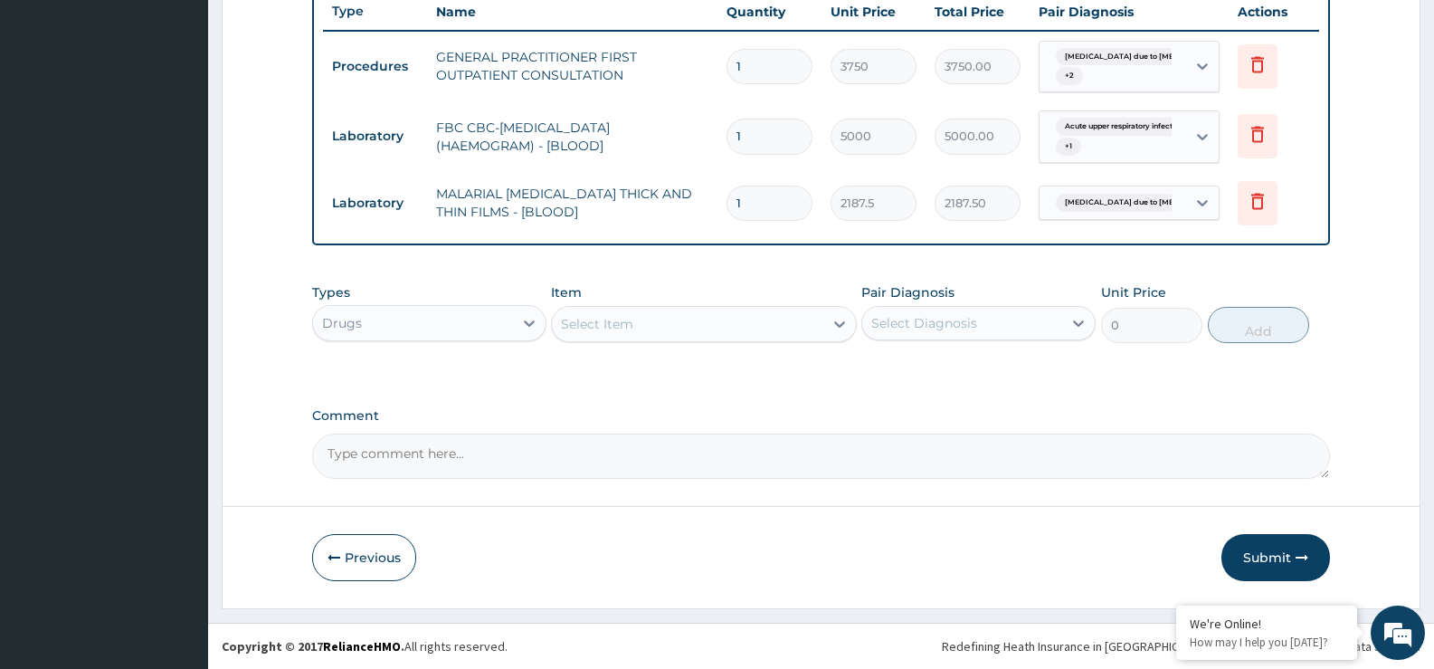
click at [748, 330] on div "Select Item" at bounding box center [687, 323] width 271 height 29
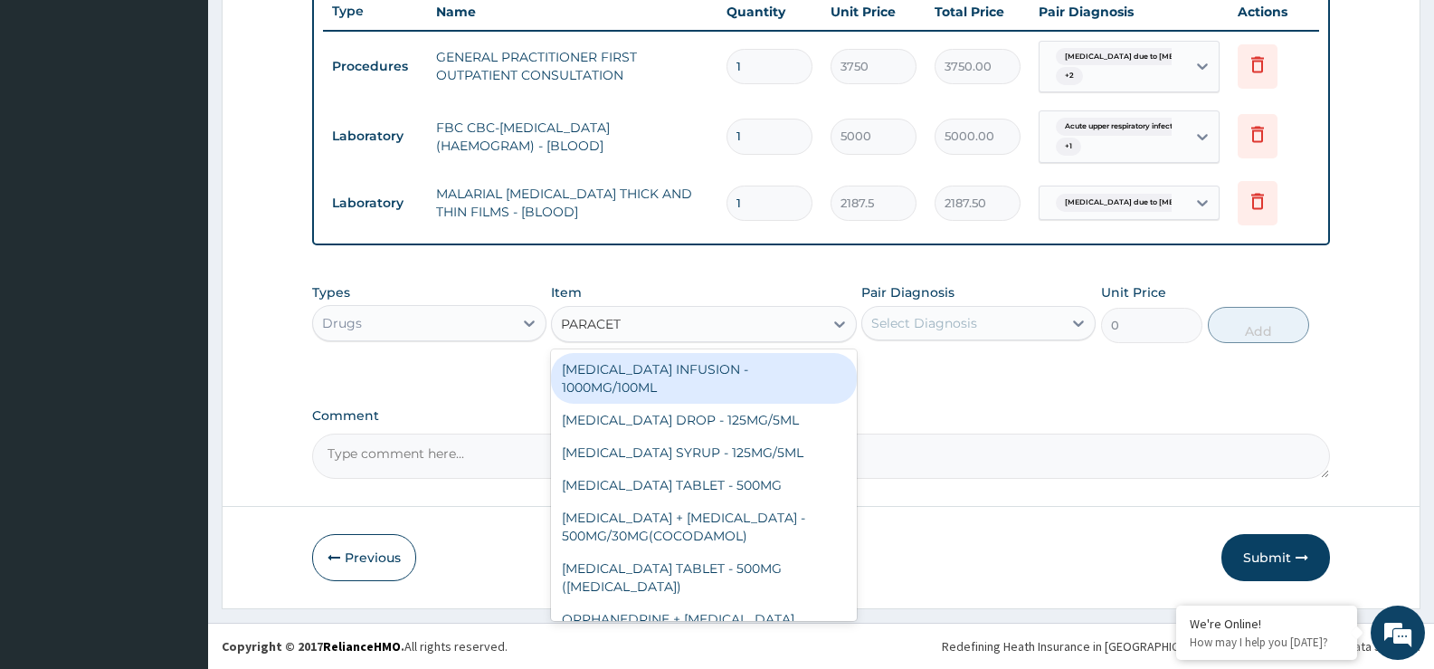
type input "PARACETA"
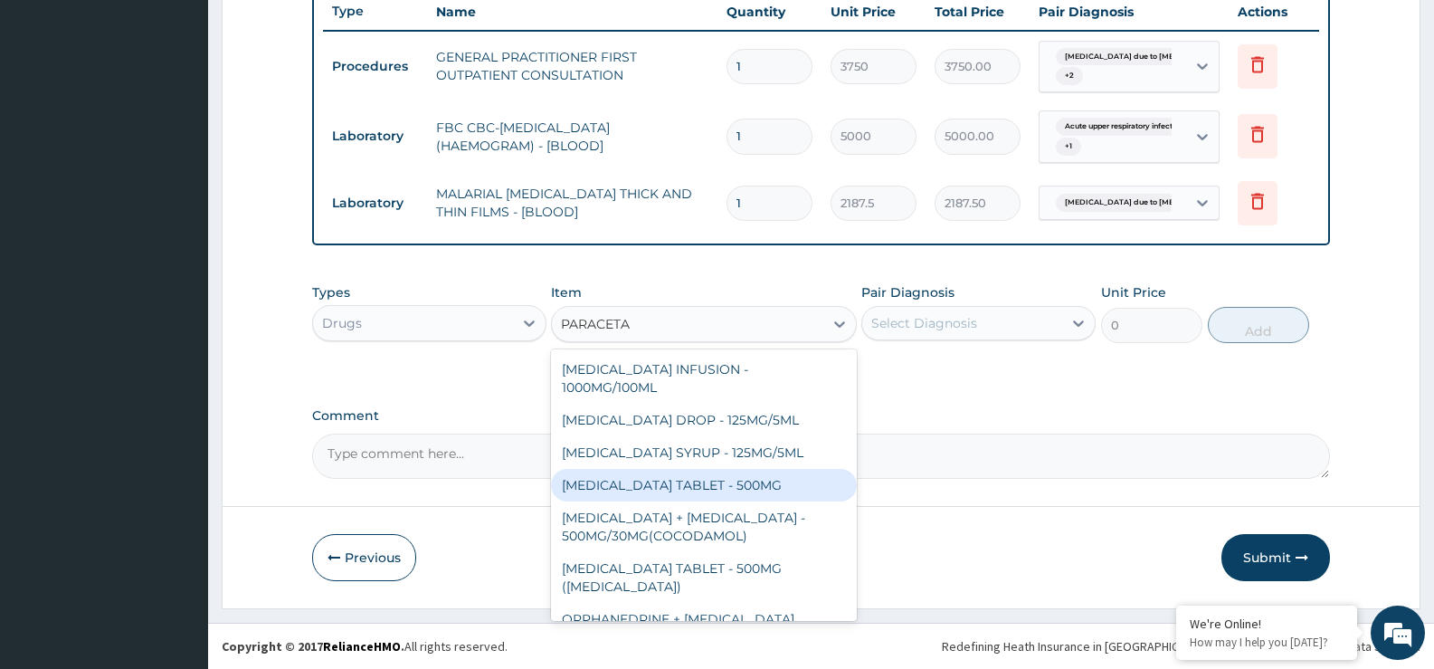
click at [735, 487] on div "[MEDICAL_DATA] TABLET - 500MG" at bounding box center [703, 485] width 305 height 33
type input "33.599999999999994"
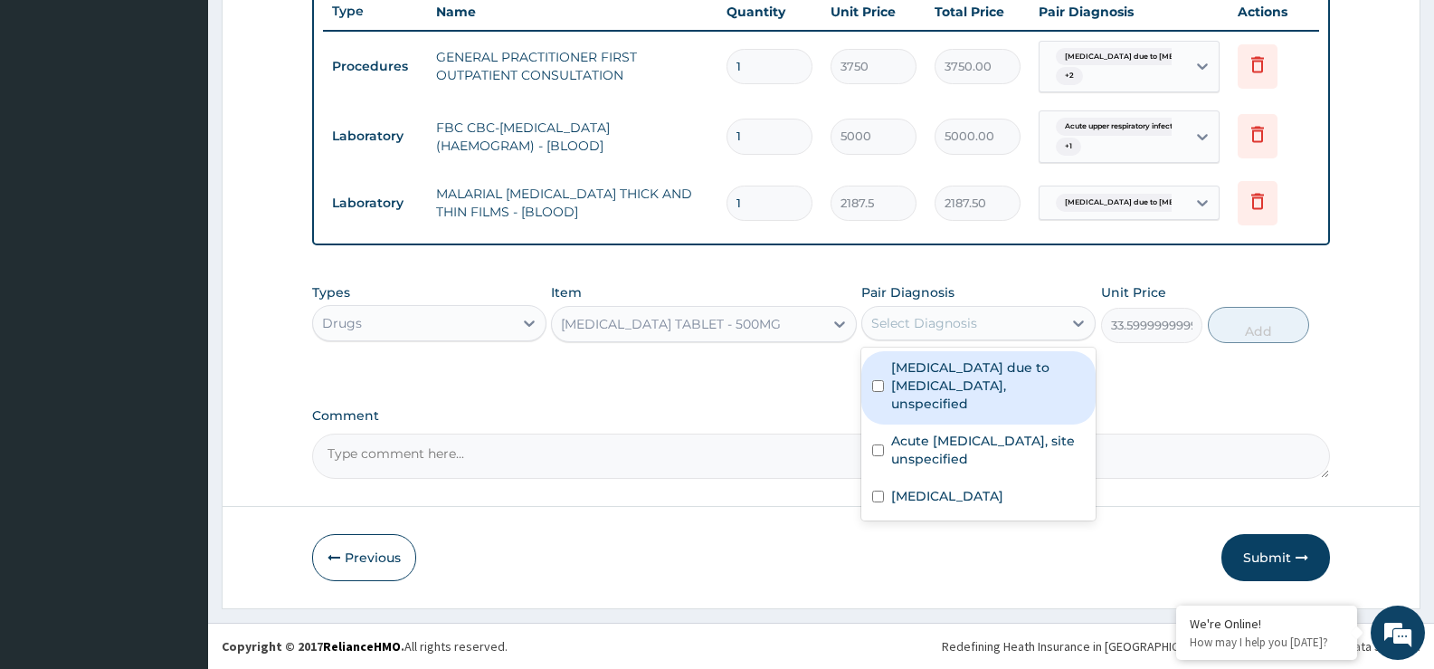
click at [909, 317] on div "Select Diagnosis" at bounding box center [924, 323] width 106 height 18
click at [946, 389] on label "Malaria due to Plasmodium falciparum, unspecified" at bounding box center [988, 385] width 194 height 54
checkbox input "true"
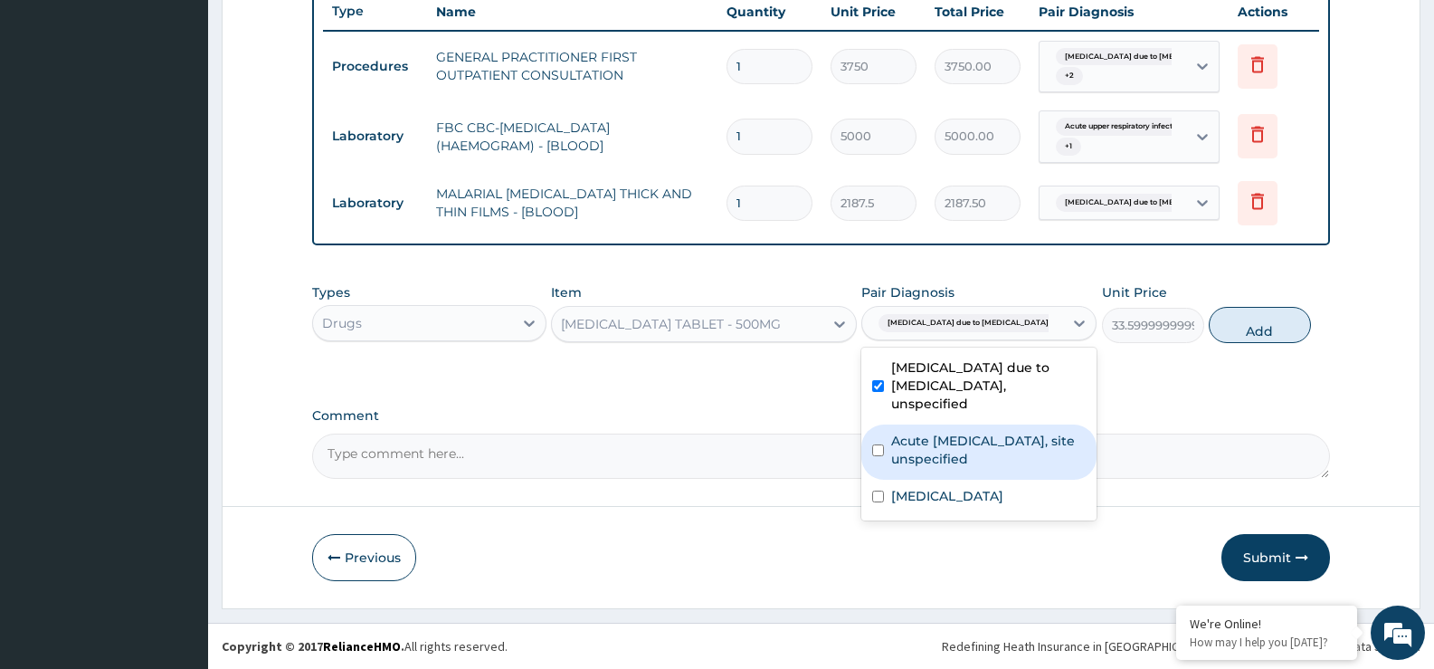
click at [944, 438] on label "Acute [MEDICAL_DATA], site unspecified" at bounding box center [988, 450] width 195 height 36
checkbox input "true"
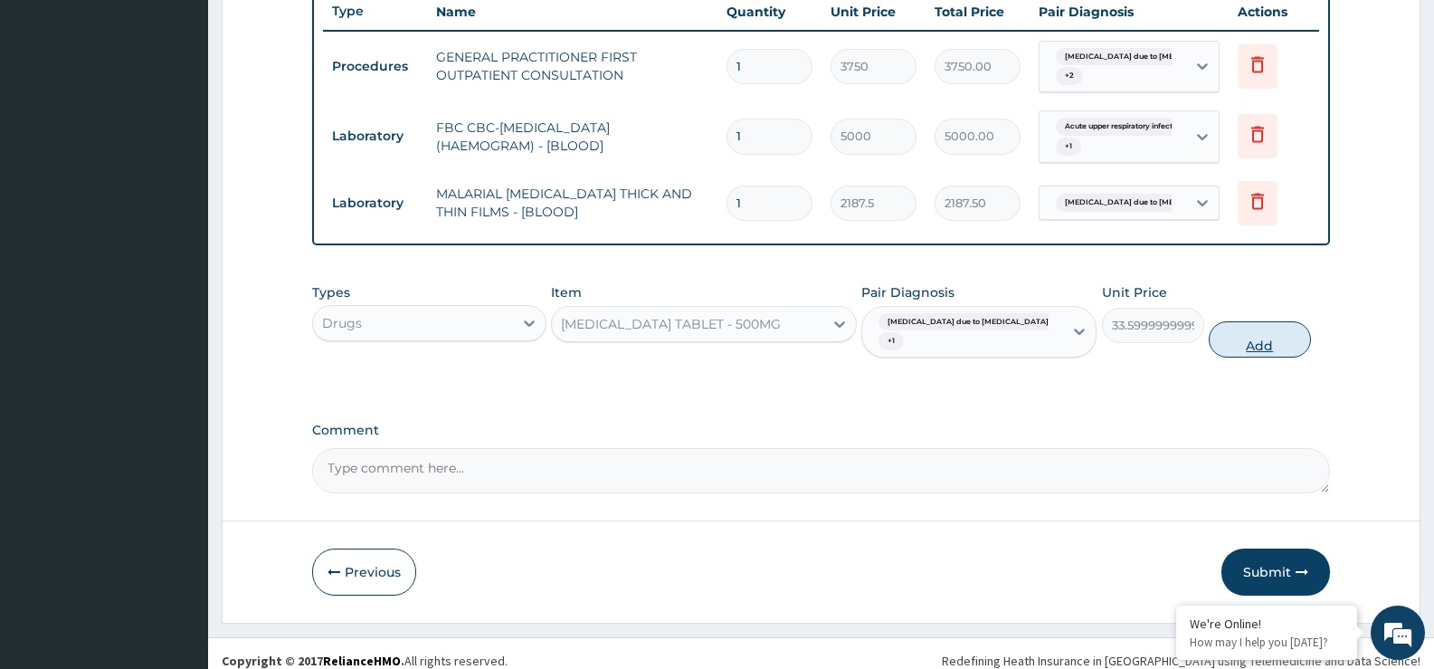
click at [1224, 345] on button "Add" at bounding box center [1259, 339] width 101 height 36
type input "0"
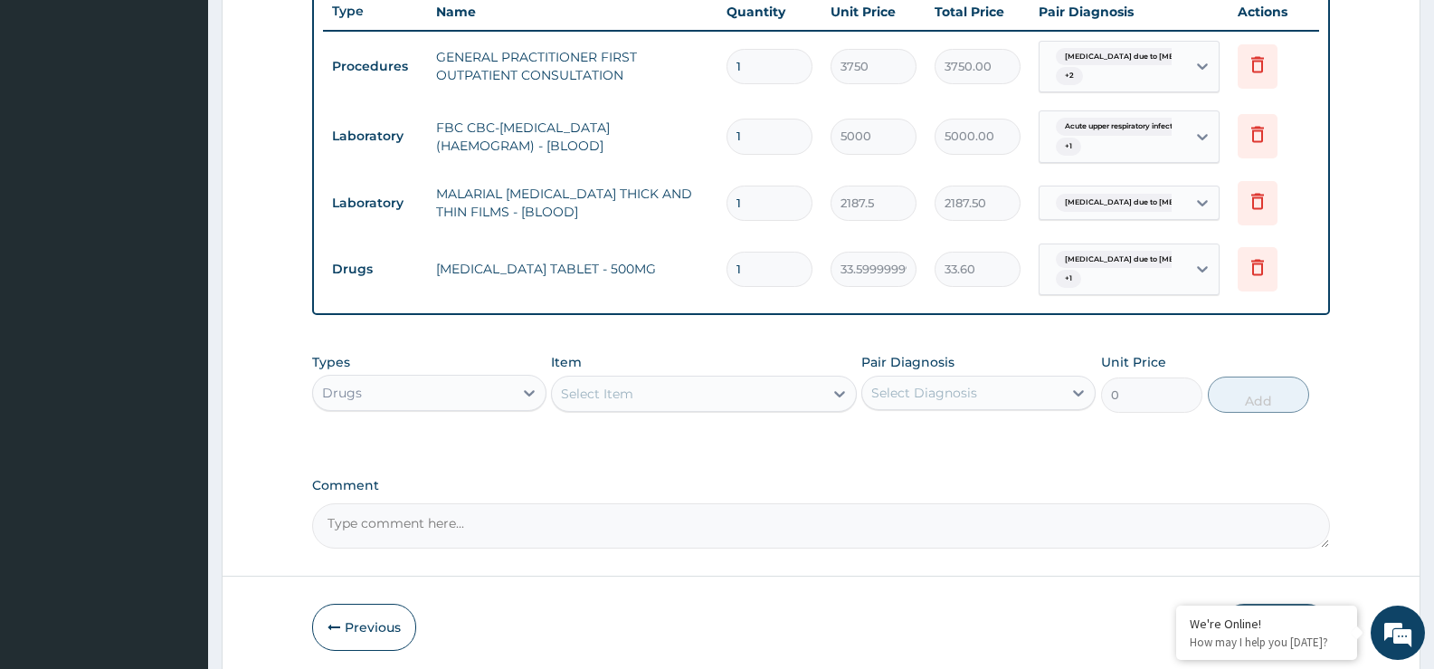
type input "18"
type input "604.80"
type input "18"
click at [664, 387] on div "Select Item" at bounding box center [687, 393] width 271 height 29
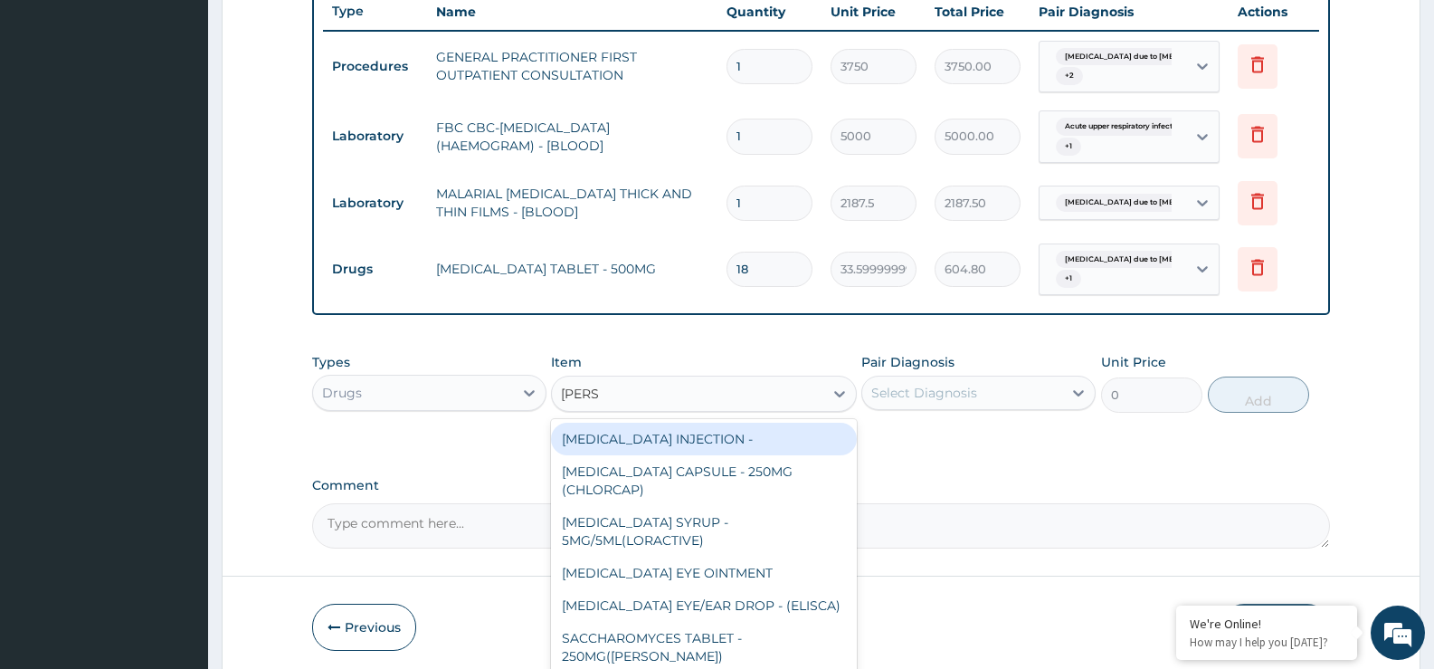
type input "LORAT"
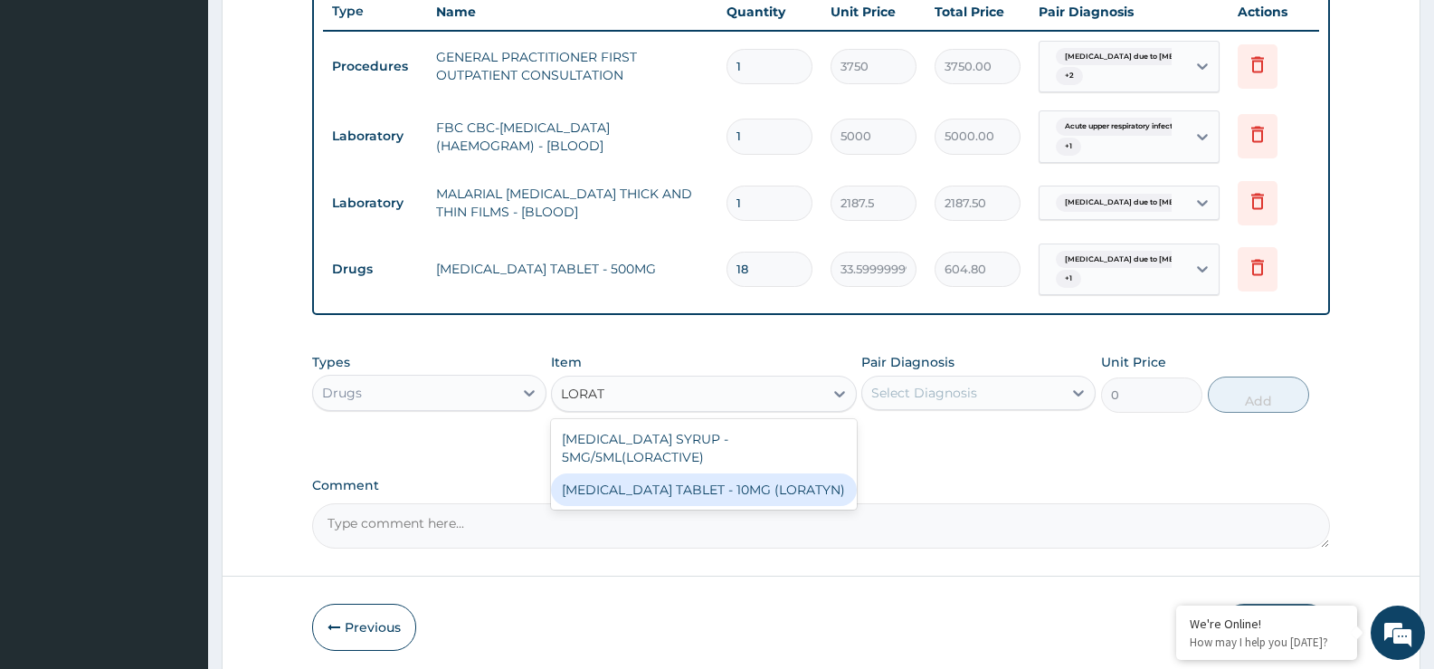
click at [691, 494] on div "LORATADINE TABLET - 10MG (LORATYN)" at bounding box center [703, 489] width 305 height 33
type input "98"
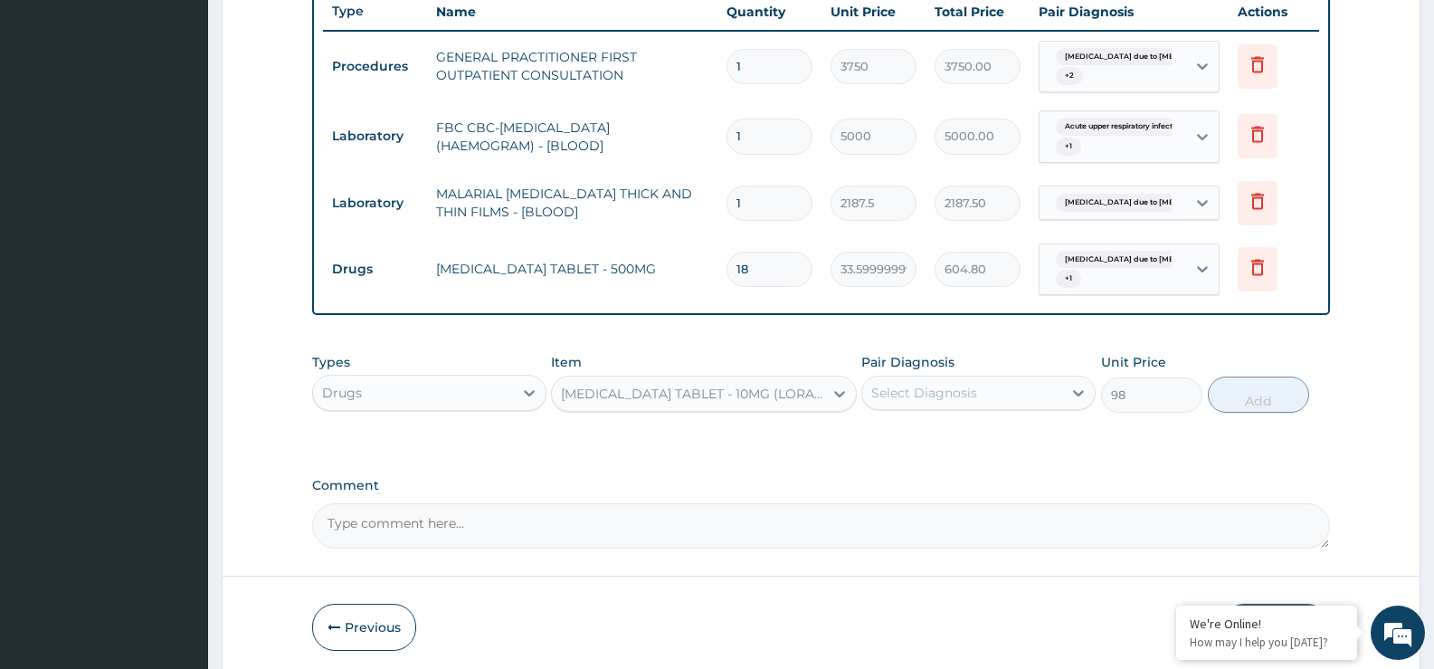
click at [1019, 375] on div "Pair Diagnosis Select Diagnosis" at bounding box center [979, 383] width 234 height 60
click at [1009, 398] on div "Select Diagnosis" at bounding box center [962, 392] width 200 height 29
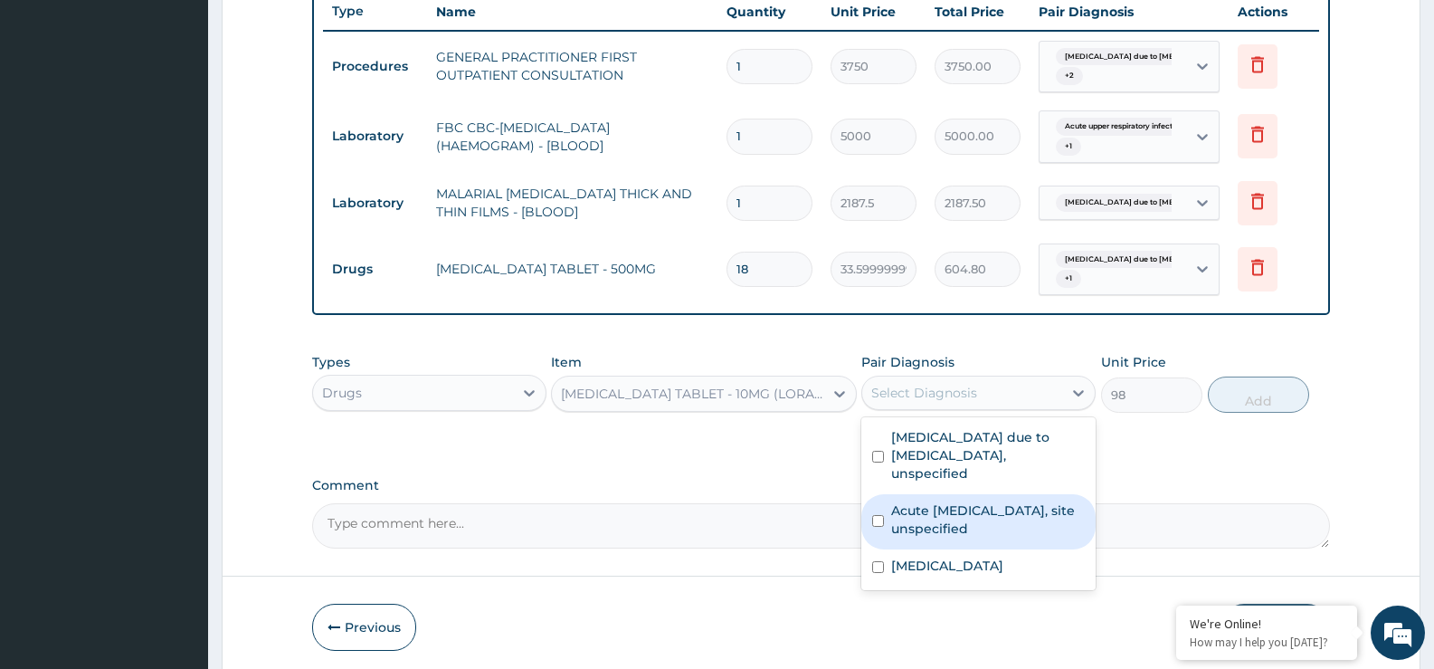
click at [971, 501] on label "Acute upper respiratory infection, site unspecified" at bounding box center [988, 519] width 194 height 36
checkbox input "true"
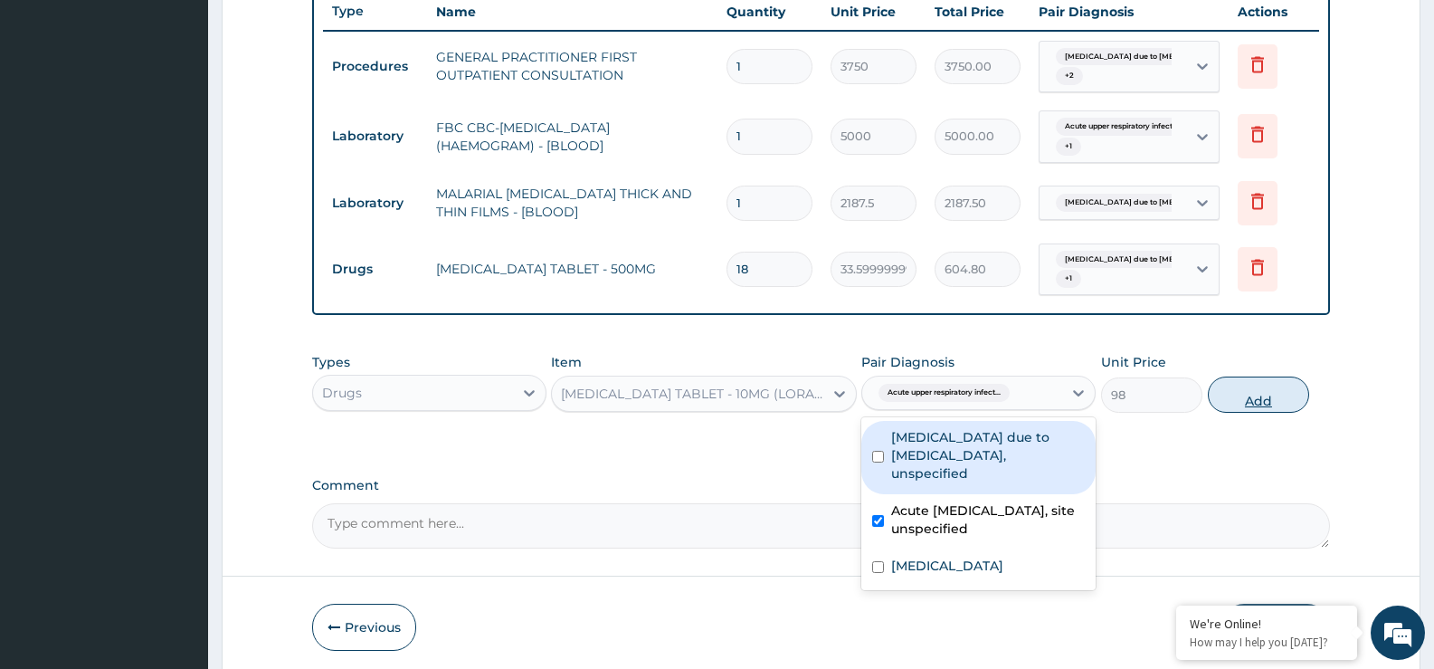
click at [1274, 394] on button "Add" at bounding box center [1258, 394] width 101 height 36
type input "0"
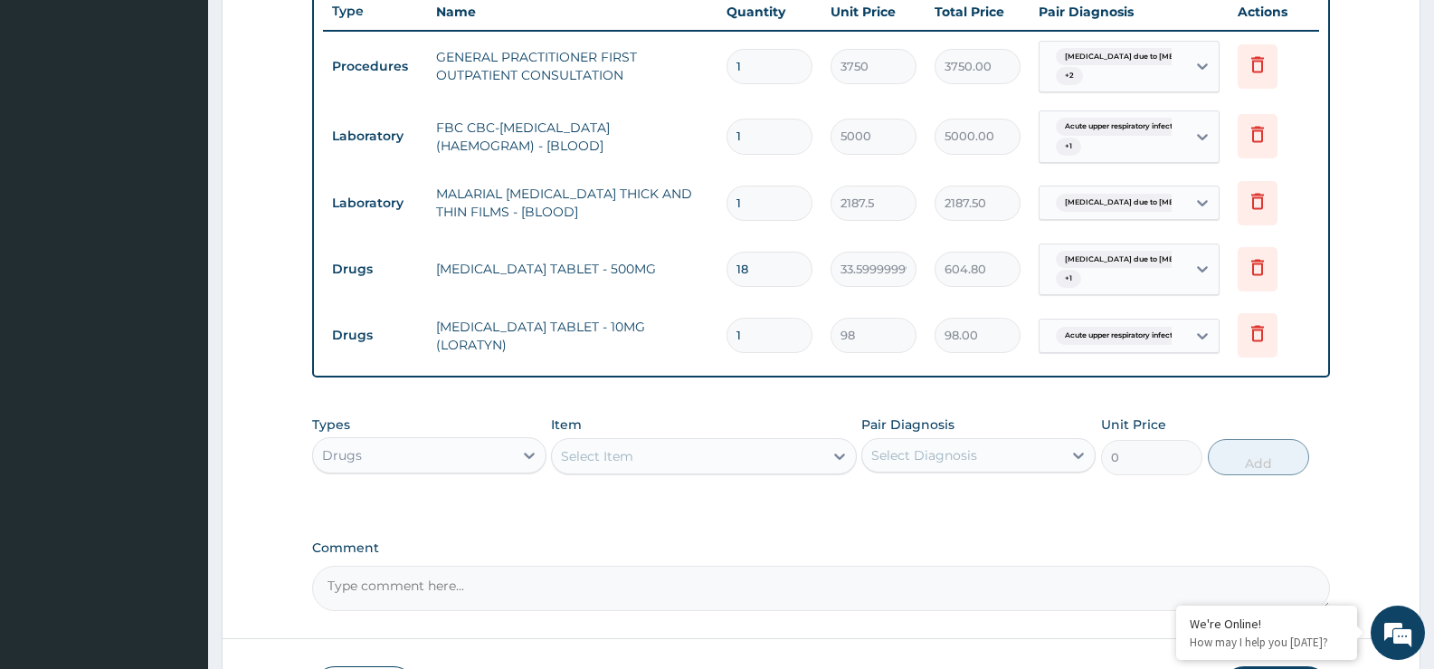
type input "0.00"
type input "3"
type input "294.00"
type input "3"
click at [872, 529] on div "PA Code / Prescription Code Enter Code(Secondary Care Only) Encounter Date 14-1…" at bounding box center [821, 46] width 1018 height 1128
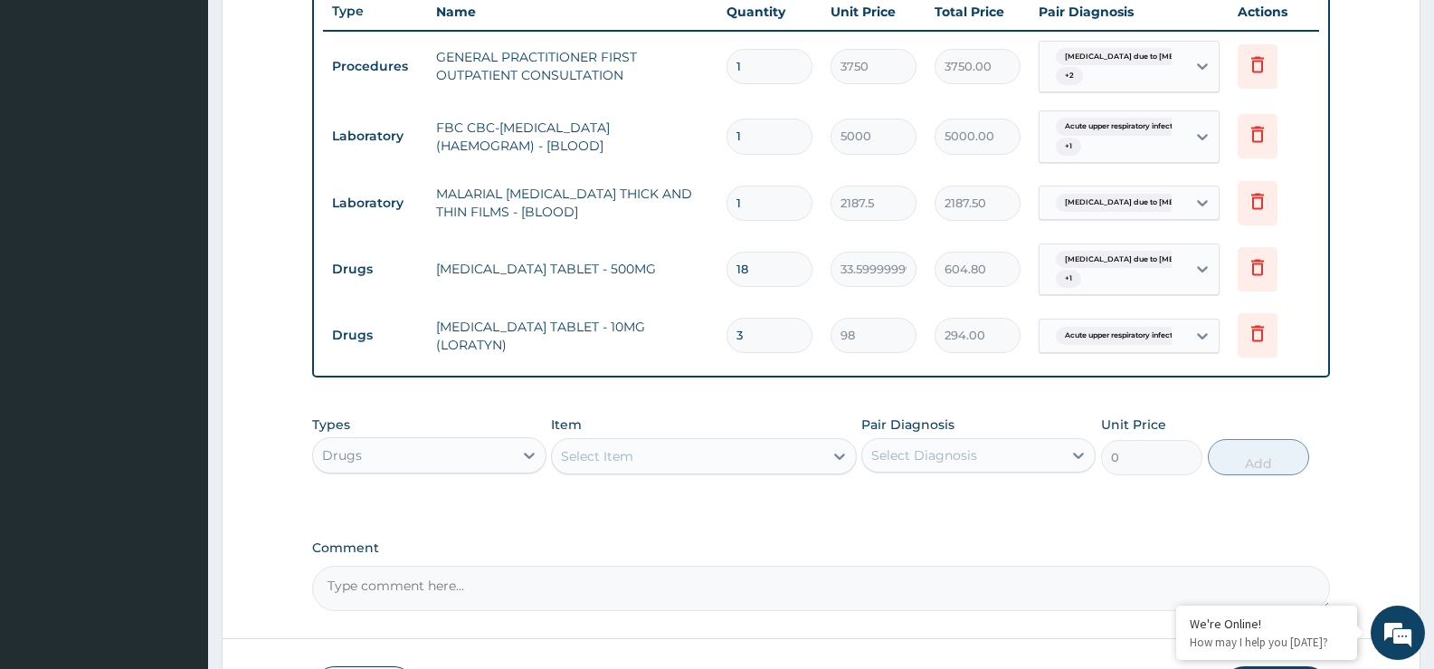
click at [730, 453] on div "Select Item" at bounding box center [687, 456] width 271 height 29
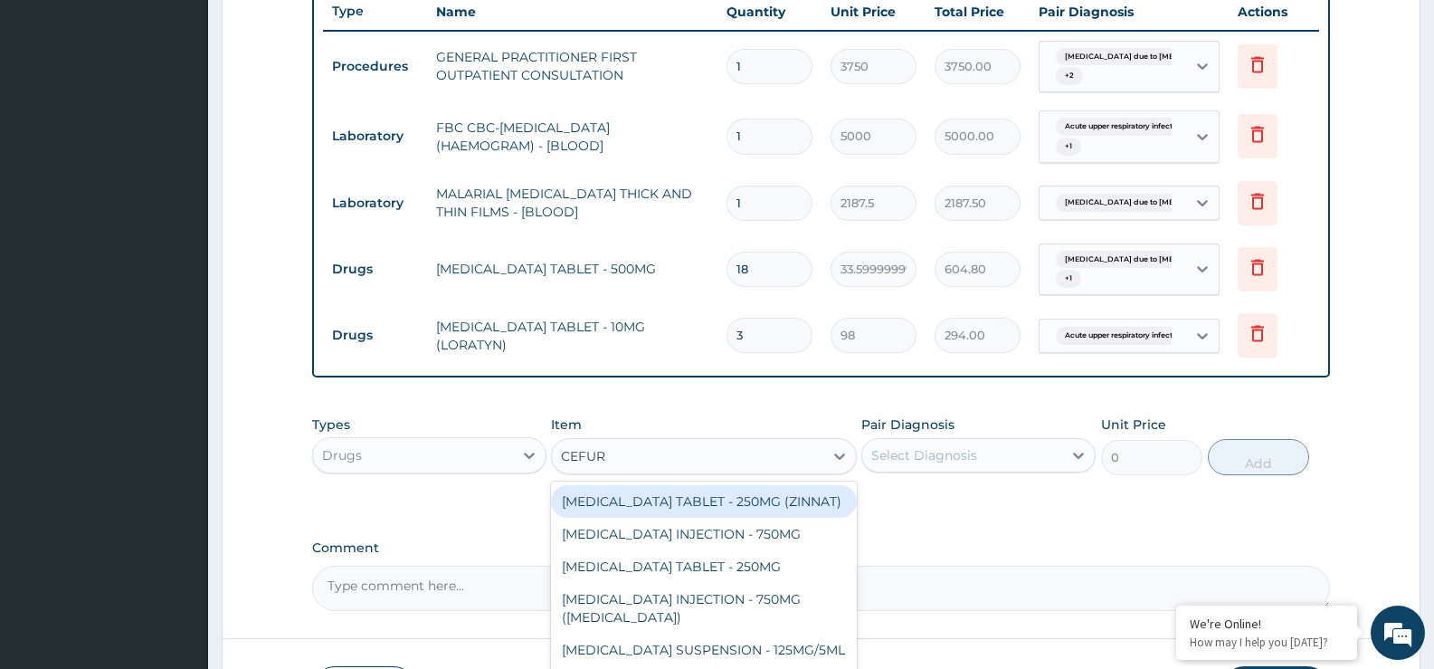
type input "CEFURO"
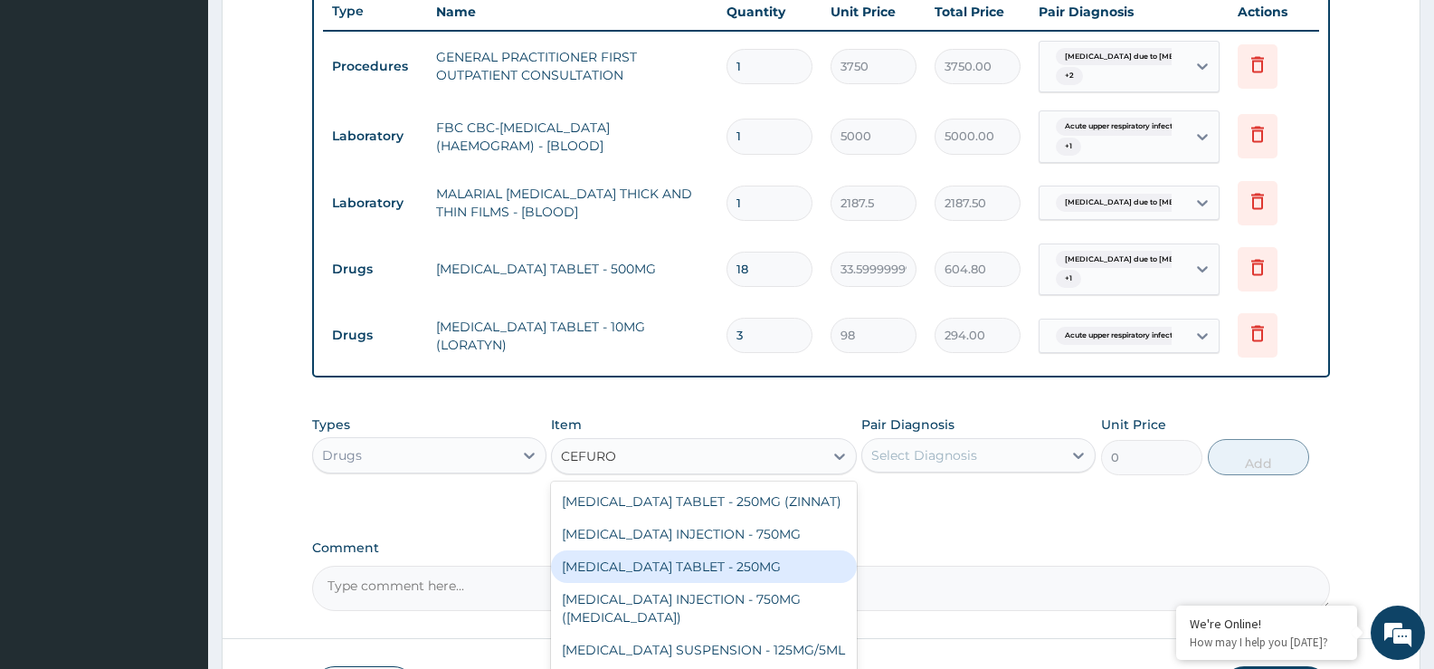
click at [688, 566] on div "CEFUROXIME TABLET - 250MG" at bounding box center [703, 566] width 305 height 33
type input "420"
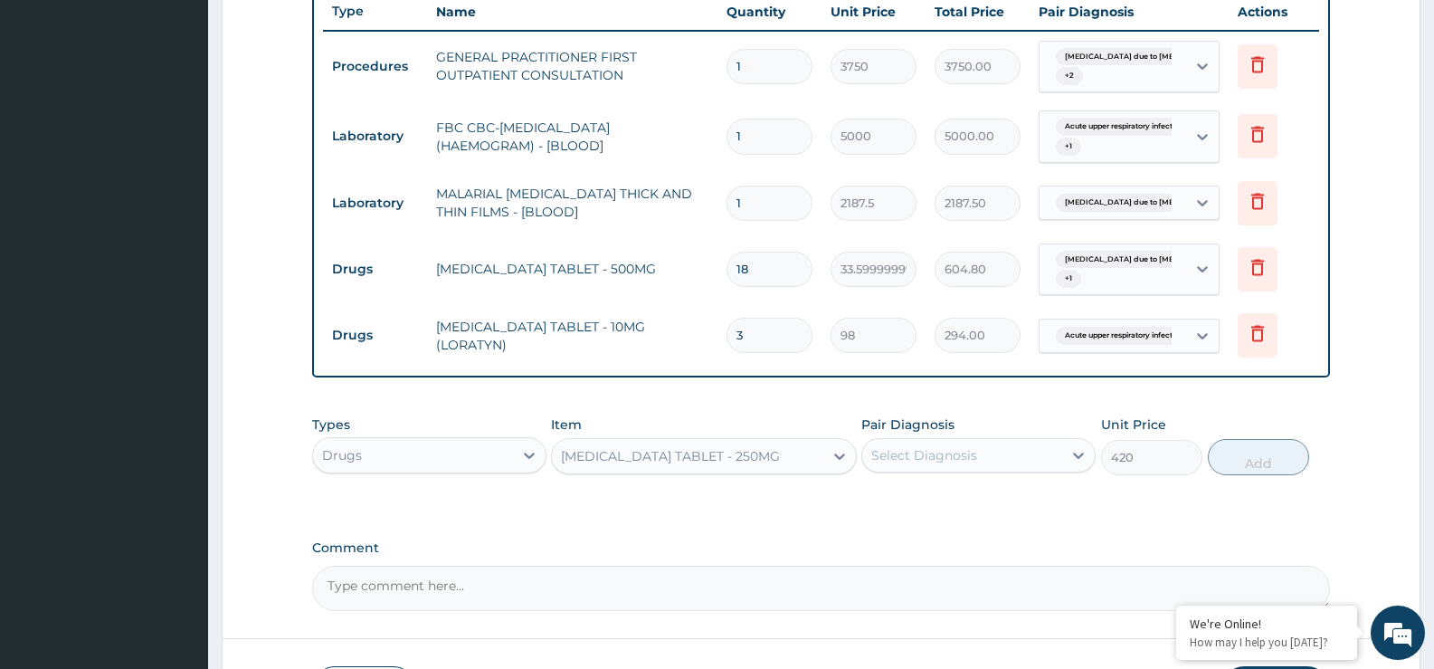
click at [942, 459] on div "Select Diagnosis" at bounding box center [924, 455] width 106 height 18
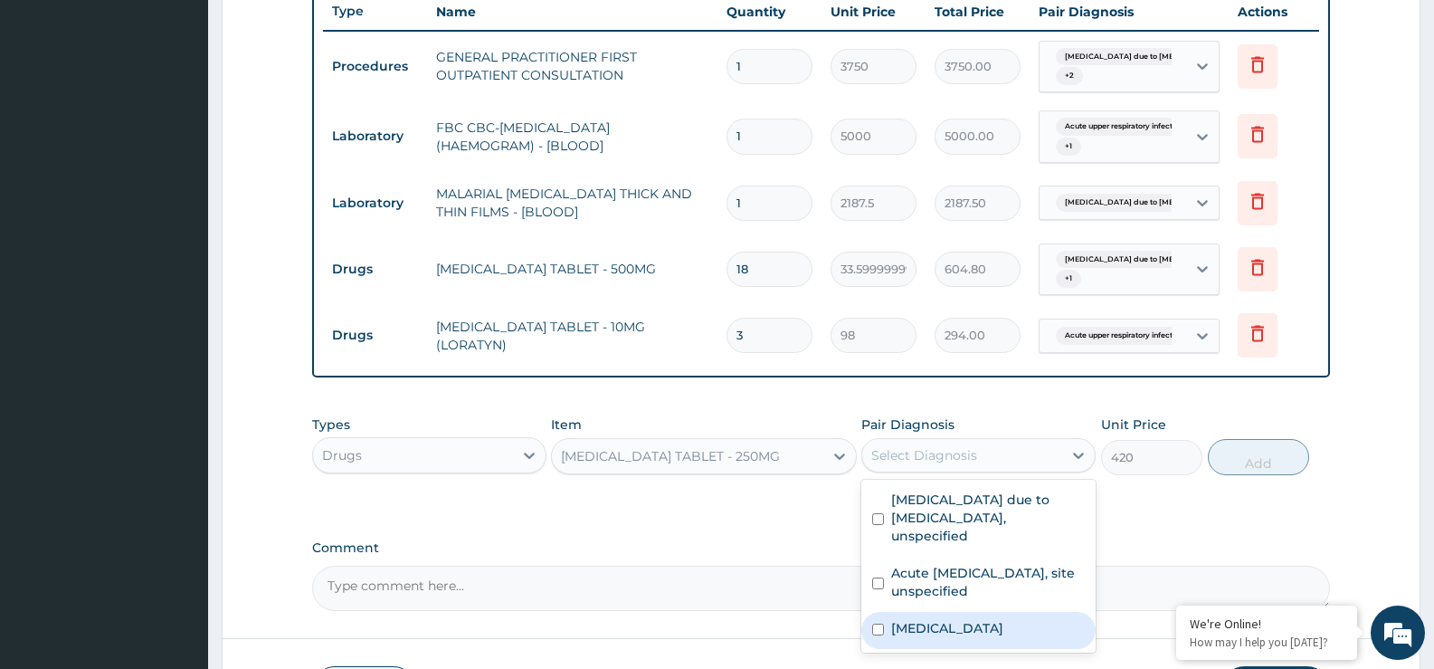
click at [938, 619] on label "Salmonella enteritis" at bounding box center [947, 628] width 112 height 18
checkbox input "true"
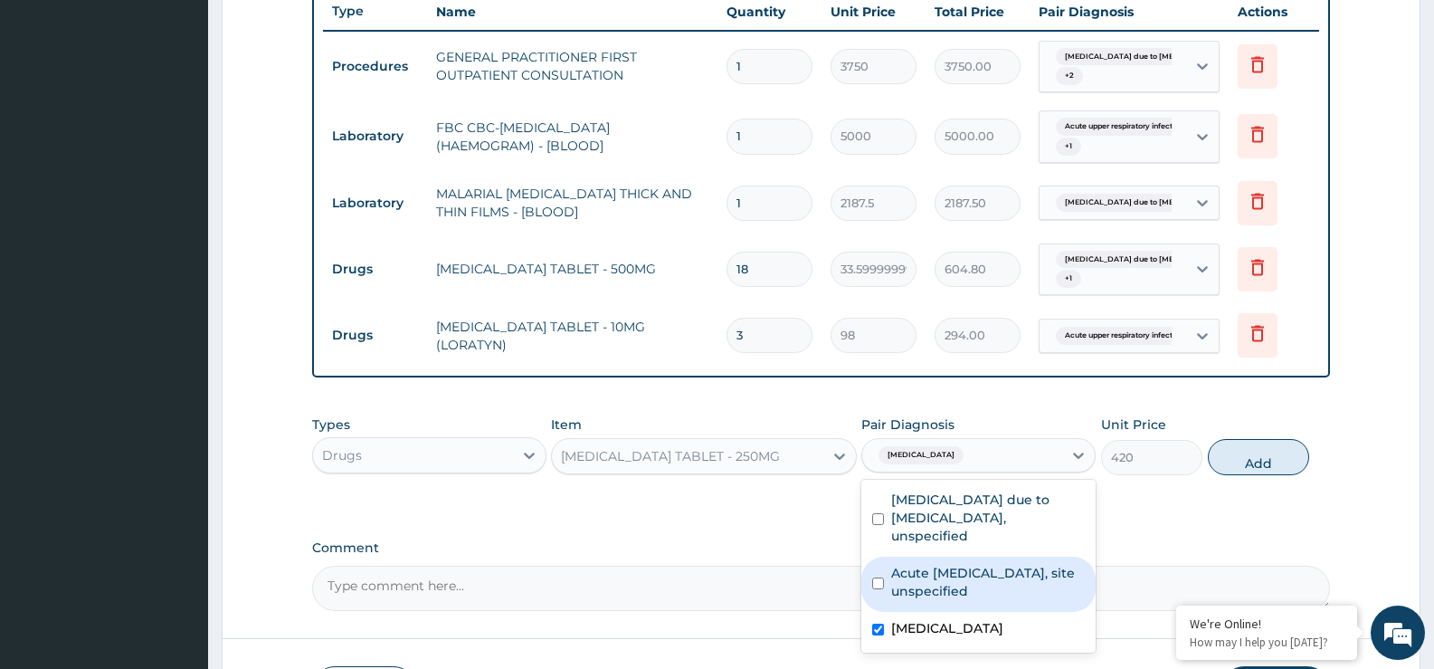
click at [948, 572] on label "Acute upper respiratory infection, site unspecified" at bounding box center [988, 582] width 194 height 36
checkbox input "true"
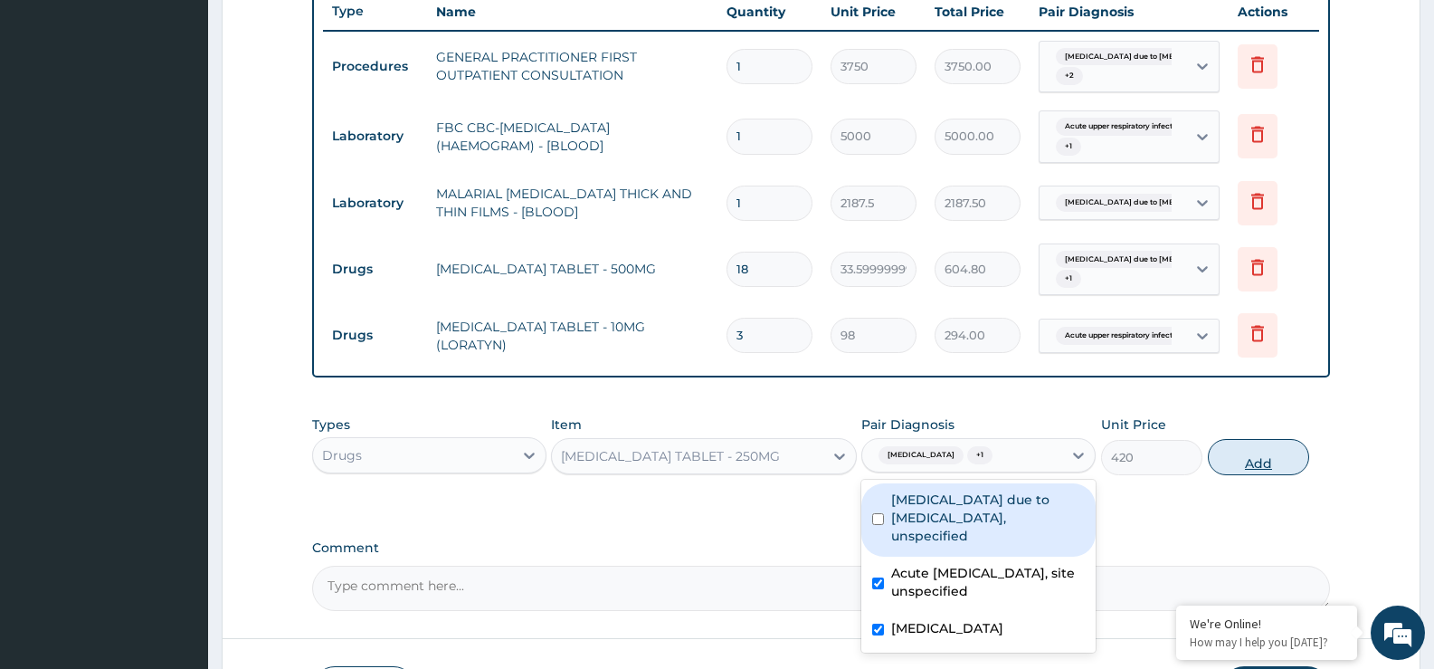
click at [1259, 461] on button "Add" at bounding box center [1258, 457] width 101 height 36
type input "0"
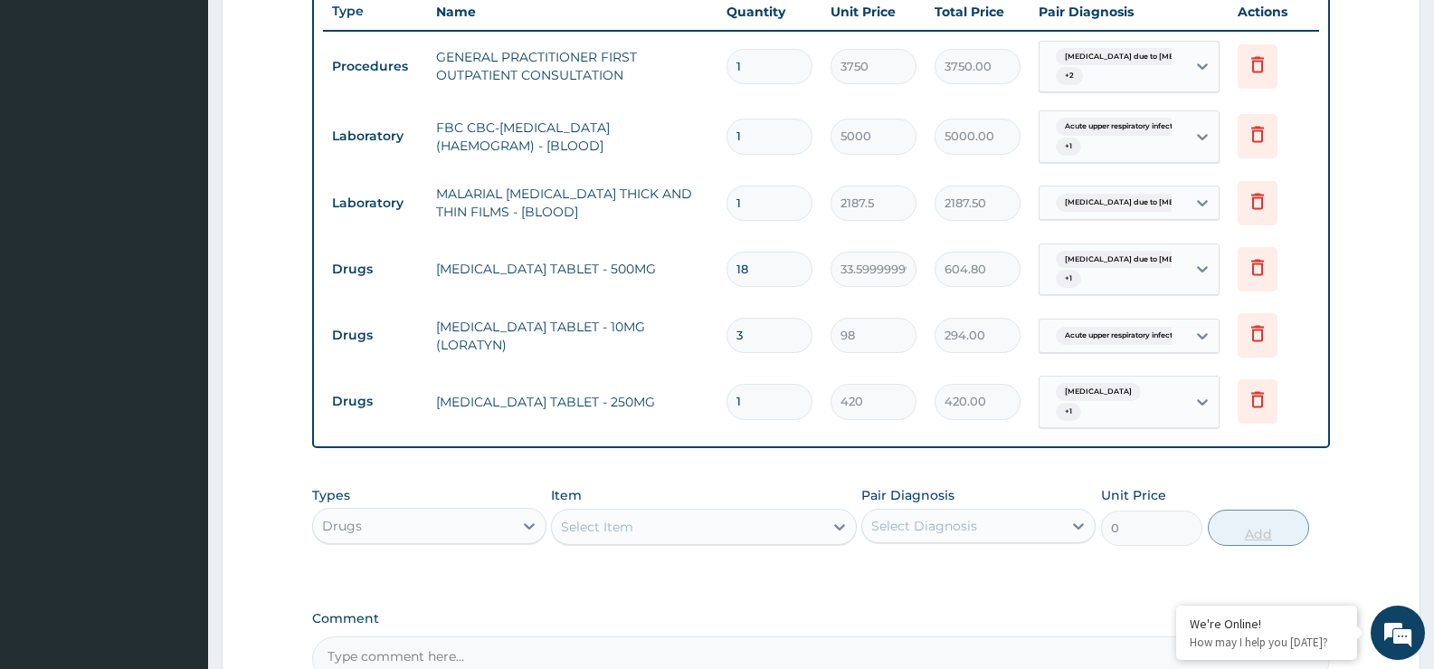
type input "10"
type input "4200.00"
type input "10"
click at [973, 585] on div "PA Code / Prescription Code Enter Code(Secondary Care Only) Encounter Date 14-1…" at bounding box center [821, 81] width 1018 height 1199
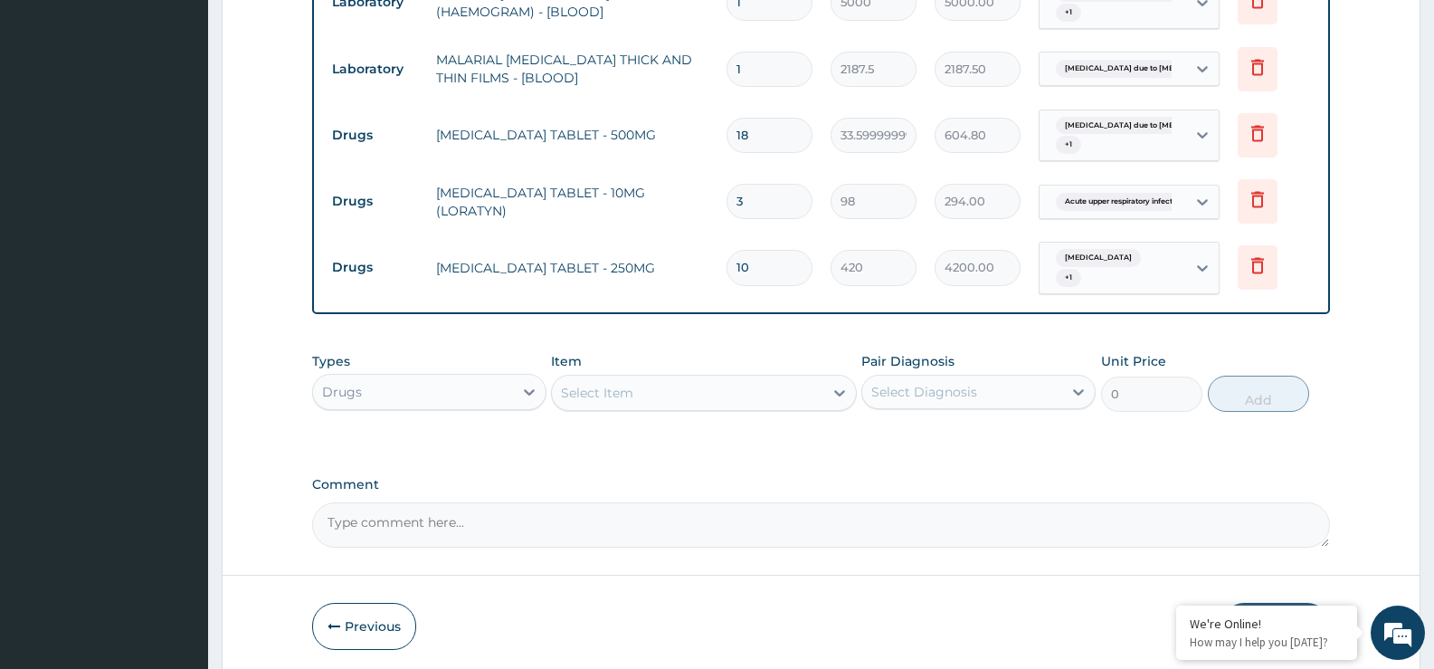
scroll to position [871, 0]
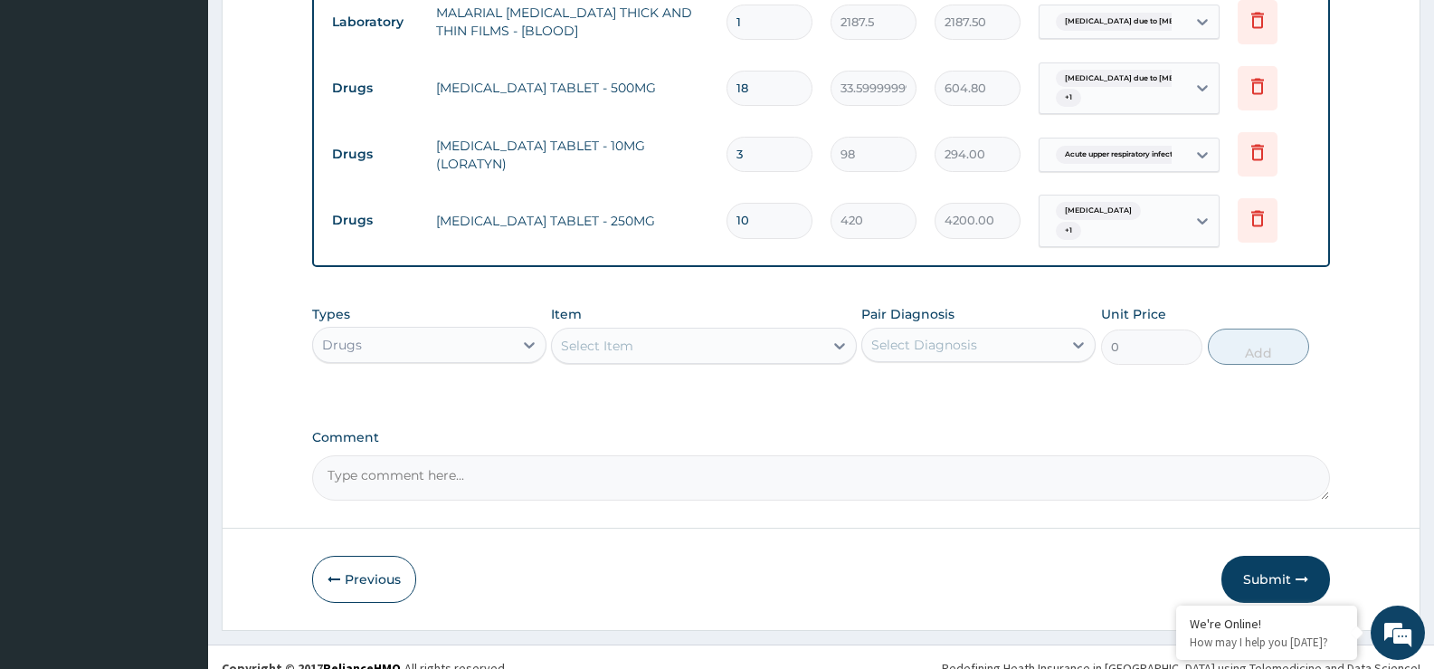
click at [815, 329] on div "Select Item" at bounding box center [703, 346] width 305 height 36
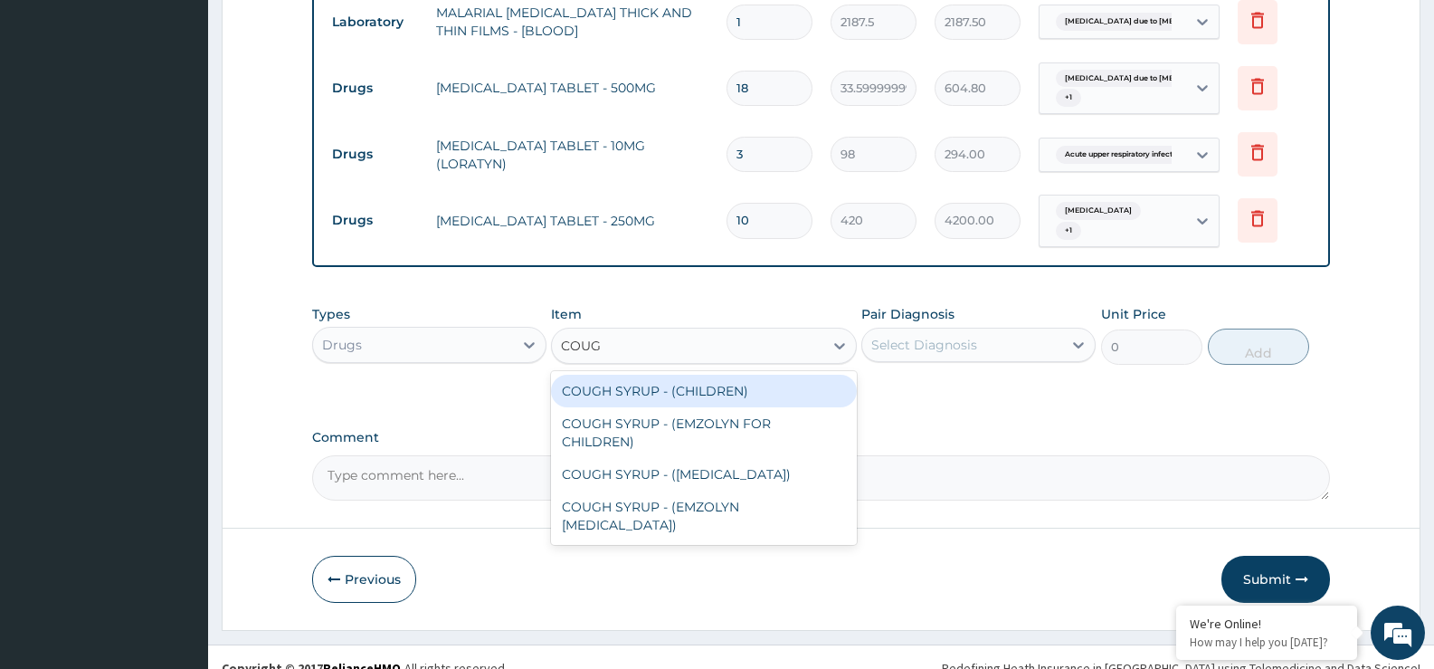
type input "COUGH"
click at [636, 388] on div "COUGH SYRUP - (CHILDREN)" at bounding box center [703, 391] width 305 height 33
type input "1120"
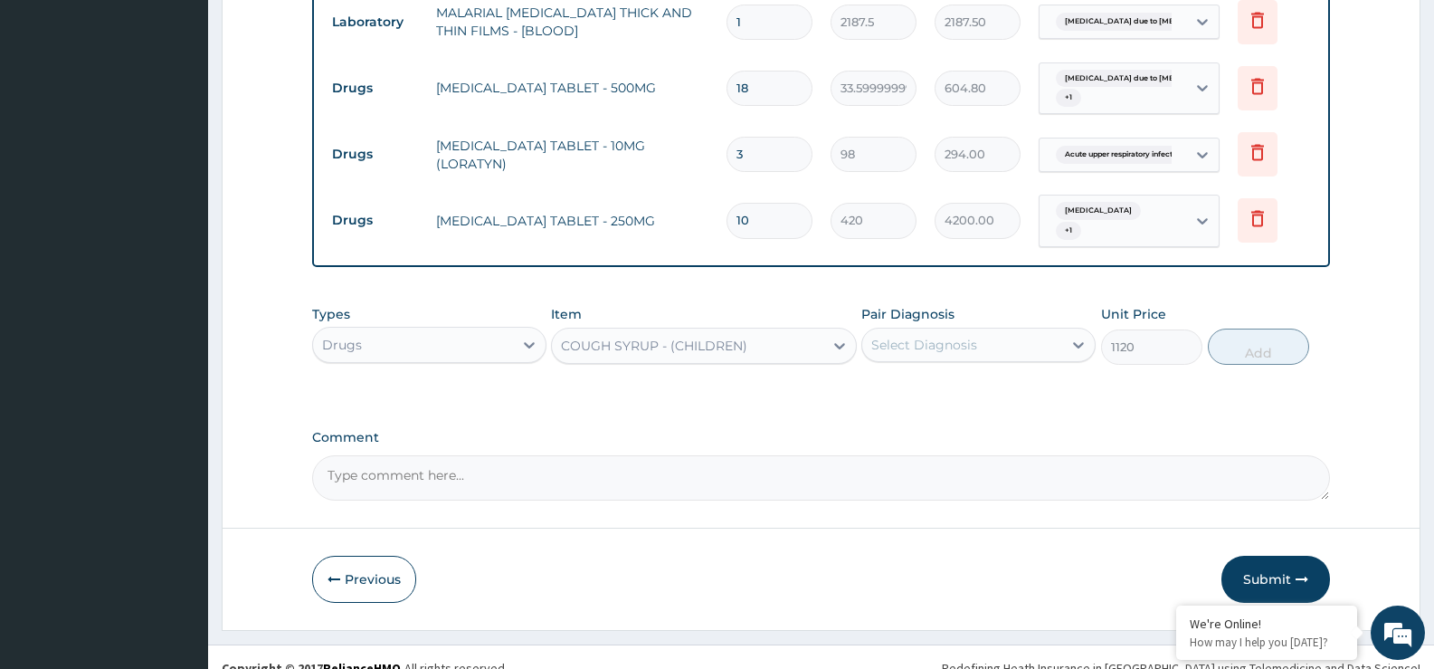
click at [938, 342] on div "Select Diagnosis" at bounding box center [924, 345] width 106 height 18
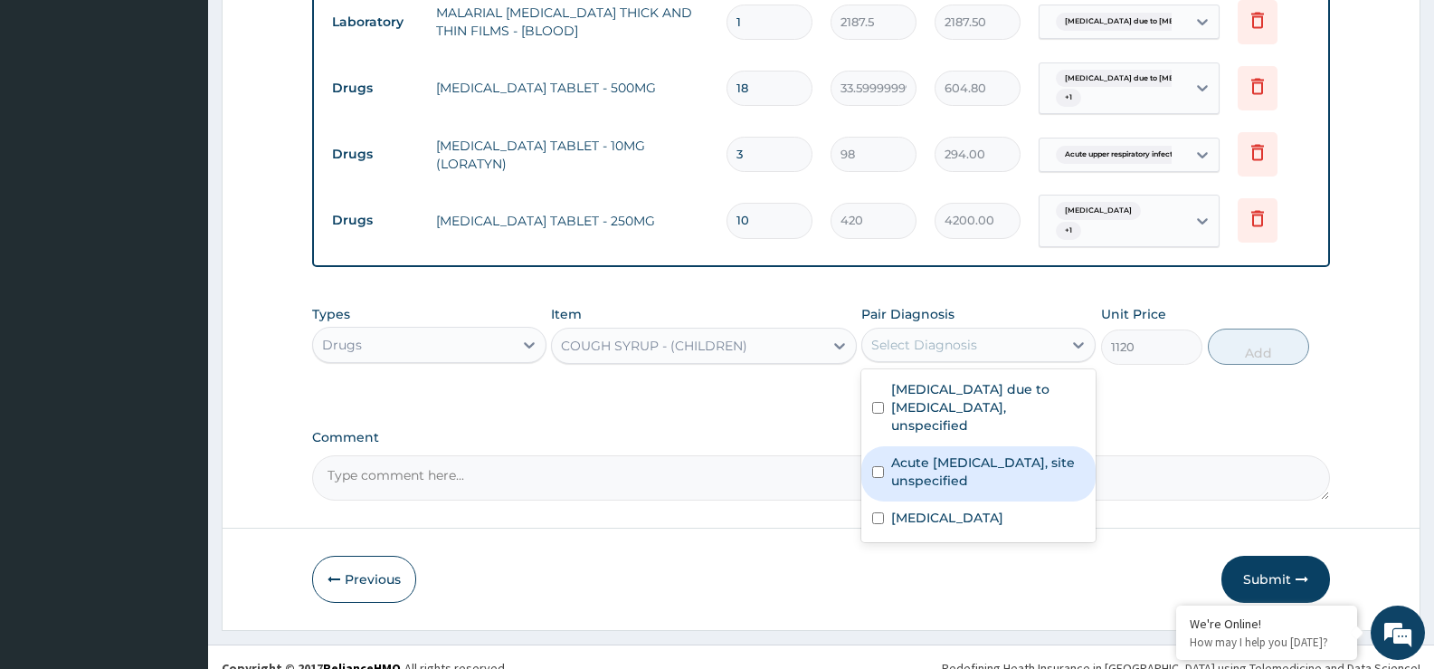
click at [947, 453] on label "Acute upper respiratory infection, site unspecified" at bounding box center [988, 471] width 194 height 36
checkbox input "true"
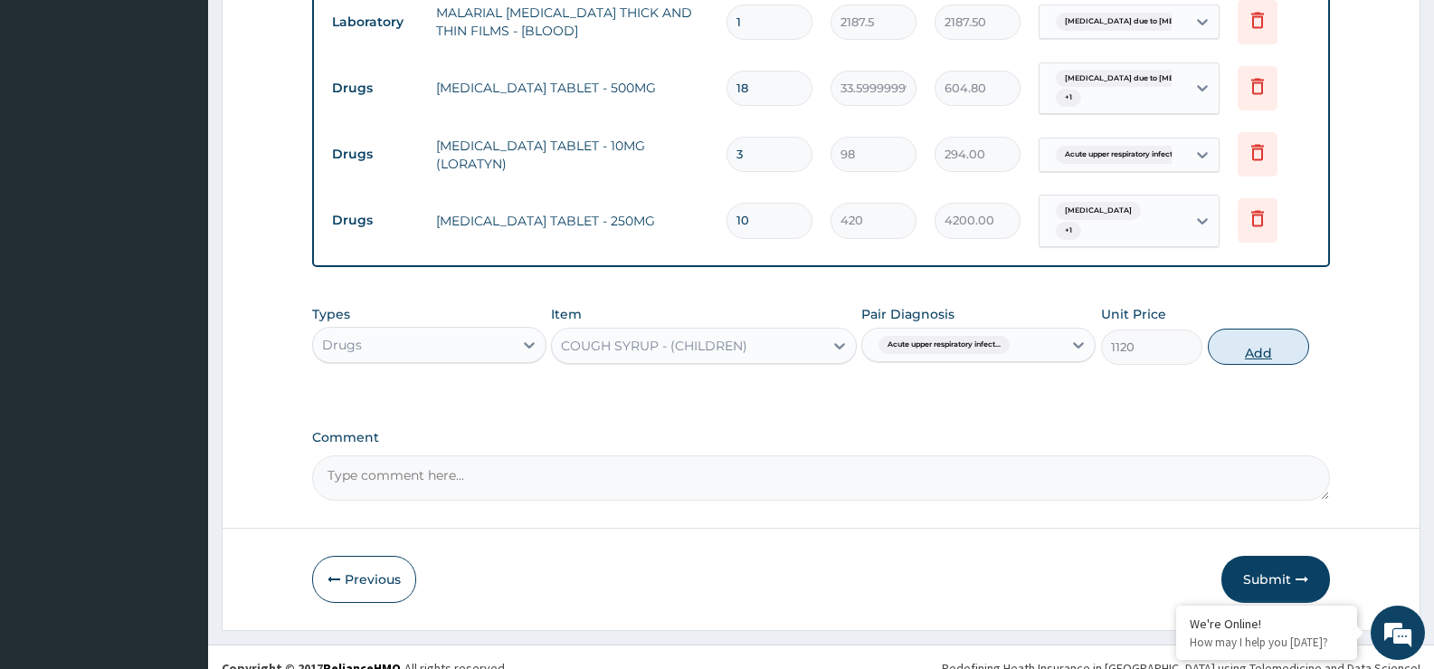
click at [1246, 348] on button "Add" at bounding box center [1258, 346] width 101 height 36
type input "0"
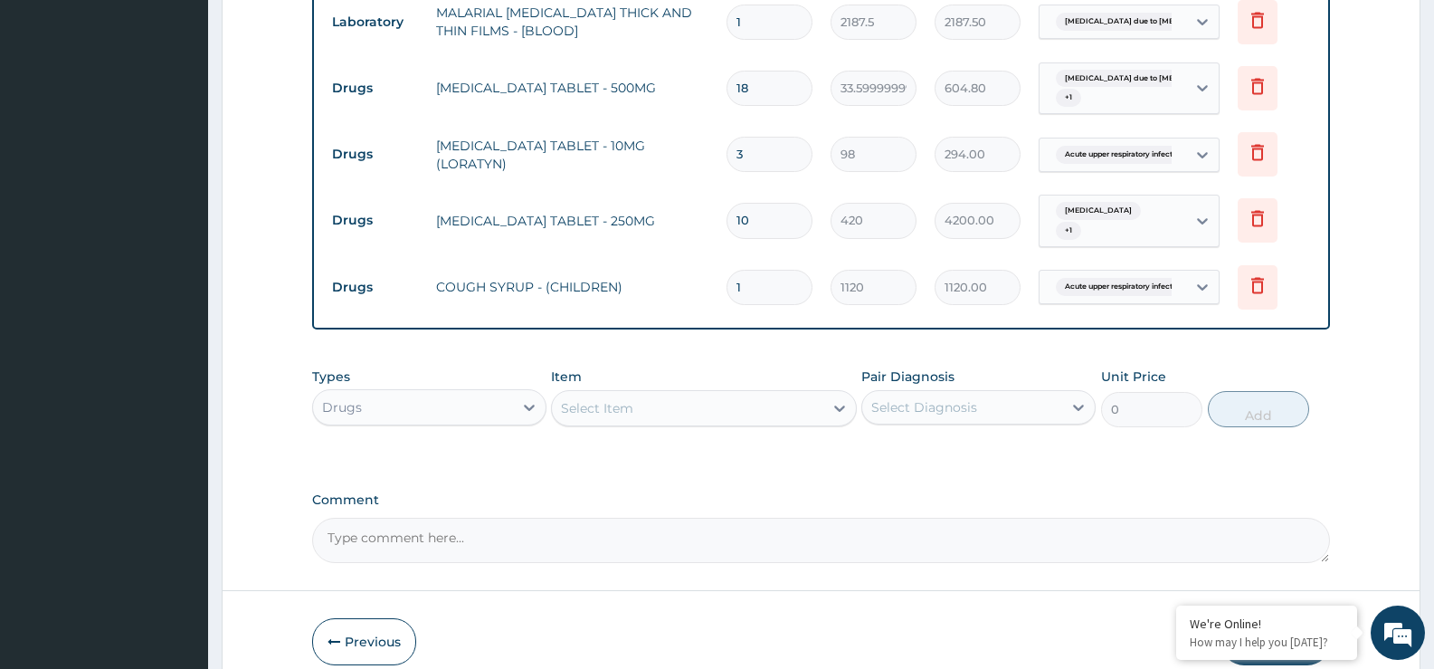
click at [801, 412] on div "Select Item" at bounding box center [687, 408] width 271 height 29
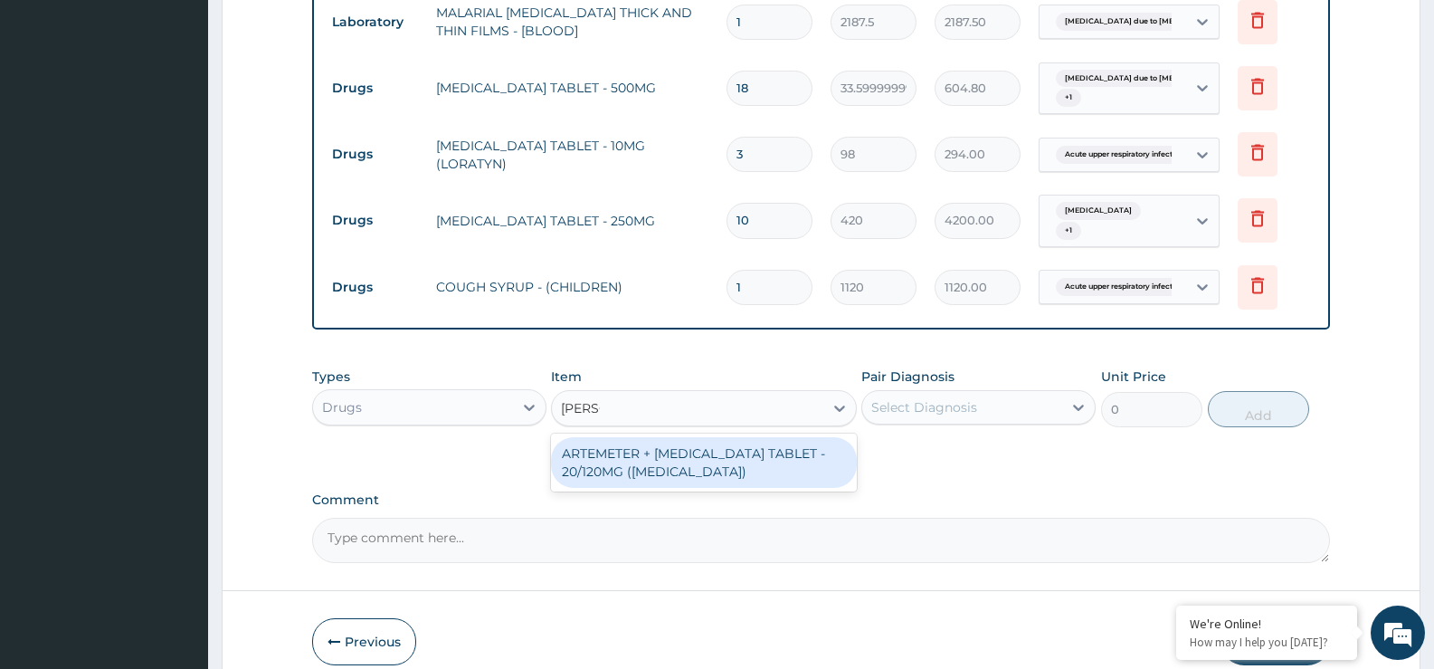
type input "COART"
click at [646, 465] on div "ARTEMETER + LUMEFANTRINE TABLET - 20/120MG (COARTEM)" at bounding box center [703, 462] width 305 height 51
type input "210"
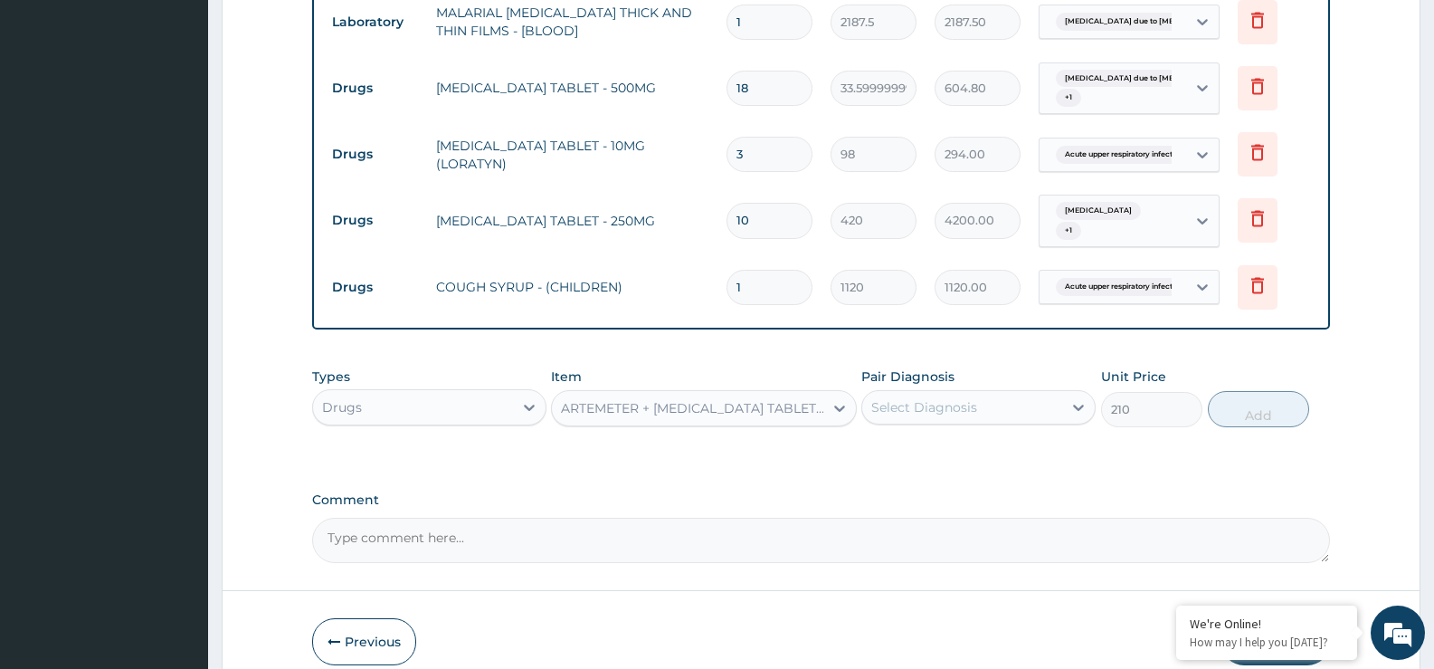
click at [936, 394] on div "Select Diagnosis" at bounding box center [962, 407] width 200 height 29
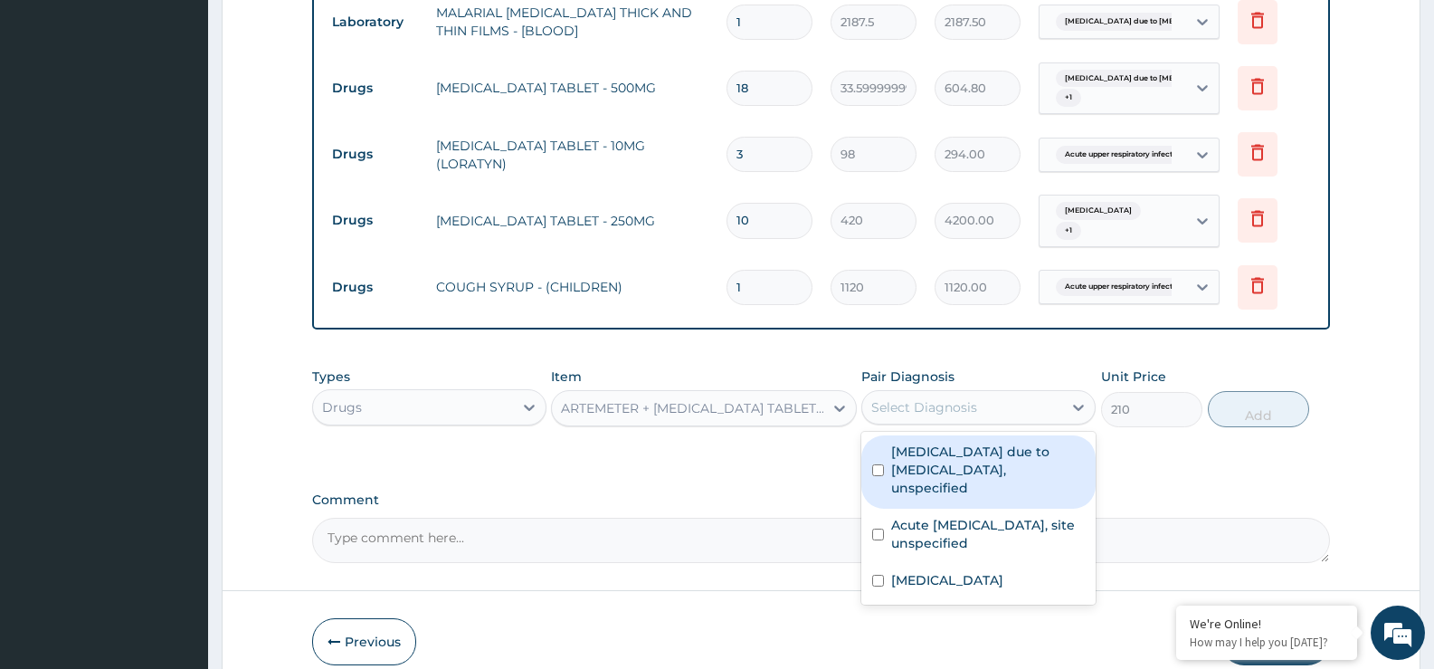
click at [957, 461] on label "Malaria due to Plasmodium falciparum, unspecified" at bounding box center [988, 470] width 194 height 54
checkbox input "true"
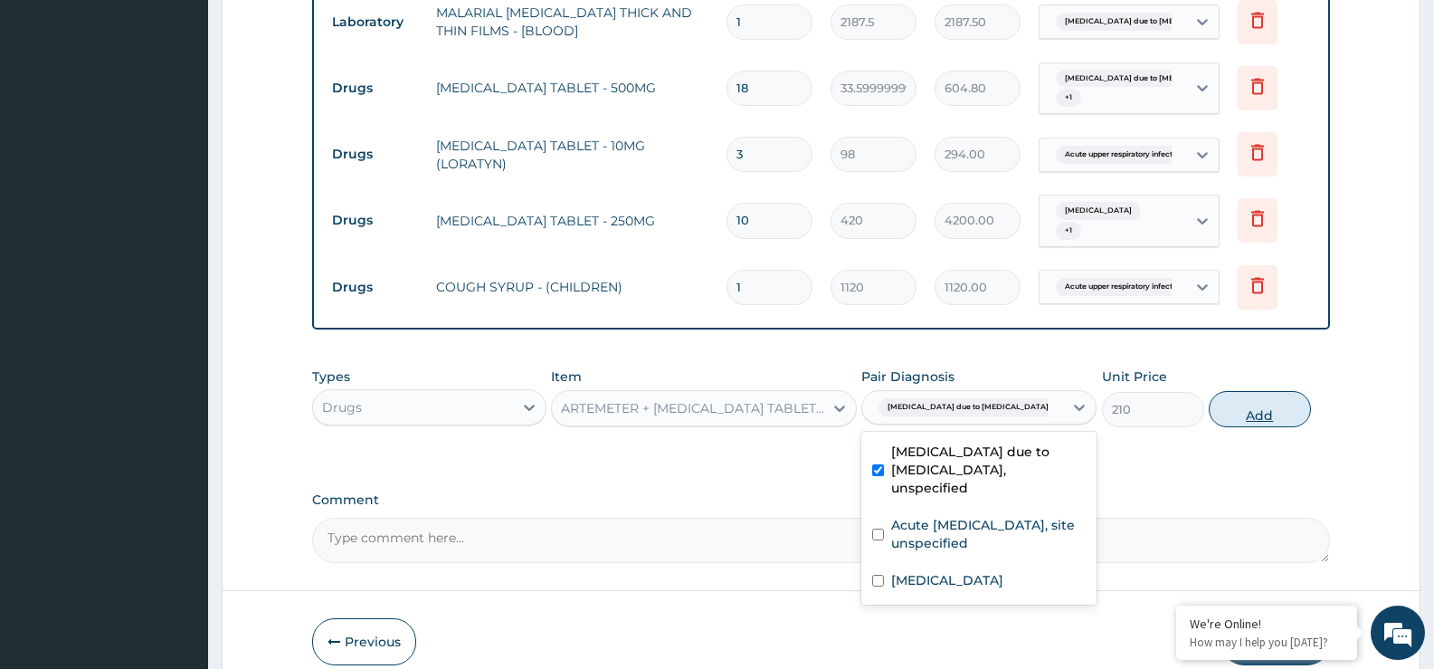
click at [1263, 417] on button "Add" at bounding box center [1259, 409] width 101 height 36
type input "0"
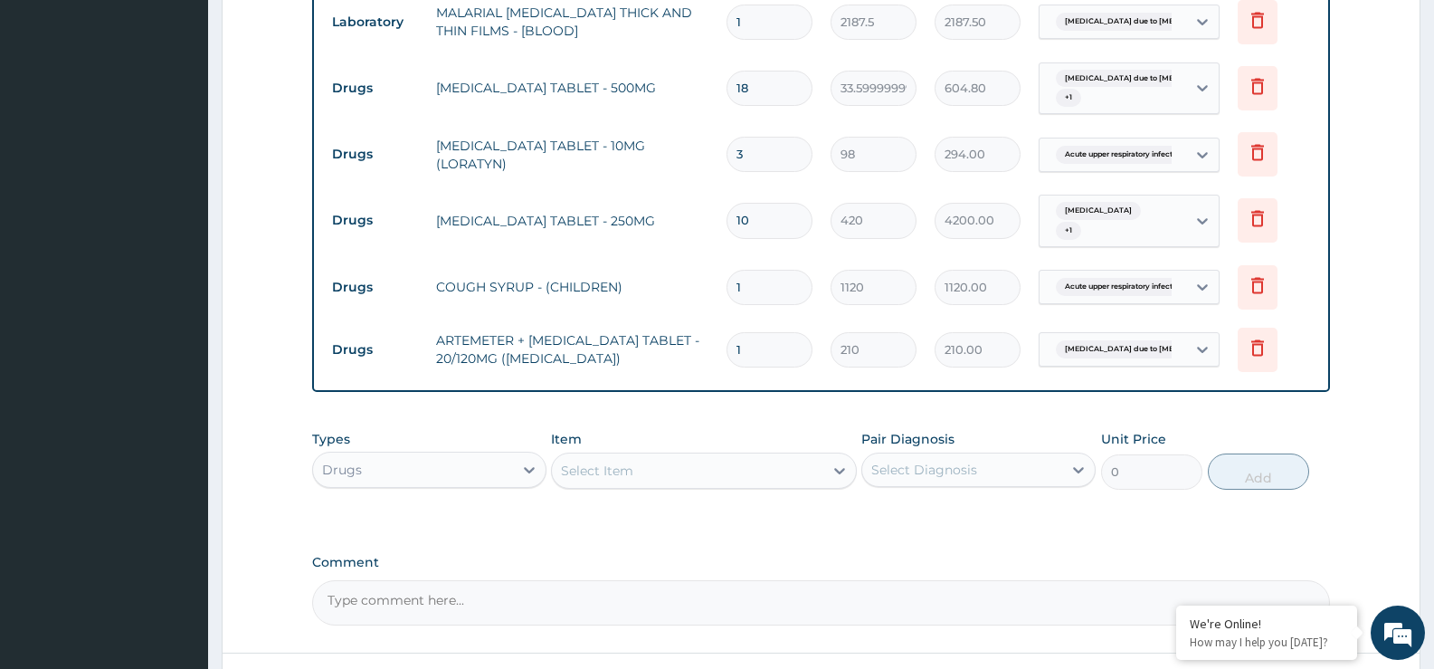
type input "18"
type input "3780.00"
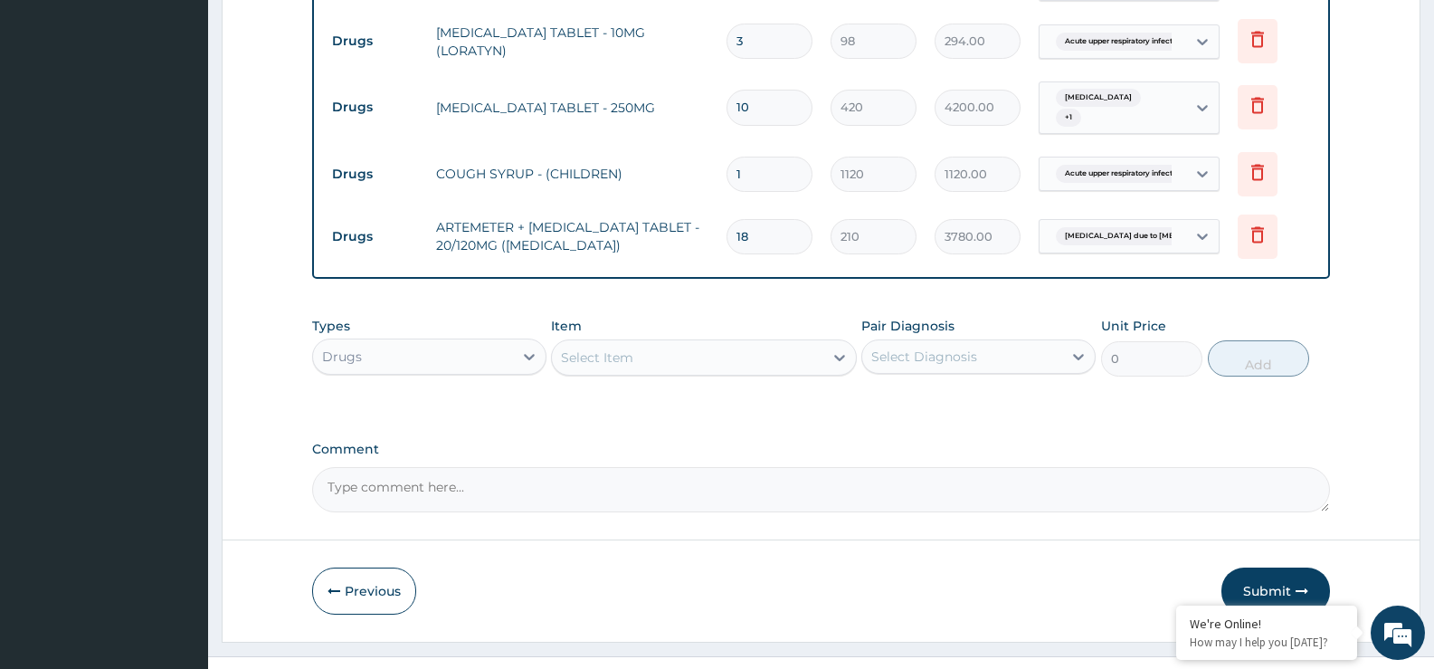
scroll to position [1018, 0]
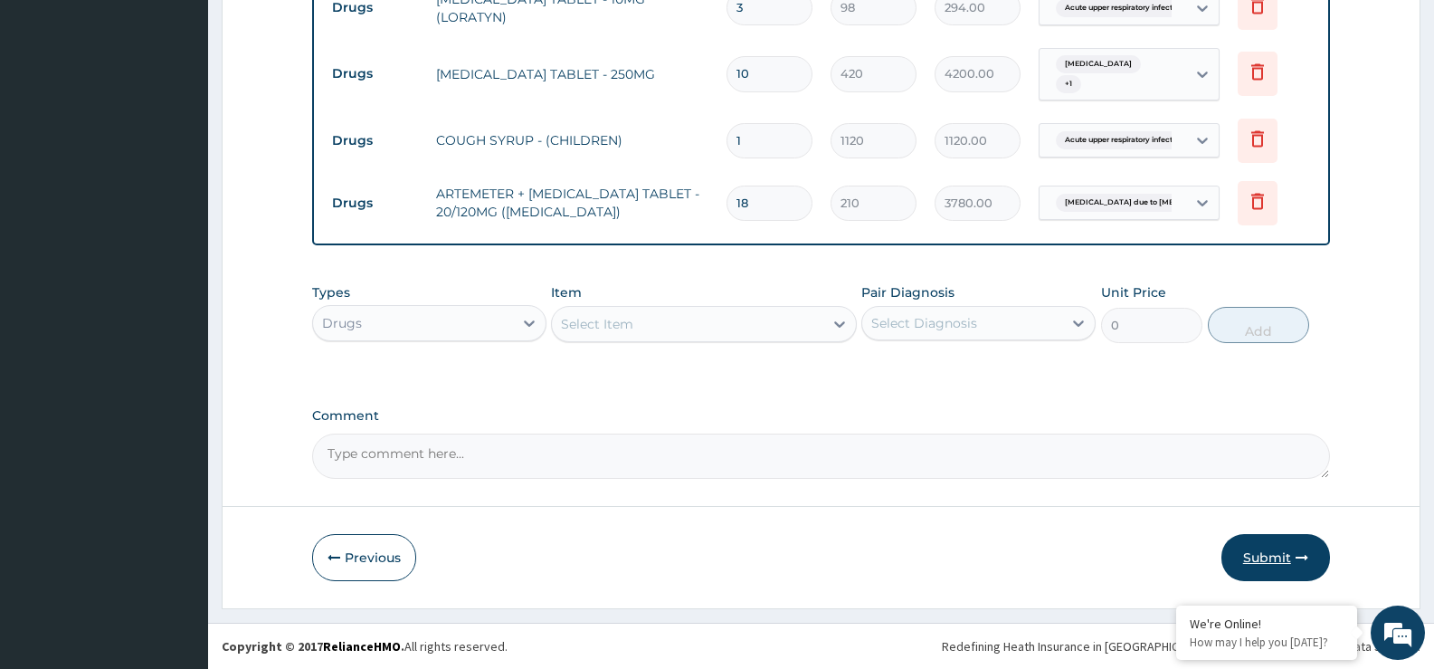
type input "18"
click at [1275, 557] on button "Submit" at bounding box center [1276, 557] width 109 height 47
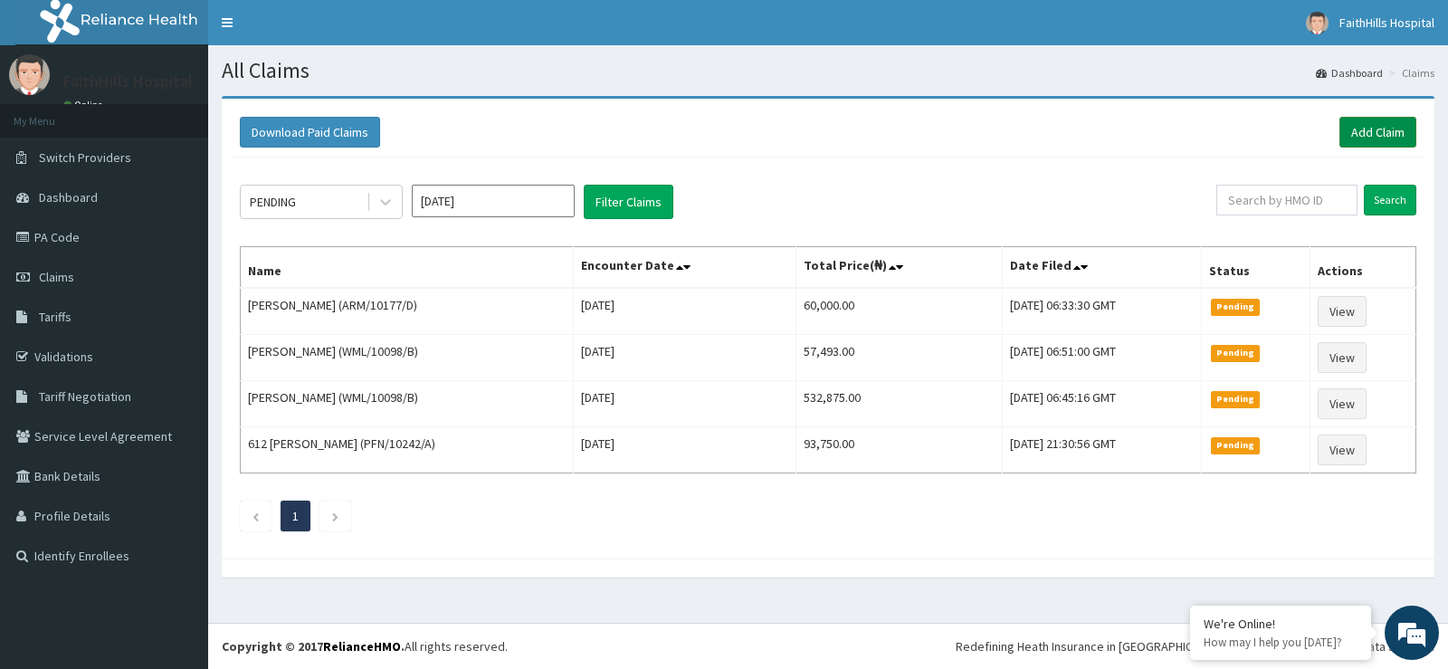
click at [1393, 127] on link "Add Claim" at bounding box center [1377, 132] width 77 height 31
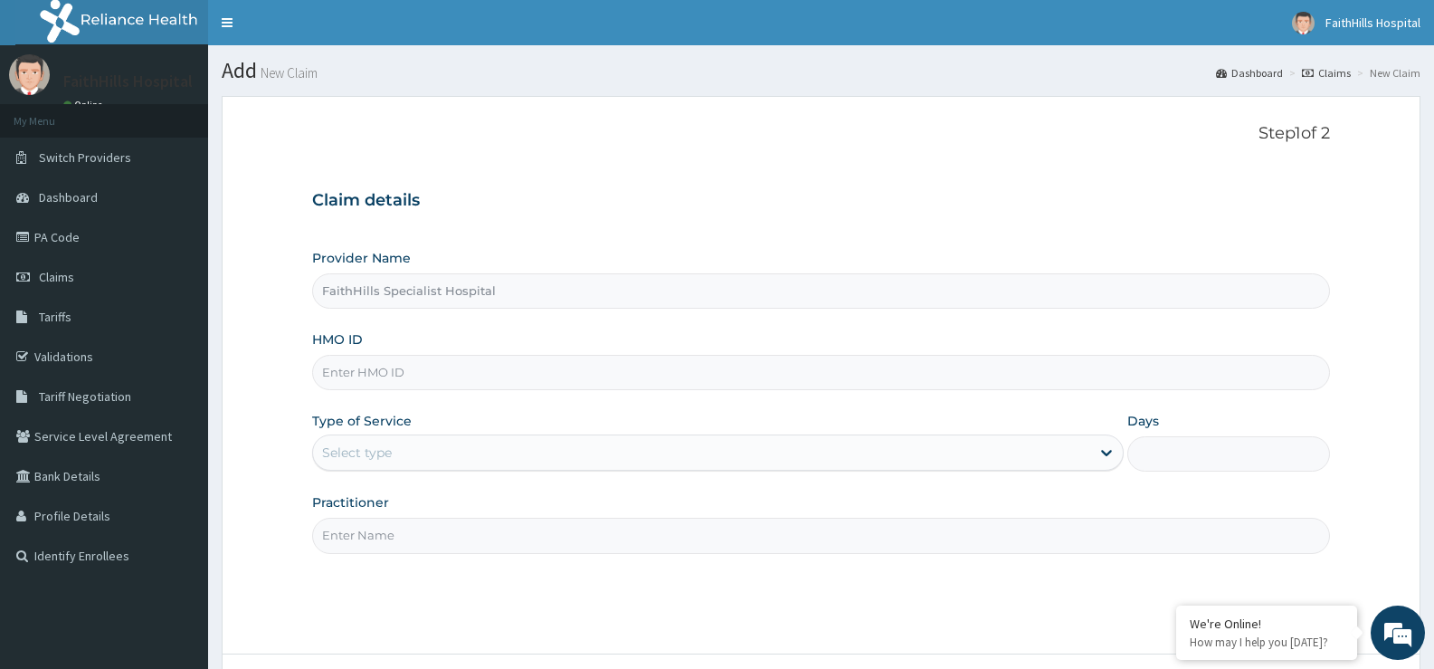
click at [471, 363] on input "HMO ID" at bounding box center [821, 372] width 1018 height 35
paste input "PFN/10063/B"
type input "PFN/10063/B"
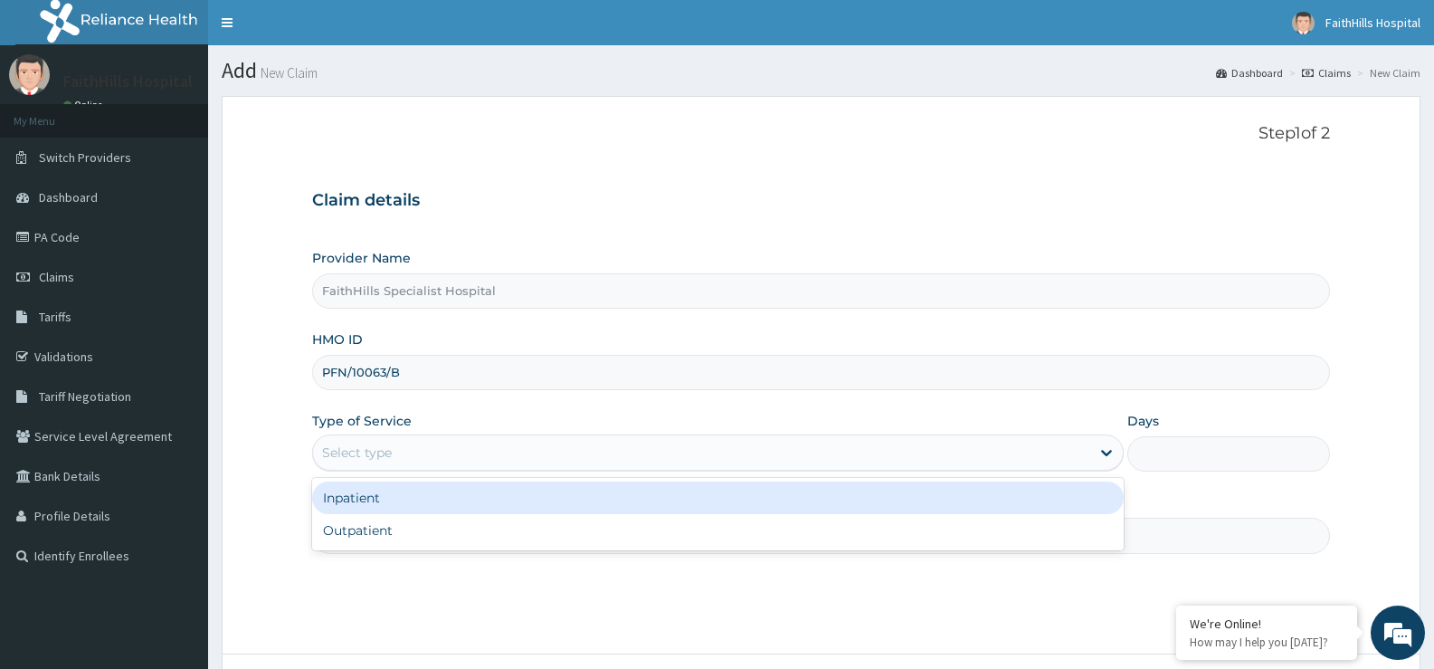
click at [477, 443] on div "Select type" at bounding box center [701, 452] width 776 height 29
click at [428, 500] on div "Inpatient" at bounding box center [717, 497] width 811 height 33
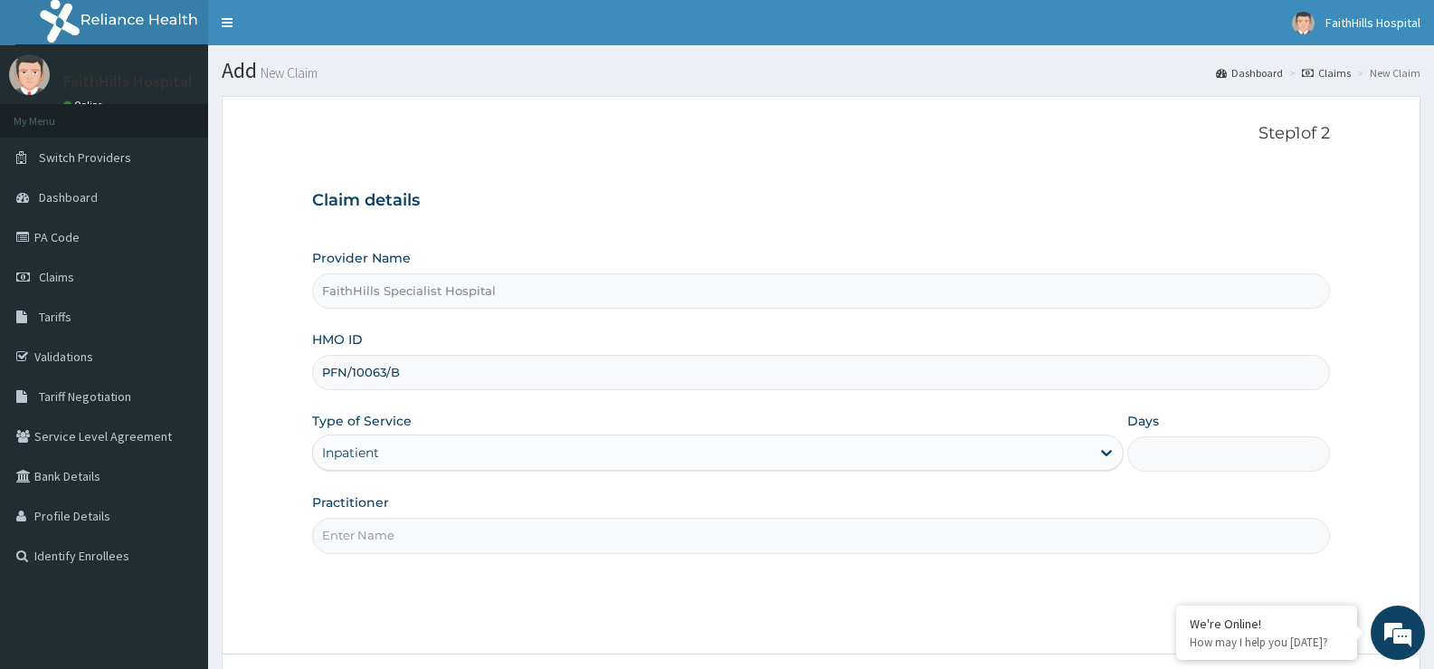
click at [424, 525] on input "Practitioner" at bounding box center [821, 535] width 1018 height 35
type input "DR. [PERSON_NAME]"
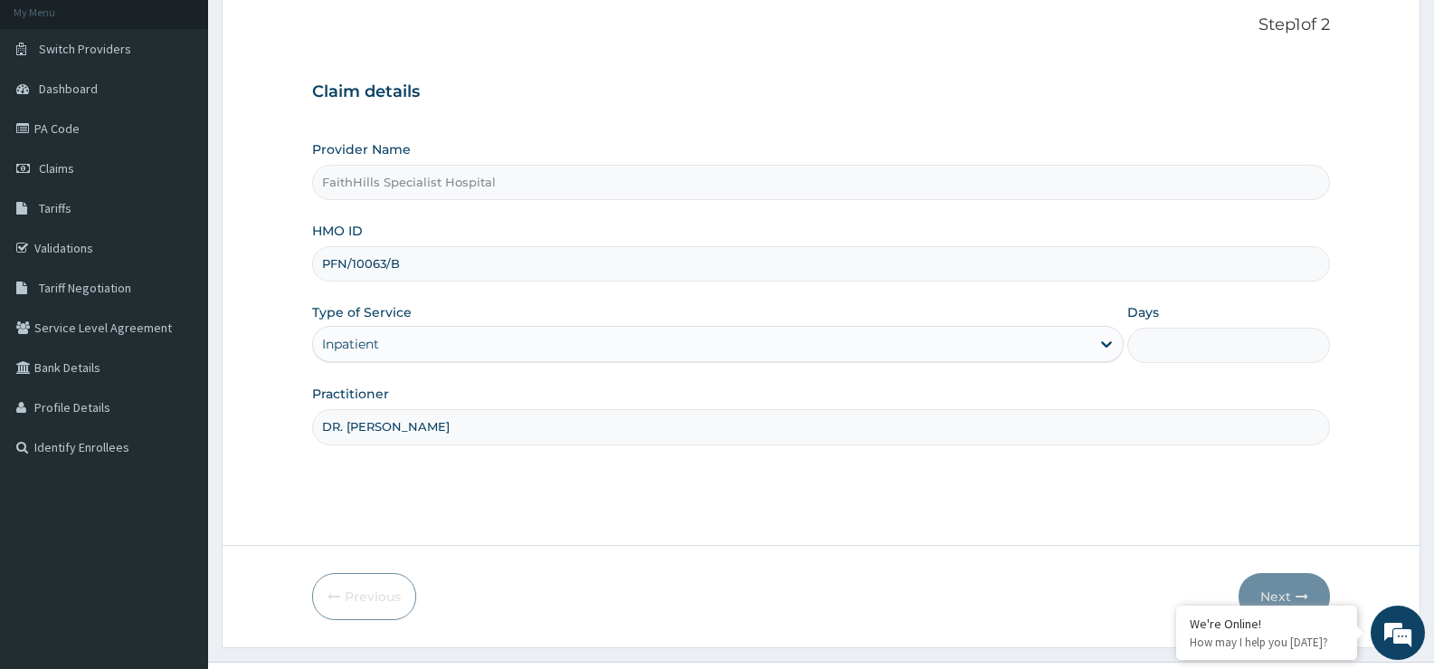
scroll to position [148, 0]
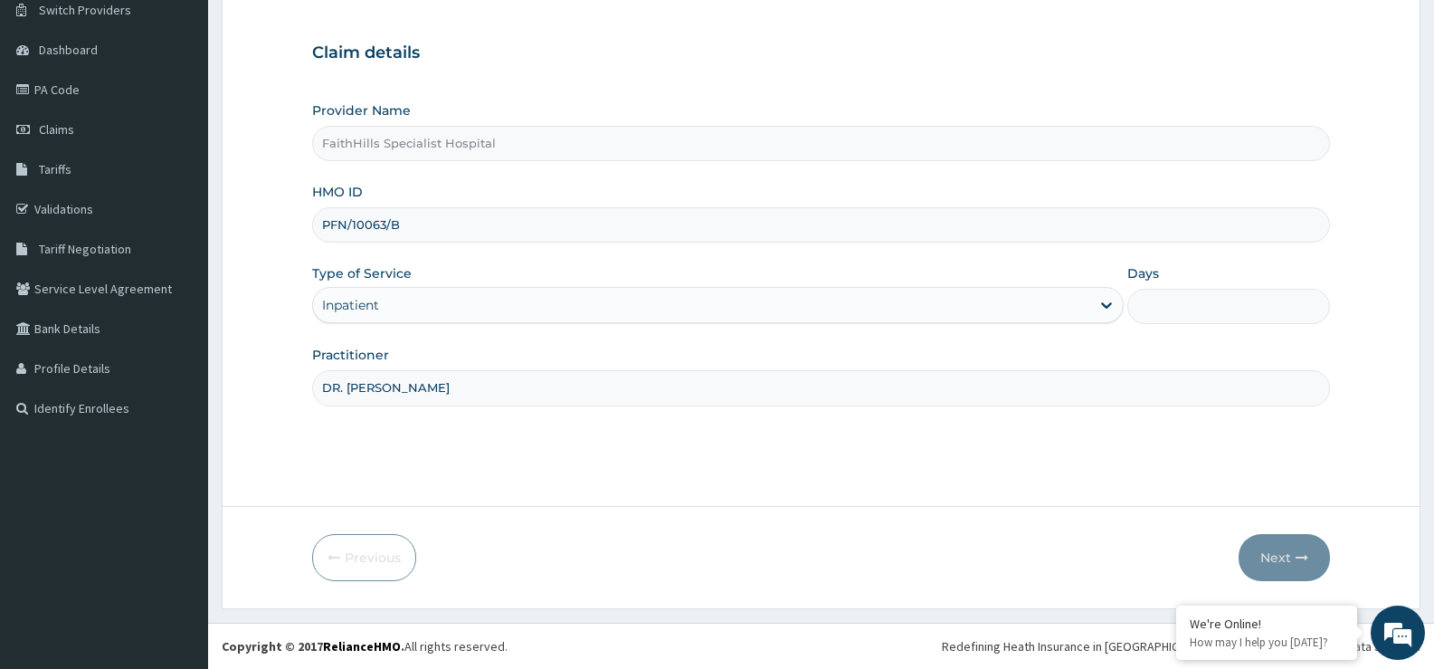
click at [1197, 303] on input "Days" at bounding box center [1229, 306] width 203 height 35
type input "1"
click at [1285, 549] on button "Next" at bounding box center [1284, 557] width 91 height 47
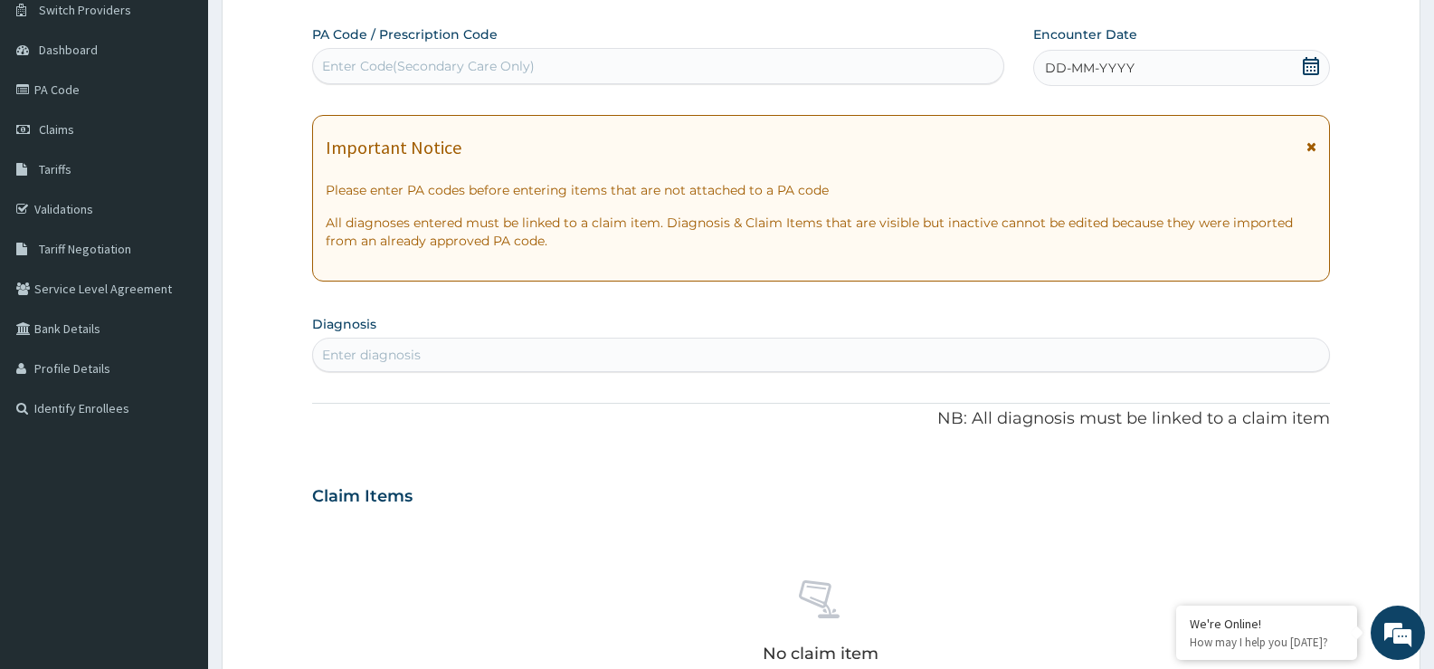
click at [500, 65] on div "Enter Code(Secondary Care Only)" at bounding box center [428, 66] width 213 height 18
paste input "PA/D05630"
type input "PA/D05630"
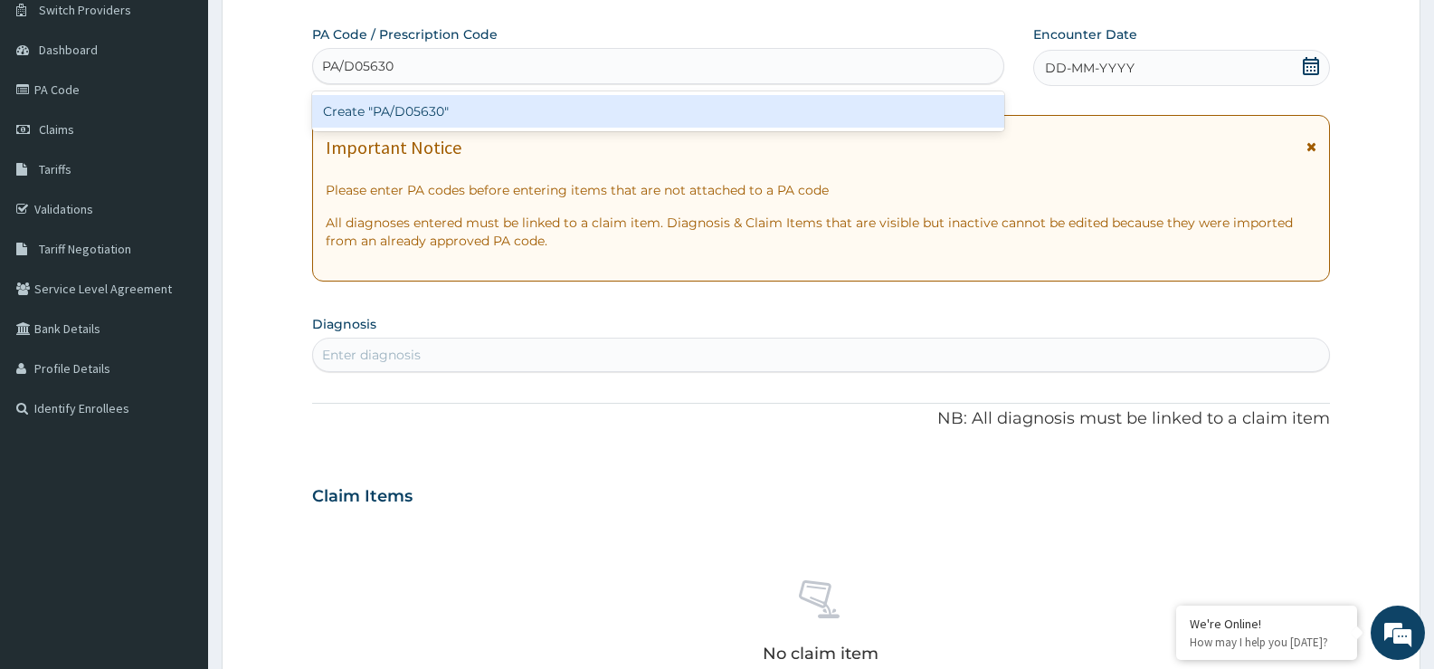
click at [403, 106] on div "Create "PA/D05630"" at bounding box center [658, 111] width 692 height 33
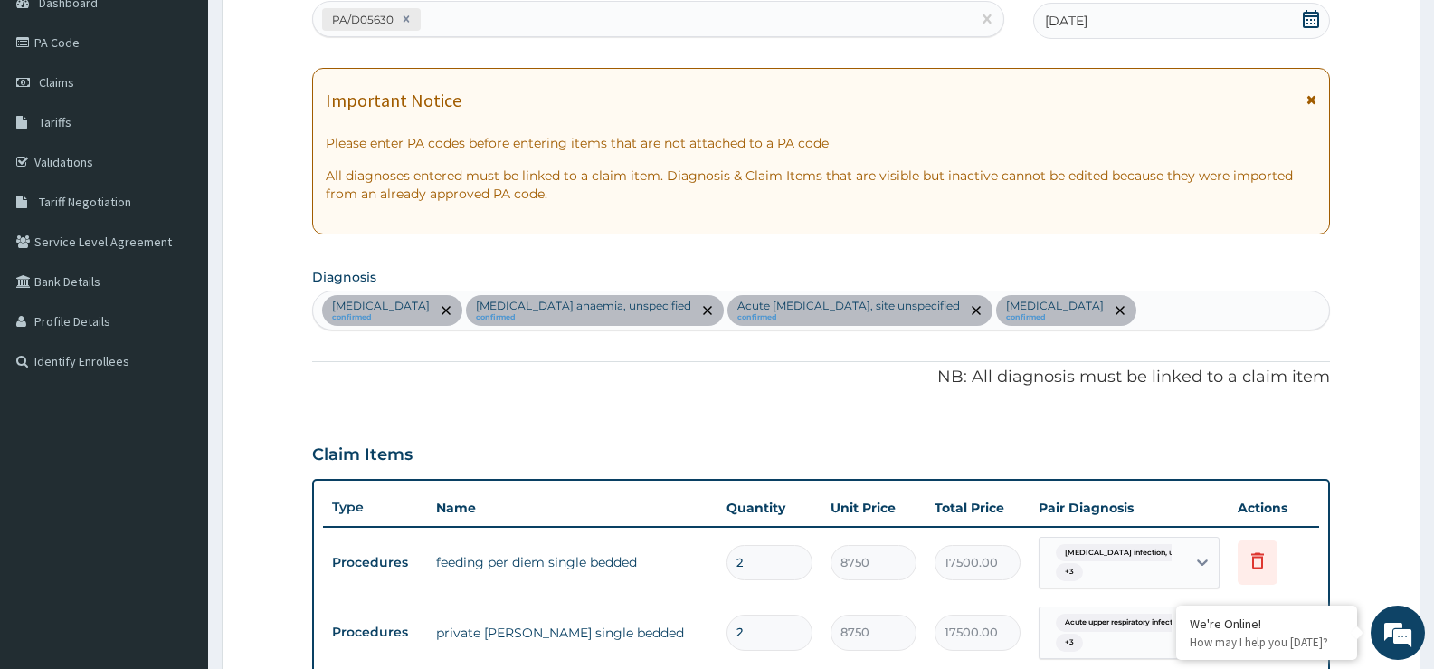
scroll to position [110, 0]
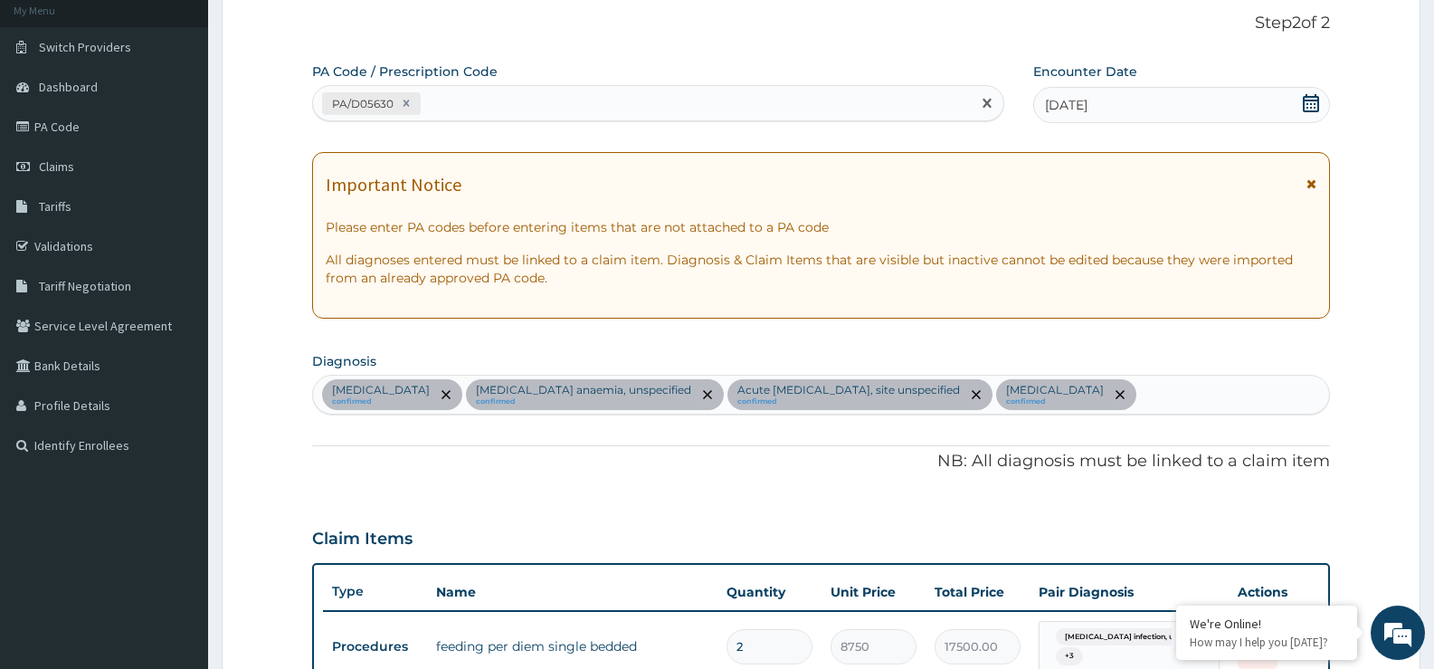
click at [715, 90] on div "PA/D05630" at bounding box center [642, 104] width 658 height 30
paste input "PA/46CDA7"
type input "PA/46CDA7"
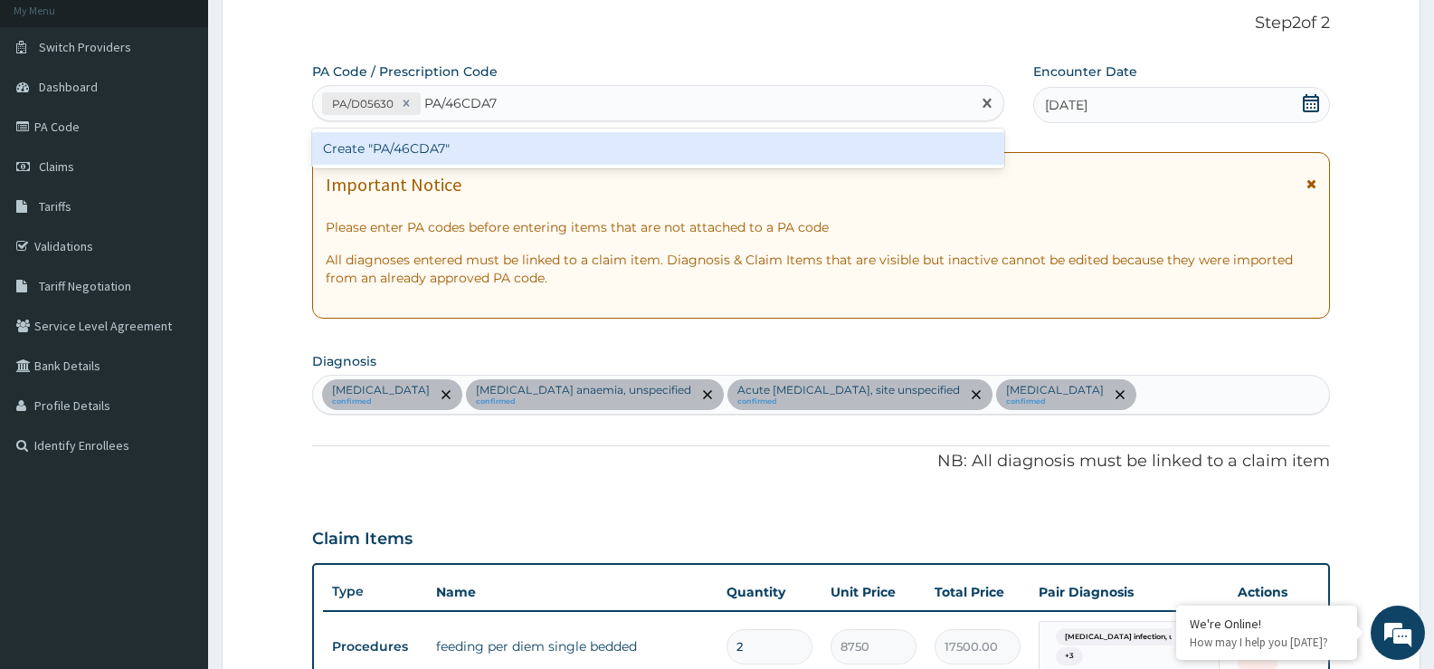
click at [407, 147] on div "Create "PA/46CDA7"" at bounding box center [658, 148] width 692 height 33
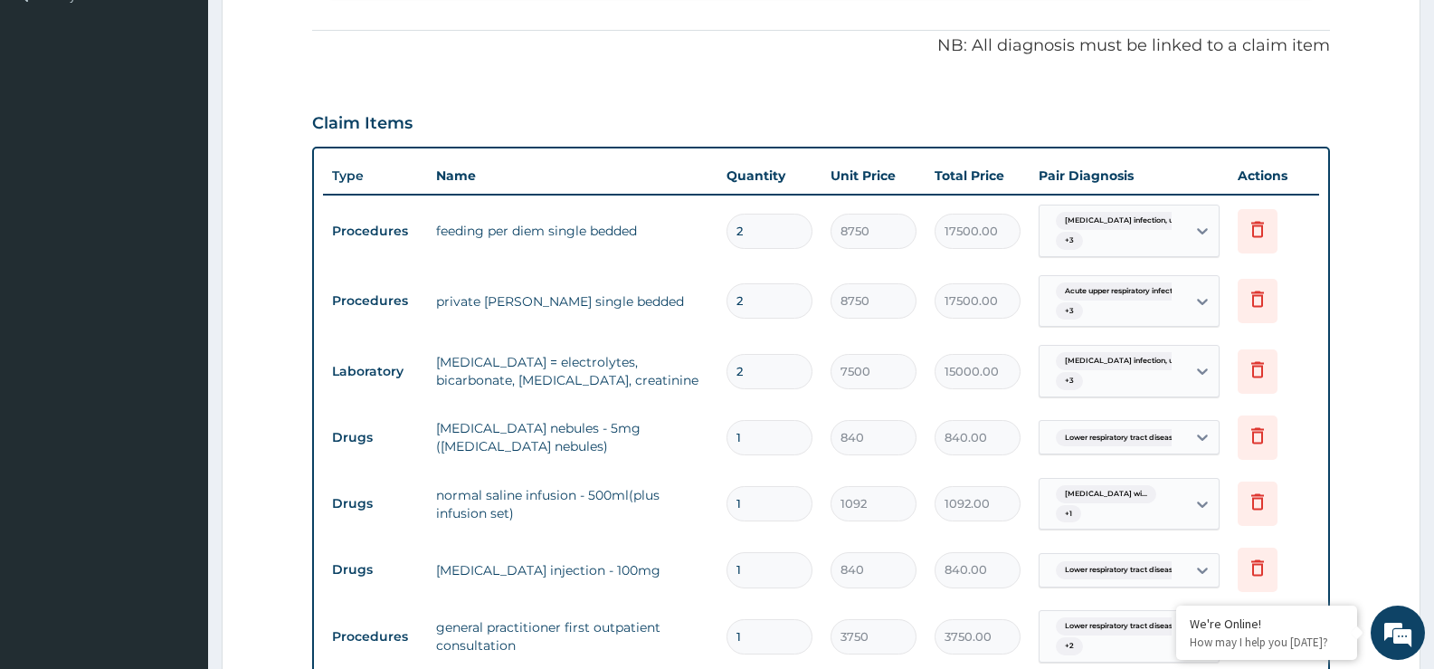
scroll to position [518, 0]
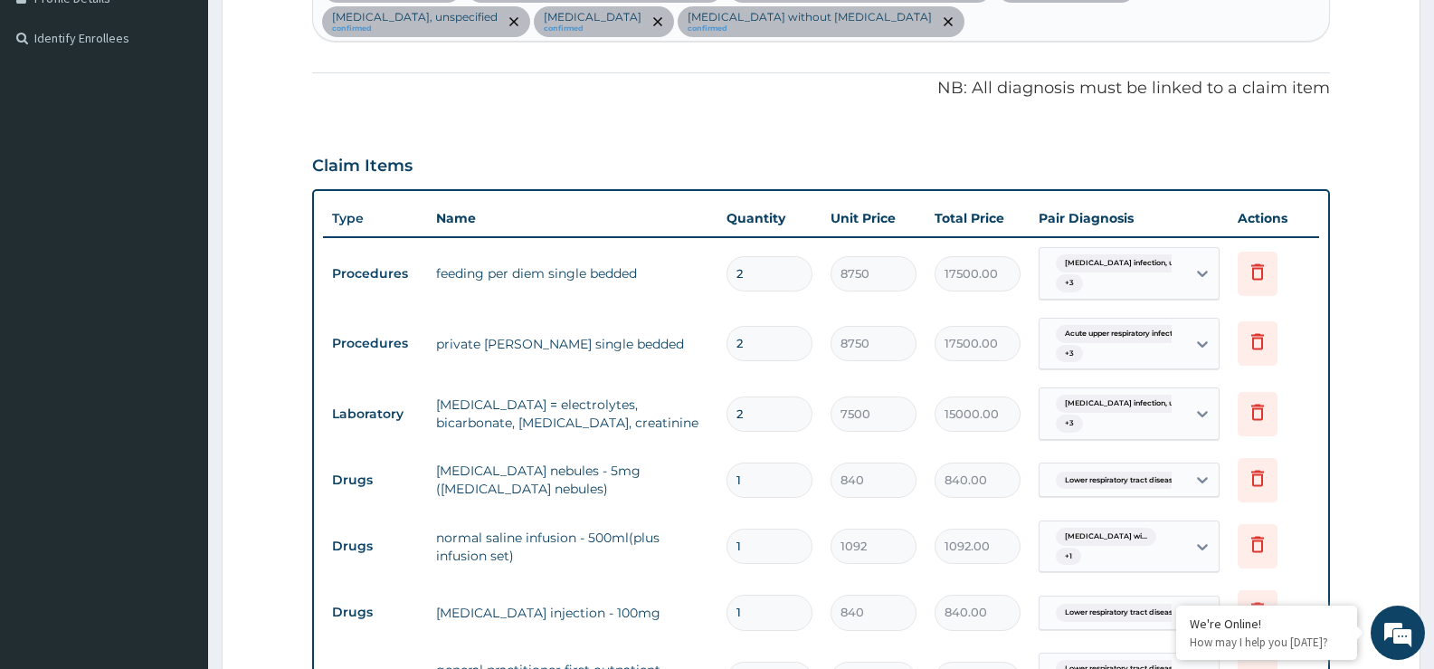
click at [757, 274] on input "2" at bounding box center [770, 273] width 86 height 35
type input "0.00"
type input "1"
type input "8750.00"
type input "1"
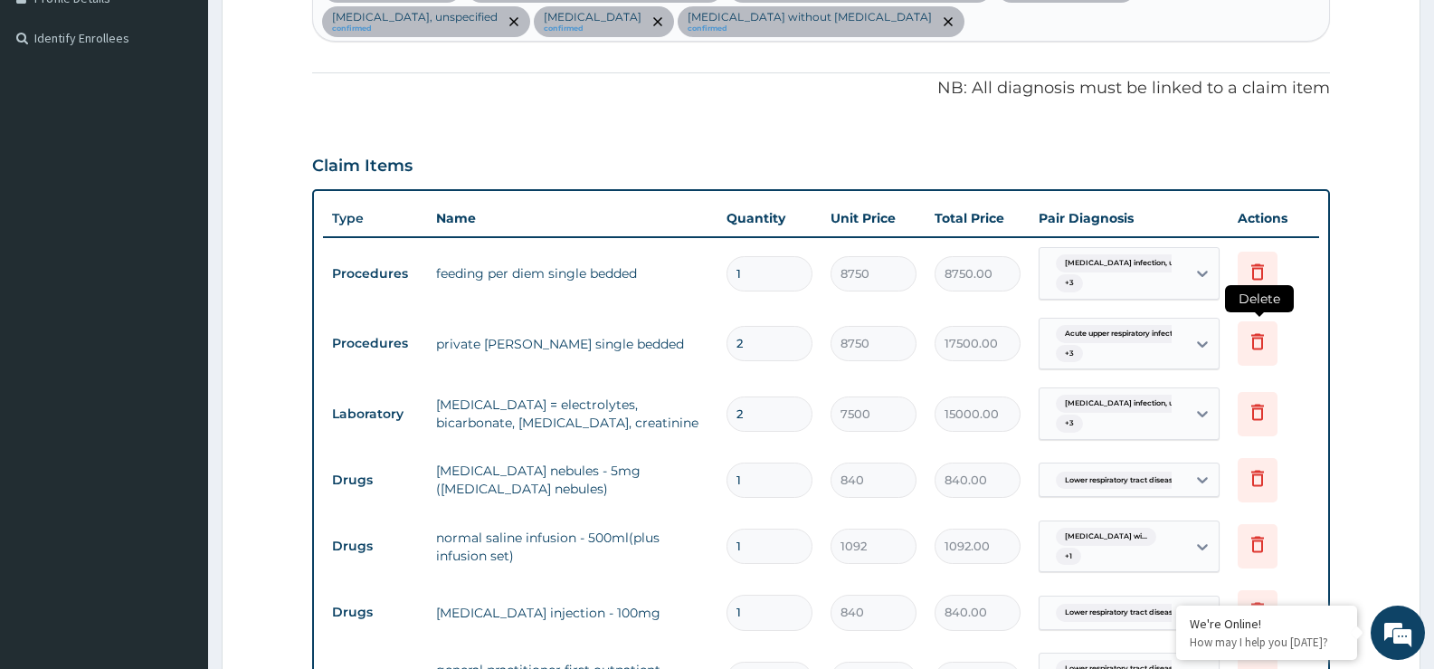
click at [1266, 341] on icon at bounding box center [1258, 341] width 22 height 22
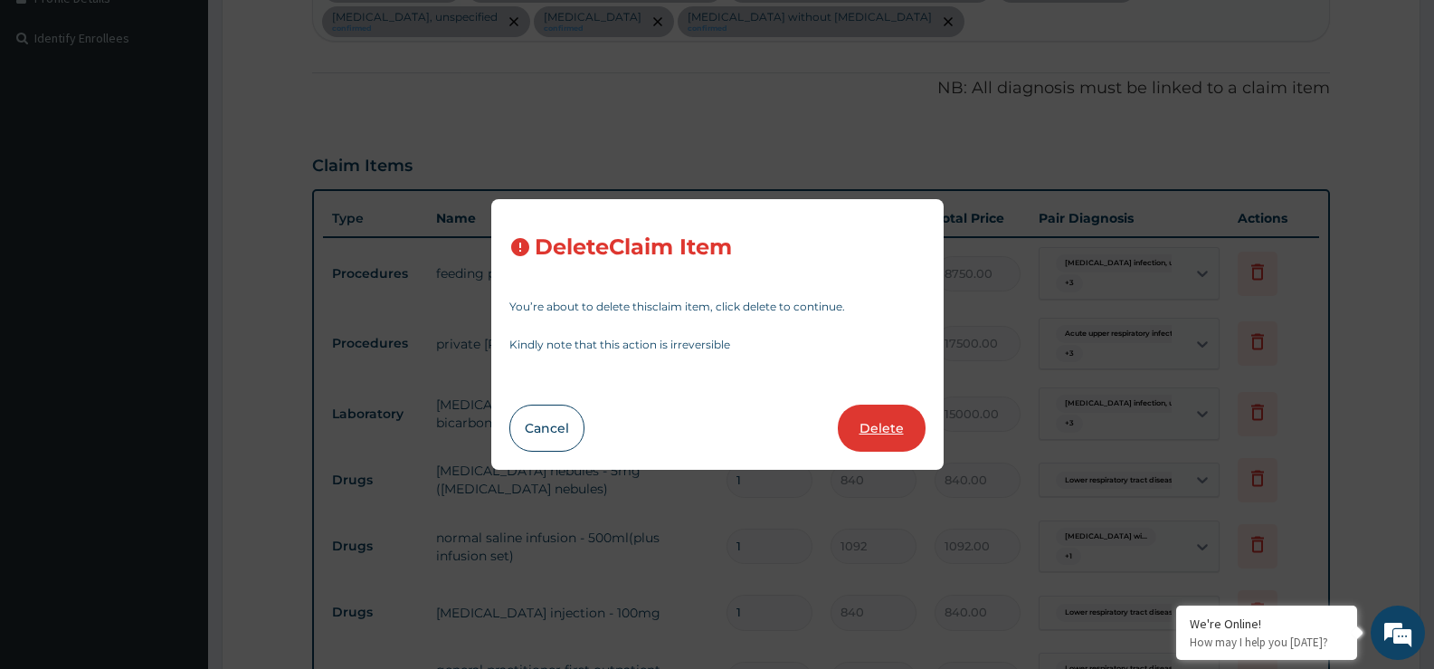
click at [868, 423] on button "Delete" at bounding box center [882, 428] width 88 height 47
type input "7500"
type input "15000.00"
type input "1"
type input "840"
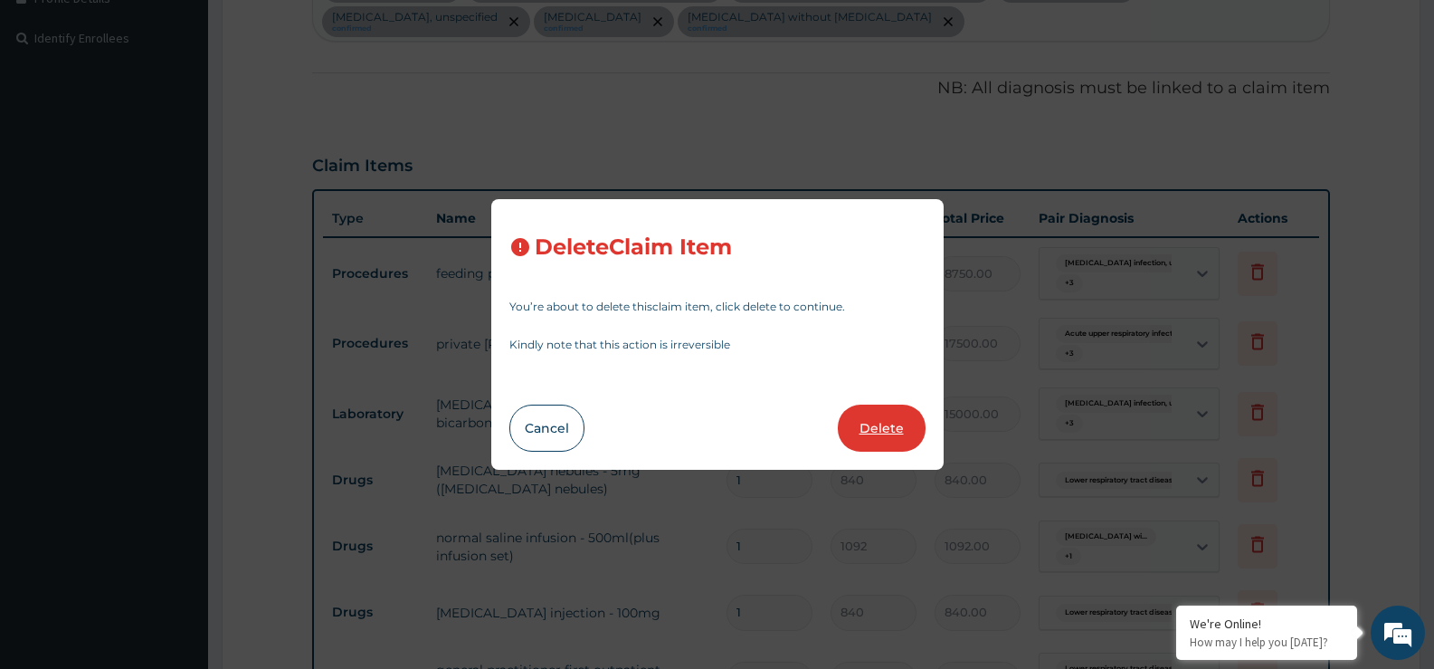
type input "840.00"
type input "1092"
type input "1092.00"
type input "840"
type input "840.00"
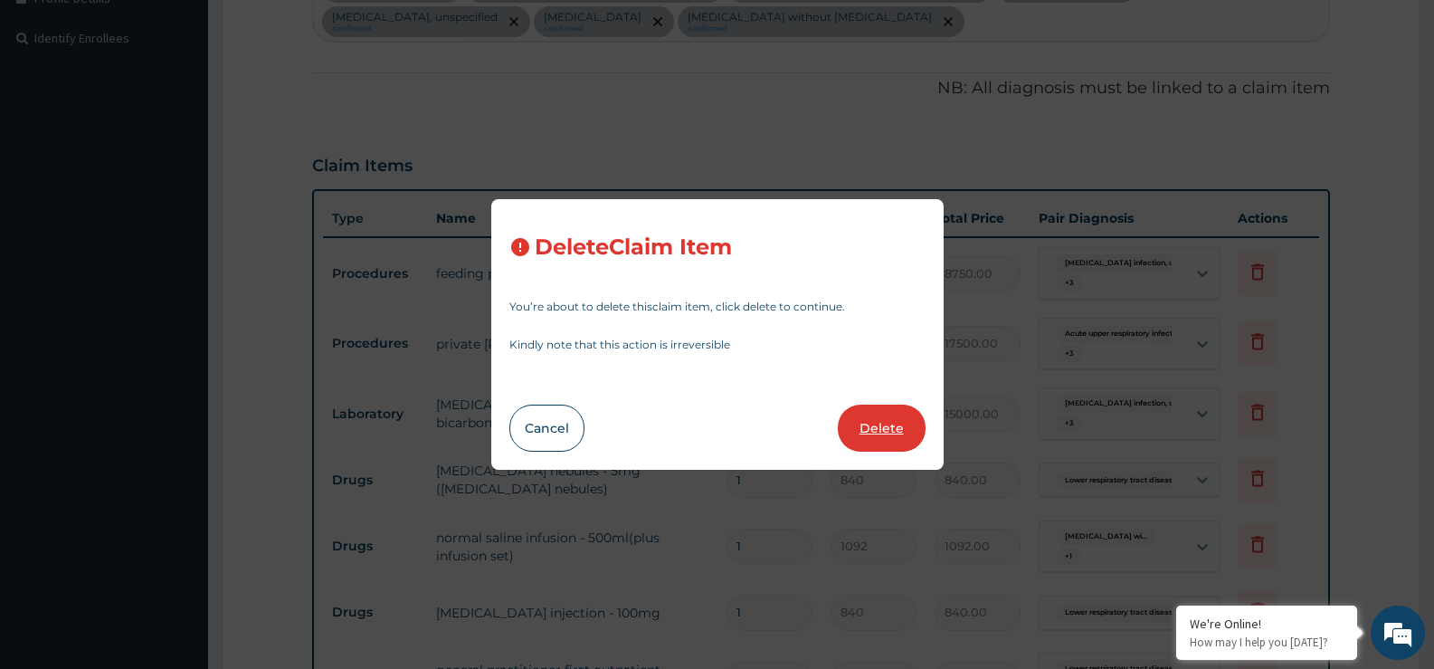
type input "3750"
type input "3750.00"
type input "5000"
type input "5000.00"
type input "2000"
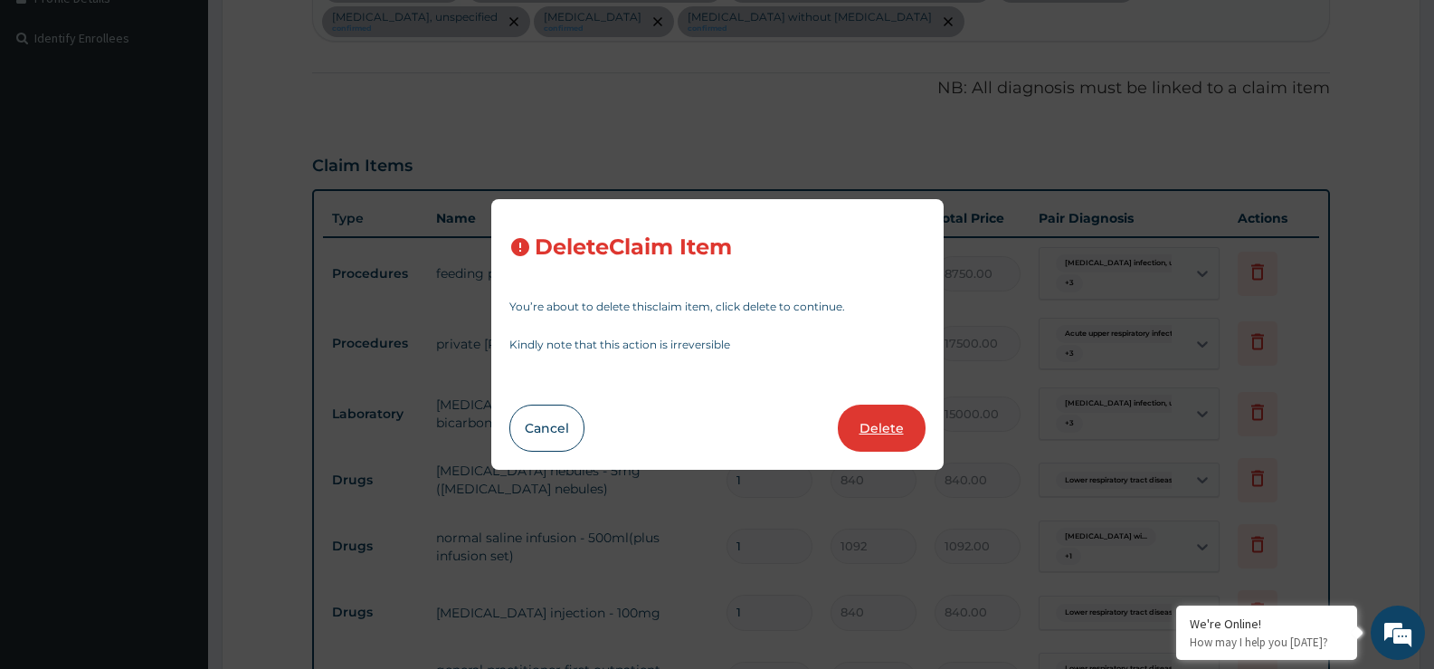
type input "2000.00"
type input "3750"
type input "3750.00"
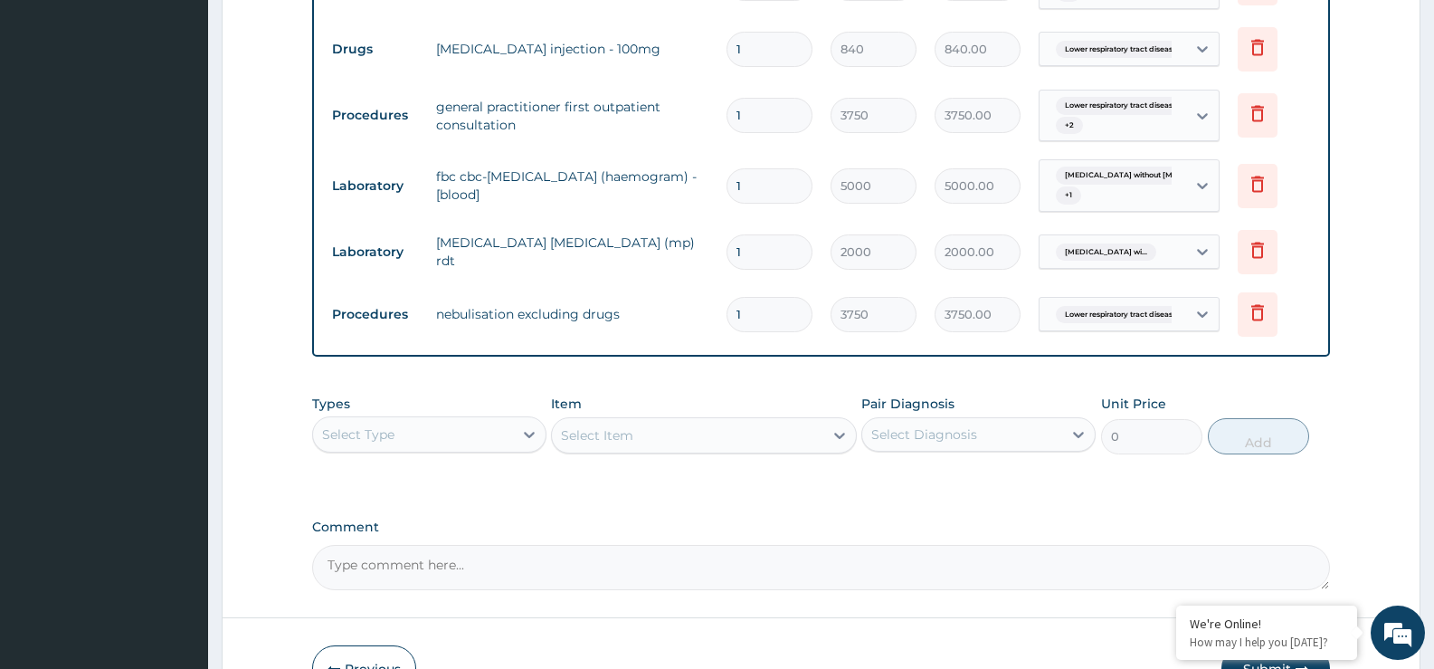
scroll to position [1122, 0]
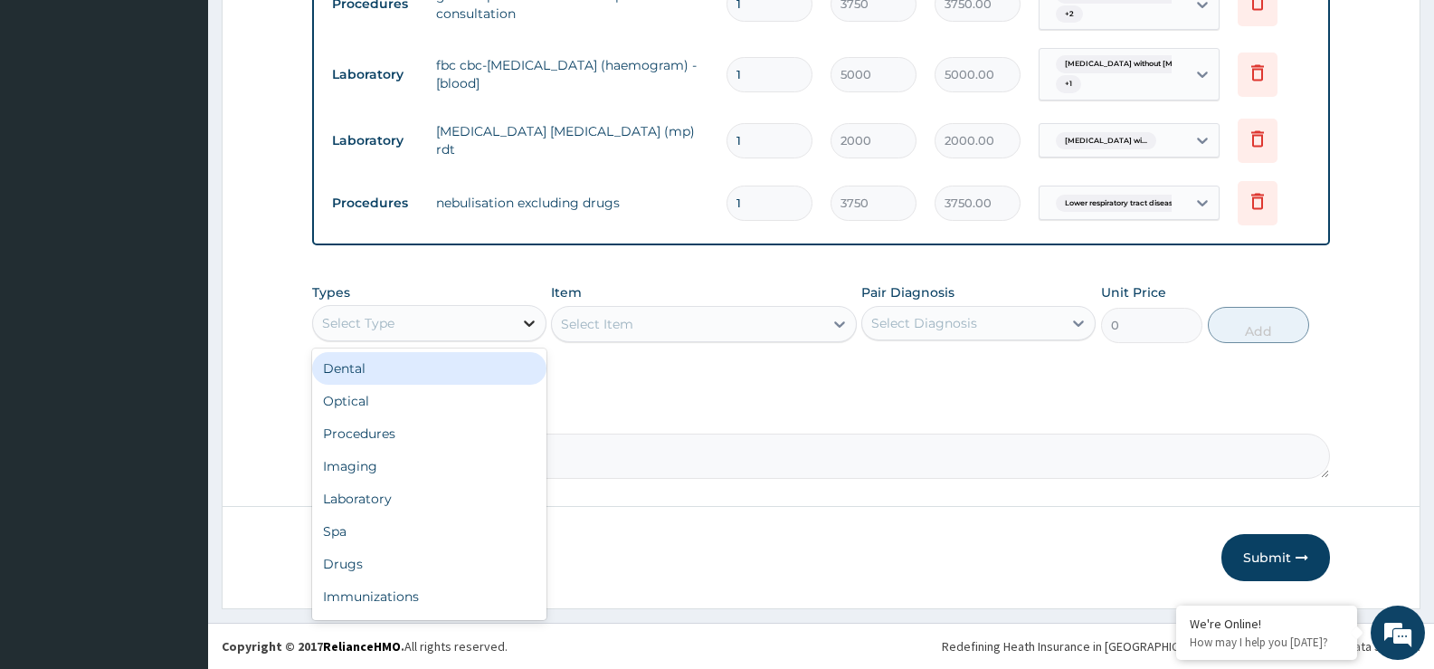
click at [515, 323] on div at bounding box center [529, 323] width 33 height 33
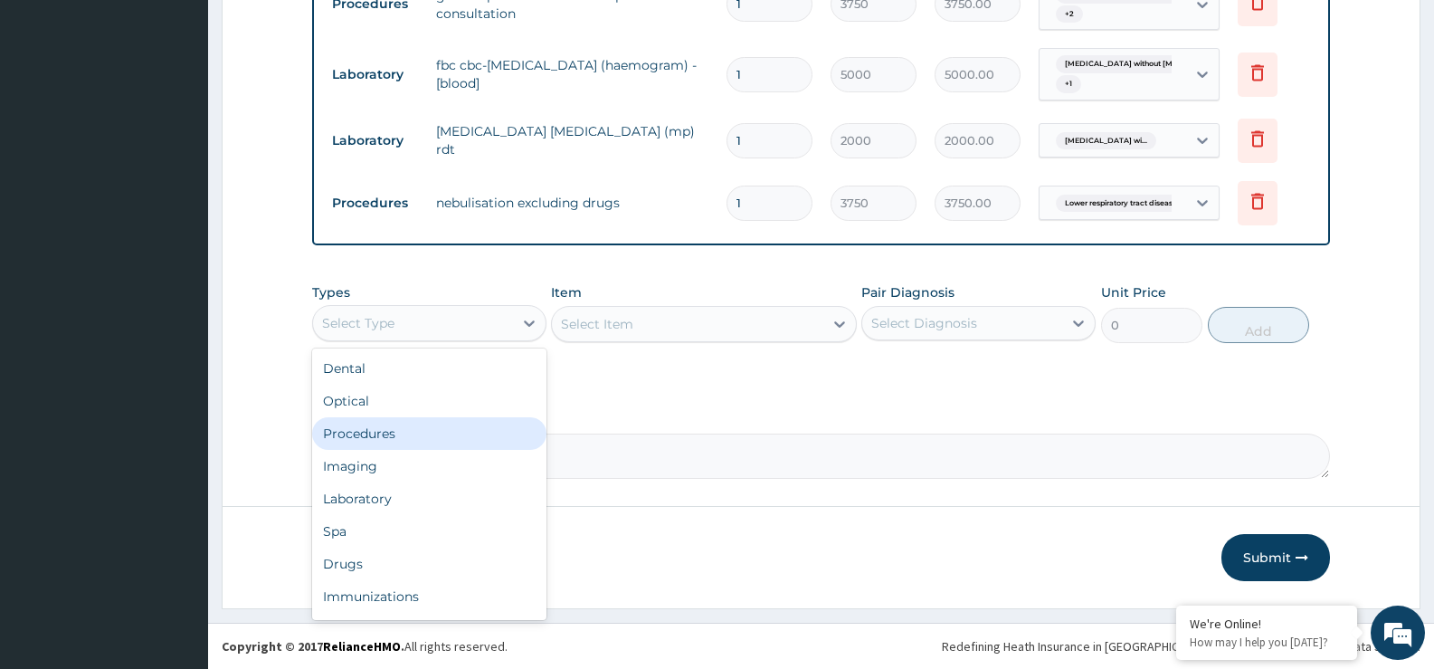
click at [368, 433] on div "Procedures" at bounding box center [429, 433] width 234 height 33
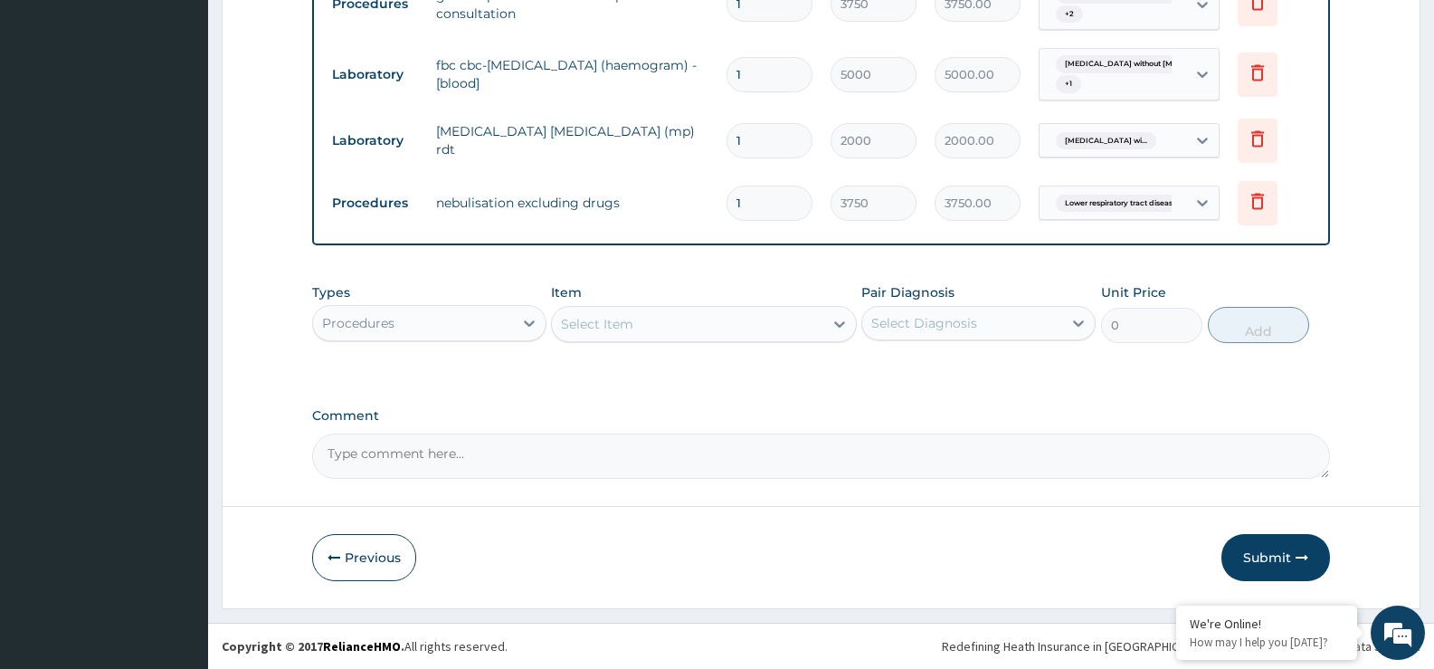
click at [798, 329] on div "Select Item" at bounding box center [687, 323] width 271 height 29
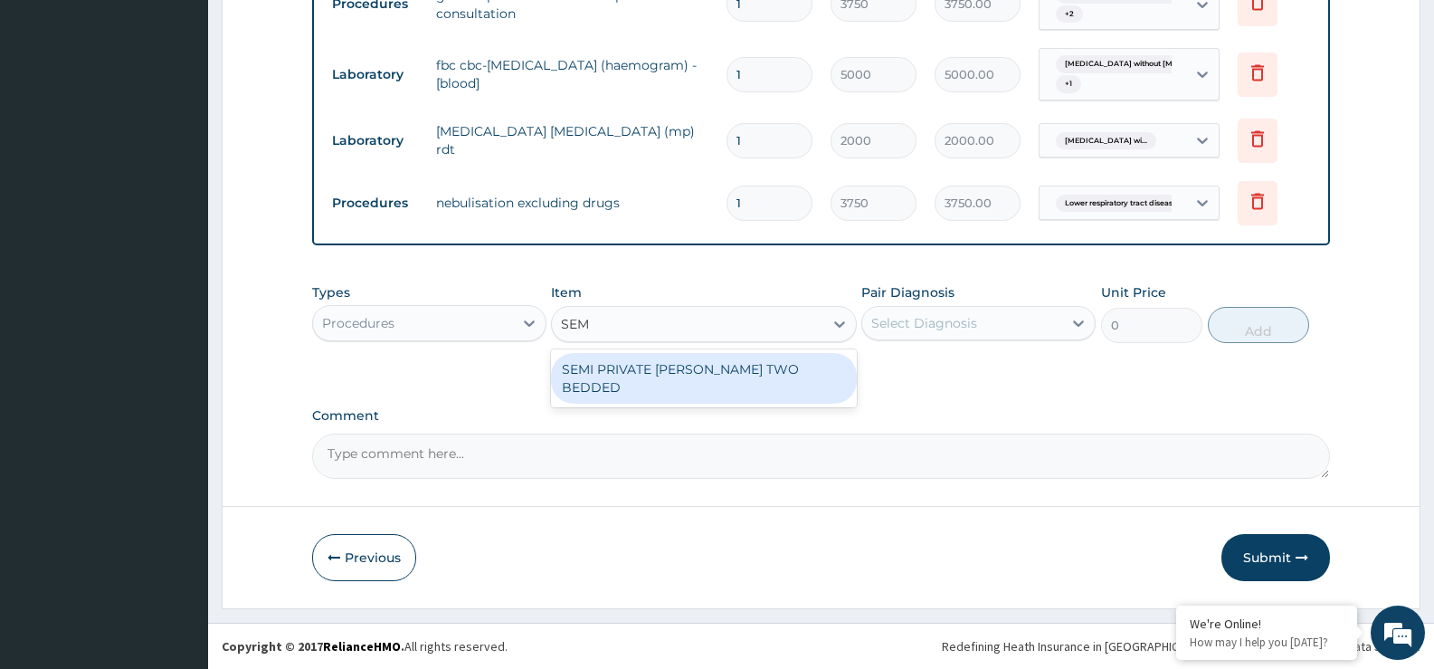
type input "SEMI"
click at [788, 381] on div "SEMI PRIVATE [PERSON_NAME] TWO BEDDED" at bounding box center [703, 378] width 305 height 51
type input "7500"
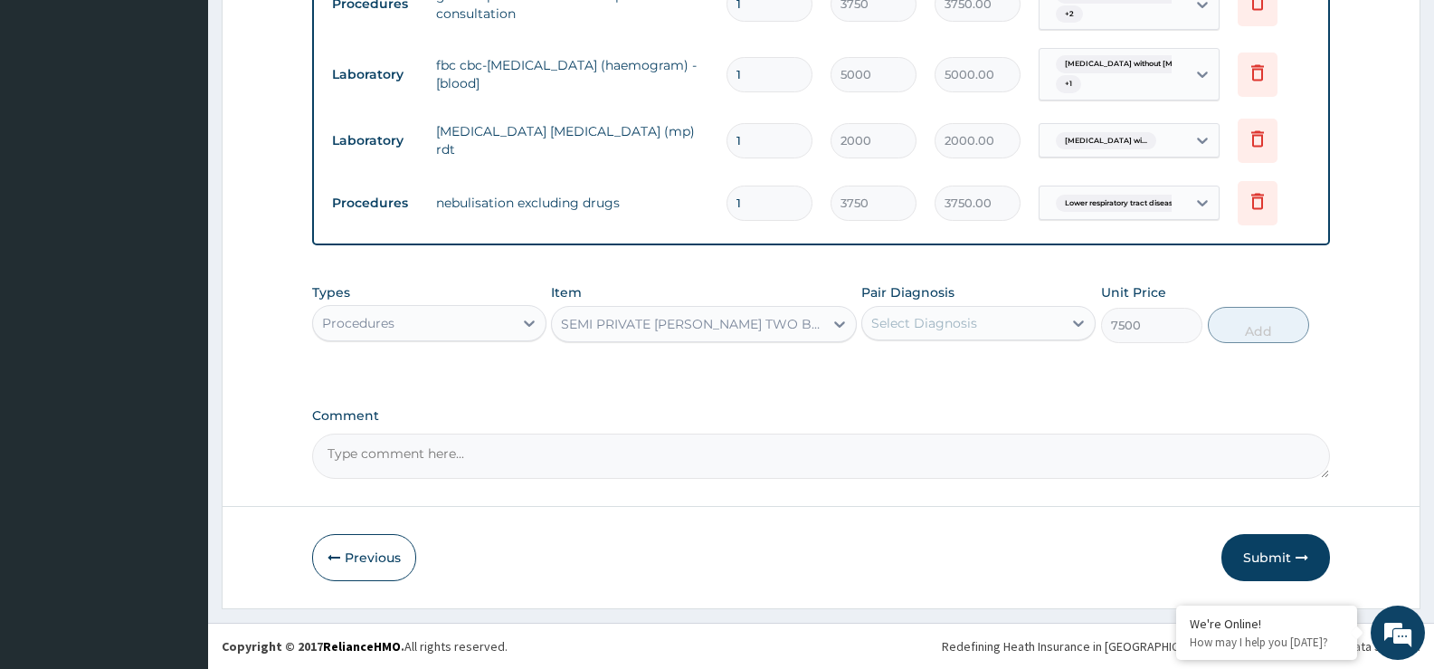
click at [960, 332] on div "Select Diagnosis" at bounding box center [962, 323] width 200 height 29
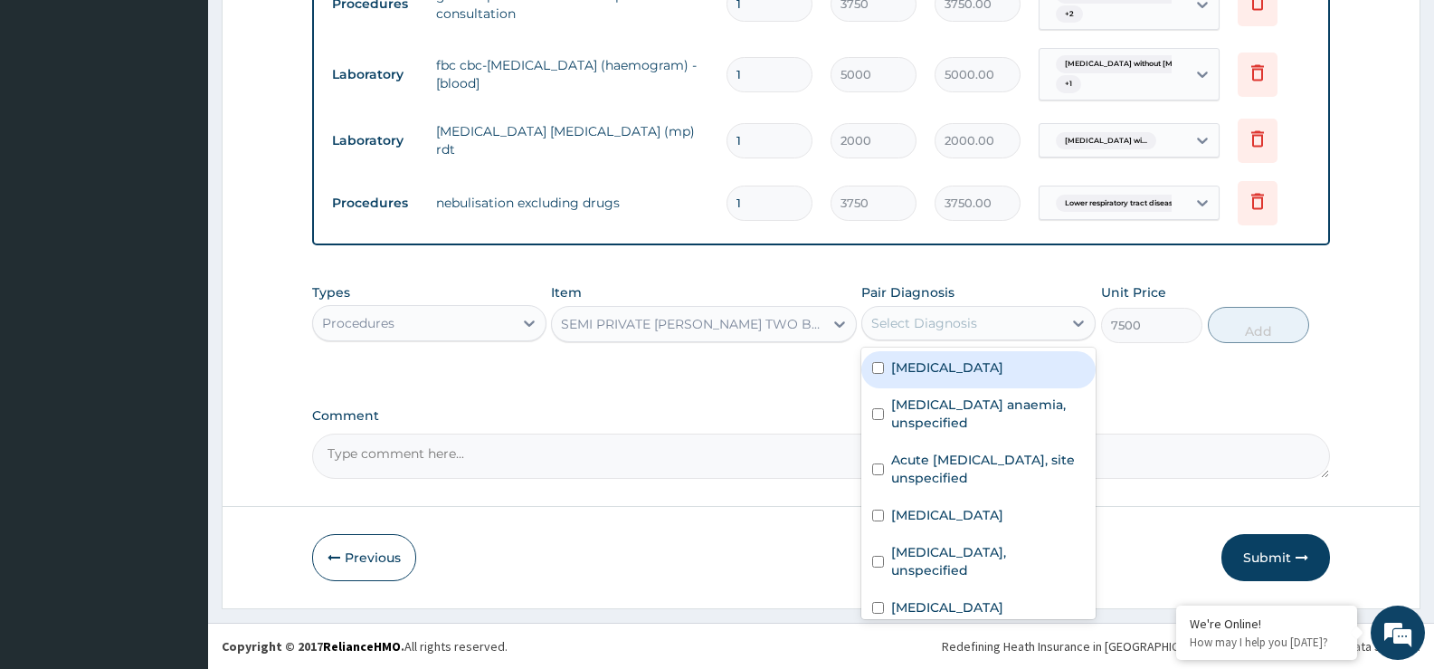
click at [953, 374] on label "[MEDICAL_DATA]" at bounding box center [947, 367] width 112 height 18
checkbox input "true"
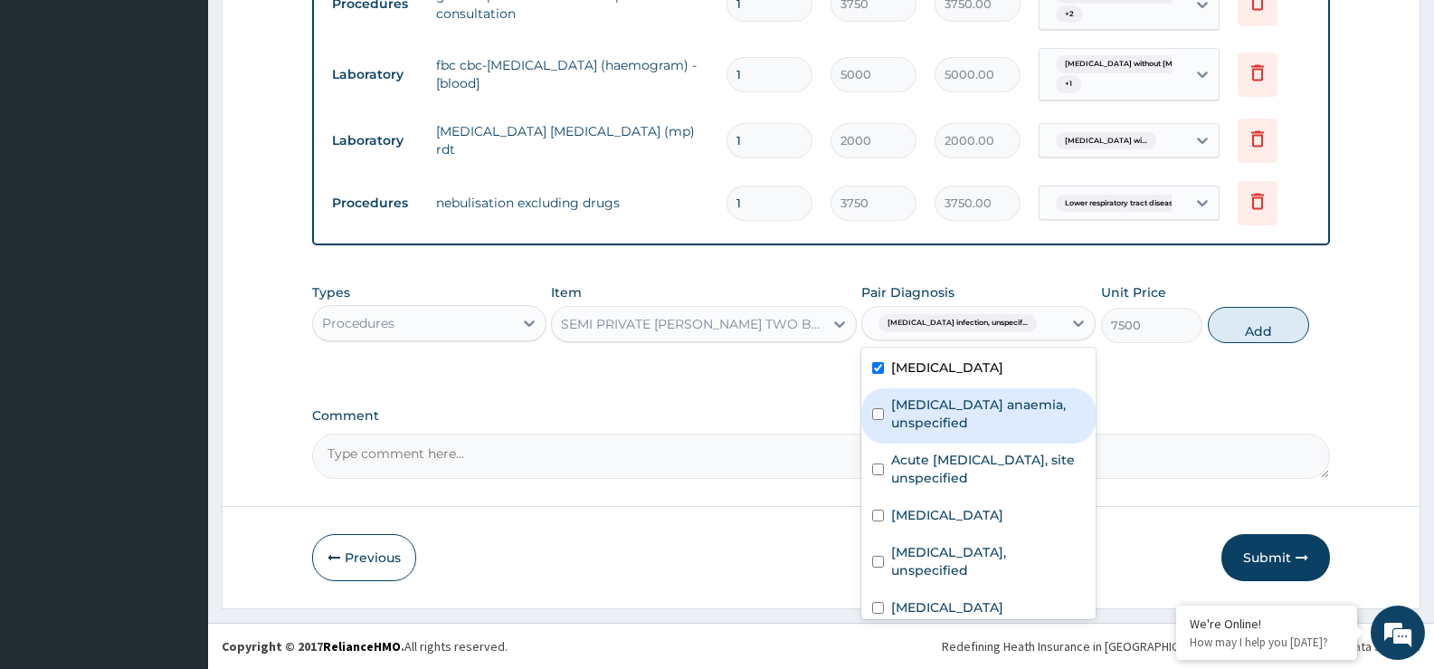
click at [953, 426] on label "[MEDICAL_DATA] anaemia, unspecified" at bounding box center [988, 413] width 194 height 36
checkbox input "true"
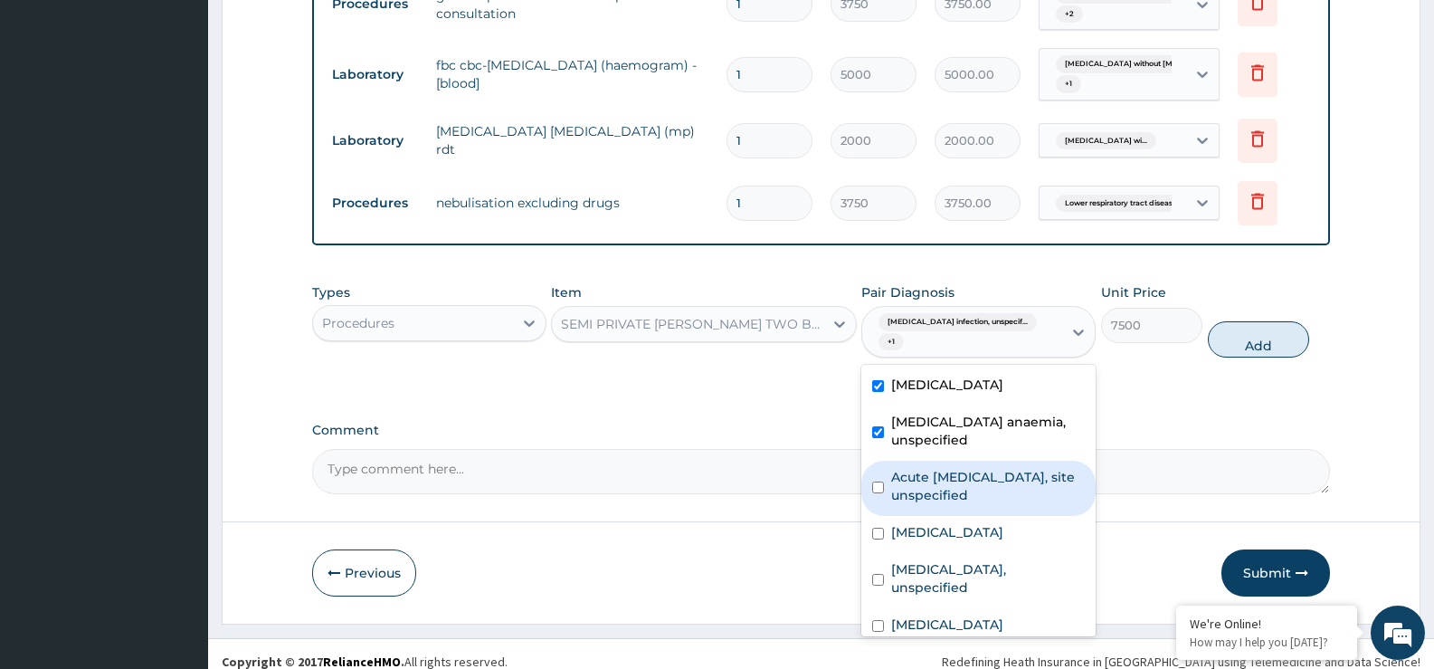
click at [948, 497] on label "Acute [MEDICAL_DATA], site unspecified" at bounding box center [988, 486] width 194 height 36
checkbox input "true"
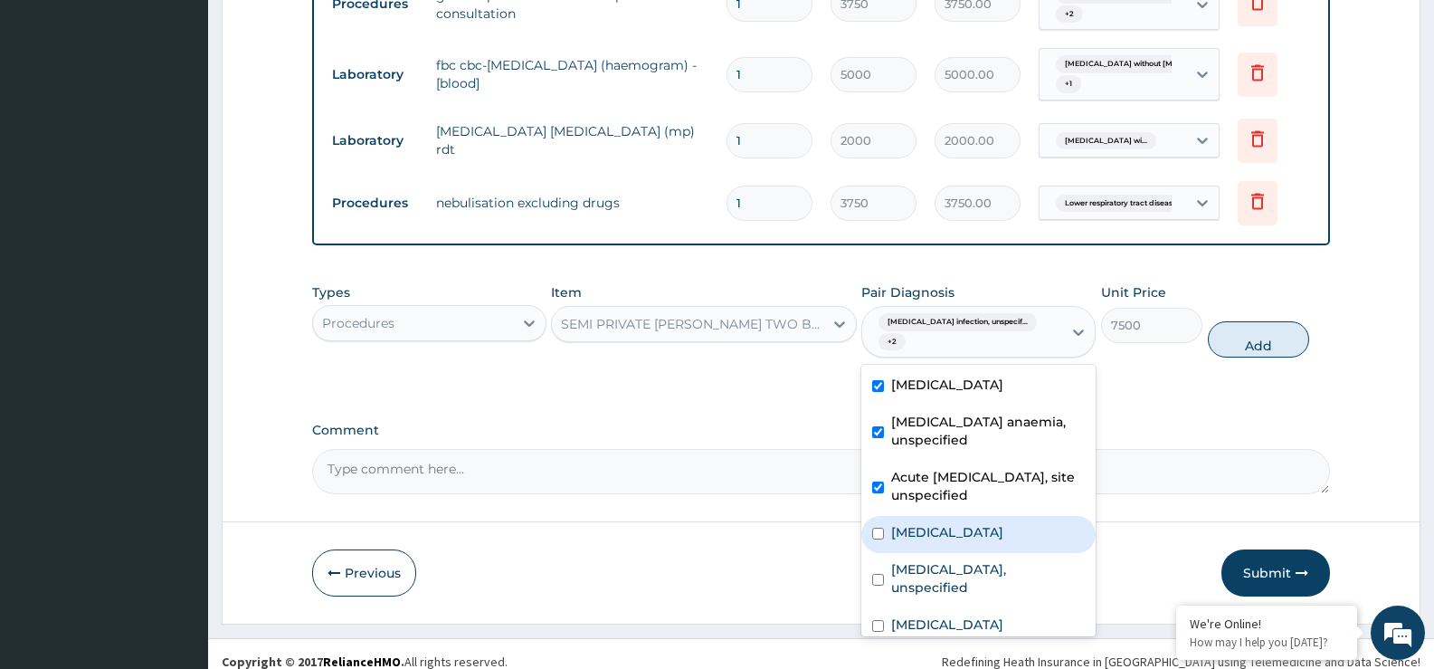
click at [954, 543] on div "[MEDICAL_DATA]" at bounding box center [979, 534] width 234 height 37
checkbox input "true"
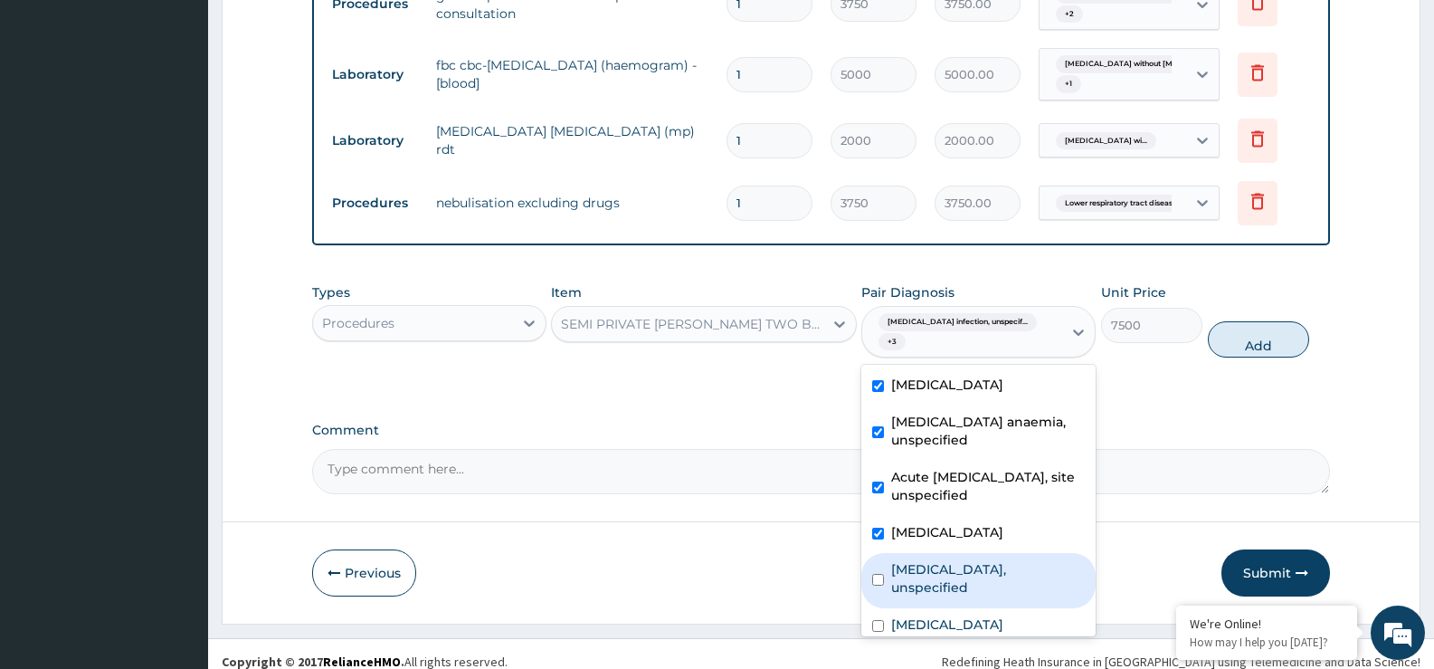
click at [957, 602] on div "[MEDICAL_DATA], unspecified" at bounding box center [979, 580] width 234 height 55
checkbox input "true"
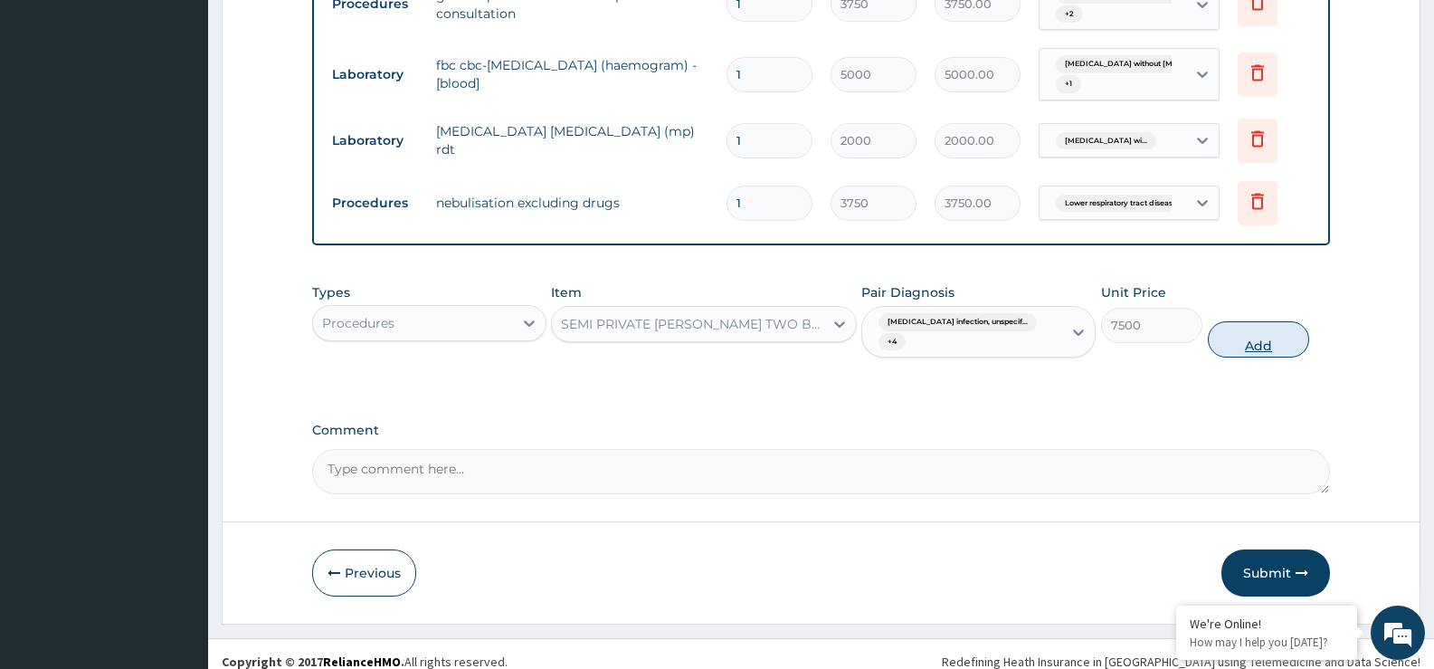
click at [1248, 347] on button "Add" at bounding box center [1258, 339] width 101 height 36
type input "0"
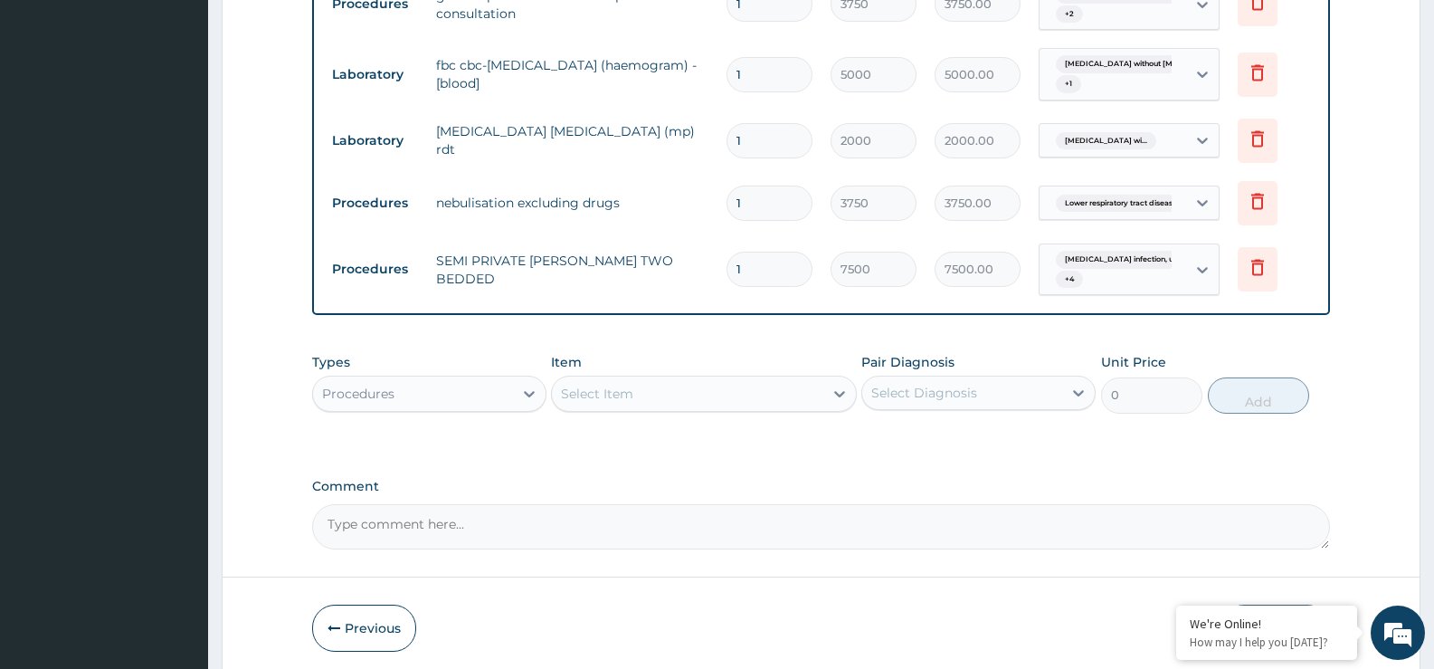
click at [624, 392] on div "Select Item" at bounding box center [597, 394] width 72 height 18
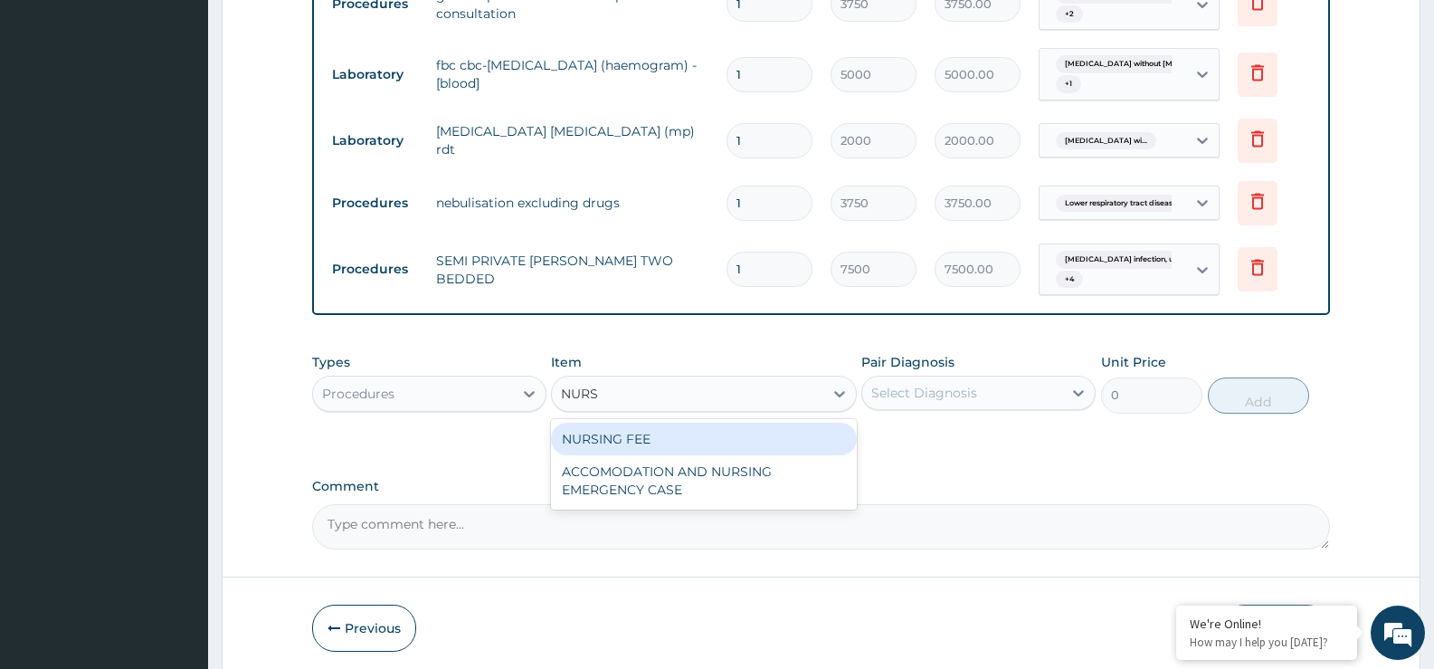
type input "NURSI"
click at [643, 441] on div "NURSING FEE" at bounding box center [703, 439] width 305 height 33
type input "1875"
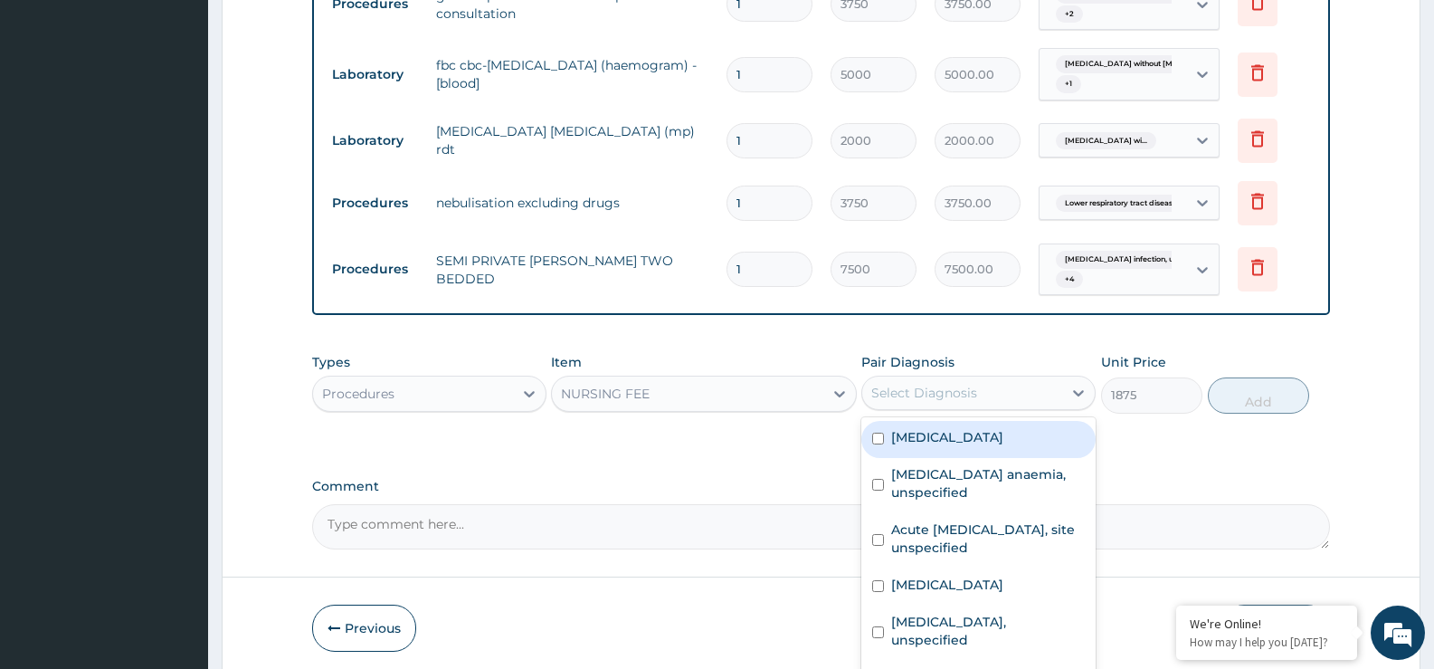
click at [933, 387] on div "Select Diagnosis" at bounding box center [924, 393] width 106 height 18
click at [927, 443] on label "[MEDICAL_DATA]" at bounding box center [947, 437] width 112 height 18
checkbox input "true"
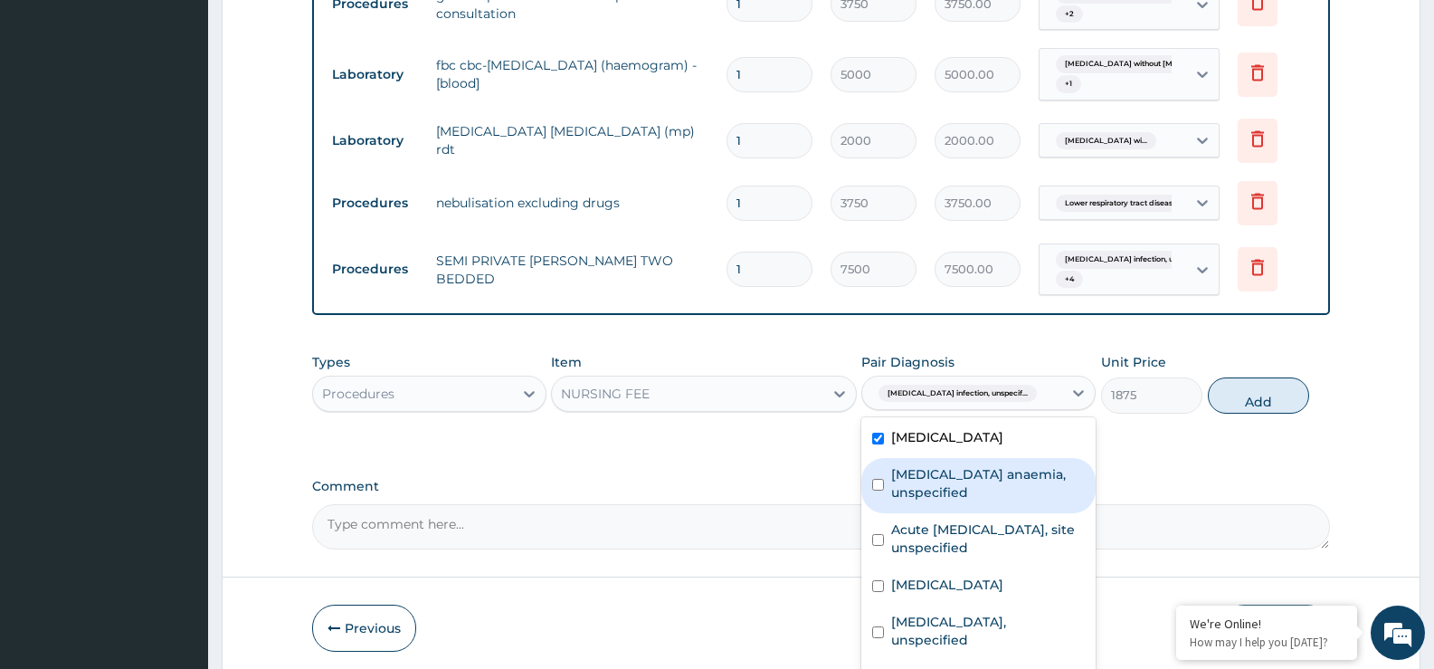
drag, startPoint x: 924, startPoint y: 487, endPoint x: 925, endPoint y: 524, distance: 37.1
click at [924, 490] on label "[MEDICAL_DATA] anaemia, unspecified" at bounding box center [988, 483] width 194 height 36
checkbox input "true"
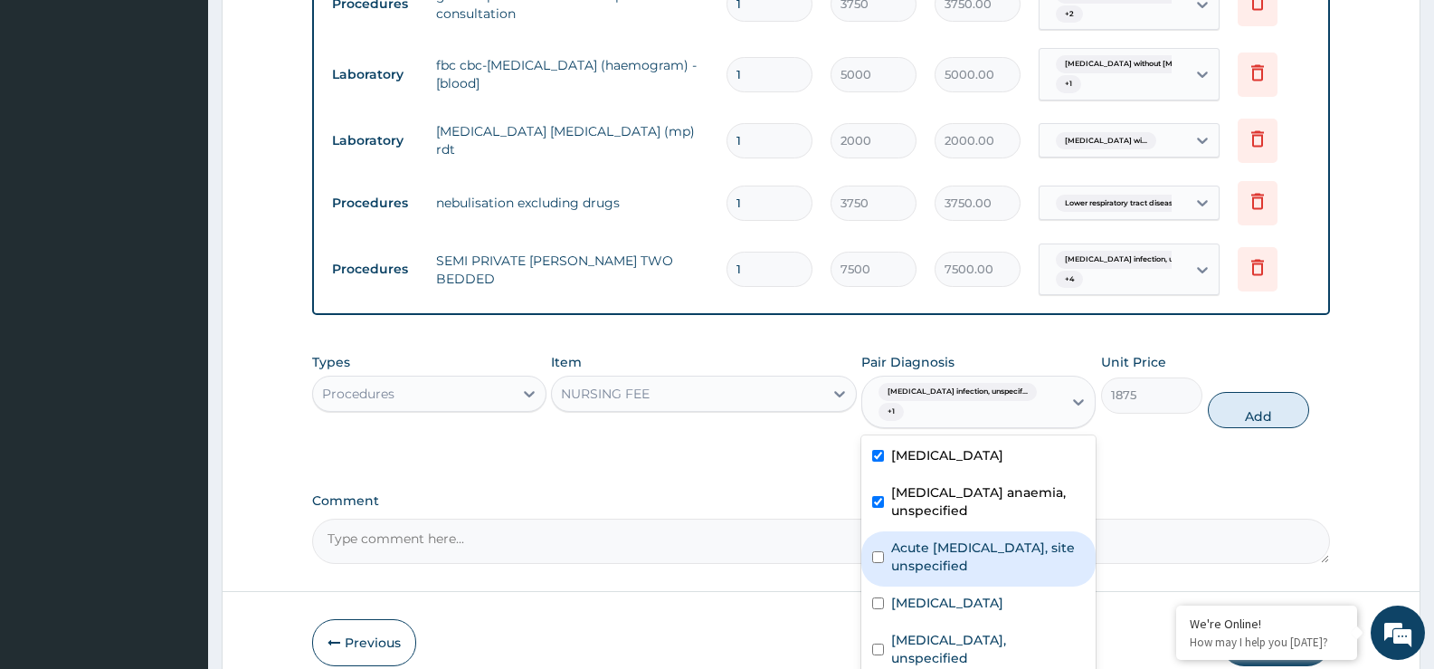
drag, startPoint x: 923, startPoint y: 552, endPoint x: 925, endPoint y: 575, distance: 22.7
click at [923, 555] on label "Acute [MEDICAL_DATA], site unspecified" at bounding box center [988, 556] width 194 height 36
checkbox input "true"
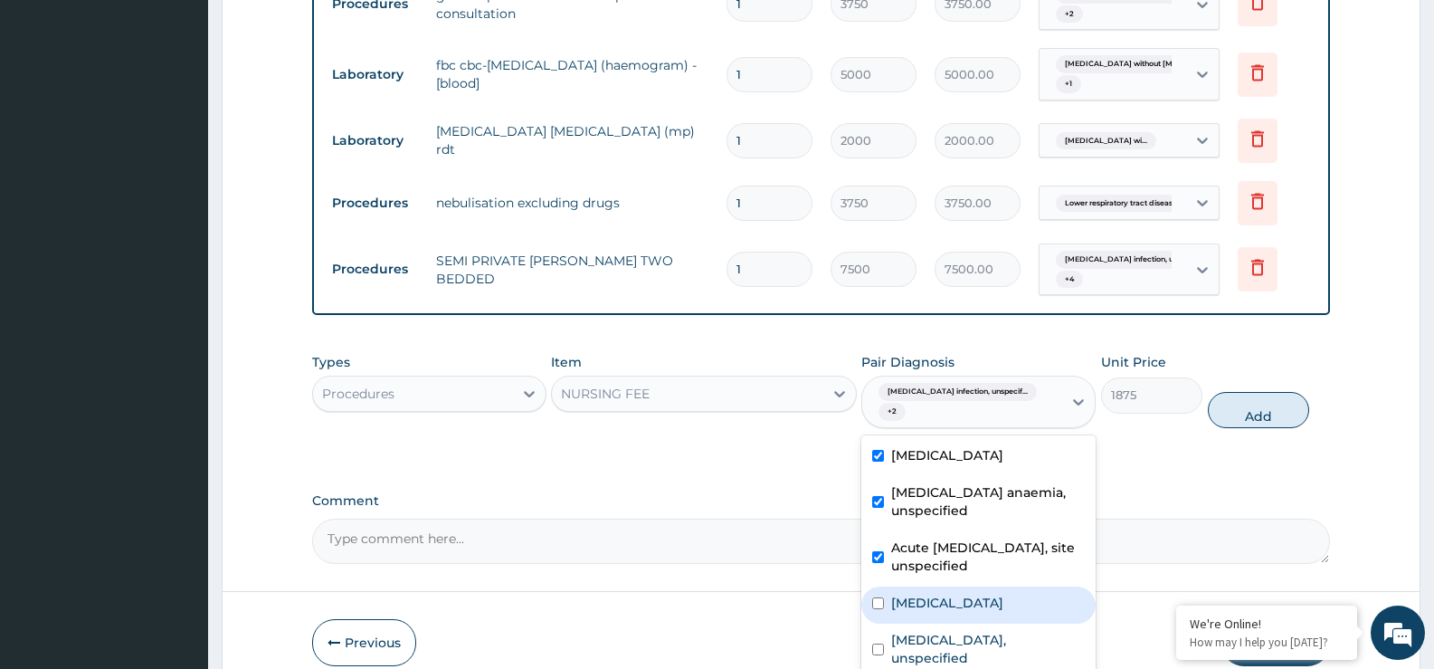
click at [923, 609] on label "[MEDICAL_DATA]" at bounding box center [947, 603] width 112 height 18
checkbox input "true"
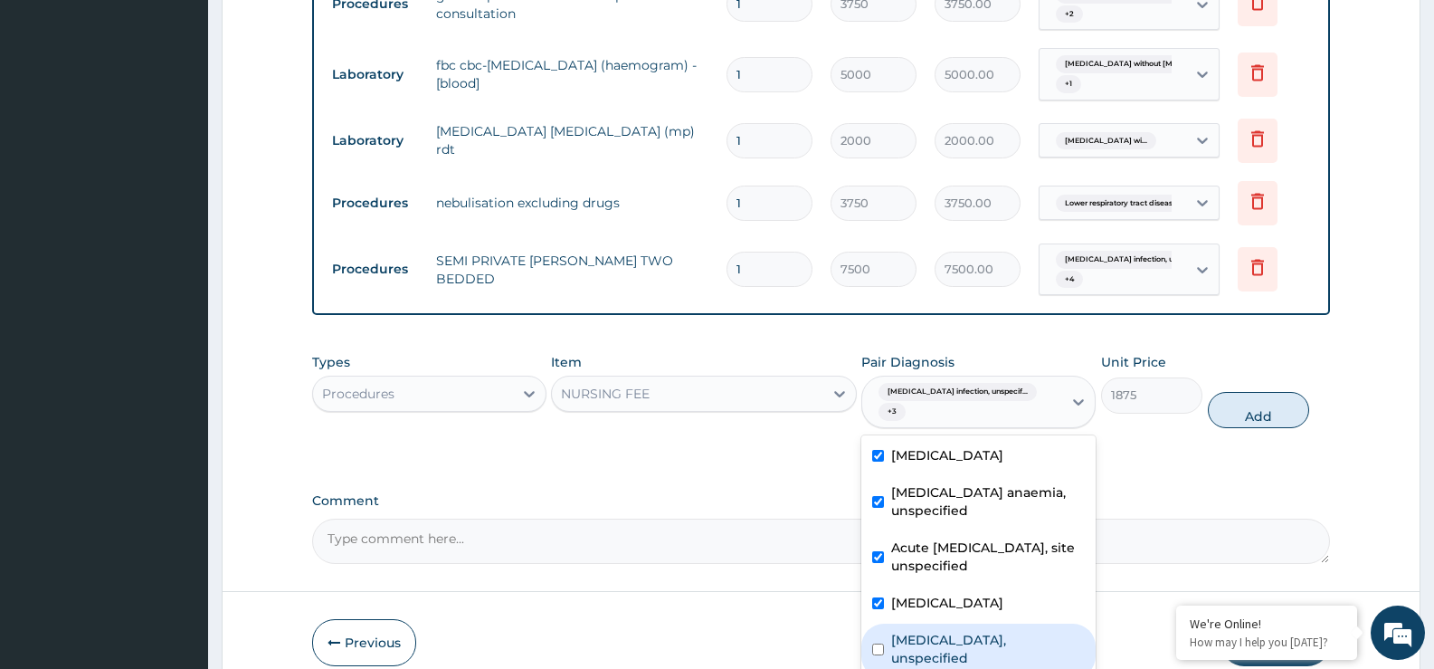
drag, startPoint x: 932, startPoint y: 638, endPoint x: 945, endPoint y: 632, distance: 14.2
click at [933, 639] on label "[MEDICAL_DATA], unspecified" at bounding box center [988, 649] width 194 height 36
checkbox input "true"
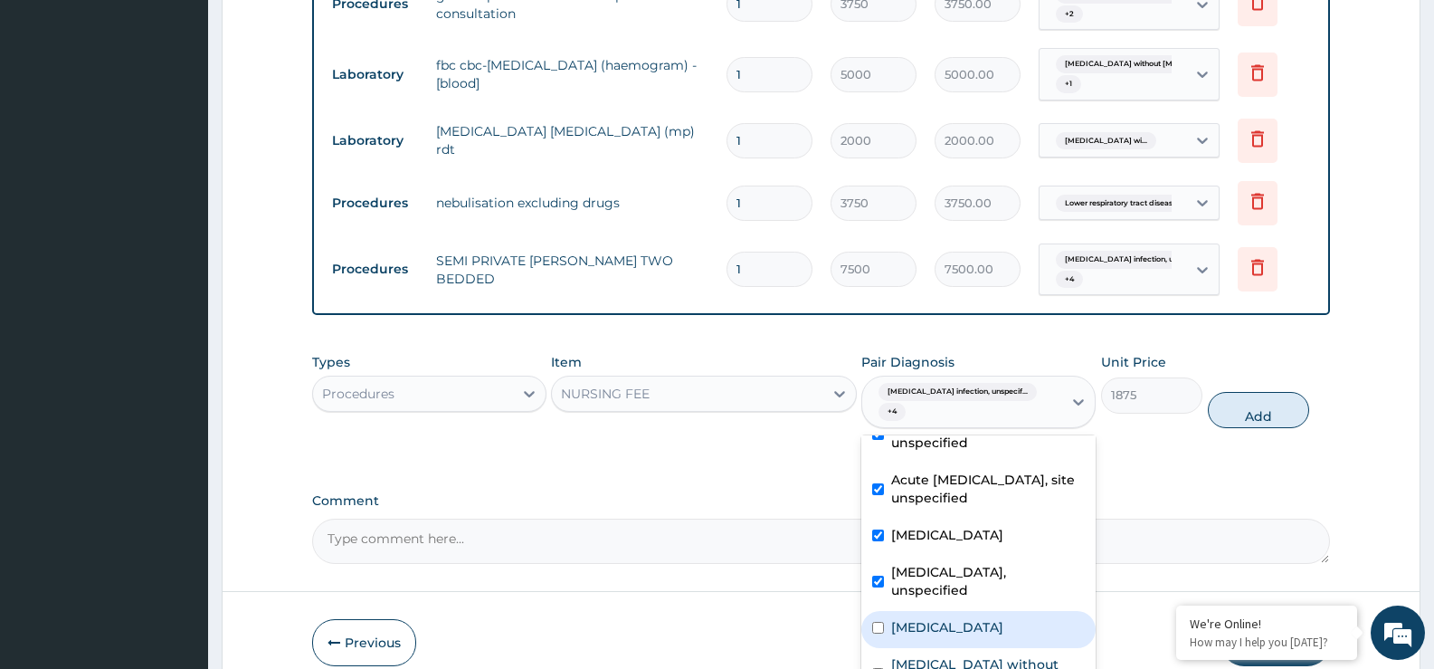
click at [928, 618] on label "[MEDICAL_DATA]" at bounding box center [947, 627] width 112 height 18
checkbox input "true"
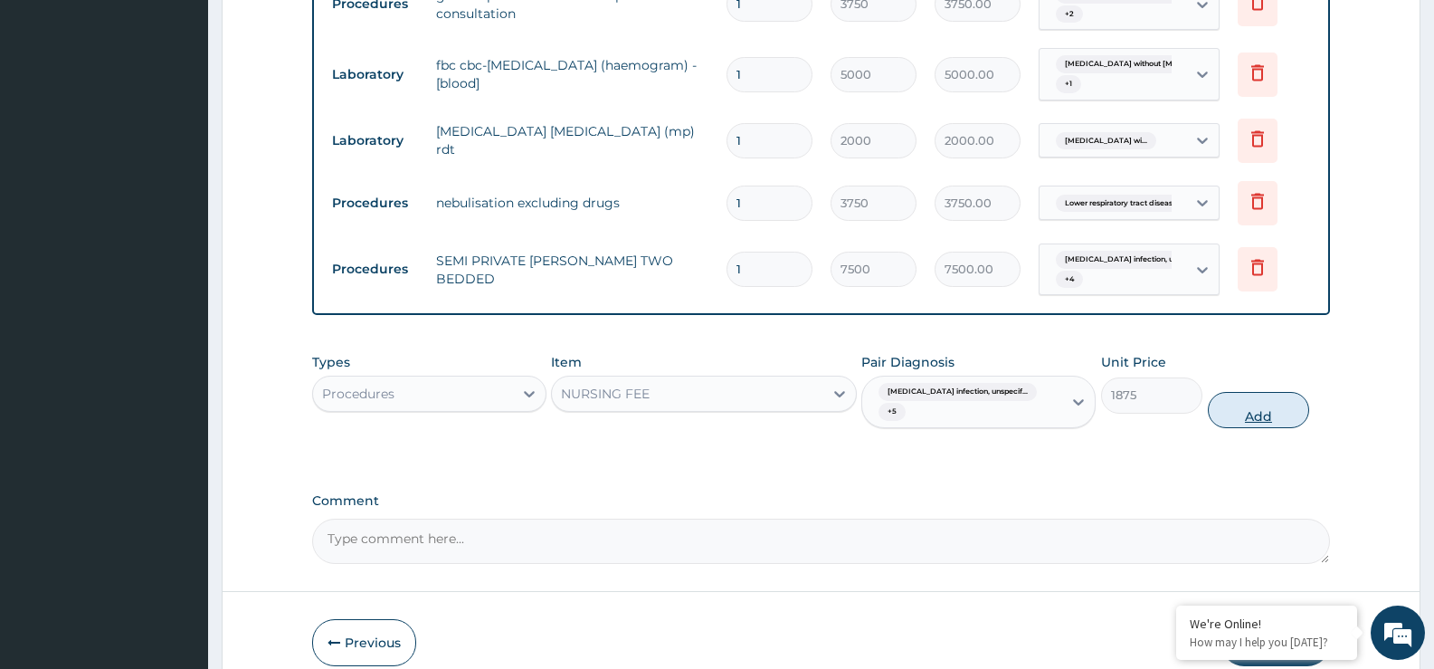
click at [1262, 398] on button "Add" at bounding box center [1258, 410] width 101 height 36
type input "0"
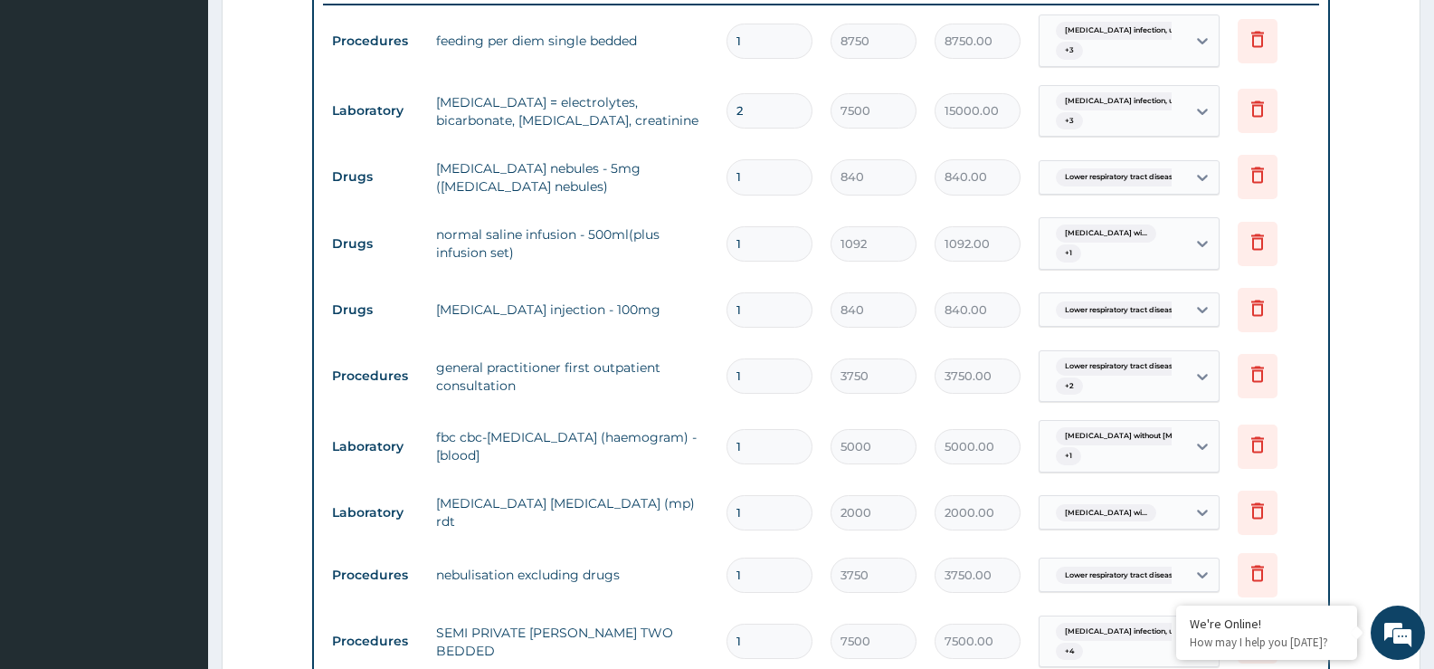
scroll to position [670, 0]
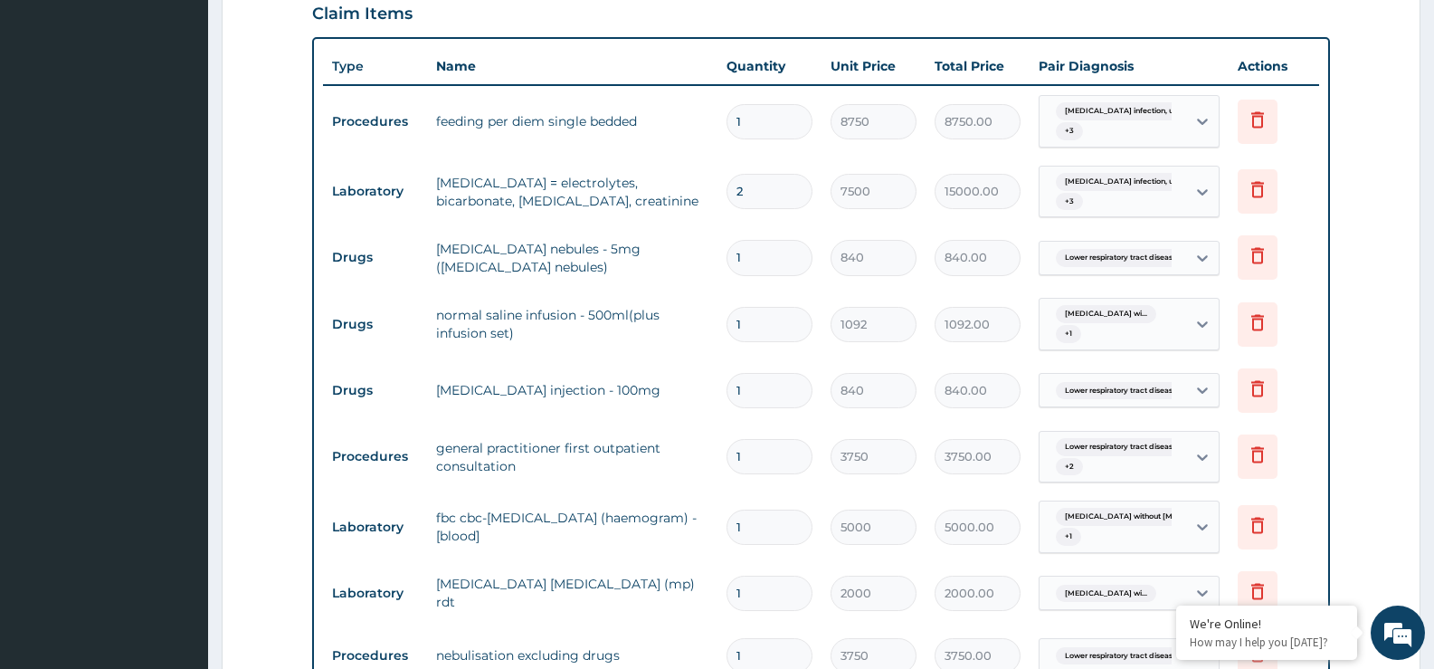
click at [769, 185] on input "2" at bounding box center [770, 191] width 86 height 35
type input "0.00"
type input "1"
type input "7500.00"
type input "1"
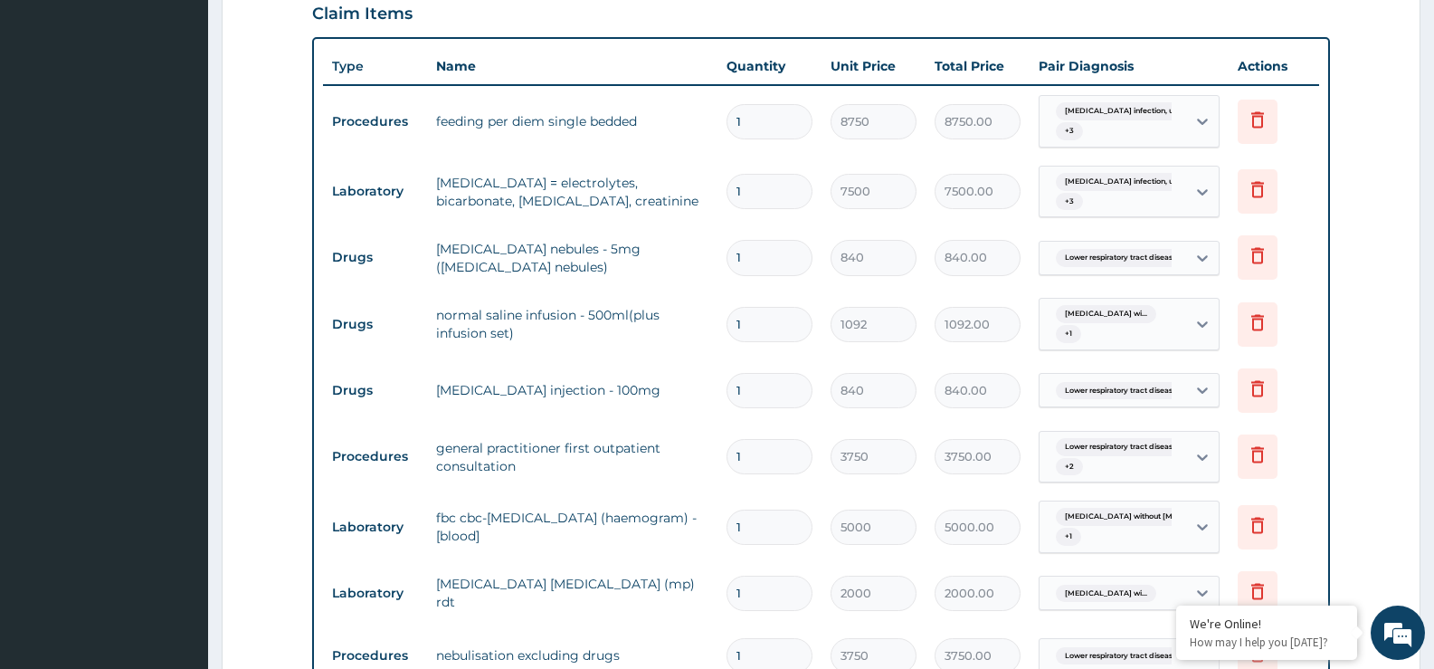
click at [686, 213] on td "[MEDICAL_DATA] = electrolytes, bicarbonate, [MEDICAL_DATA], creatinine" at bounding box center [572, 192] width 290 height 54
click at [776, 322] on input "1" at bounding box center [770, 324] width 86 height 35
type input "0.00"
type input "3"
type input "3276.00"
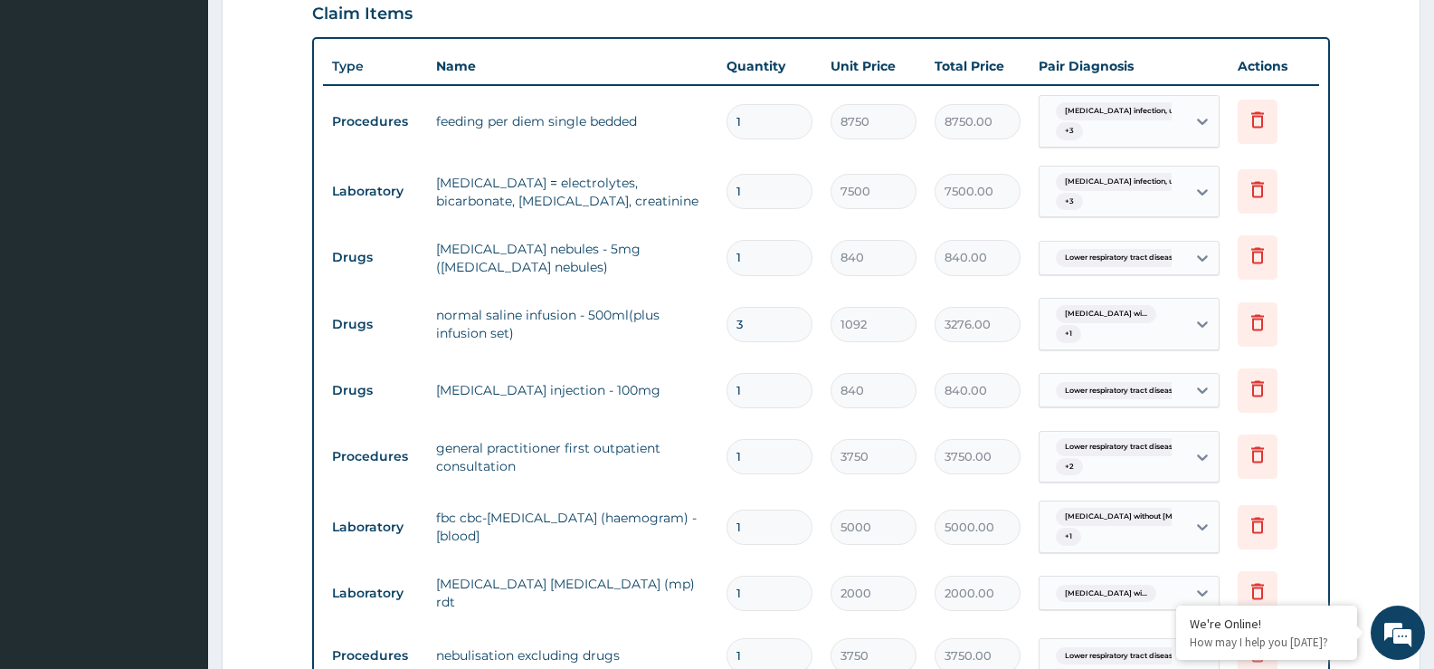
type input "3"
click at [662, 357] on tr "Drugs normal saline infusion - 500ml(plus infusion set) 3 1092 3276.00 [MEDICAL…" at bounding box center [821, 324] width 996 height 71
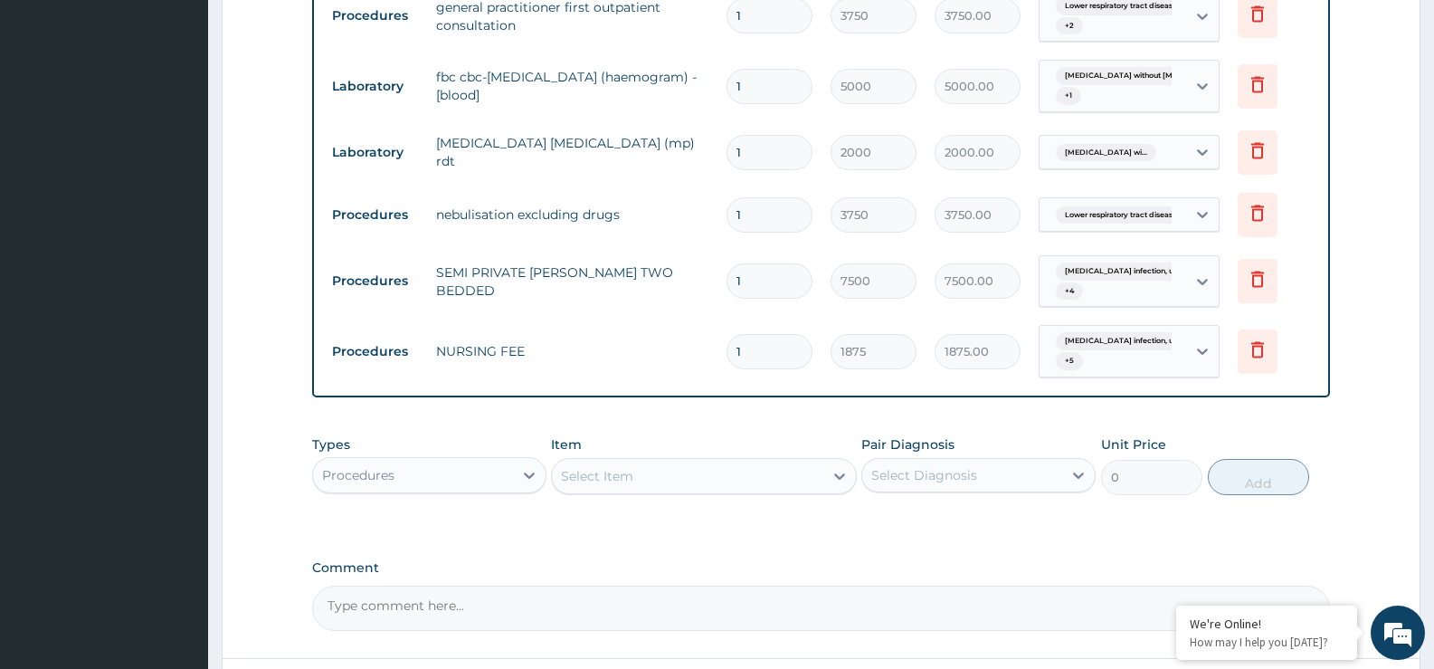
scroll to position [1262, 0]
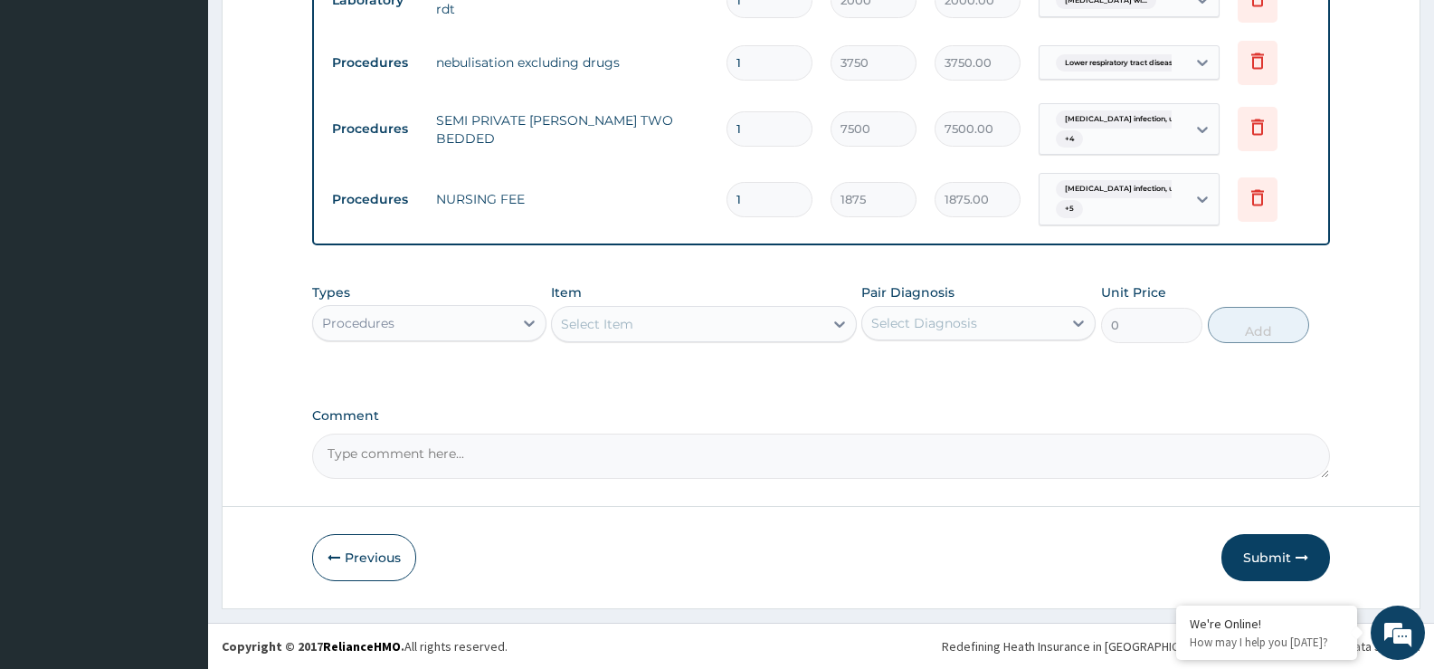
click at [449, 329] on div "Procedures" at bounding box center [413, 323] width 200 height 29
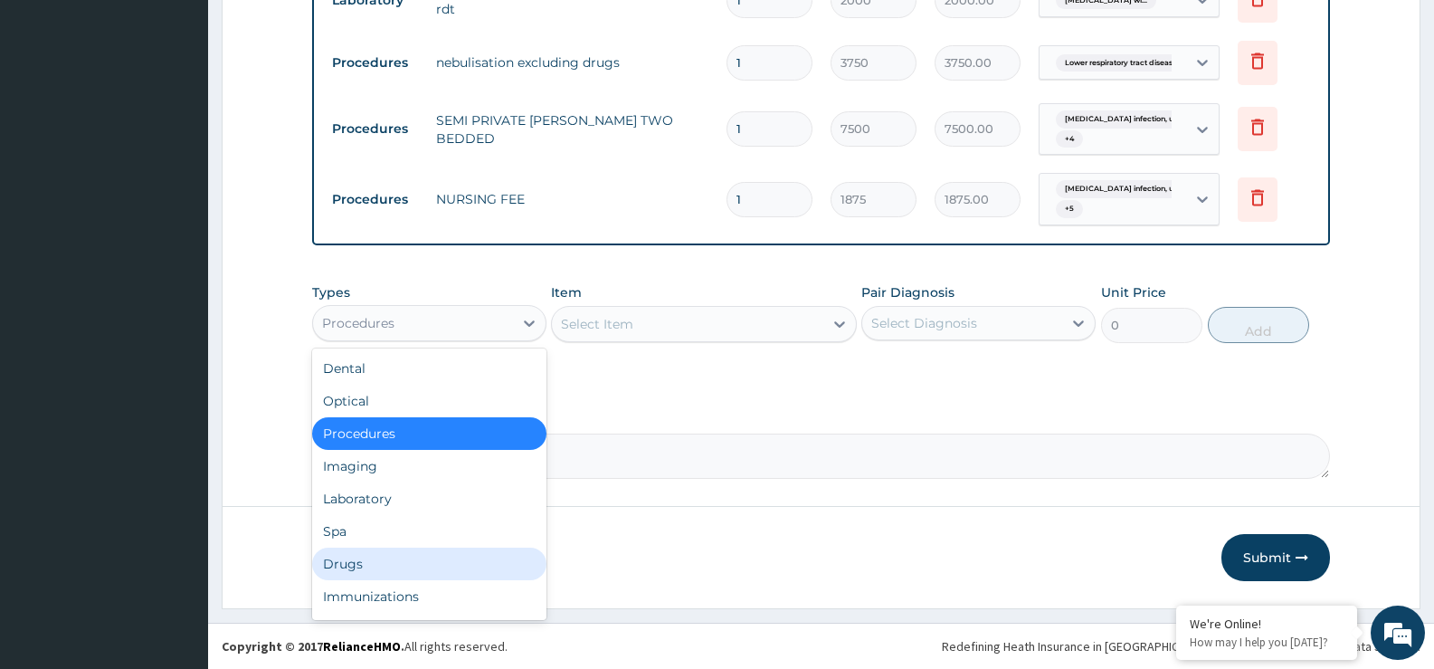
click at [362, 561] on div "Drugs" at bounding box center [429, 563] width 234 height 33
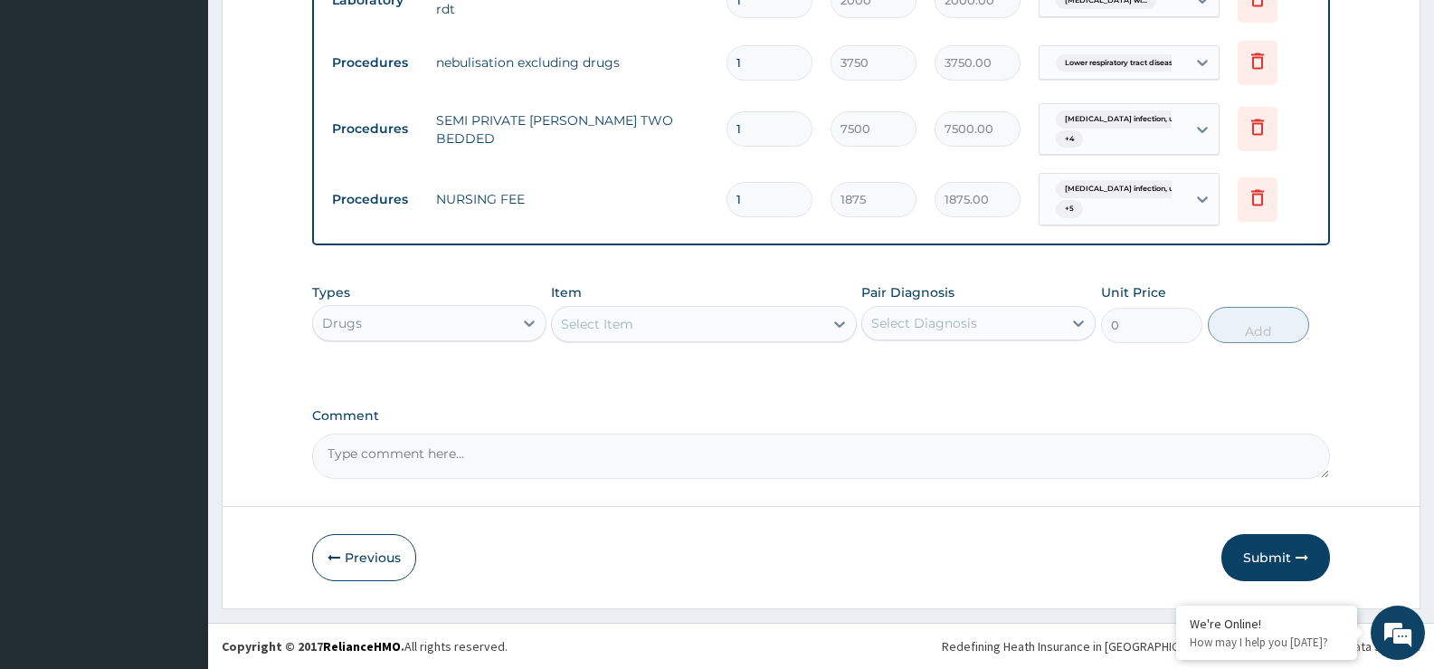
click at [779, 323] on div "Select Item" at bounding box center [687, 323] width 271 height 29
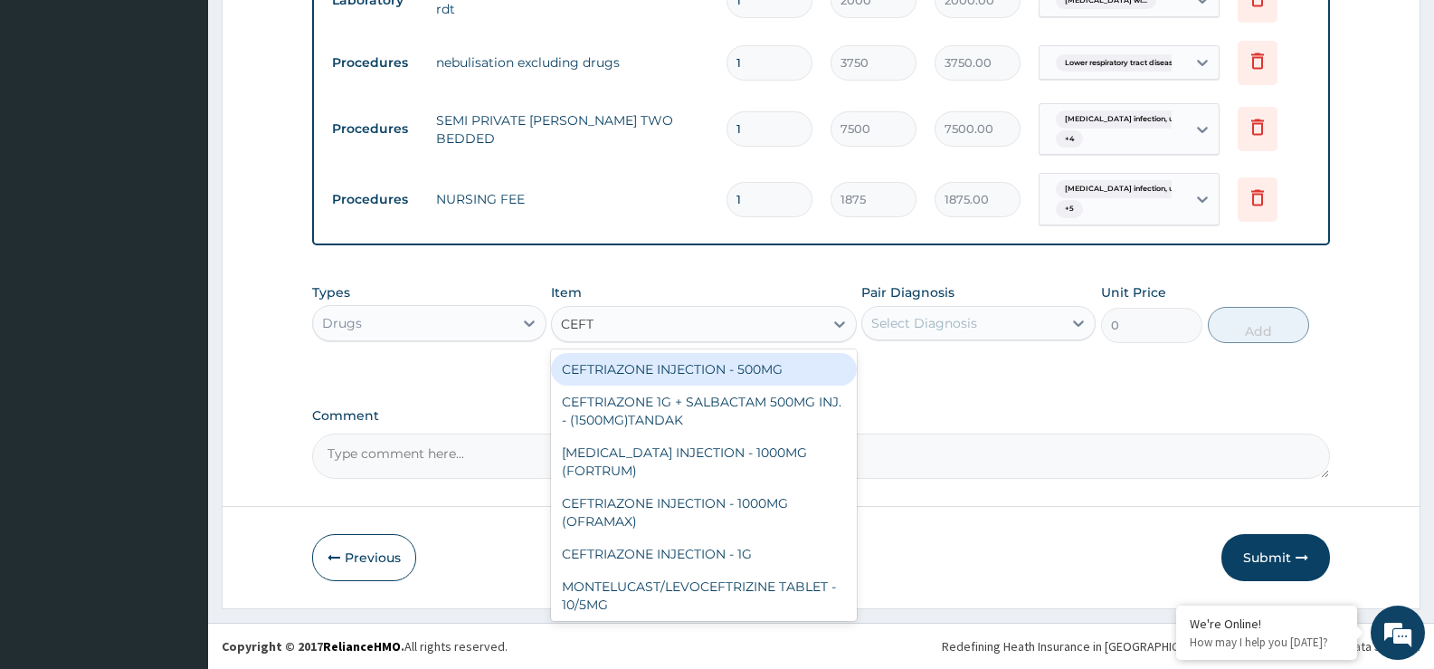
type input "CEFTR"
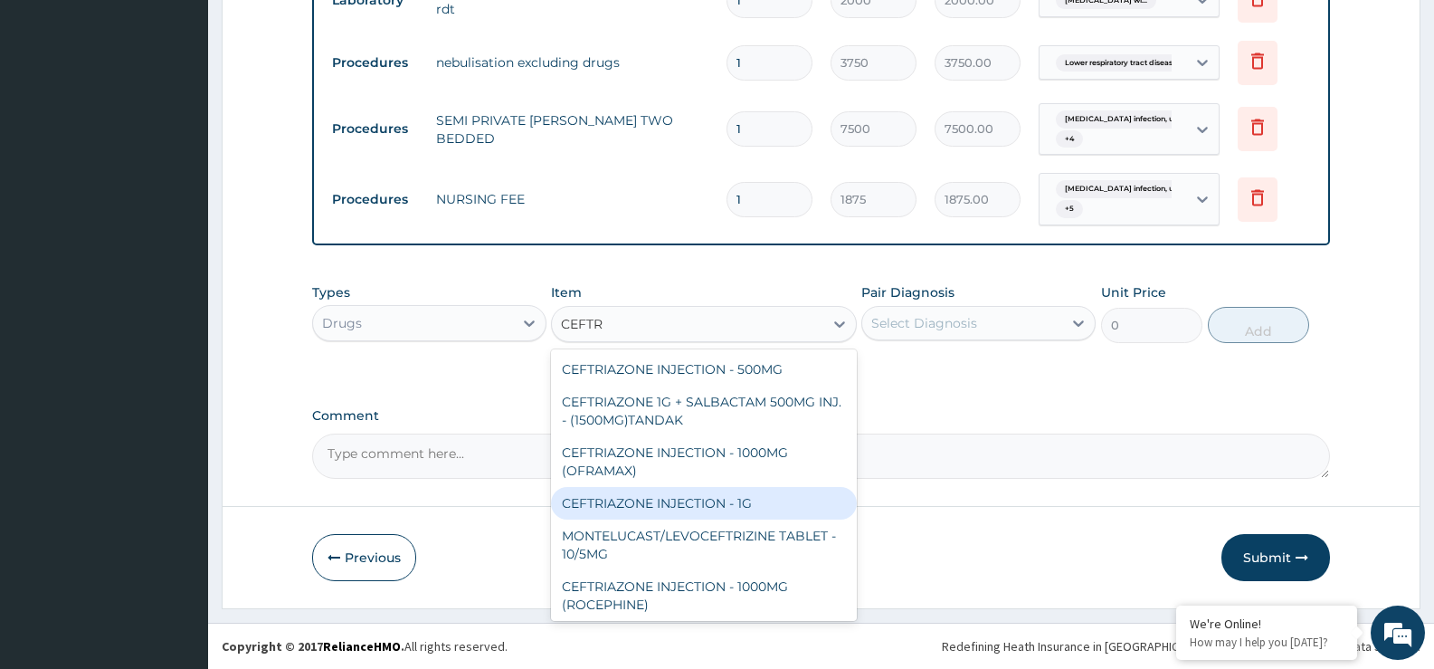
click at [718, 512] on div "CEFTRIAZONE INJECTION - 1G" at bounding box center [703, 503] width 305 height 33
type input "1652"
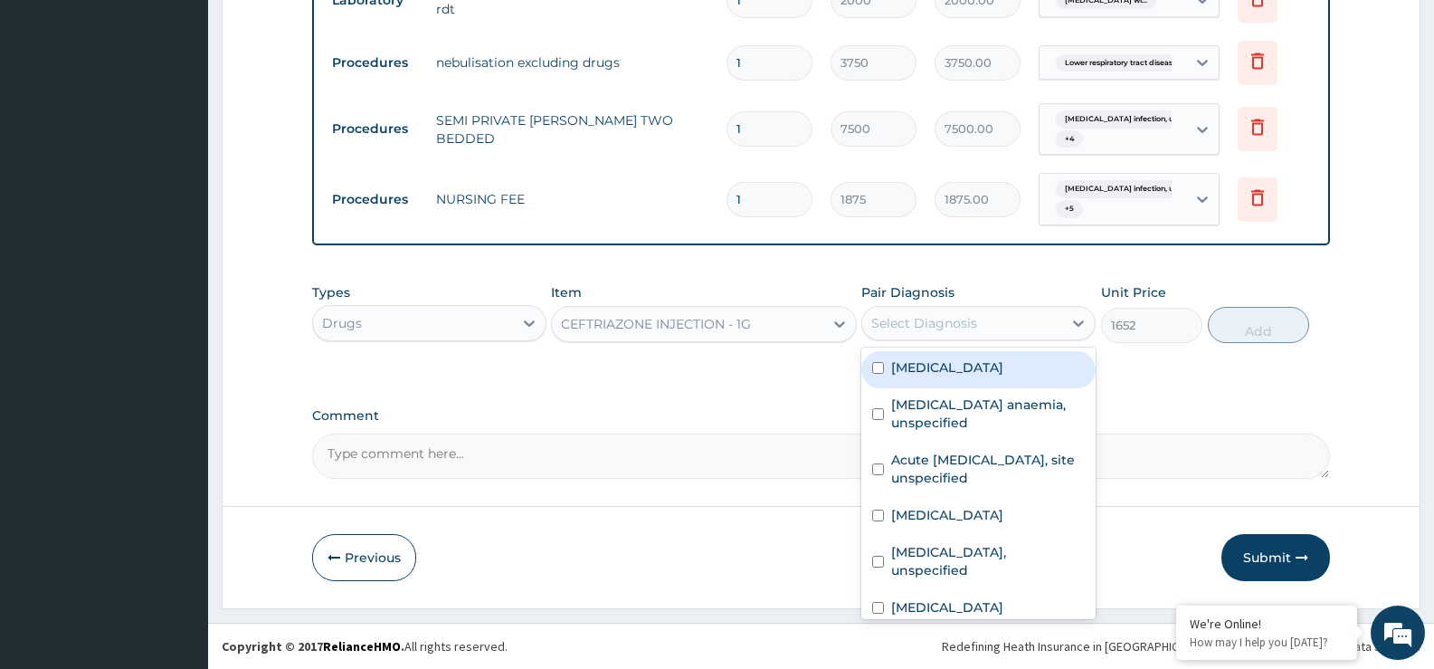
click at [974, 325] on div "Select Diagnosis" at bounding box center [924, 323] width 106 height 18
click at [974, 376] on label "[MEDICAL_DATA]" at bounding box center [947, 367] width 112 height 18
checkbox input "true"
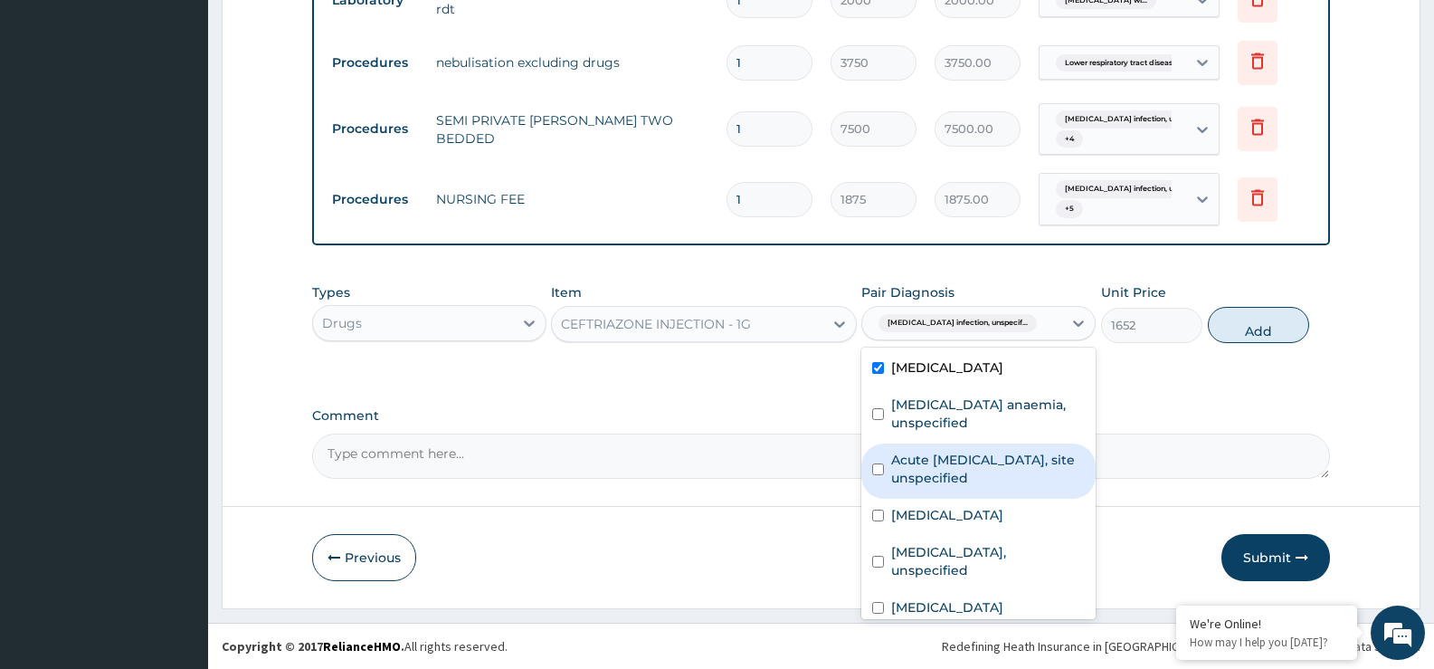
click at [971, 487] on label "Acute [MEDICAL_DATA], site unspecified" at bounding box center [988, 469] width 194 height 36
checkbox input "true"
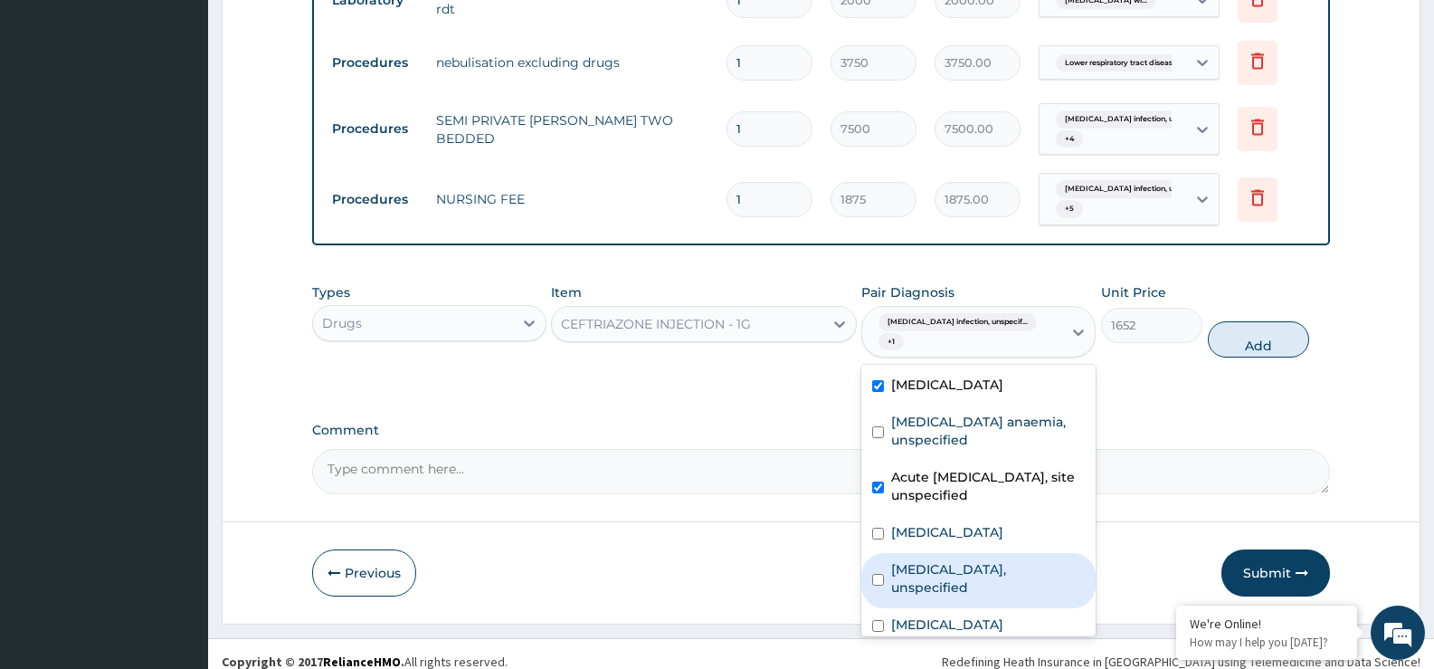
scroll to position [104, 0]
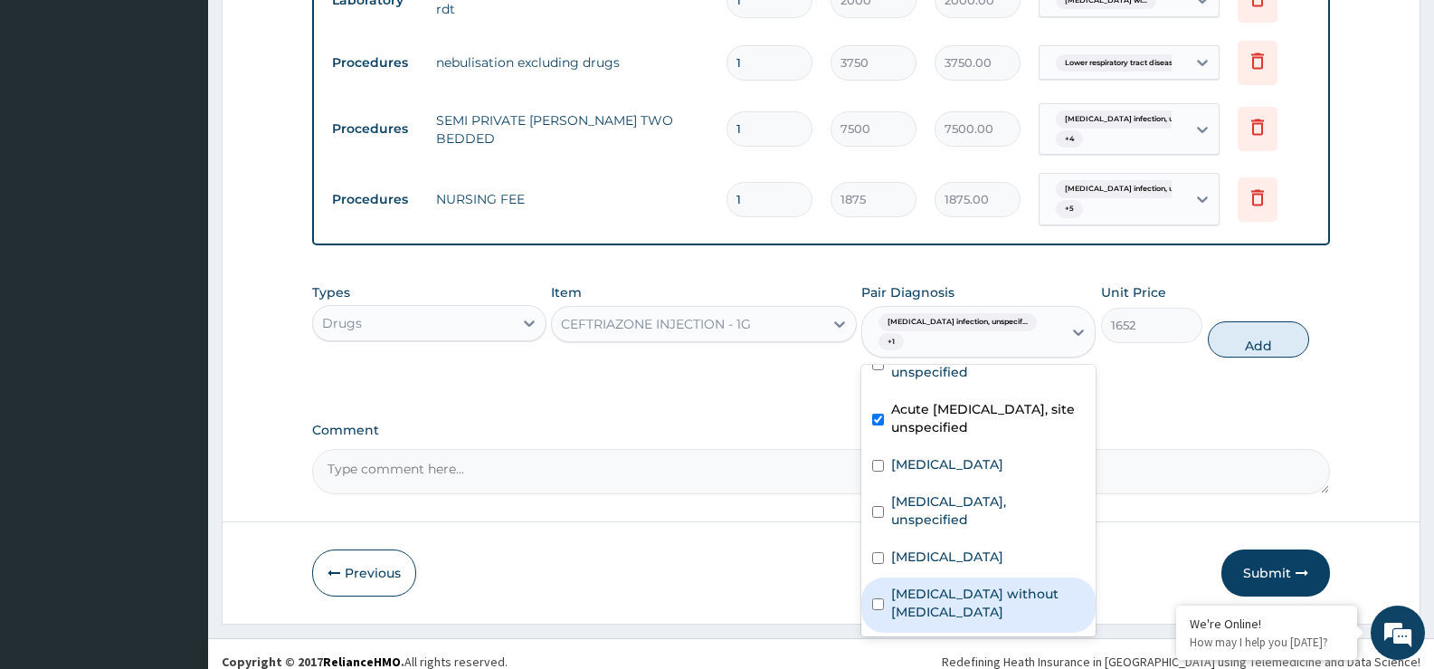
click at [1045, 589] on label "[MEDICAL_DATA] without [MEDICAL_DATA]" at bounding box center [988, 603] width 194 height 36
checkbox input "true"
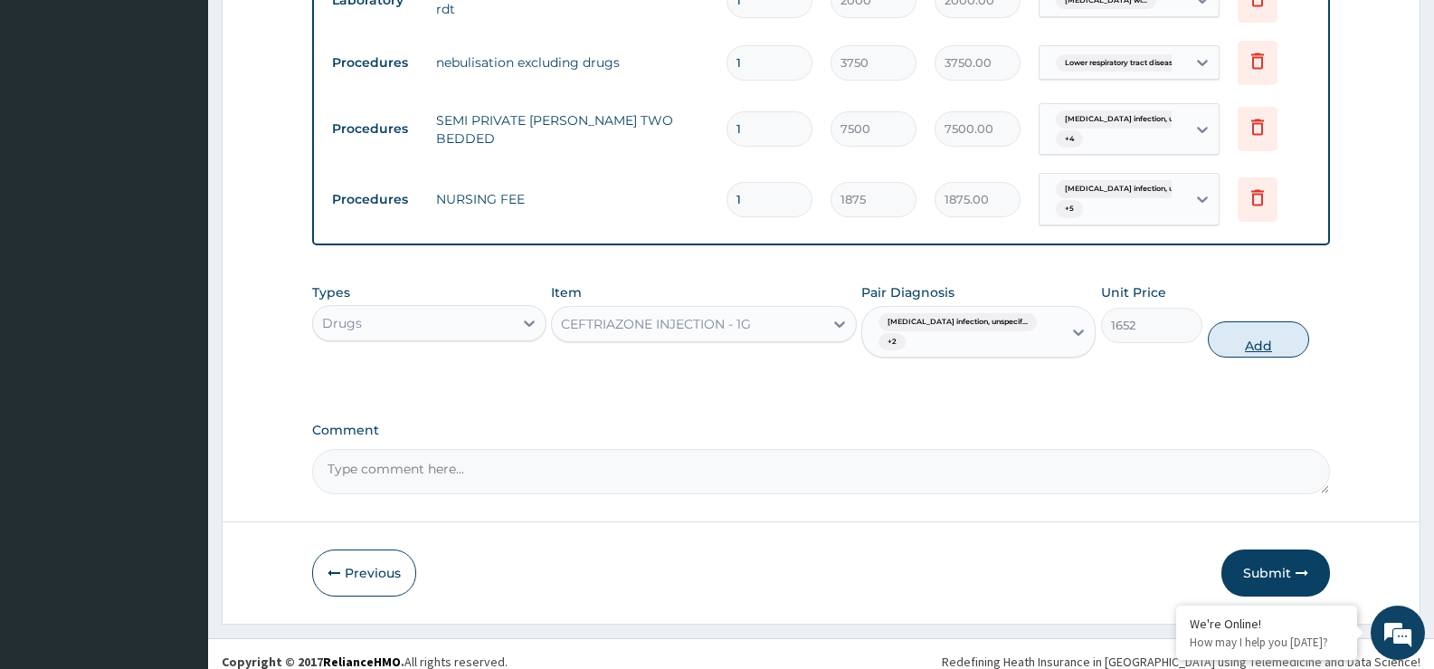
click at [1261, 337] on button "Add" at bounding box center [1258, 339] width 101 height 36
type input "0"
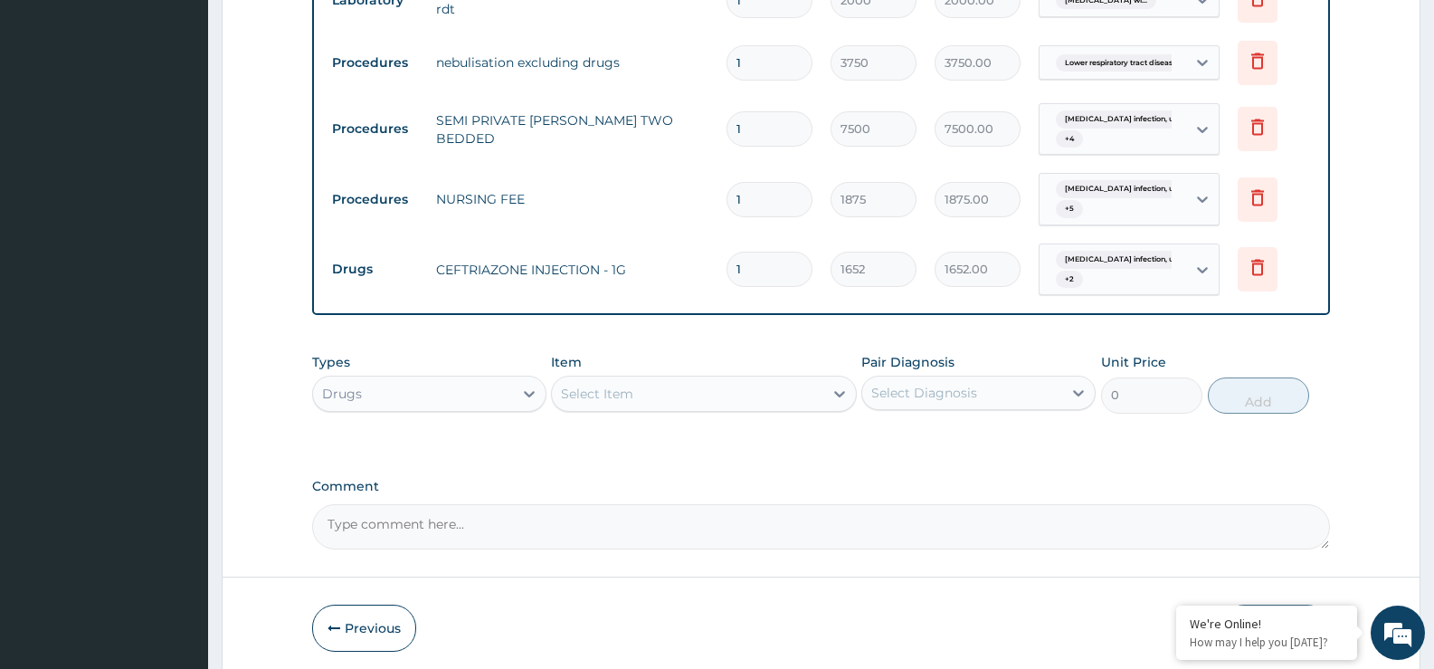
type input "0.00"
type input "2"
type input "3304.00"
type input "2"
click at [781, 391] on div "Select Item" at bounding box center [687, 393] width 271 height 29
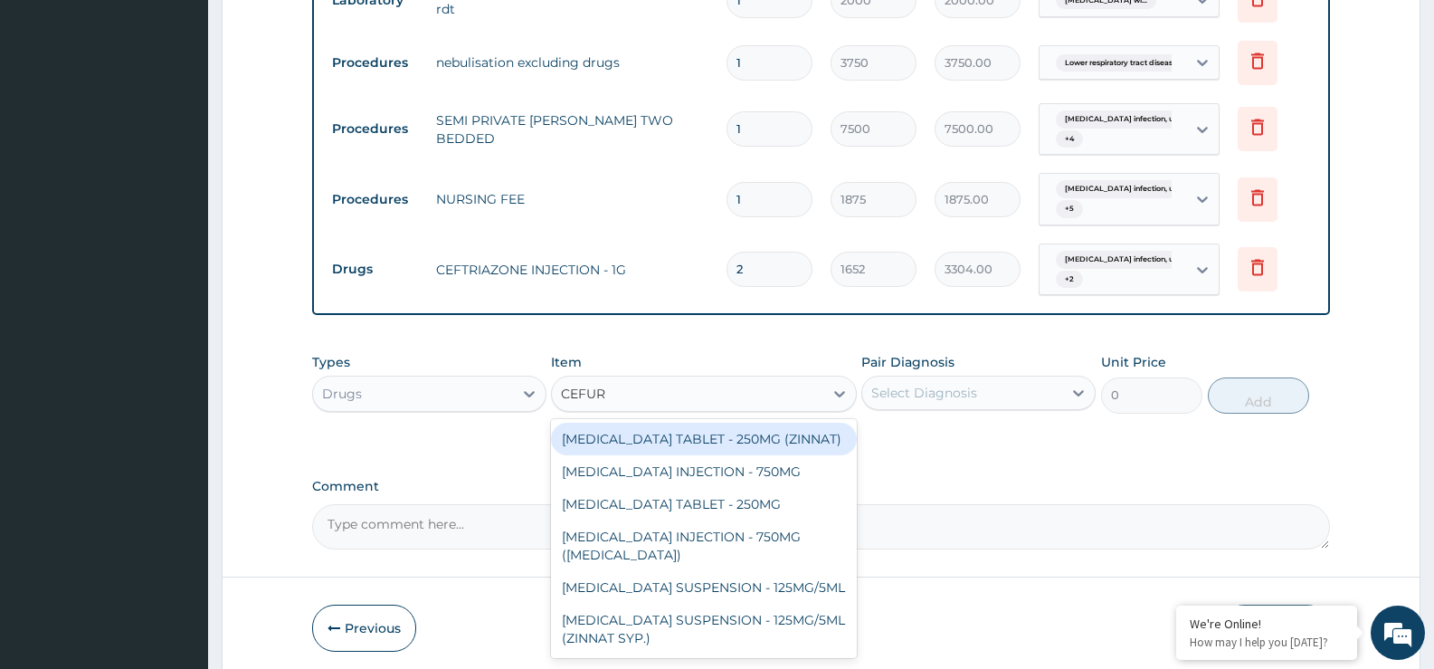
type input "CEFURO"
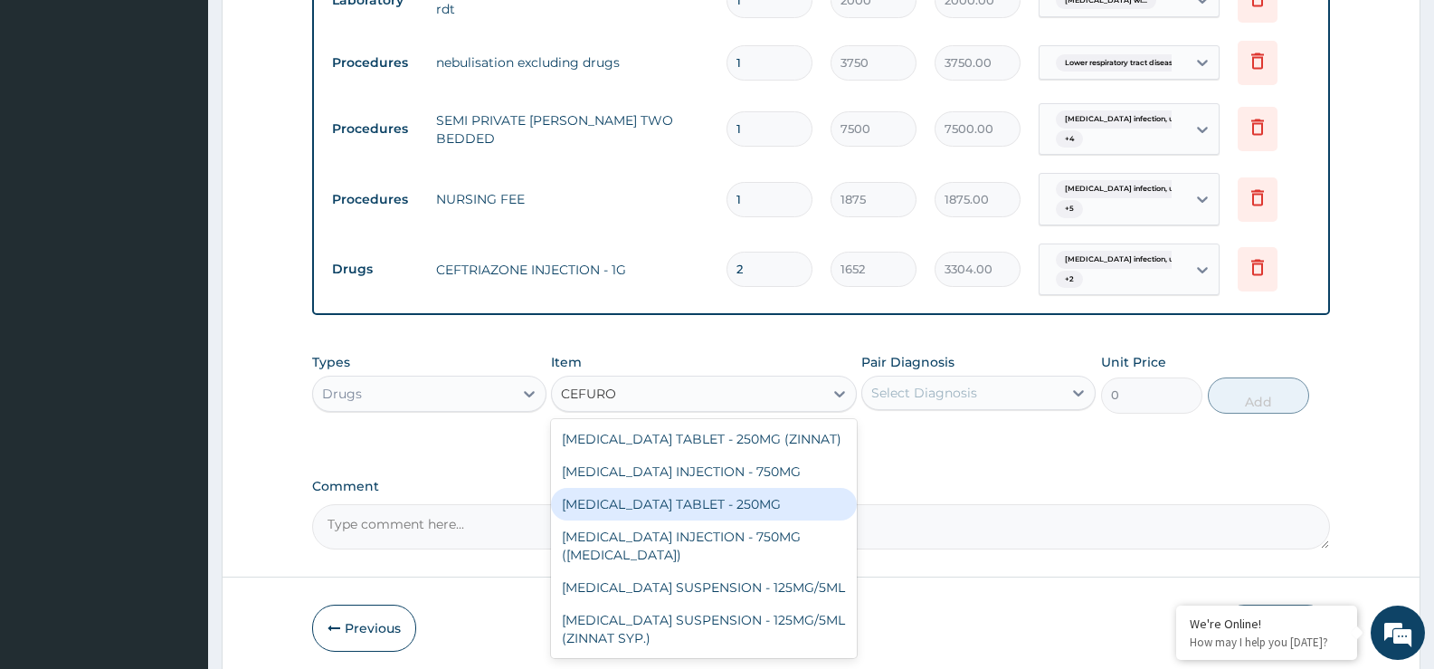
click at [747, 506] on div "[MEDICAL_DATA] TABLET - 250MG" at bounding box center [703, 504] width 305 height 33
type input "420"
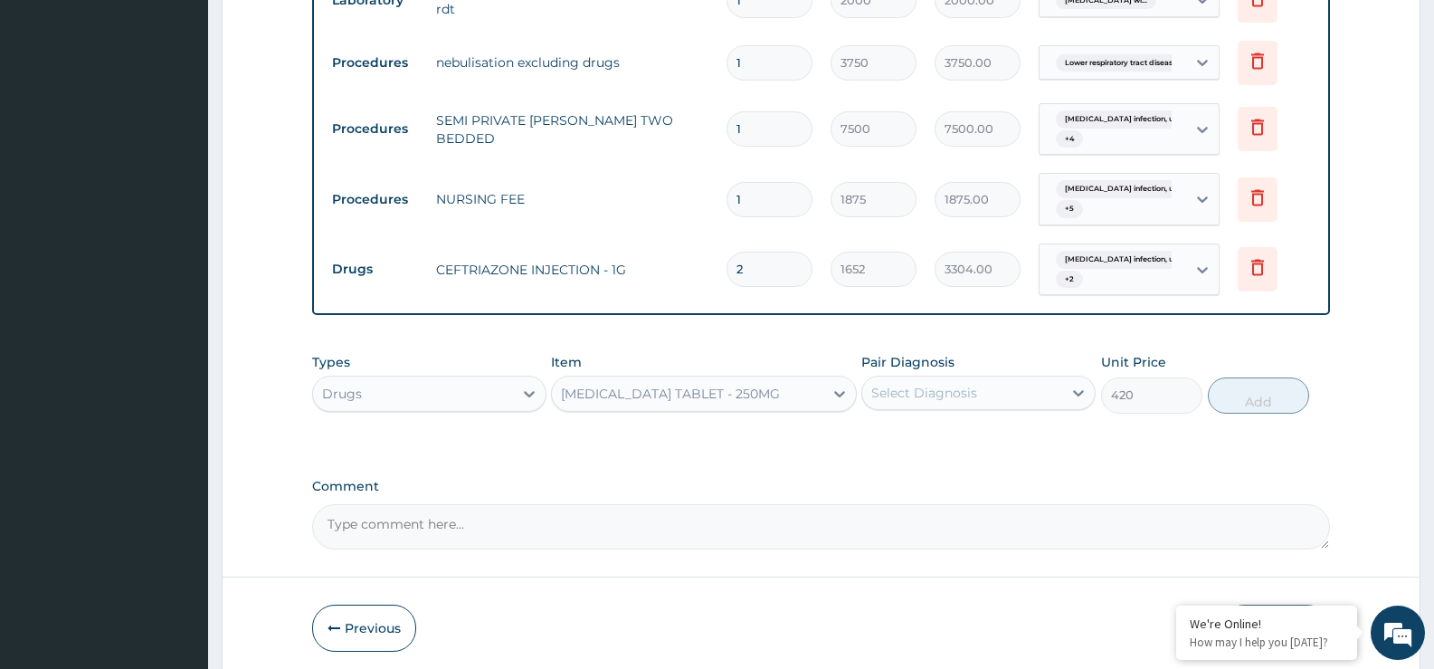
click at [903, 401] on div "Select Diagnosis" at bounding box center [924, 393] width 106 height 18
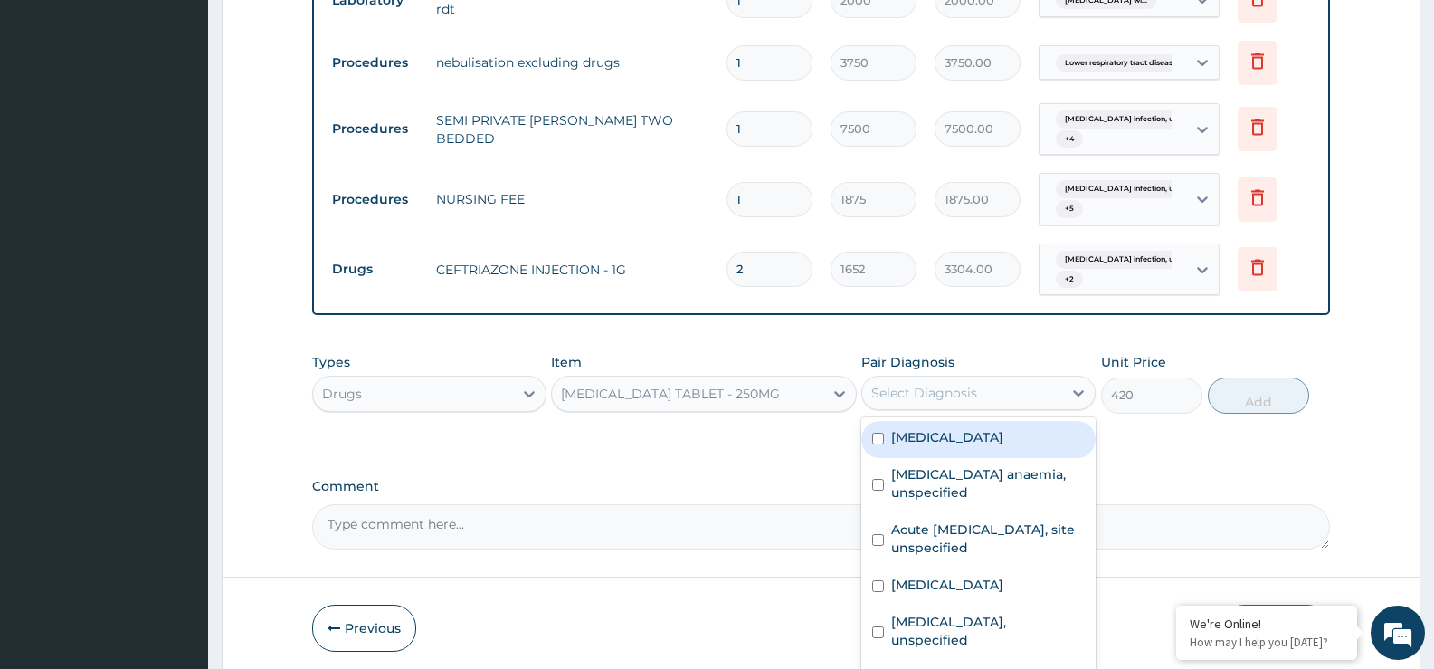
click at [937, 446] on label "[MEDICAL_DATA]" at bounding box center [947, 437] width 112 height 18
checkbox input "true"
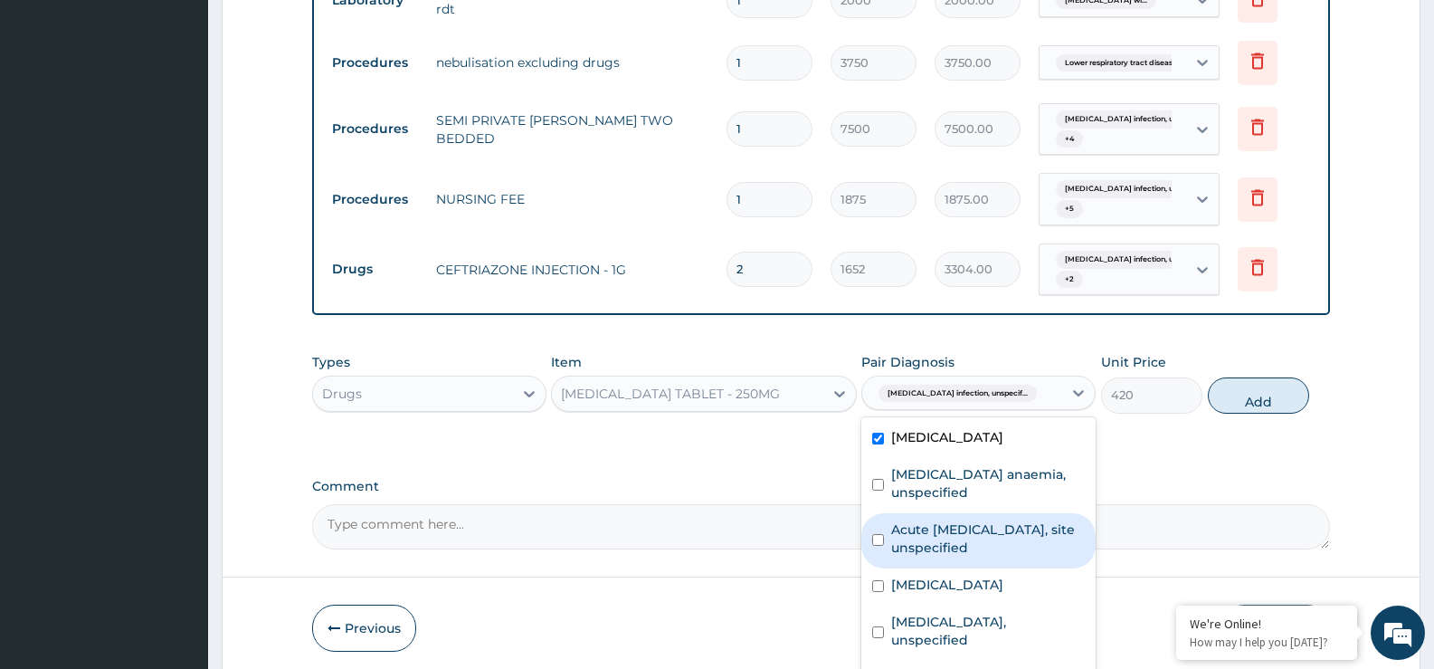
click at [964, 557] on label "Acute [MEDICAL_DATA], site unspecified" at bounding box center [988, 538] width 194 height 36
checkbox input "true"
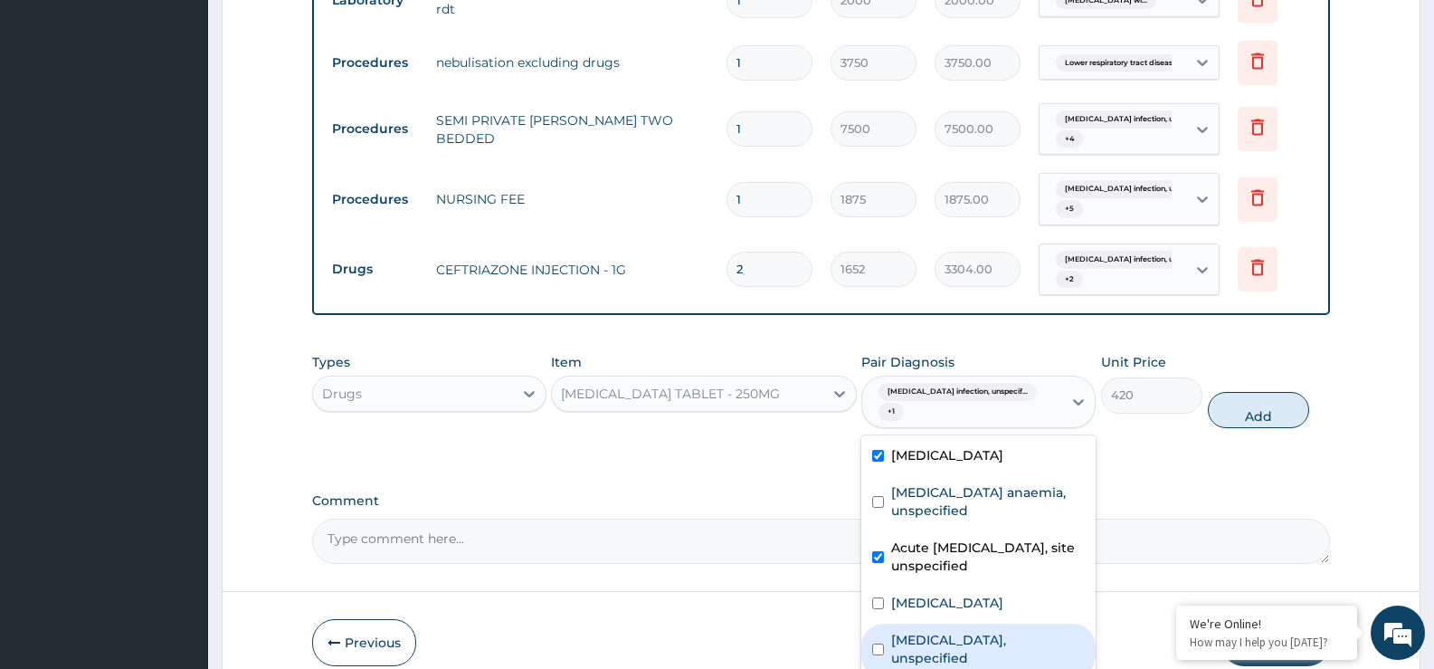
drag, startPoint x: 966, startPoint y: 643, endPoint x: 976, endPoint y: 637, distance: 11.0
click at [968, 643] on label "[MEDICAL_DATA], unspecified" at bounding box center [988, 649] width 194 height 36
checkbox input "true"
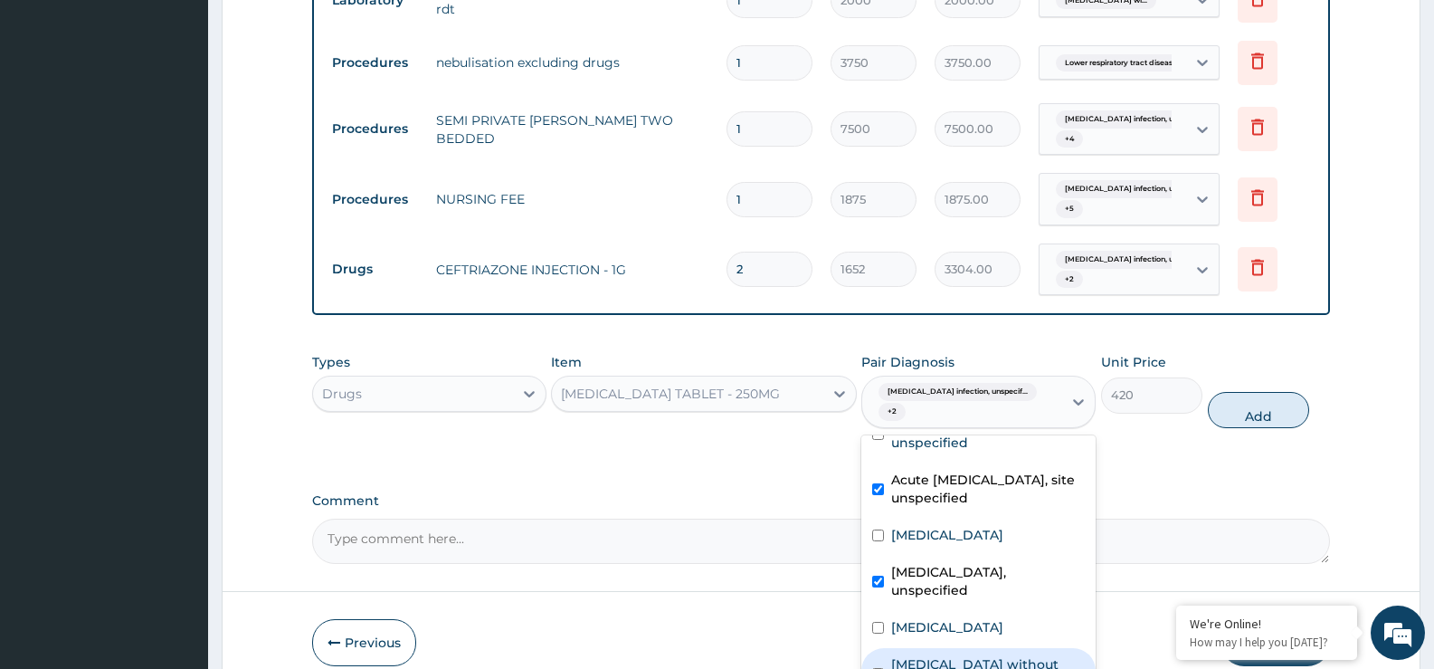
drag, startPoint x: 985, startPoint y: 662, endPoint x: 1069, endPoint y: 599, distance: 104.8
click at [989, 660] on label "[MEDICAL_DATA] without [MEDICAL_DATA]" at bounding box center [988, 673] width 194 height 36
checkbox input "true"
click at [1253, 392] on button "Add" at bounding box center [1258, 410] width 101 height 36
type input "0"
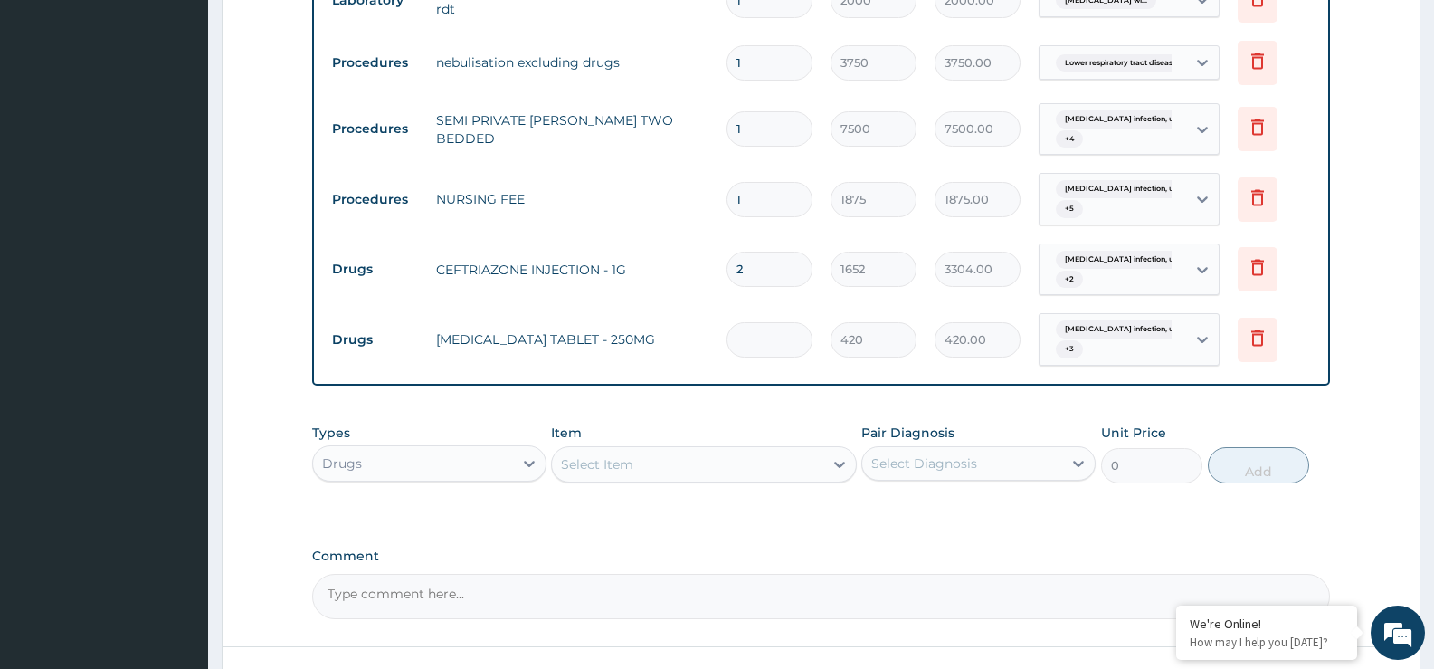
type input "0.00"
type input "2"
type input "840.00"
type input "20"
type input "8400.00"
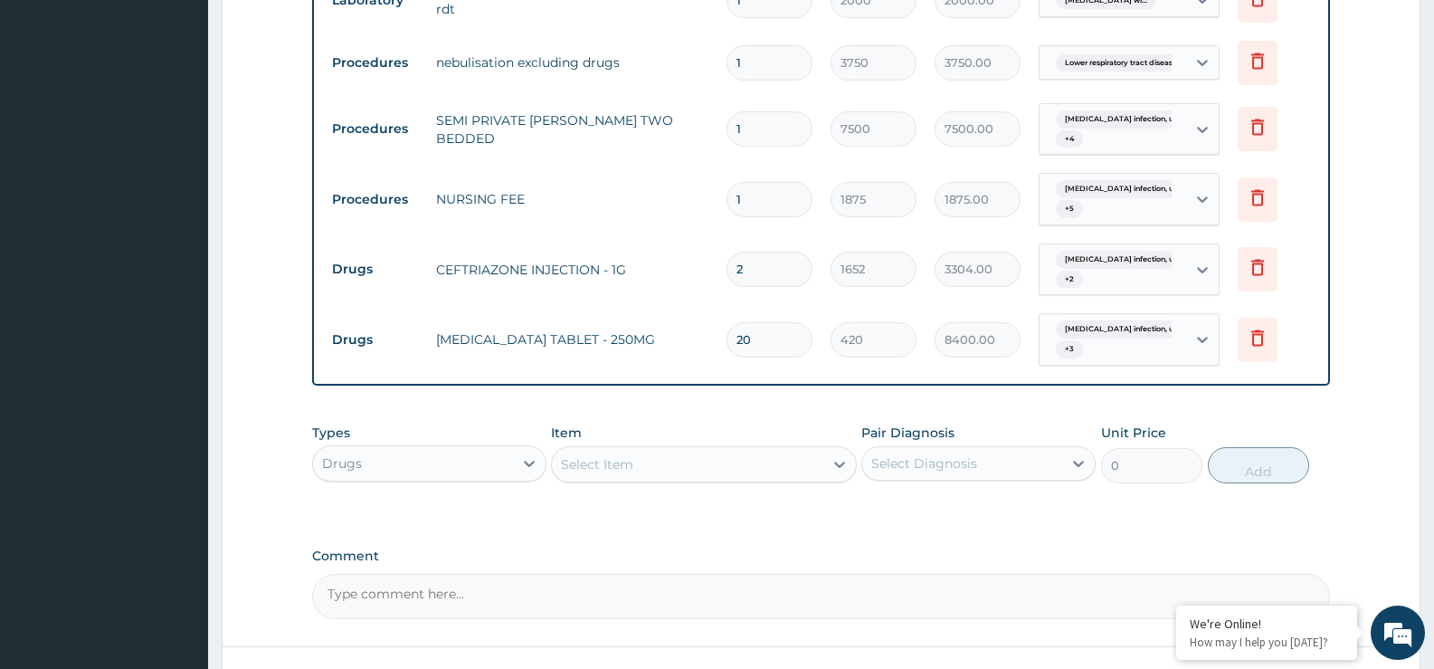
type input "20"
click at [905, 515] on div "Types Drugs Item Select Item Pair Diagnosis Select Diagnosis Unit Price 0 Add" at bounding box center [821, 466] width 1018 height 105
click at [800, 464] on div "Select Item" at bounding box center [687, 464] width 271 height 29
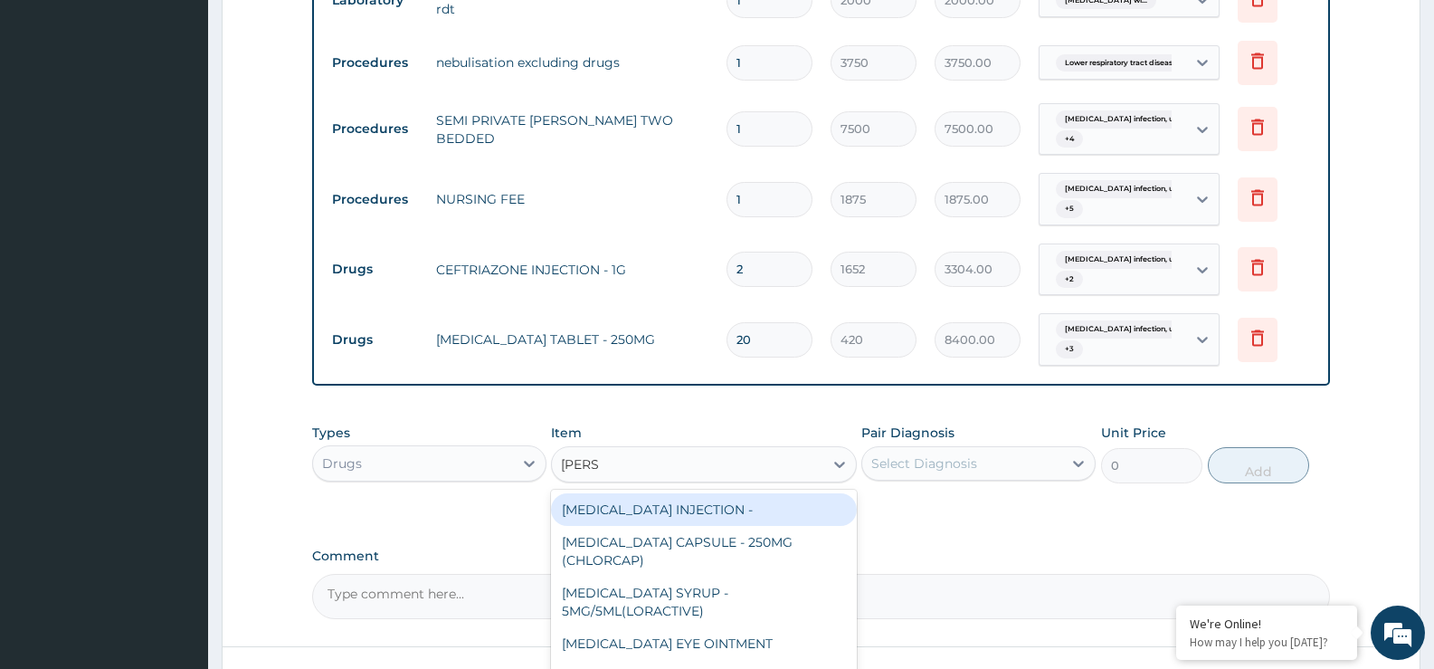
type input "LORAT"
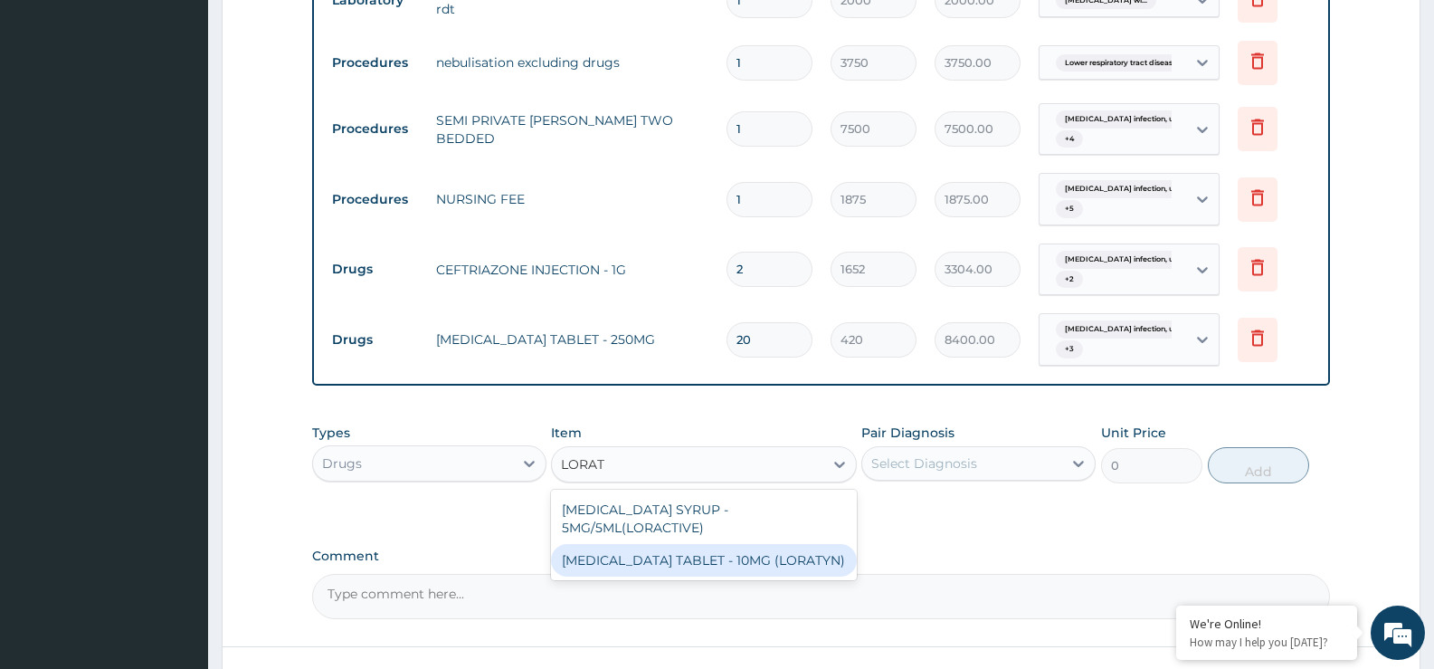
drag, startPoint x: 727, startPoint y: 566, endPoint x: 830, endPoint y: 528, distance: 109.9
click at [727, 564] on div "[MEDICAL_DATA] TABLET - 10MG (LORATYN)" at bounding box center [703, 560] width 305 height 33
type input "98"
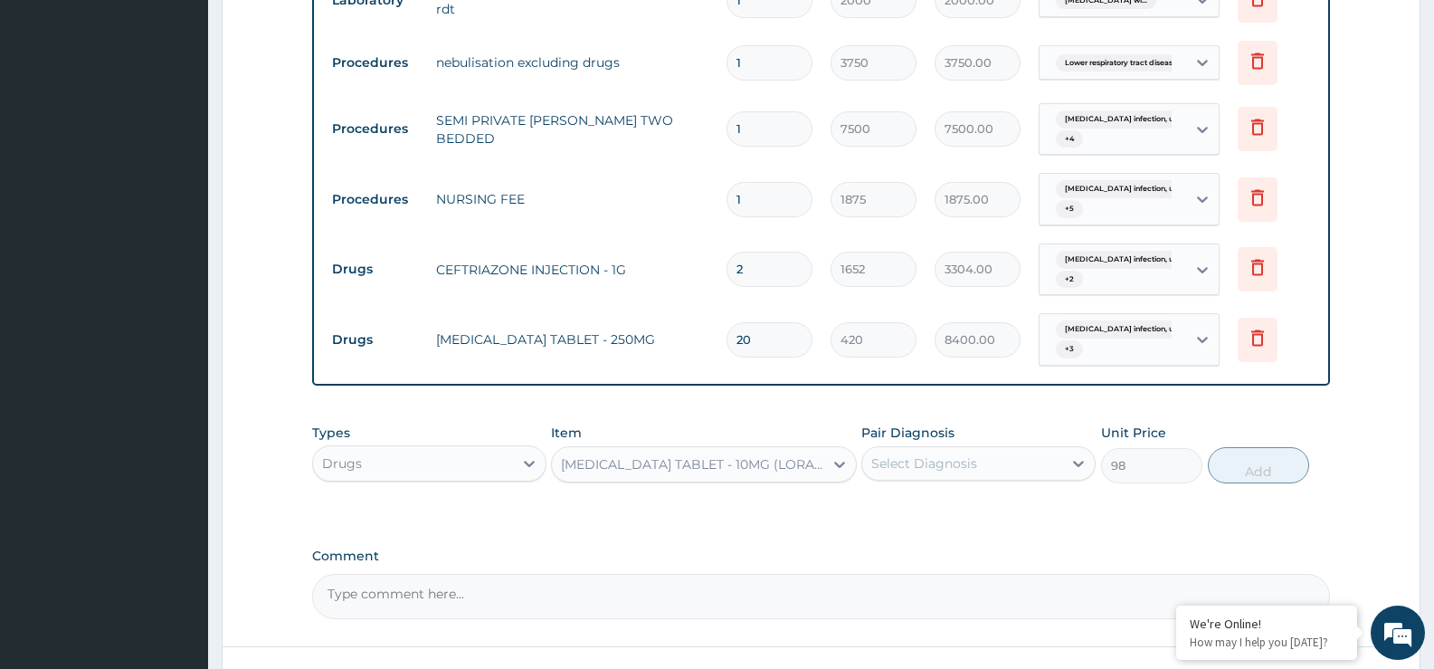
click at [972, 474] on div "Select Diagnosis" at bounding box center [962, 463] width 200 height 29
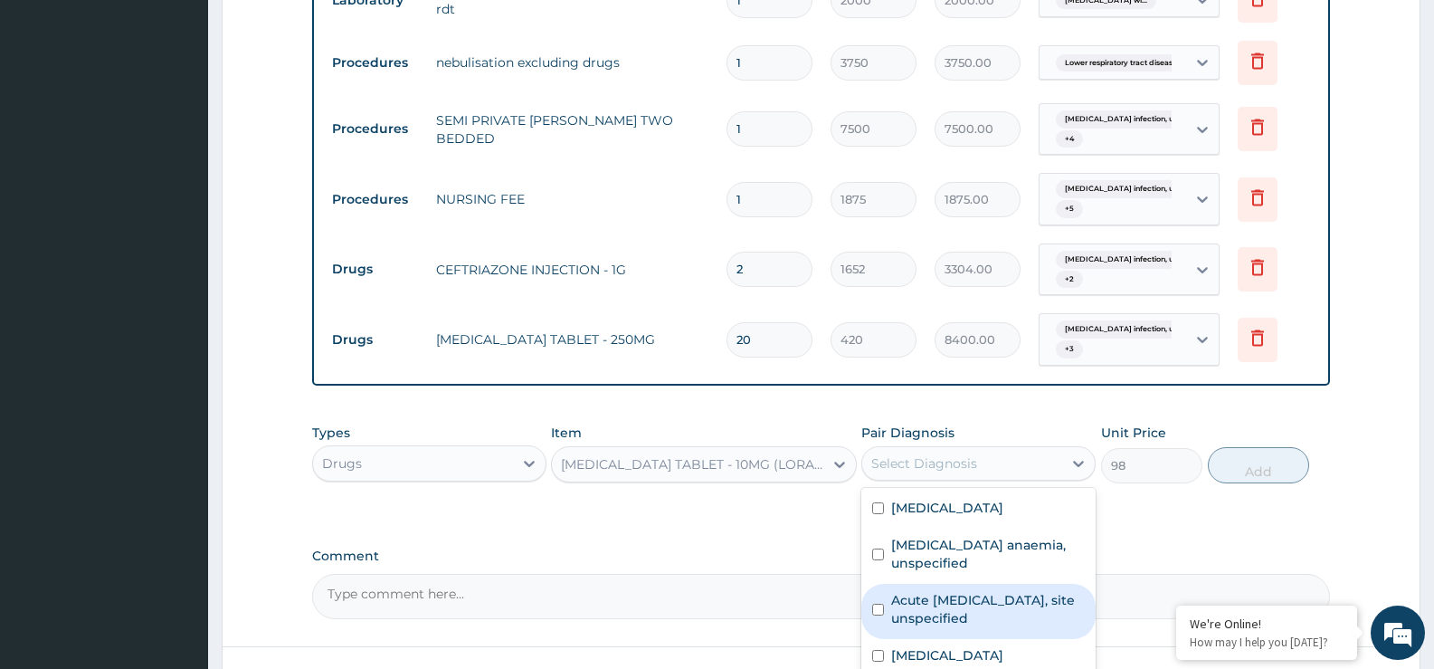
drag, startPoint x: 995, startPoint y: 624, endPoint x: 1004, endPoint y: 617, distance: 11.6
click at [996, 624] on label "Acute [MEDICAL_DATA], site unspecified" at bounding box center [988, 609] width 194 height 36
checkbox input "true"
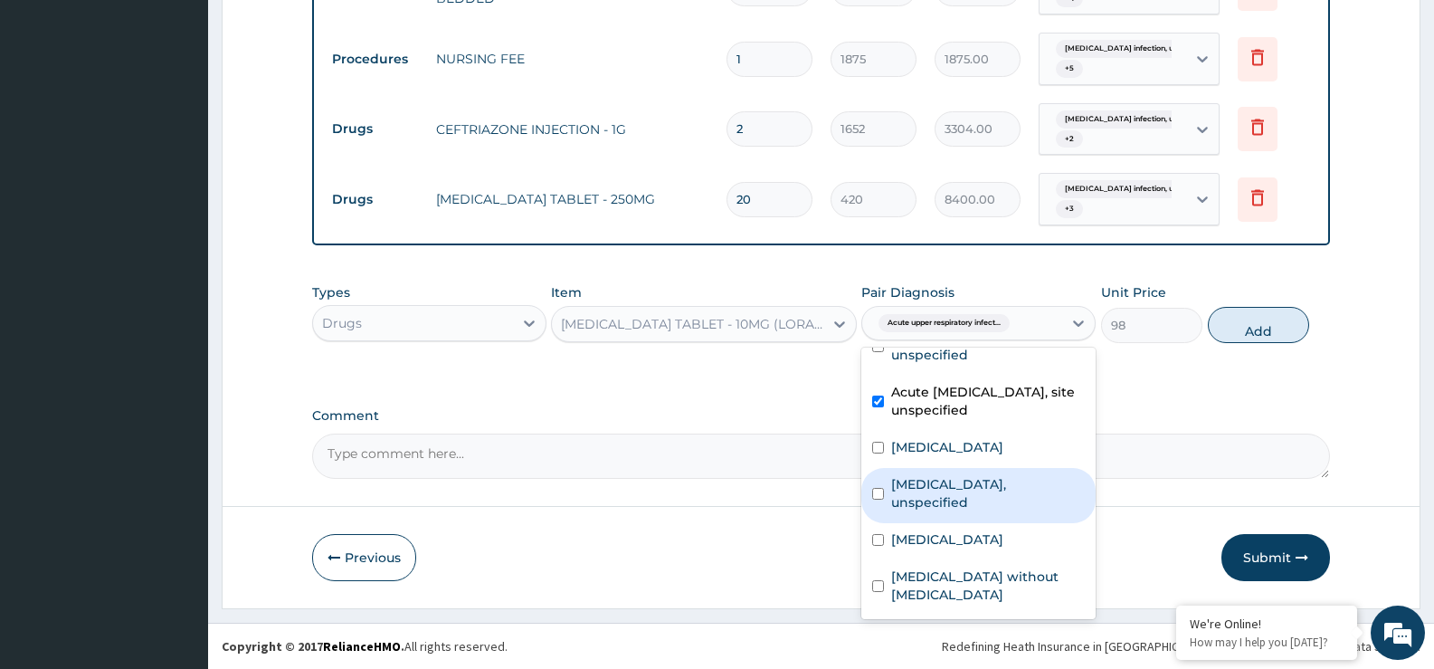
click at [942, 475] on label "[MEDICAL_DATA], unspecified" at bounding box center [988, 493] width 194 height 36
checkbox input "true"
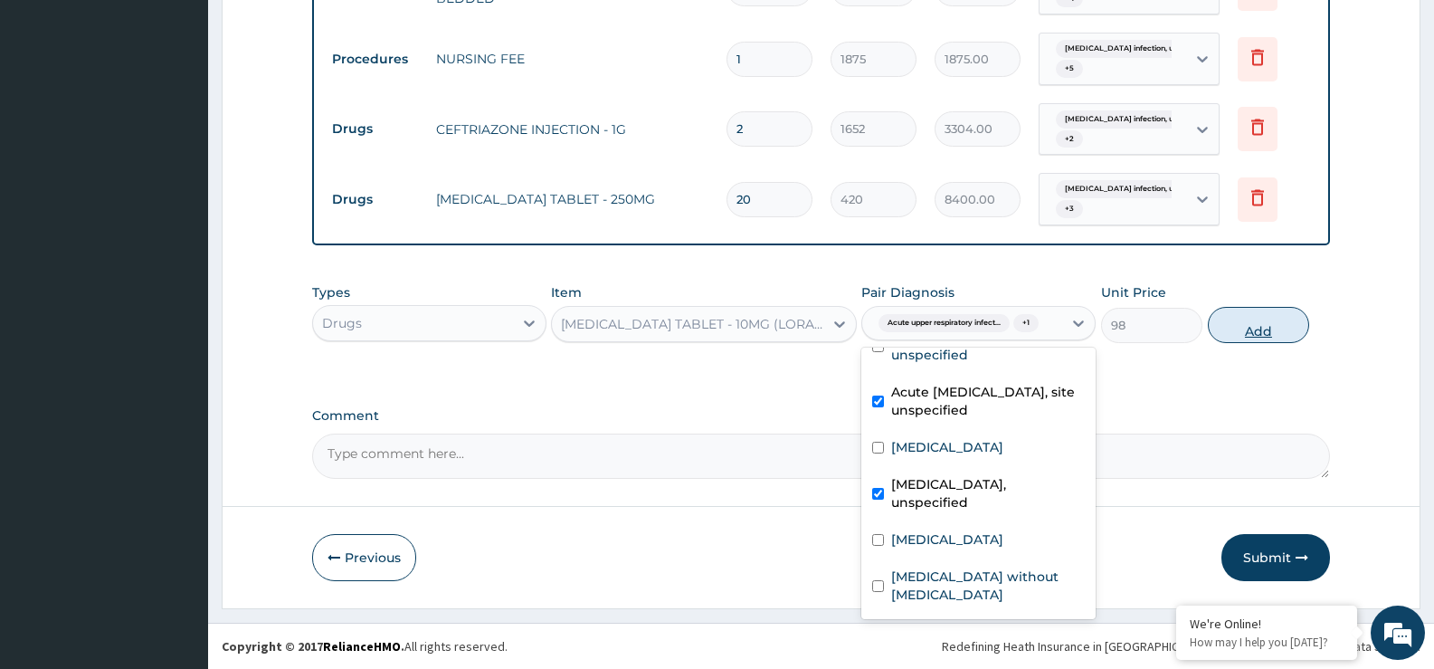
click at [1259, 330] on button "Add" at bounding box center [1258, 325] width 101 height 36
type input "0"
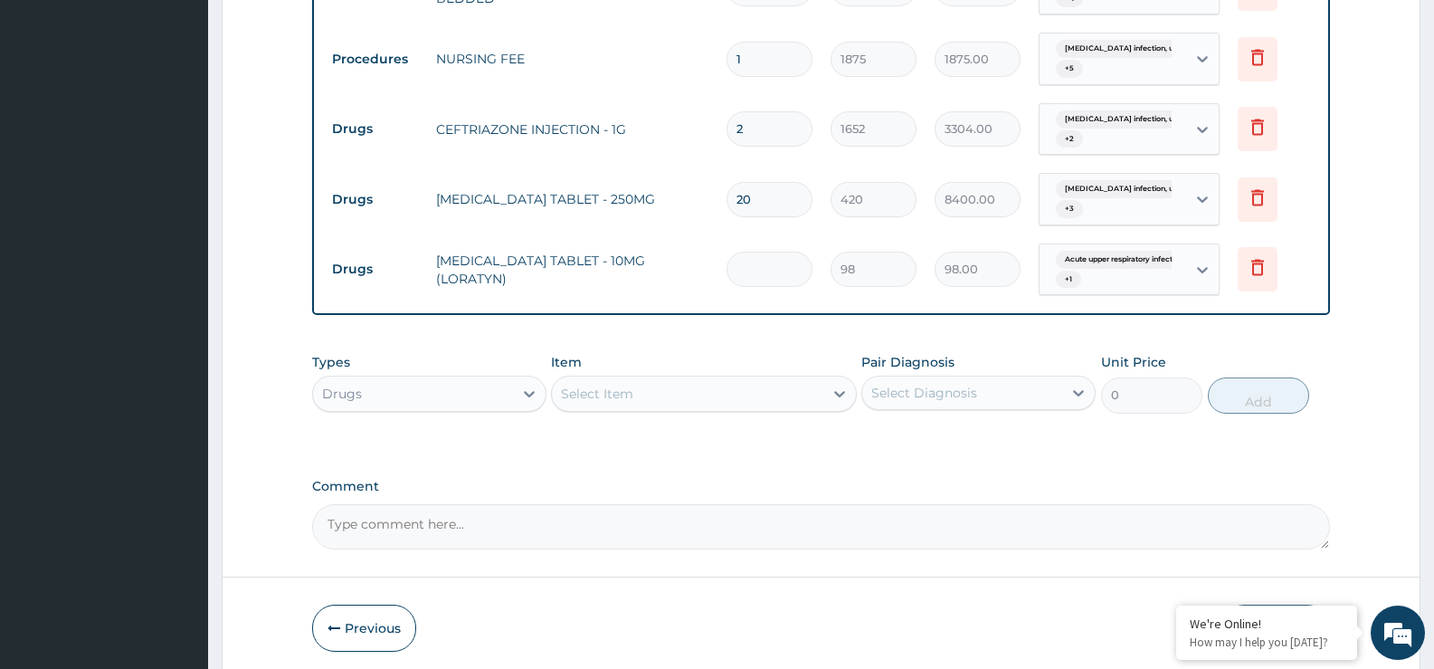
type input "0.00"
type input "4"
type input "392.00"
type input "4"
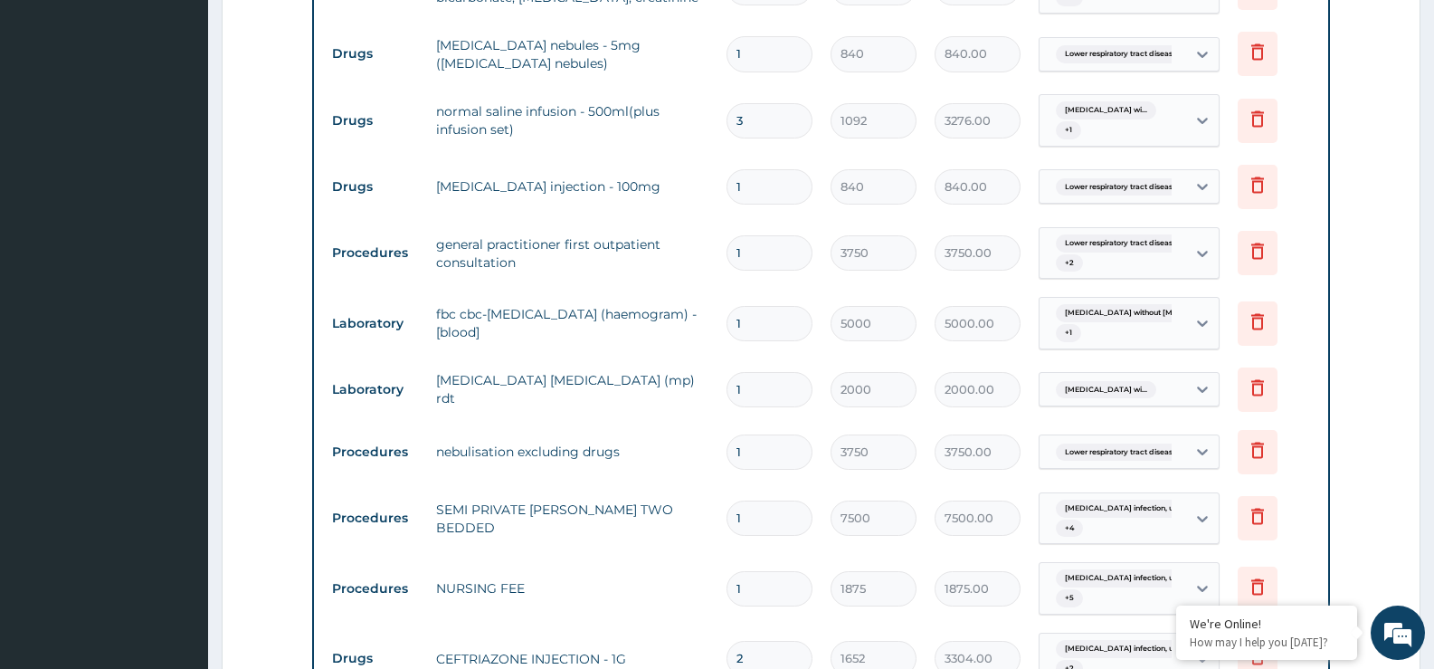
scroll to position [860, 0]
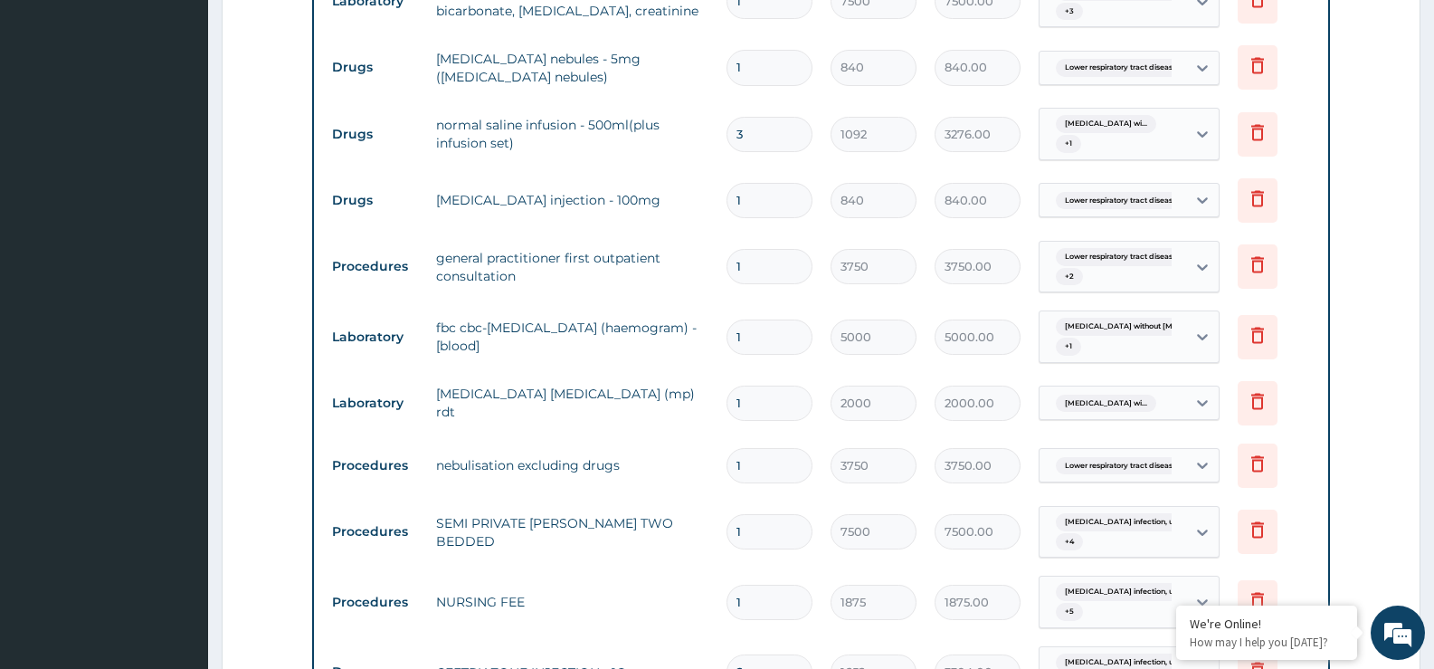
click at [771, 195] on input "1" at bounding box center [770, 200] width 86 height 35
type input "0.00"
type input "2"
type input "1680.00"
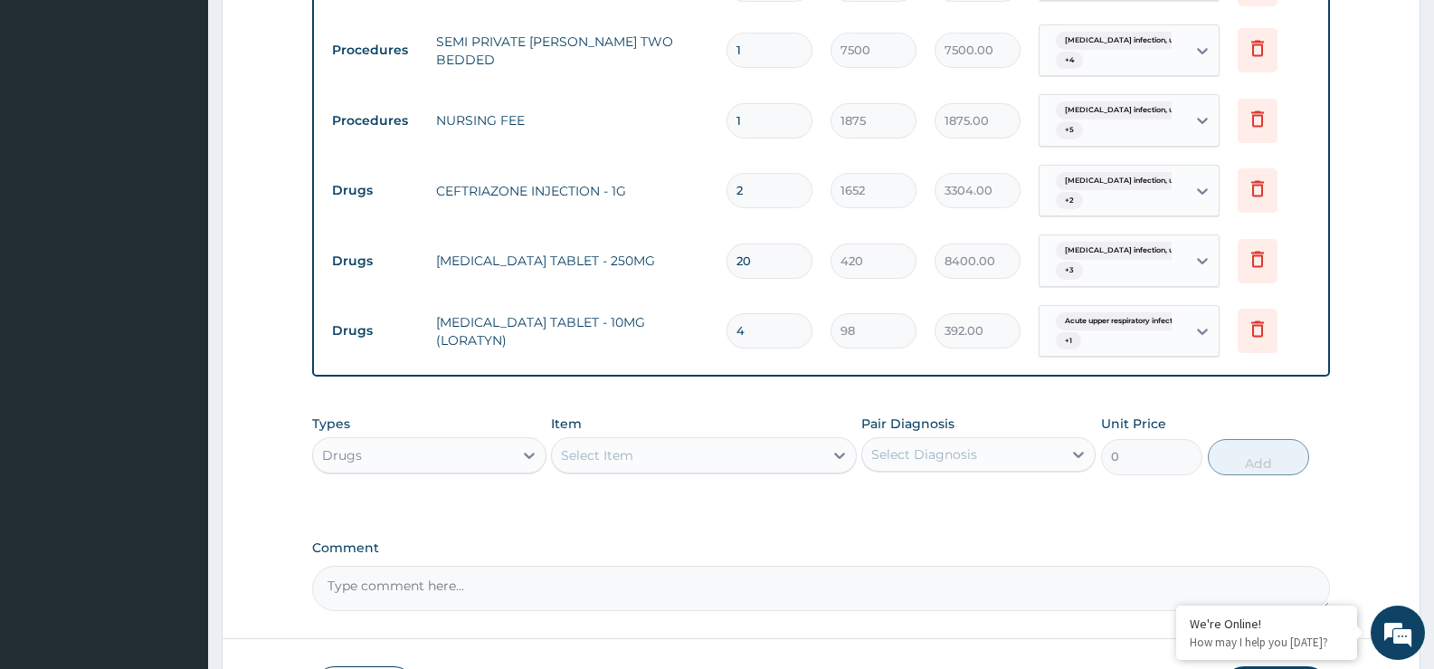
scroll to position [1473, 0]
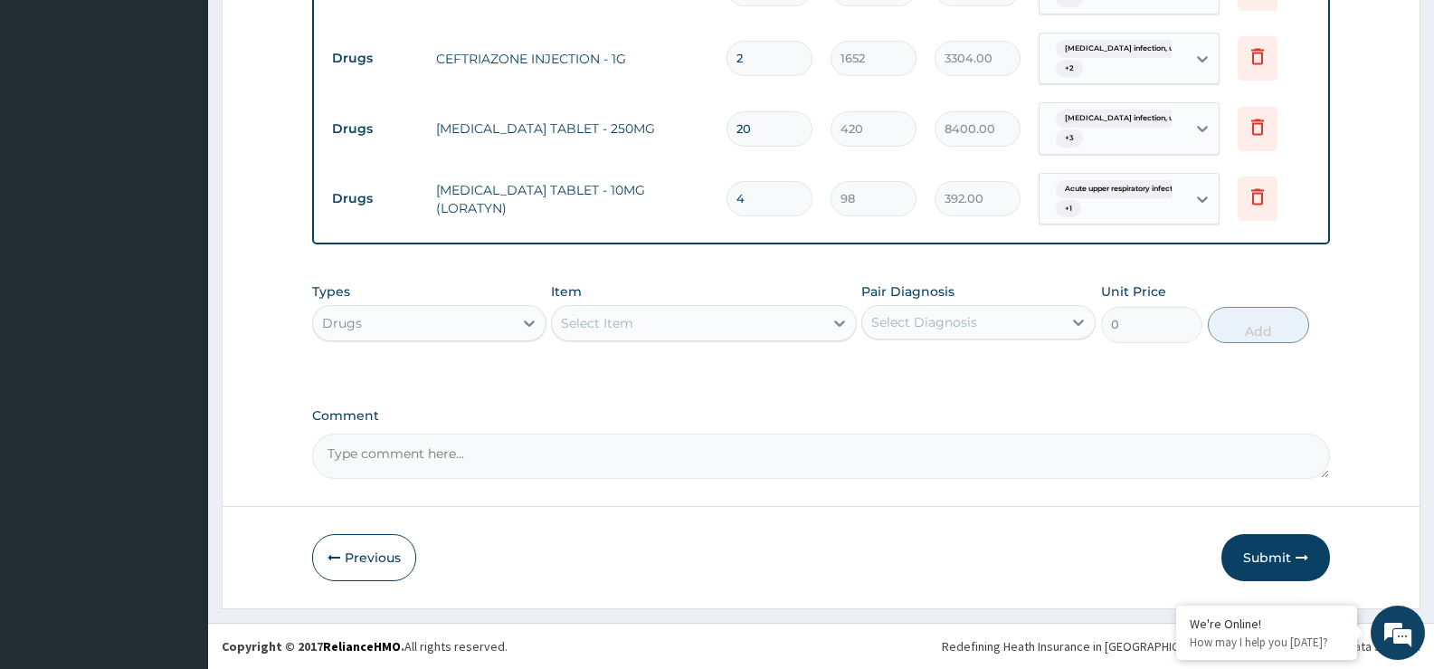
type input "2"
click at [700, 322] on div "Select Item" at bounding box center [687, 323] width 271 height 29
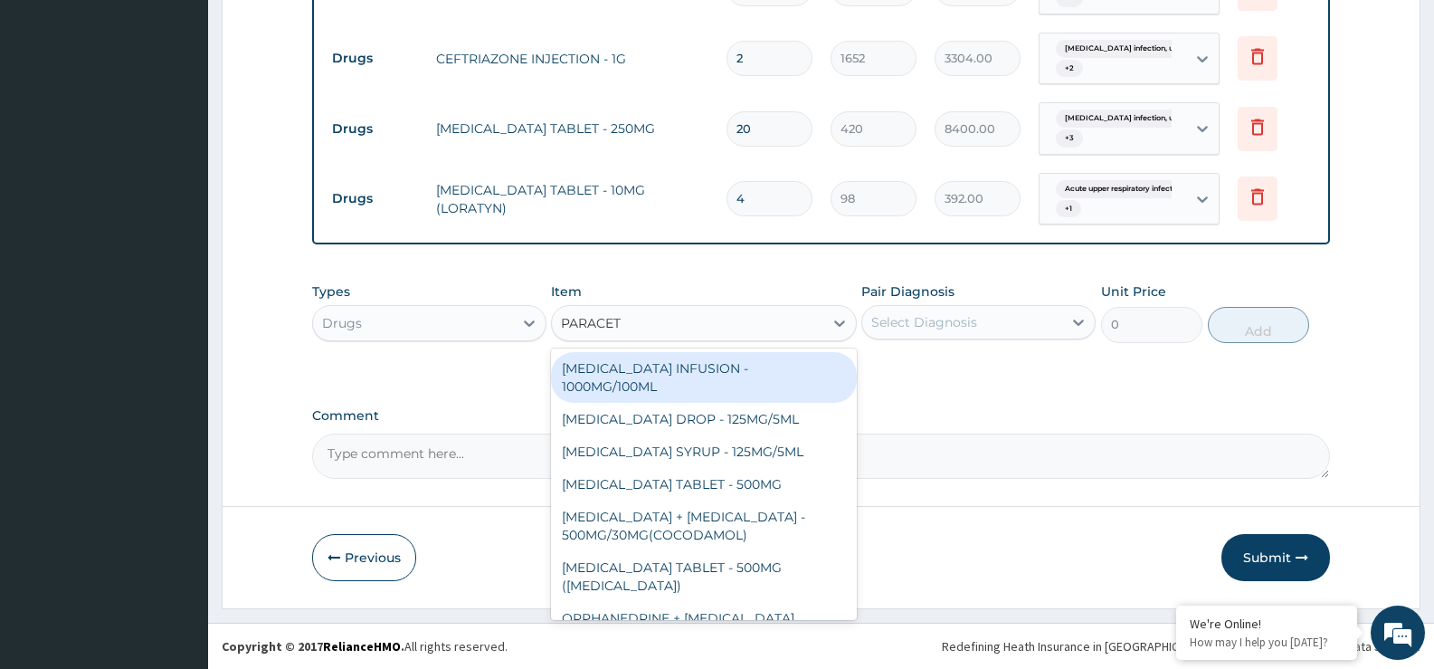
type input "PARACETA"
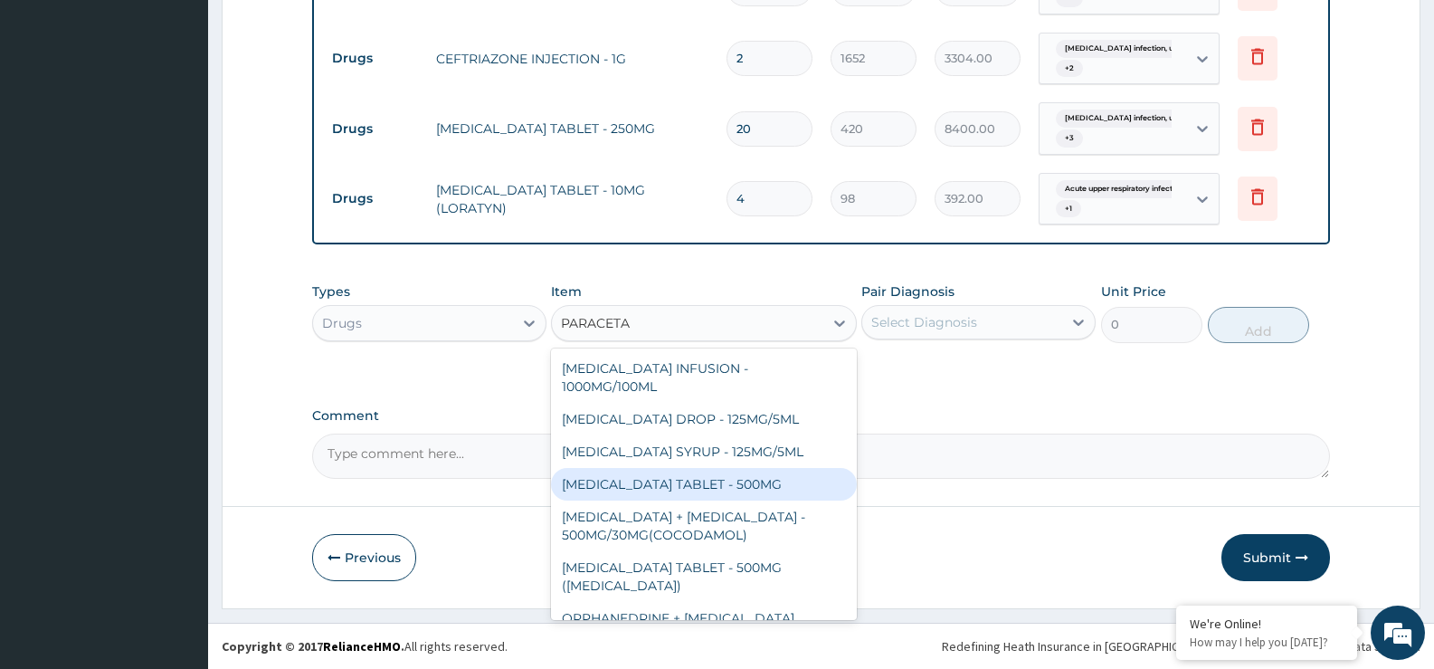
click at [709, 475] on div "[MEDICAL_DATA] TABLET - 500MG" at bounding box center [703, 484] width 305 height 33
type input "33.599999999999994"
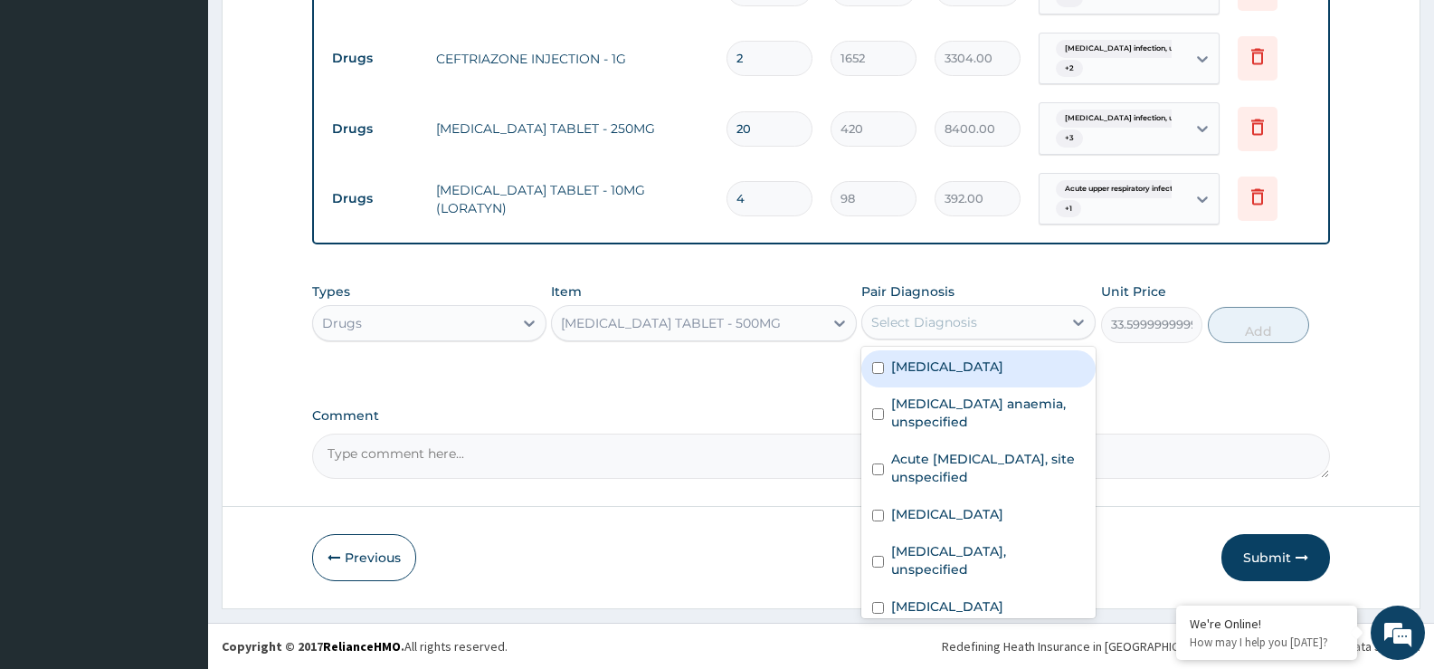
click at [970, 318] on div "Select Diagnosis" at bounding box center [924, 322] width 106 height 18
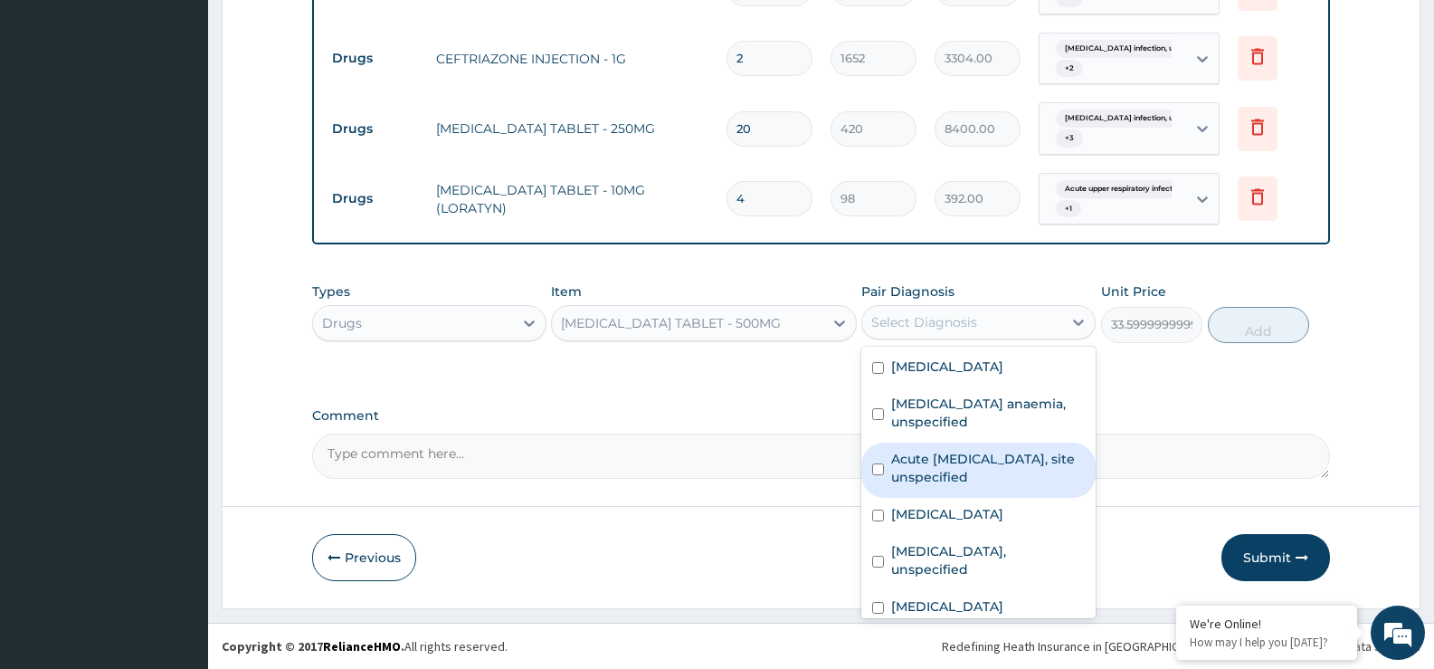
click at [998, 486] on label "Acute [MEDICAL_DATA], site unspecified" at bounding box center [988, 468] width 194 height 36
checkbox input "true"
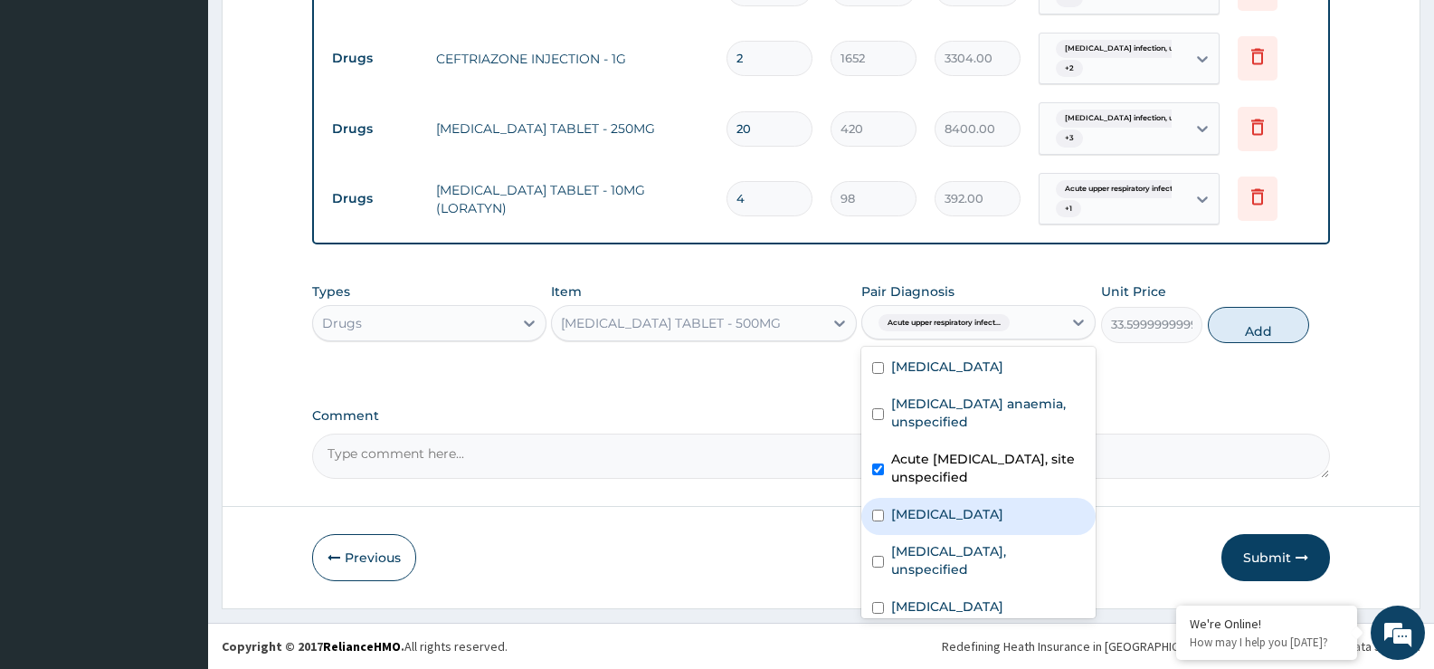
scroll to position [104, 0]
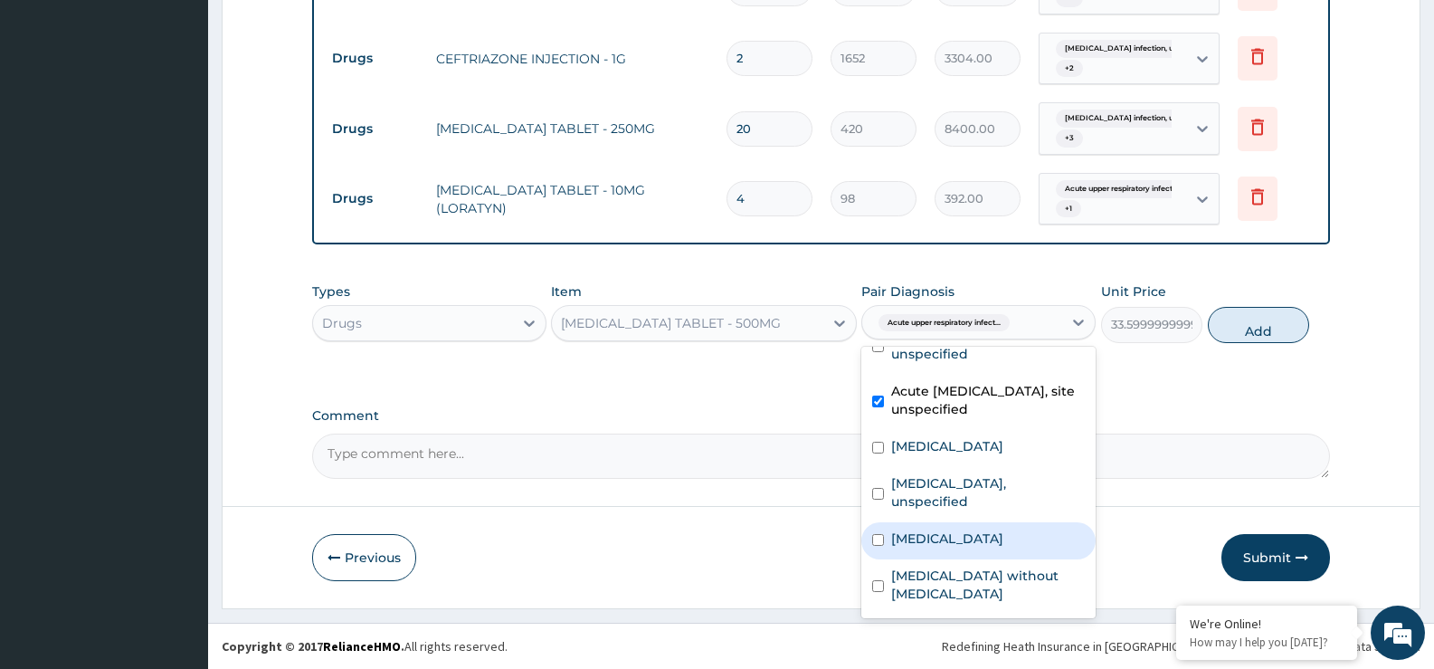
click at [1000, 529] on label "[MEDICAL_DATA]" at bounding box center [947, 538] width 112 height 18
checkbox input "true"
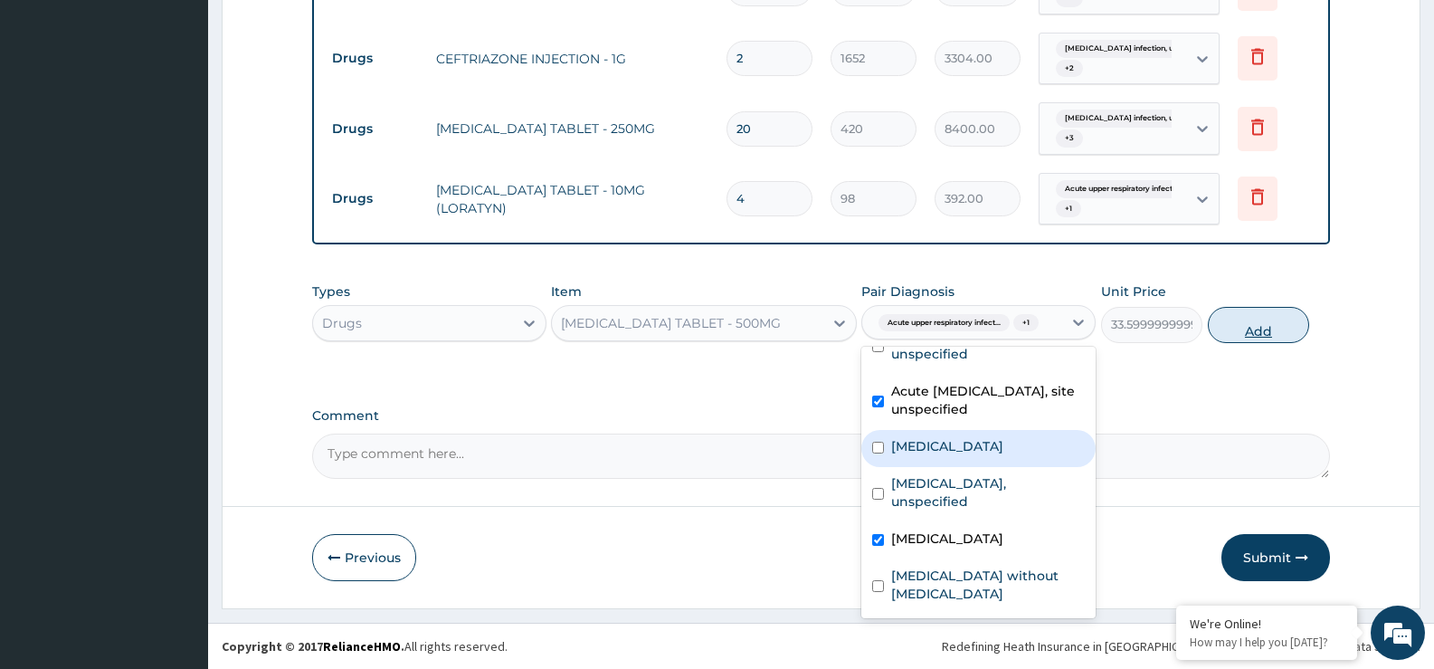
click at [1252, 322] on button "Add" at bounding box center [1258, 325] width 101 height 36
type input "0"
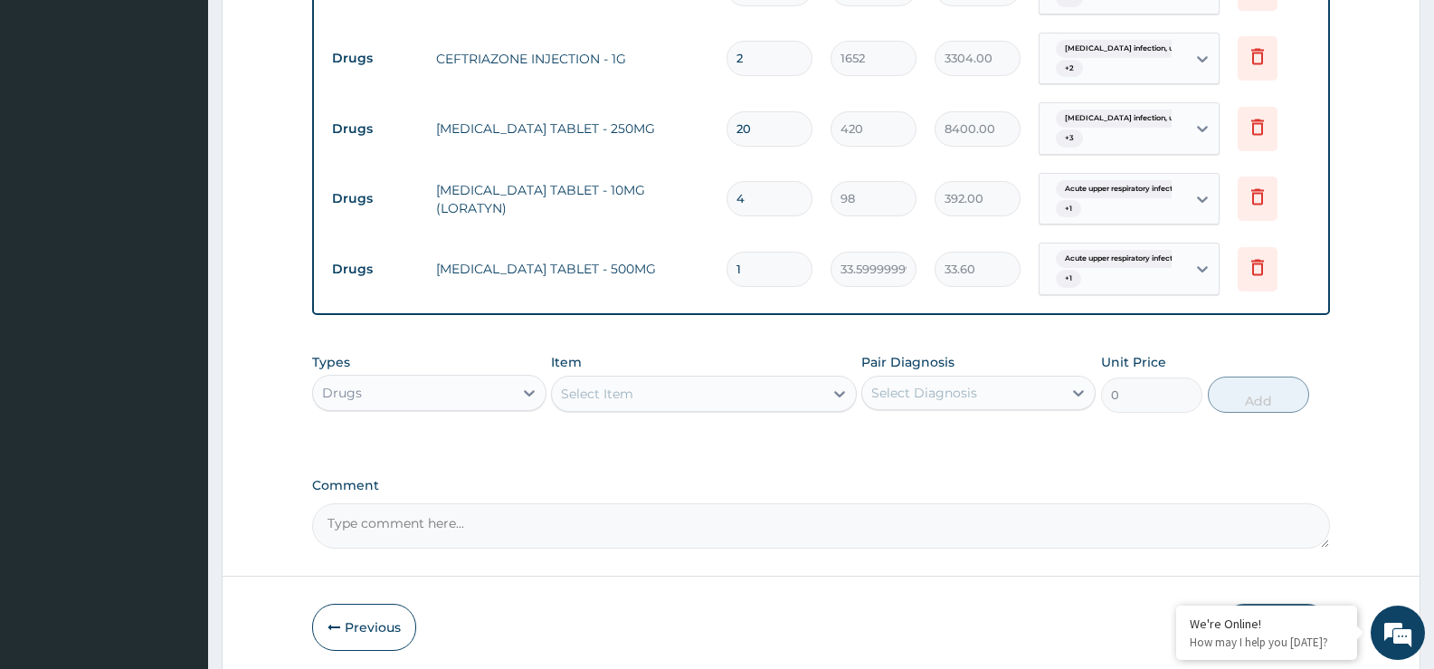
type input "18"
type input "604.80"
type input "18"
click at [735, 391] on div "Select Item" at bounding box center [687, 393] width 271 height 29
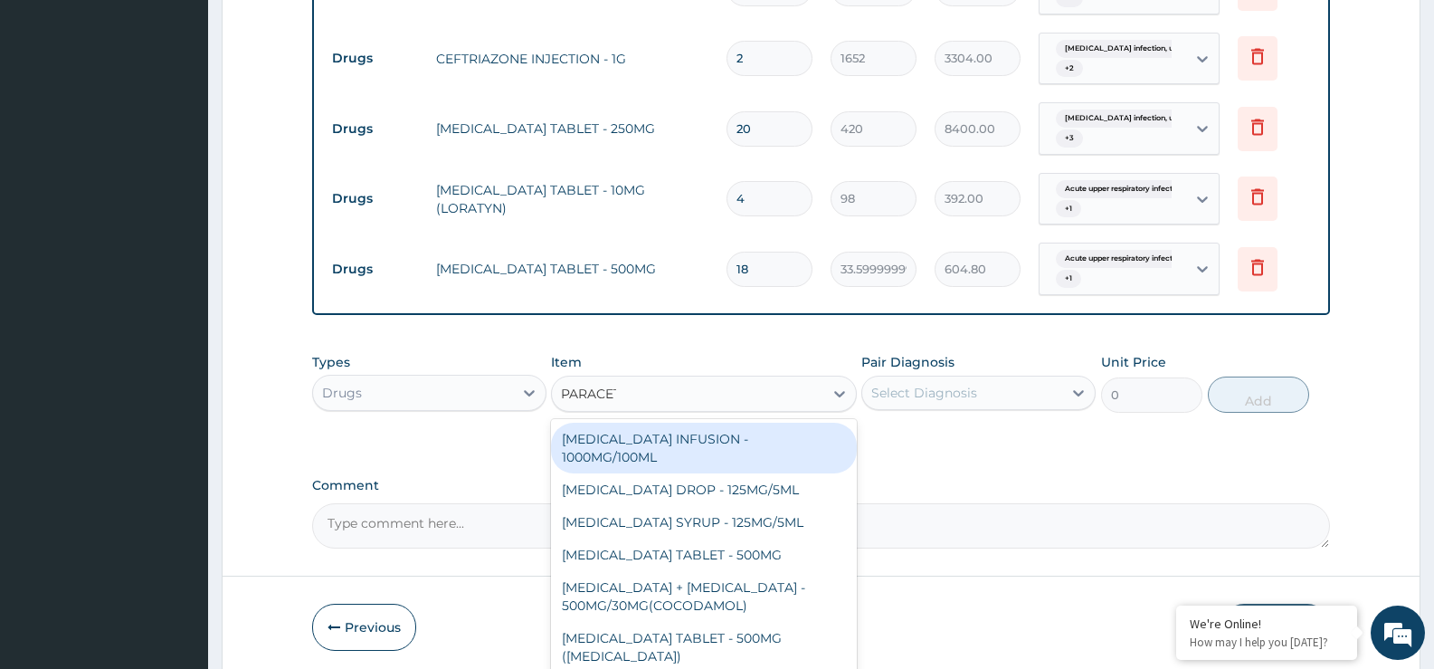
type input "PARACETA"
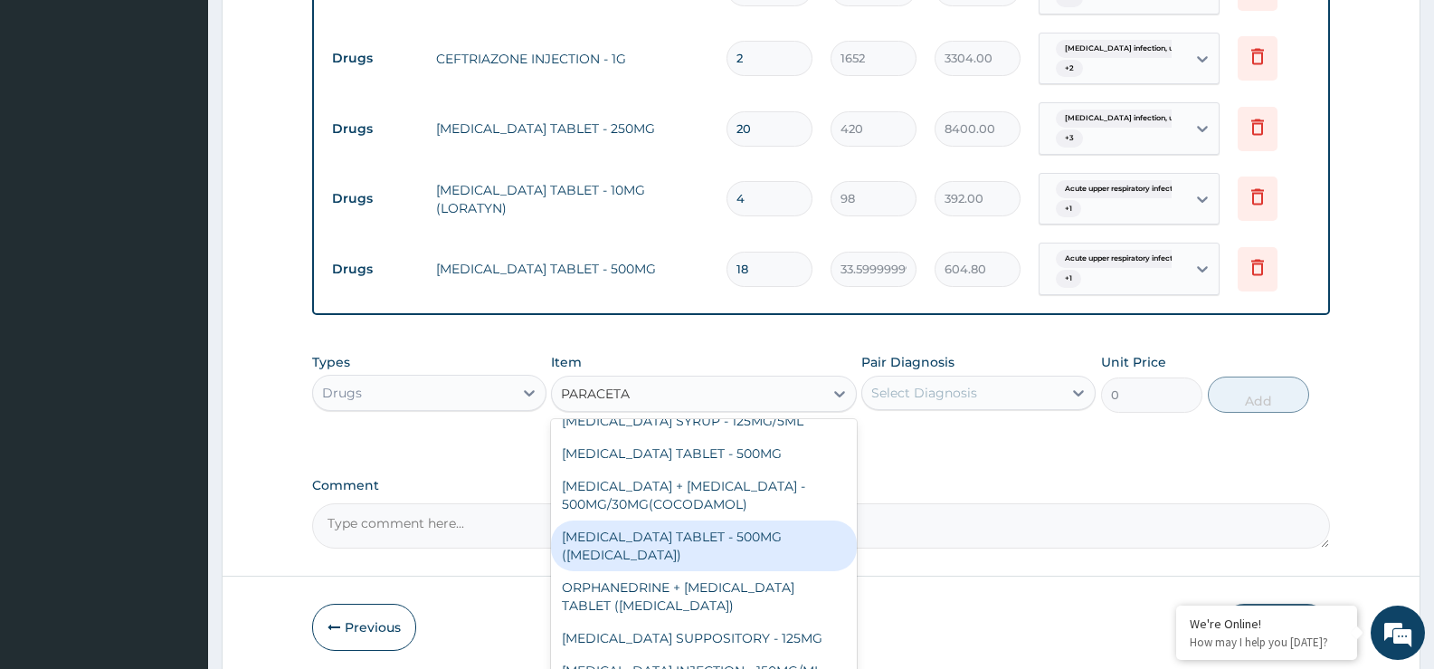
scroll to position [1543, 0]
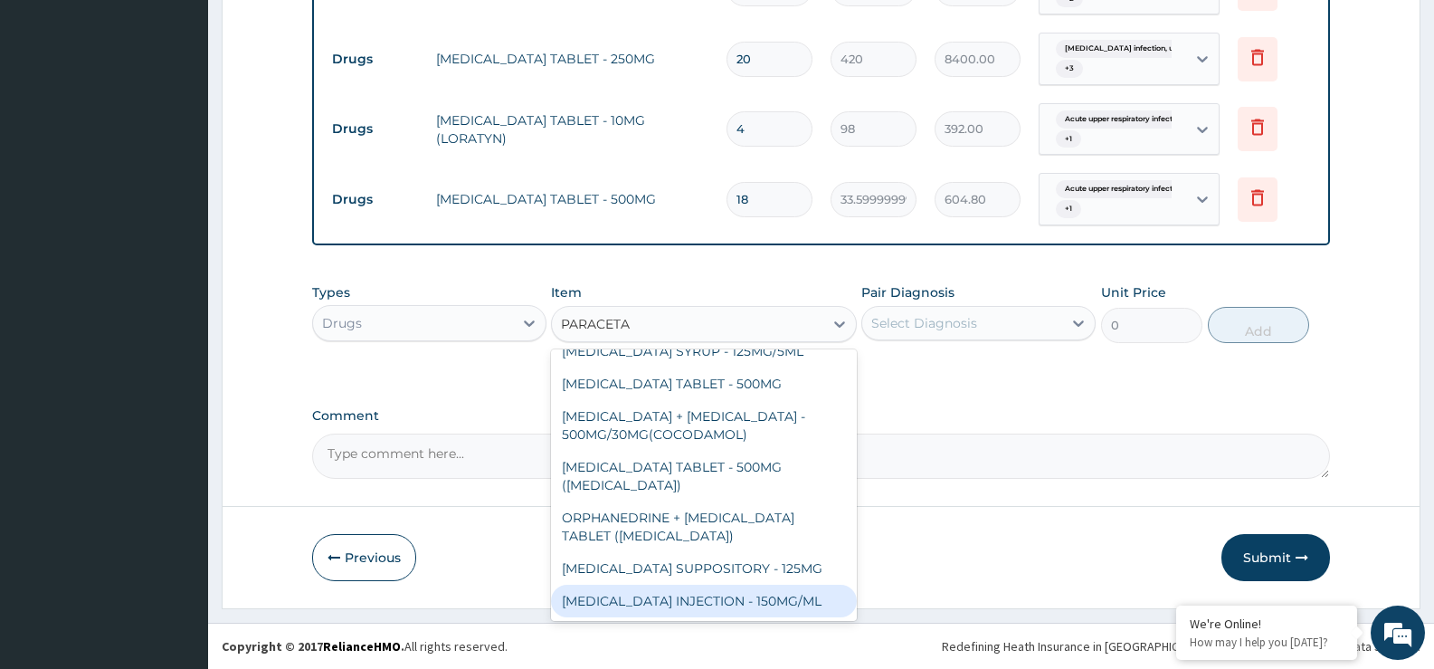
drag, startPoint x: 790, startPoint y: 600, endPoint x: 816, endPoint y: 573, distance: 37.8
click at [789, 601] on div "[MEDICAL_DATA] INJECTION - 150MG/ML" at bounding box center [703, 601] width 305 height 33
type input "560"
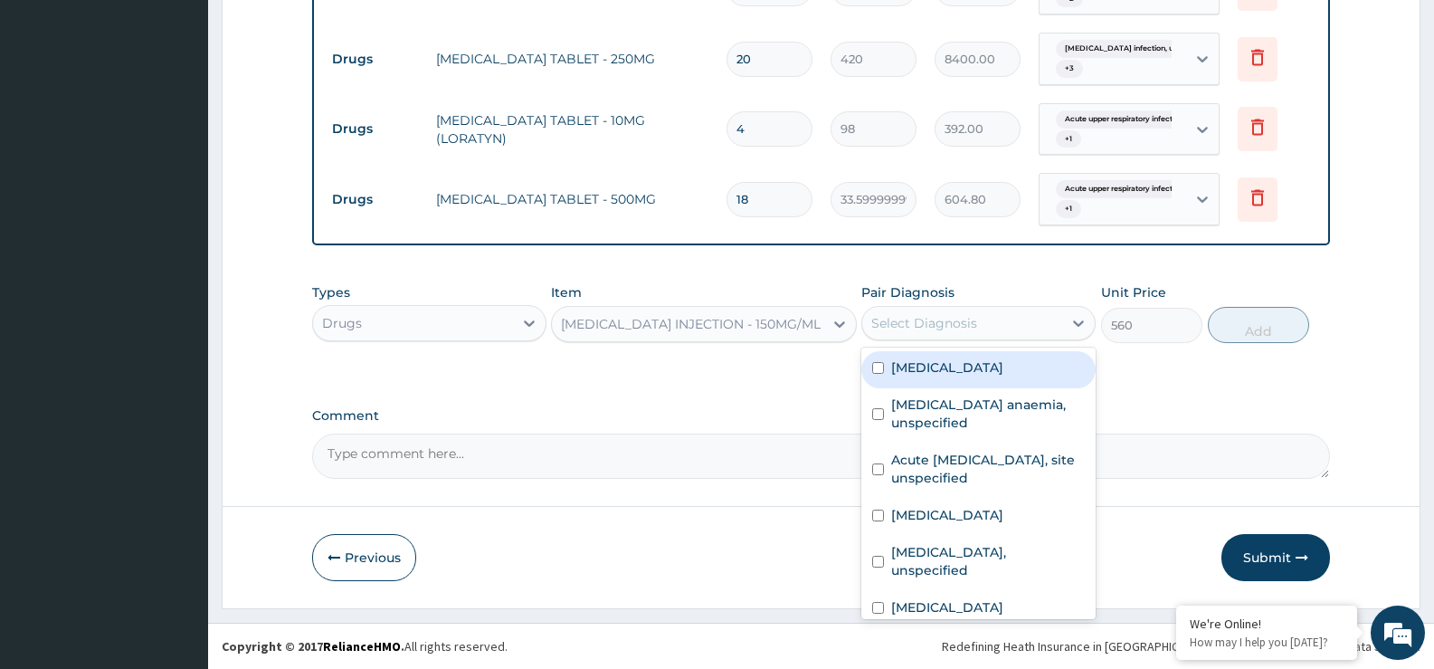
click at [952, 327] on div "Select Diagnosis" at bounding box center [924, 323] width 106 height 18
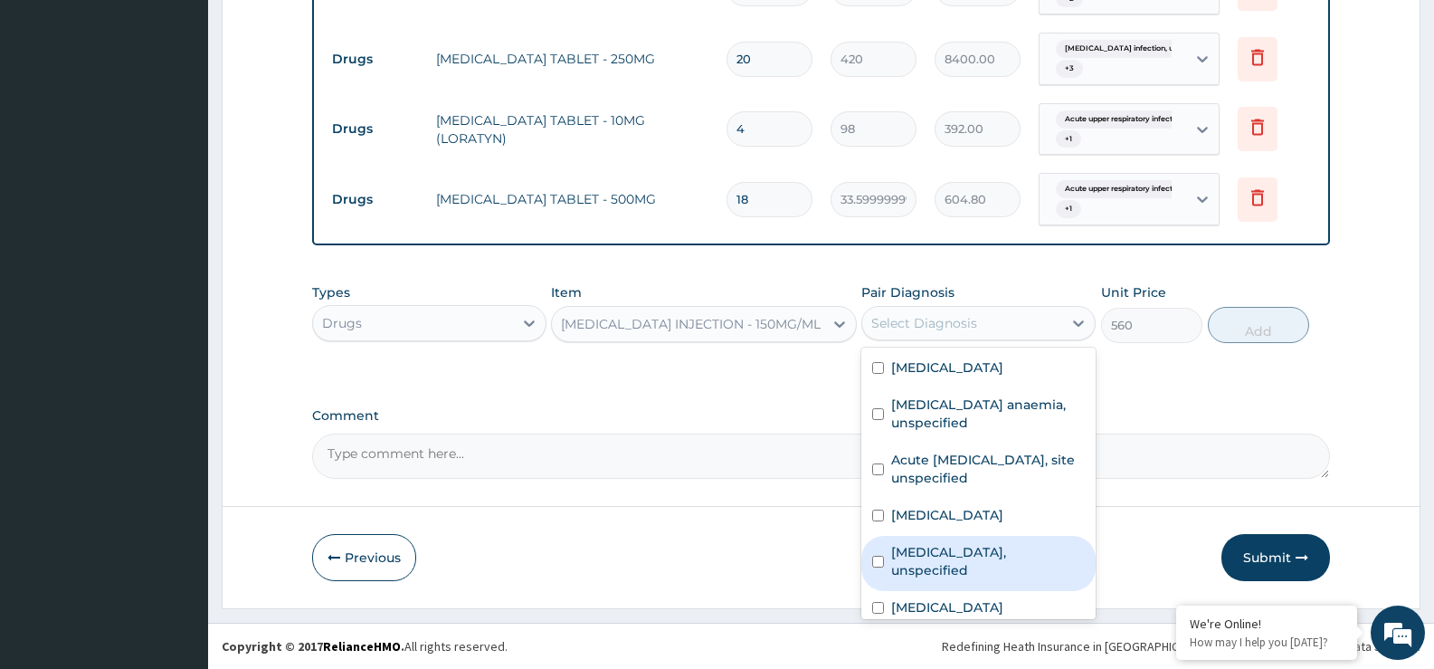
scroll to position [104, 0]
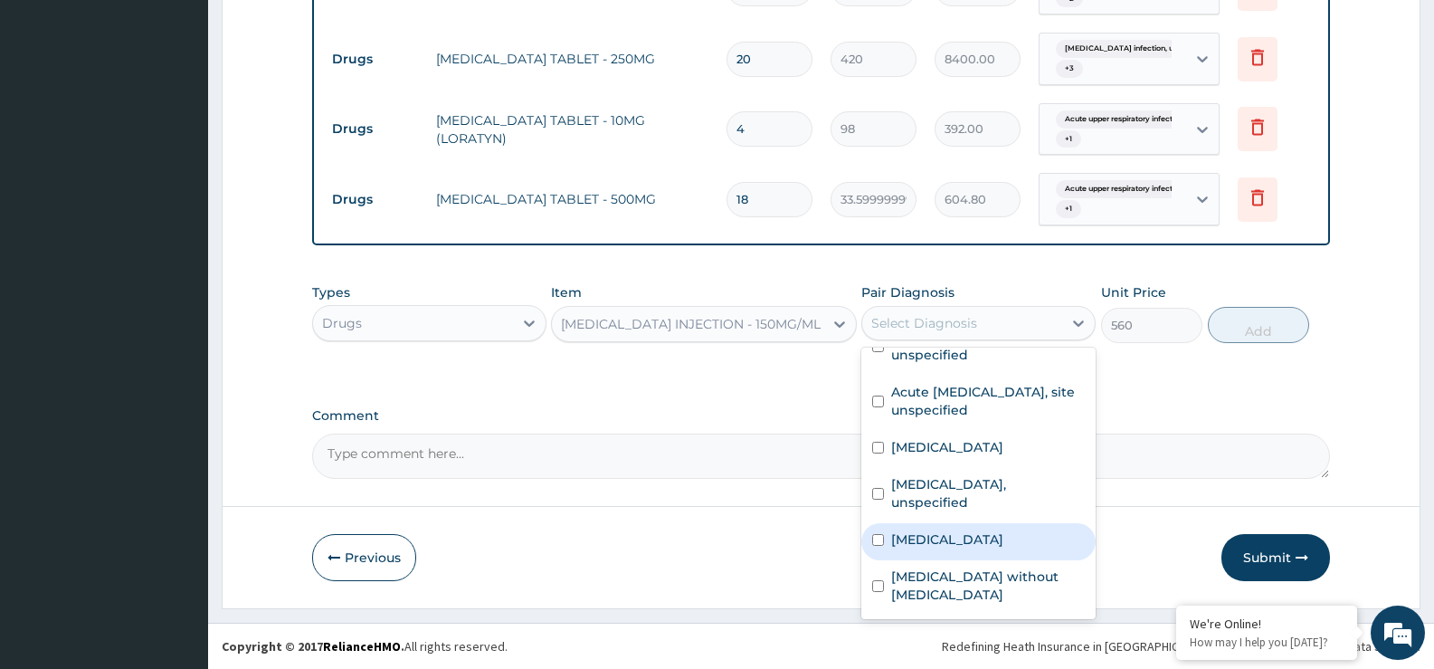
click at [1004, 547] on label "[MEDICAL_DATA]" at bounding box center [947, 539] width 112 height 18
checkbox input "true"
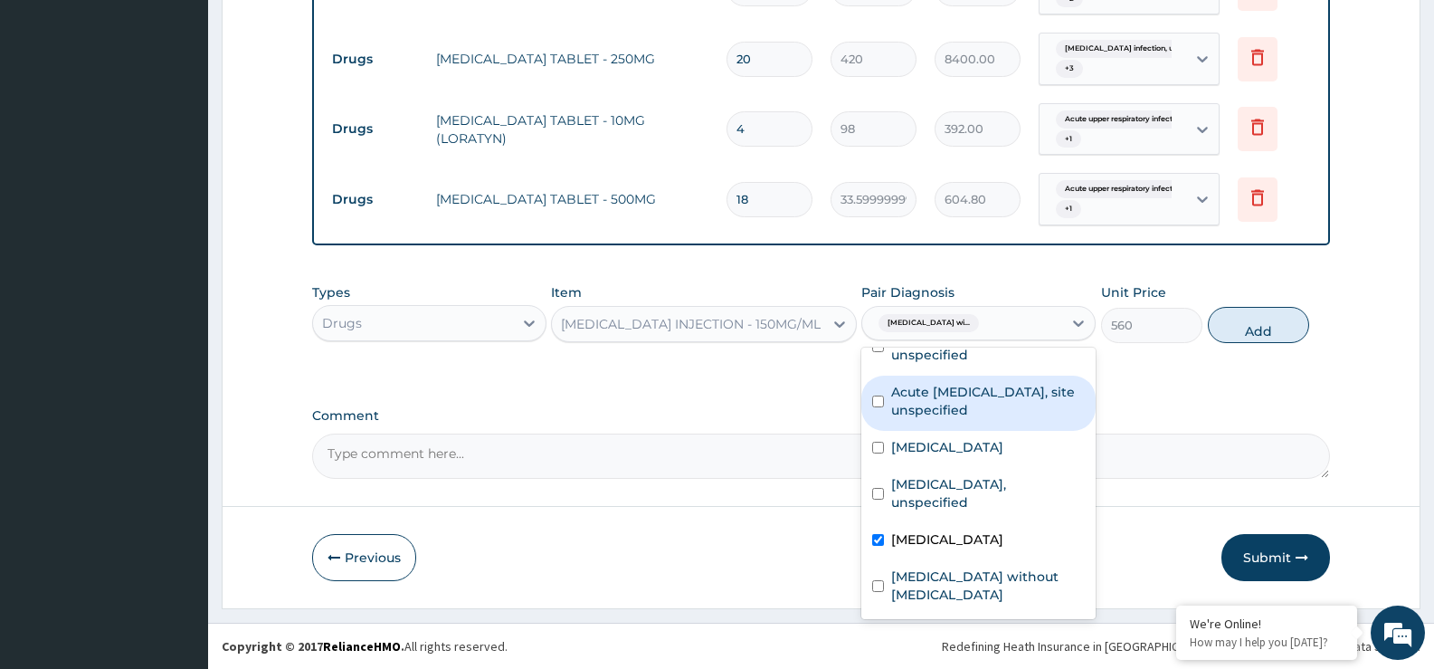
click at [995, 395] on label "Acute [MEDICAL_DATA], site unspecified" at bounding box center [988, 401] width 194 height 36
checkbox input "true"
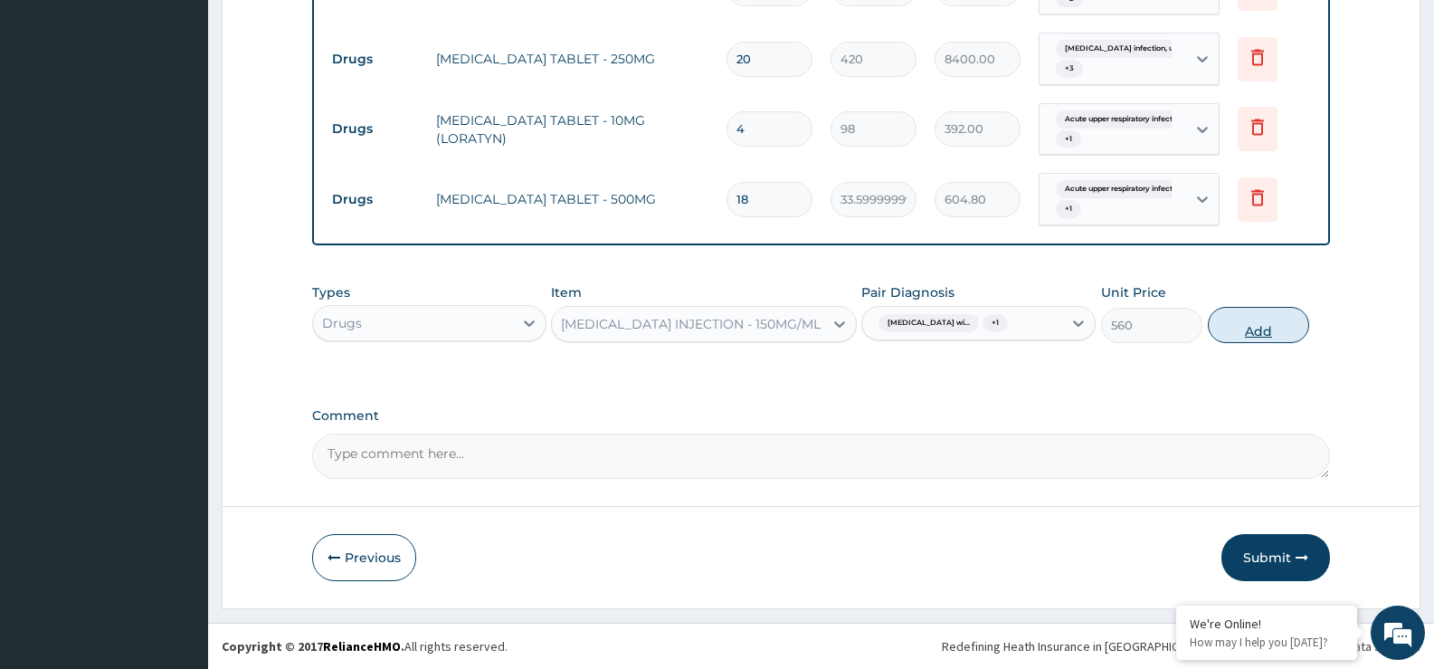
click at [1268, 343] on button "Add" at bounding box center [1258, 325] width 101 height 36
type input "0"
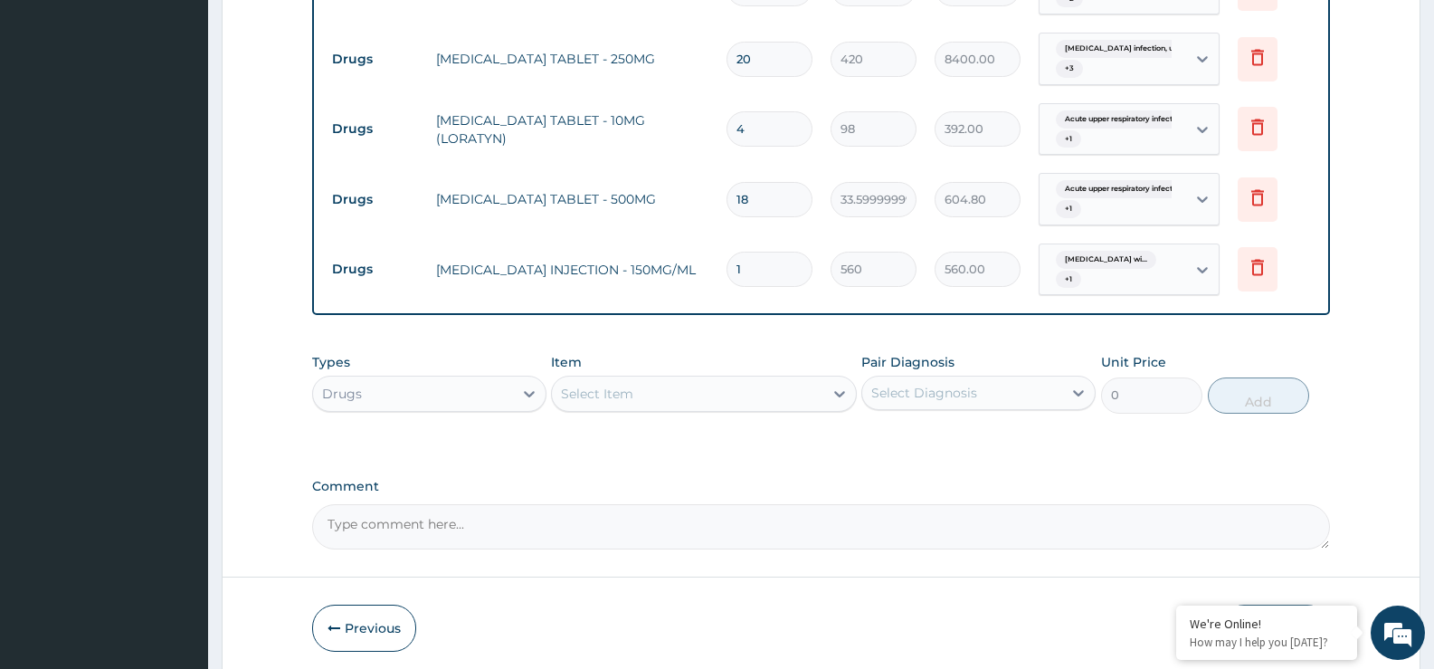
type input "0.00"
type input "4"
type input "2240.00"
type input "4"
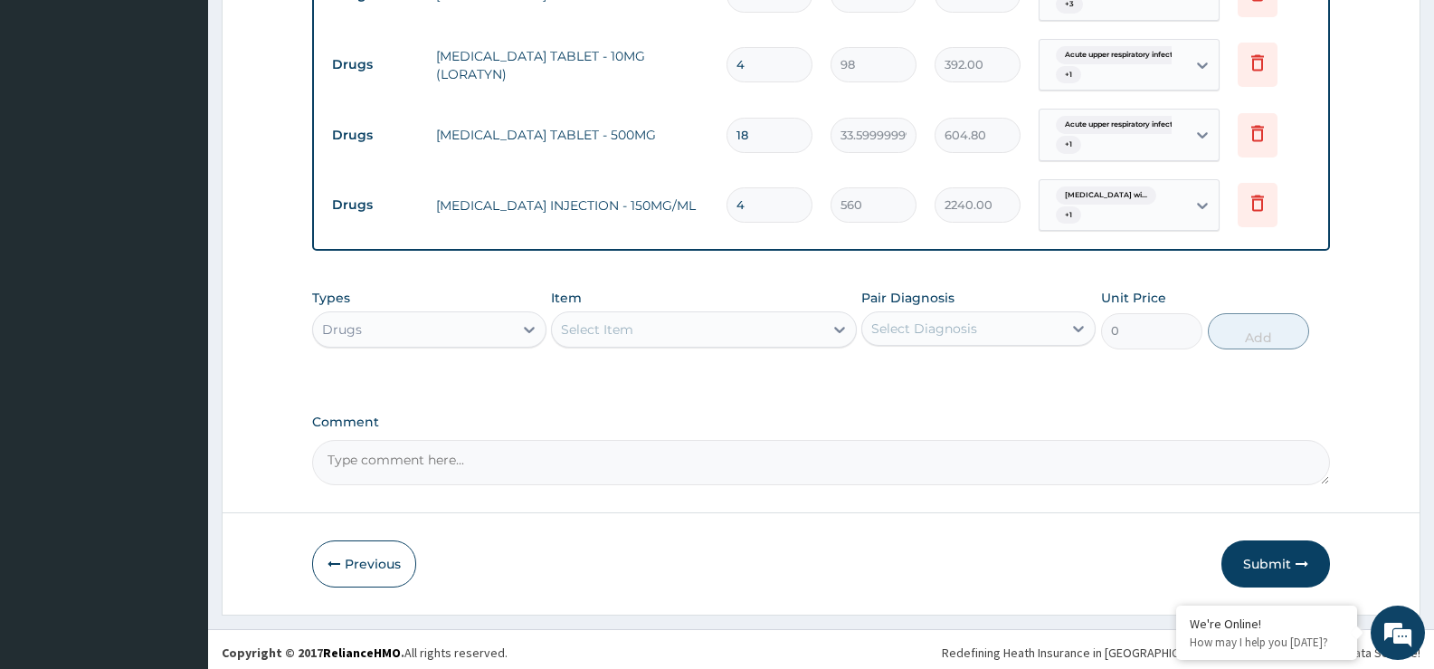
scroll to position [1614, 0]
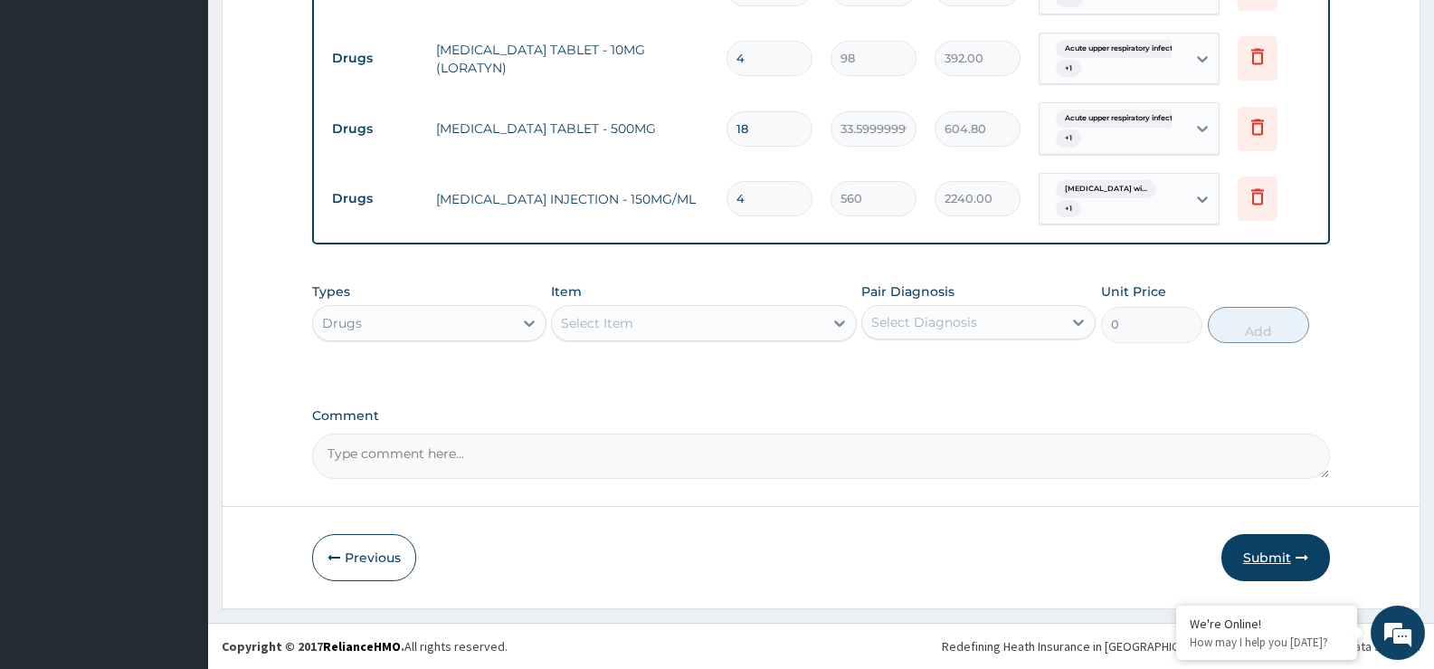
click at [1297, 542] on button "Submit" at bounding box center [1276, 557] width 109 height 47
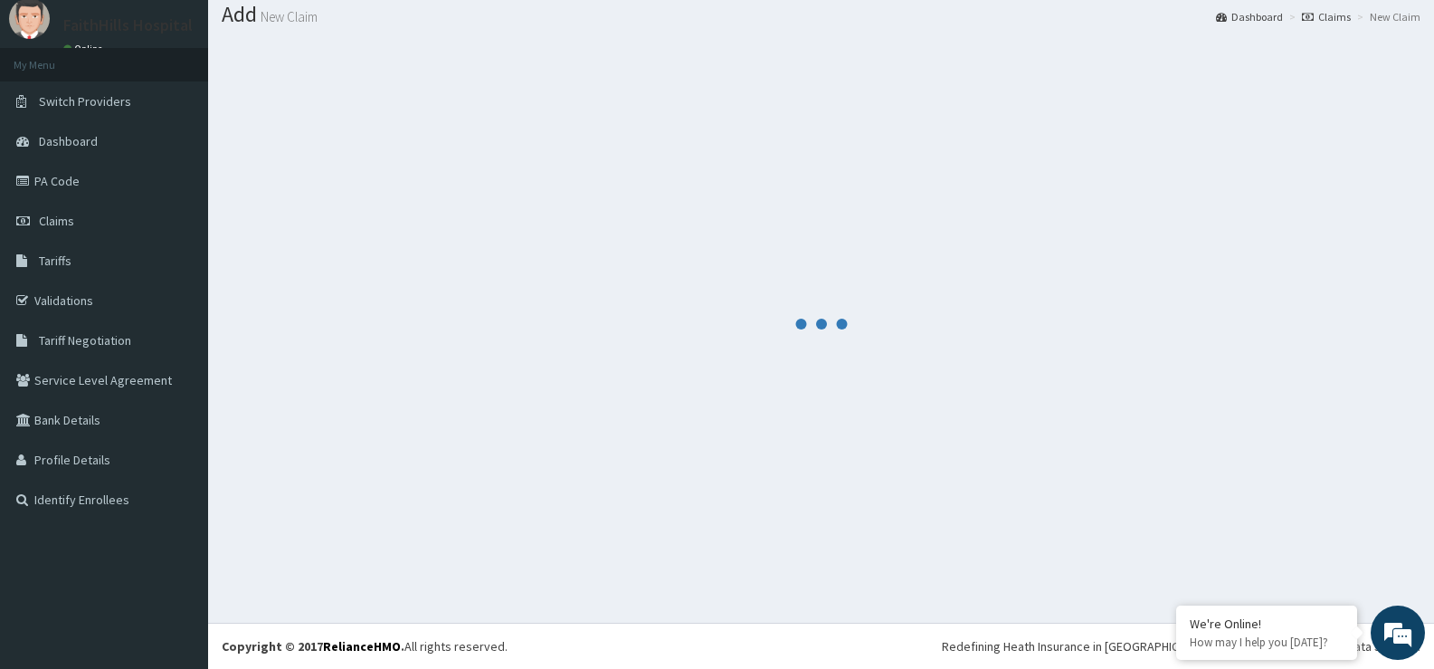
scroll to position [56, 0]
